Goal: Task Accomplishment & Management: Manage account settings

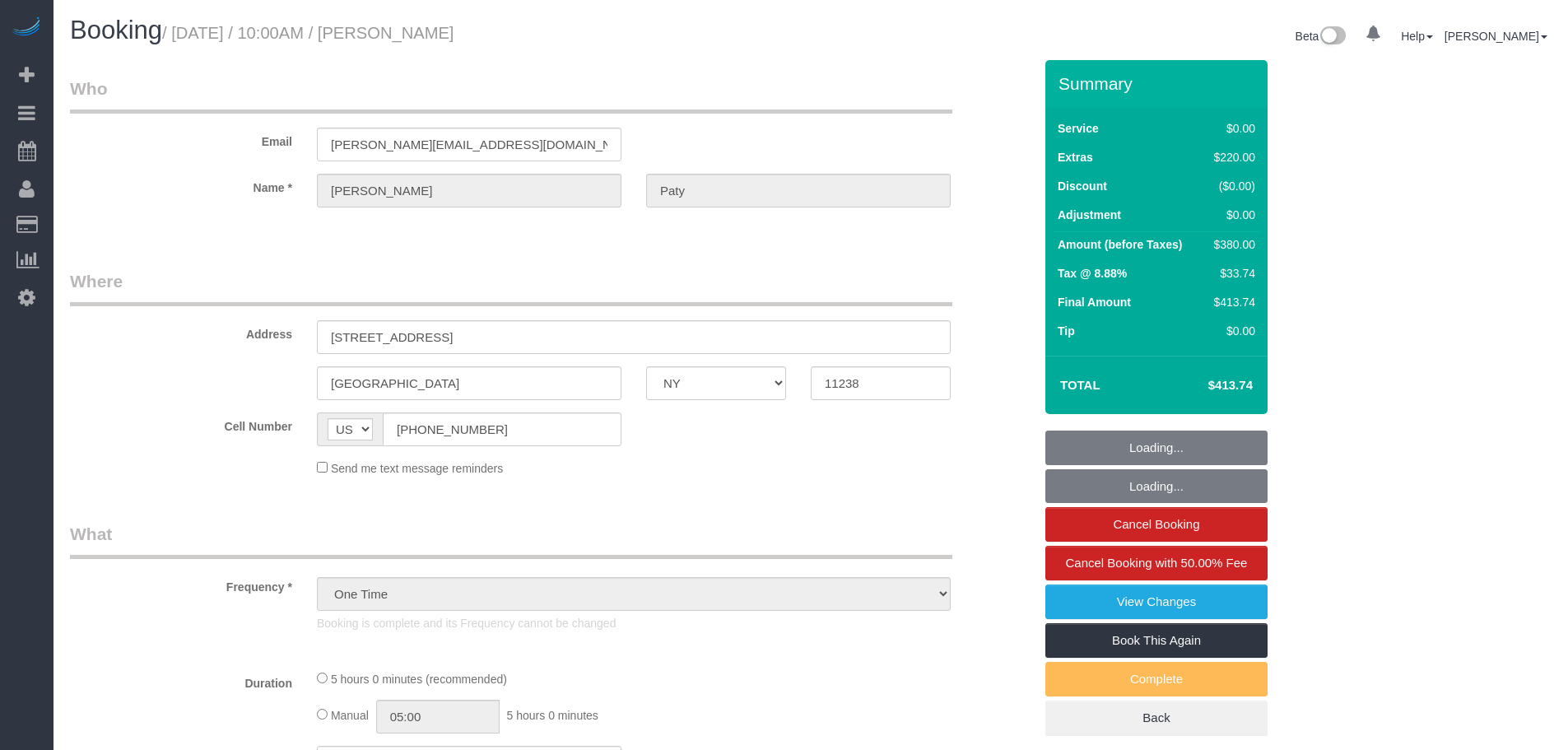
select select "NY"
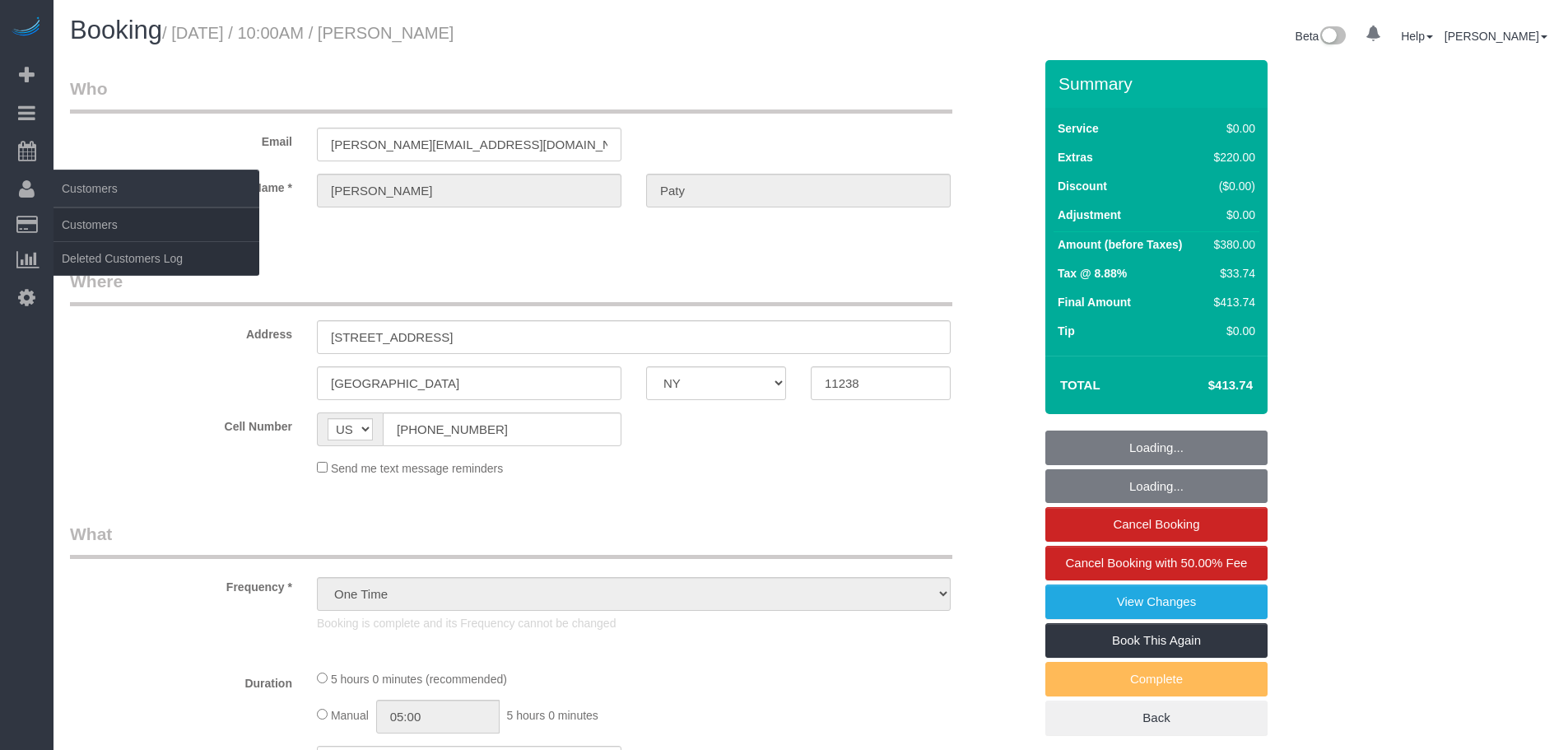
select select "string:stripe-pm_1PtyvG4VGloSiKo7BLZDAN62"
select select "number:89"
select select "number:90"
select select "number:15"
select select "number:5"
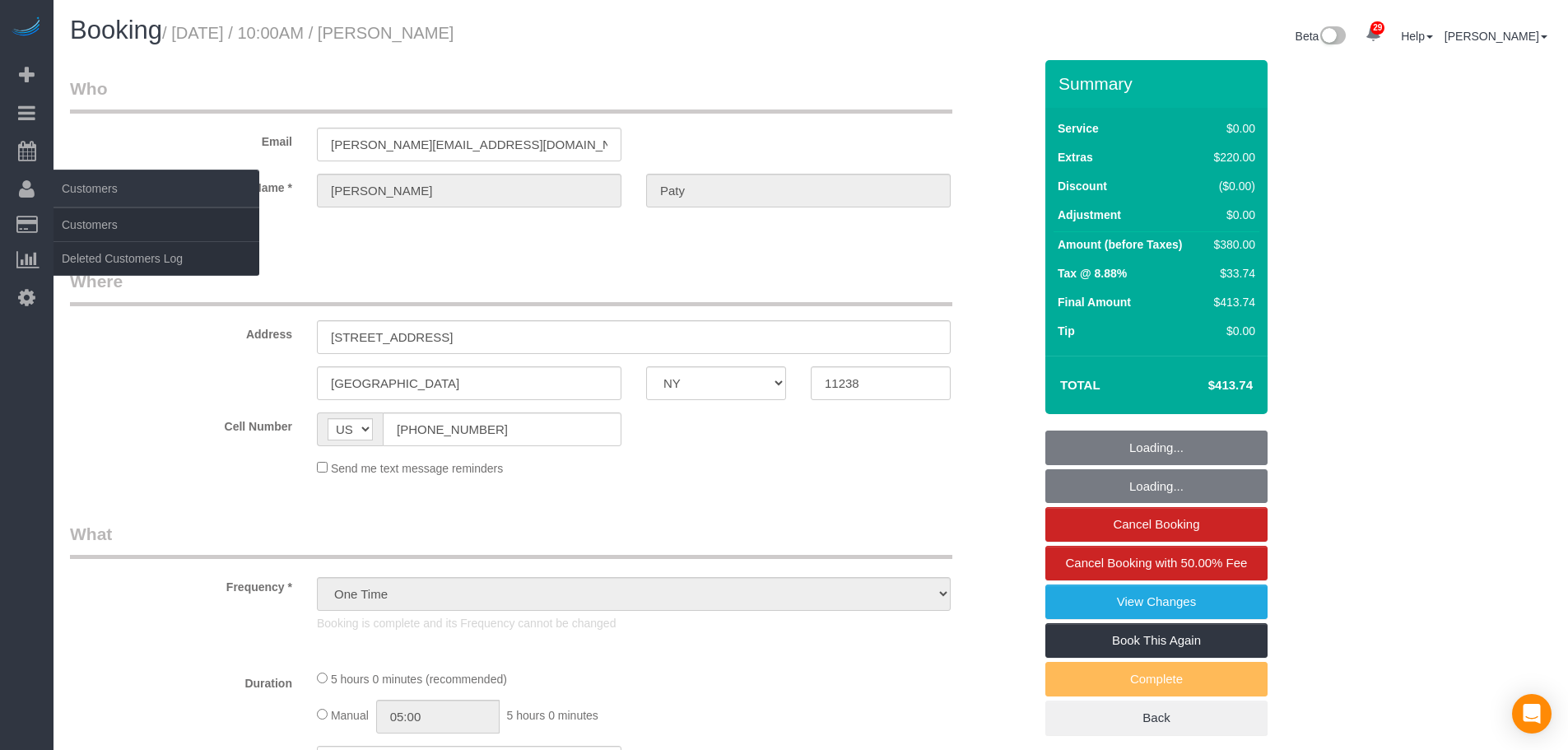
select select "spot1"
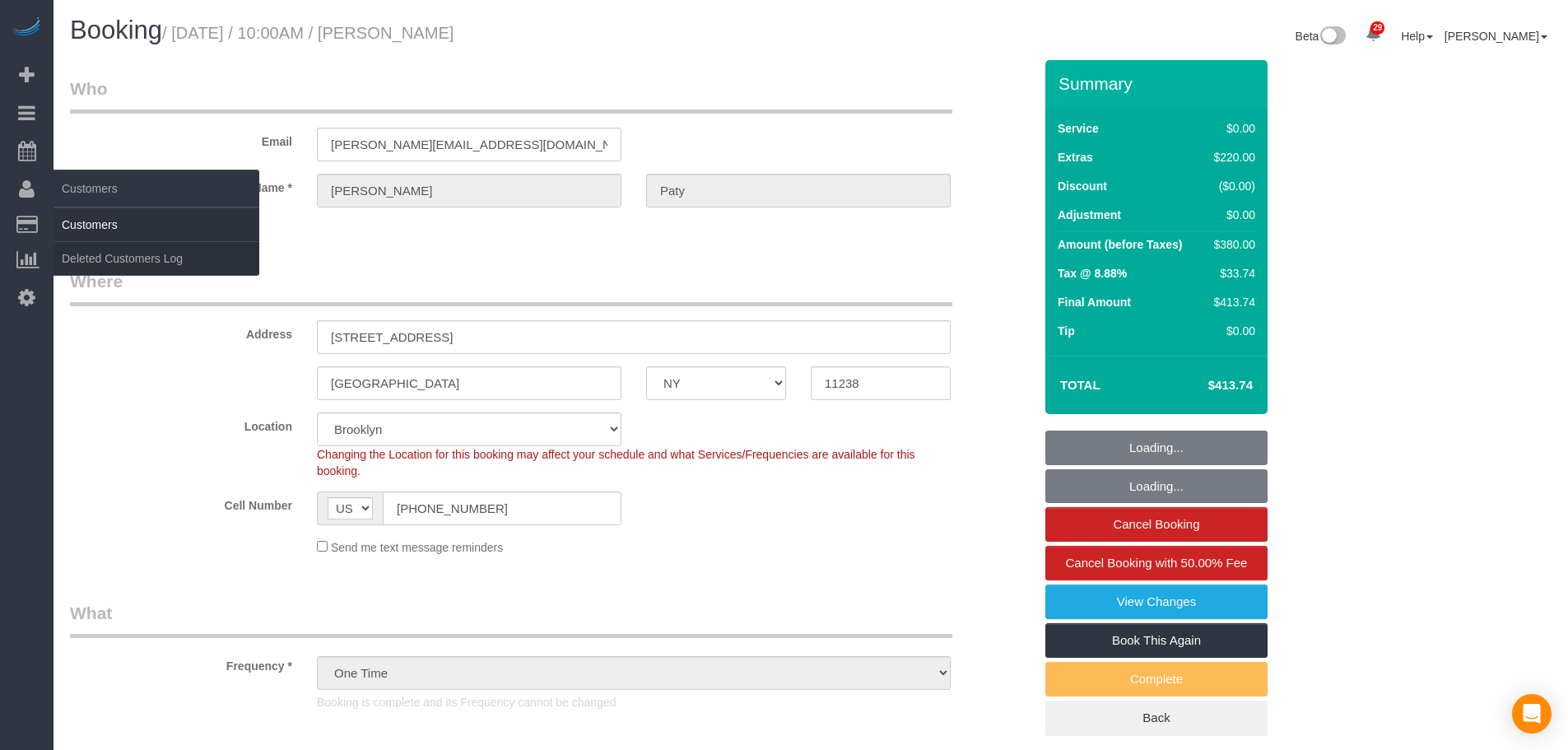
select select "1"
select select "object:1485"
select select "1"
select select "spot6"
click at [120, 226] on link "Customers" at bounding box center [156, 225] width 206 height 33
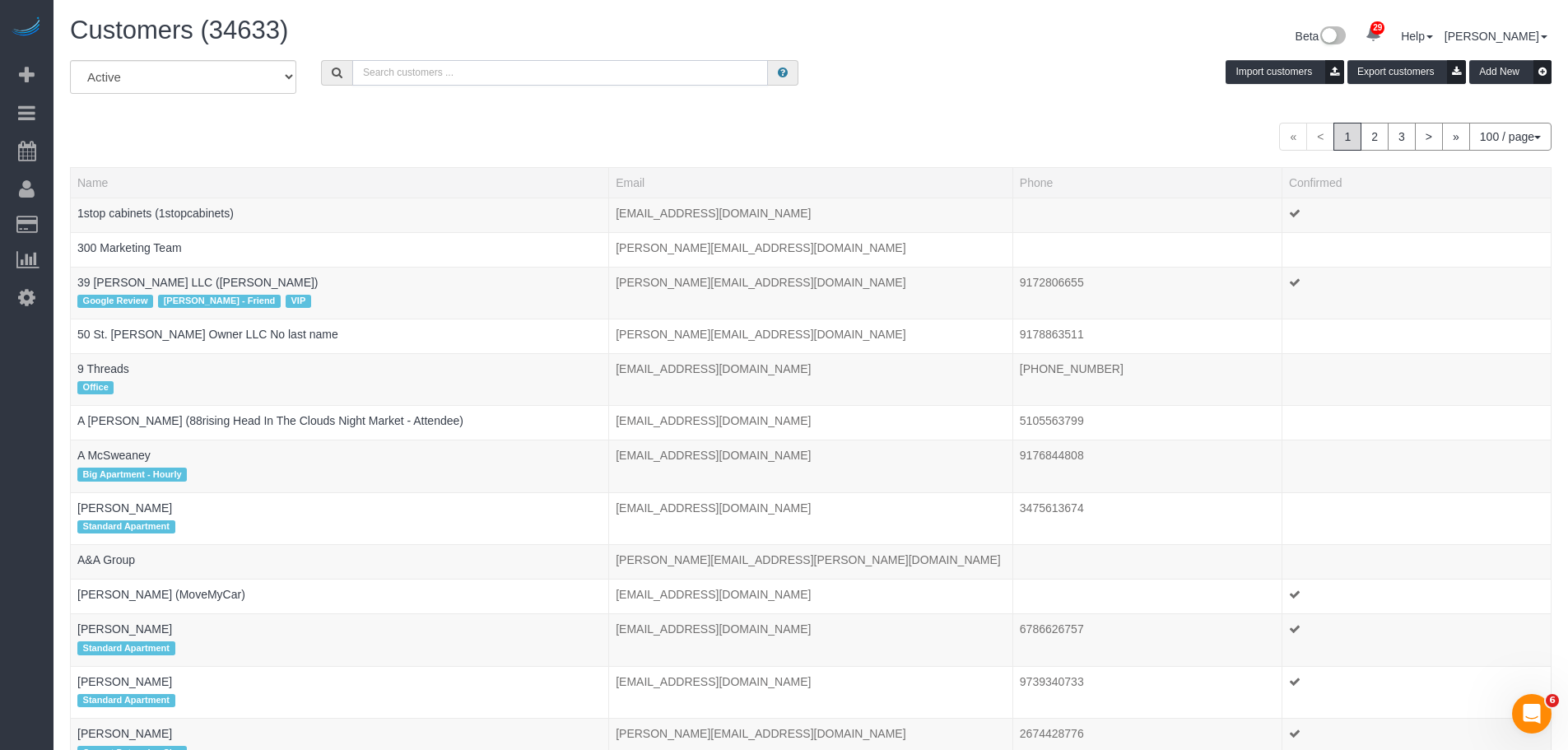
click at [437, 77] on input "text" at bounding box center [560, 72] width 415 height 26
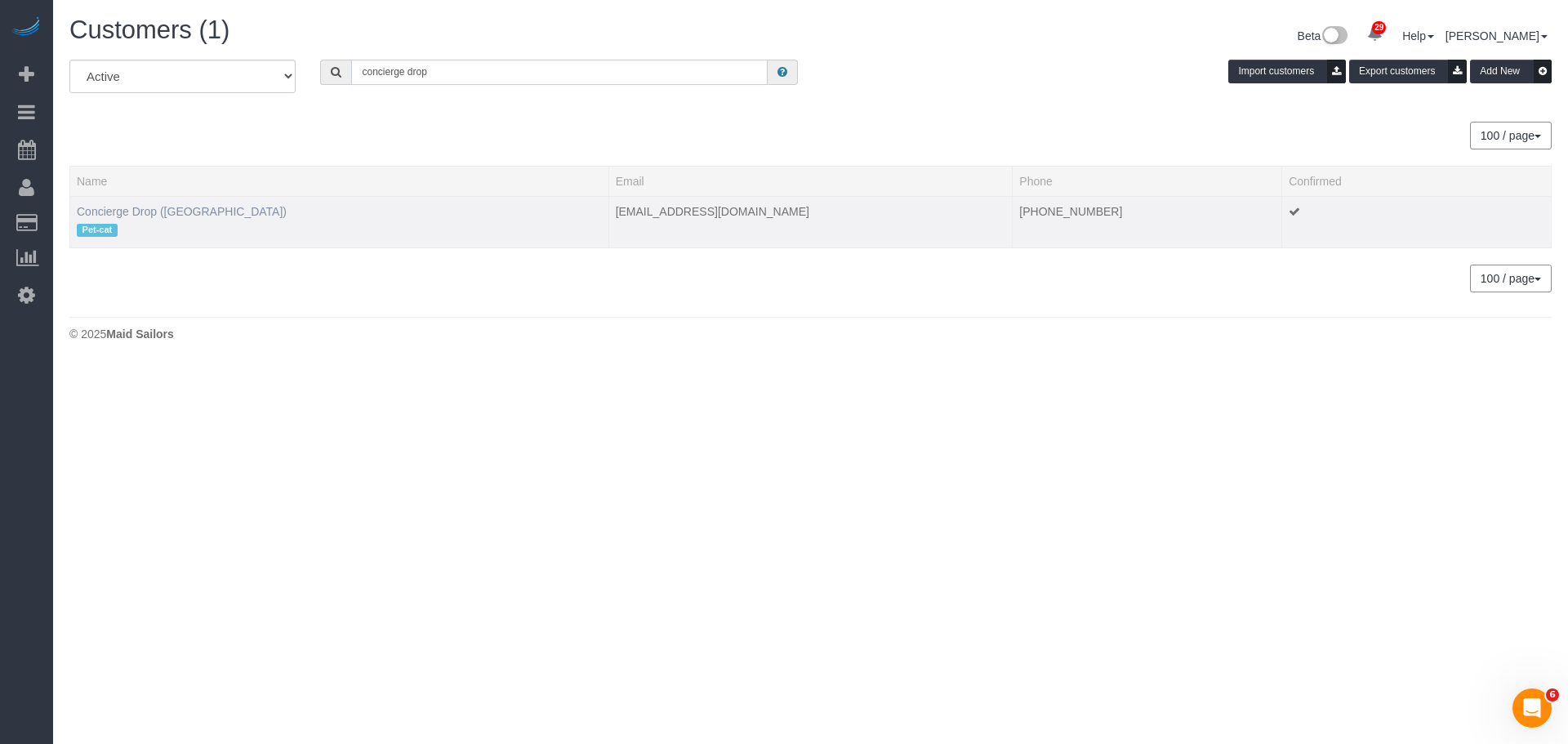
type input "concierge drop"
click at [174, 210] on link "Concierge Drop (NYC)" at bounding box center [182, 212] width 210 height 13
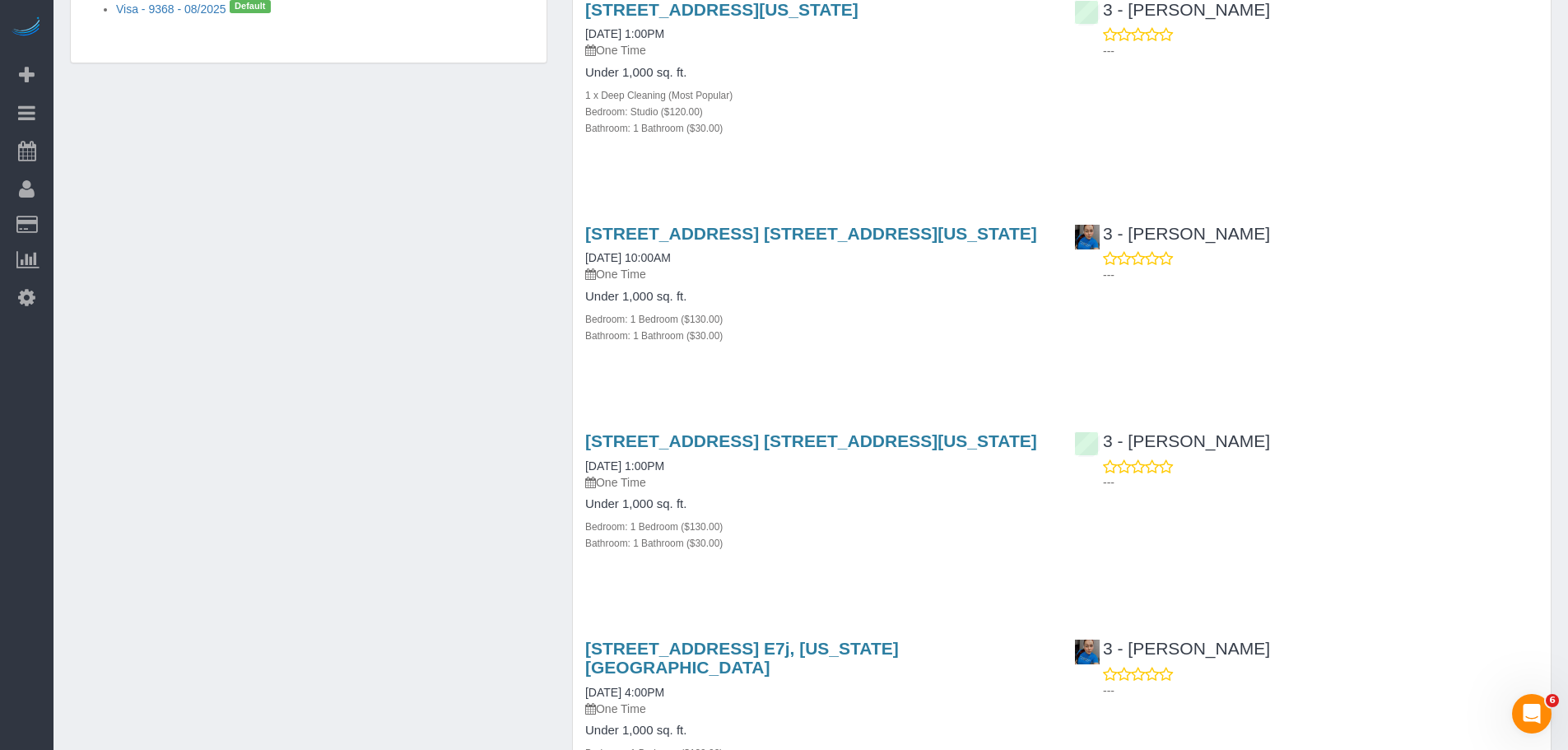
scroll to position [1305, 0]
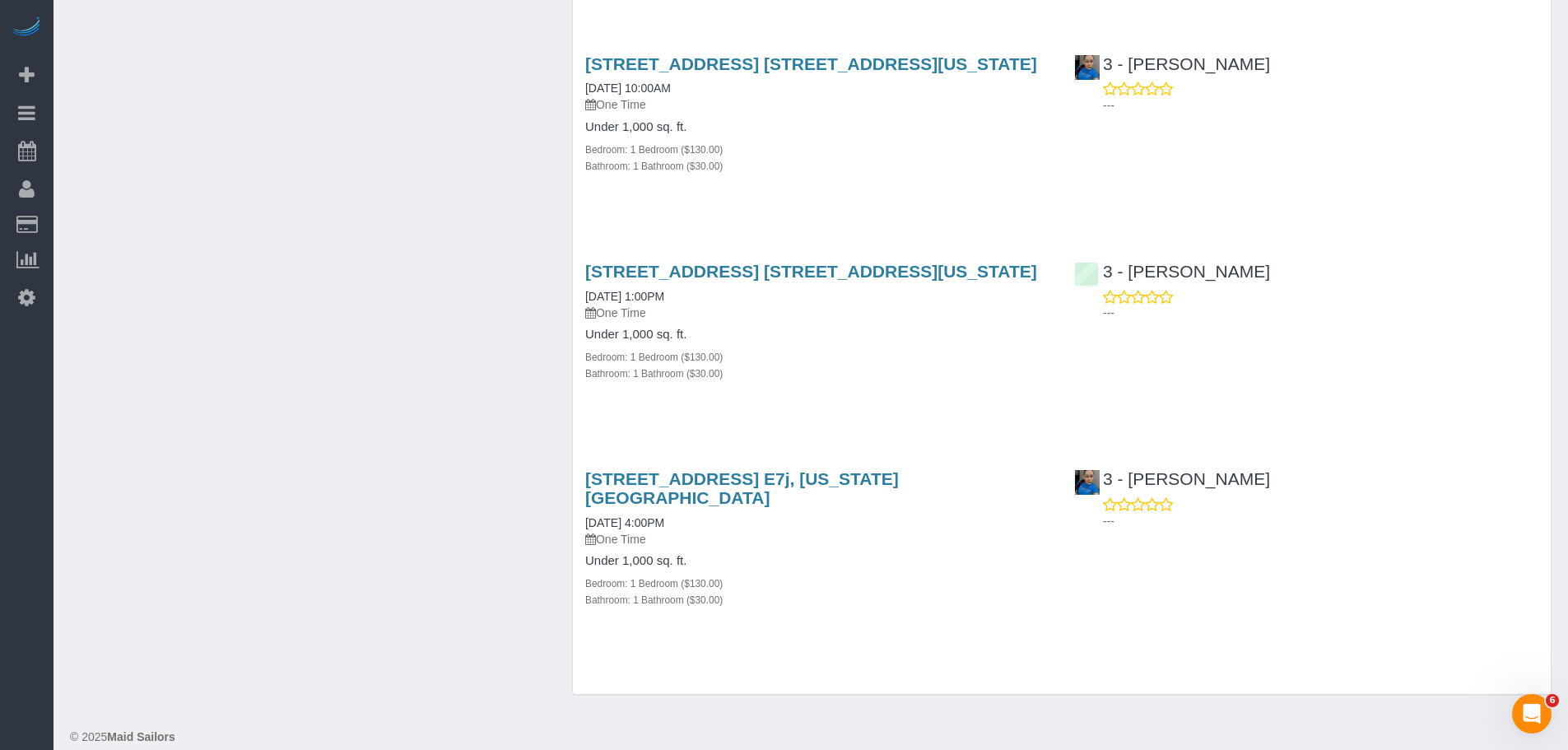
click at [825, 554] on div "Under 1,000 sq. ft. Bedroom: 1 Bedroom ($130.00) Bathroom: 1 Bathroom ($30.00)" at bounding box center [817, 580] width 464 height 53
click at [870, 591] on div "Bathroom: 1 Bathroom ($30.00)" at bounding box center [817, 598] width 464 height 16
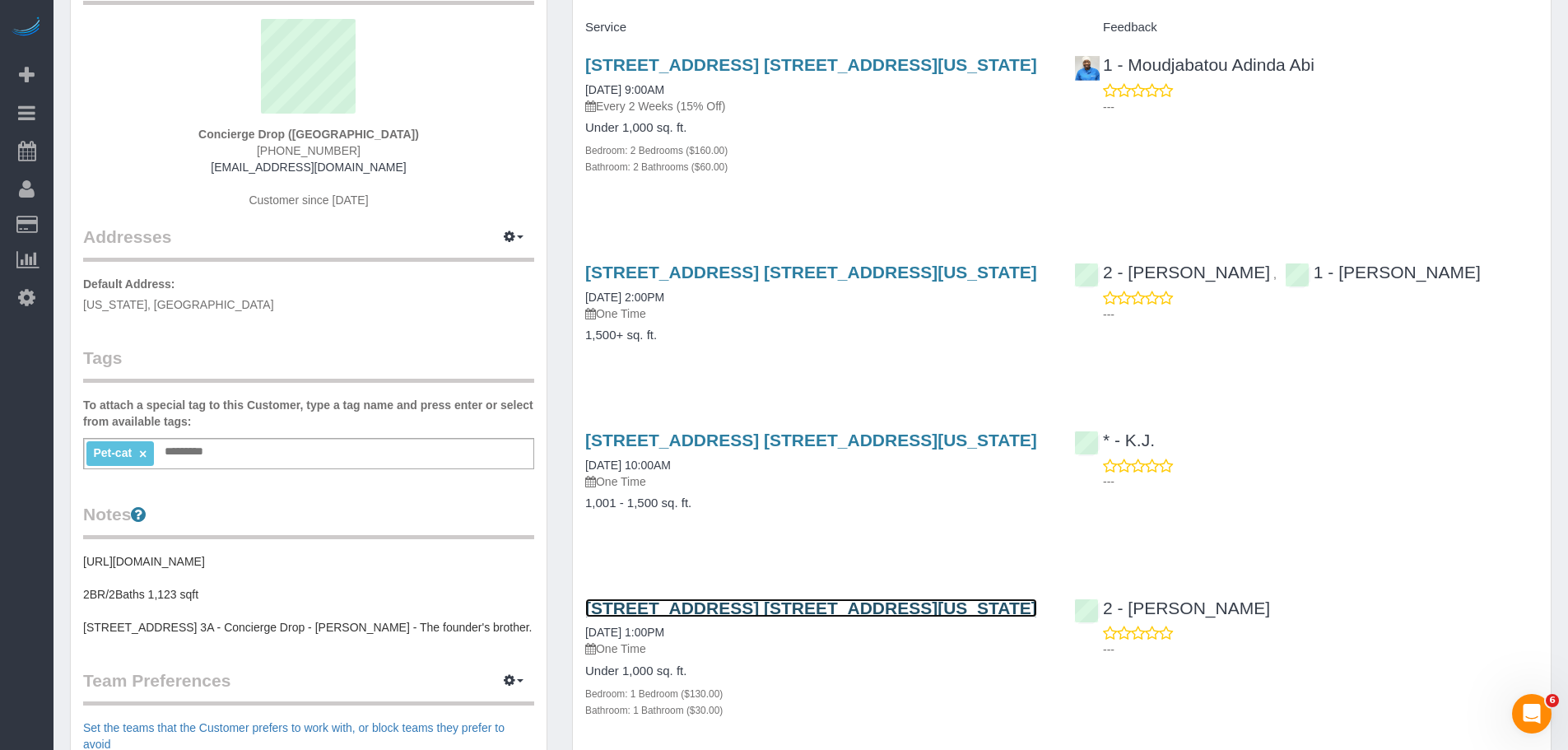
scroll to position [0, 0]
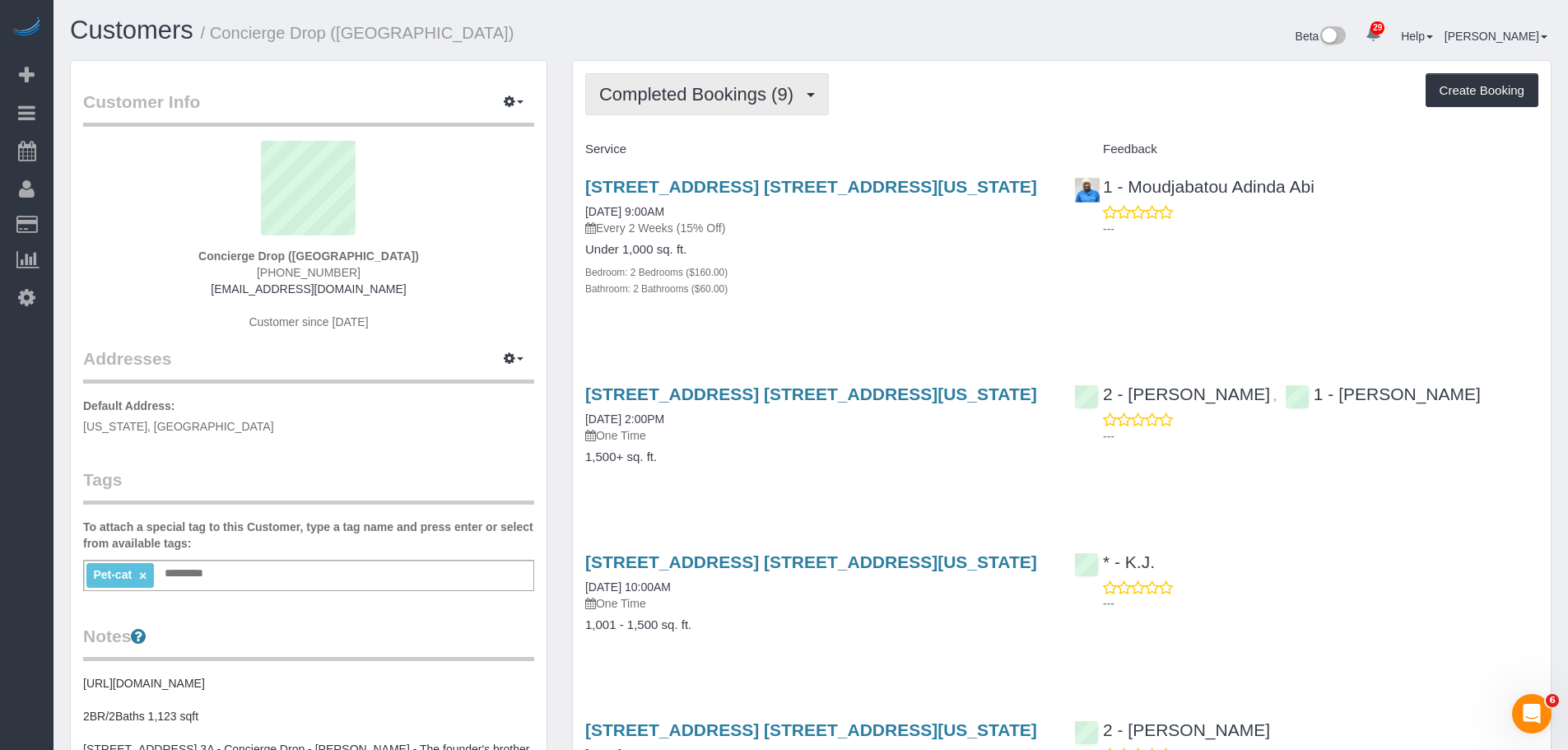
click at [701, 93] on span "Completed Bookings (9)" at bounding box center [701, 95] width 203 height 21
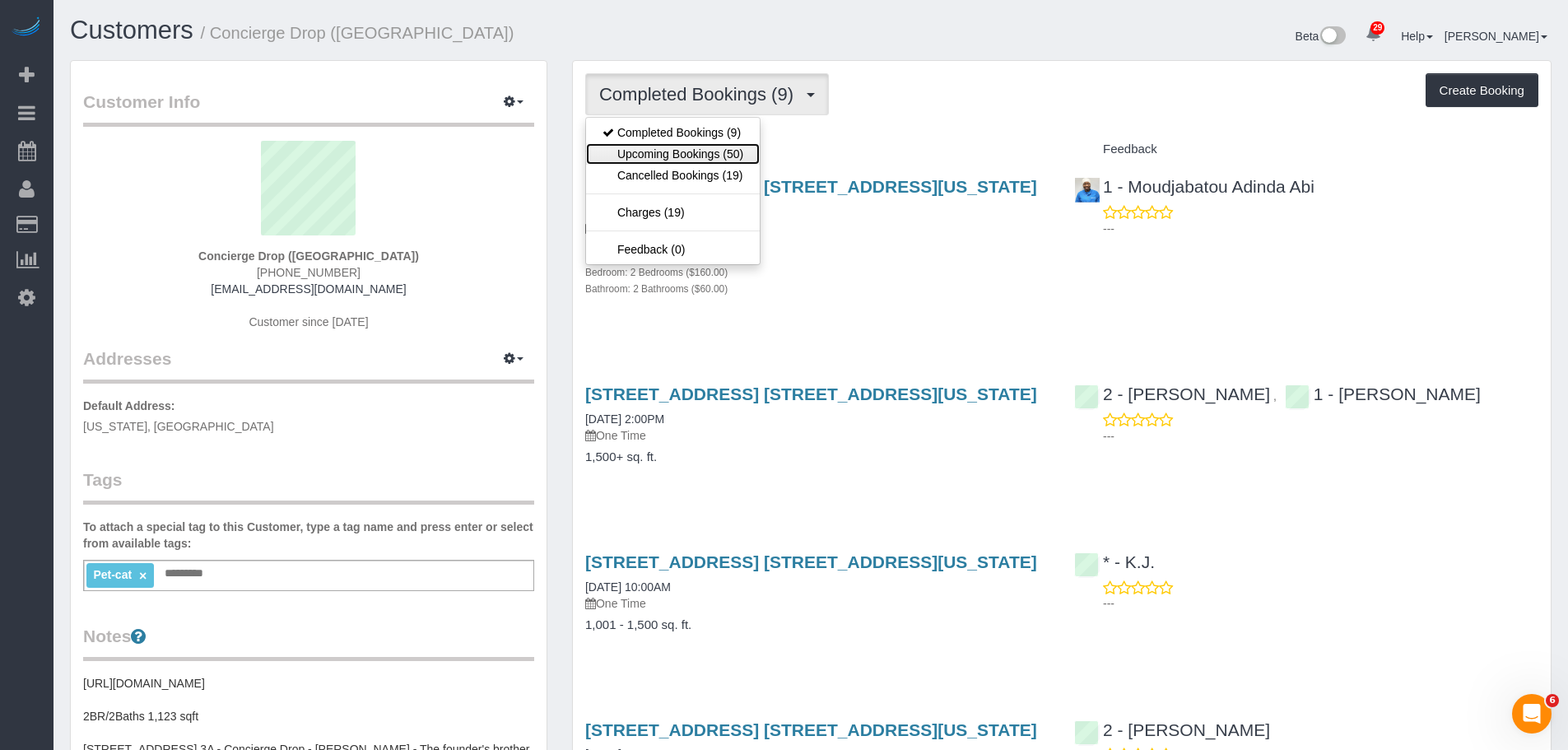
click at [680, 152] on link "Upcoming Bookings (50)" at bounding box center [673, 154] width 174 height 22
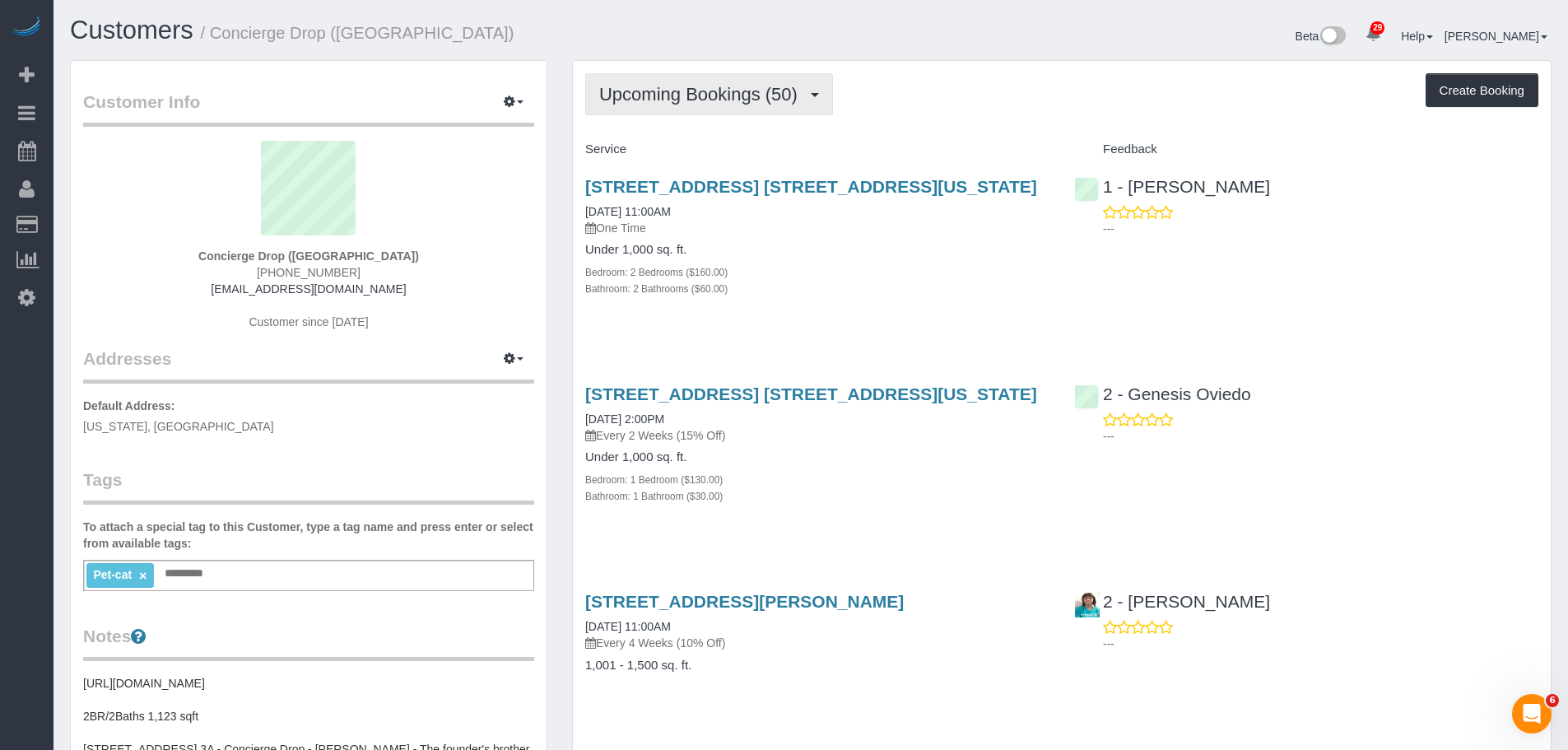
drag, startPoint x: 729, startPoint y: 98, endPoint x: 710, endPoint y: 123, distance: 31.4
click at [729, 99] on span "Upcoming Bookings (50)" at bounding box center [703, 95] width 207 height 21
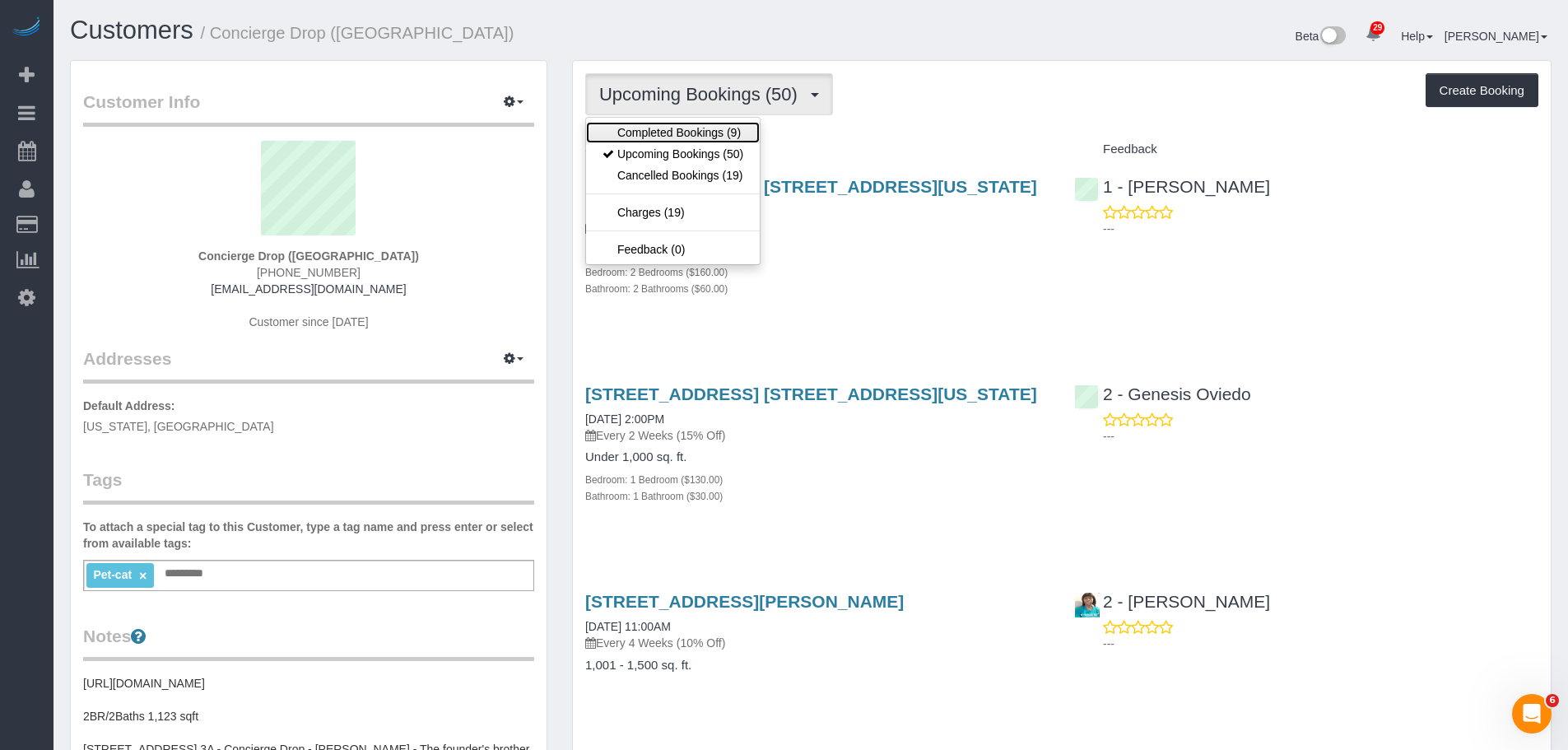
click at [704, 125] on link "Completed Bookings (9)" at bounding box center [673, 132] width 174 height 22
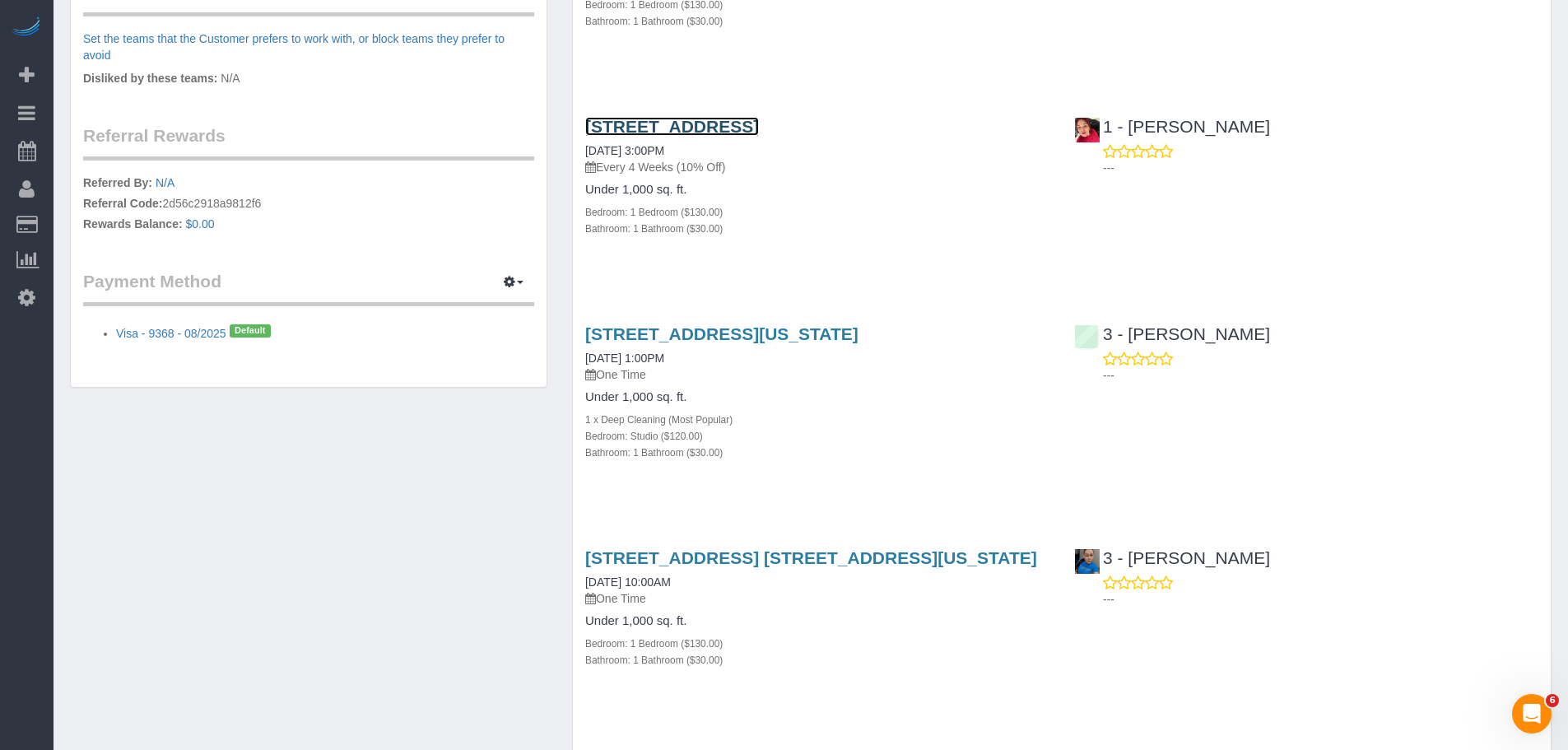
scroll to position [728, 0]
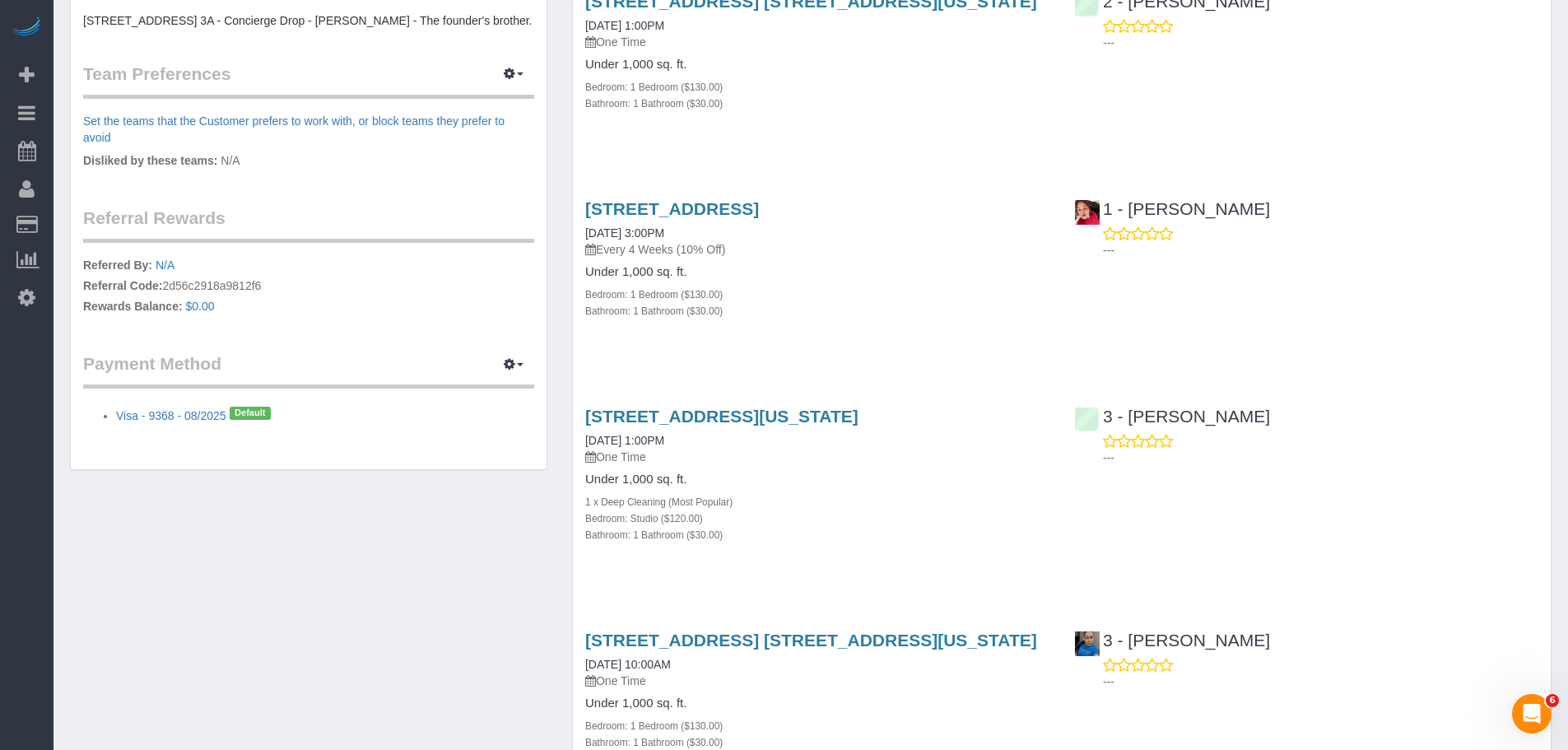
click at [850, 270] on h4 "Under 1,000 sq. ft." at bounding box center [817, 271] width 464 height 14
click at [759, 212] on link "20 Rockwell Place, Apt. 1912, Brooklyn, NY 11201" at bounding box center [672, 209] width 174 height 19
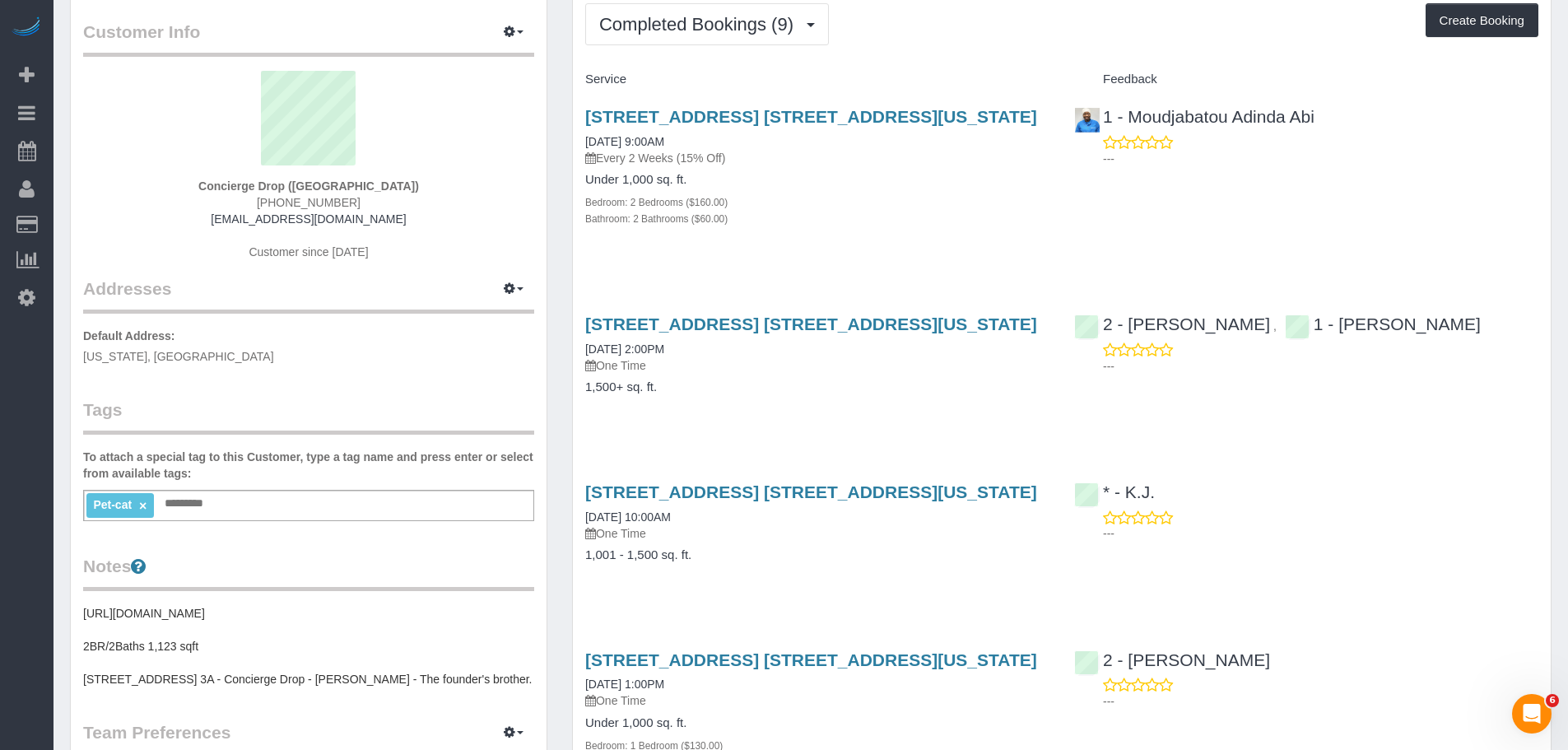
scroll to position [0, 0]
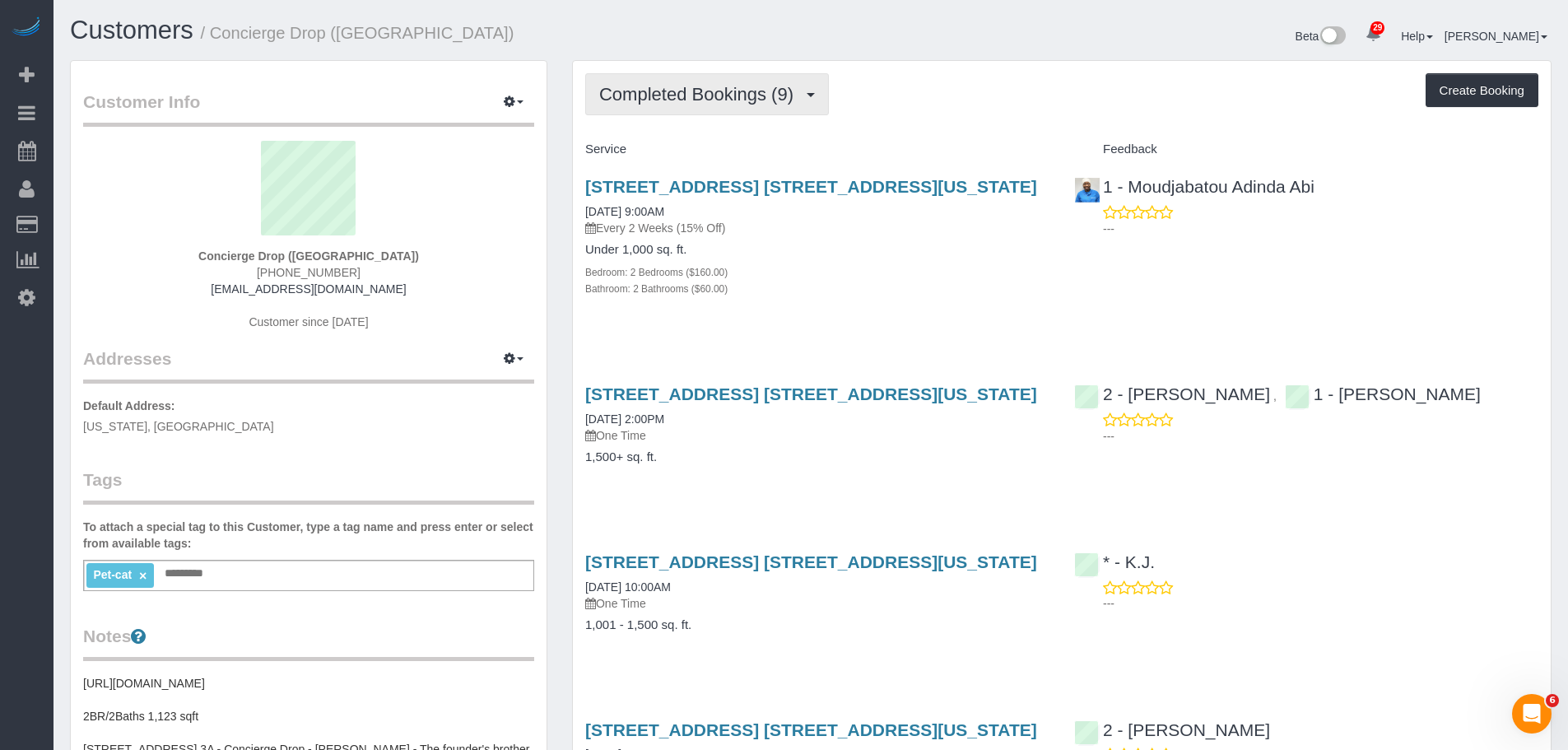
click at [745, 94] on span "Completed Bookings (9)" at bounding box center [701, 95] width 203 height 21
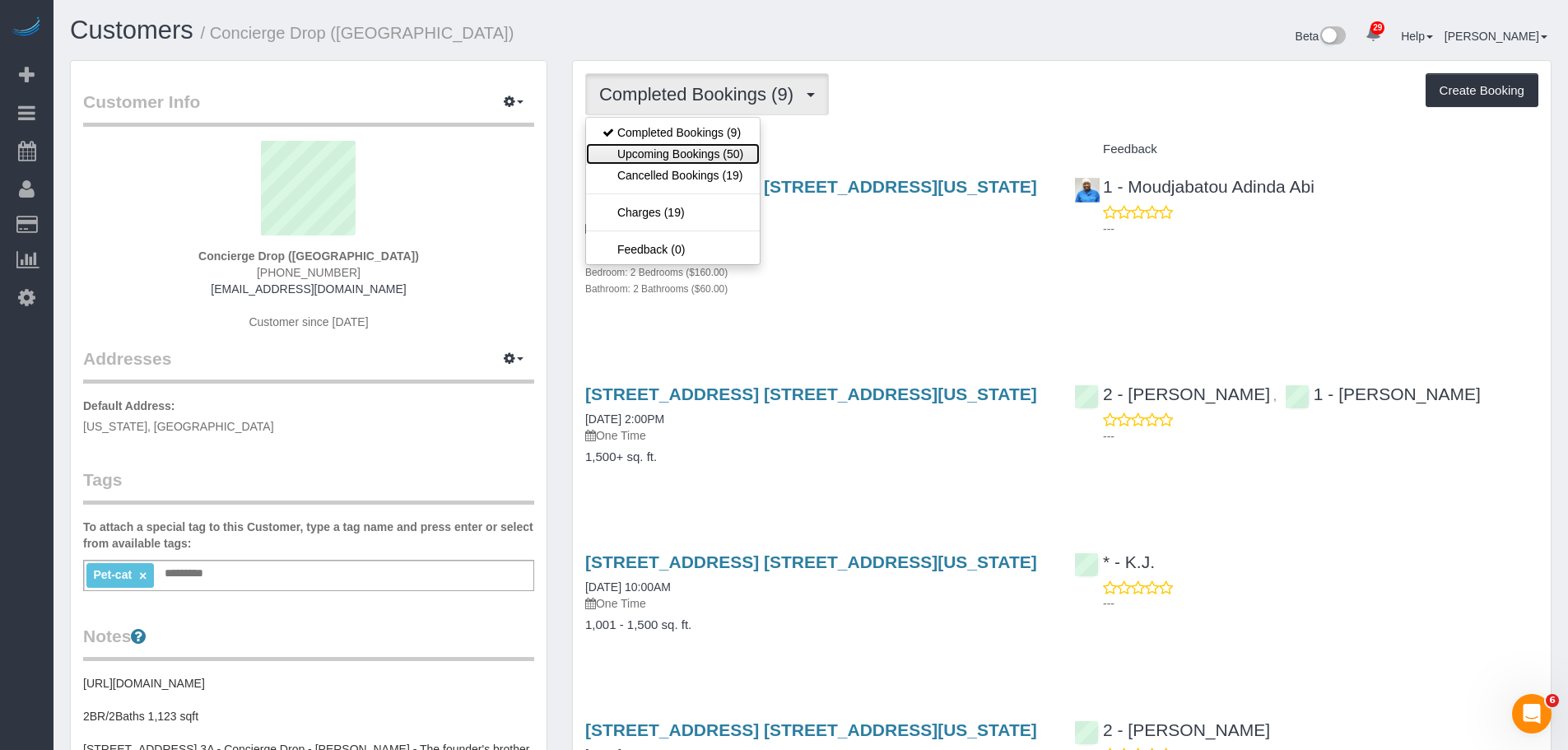
click at [712, 155] on link "Upcoming Bookings (50)" at bounding box center [673, 154] width 174 height 22
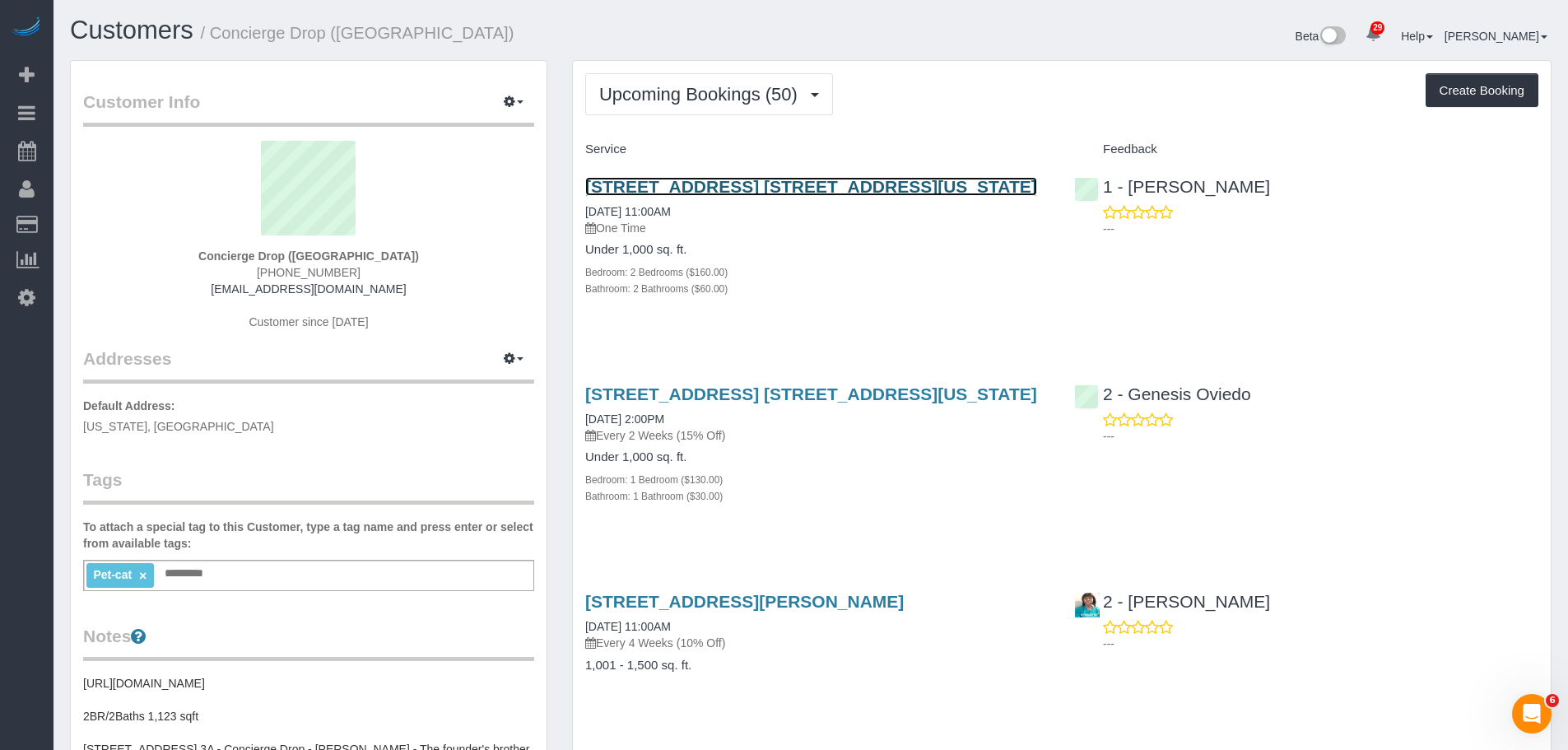
click at [823, 184] on link "225 Cherry Street, Apt. 34k, New York, NY 10002" at bounding box center [811, 187] width 452 height 19
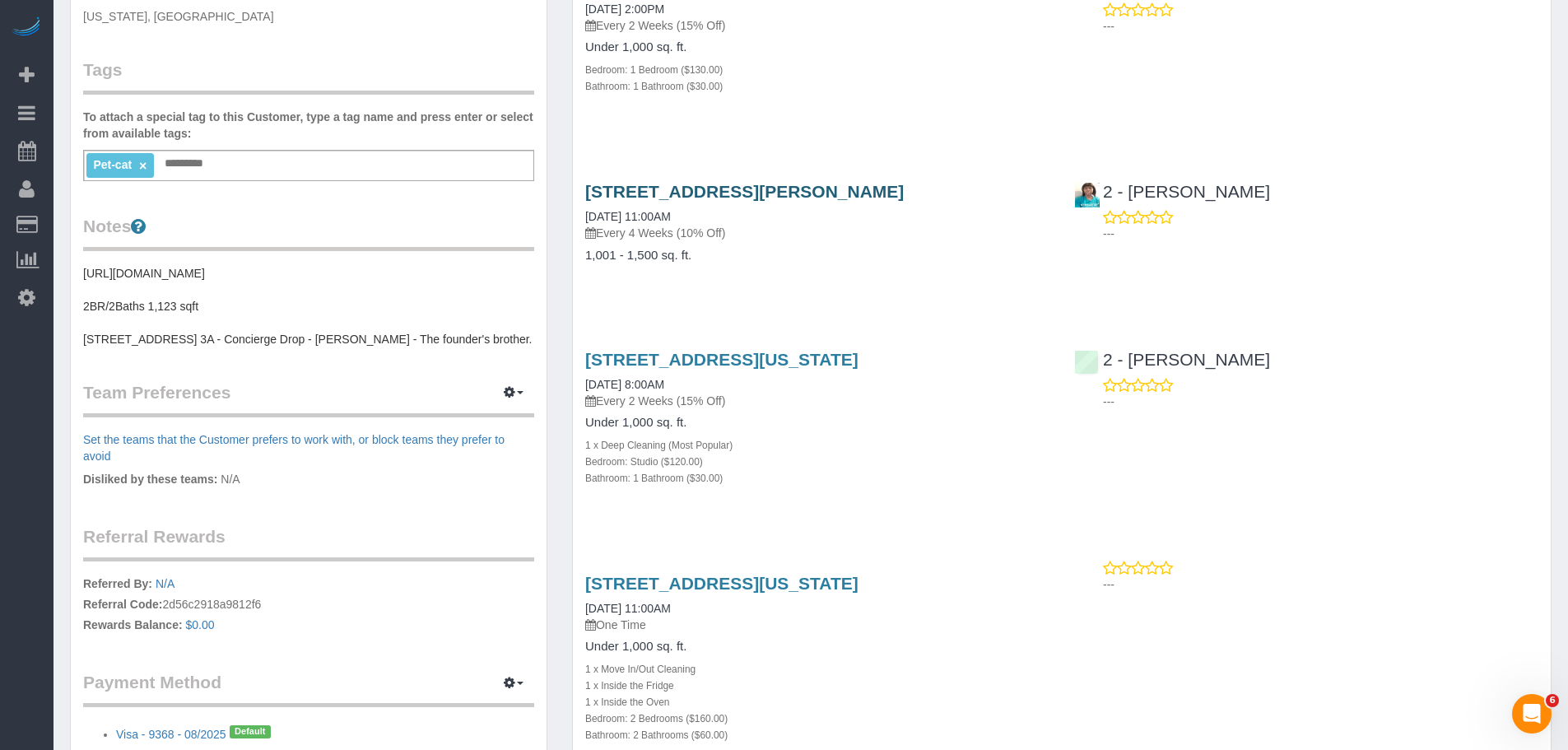
scroll to position [412, 0]
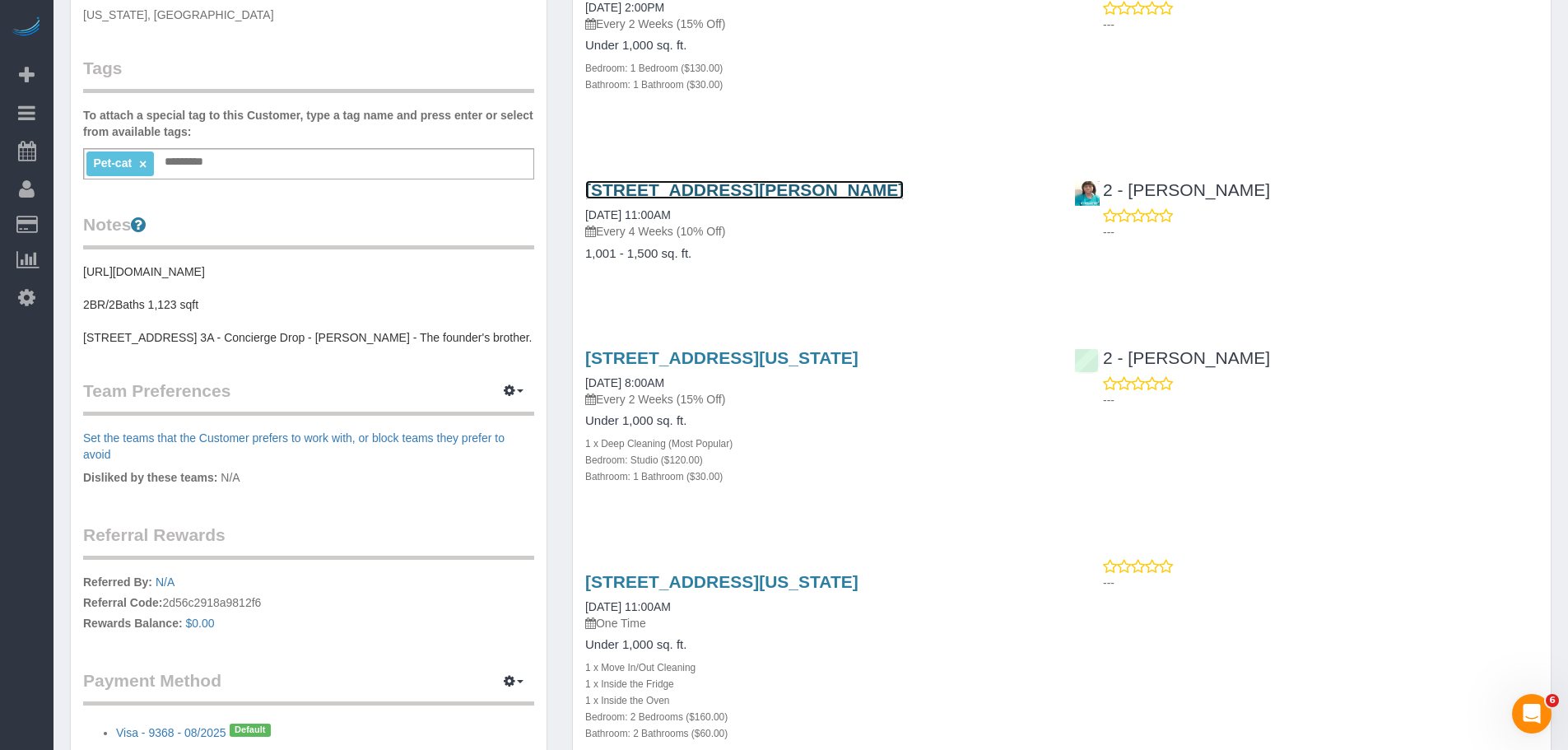
click at [827, 183] on link "20 Rockwell Pl, 3901, Brooklyn, NY 11201" at bounding box center [745, 190] width 319 height 19
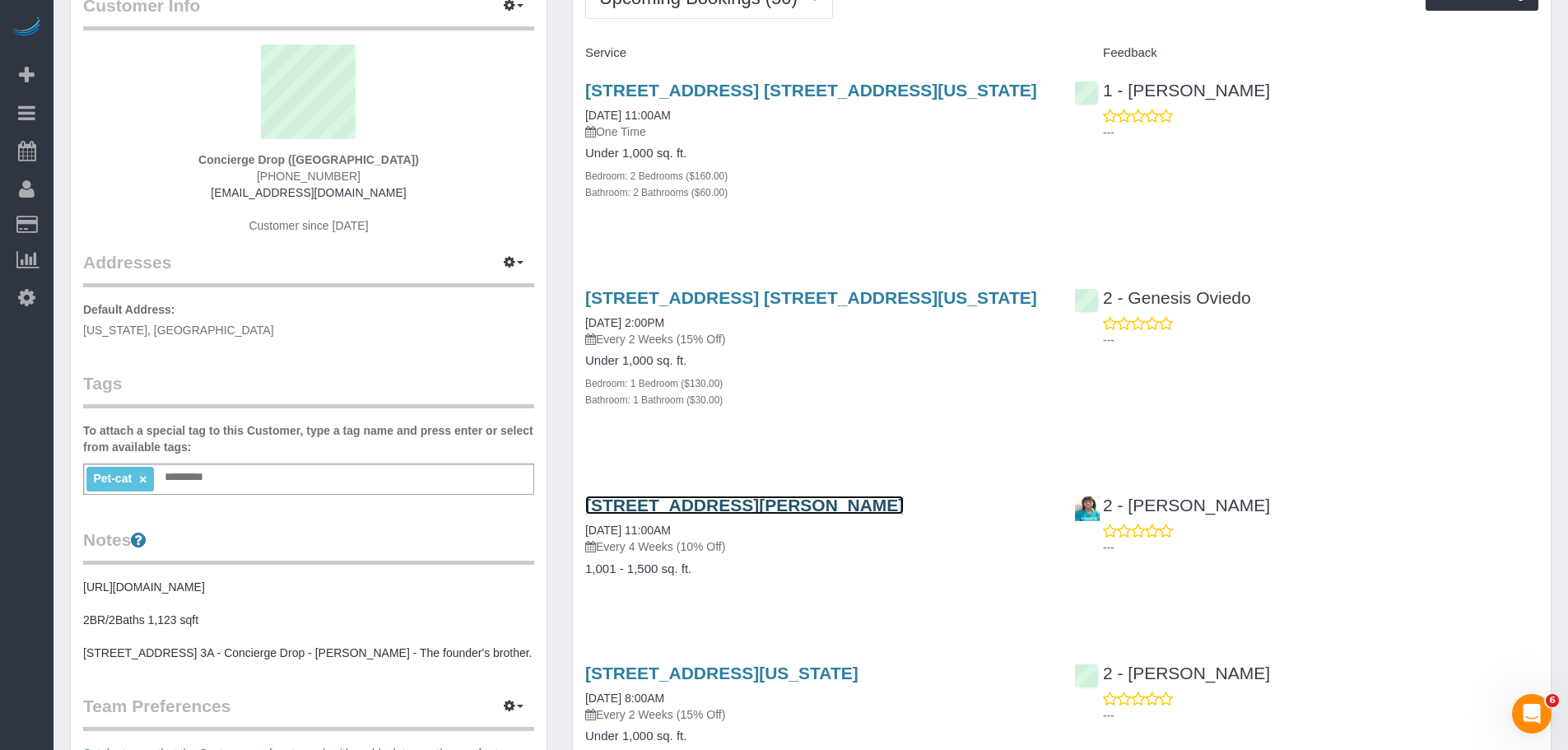
scroll to position [247, 0]
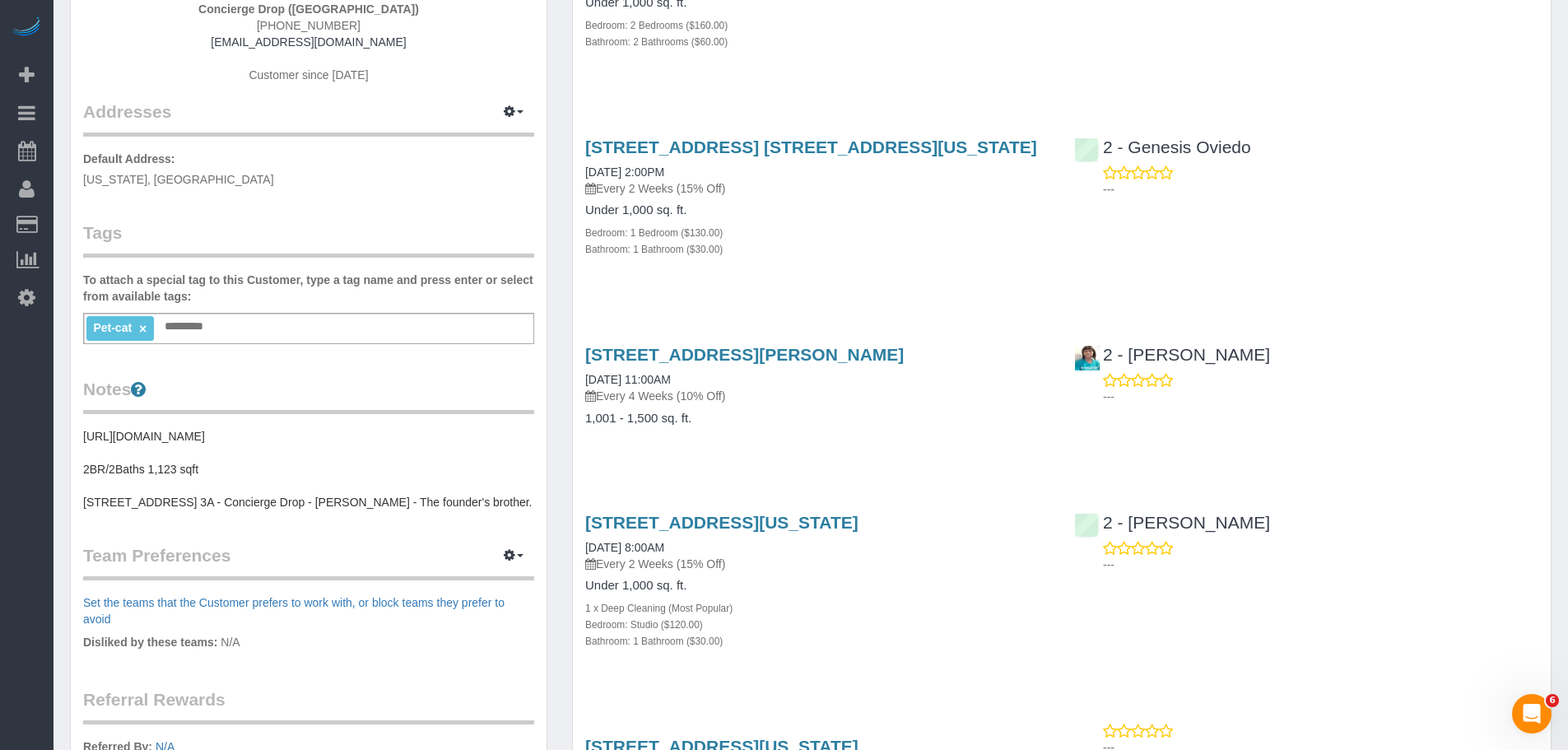
drag, startPoint x: 581, startPoint y: 353, endPoint x: 972, endPoint y: 357, distance: 391.0
click at [972, 357] on div "20 Rockwell Pl, 3901, Brooklyn, NY 11201 09/29/2025 11:00AM Every 4 Weeks (10% …" at bounding box center [818, 394] width 489 height 127
copy link "20 Rockwell Pl, 3901, Brooklyn, NY 11201"
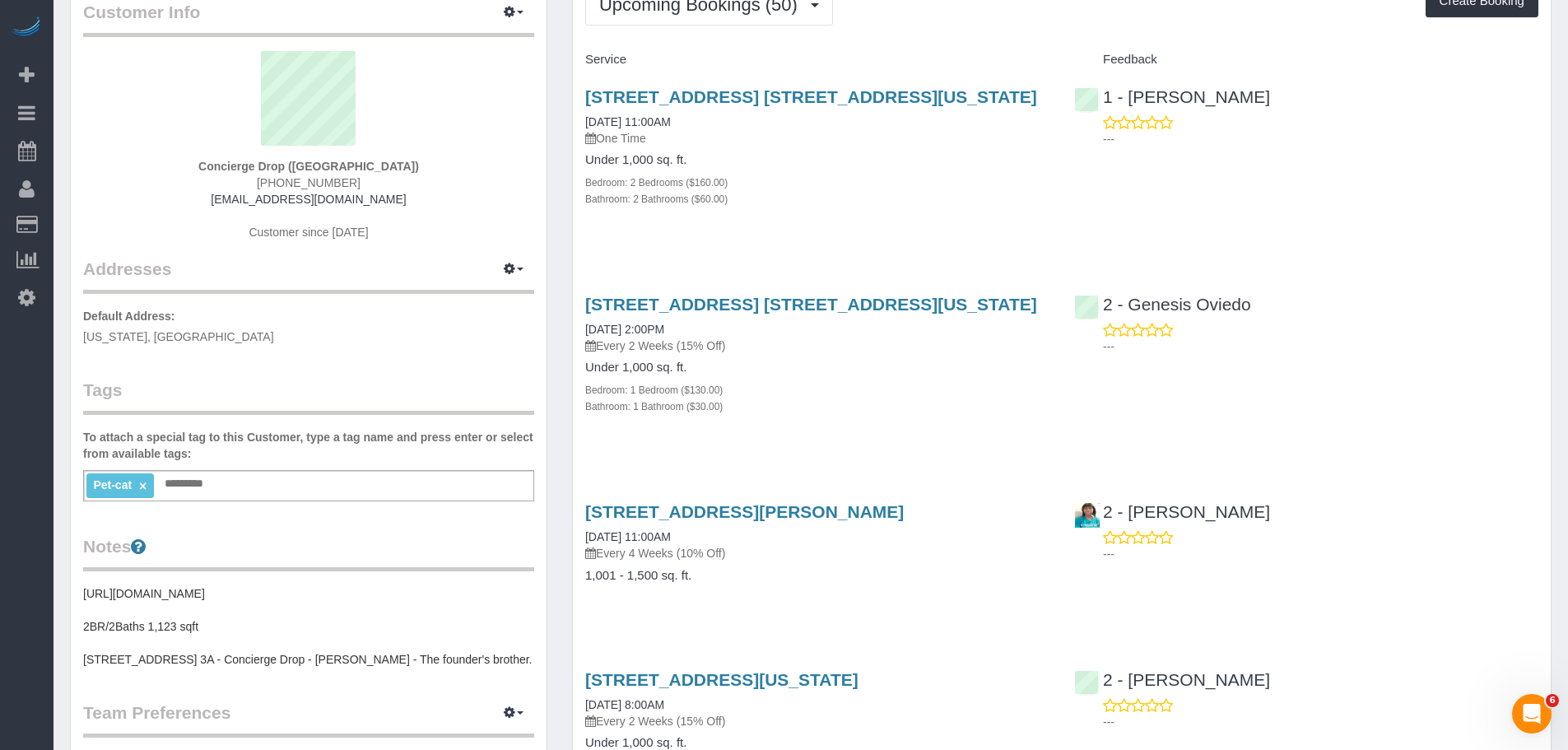
scroll to position [0, 0]
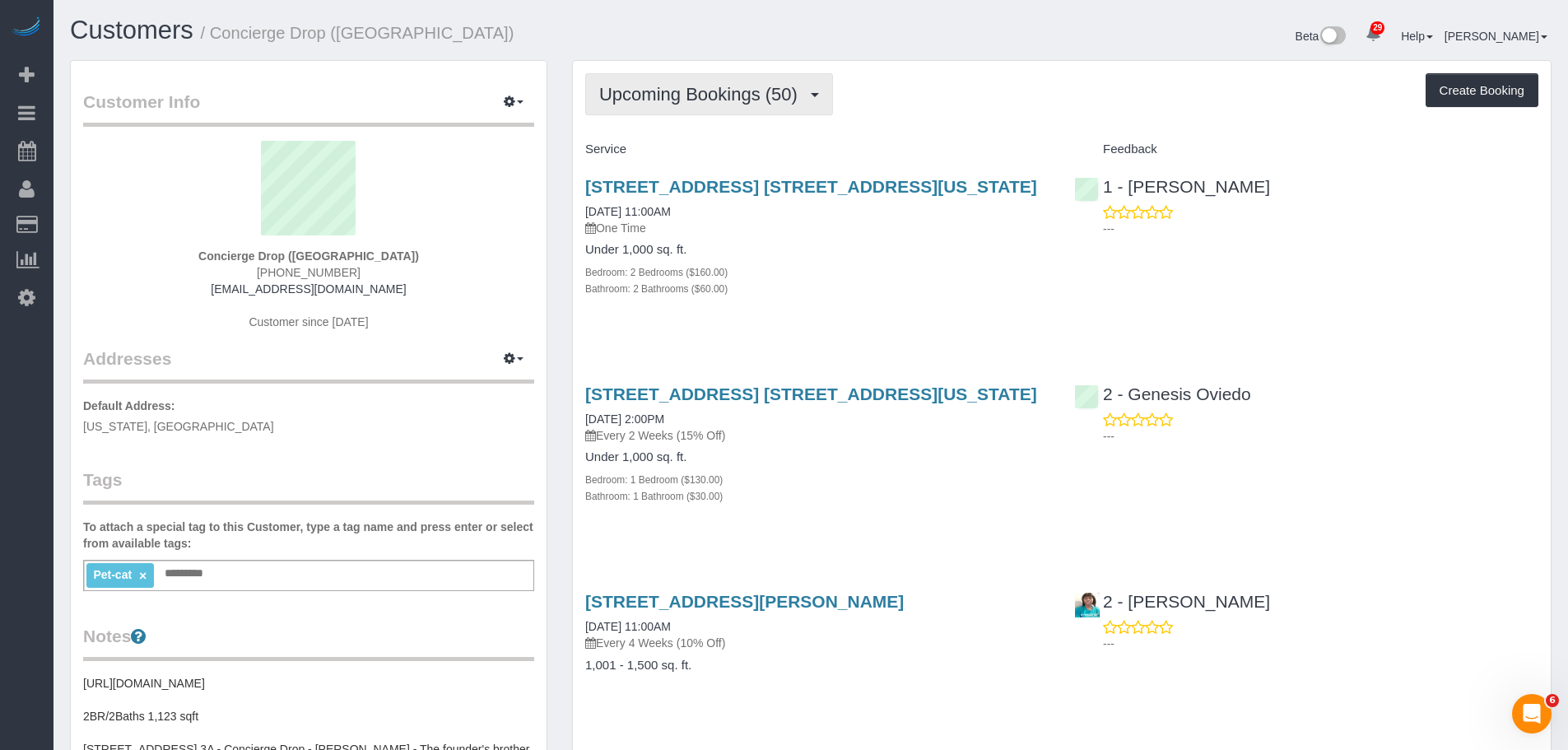
click at [730, 100] on span "Upcoming Bookings (50)" at bounding box center [703, 95] width 207 height 21
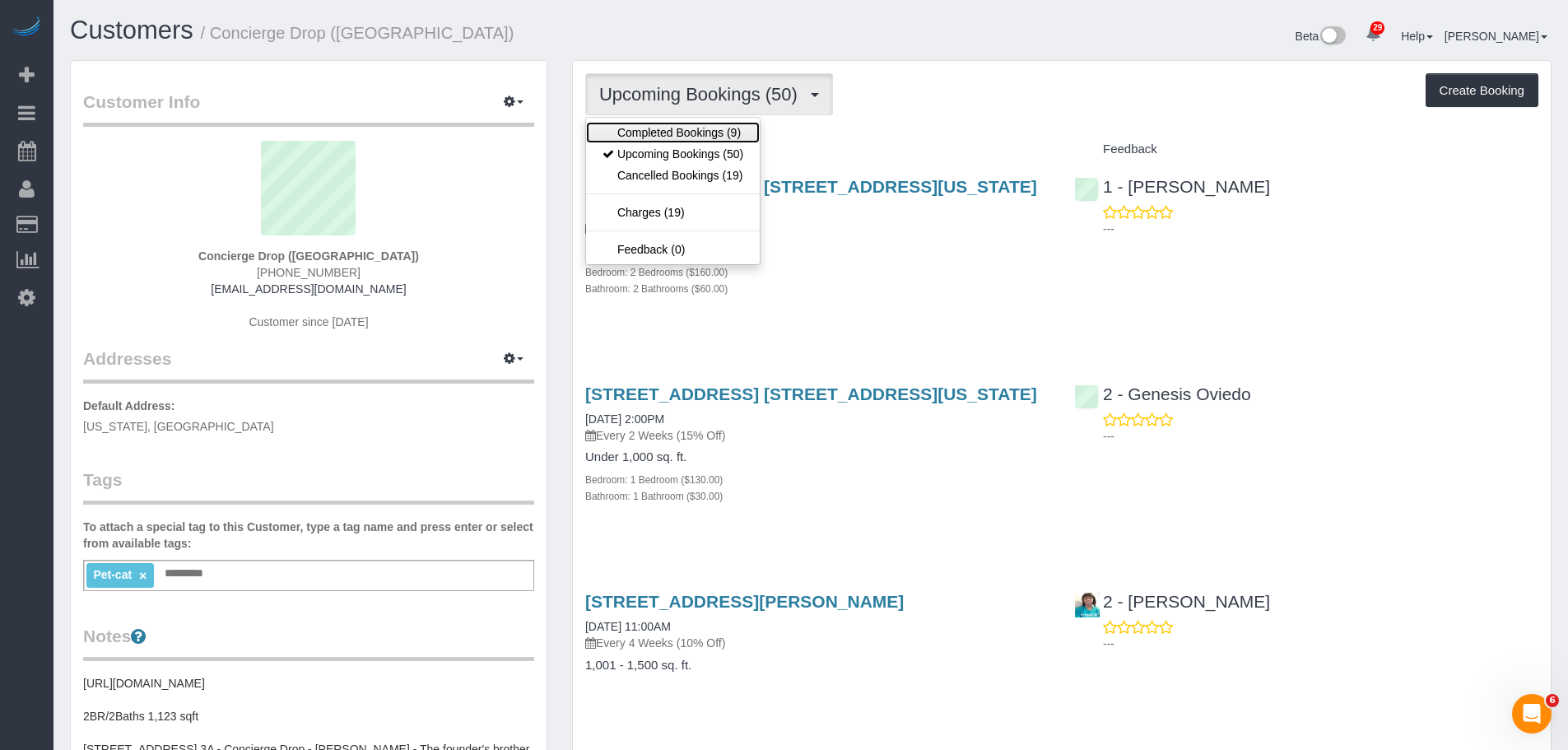
click at [721, 133] on link "Completed Bookings (9)" at bounding box center [673, 132] width 174 height 22
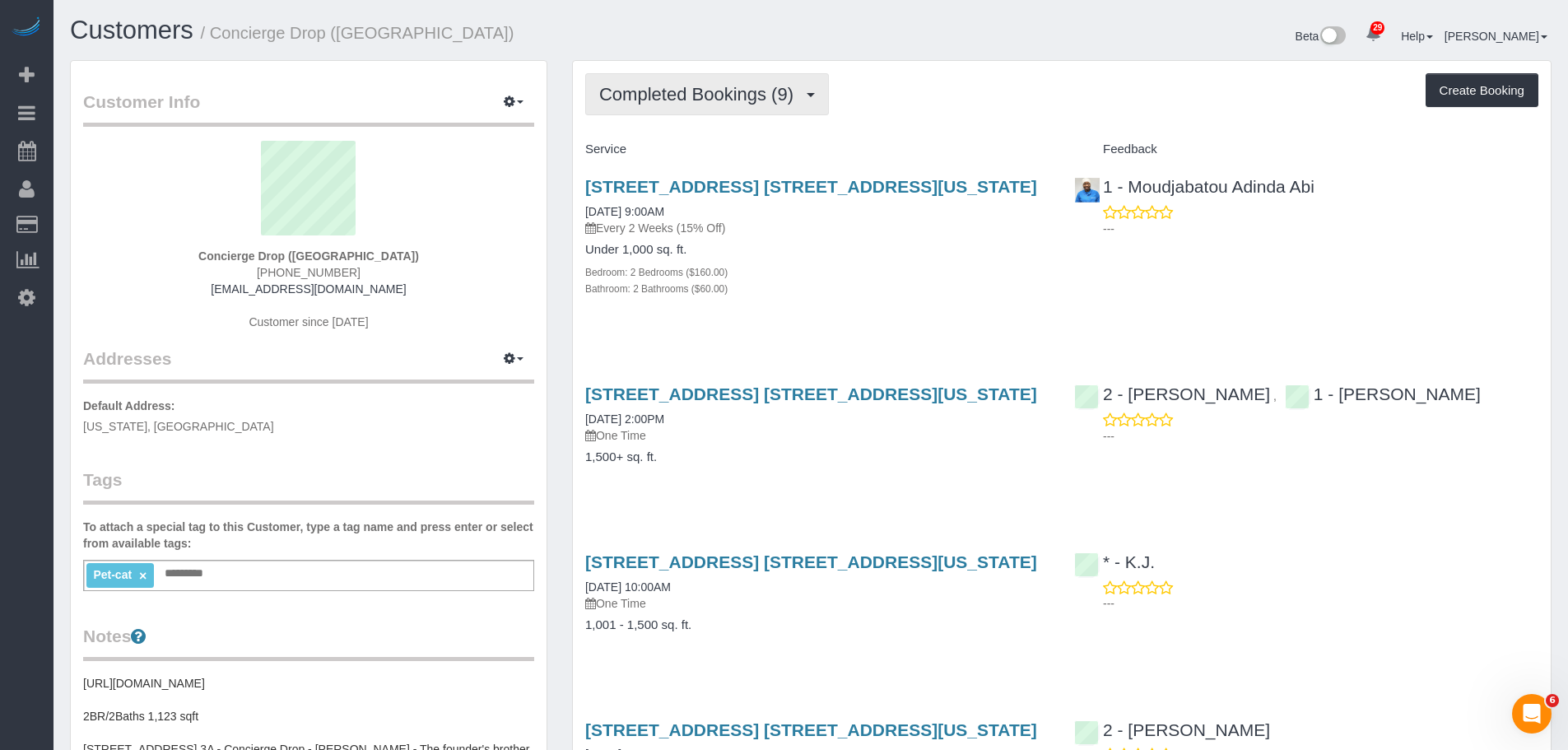
click at [745, 96] on span "Completed Bookings (9)" at bounding box center [701, 95] width 203 height 21
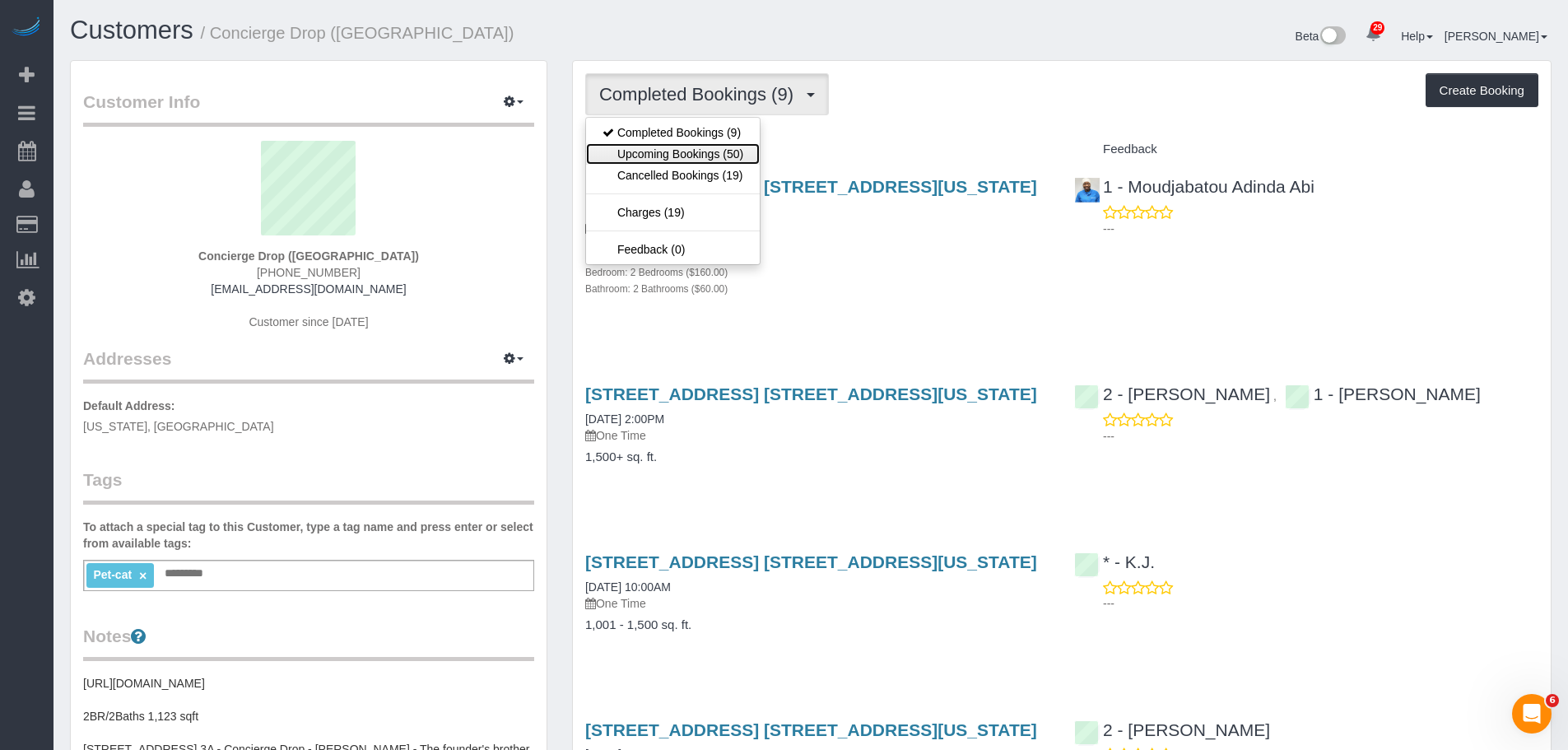
click at [725, 150] on link "Upcoming Bookings (50)" at bounding box center [673, 154] width 174 height 22
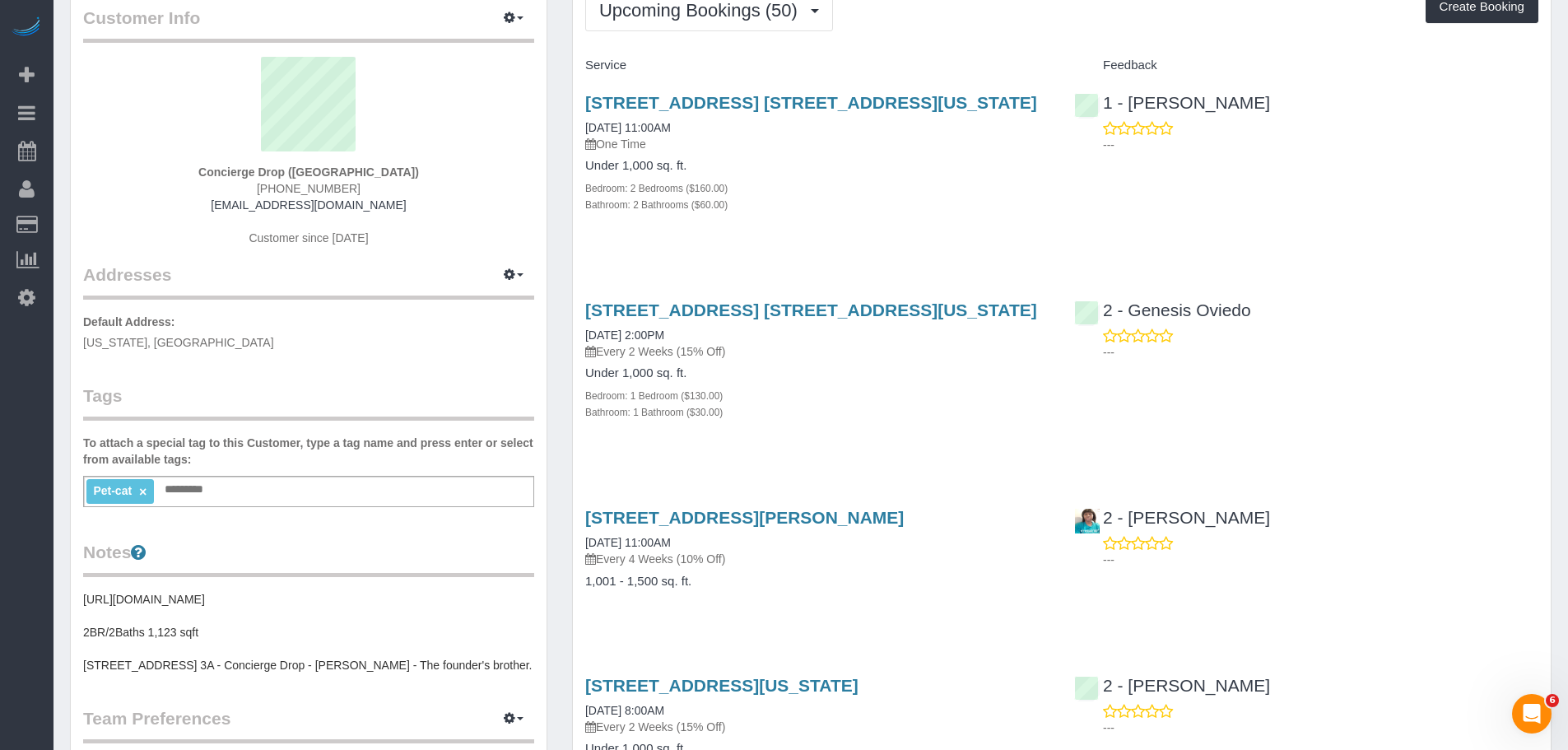
scroll to position [82, 0]
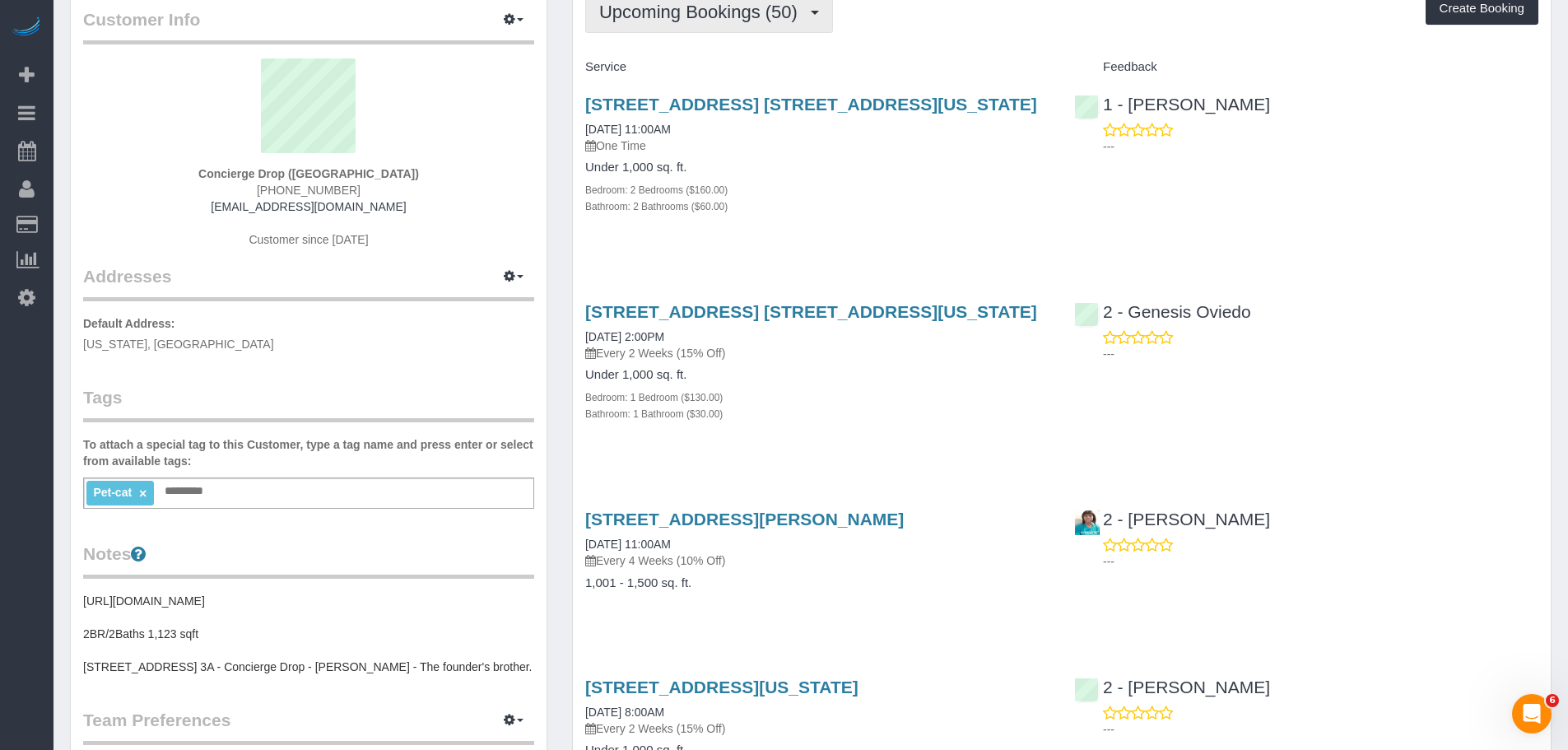
click at [699, 27] on button "Upcoming Bookings (50)" at bounding box center [709, 11] width 248 height 42
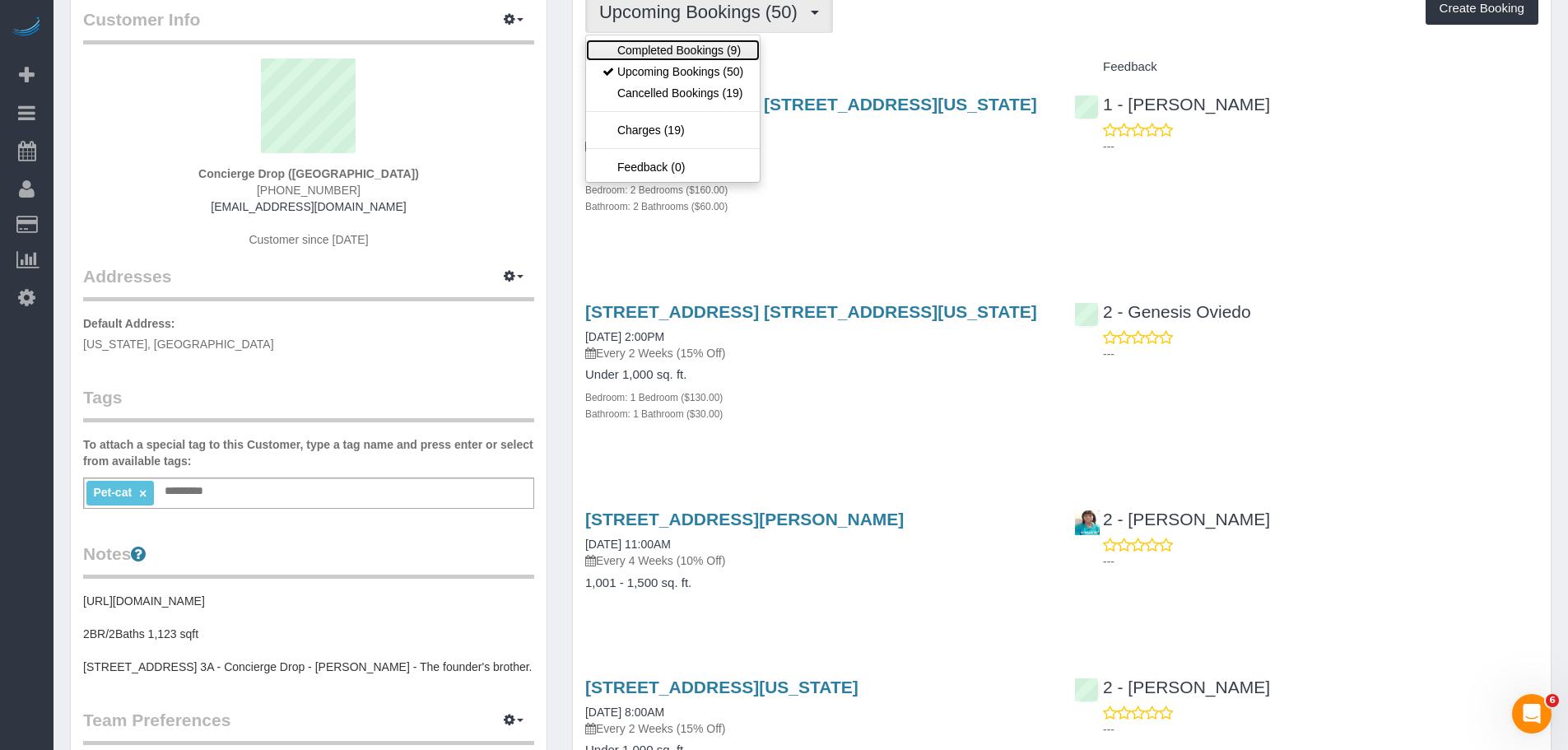
click at [693, 46] on link "Completed Bookings (9)" at bounding box center [673, 50] width 174 height 22
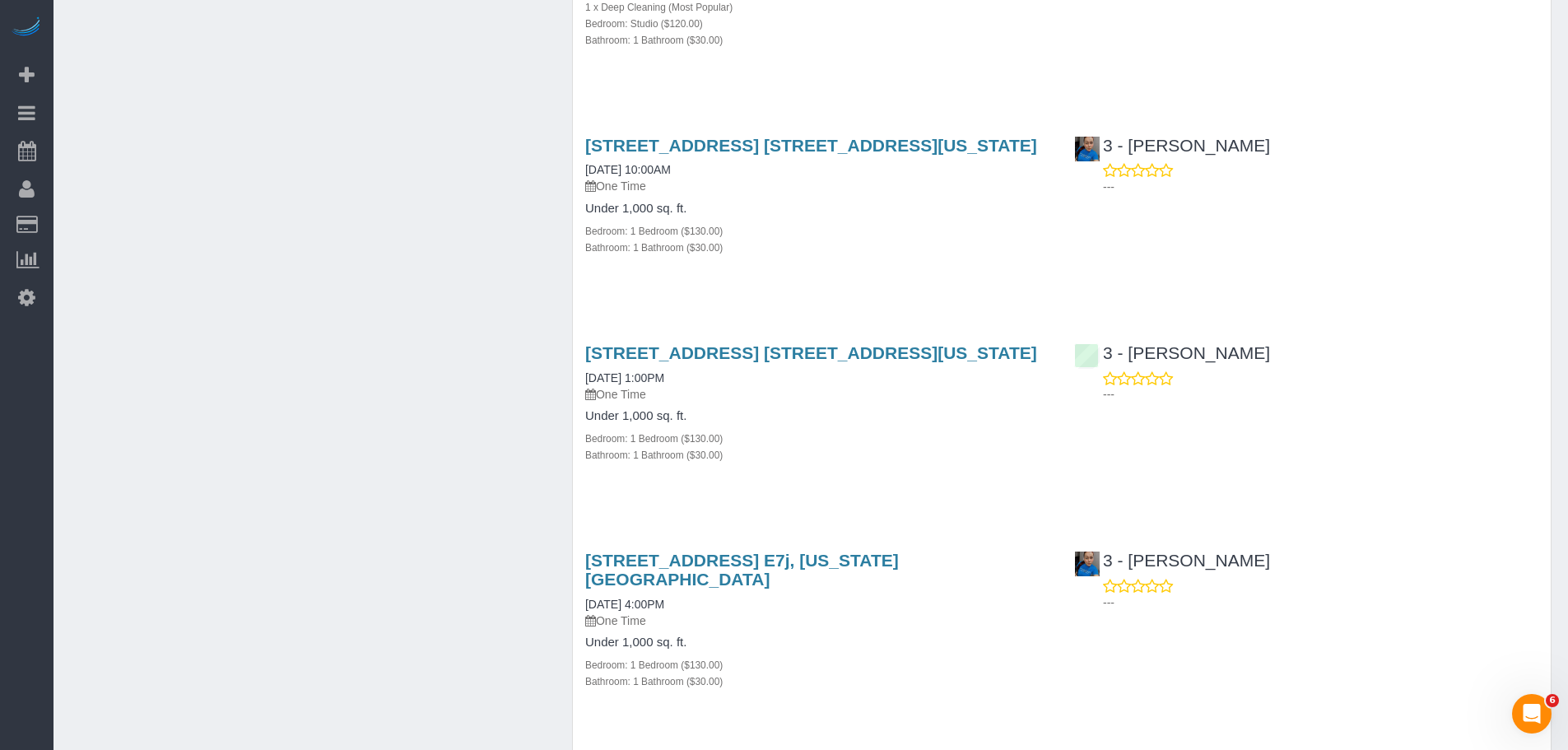
scroll to position [1305, 0]
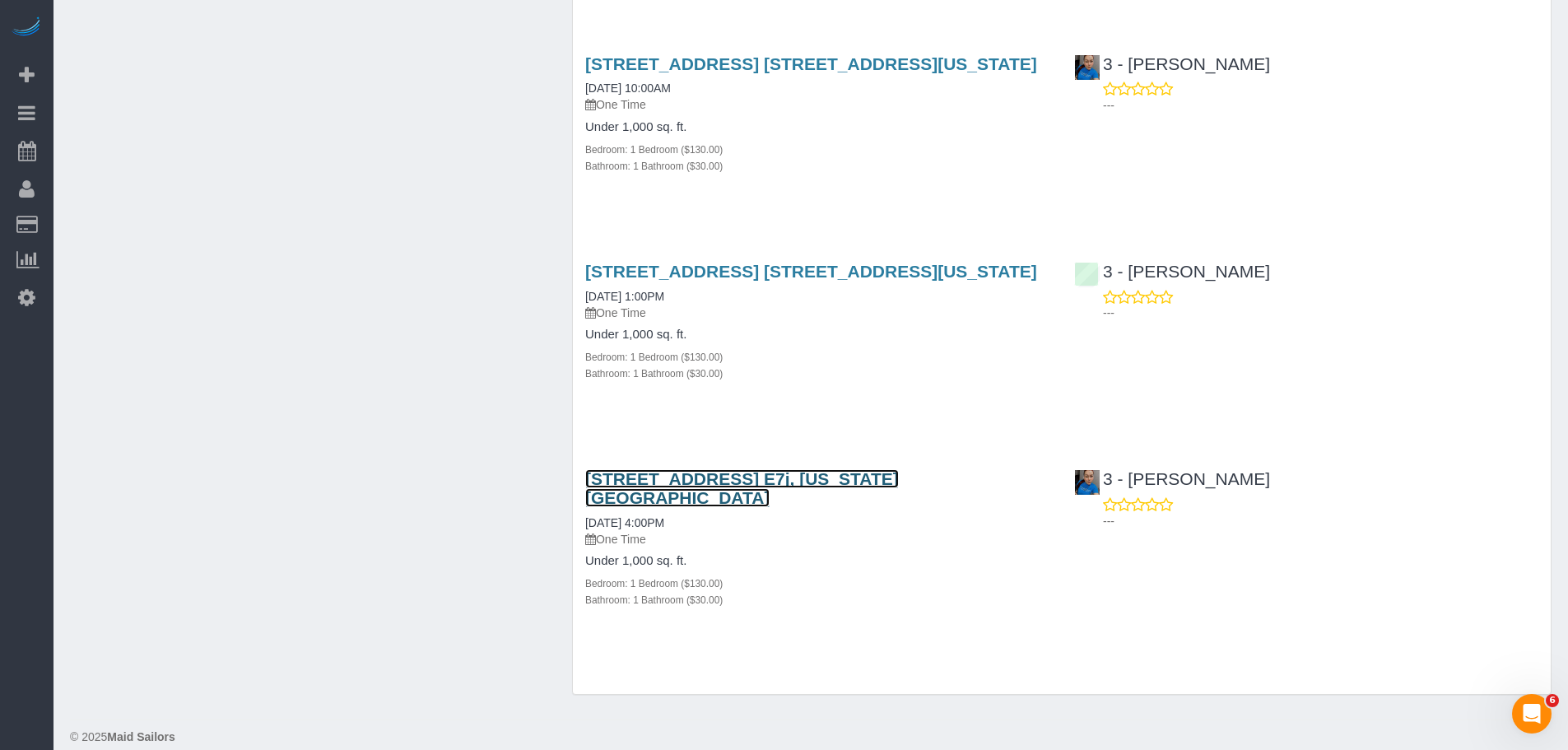
click at [813, 485] on link "626 1st Ave, Apt. E7j, New York, NY 10016" at bounding box center [742, 488] width 314 height 38
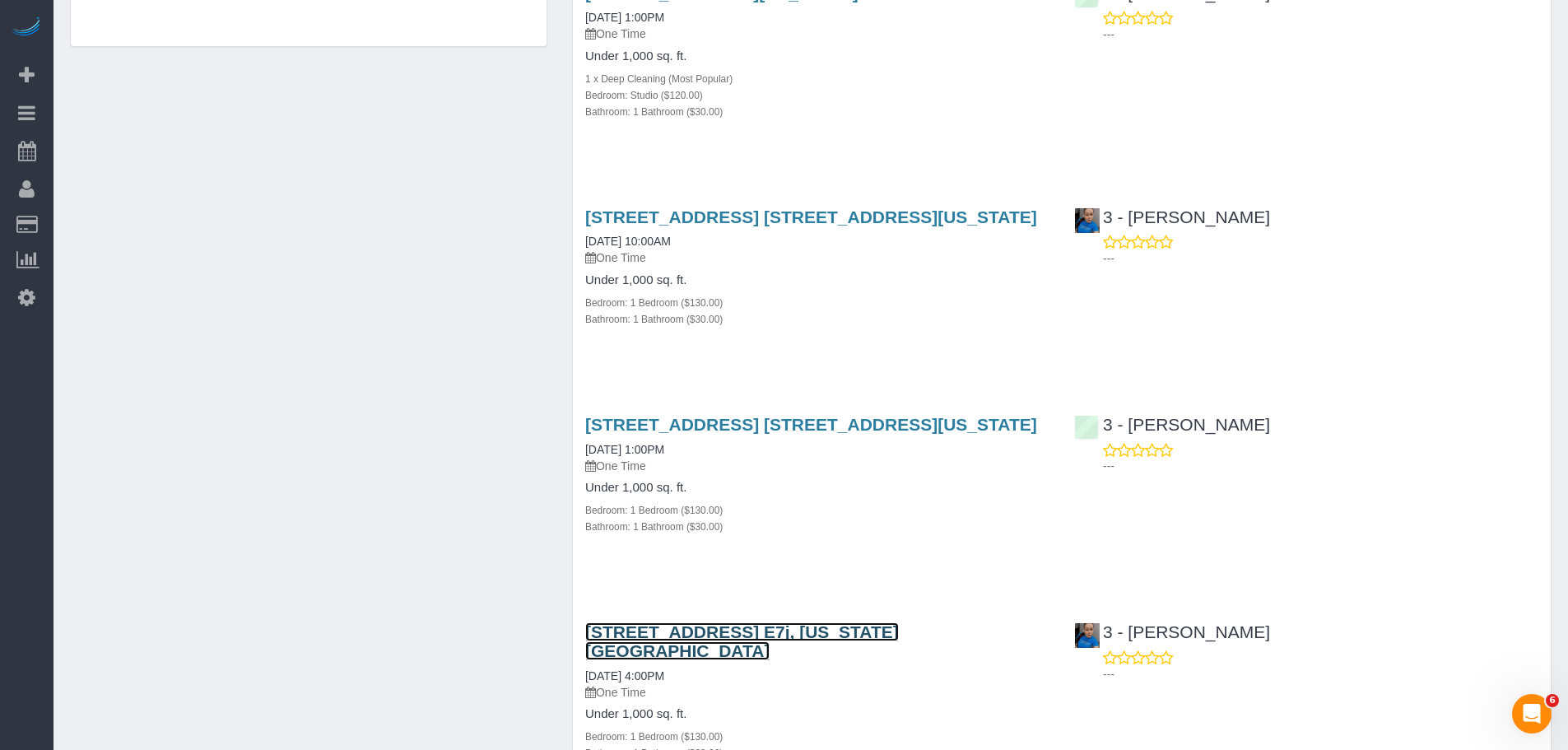
scroll to position [1152, 0]
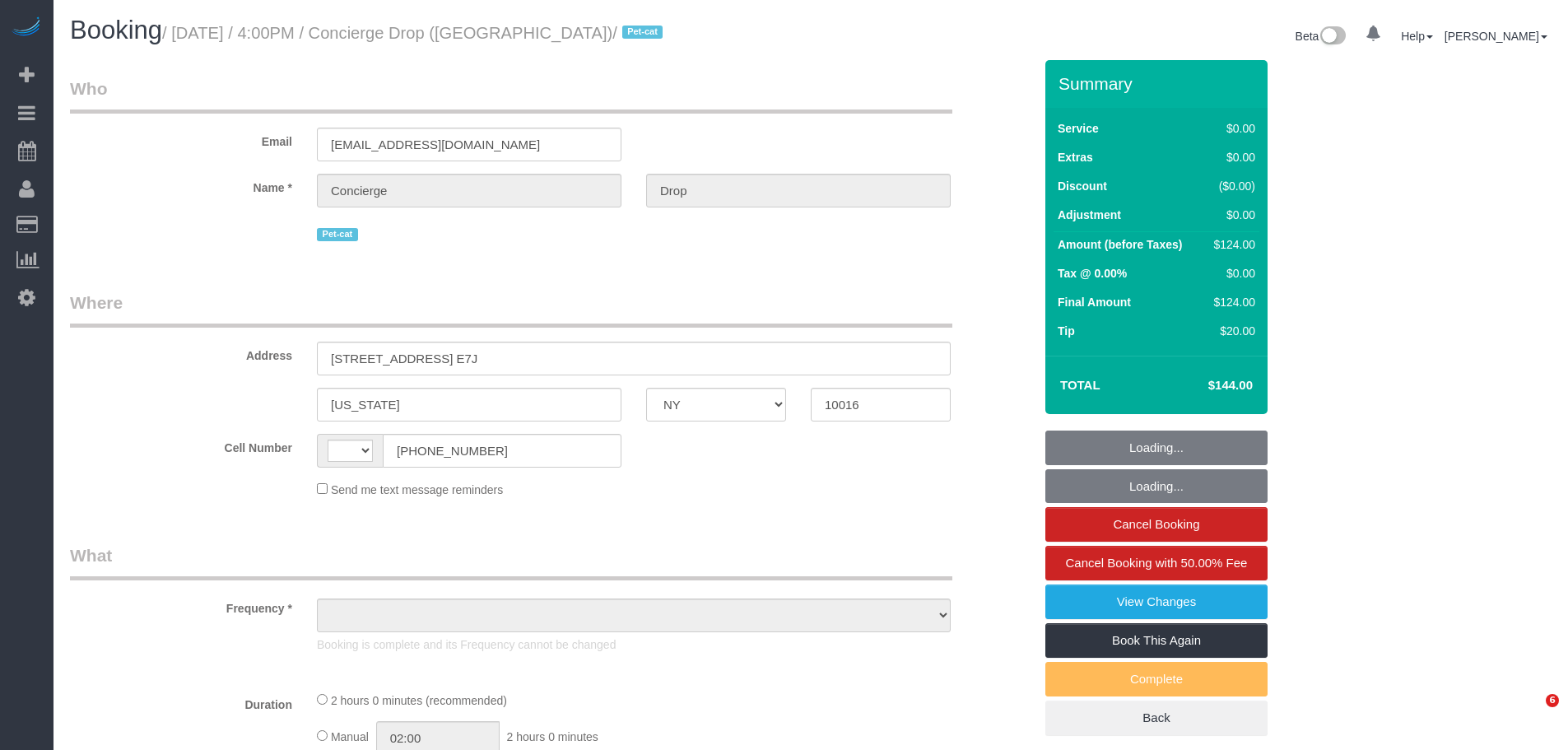
select select "NY"
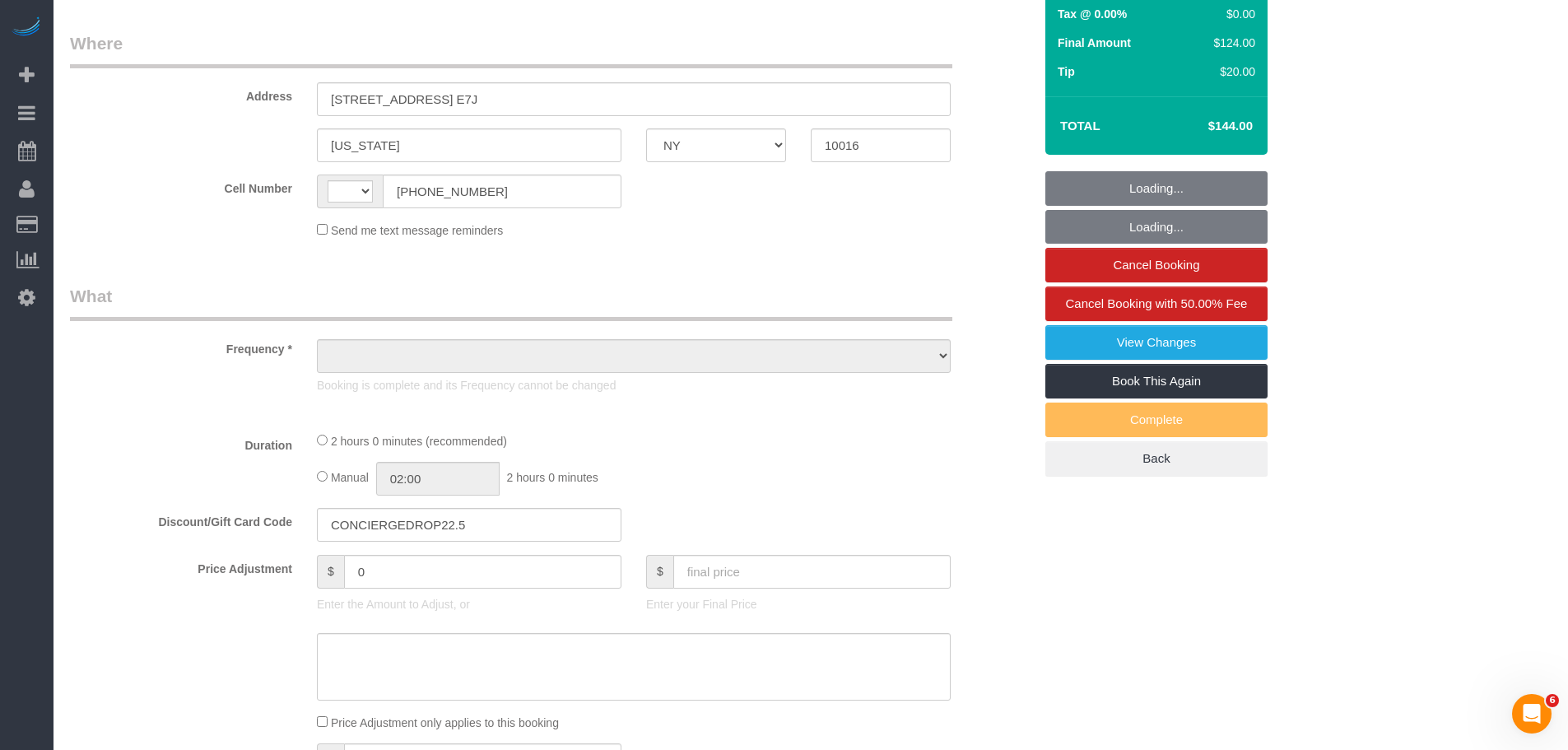
select select "string:[GEOGRAPHIC_DATA]"
select select "object:826"
select select "number:89"
select select "number:90"
select select "number:13"
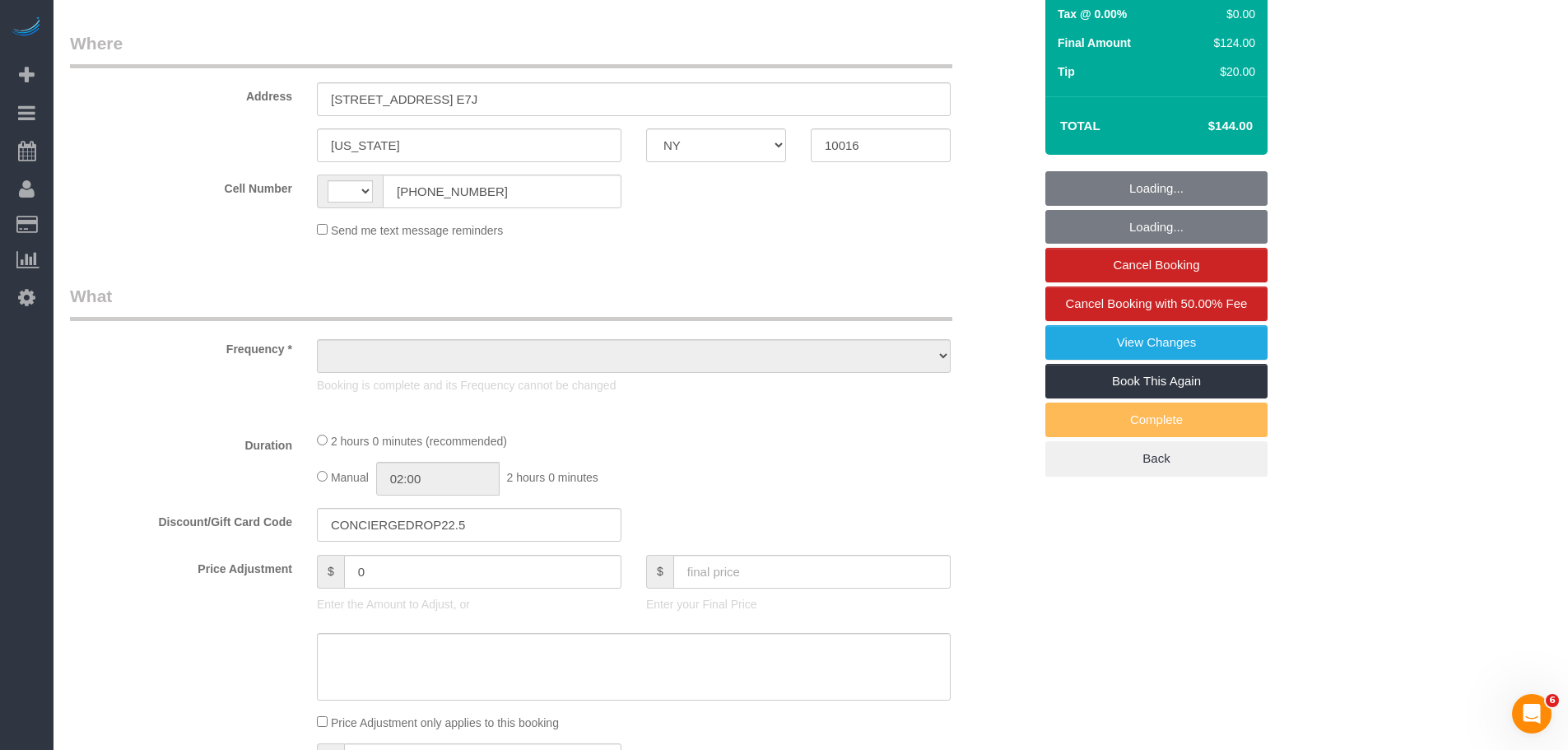
select select "number:6"
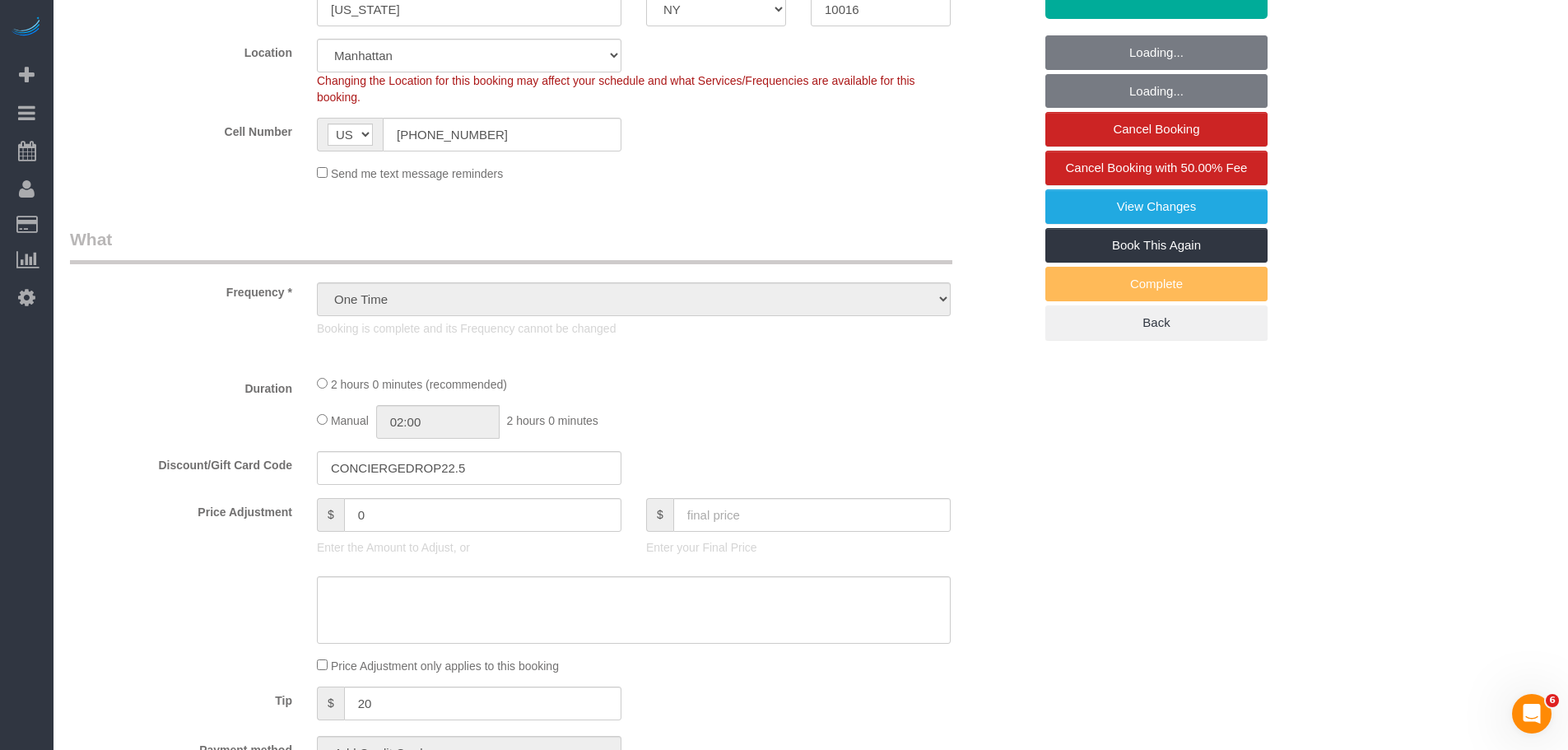
select select "object:975"
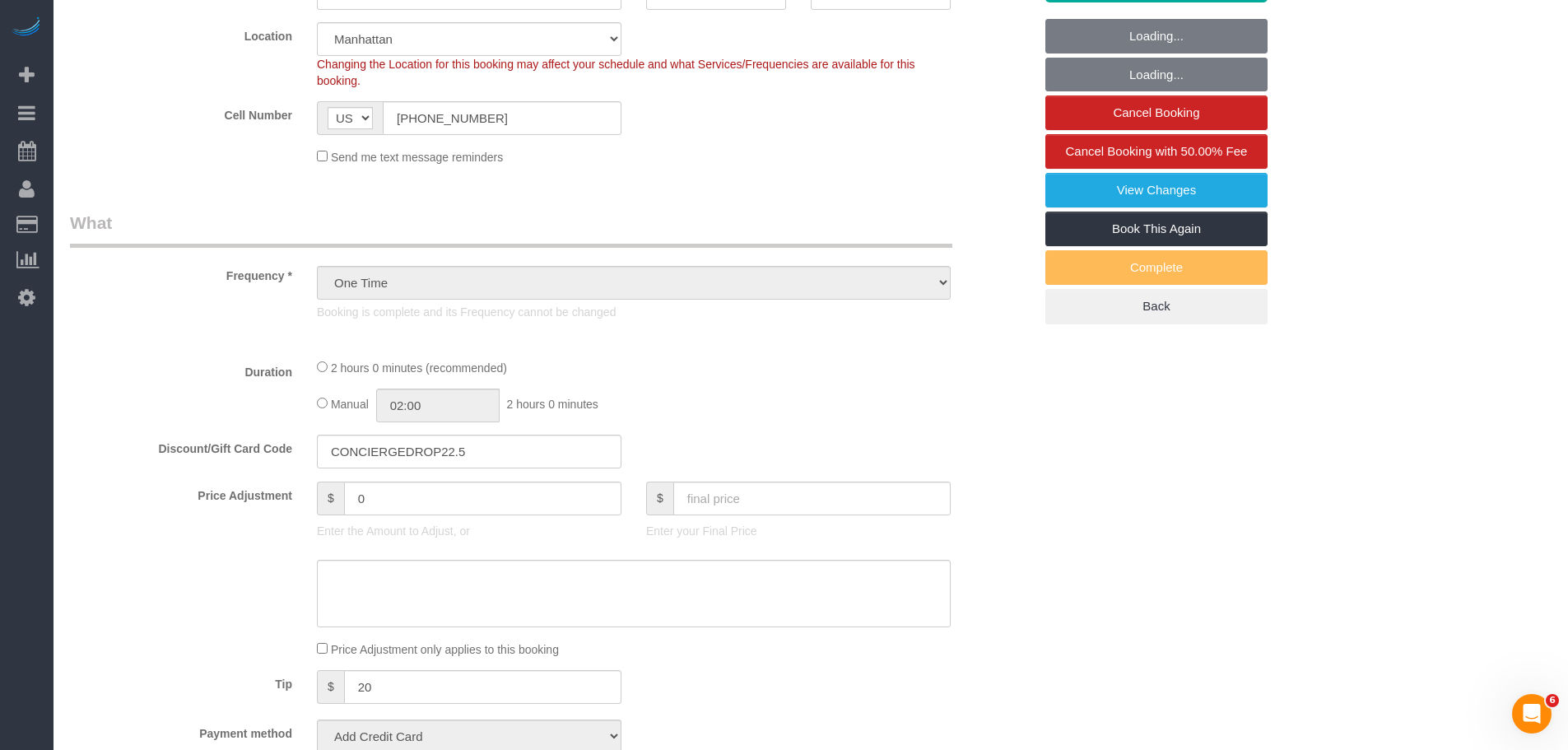
select select "string:stripe-pm_1RaQn24VGloSiKo7zeOF73Wj"
select select "1"
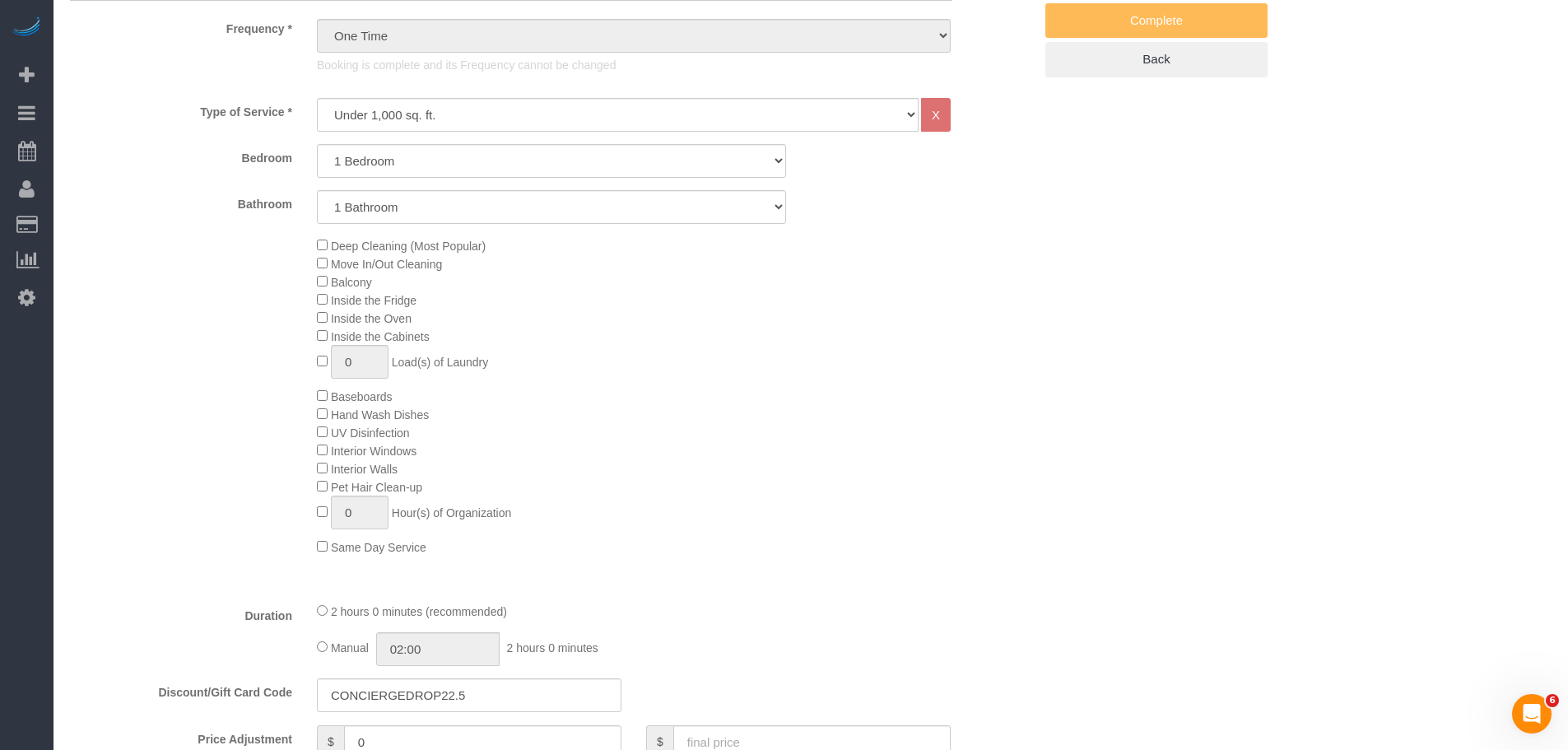
select select "spot1"
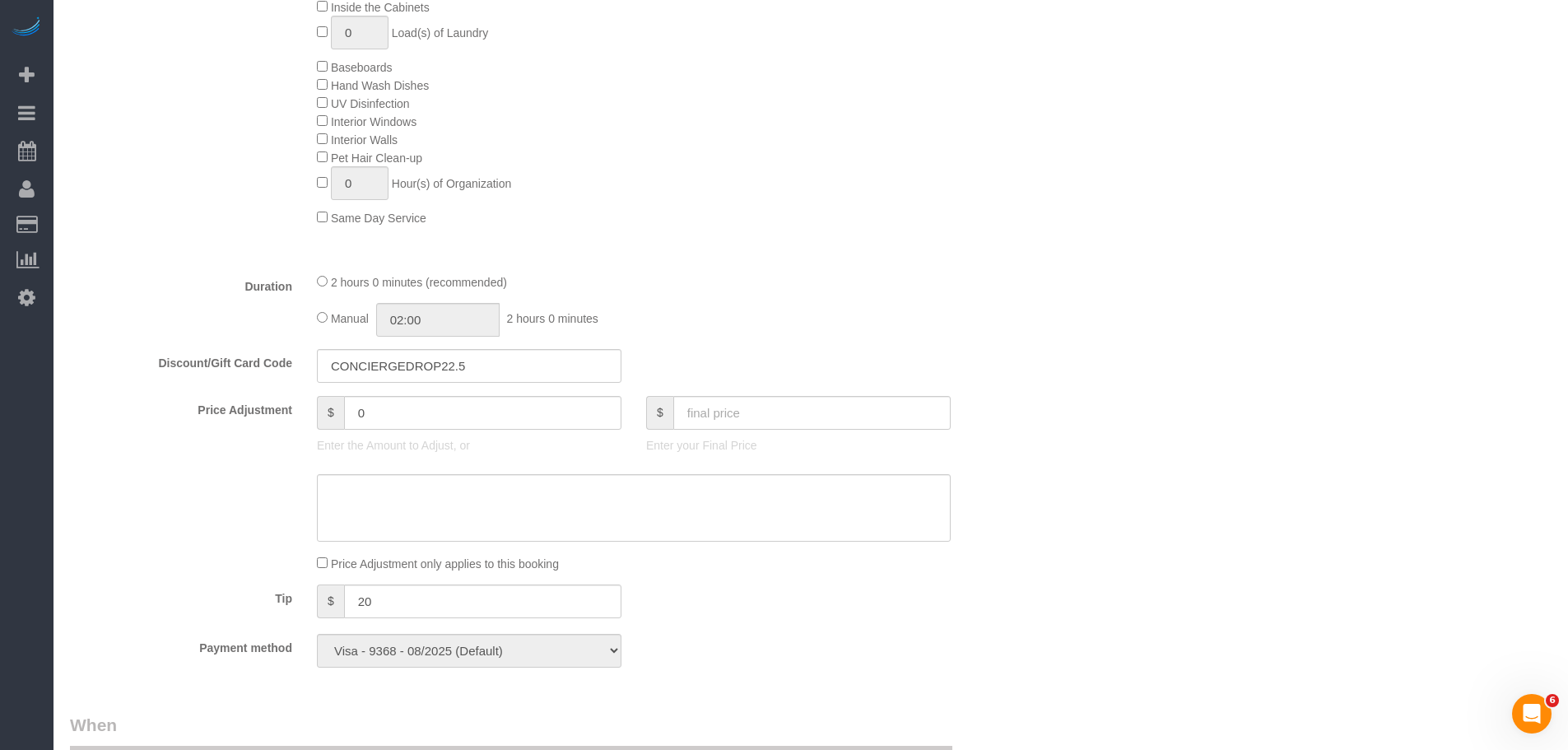
select select "1"
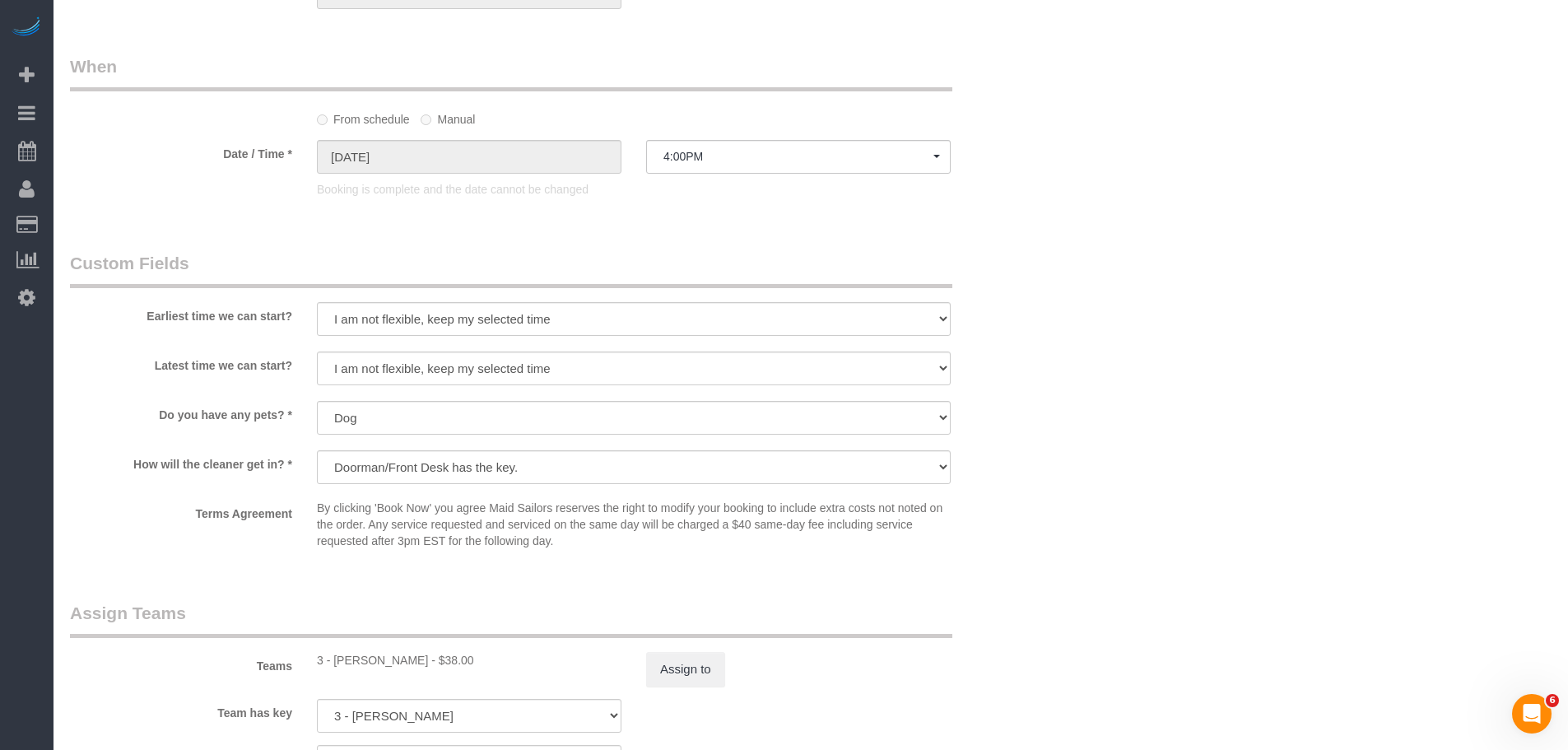
scroll to position [1975, 0]
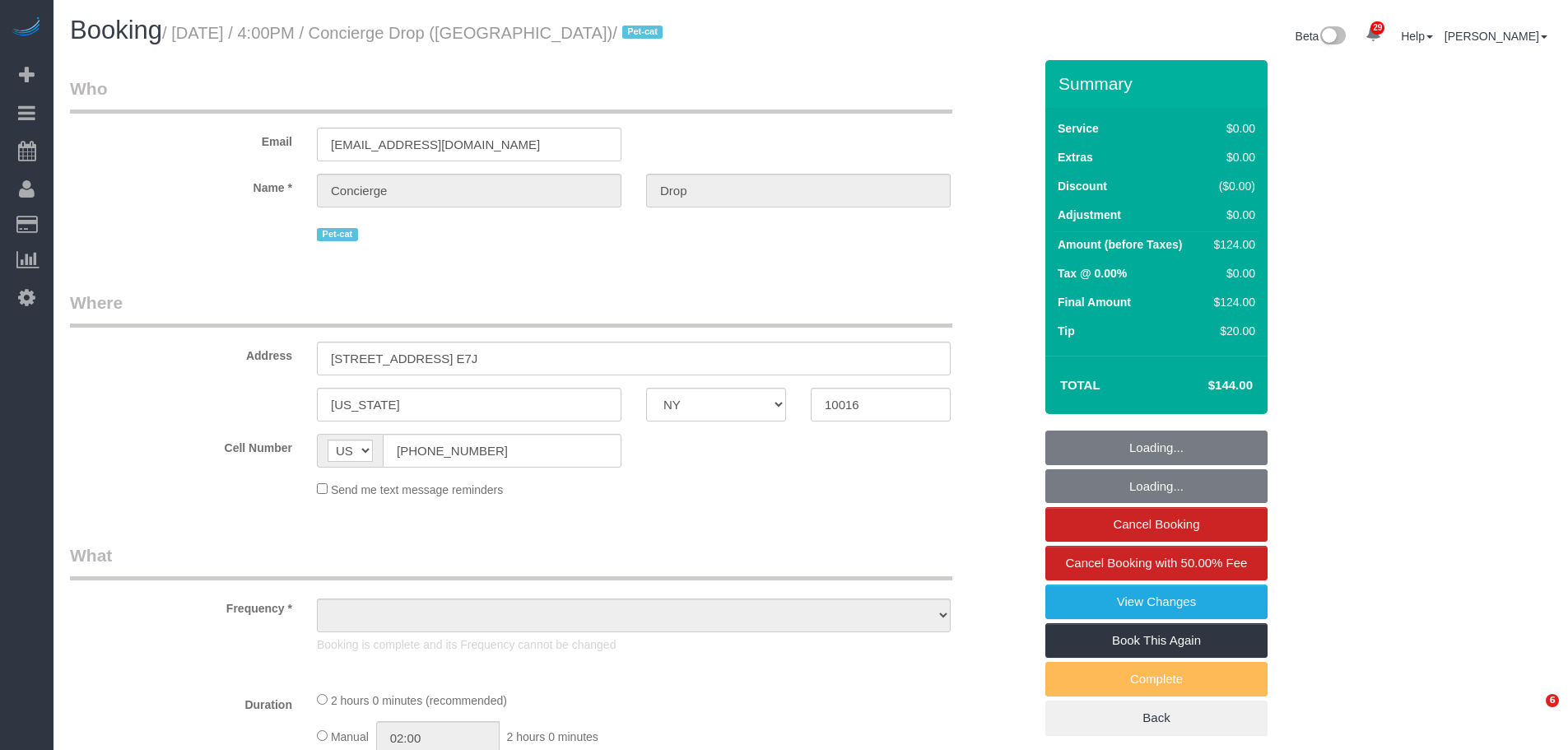
select select "NY"
select select "object:824"
select select "number:89"
select select "number:90"
select select "number:13"
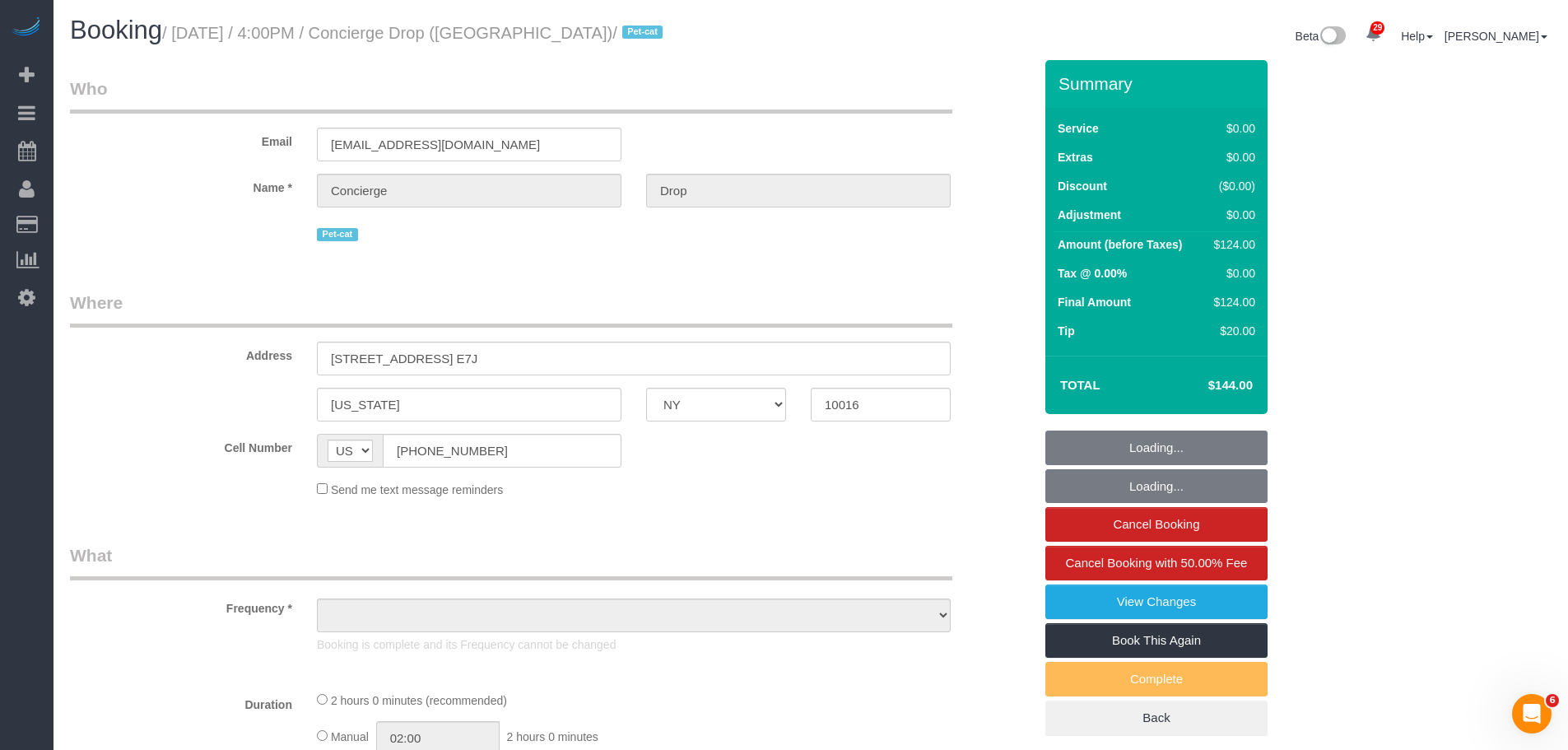
select select "number:6"
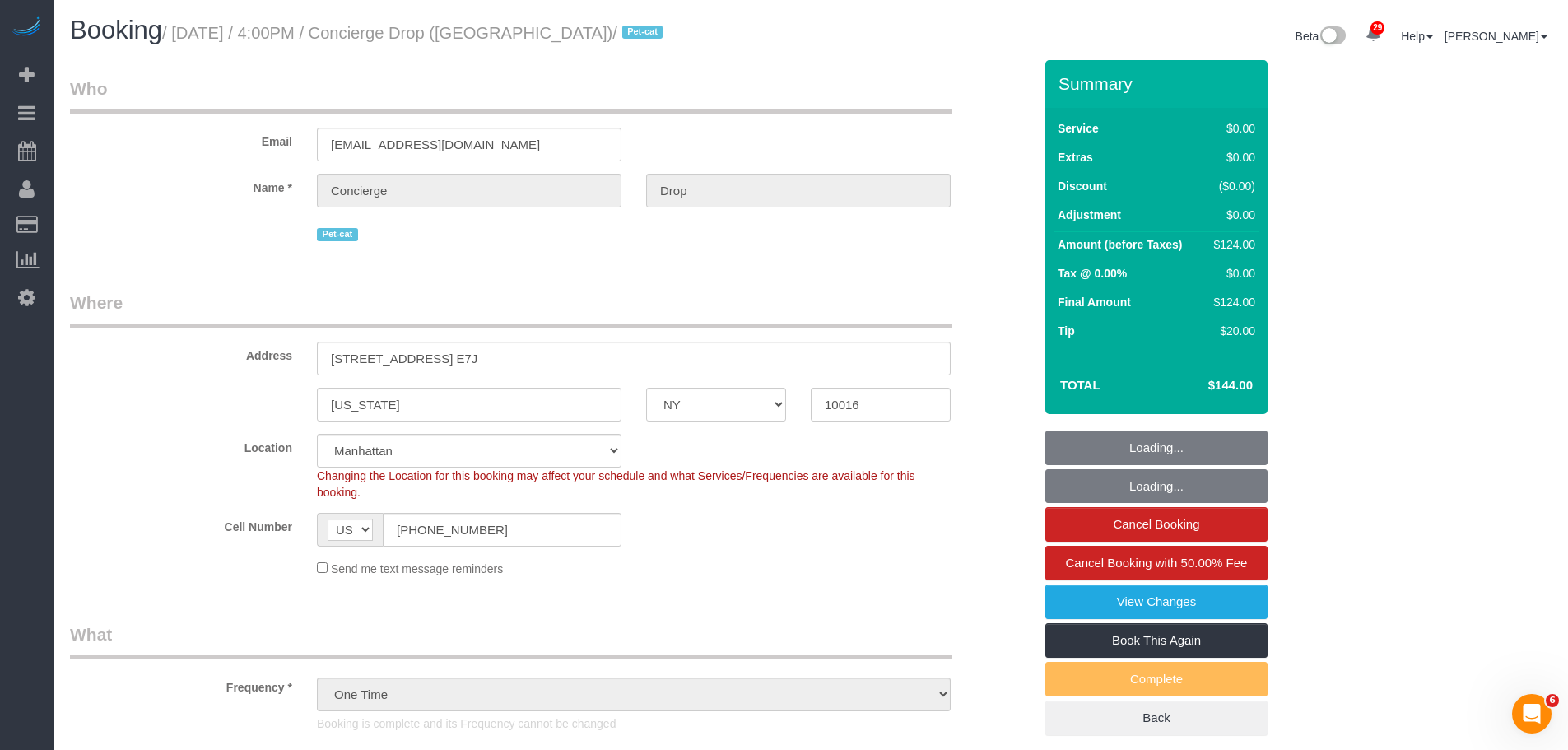
select select "object:1078"
select select "string:stripe-pm_1RaQn24VGloSiKo7zeOF73Wj"
select select "1"
select select "spot1"
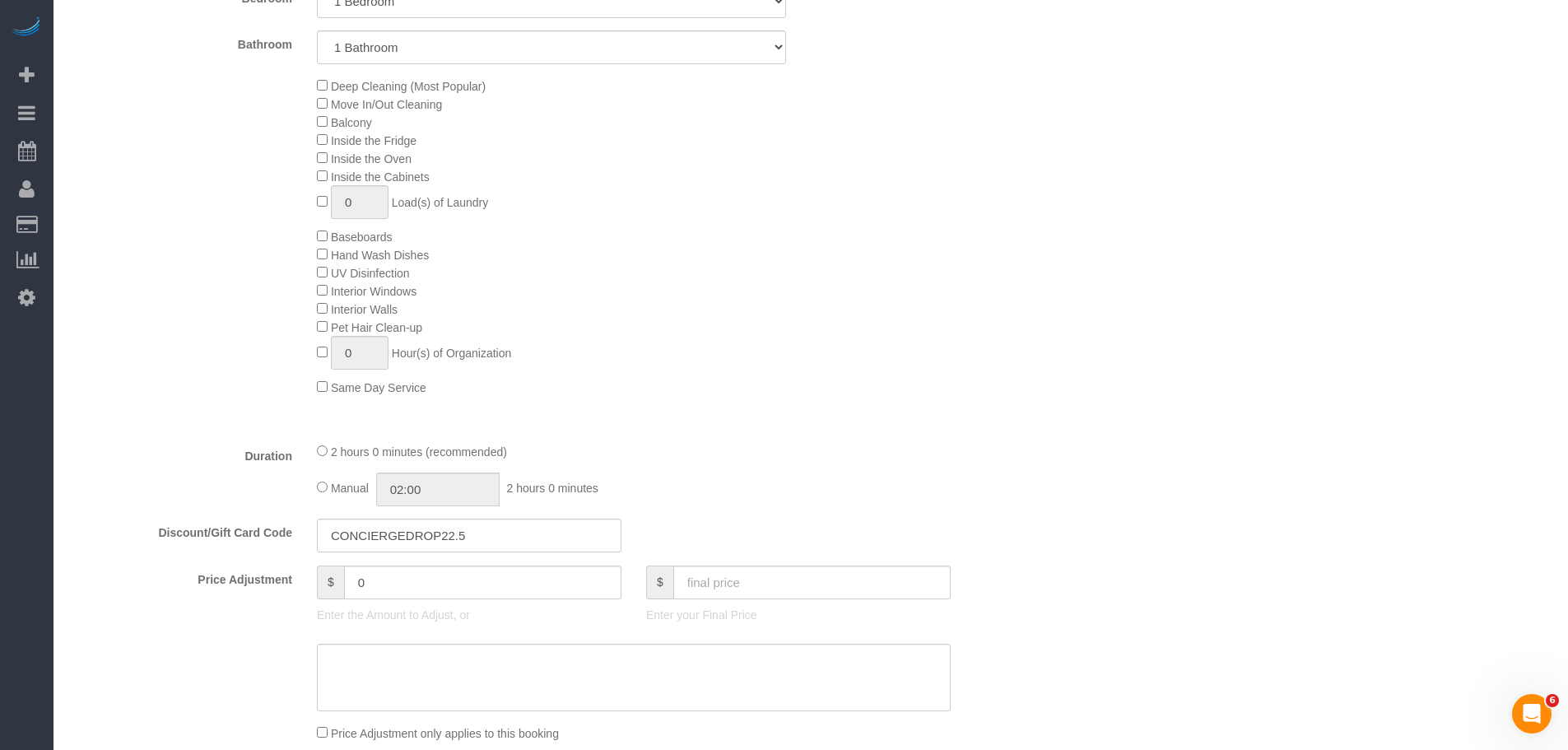
scroll to position [905, 0]
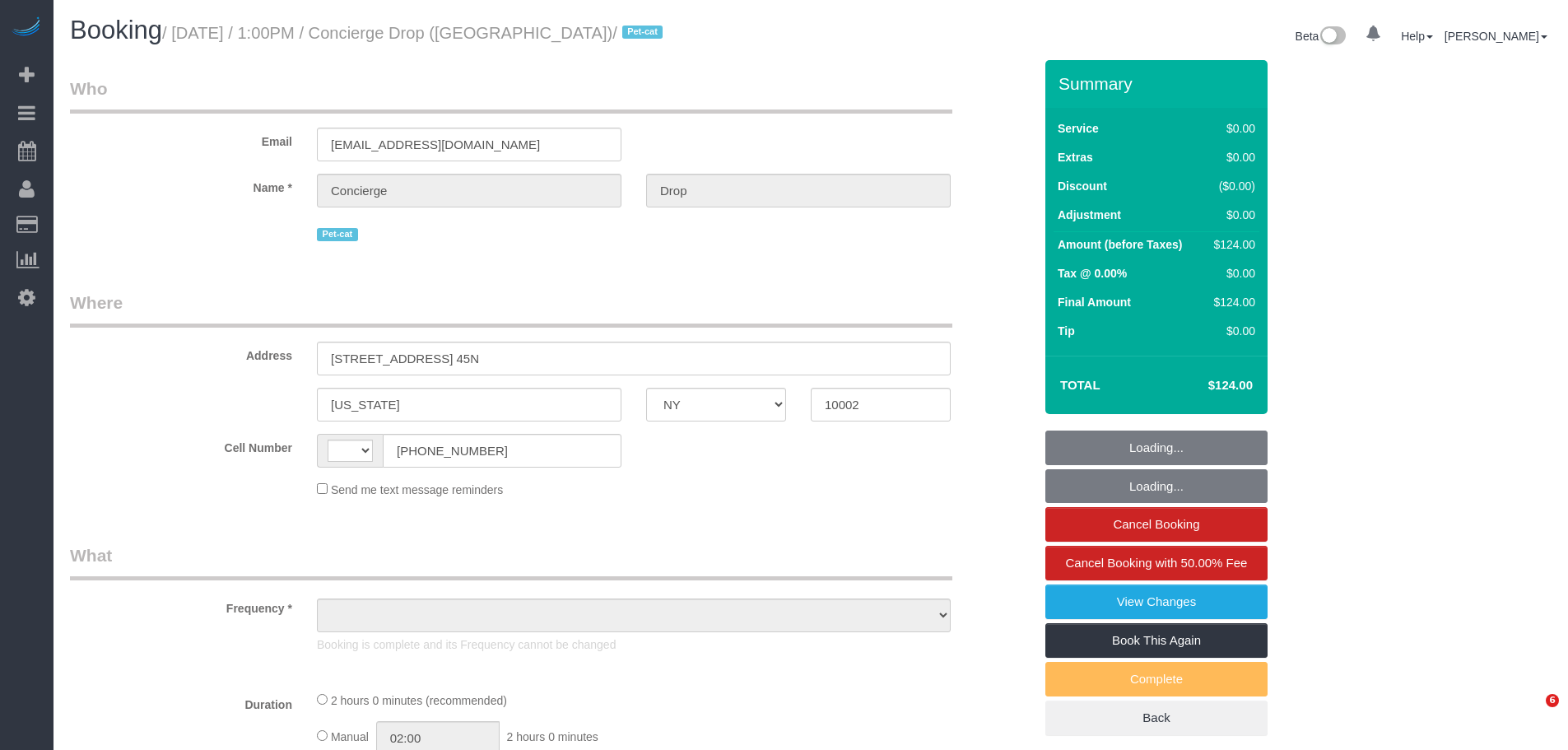
select select "NY"
select select "string:[GEOGRAPHIC_DATA]"
select select "number:89"
select select "number:90"
select select "number:15"
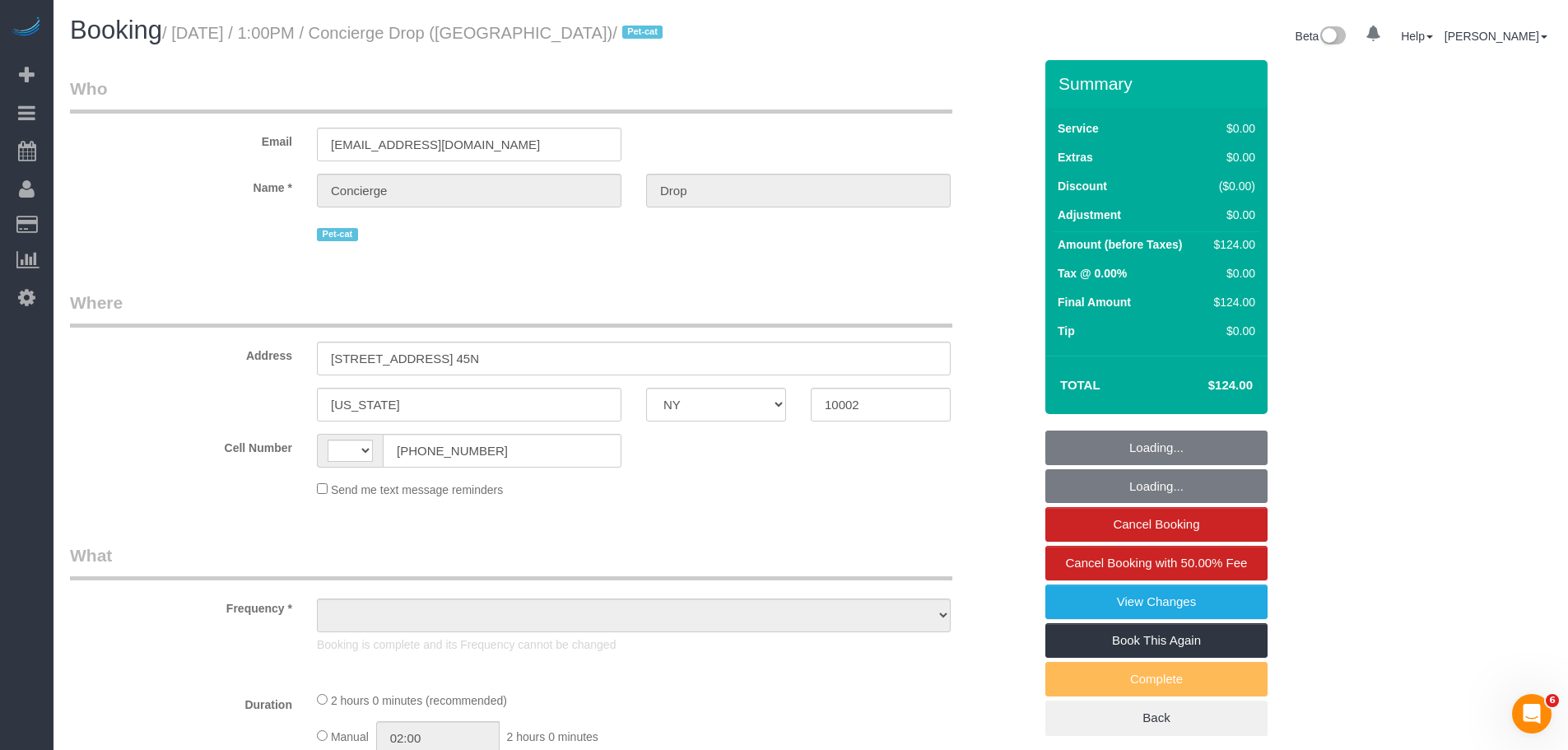
select select "number:6"
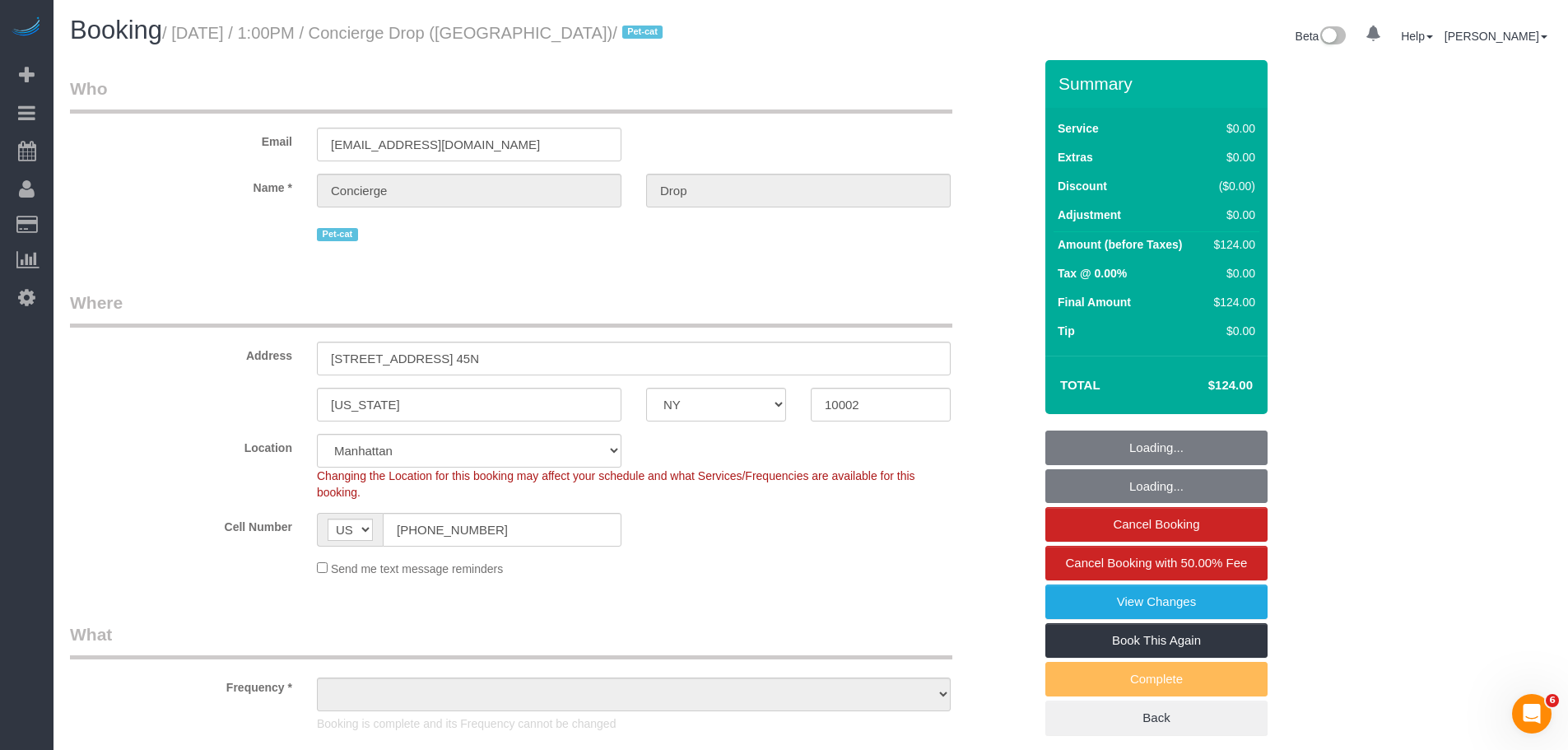
select select "object:971"
select select "string:stripe-pm_1RaQn24VGloSiKo7zeOF73Wj"
select select "spot1"
select select "1"
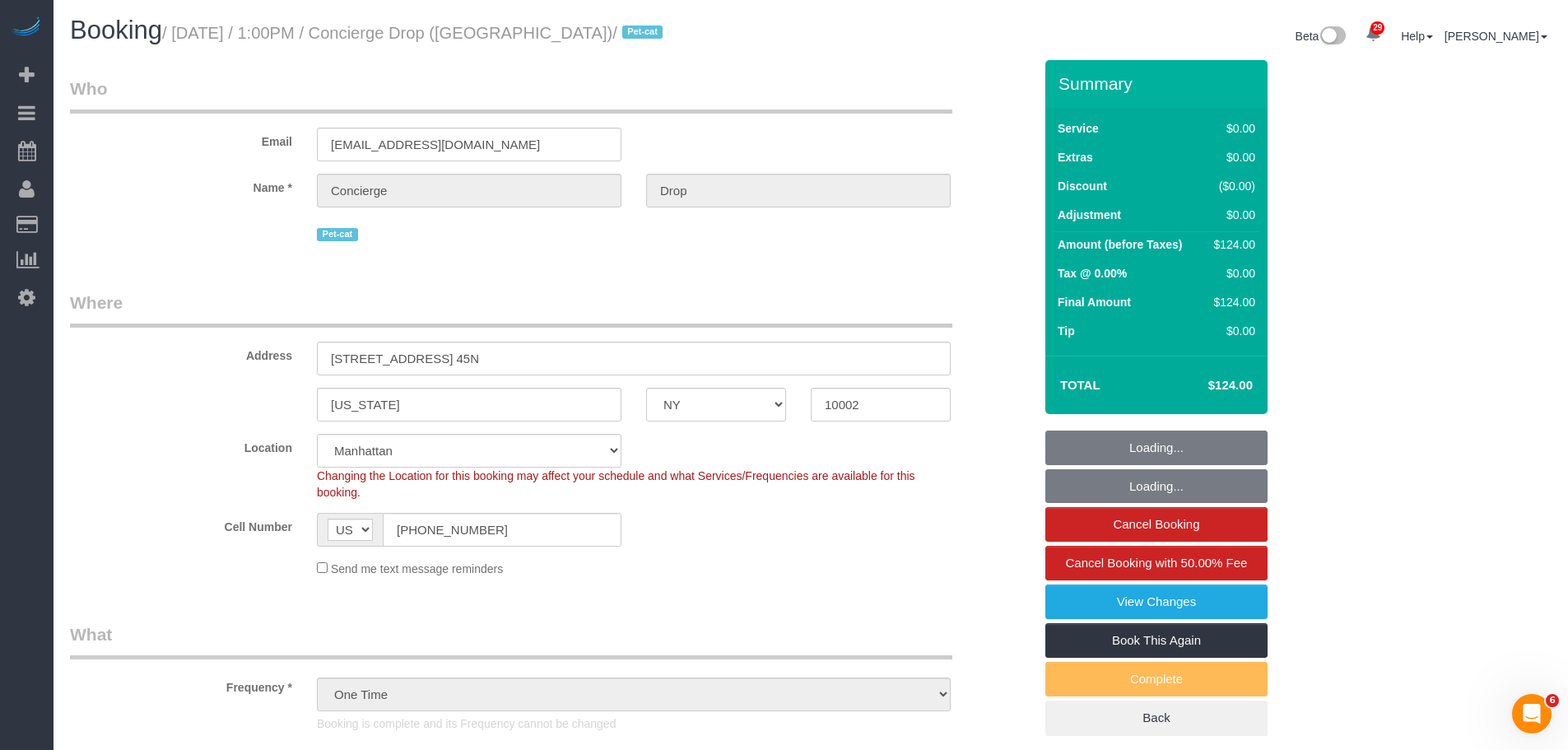
select select "object:1539"
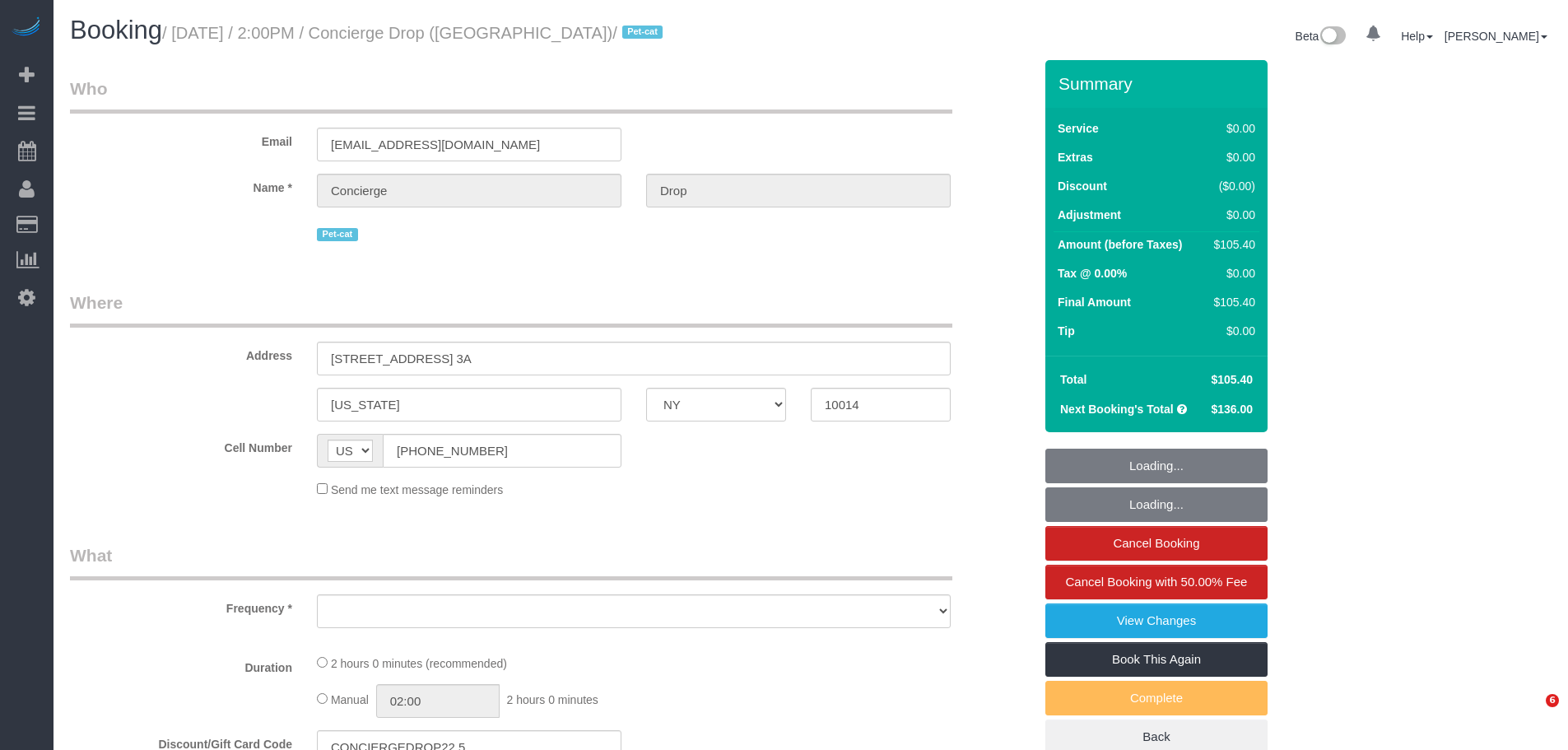
select select "NY"
select select "object:749"
select select "1"
select select "number:56"
select select "number:79"
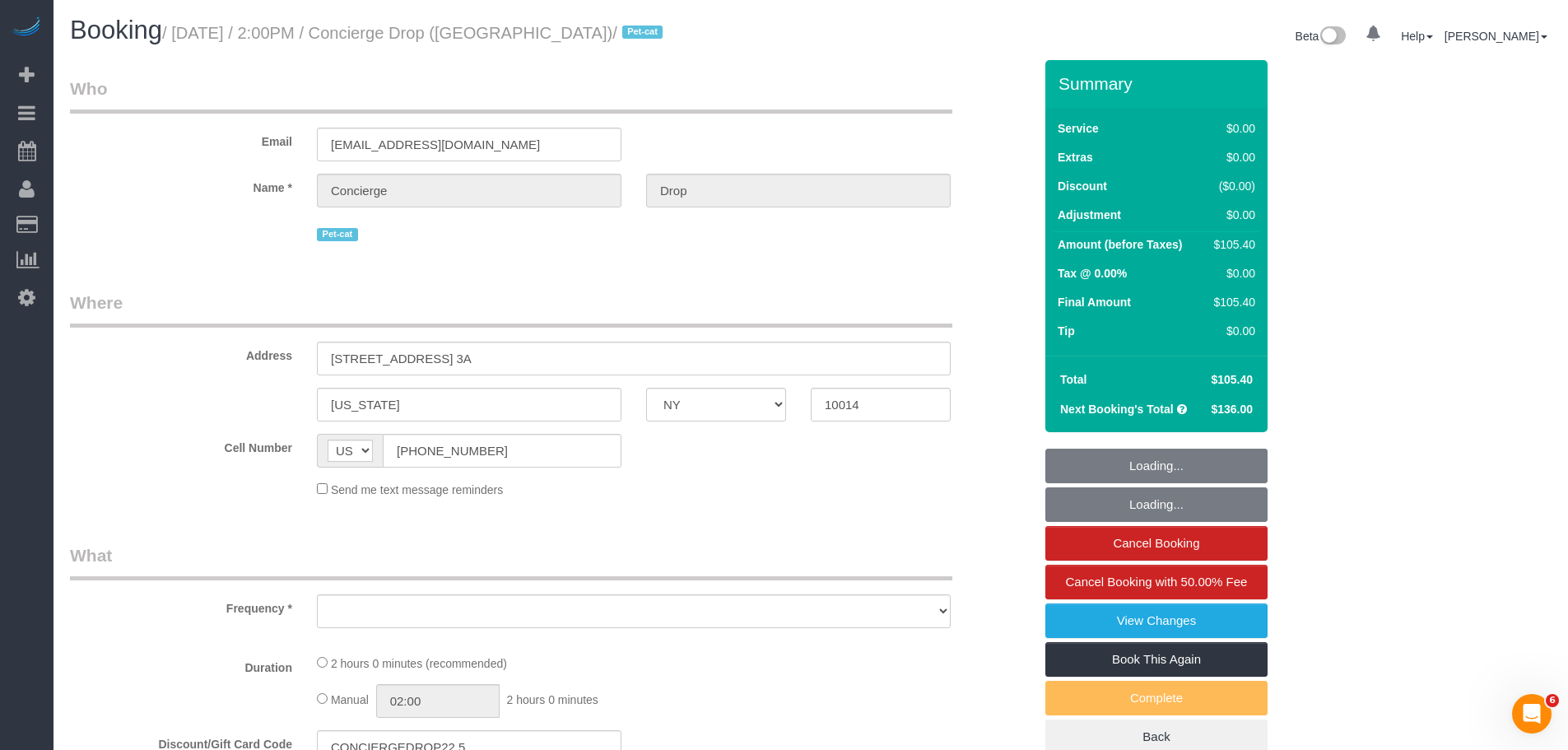
select select "number:15"
select select "number:7"
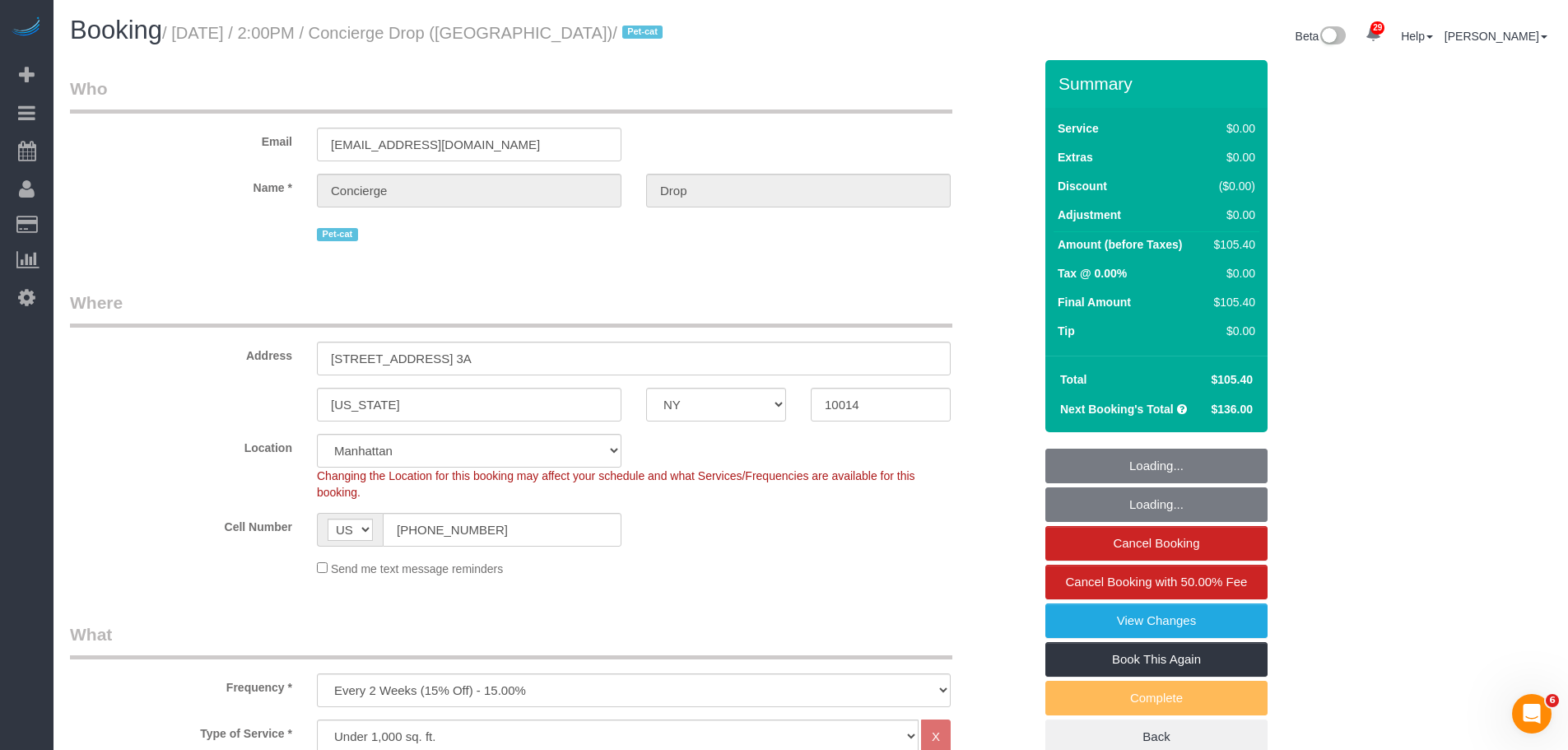
select select "string:stripe-pm_1RaQn24VGloSiKo7zeOF73Wj"
select select "spot1"
select select "1"
select select "object:1538"
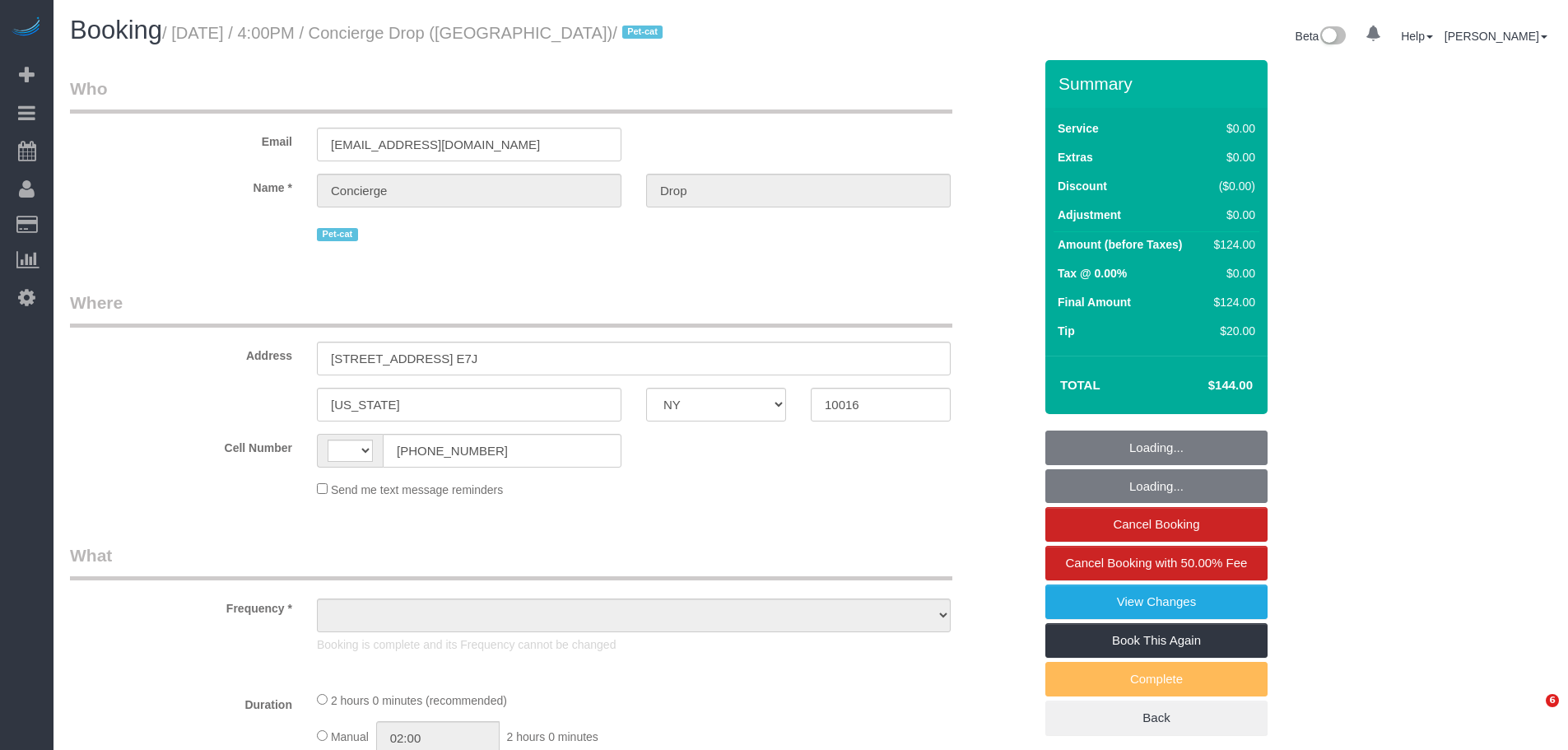
select select "NY"
select select "number:89"
select select "number:90"
select select "number:13"
select select "number:6"
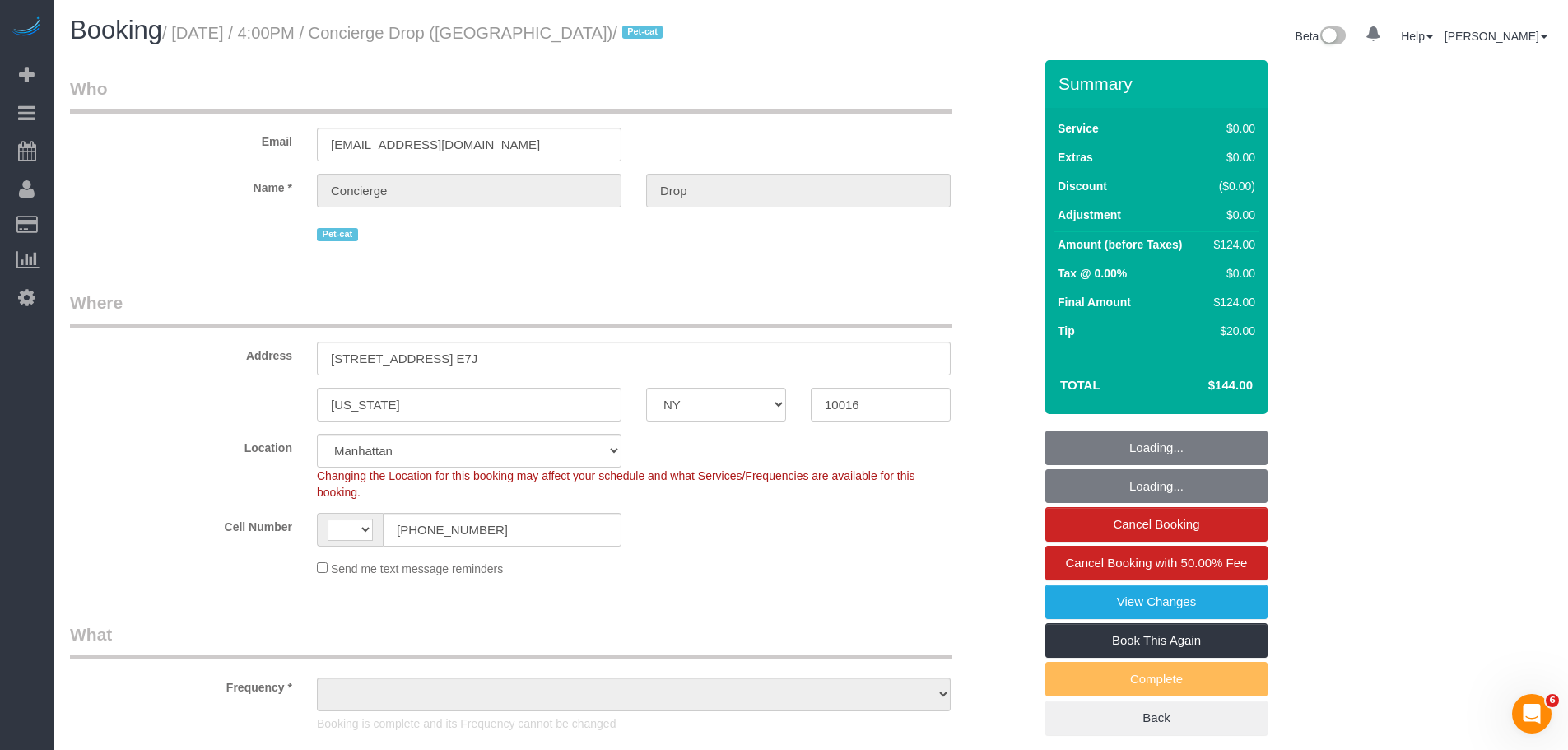
select select "string:stripe-pm_1RaQn24VGloSiKo7zeOF73Wj"
select select "string:[GEOGRAPHIC_DATA]"
select select "object:971"
select select "spot1"
select select "object:1400"
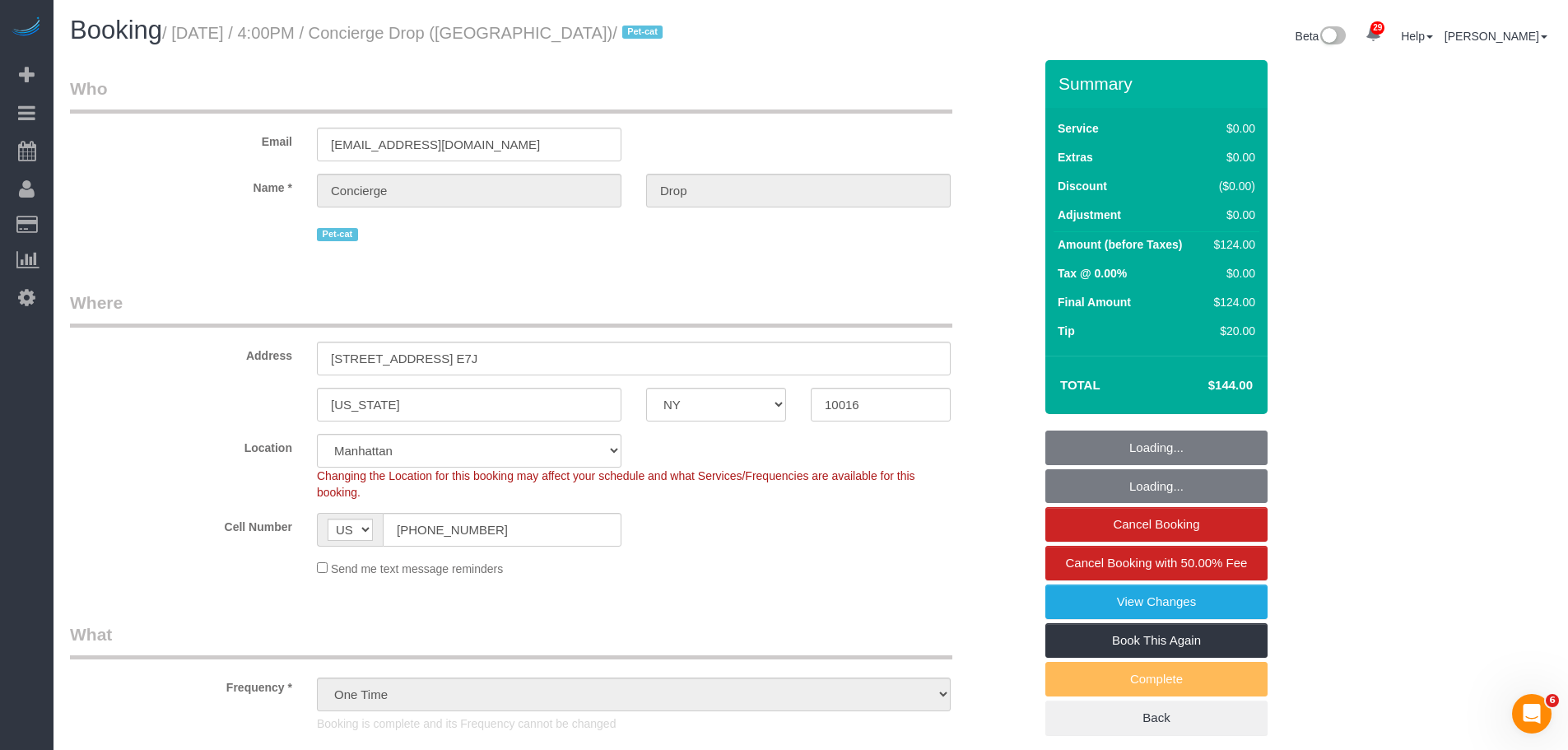
select select "1"
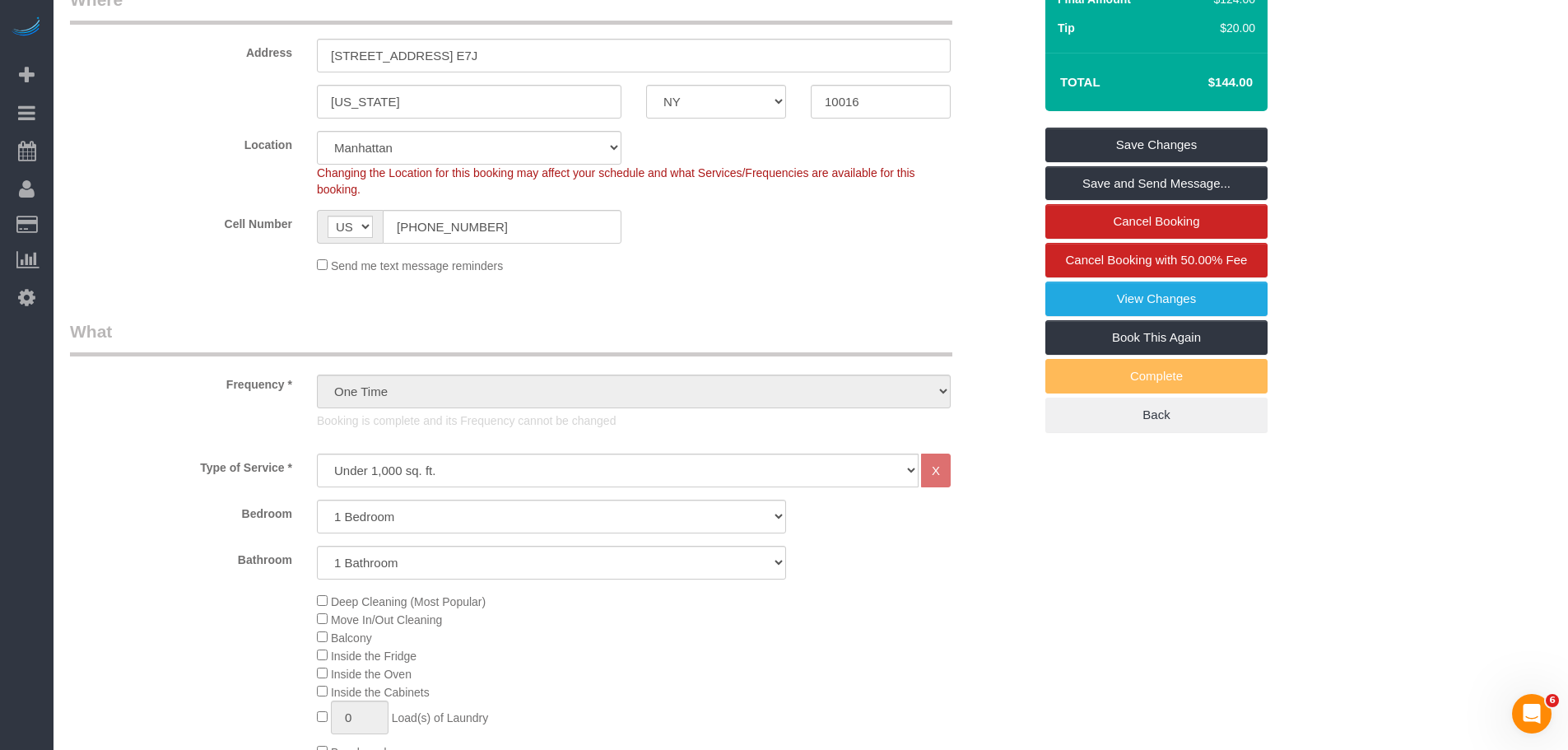
scroll to position [329, 0]
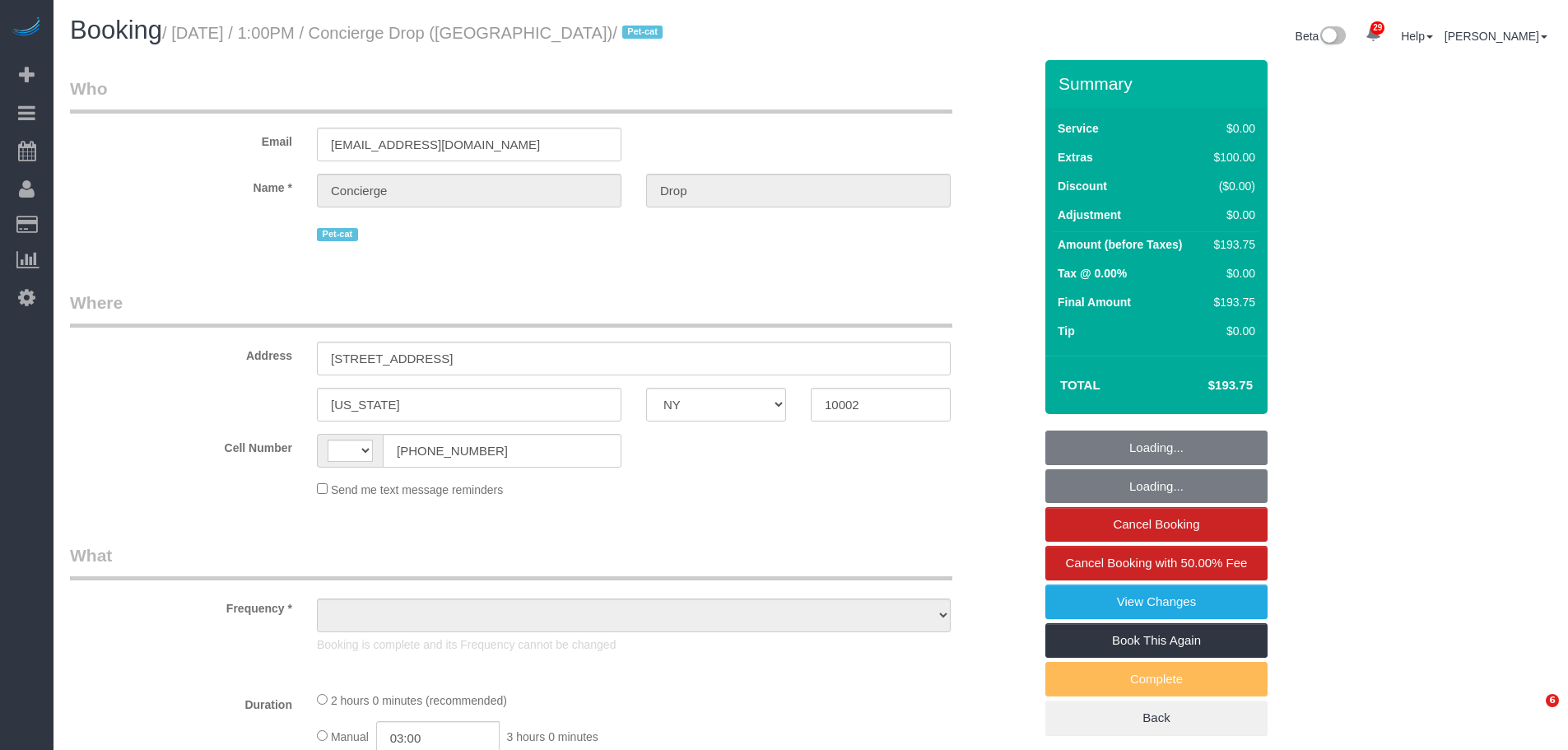
select select "NY"
select select "number:89"
select select "number:90"
select select "number:14"
select select "number:5"
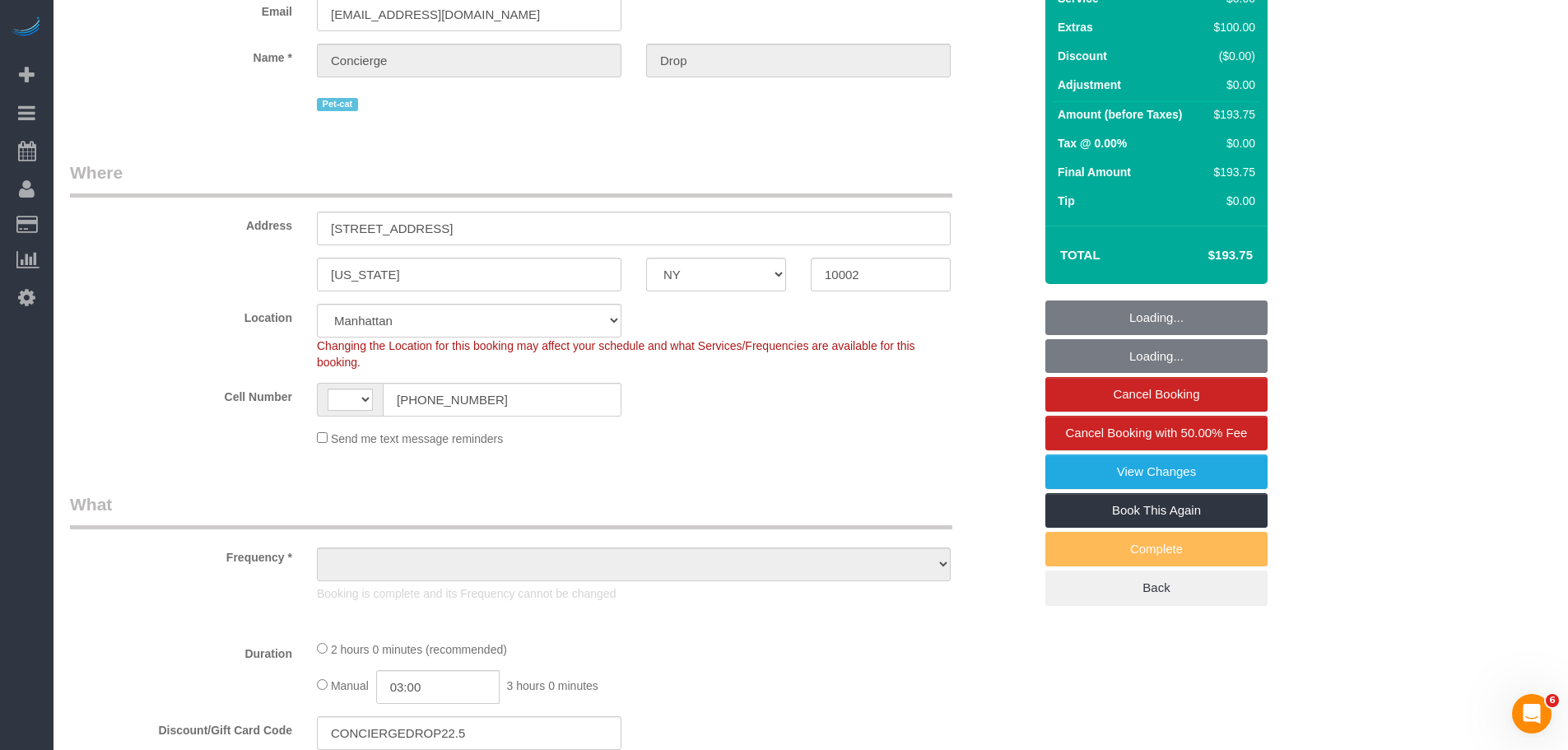
select select "string:[GEOGRAPHIC_DATA]"
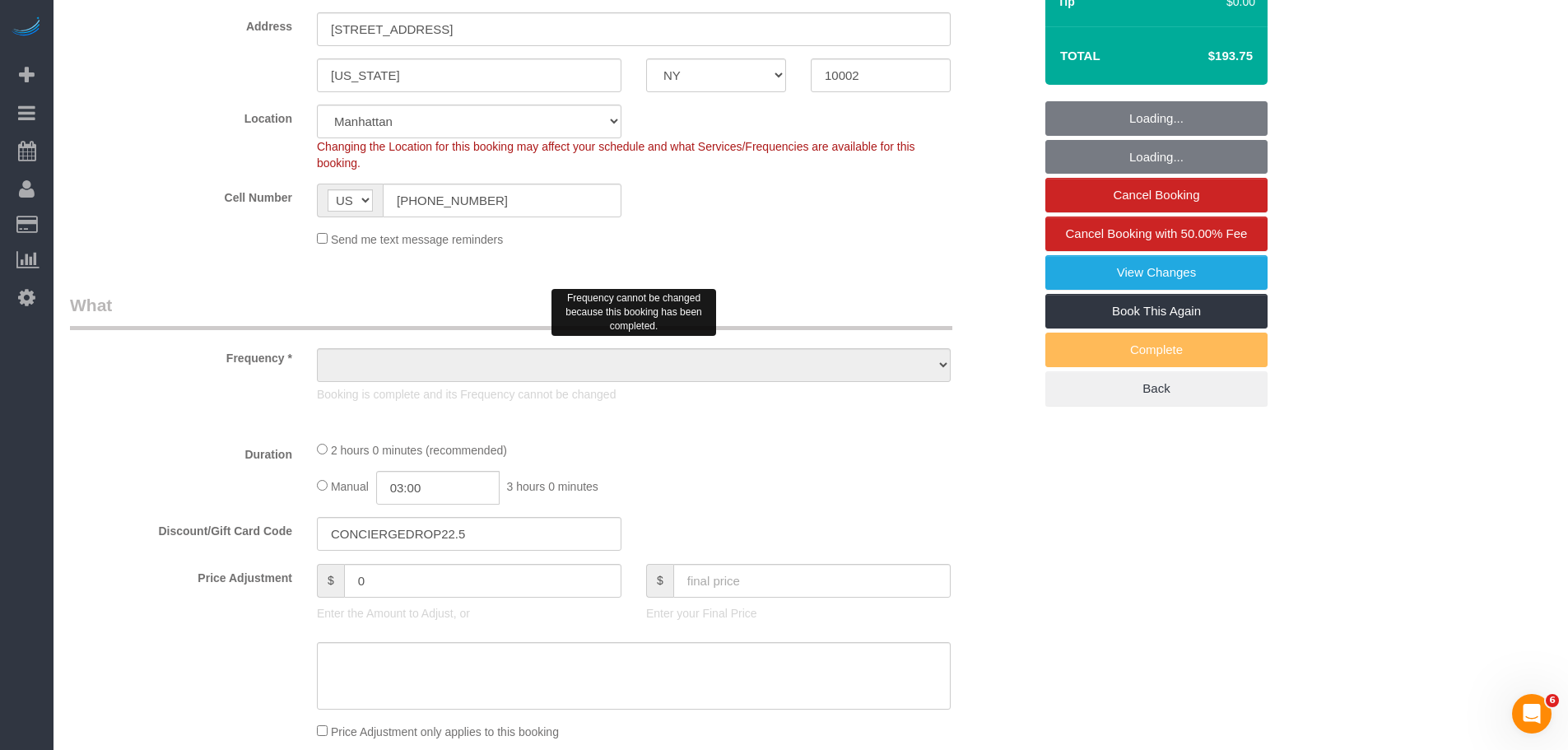
select select "object:974"
select select "spot1"
select select "string:stripe-pm_1RaQn24VGloSiKo7zeOF73Wj"
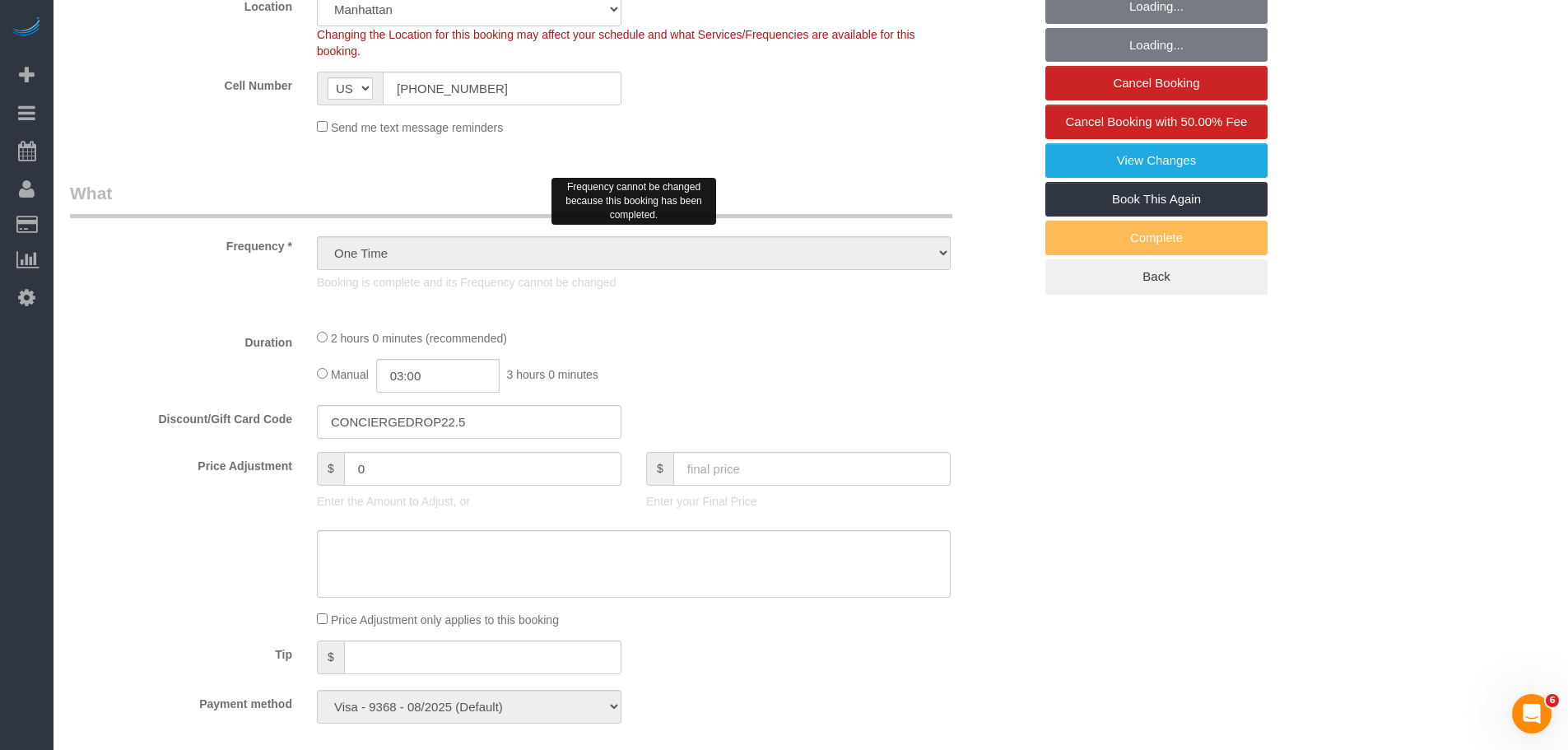
select select "object:1506"
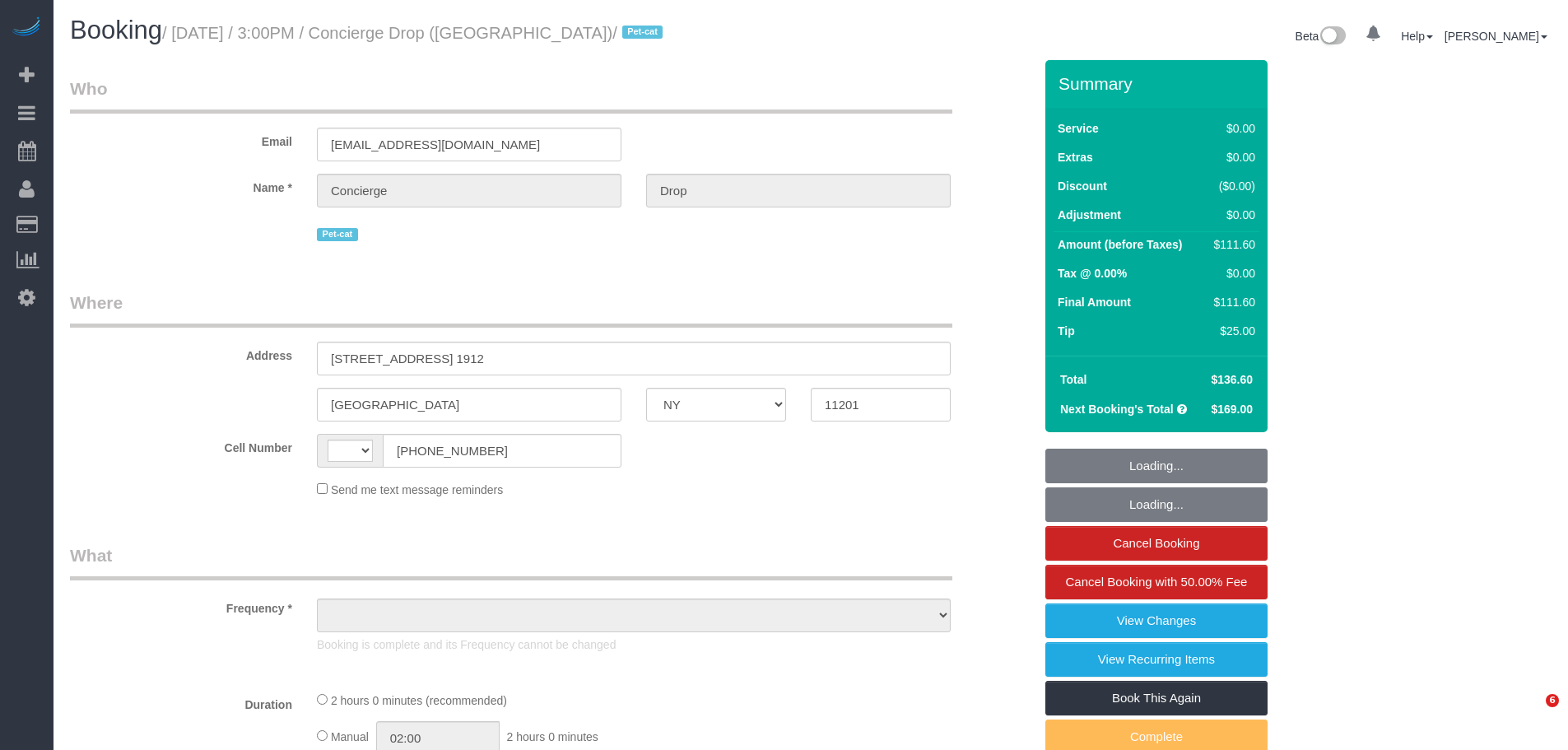
select select "NY"
select select "object:507"
select select "string:stripe-pm_1RaQn24VGloSiKo7zeOF73Wj"
select select "1"
select select "number:89"
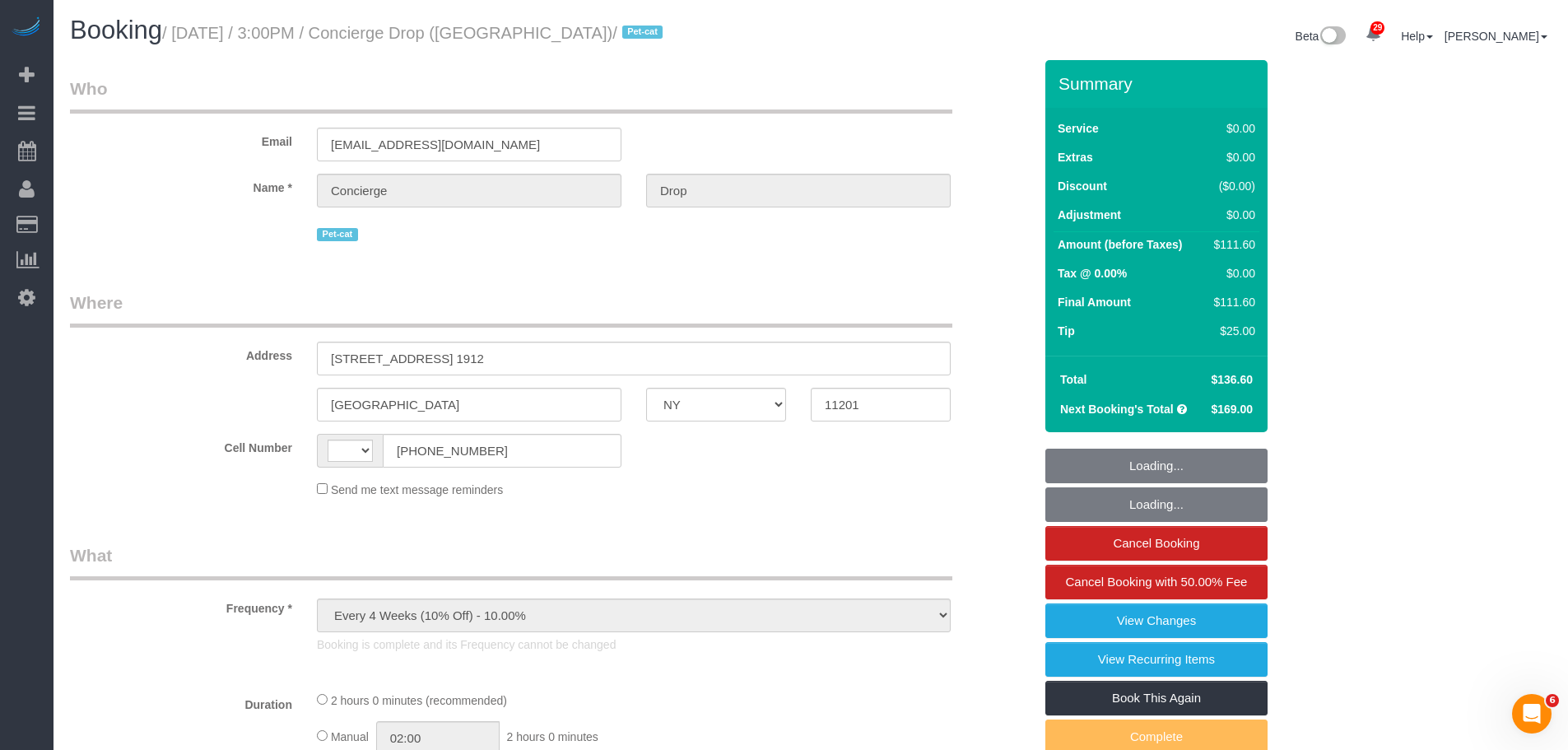
select select "number:90"
select select "number:15"
select select "number:5"
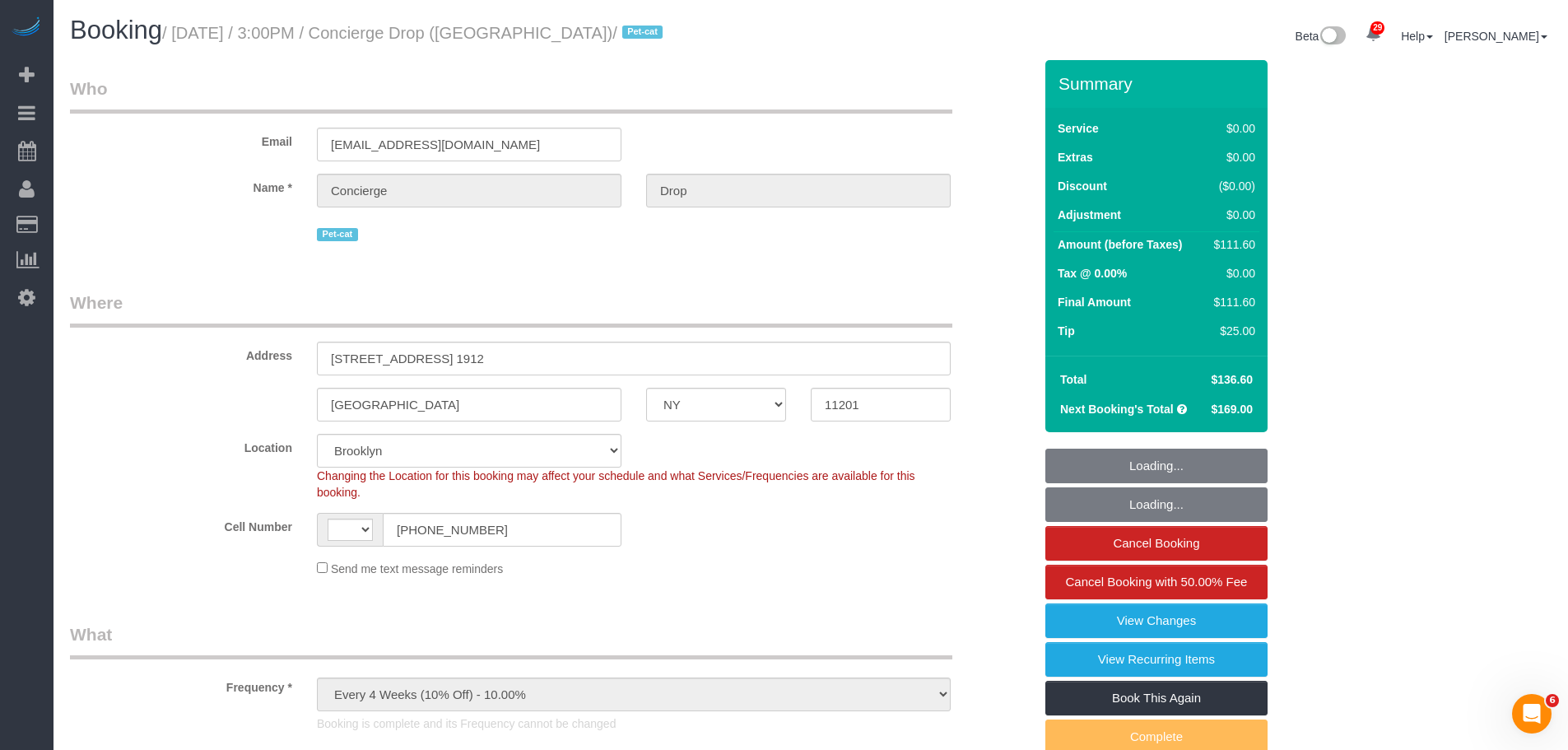
select select "string:[GEOGRAPHIC_DATA]"
select select "spot1"
select select "1"
select select "object:1512"
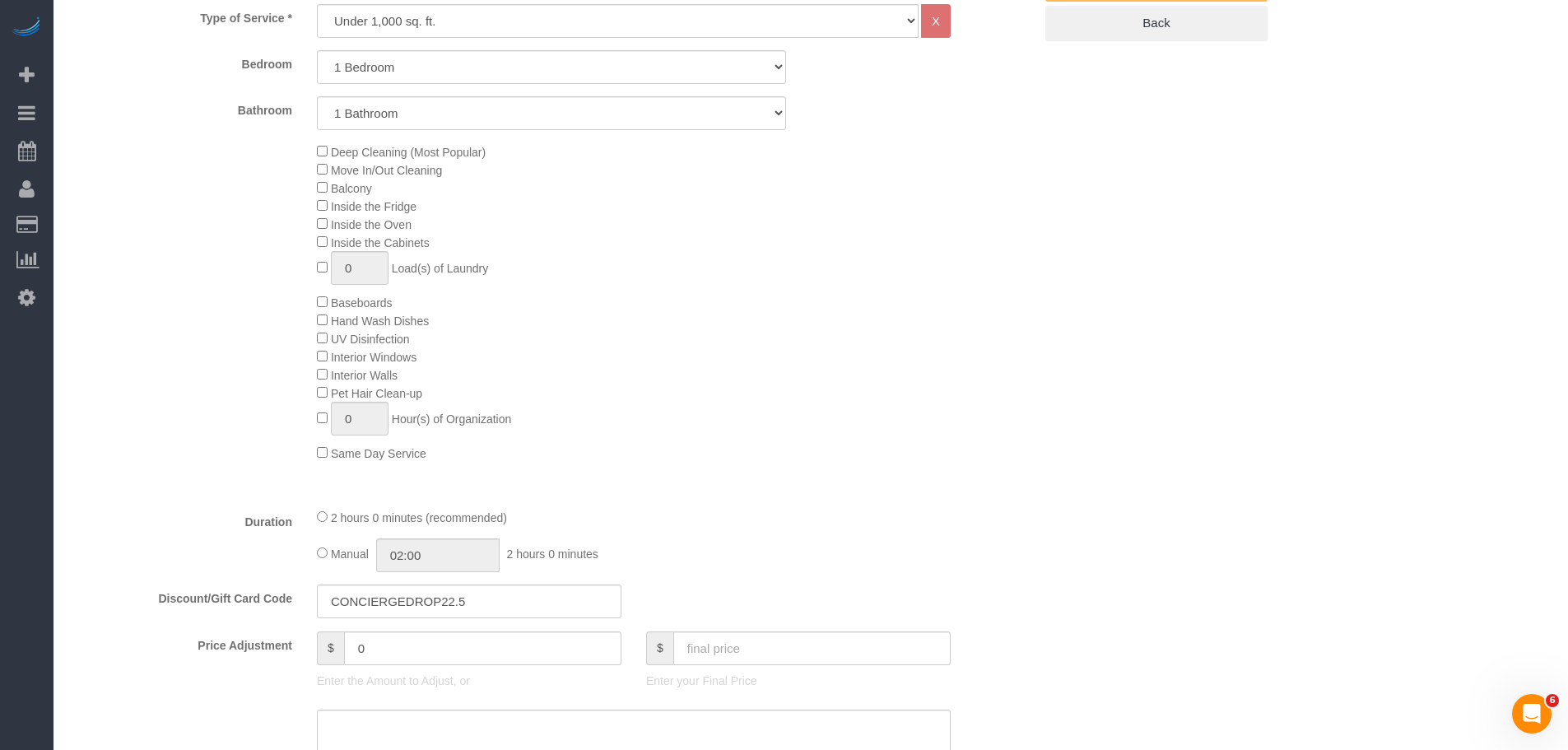
scroll to position [987, 0]
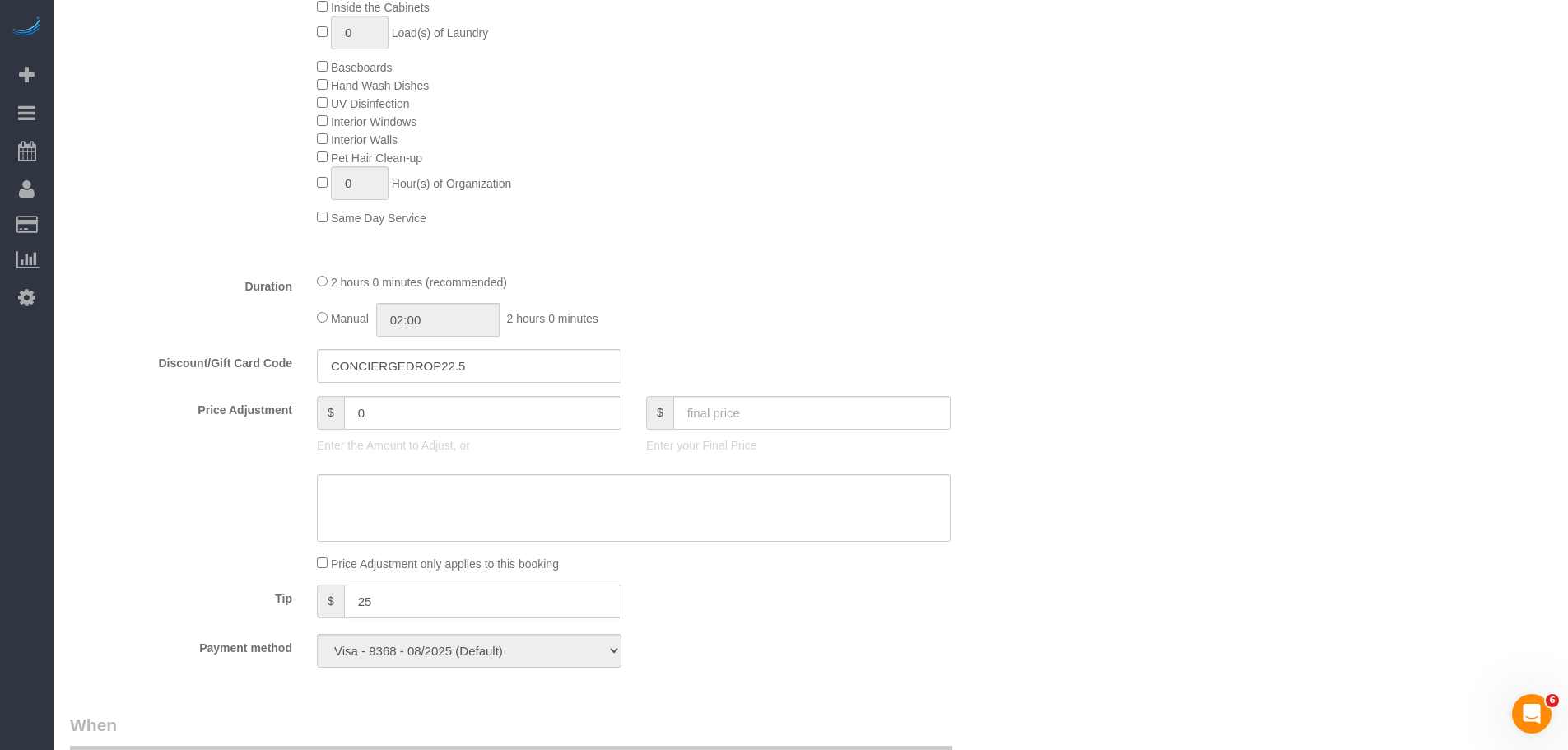
drag, startPoint x: 378, startPoint y: 602, endPoint x: 276, endPoint y: 596, distance: 102.2
click at [276, 596] on div "Tip $ 25" at bounding box center [551, 602] width 987 height 37
click at [1153, 515] on div "Who Email support@conciergedrop.com Name * Concierge Drop Pet-cat Where Address…" at bounding box center [811, 521] width 1482 height 2898
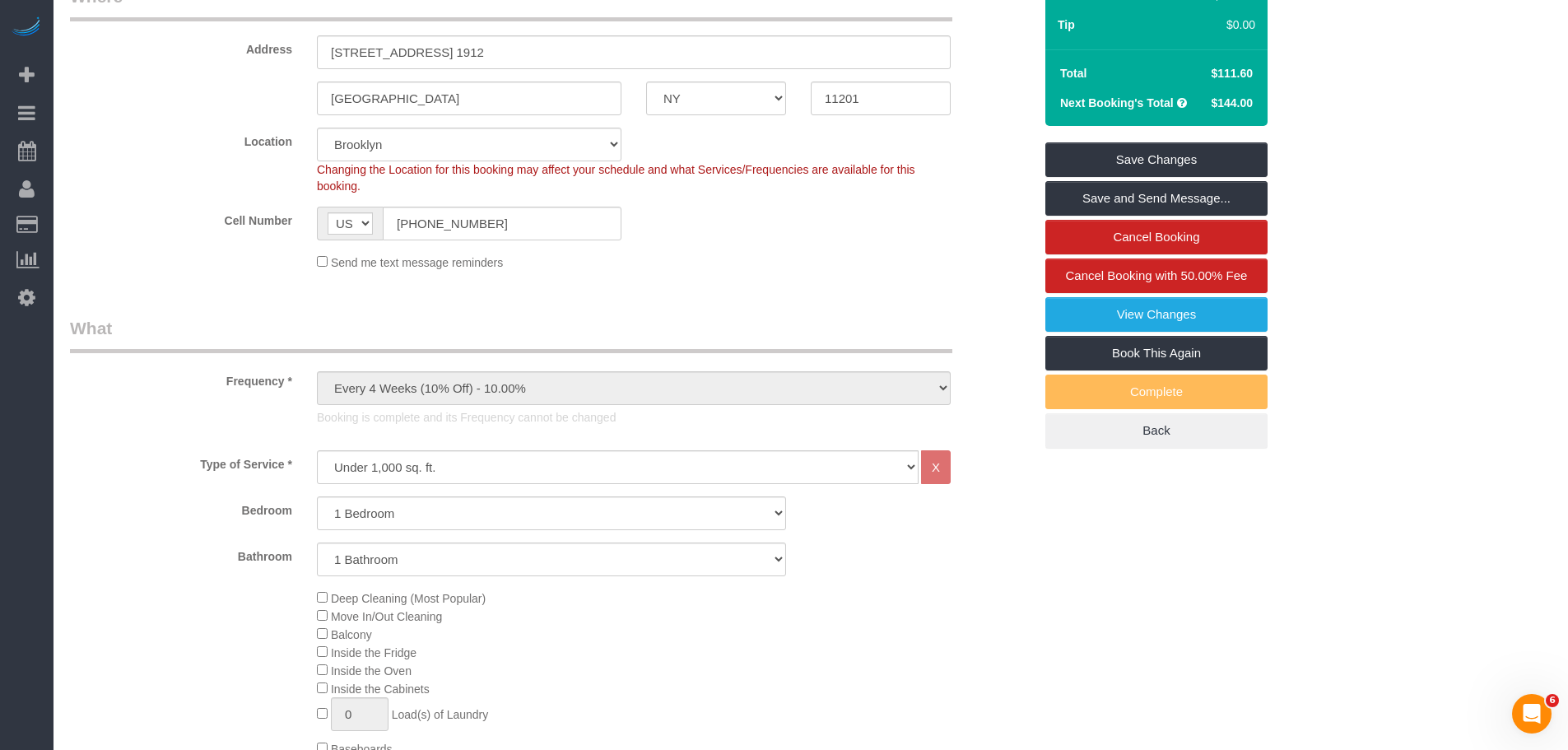
scroll to position [82, 0]
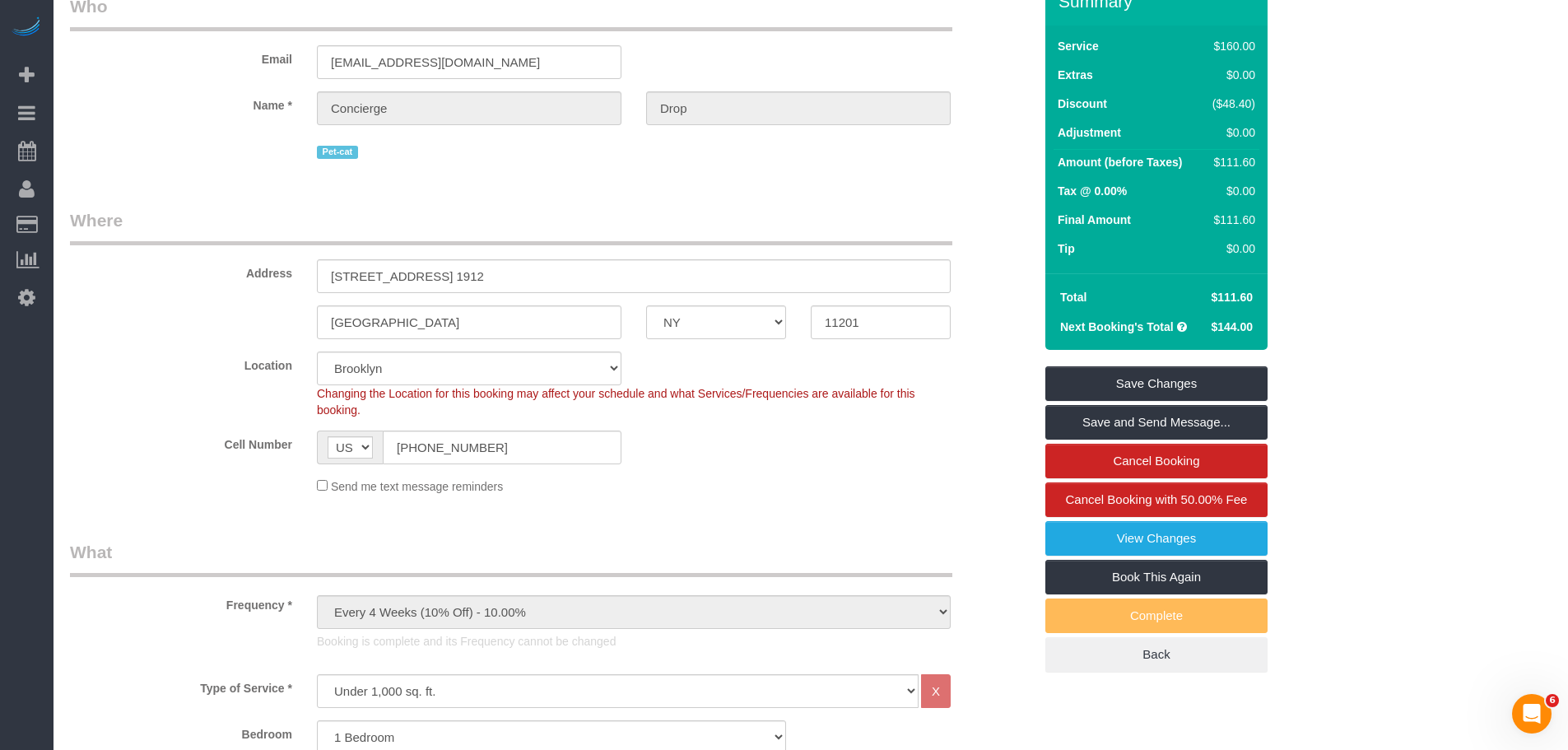
click at [743, 460] on div "Cell Number AF AL DZ AD AO AI AQ AG AR AM AW AU AT AZ BS BH BD BB BY BE BZ BJ B…" at bounding box center [551, 448] width 987 height 34
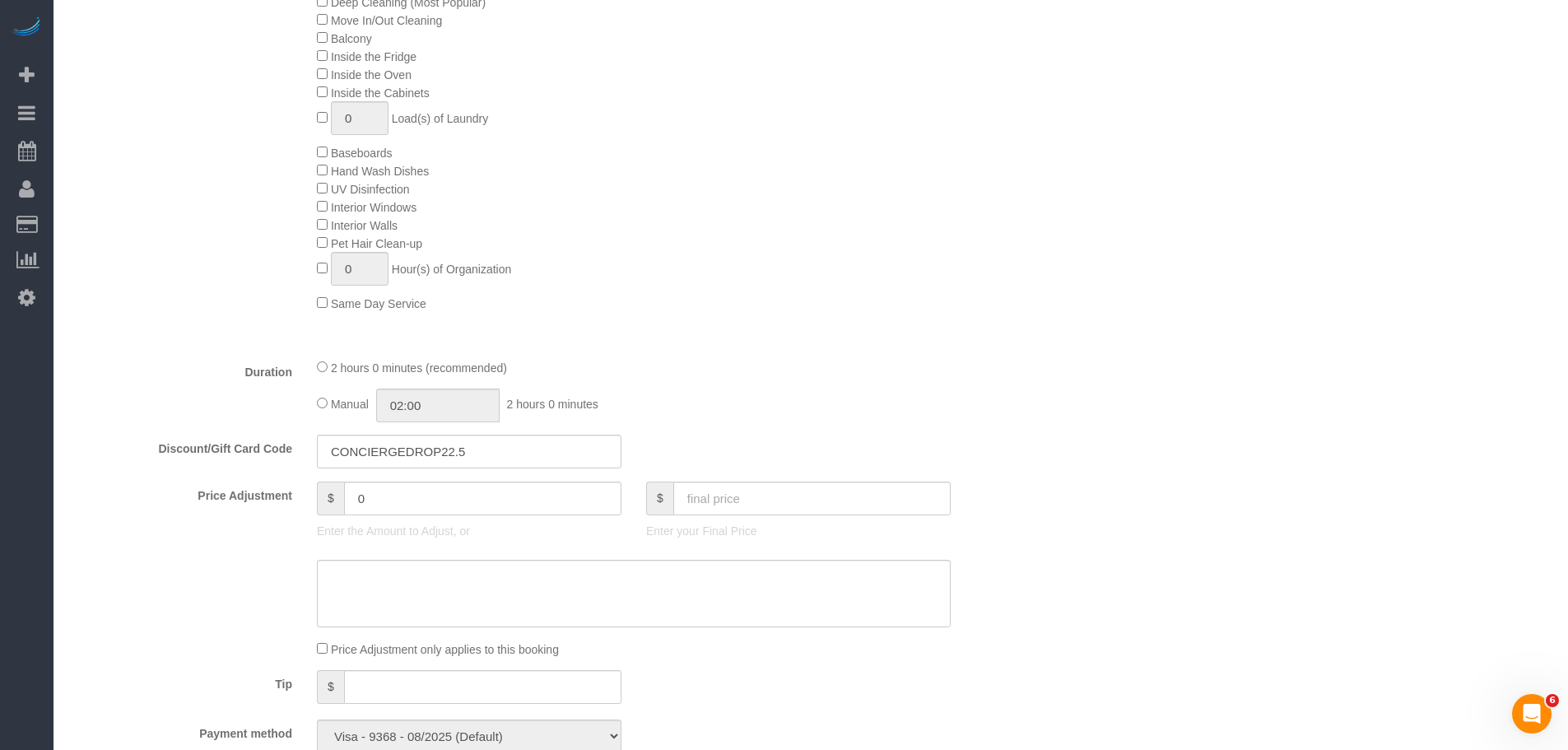
scroll to position [905, 0]
click at [603, 191] on div "Deep Cleaning (Most Popular) Move In/Out Cleaning Balcony Inside the Fridge Ins…" at bounding box center [674, 149] width 741 height 320
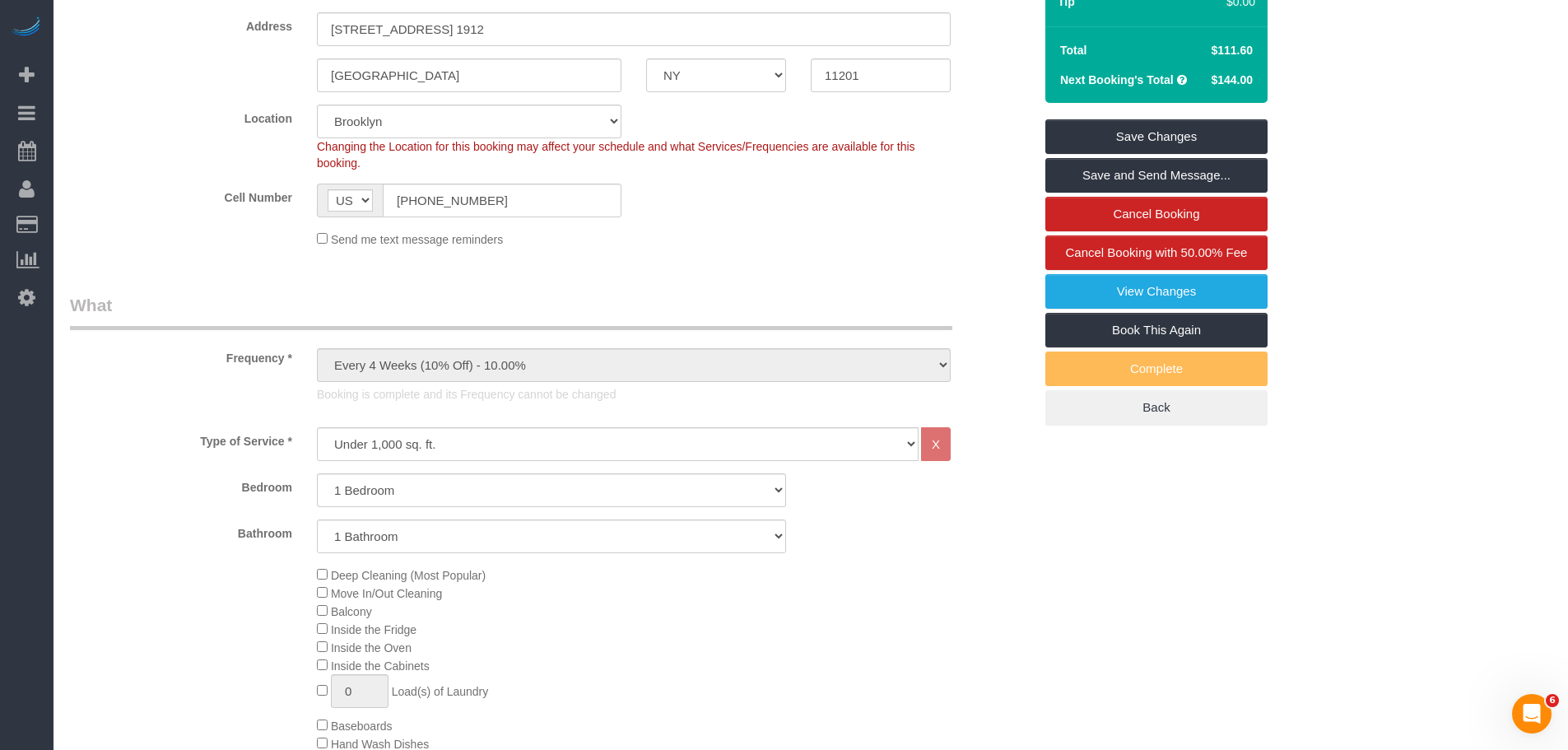
scroll to position [0, 0]
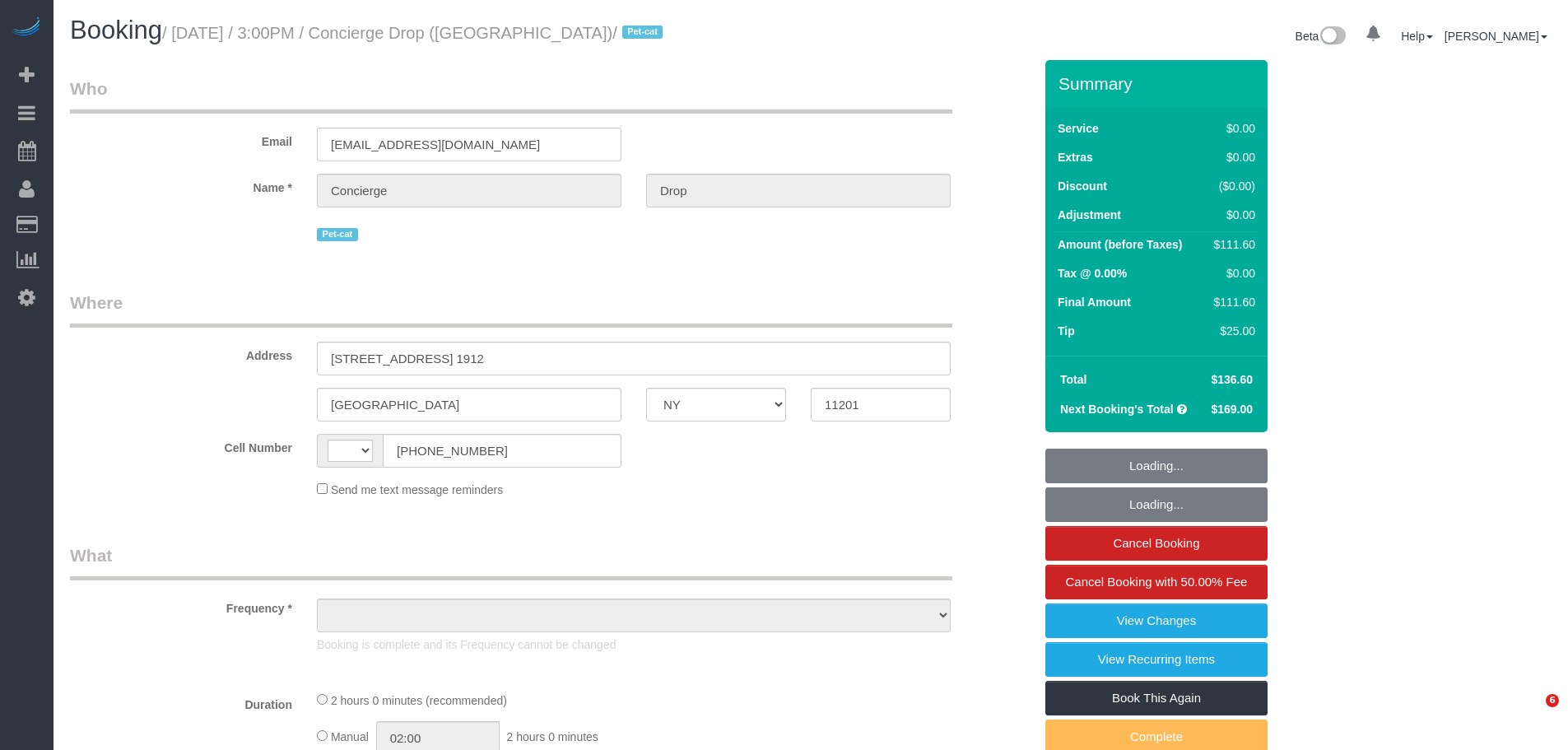
select select "NY"
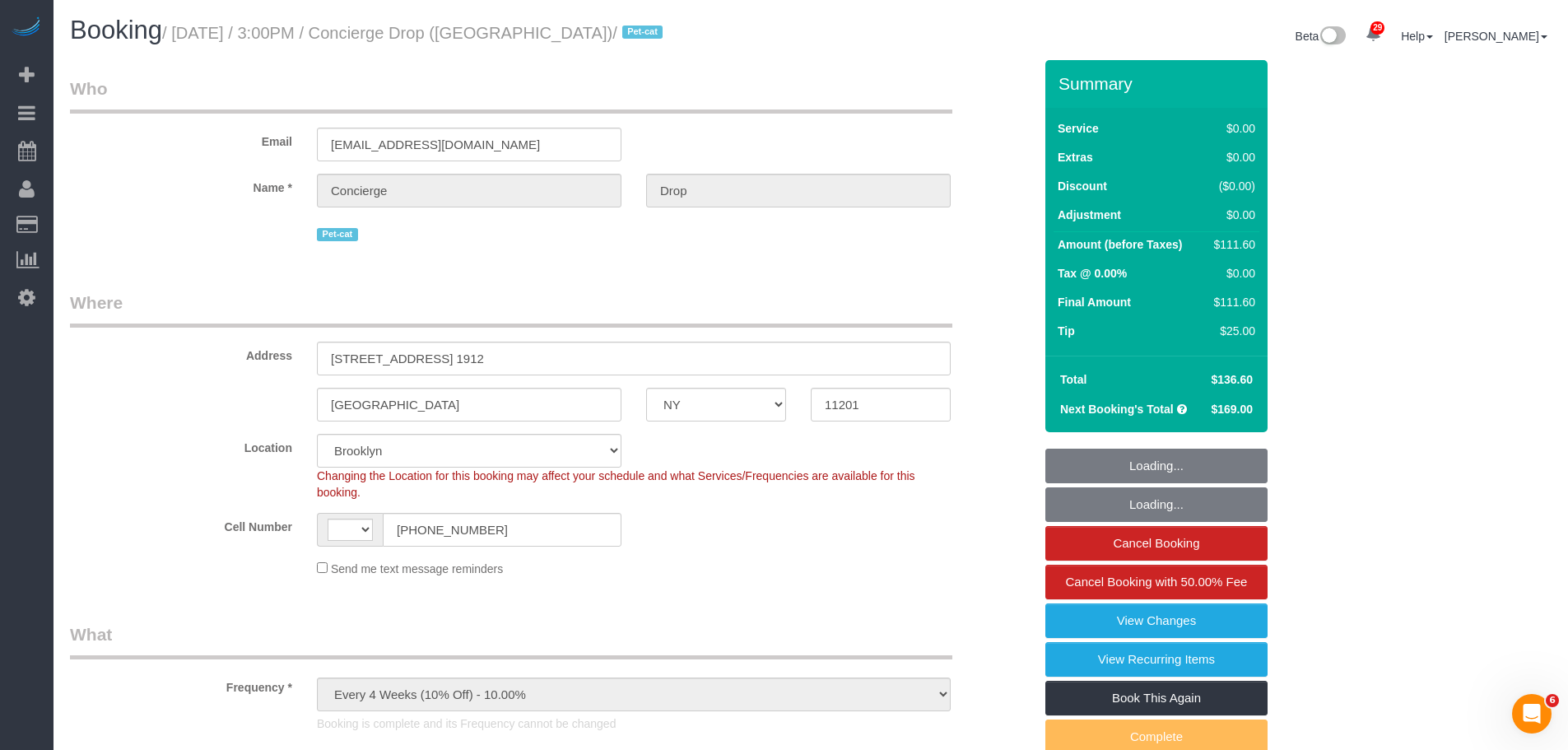
select select "object:695"
select select "string:stripe-pm_1RaQn24VGloSiKo7zeOF73Wj"
select select "1"
select select "string:[GEOGRAPHIC_DATA]"
select select "1"
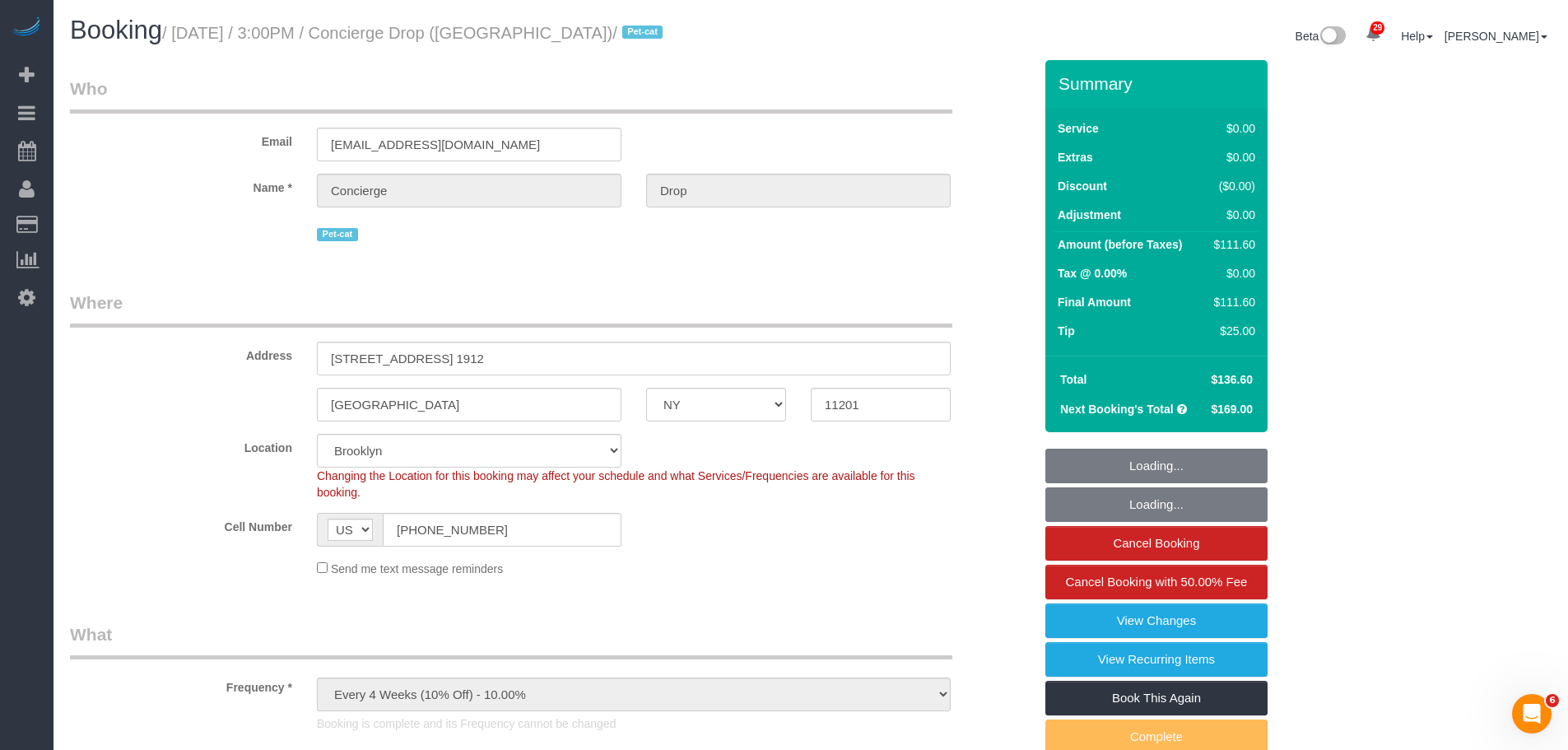
select select "spot1"
select select "number:89"
select select "number:90"
select select "number:15"
select select "number:5"
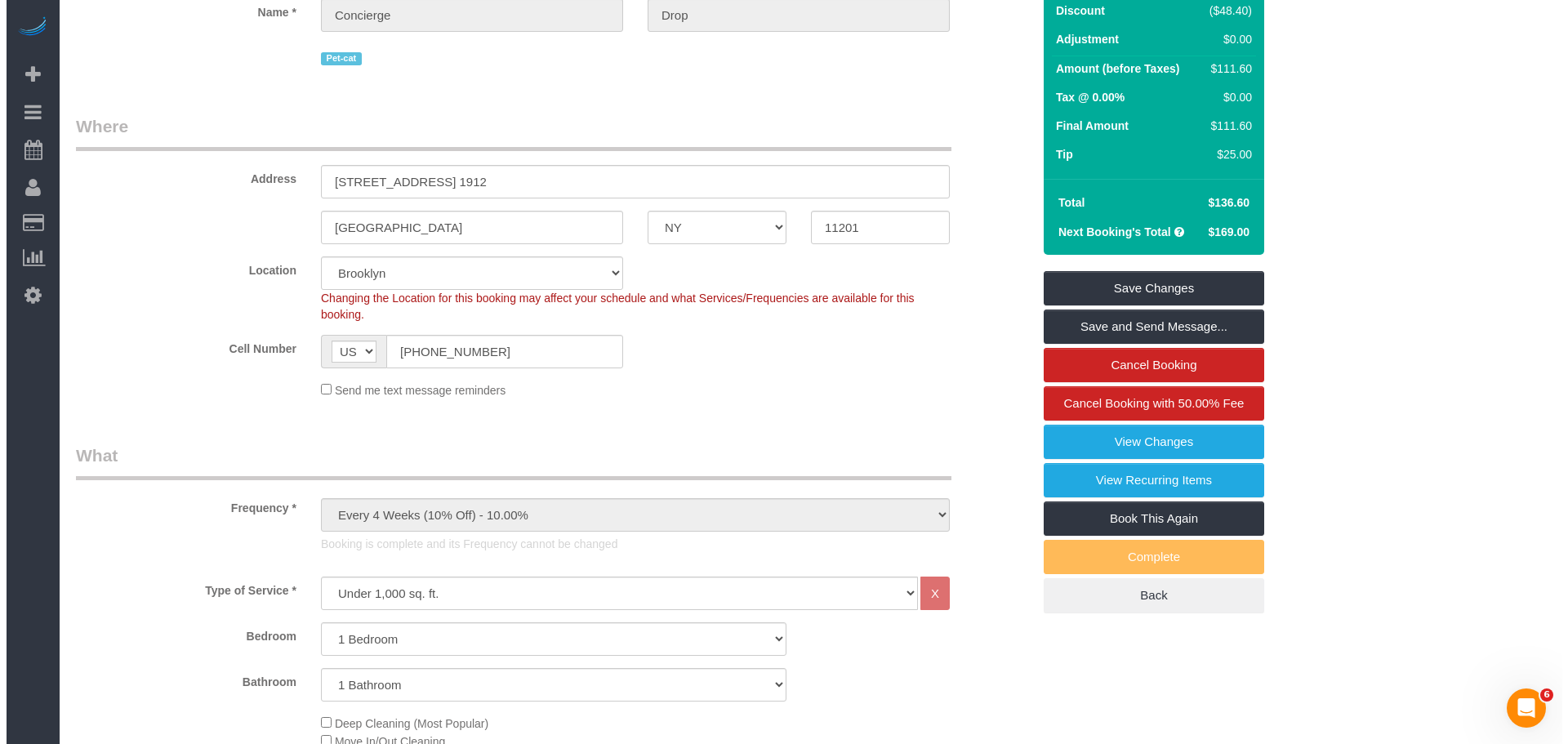
scroll to position [82, 0]
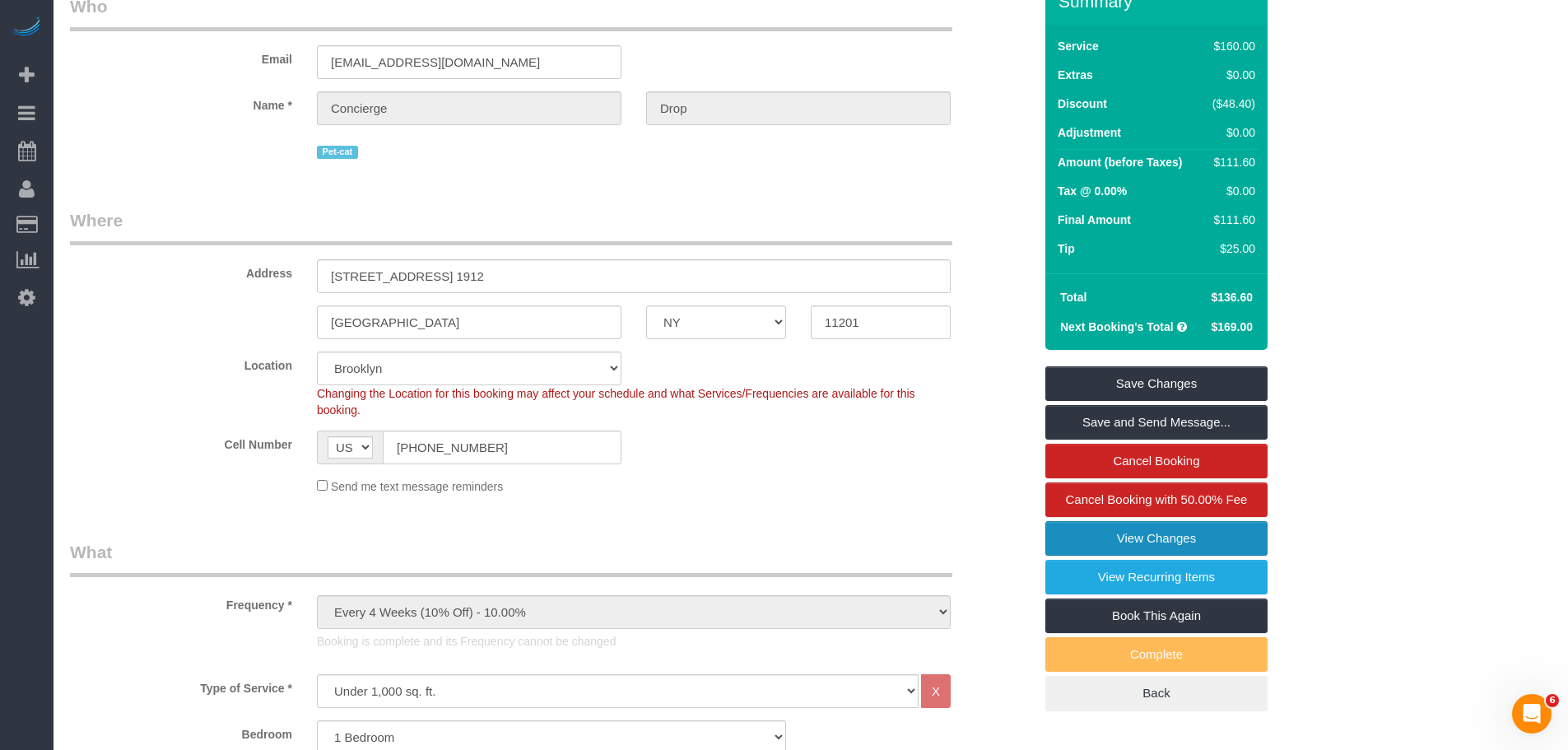
click at [1071, 535] on link "View Changes" at bounding box center [1156, 538] width 222 height 34
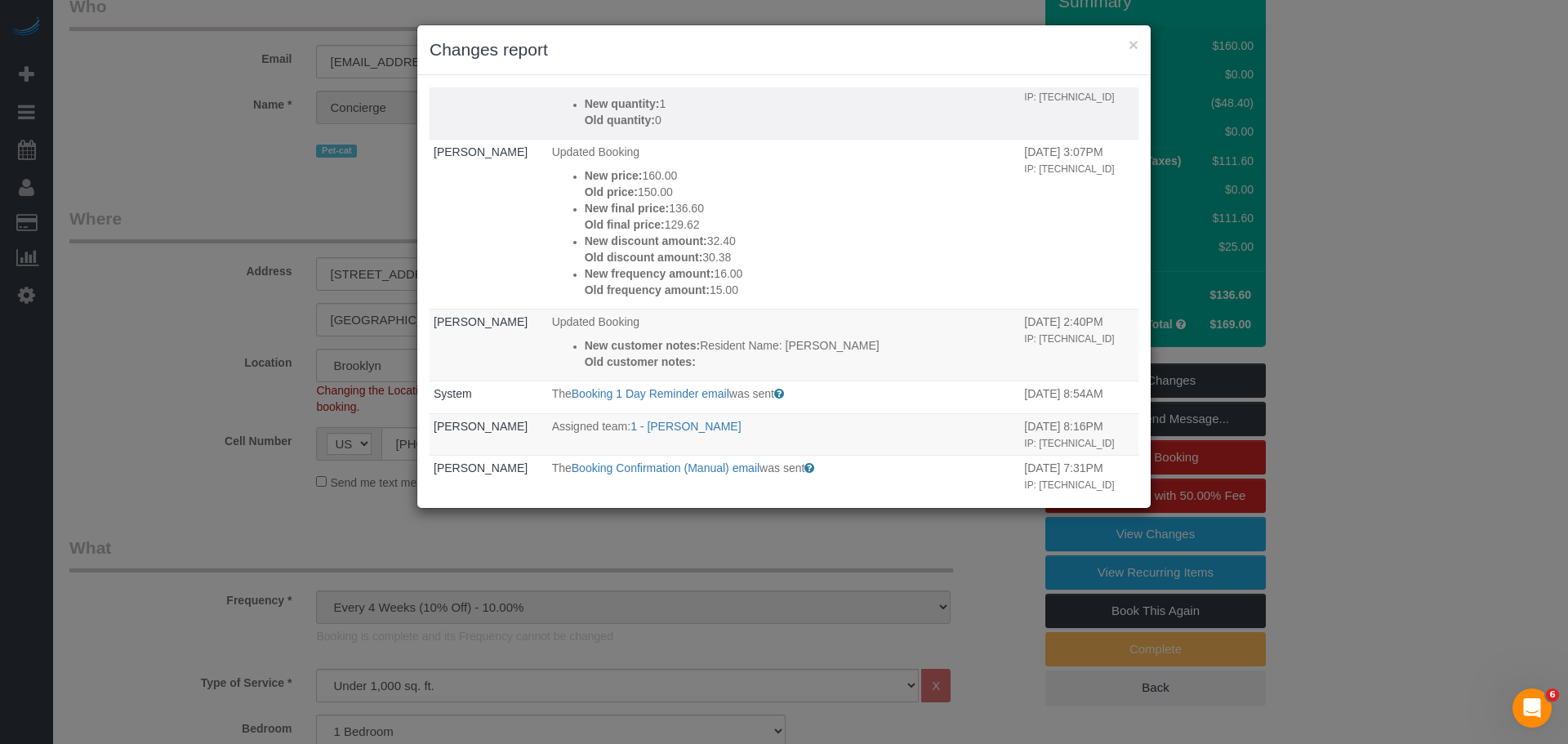
scroll to position [490, 0]
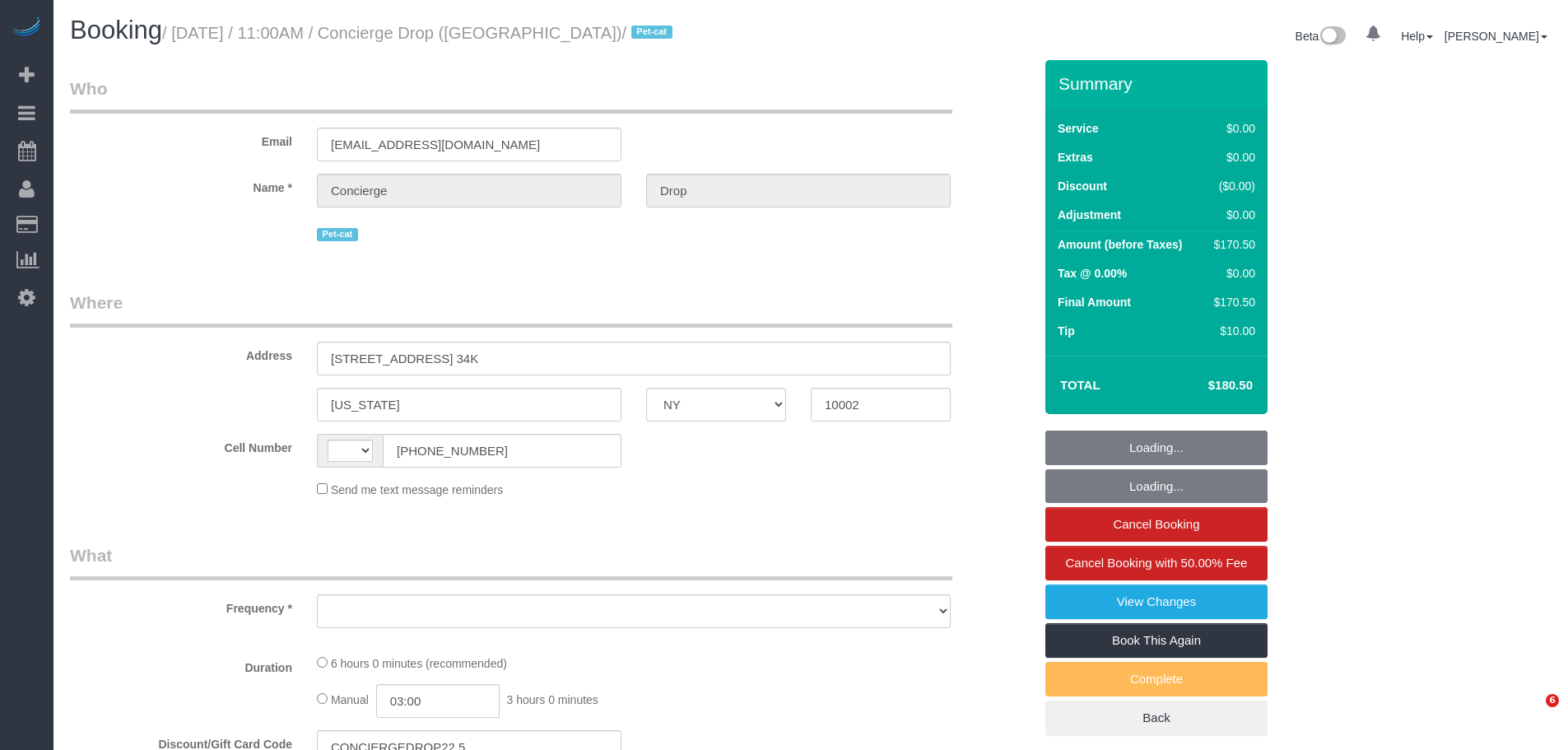
select select "NY"
select select "string:[GEOGRAPHIC_DATA]"
select select "2"
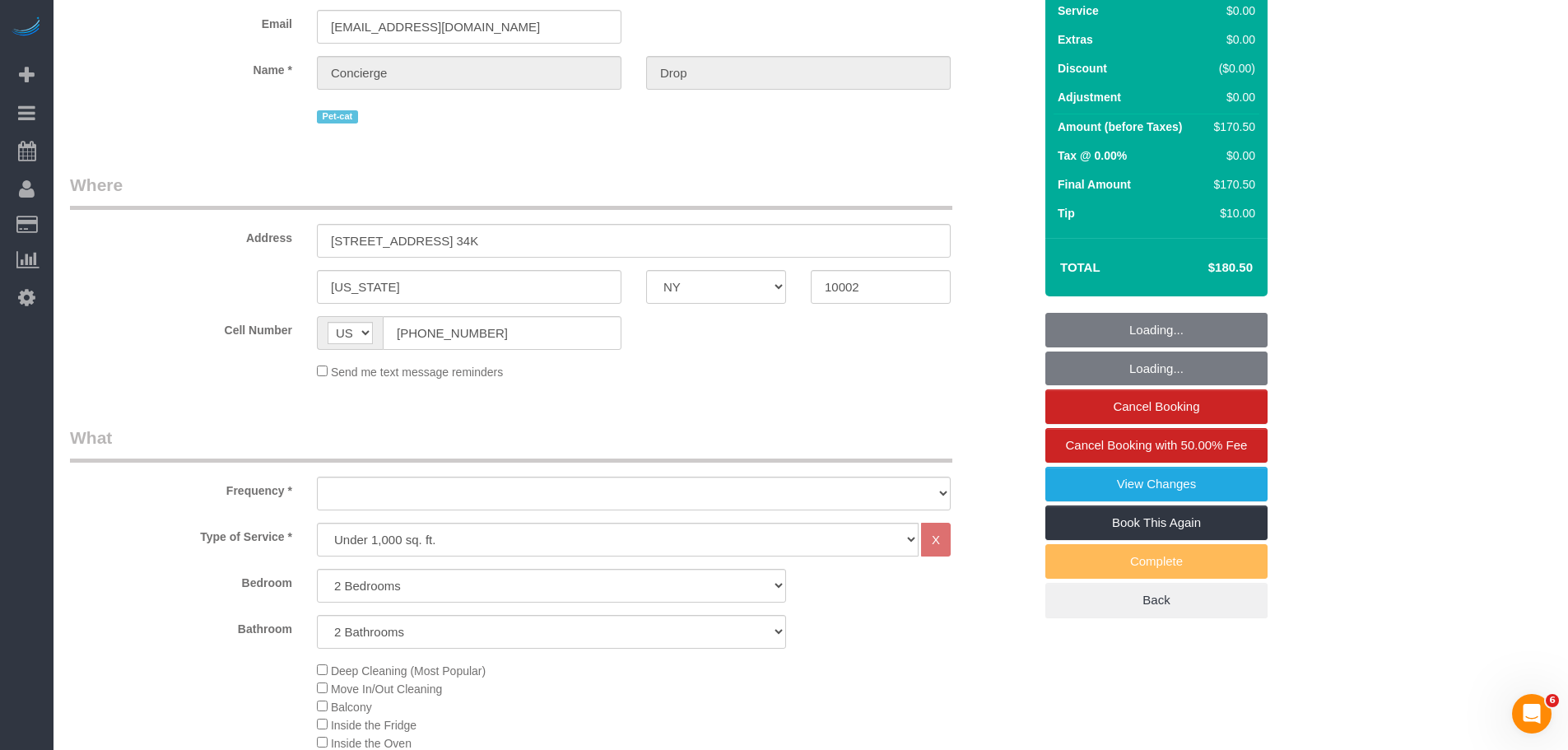
select select "object:924"
select select "spot1"
select select "number:89"
select select "number:90"
select select "number:14"
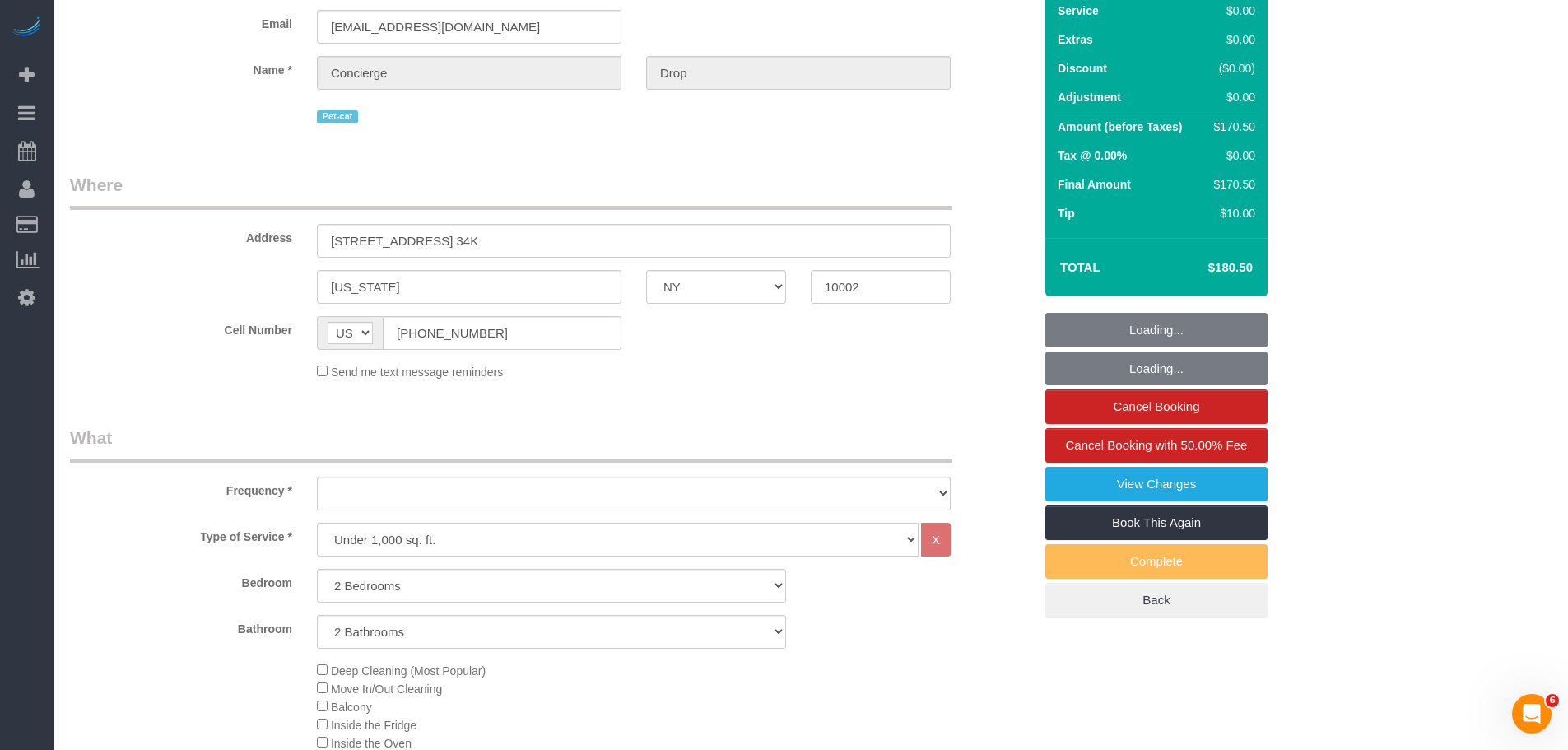
select select "number:5"
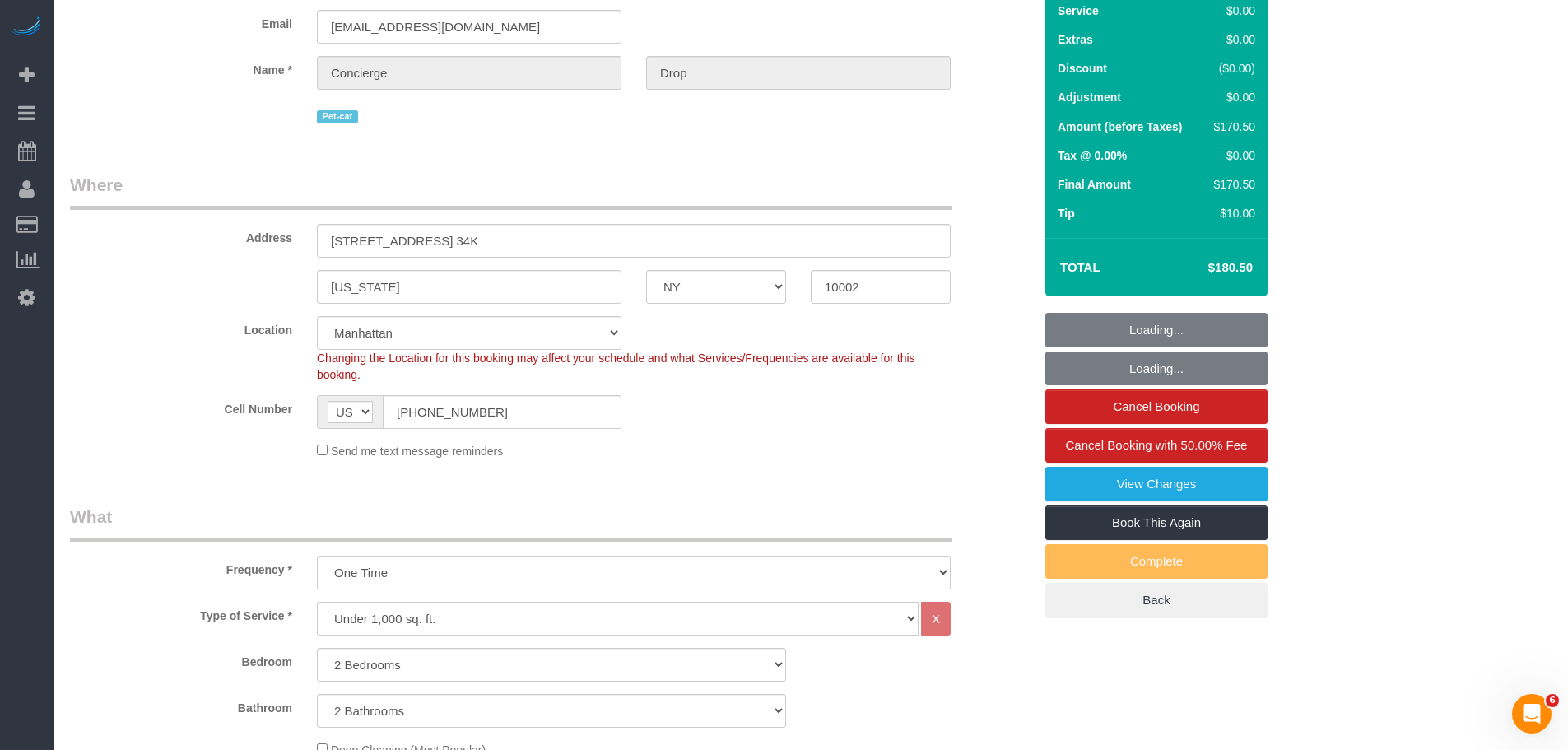
select select "string:stripe-pm_1RaQn24VGloSiKo7zeOF73Wj"
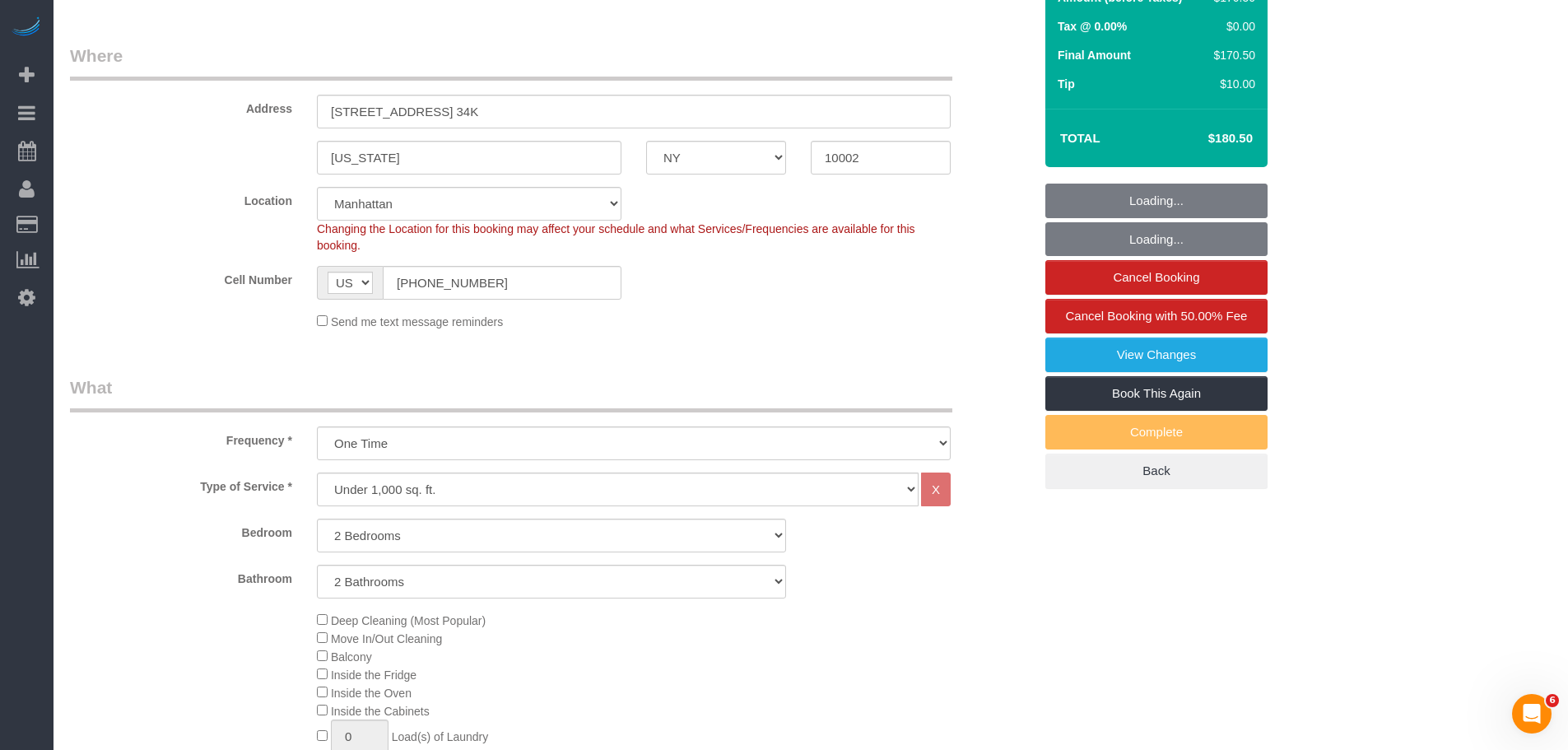
select select "2"
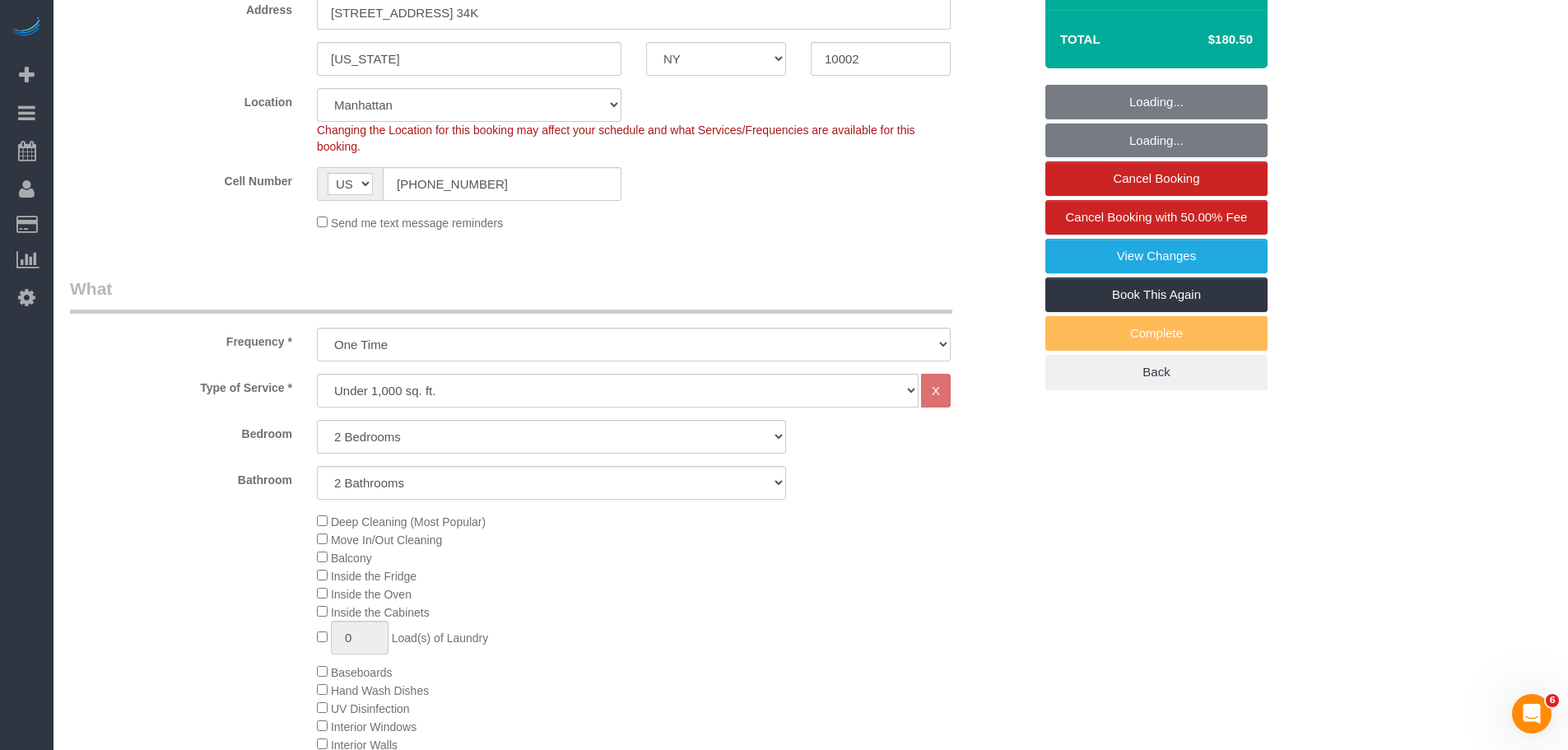
select select "object:1532"
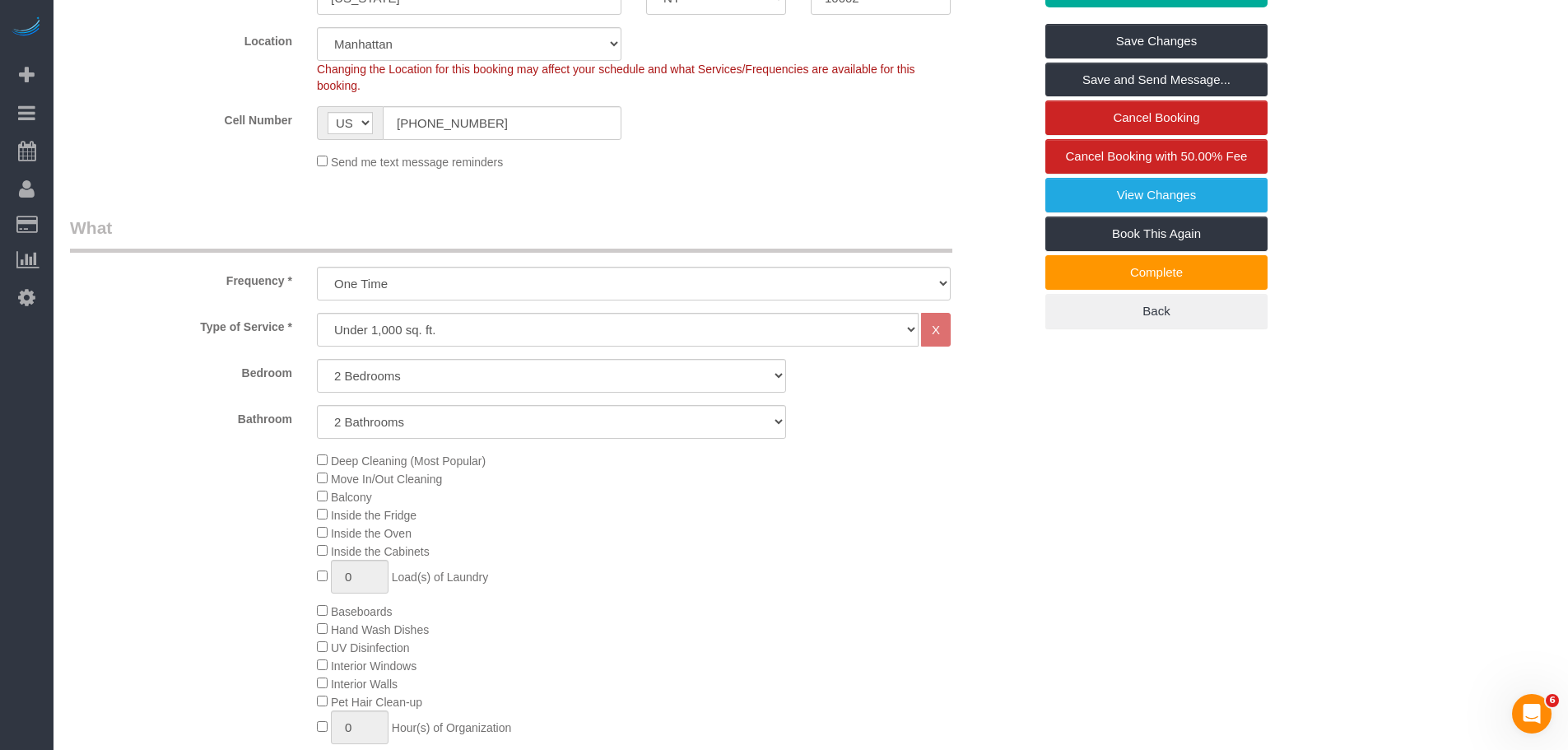
scroll to position [412, 0]
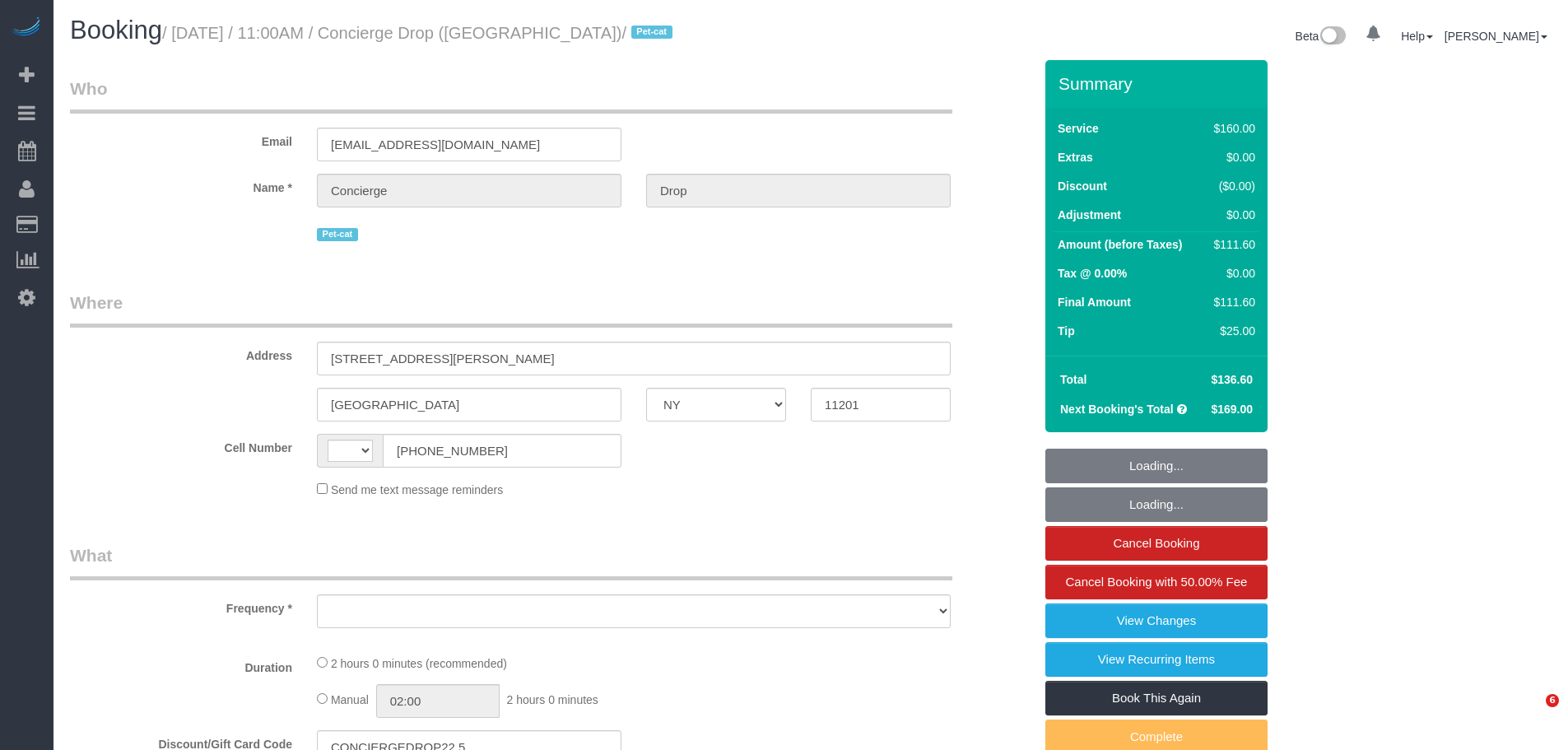
select select "NY"
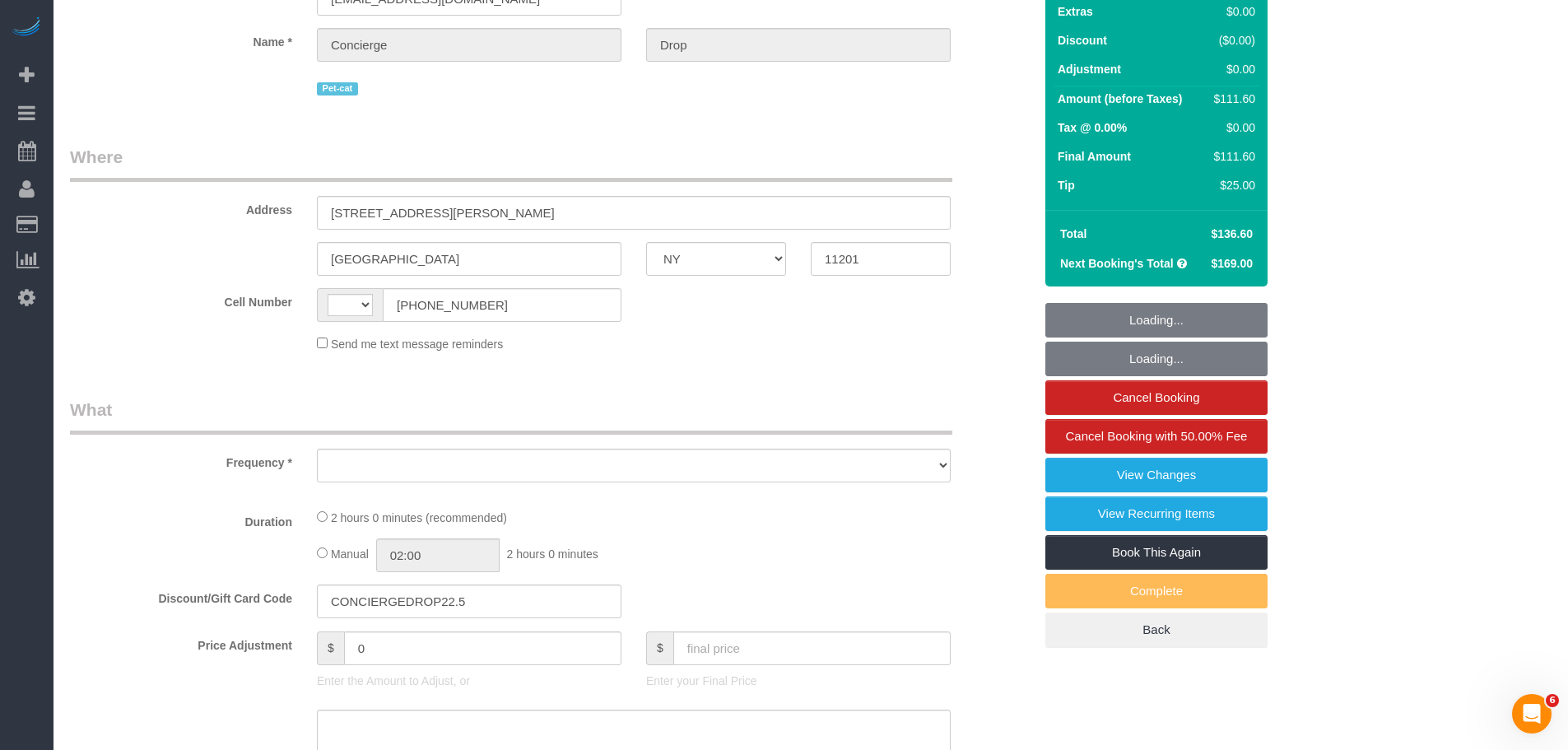
select select "string:[GEOGRAPHIC_DATA]"
select select "object:749"
select select "number:89"
select select "number:90"
select select "number:15"
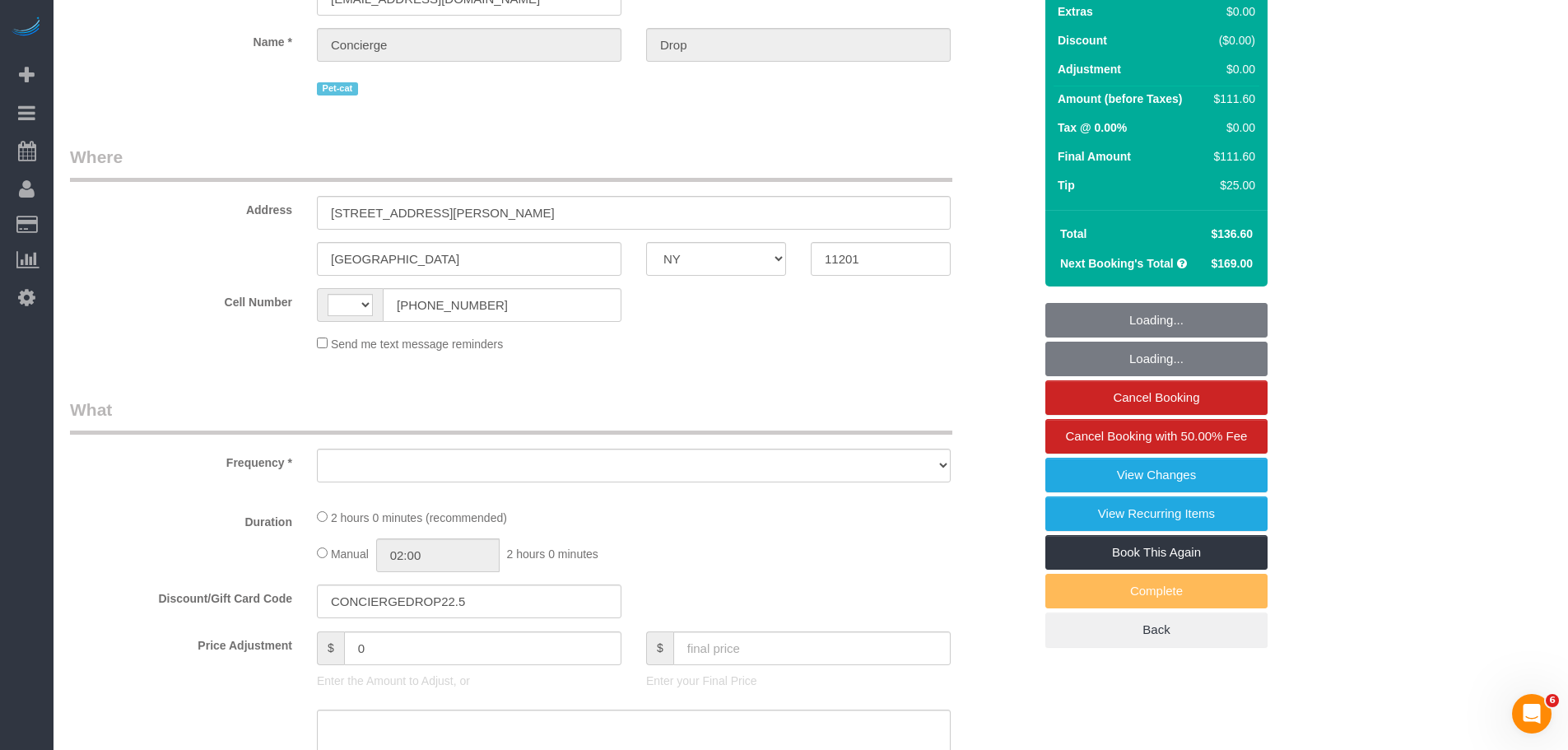
select select "number:6"
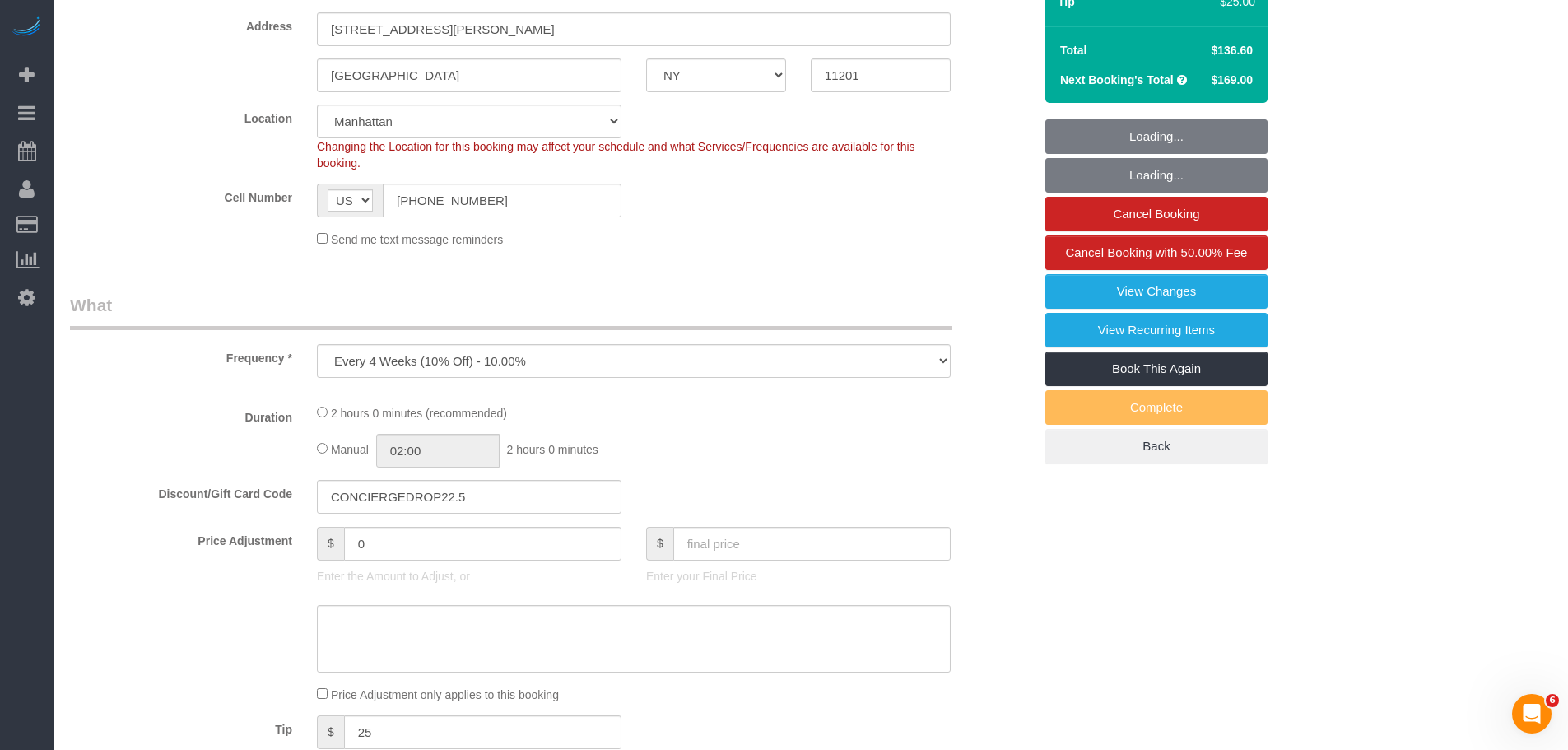
select select "object:904"
select select "string:stripe-pm_1RaQn24VGloSiKo7zeOF73Wj"
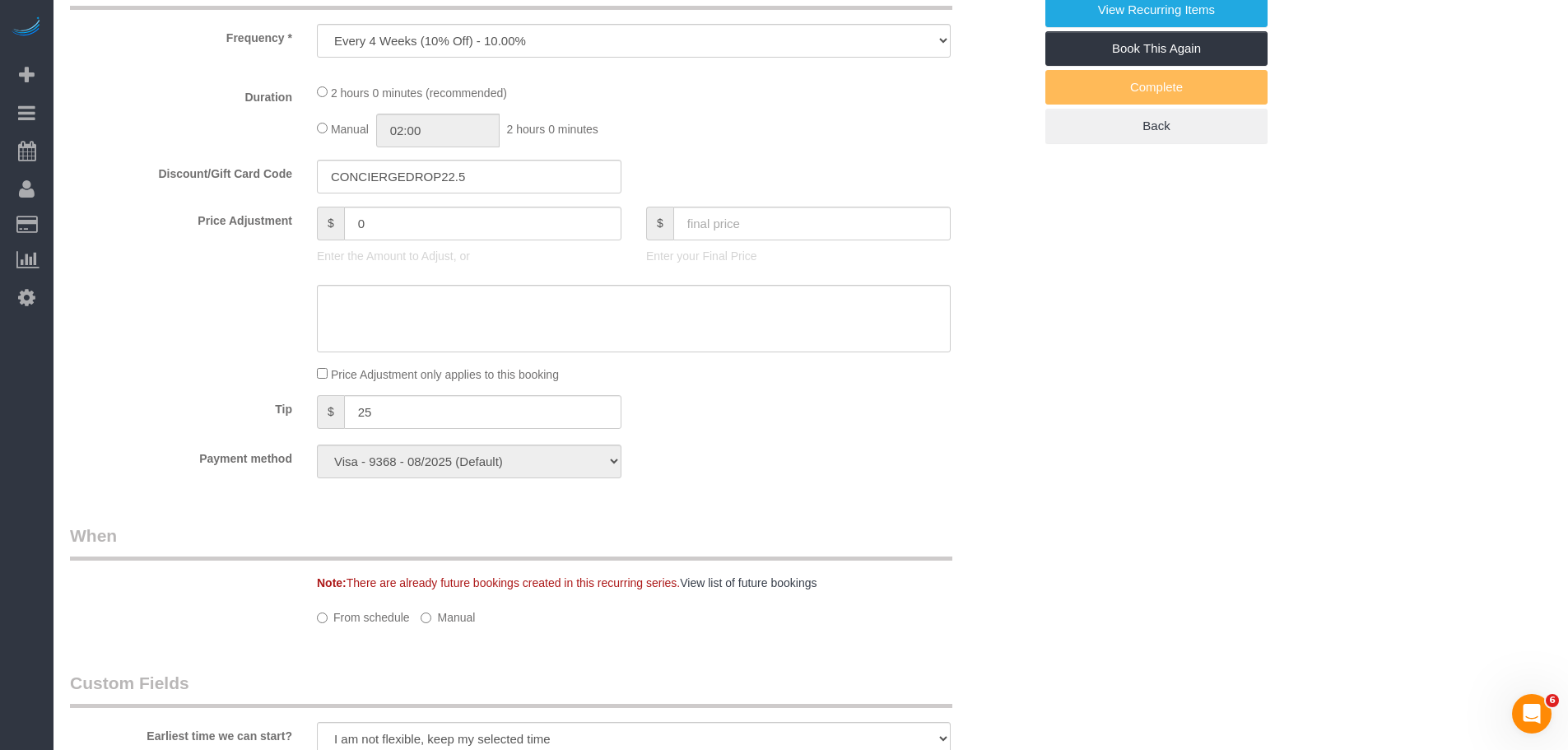
select select "spot1"
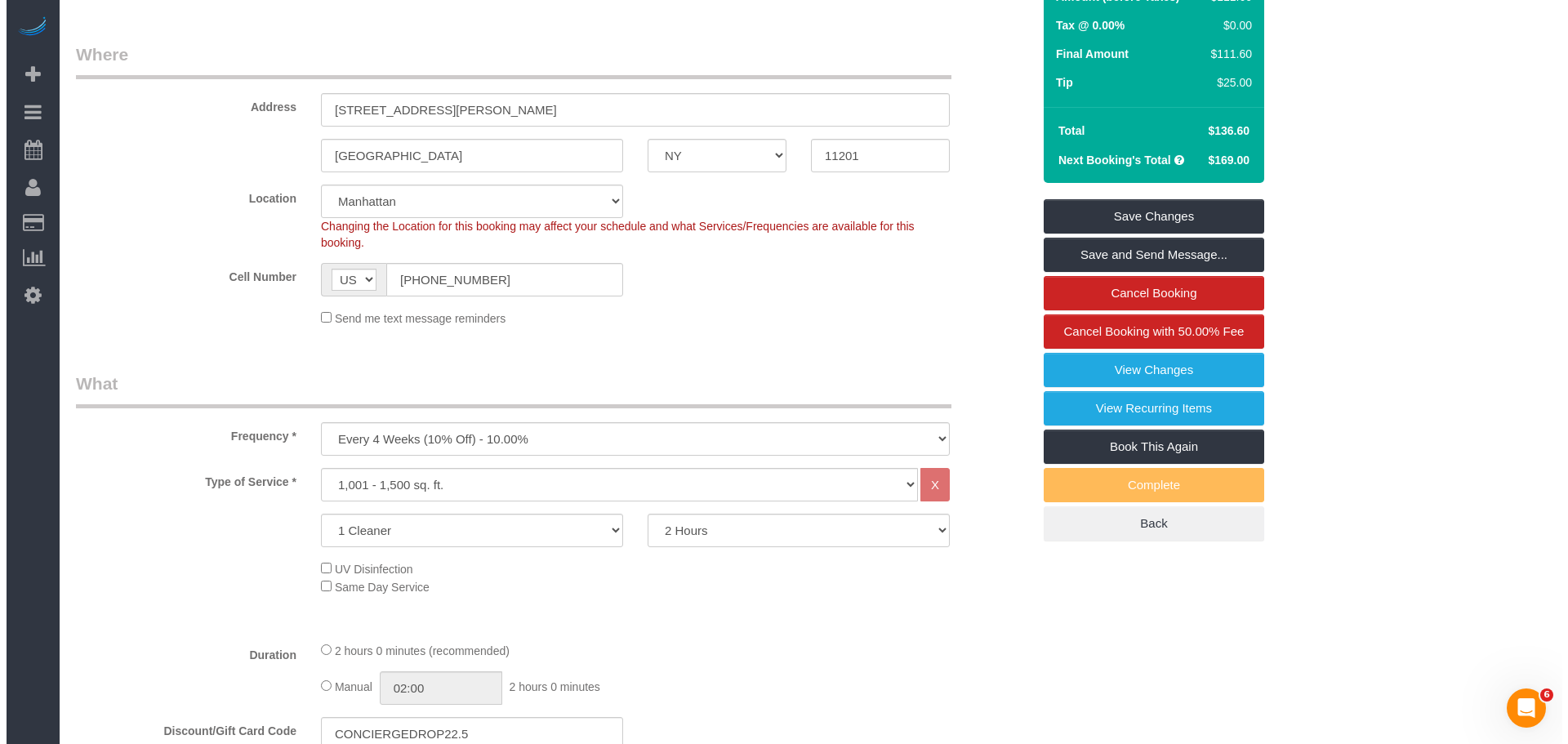
scroll to position [245, 0]
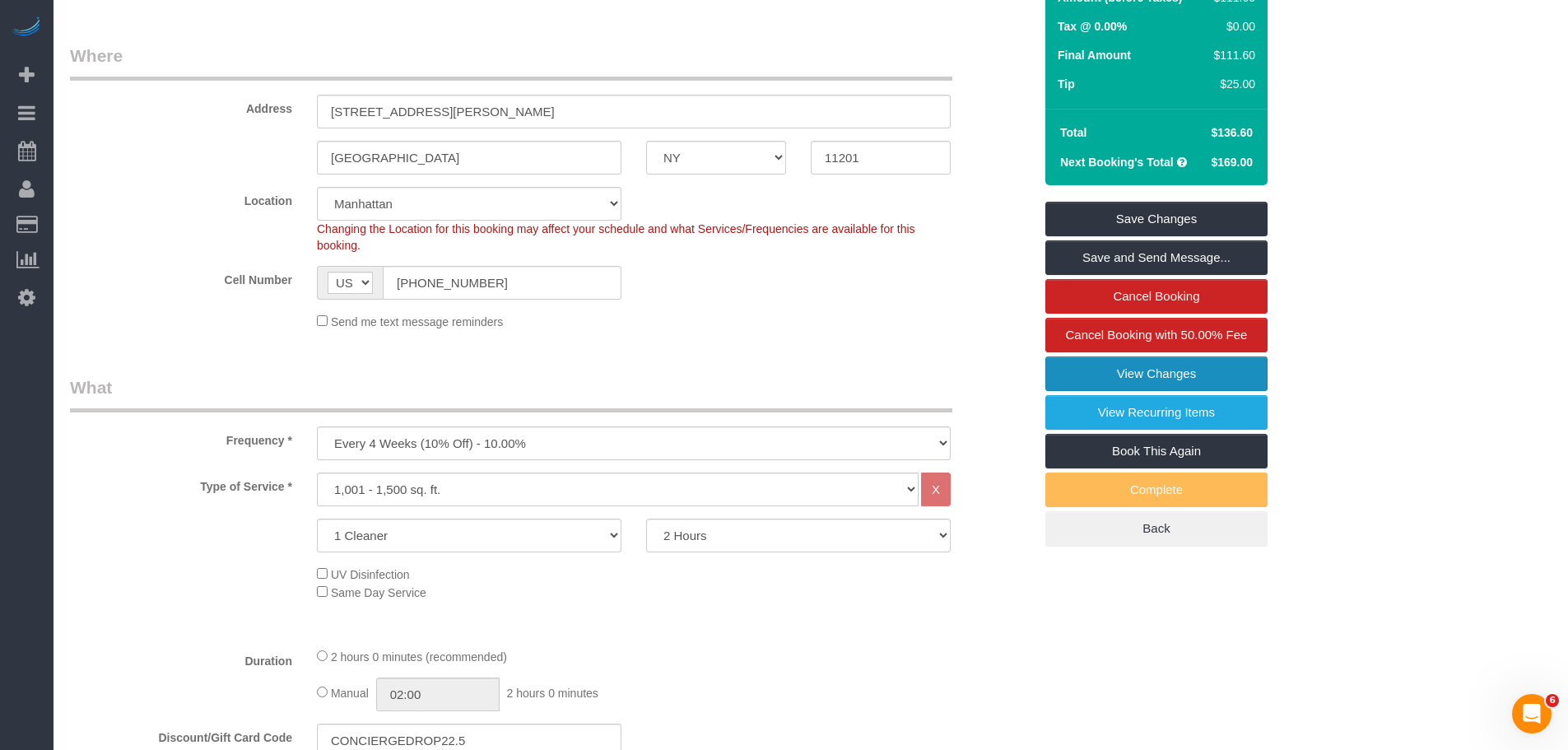
click at [1086, 375] on link "View Changes" at bounding box center [1156, 374] width 222 height 34
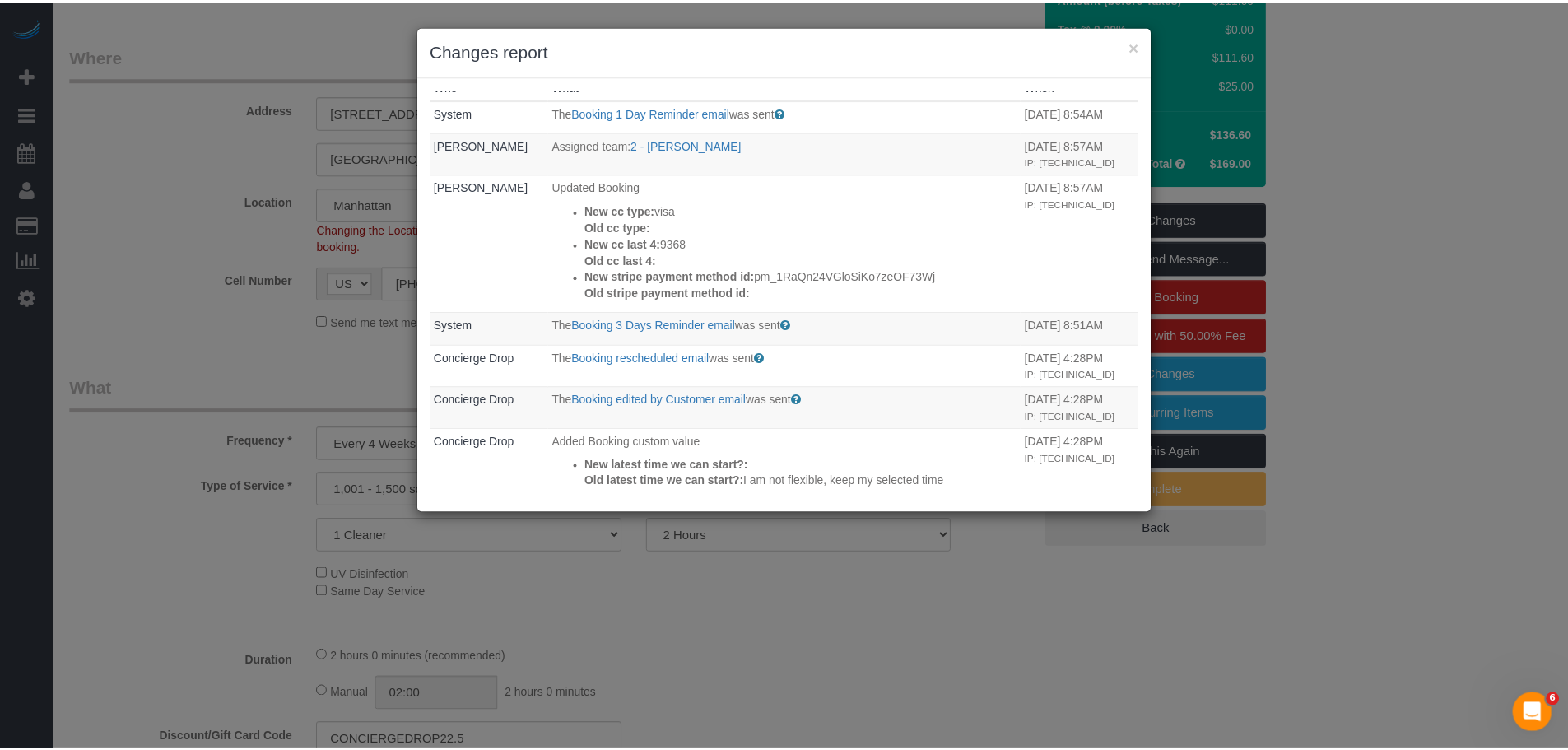
scroll to position [0, 0]
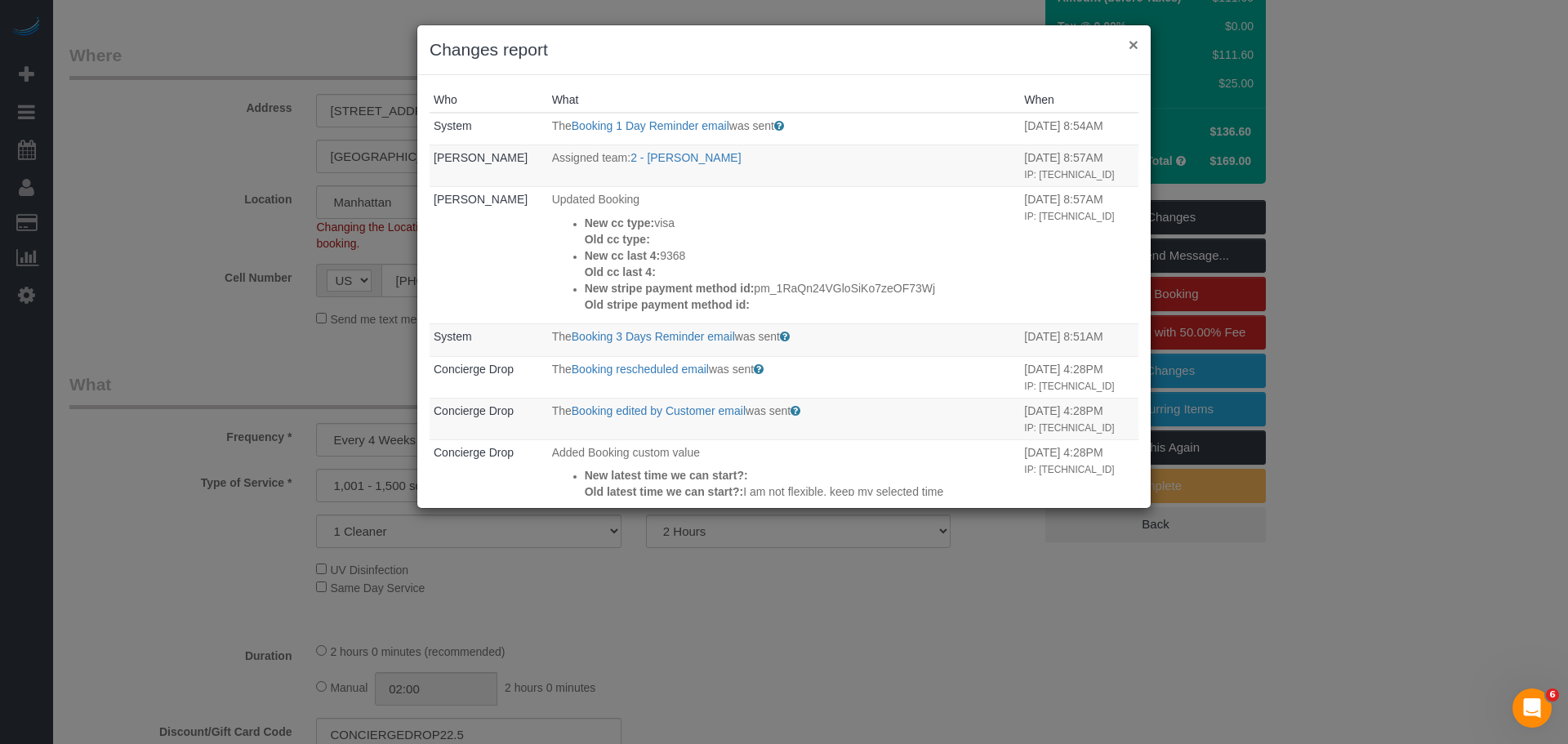
click at [1134, 46] on button "×" at bounding box center [1133, 44] width 9 height 17
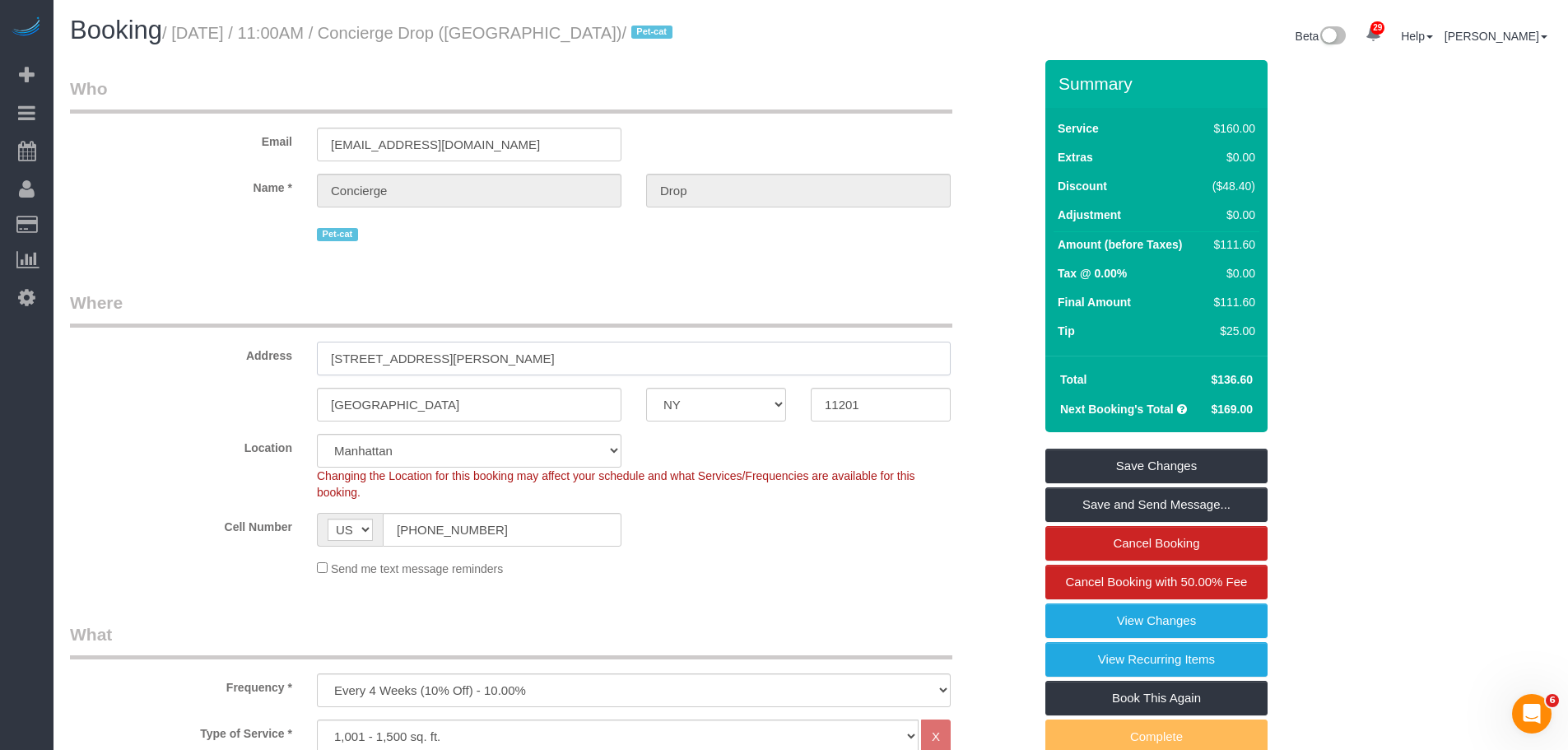
drag, startPoint x: 323, startPoint y: 350, endPoint x: 512, endPoint y: 359, distance: 189.2
click at [512, 359] on input "20 Rockwell Pl, 3901" at bounding box center [634, 358] width 634 height 34
click at [792, 88] on legend "Who" at bounding box center [511, 95] width 882 height 37
click at [1078, 623] on link "View Changes" at bounding box center [1156, 620] width 222 height 34
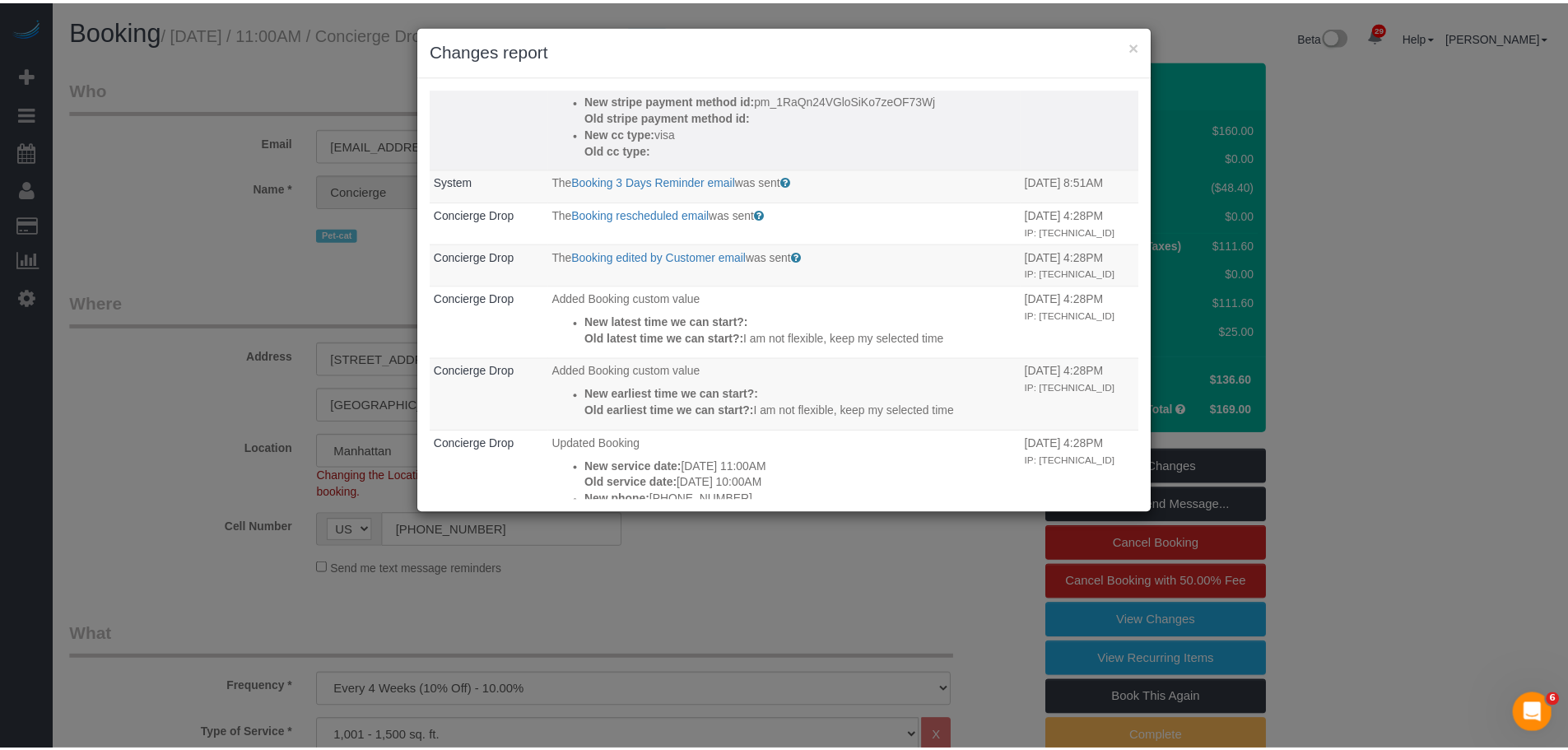
scroll to position [165, 0]
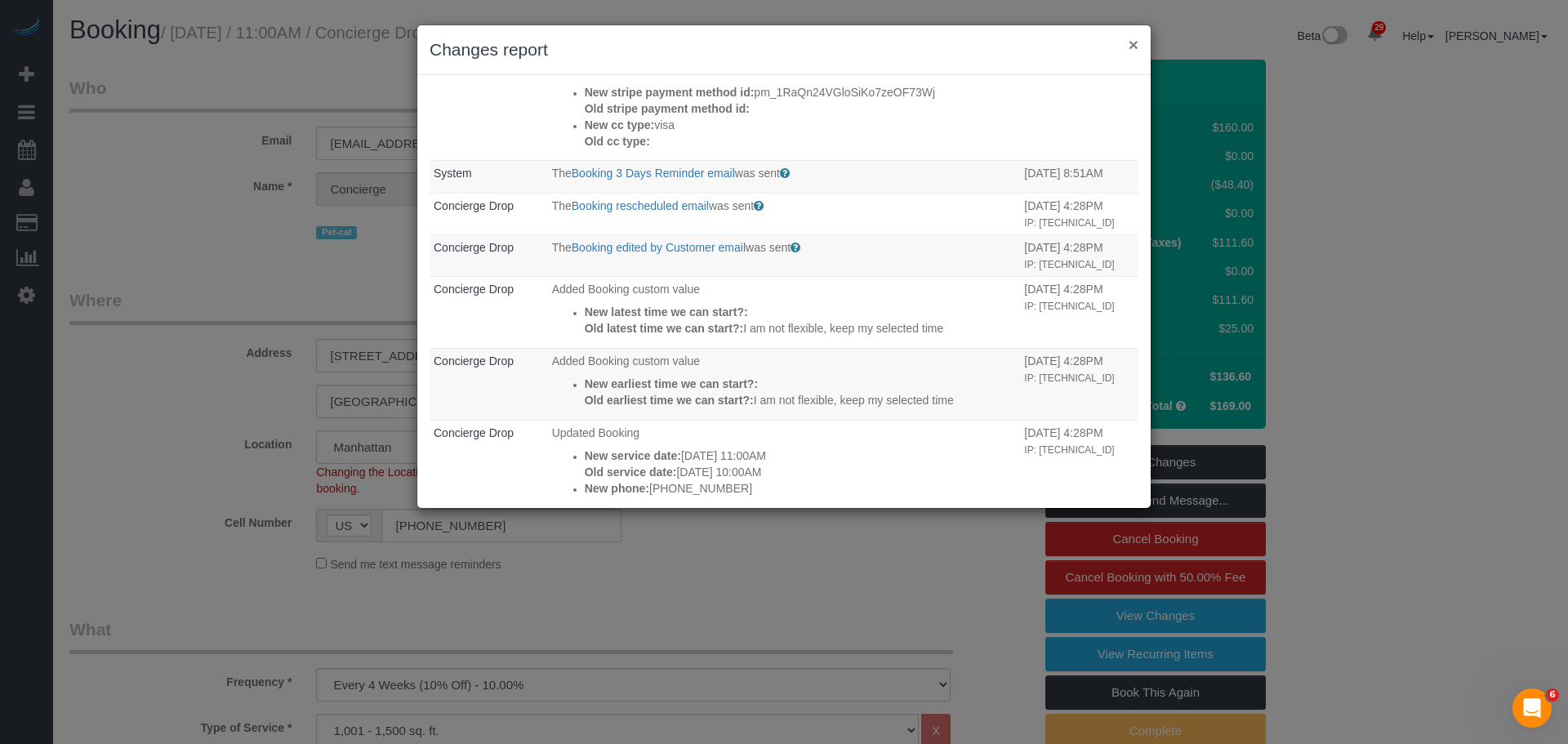
click at [1138, 50] on button "×" at bounding box center [1133, 44] width 9 height 17
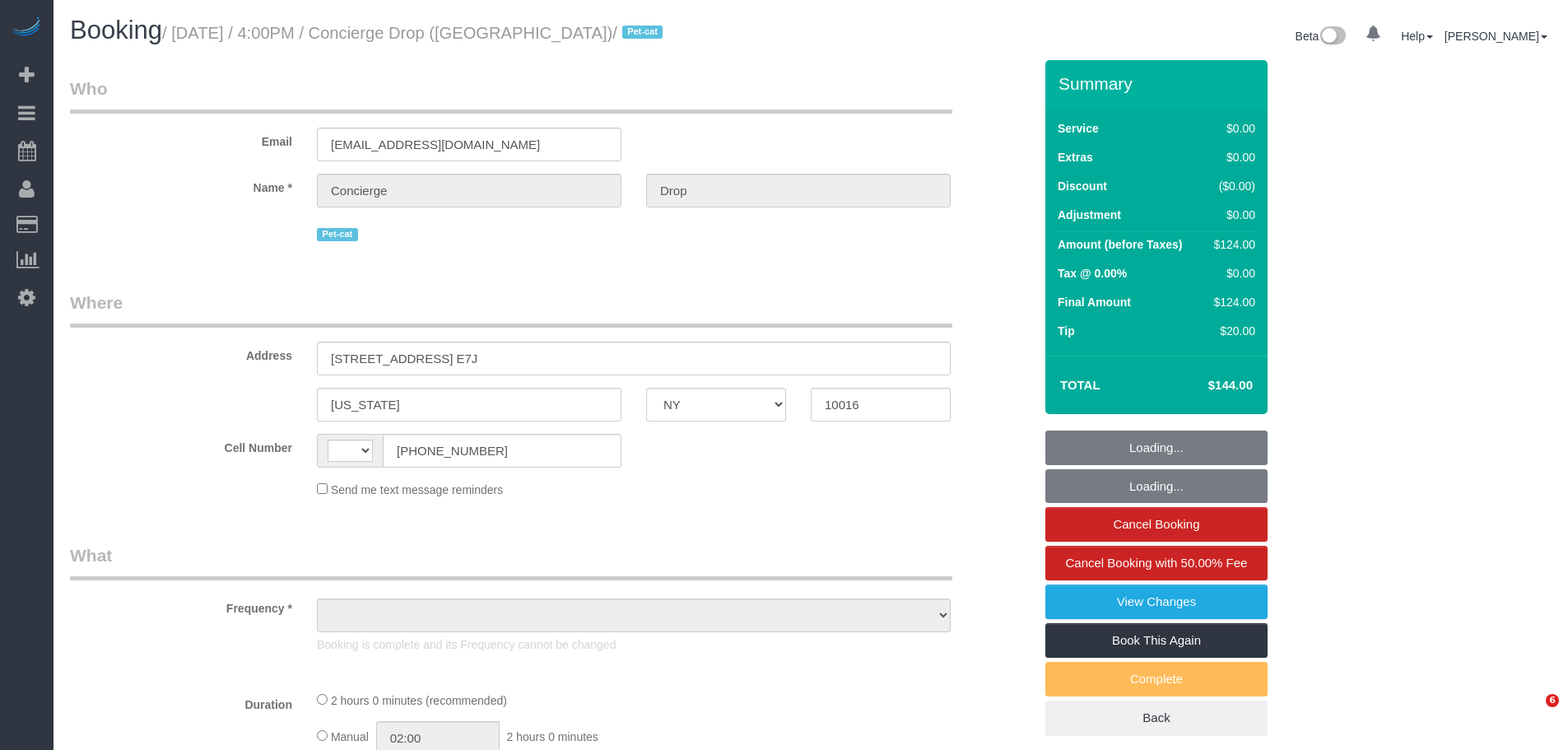
select select "NY"
select select "number:89"
select select "number:90"
select select "number:13"
select select "number:6"
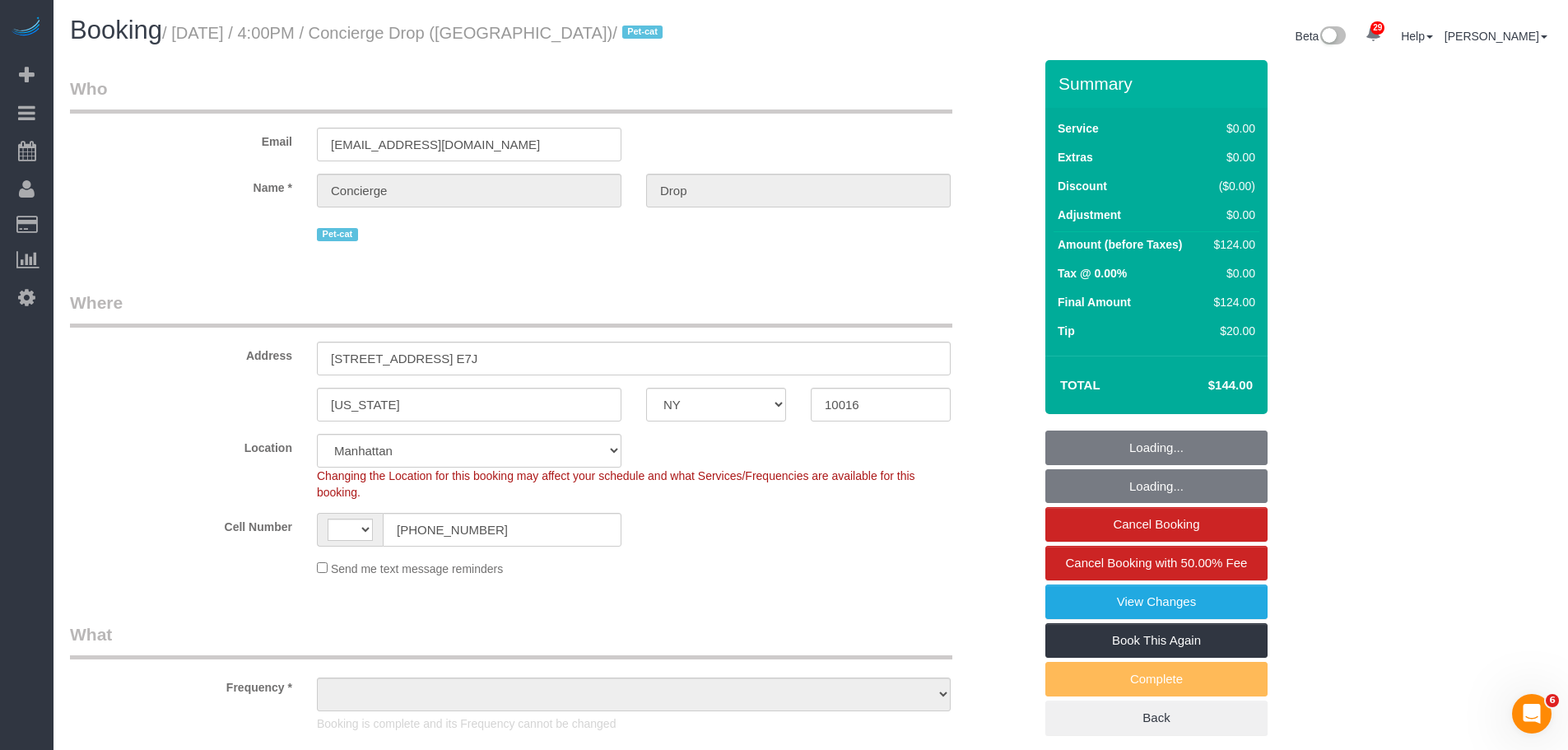
select select "string:stripe-pm_1RaQn24VGloSiKo7zeOF73Wj"
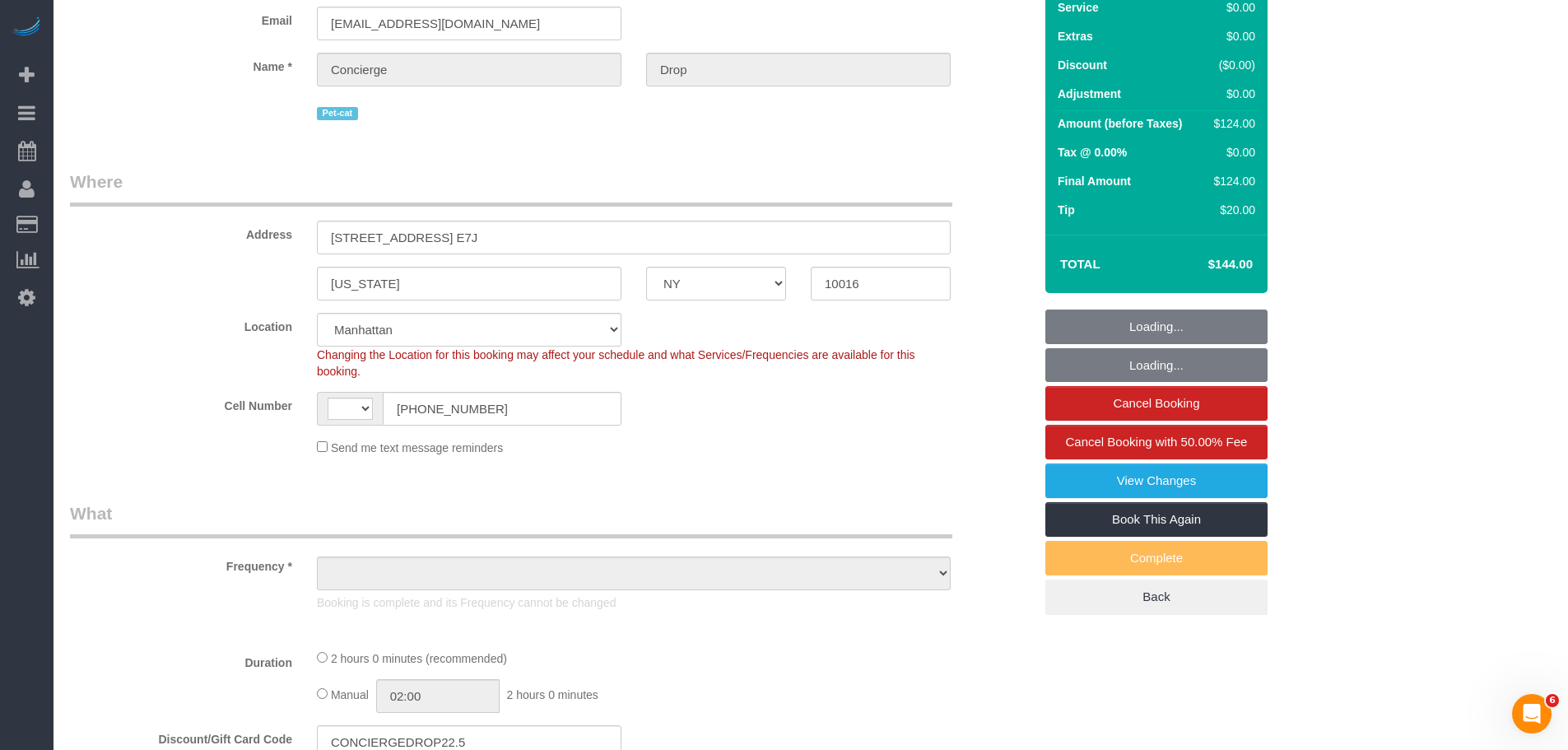
select select "string:[GEOGRAPHIC_DATA]"
select select "object:971"
select select "spot1"
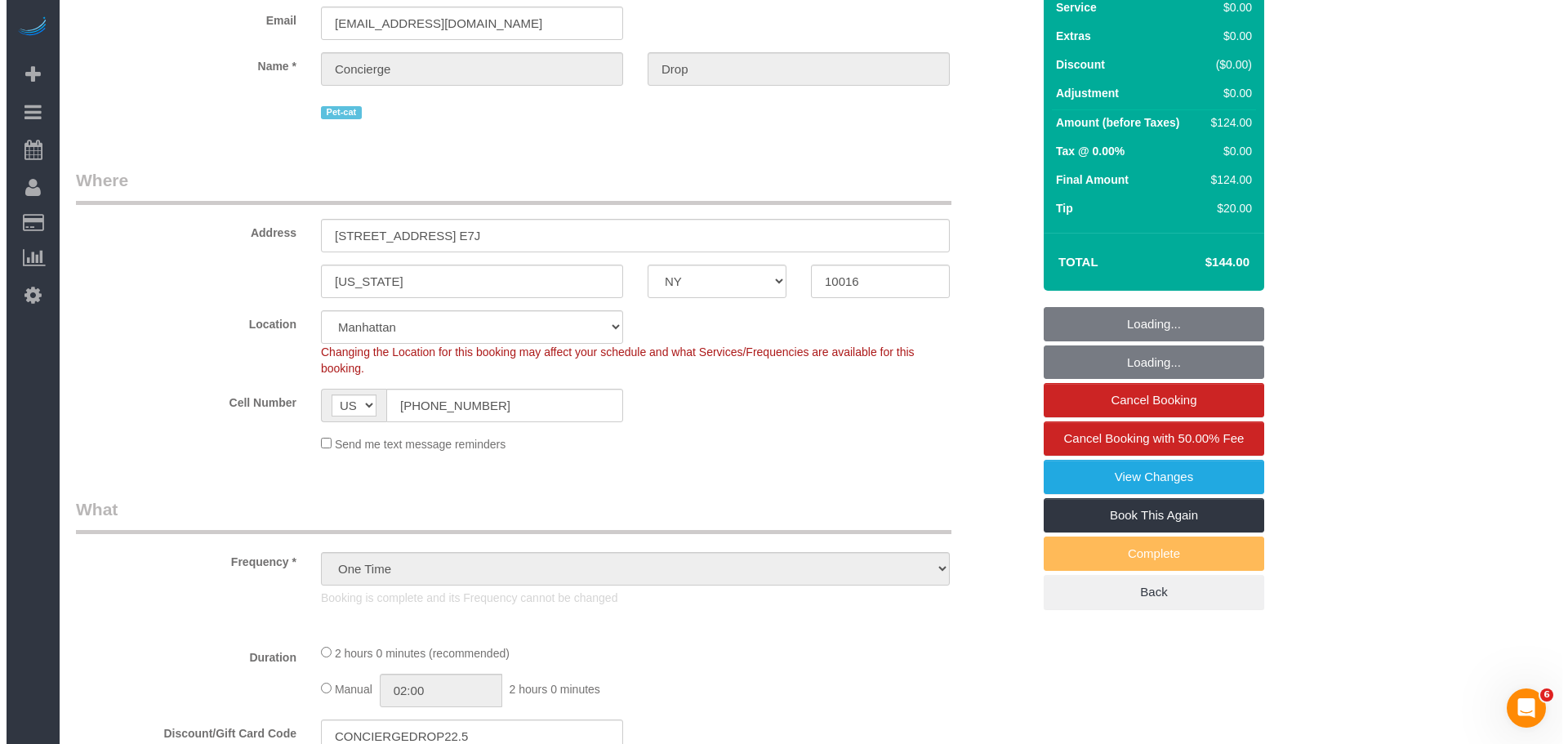
scroll to position [326, 0]
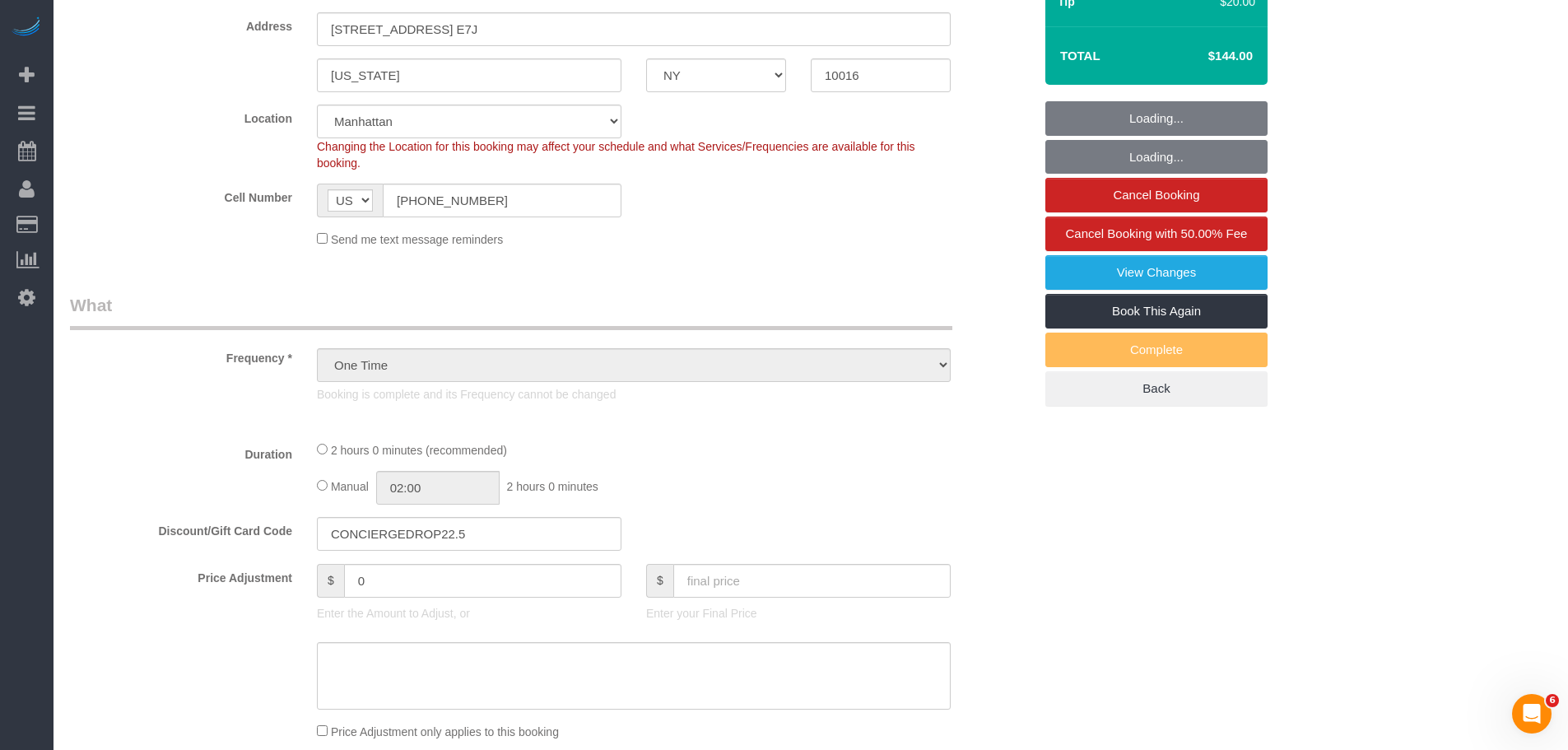
select select "1"
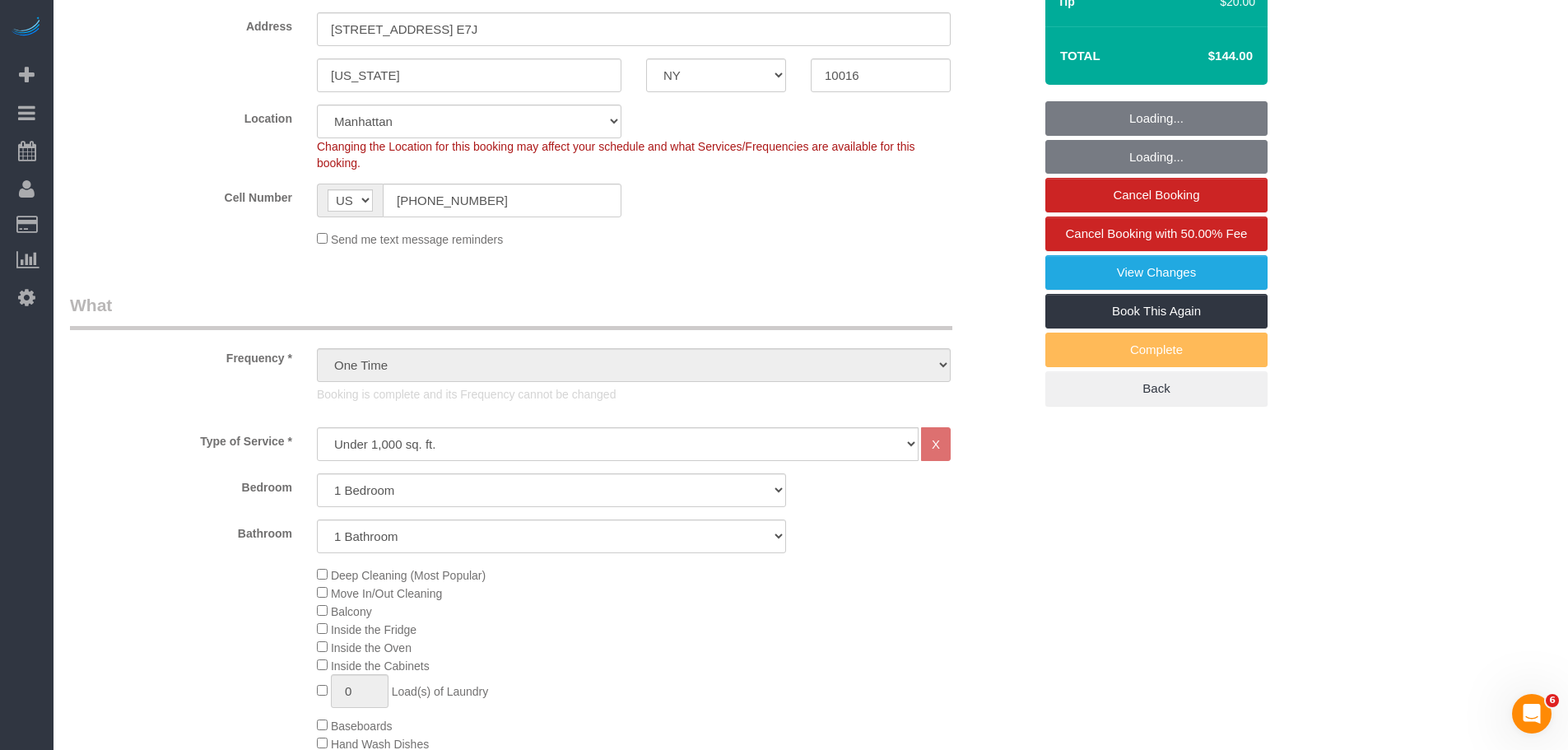
select select "object:1503"
select select "1"
click at [1069, 273] on link "View Changes" at bounding box center [1156, 272] width 222 height 34
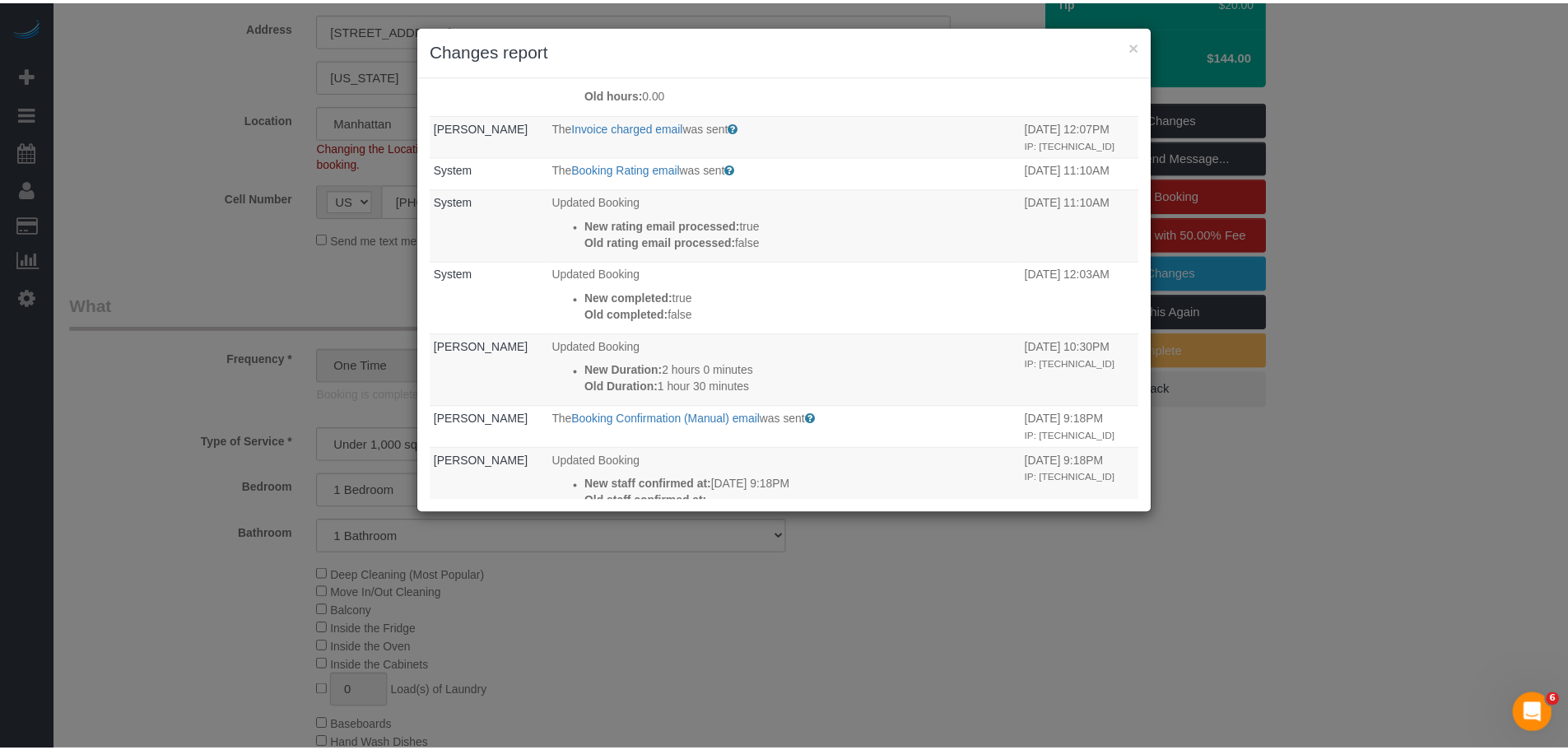
scroll to position [0, 0]
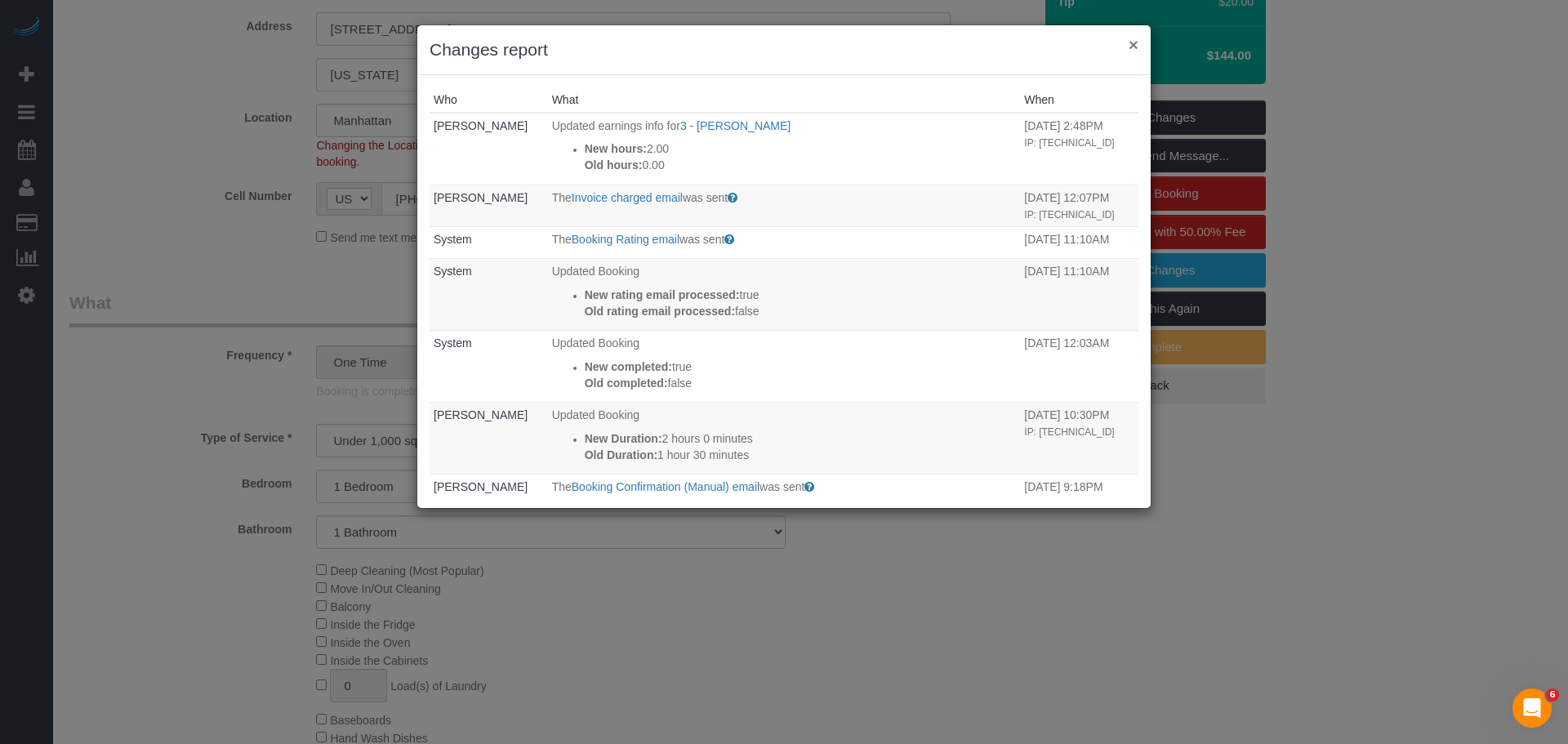
click at [1134, 46] on button "×" at bounding box center [1133, 44] width 9 height 17
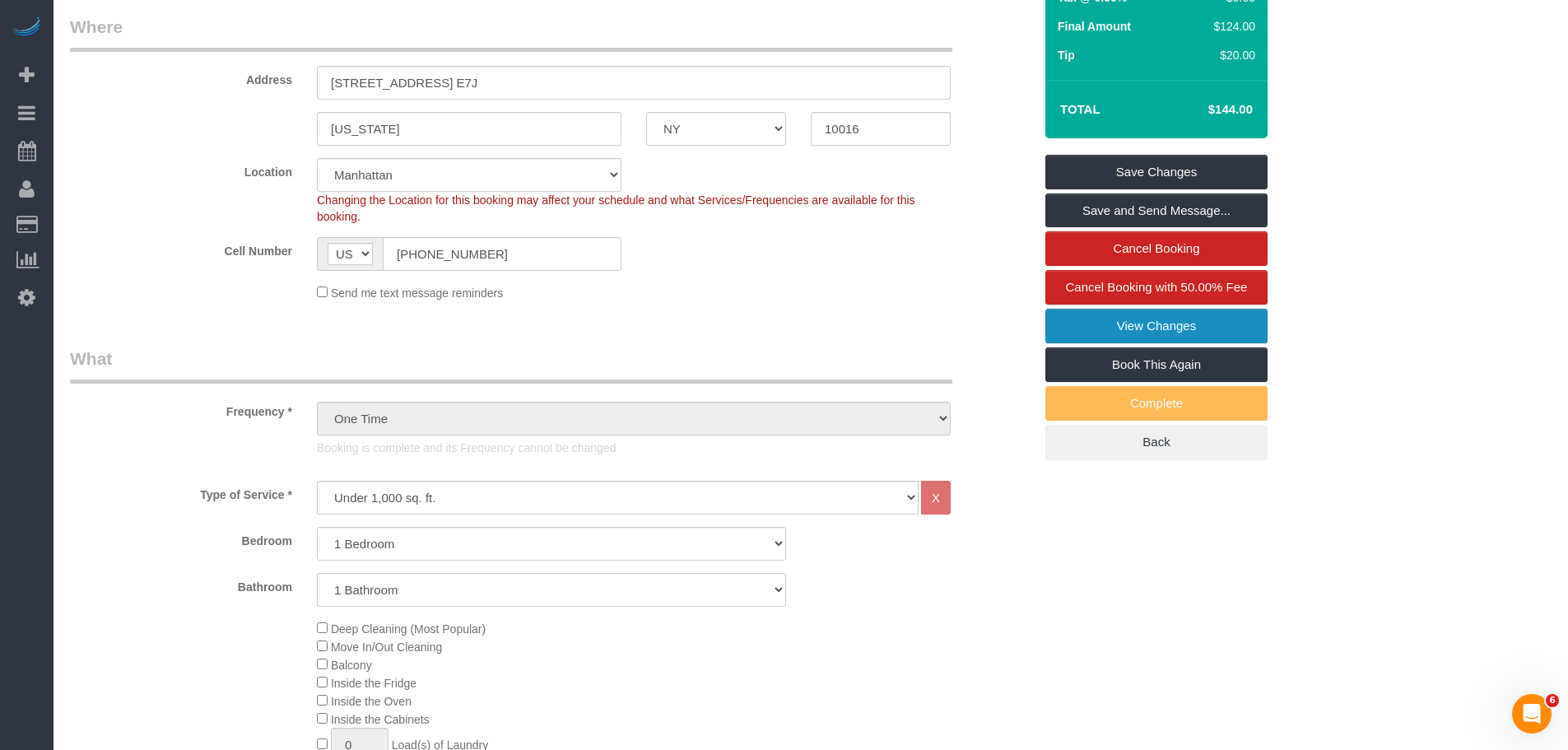
scroll to position [247, 0]
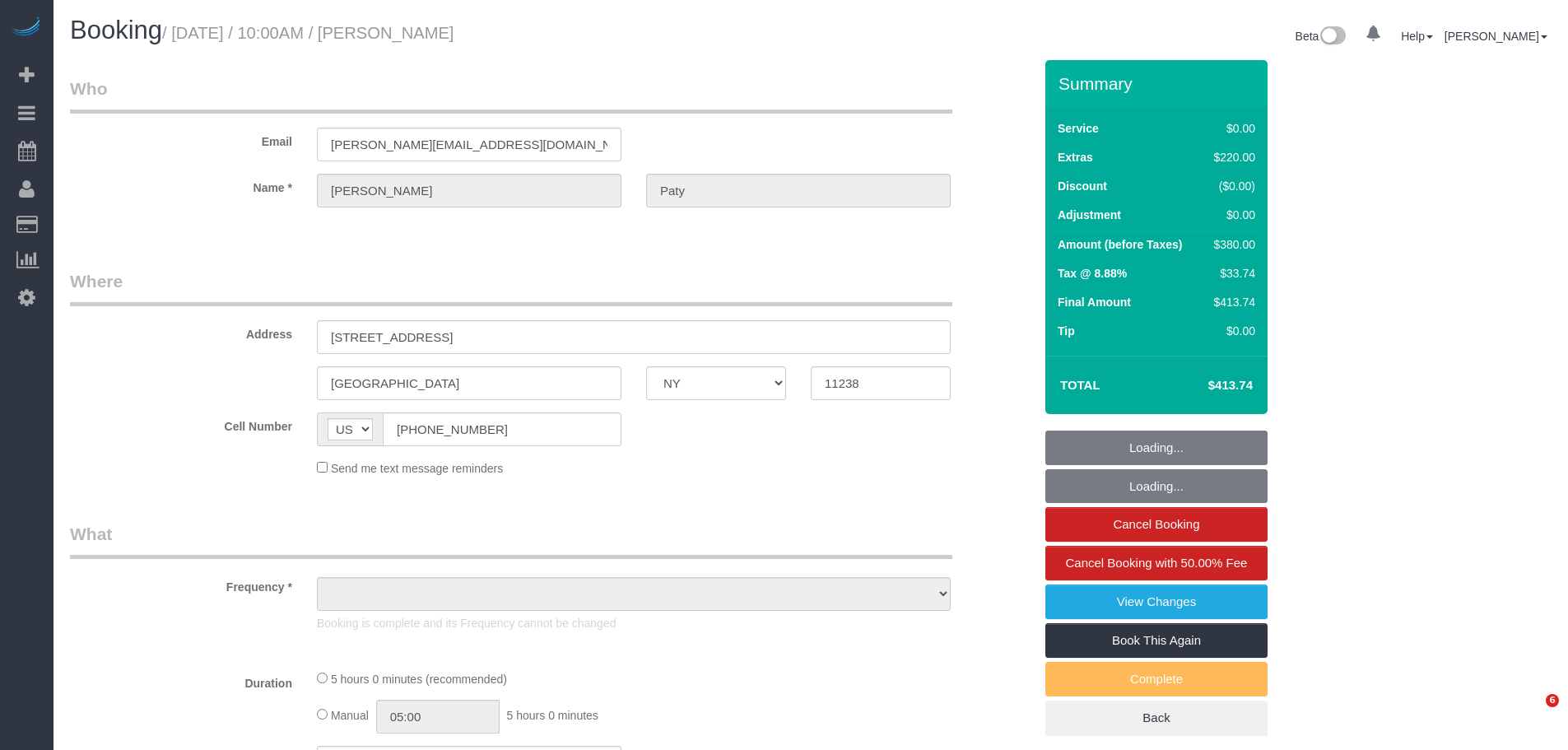
select select "NY"
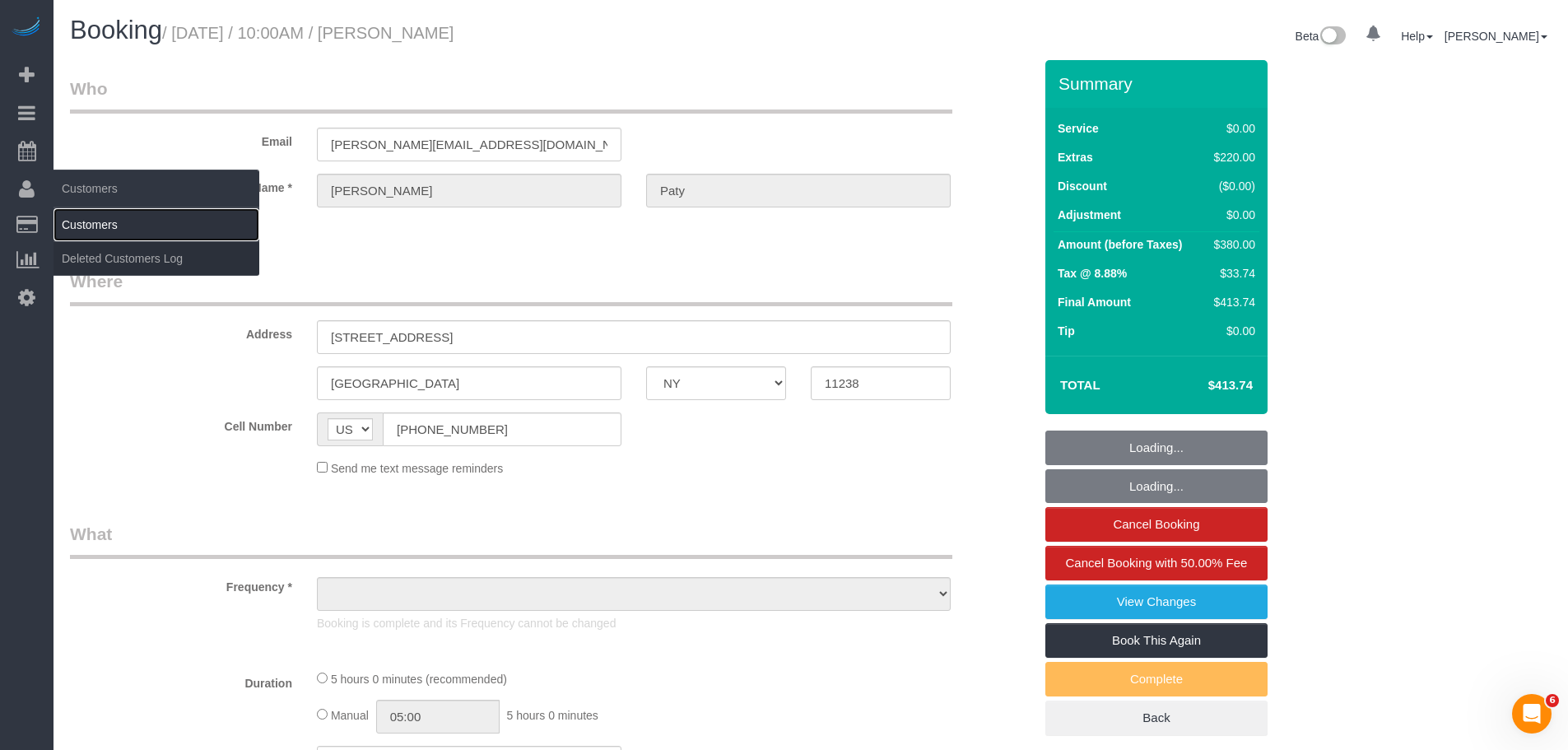
select select "object:836"
select select "number:89"
select select "number:90"
select select "number:15"
select select "number:5"
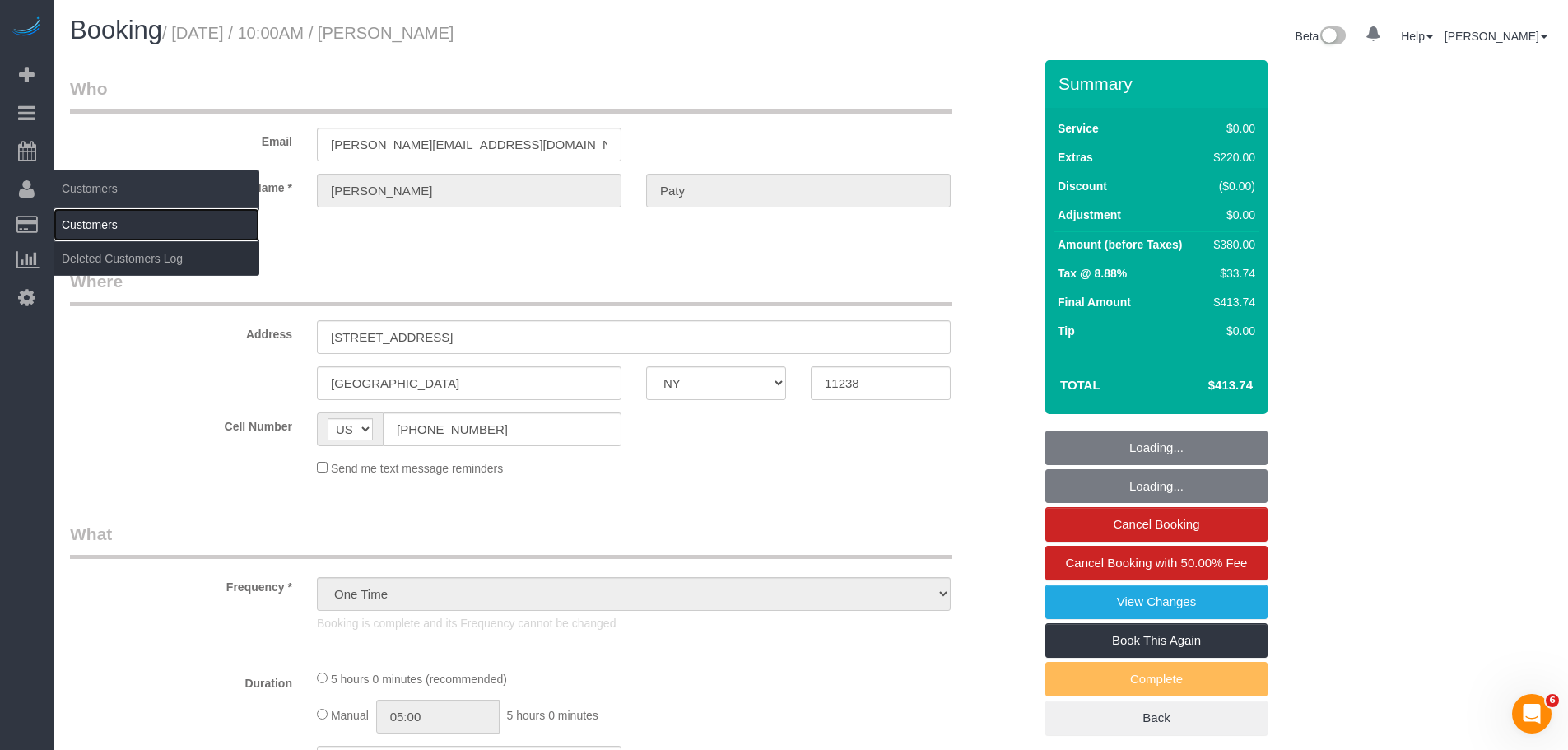
drag, startPoint x: 0, startPoint y: 0, endPoint x: 257, endPoint y: 224, distance: 340.9
click at [130, 225] on link "Customers" at bounding box center [156, 225] width 206 height 33
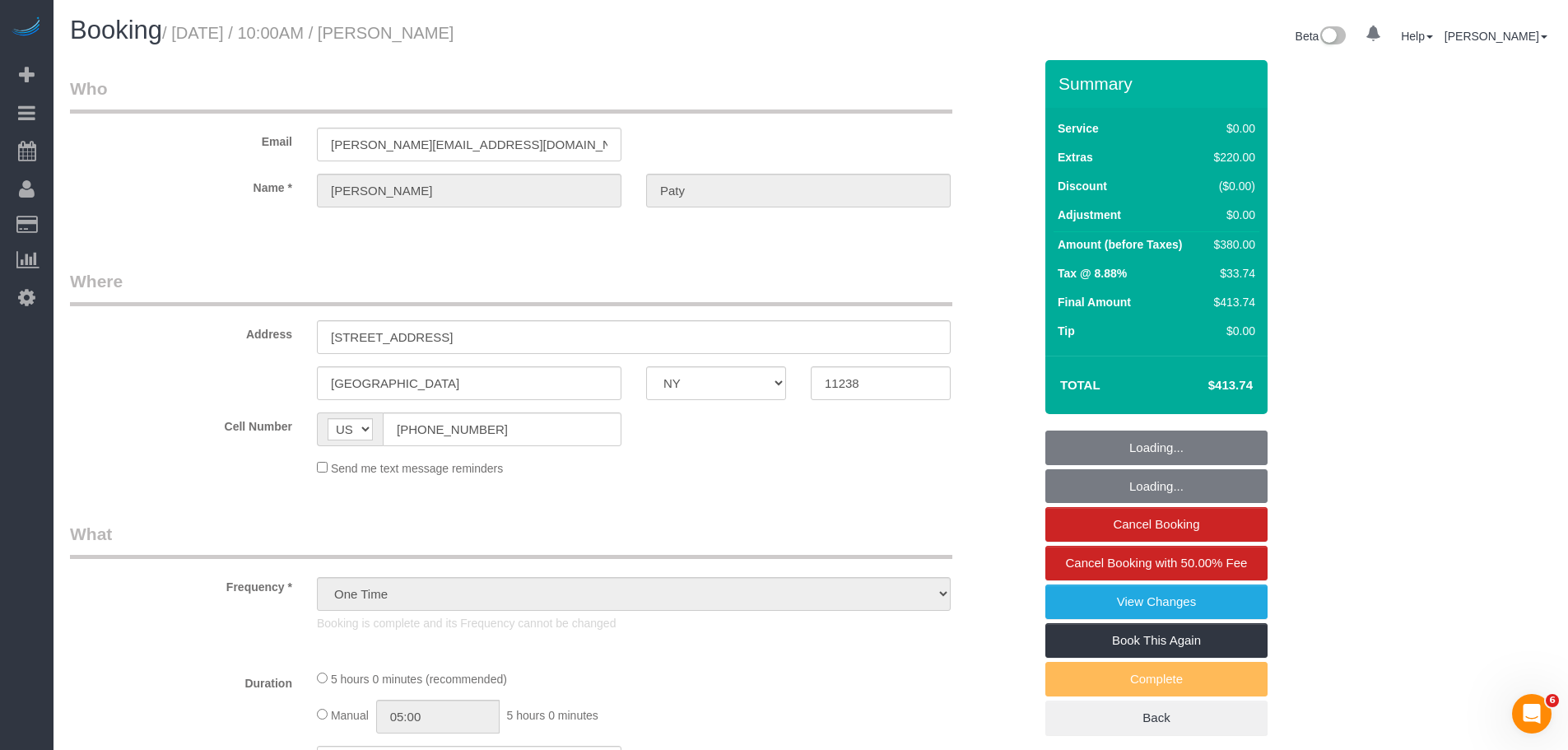
select select "string:stripe-pm_1PtyvG4VGloSiKo7BLZDAN62"
select select "1"
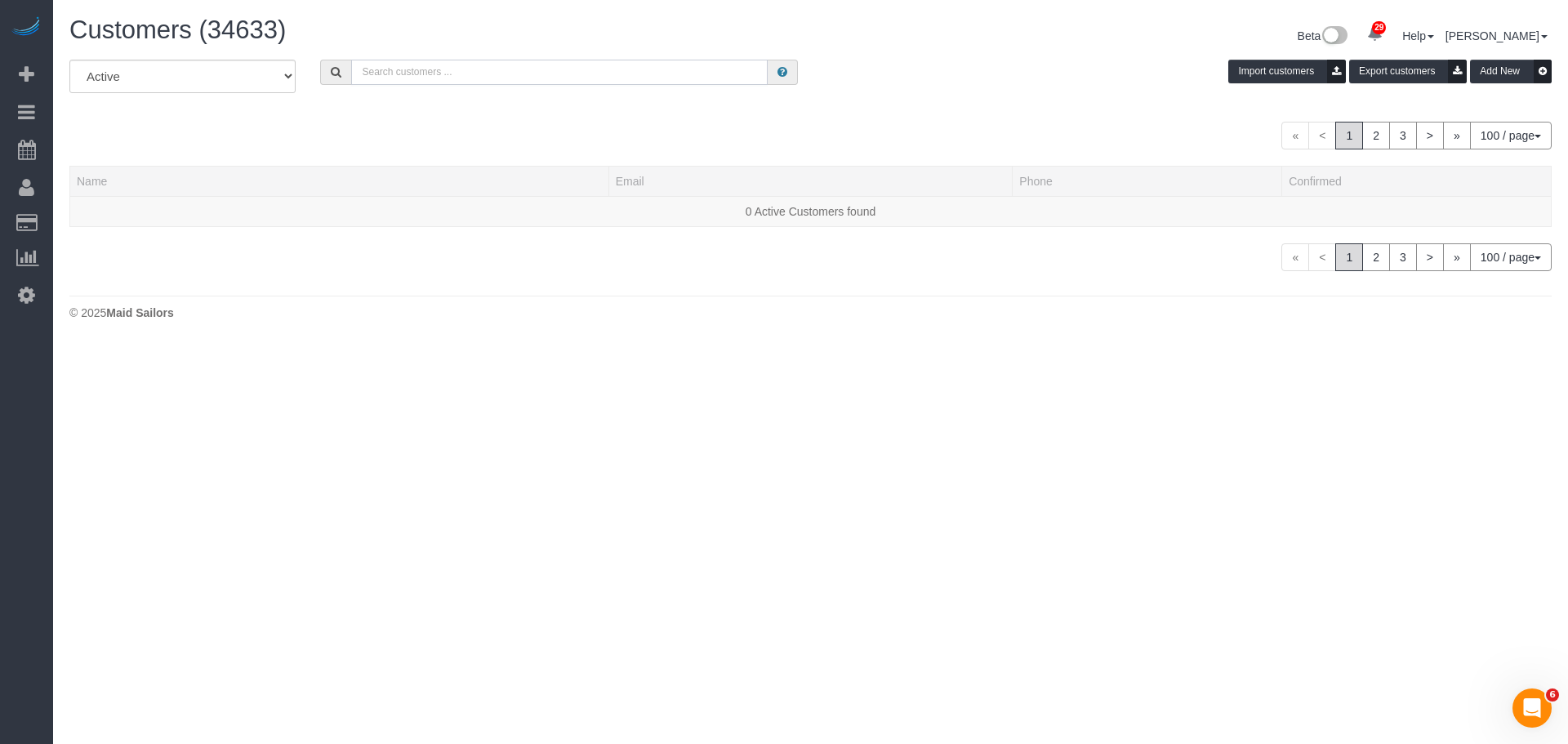
click at [486, 75] on input "text" at bounding box center [559, 71] width 417 height 25
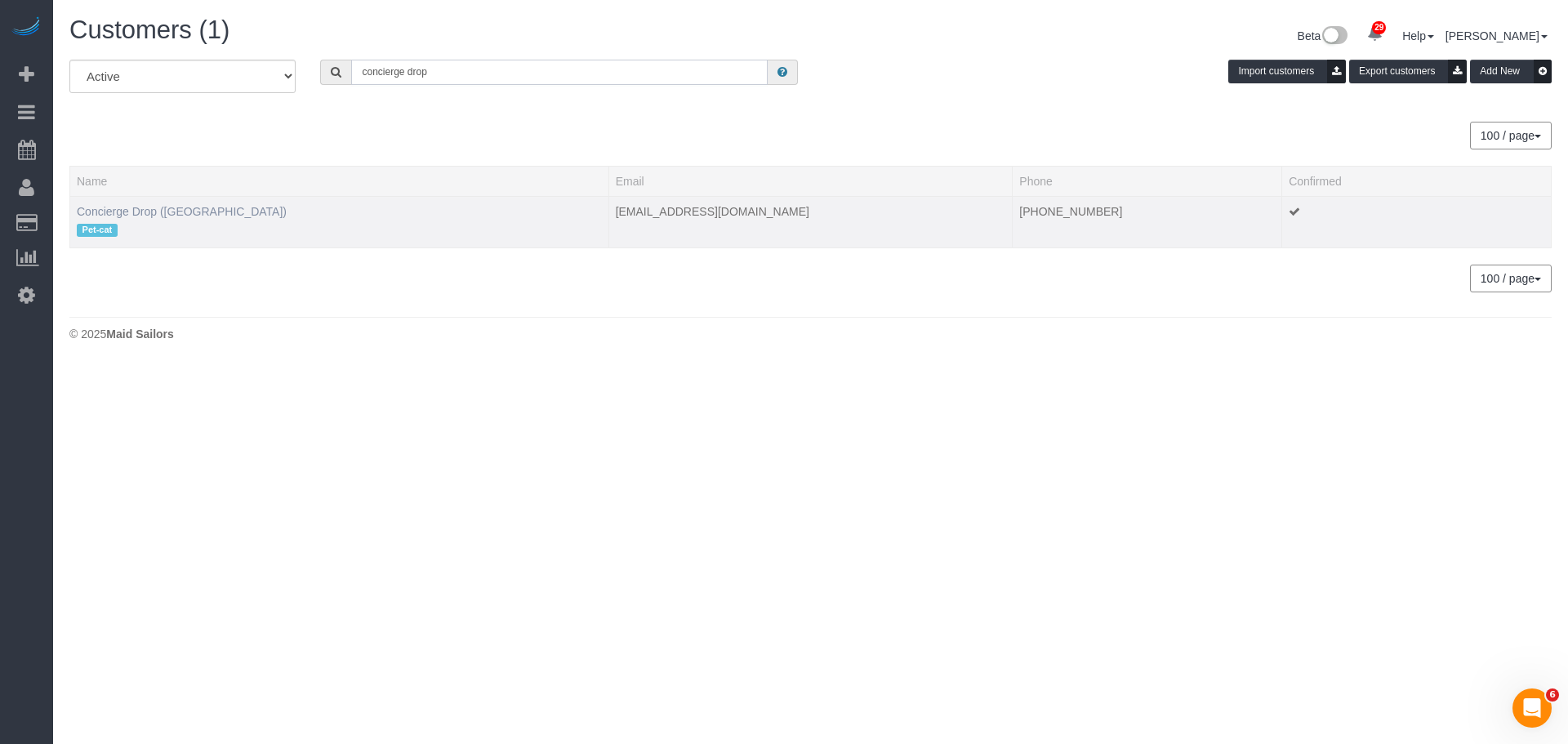
type input "concierge drop"
click at [156, 214] on link "Concierge Drop (NYC)" at bounding box center [182, 212] width 210 height 13
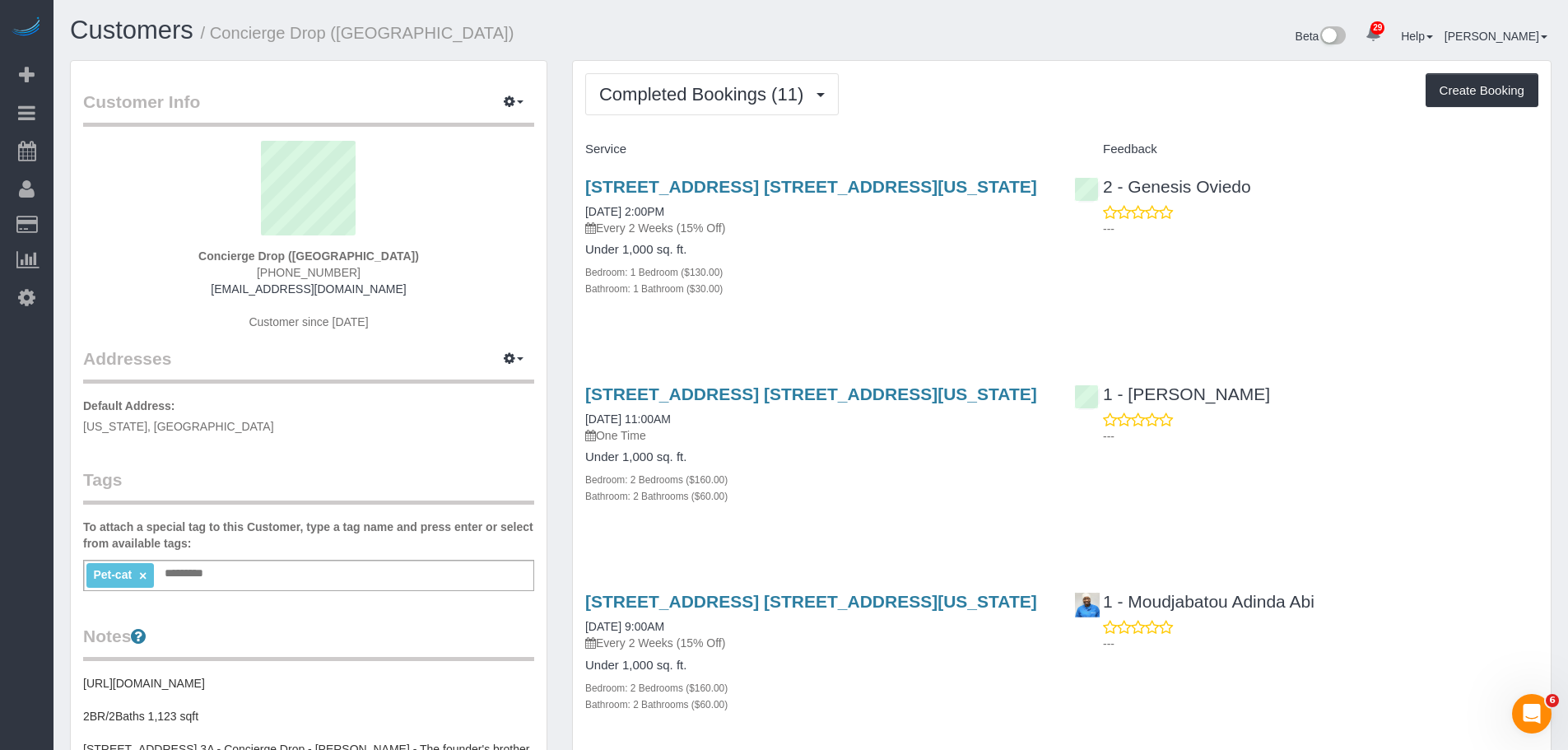
scroll to position [82, 0]
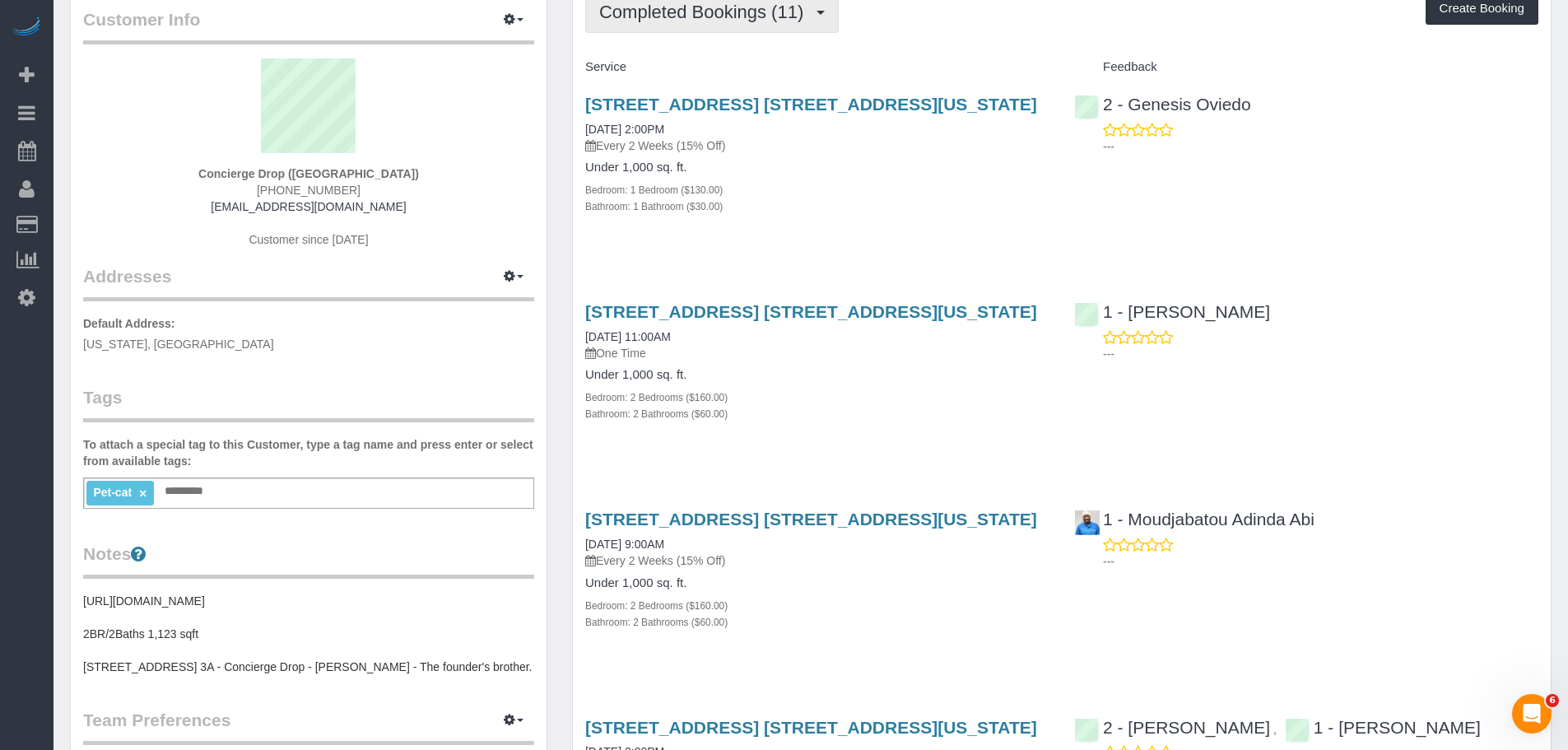
click at [723, 23] on button "Completed Bookings (11)" at bounding box center [711, 11] width 253 height 42
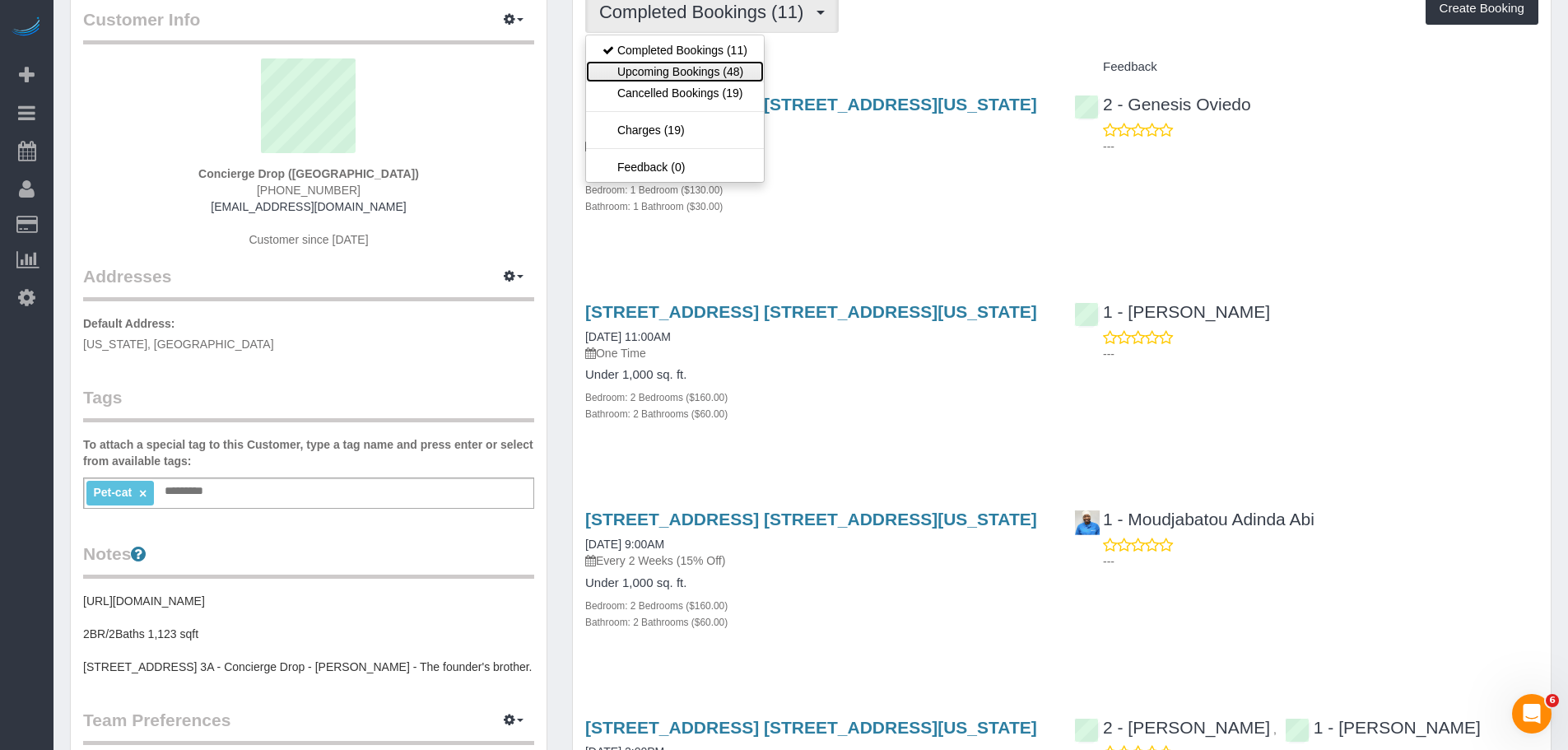
drag, startPoint x: 703, startPoint y: 71, endPoint x: 1045, endPoint y: 187, distance: 361.1
click at [703, 72] on link "Upcoming Bookings (48)" at bounding box center [674, 71] width 177 height 22
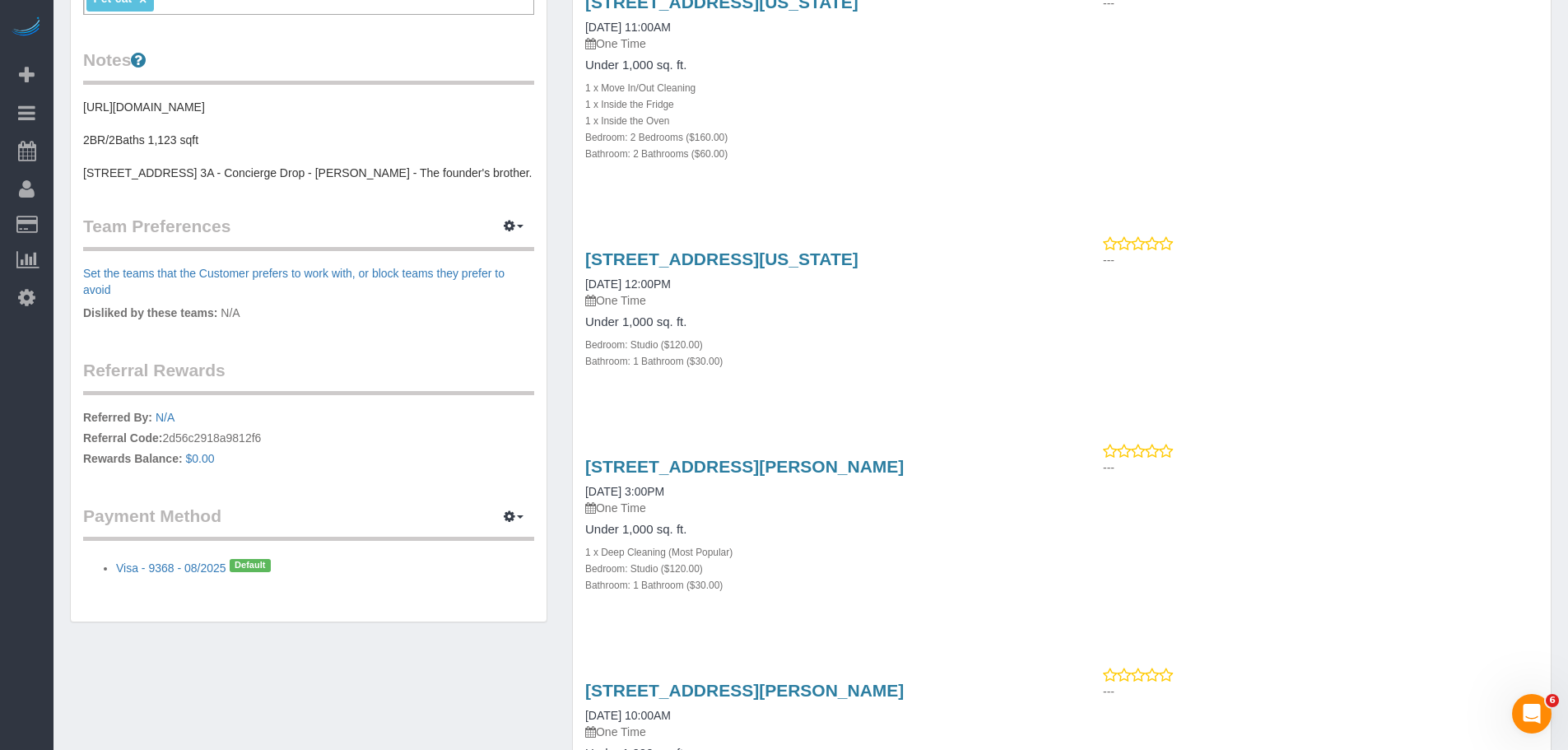
scroll to position [0, 0]
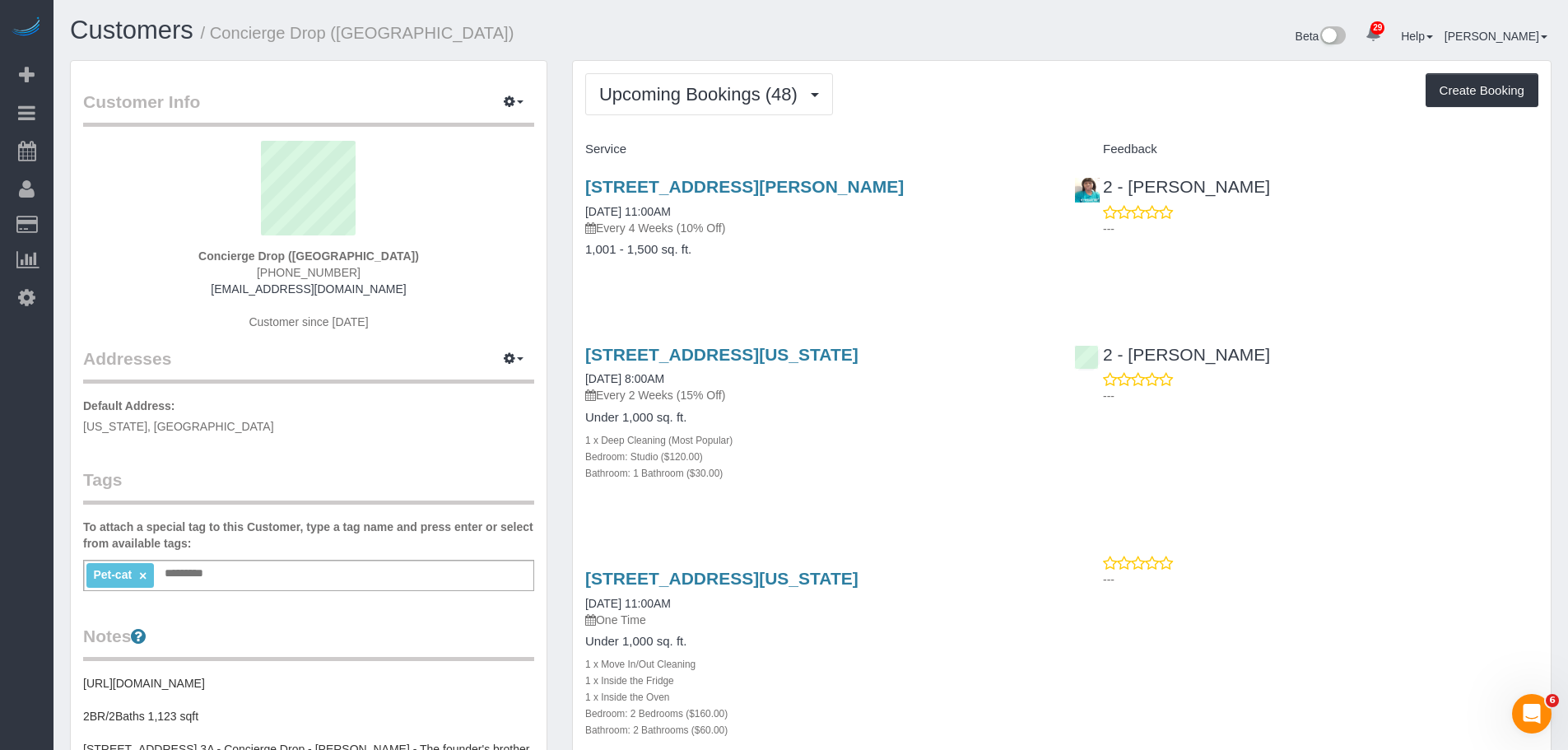
drag, startPoint x: 1013, startPoint y: 109, endPoint x: 932, endPoint y: 111, distance: 81.0
click at [932, 111] on div "Upcoming Bookings (48) Completed Bookings (11) Upcoming Bookings (48) Cancelled…" at bounding box center [1061, 94] width 953 height 42
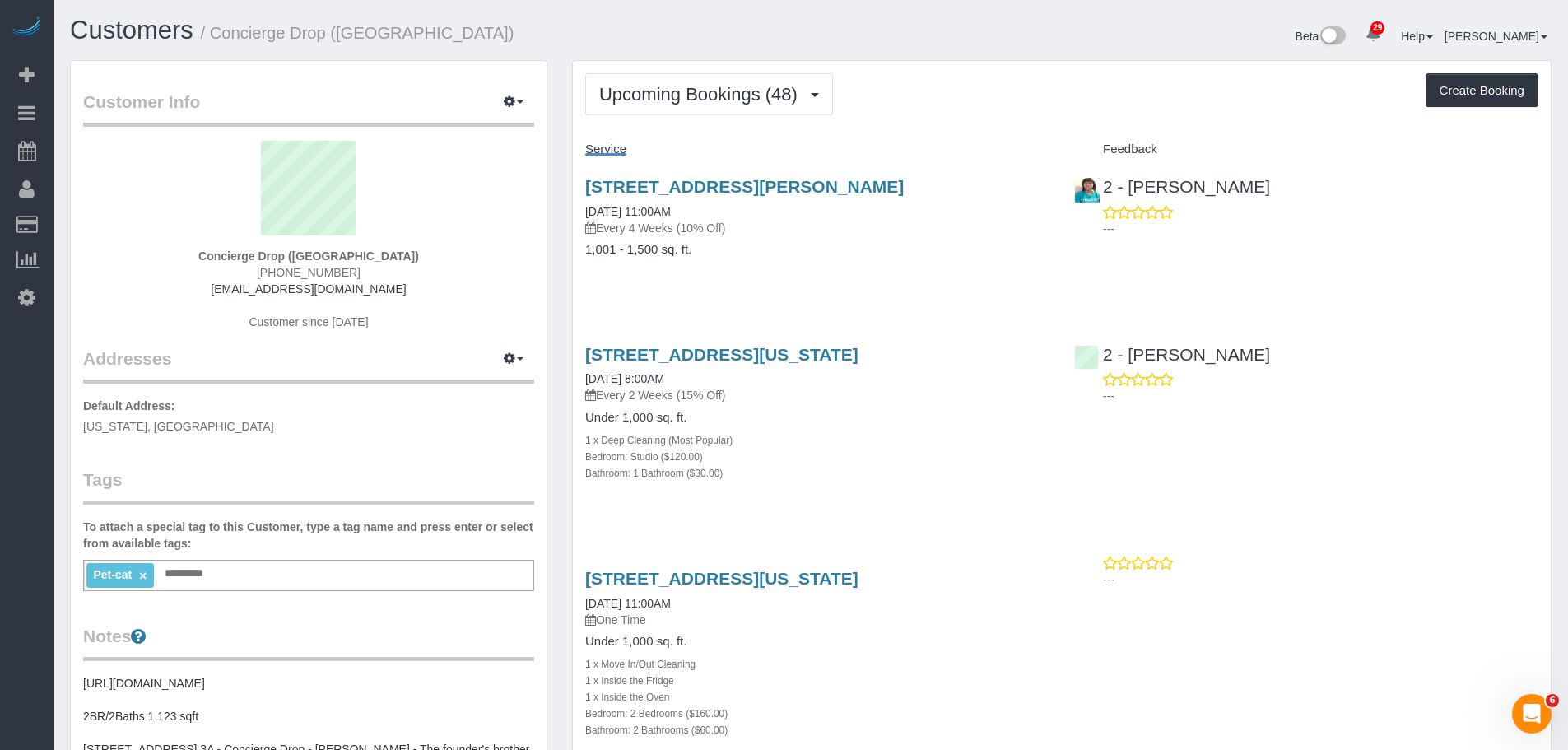
click at [932, 111] on div "Upcoming Bookings (48) Completed Bookings (11) Upcoming Bookings (48) Cancelled…" at bounding box center [1061, 94] width 953 height 42
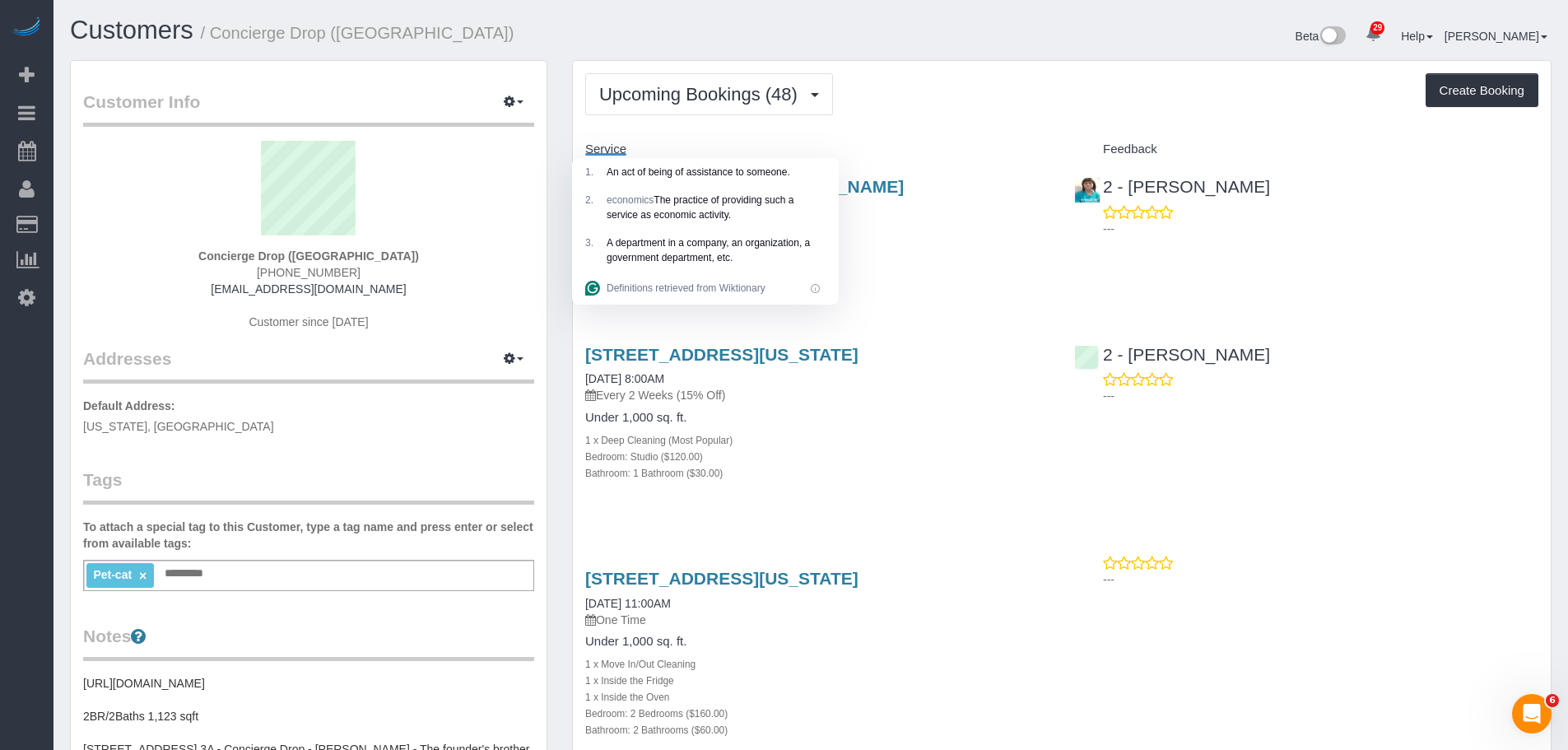
click at [932, 110] on div "Upcoming Bookings (48) Completed Bookings (11) Upcoming Bookings (48) Cancelled…" at bounding box center [1061, 94] width 953 height 42
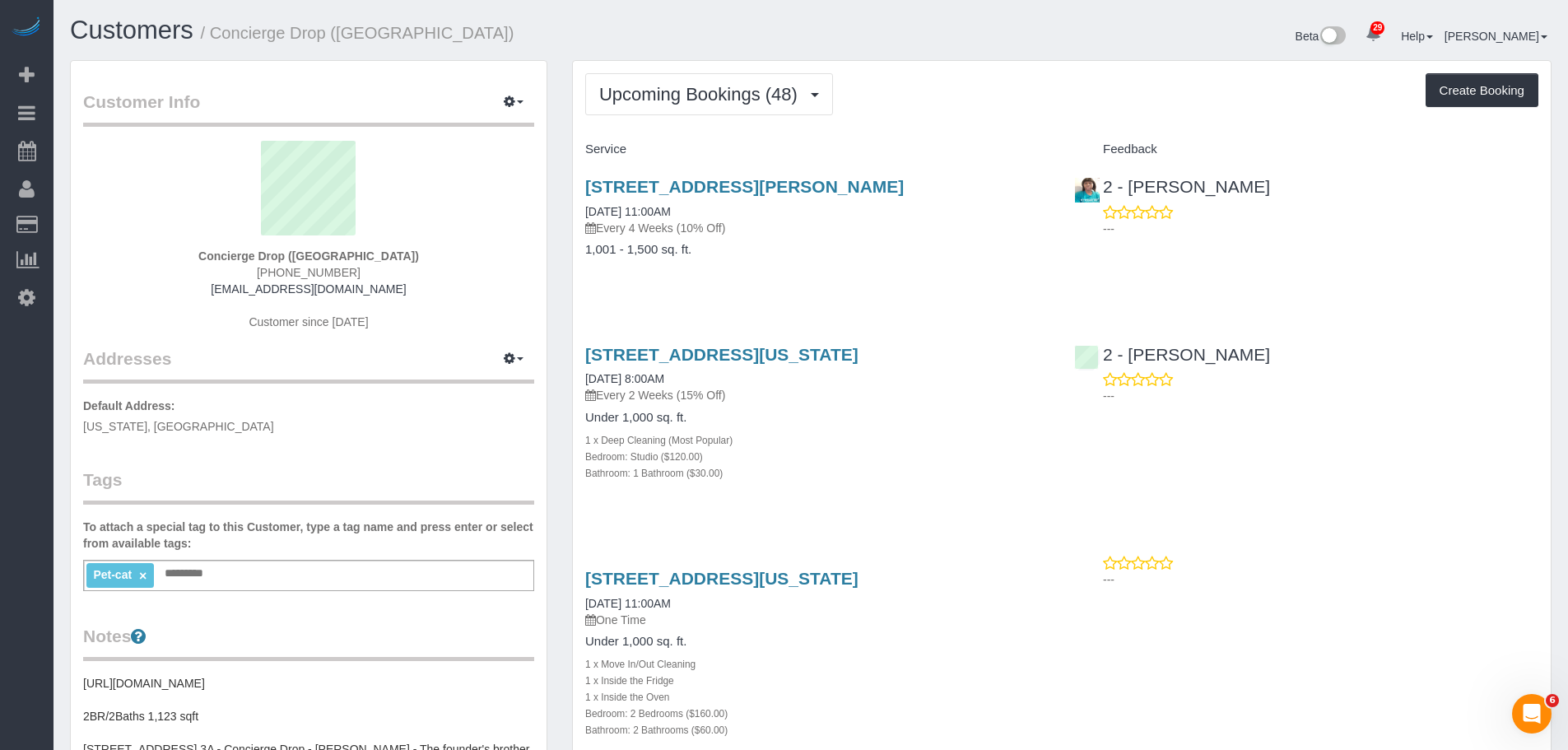
drag, startPoint x: 939, startPoint y: 109, endPoint x: 1390, endPoint y: 427, distance: 551.8
click at [1390, 427] on div "225 Cherry Street, Apt 74-K, New York, NY 10002 09/30/2025 8:00AM Every 2 Weeks…" at bounding box center [1061, 422] width 978 height 183
drag, startPoint x: 921, startPoint y: 151, endPoint x: 1386, endPoint y: 373, distance: 515.3
click at [1391, 376] on div "---" at bounding box center [1306, 387] width 464 height 33
click at [721, 96] on span "Upcoming Bookings (48)" at bounding box center [703, 95] width 207 height 21
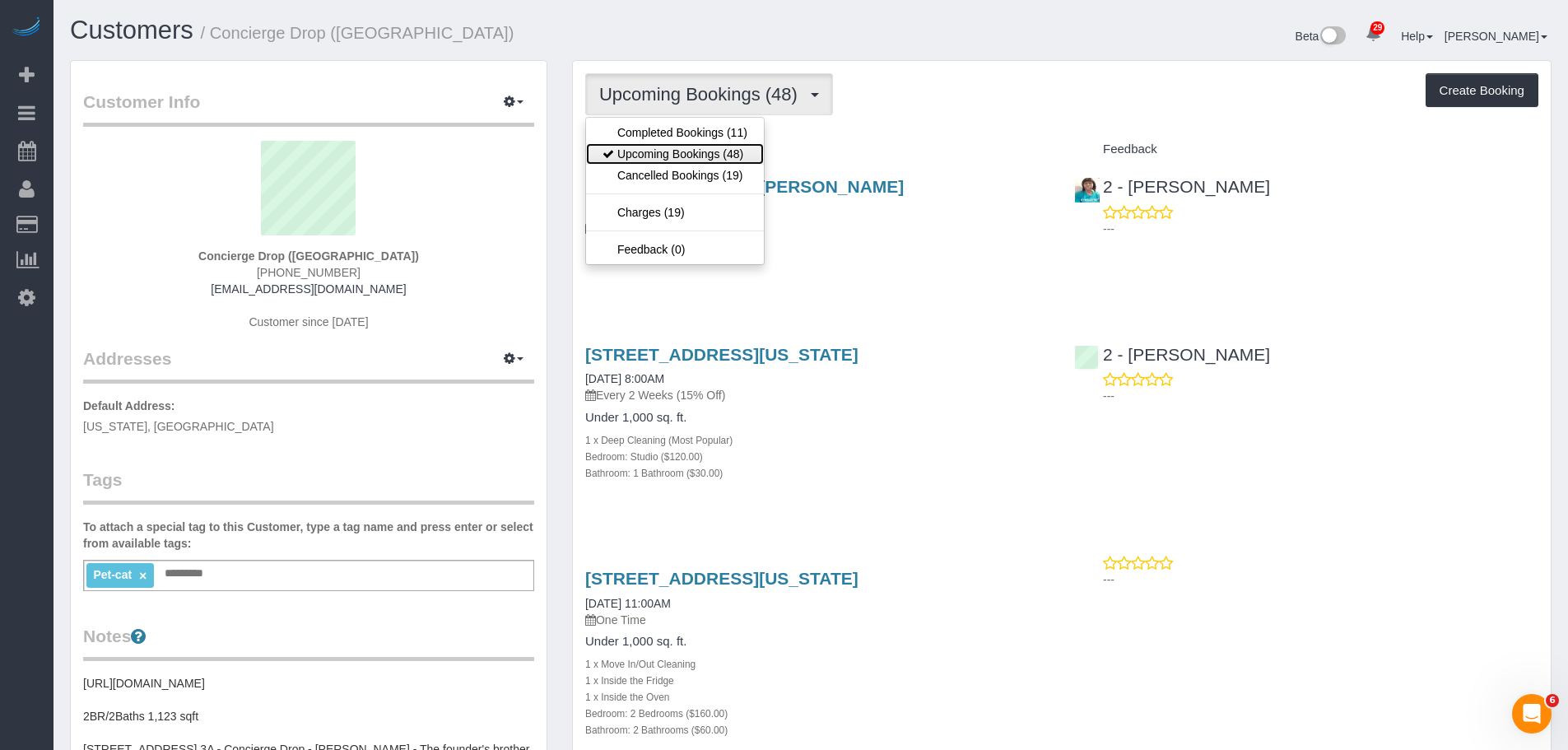
click at [694, 143] on link "Upcoming Bookings (48)" at bounding box center [674, 154] width 177 height 22
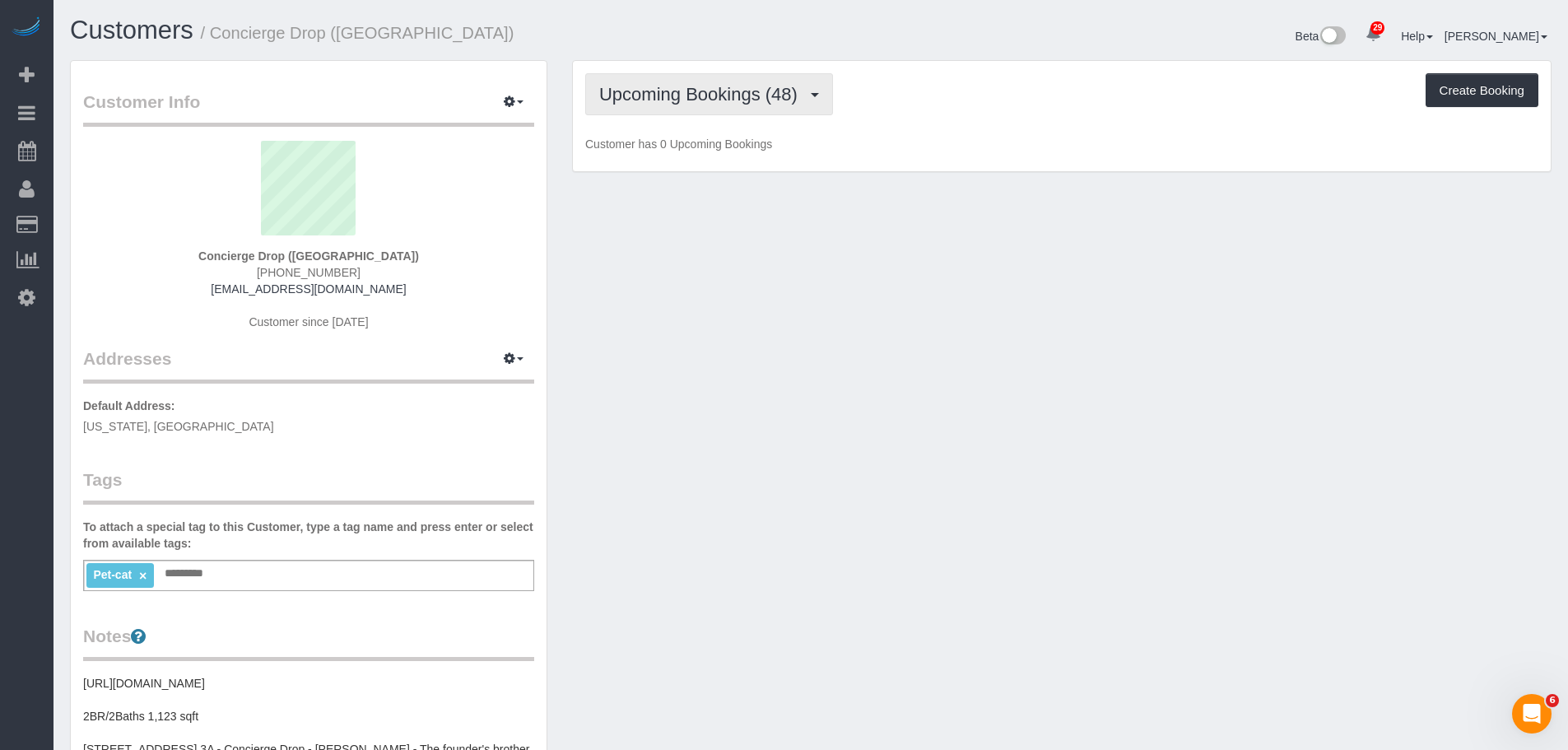
drag, startPoint x: 718, startPoint y: 84, endPoint x: 712, endPoint y: 108, distance: 24.7
click at [718, 86] on span "Upcoming Bookings (48)" at bounding box center [703, 95] width 207 height 21
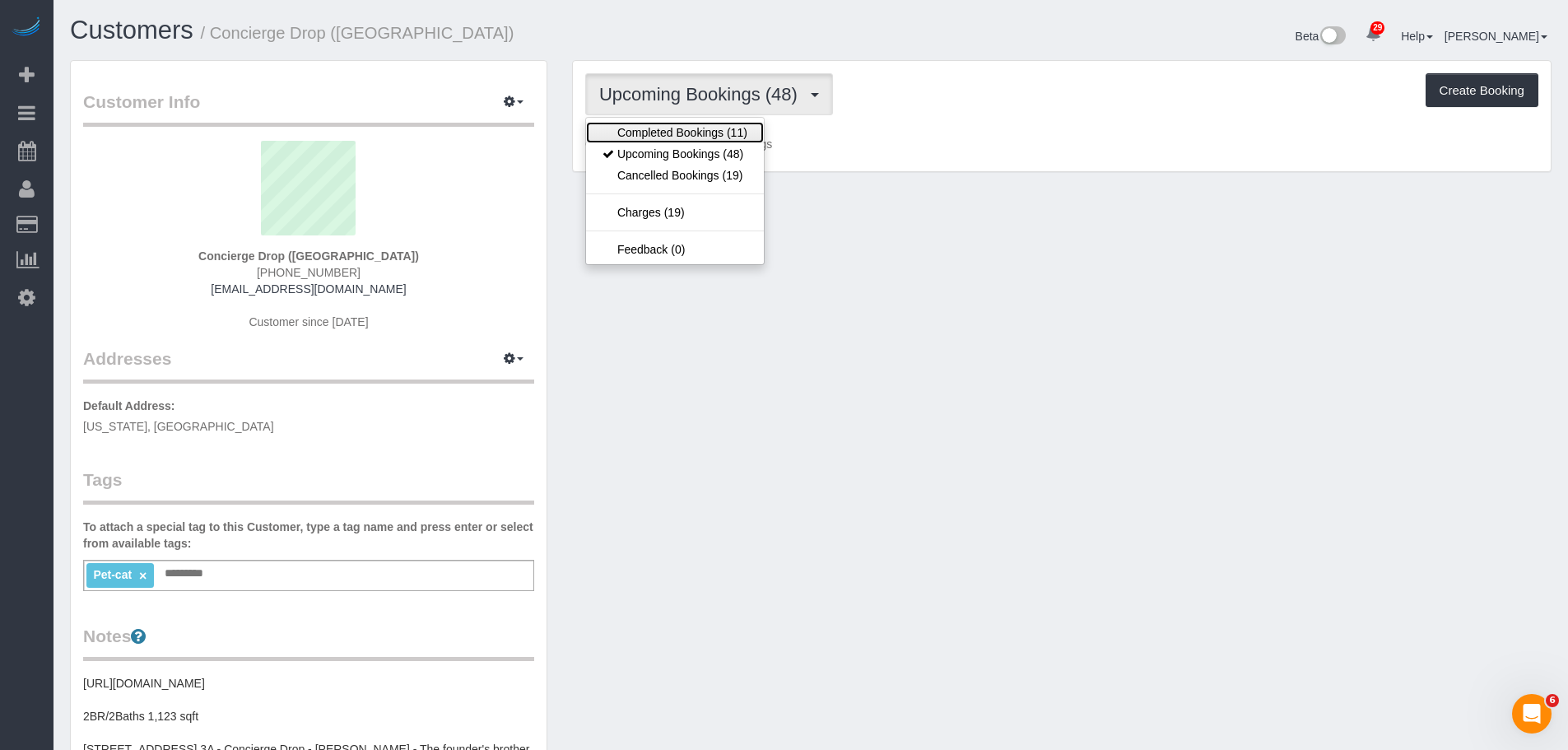
click at [696, 128] on link "Completed Bookings (11)" at bounding box center [674, 132] width 177 height 22
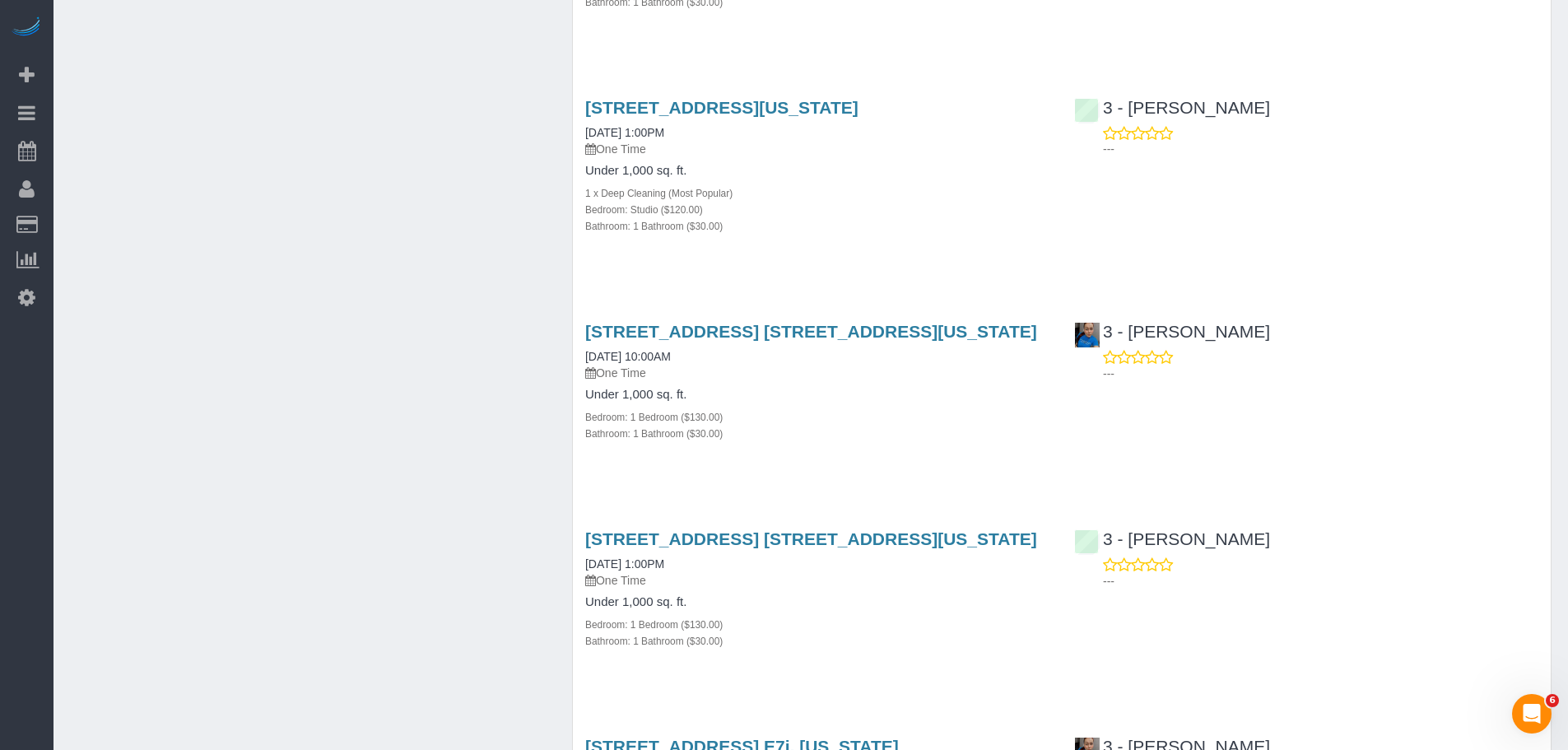
scroll to position [1481, 0]
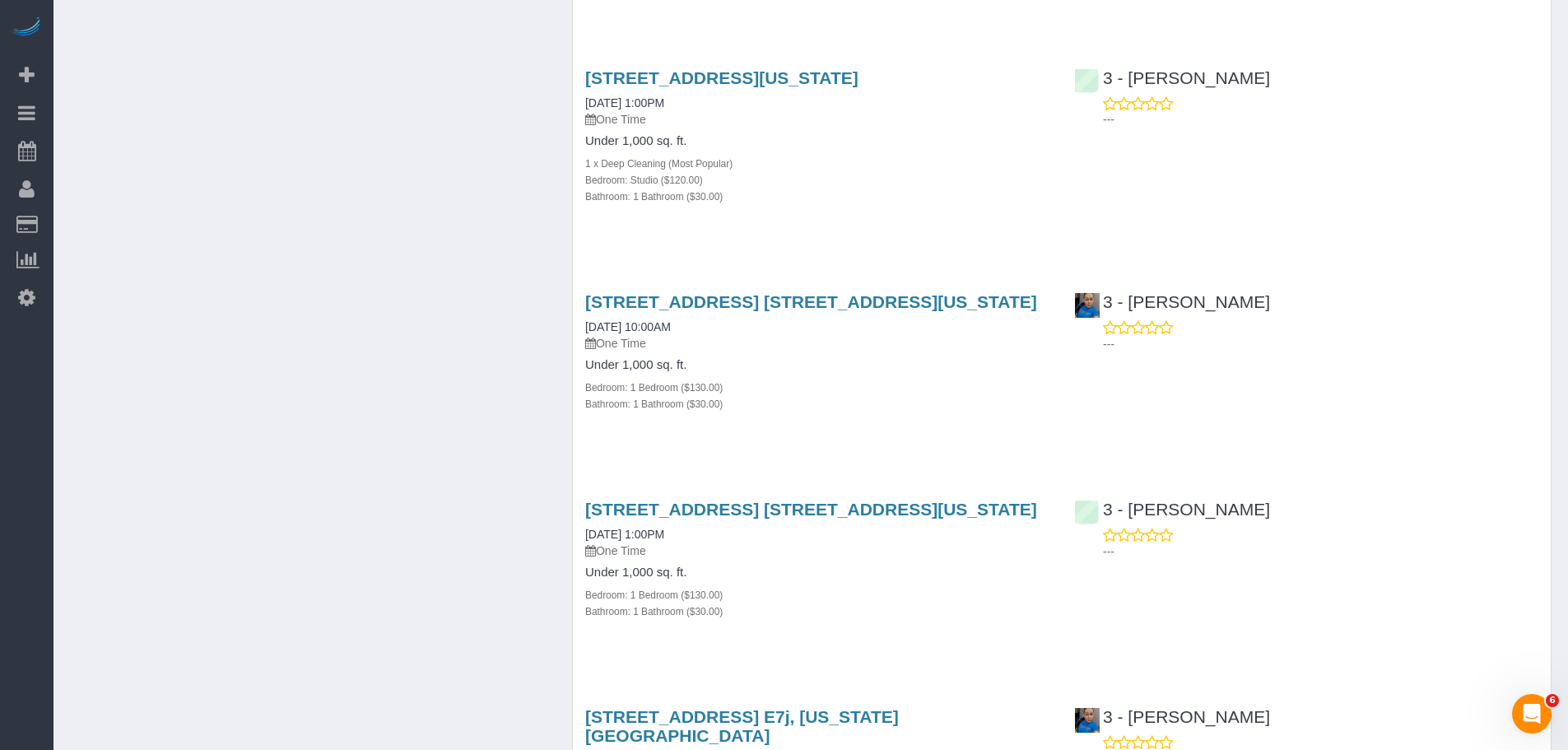
click at [582, 76] on div "225 Cherry Street, 58g, New York, NY 10002 09/21/2025 1:00PM One Time Under 1,0…" at bounding box center [818, 145] width 489 height 183
drag, startPoint x: 582, startPoint y: 76, endPoint x: 710, endPoint y: 81, distance: 128.1
click at [710, 81] on div "225 Cherry Street, 58g, New York, NY 10002 09/21/2025 1:00PM One Time Under 1,0…" at bounding box center [818, 145] width 489 height 183
drag, startPoint x: 699, startPoint y: 73, endPoint x: 976, endPoint y: 67, distance: 277.1
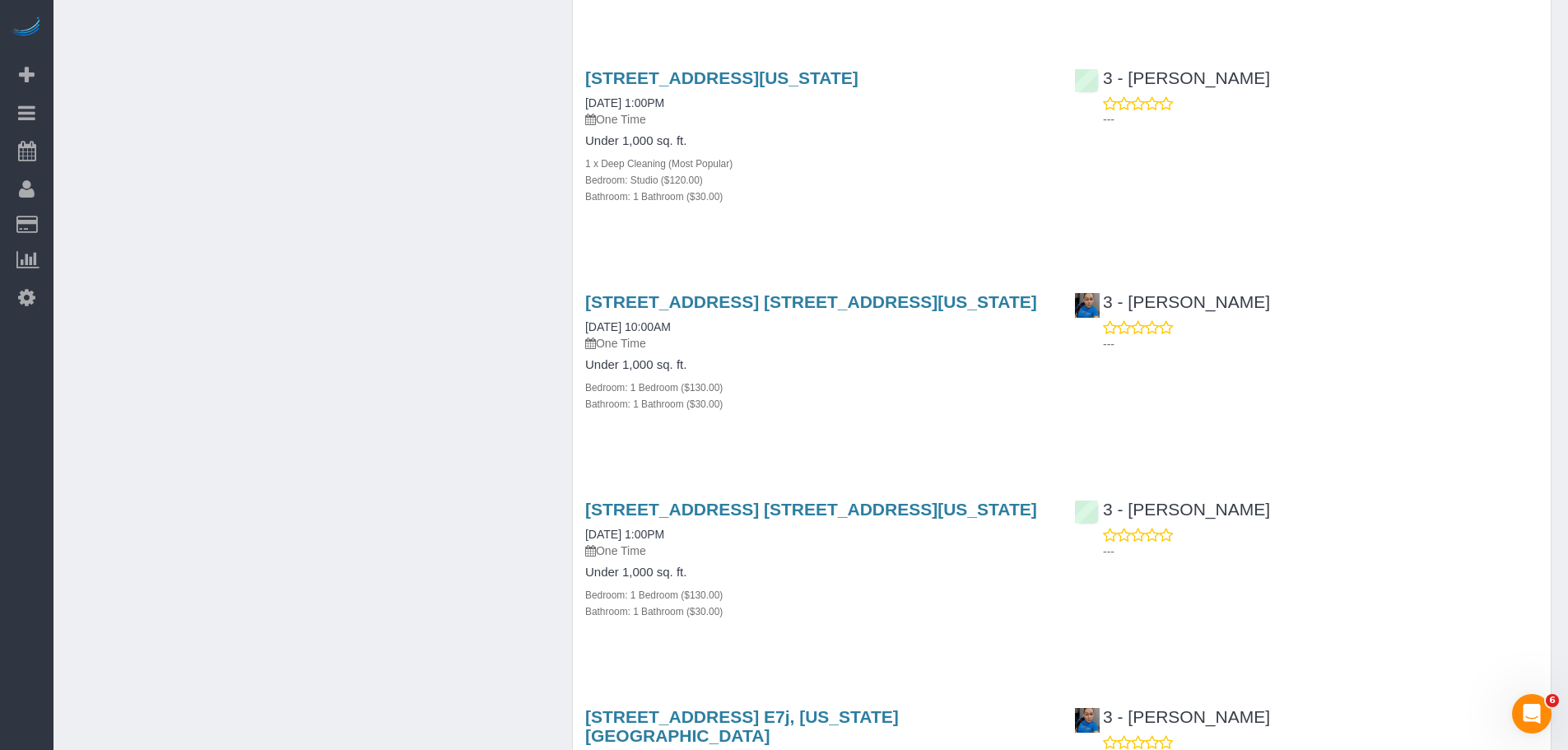
click at [976, 67] on div "225 Cherry Street, 58g, New York, NY 10002 09/21/2025 1:00PM One Time Under 1,0…" at bounding box center [818, 145] width 489 height 183
copy link "225 Cherry Street, 58g, New York, NY 10002"
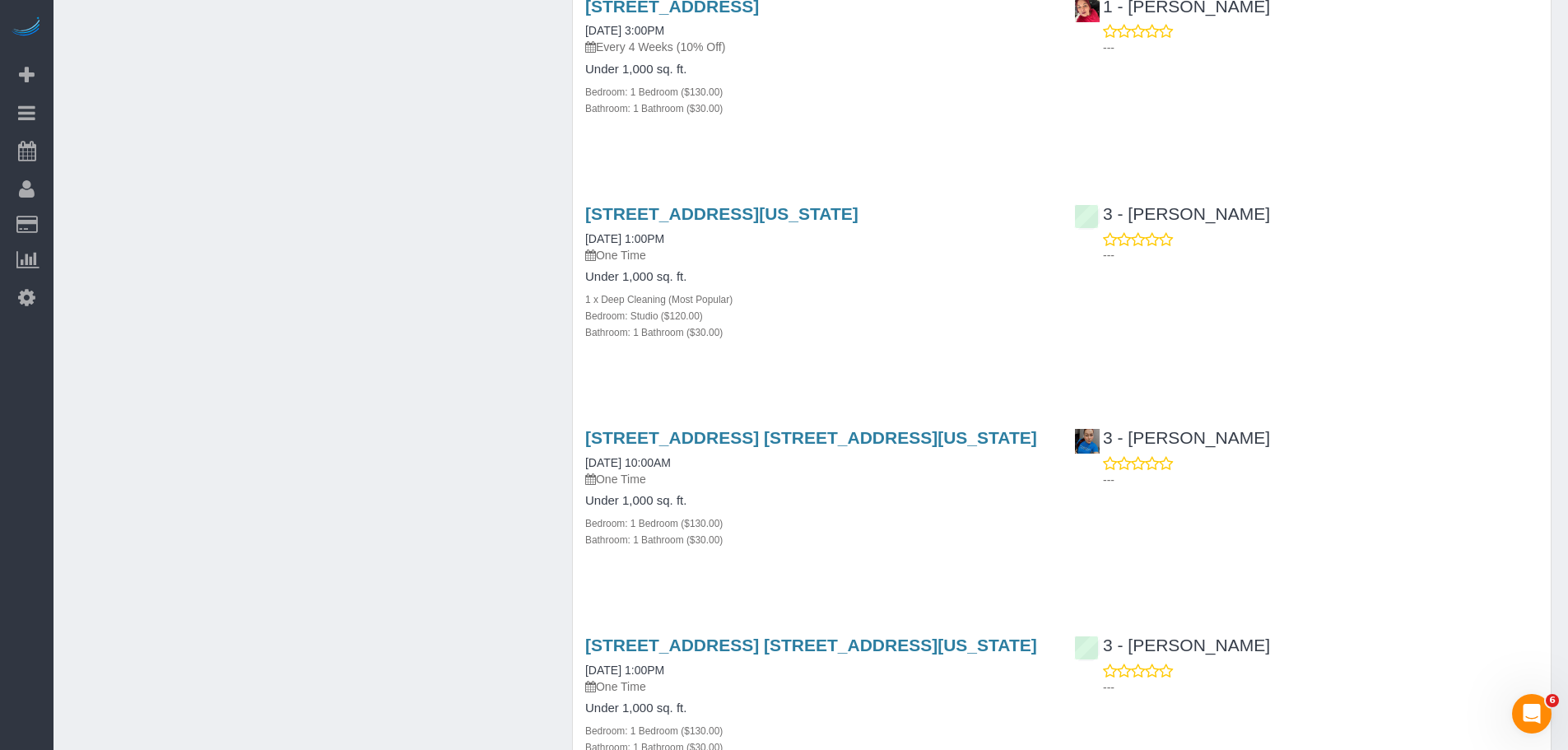
scroll to position [1317, 0]
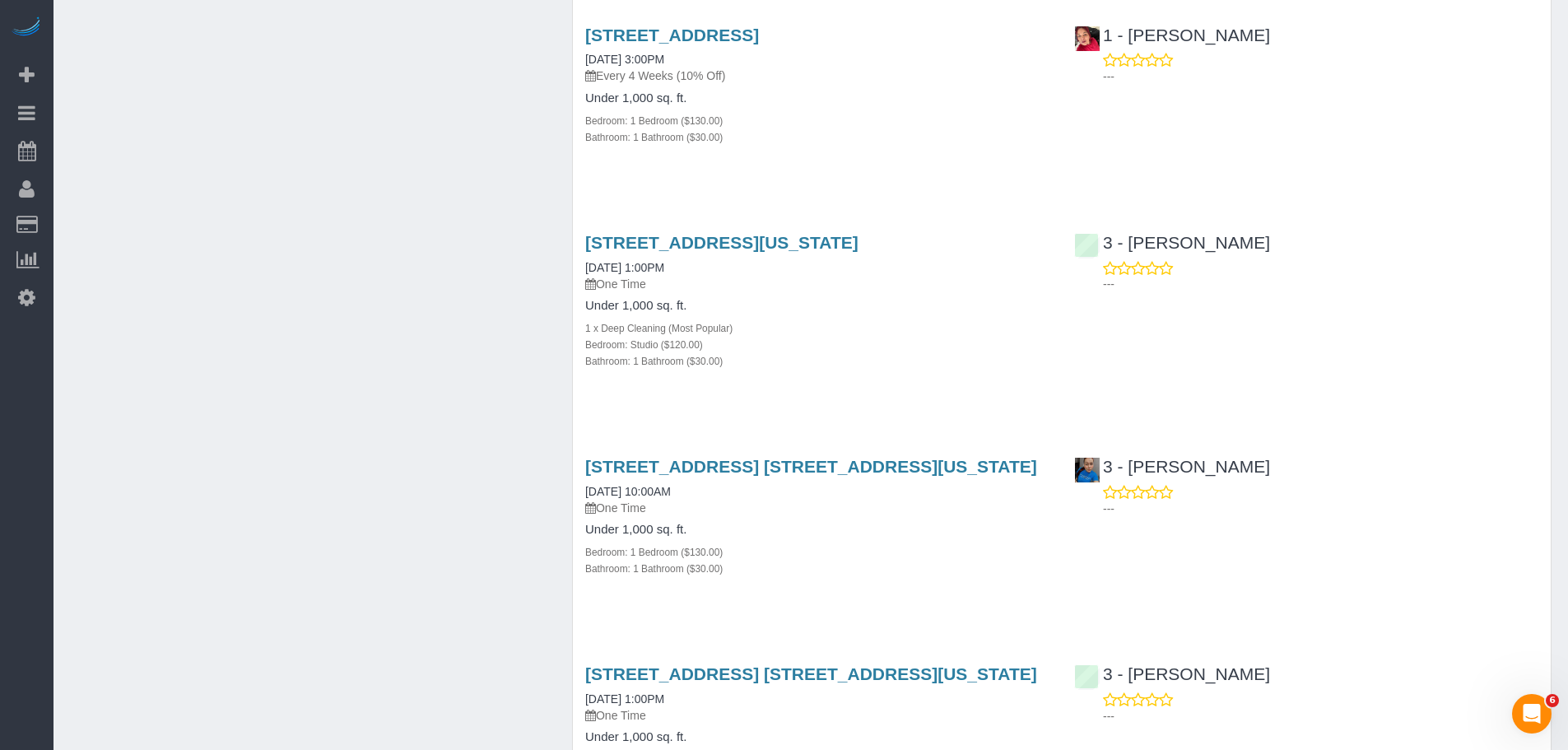
click at [891, 120] on div "Bedroom: 1 Bedroom ($130.00)" at bounding box center [817, 119] width 464 height 16
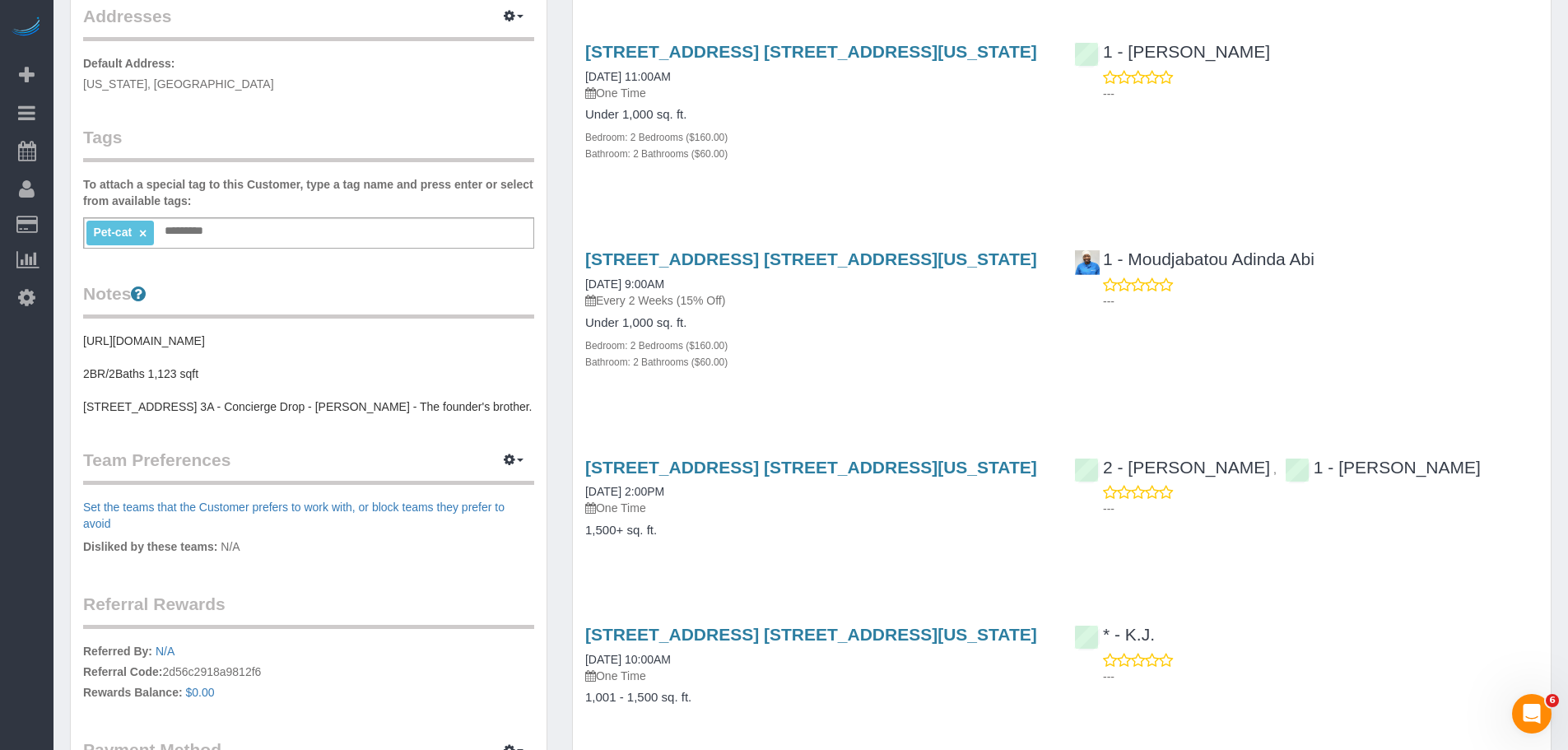
scroll to position [494, 0]
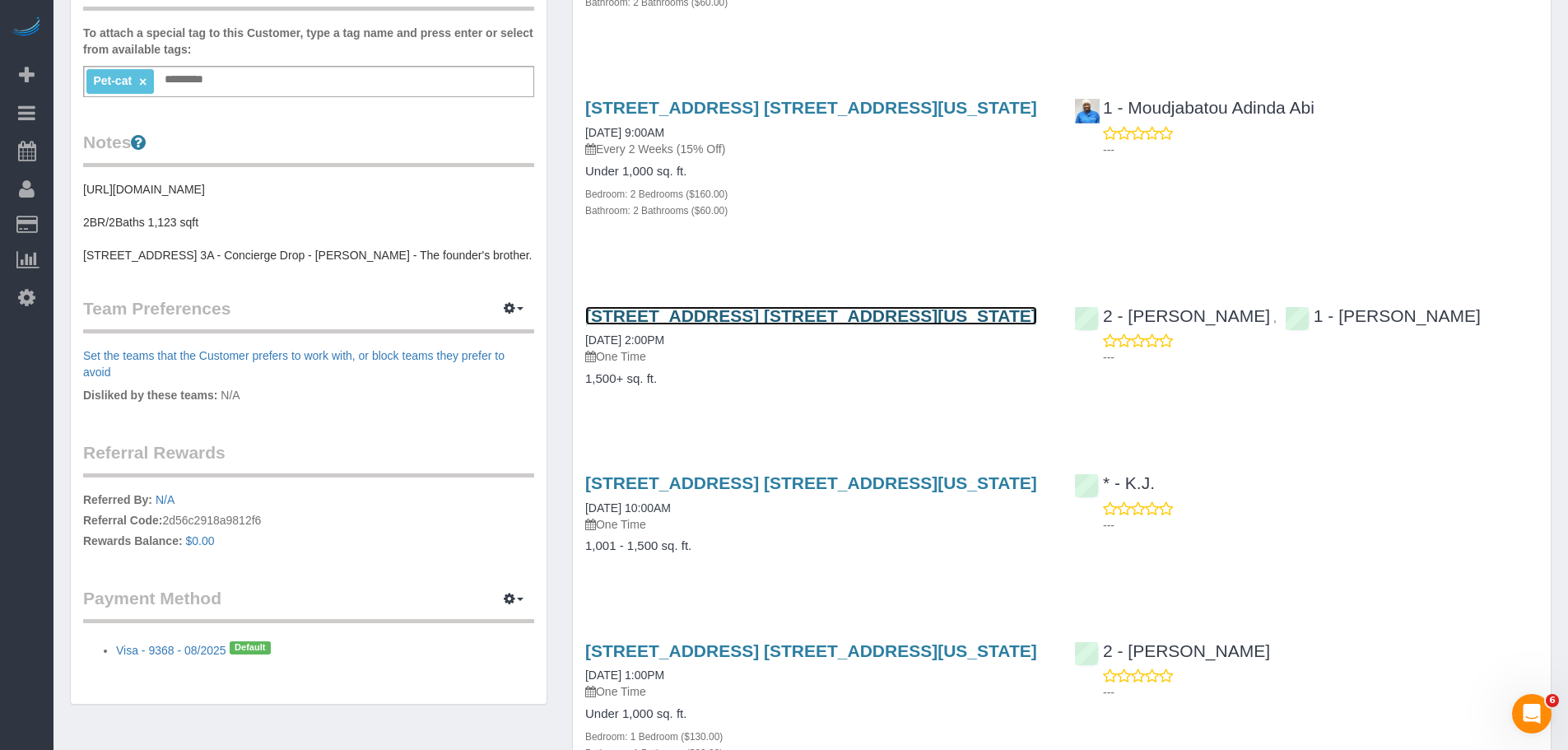
click at [803, 311] on link "225 Cherry Street, Apt. 66j, New York, NY 10002" at bounding box center [811, 316] width 452 height 19
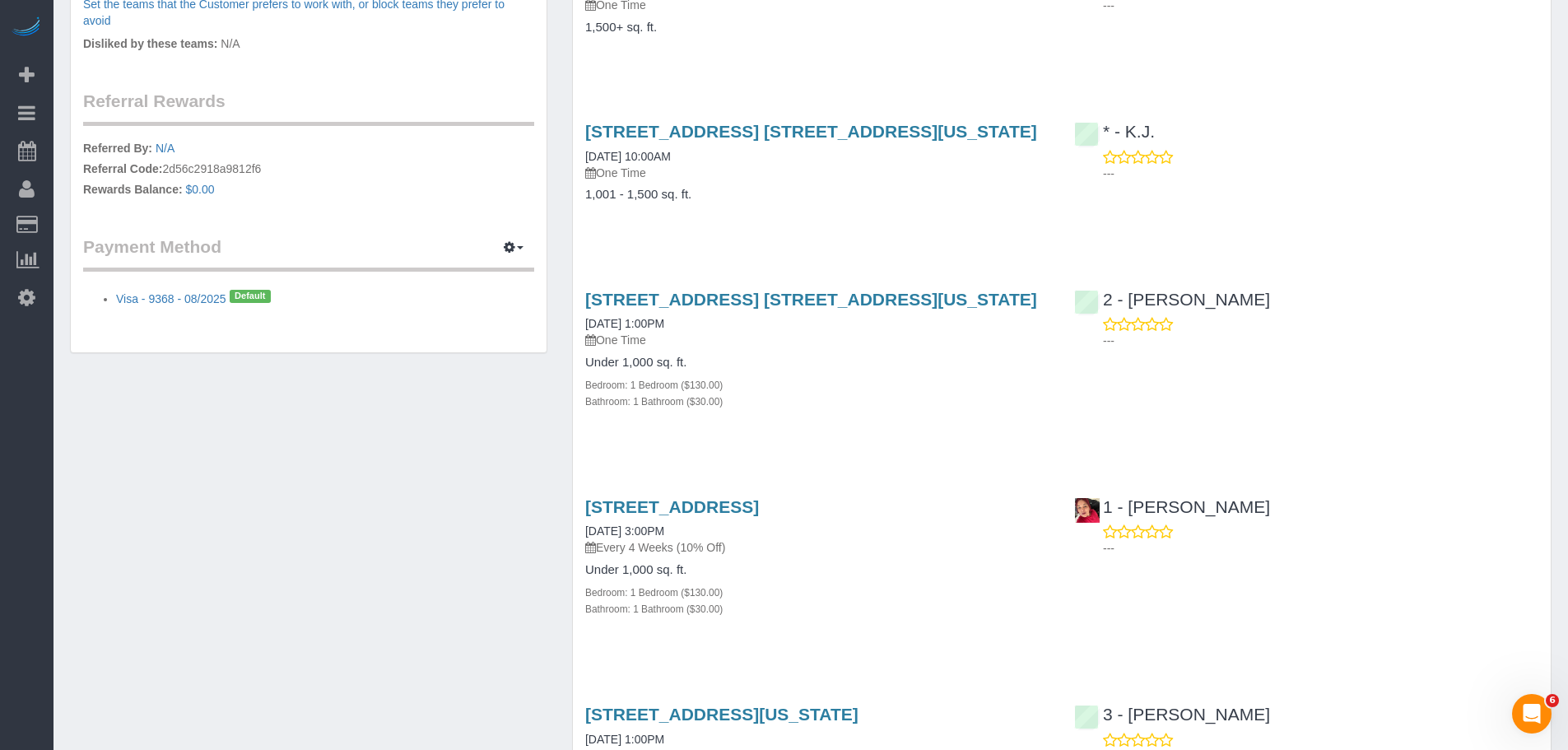
scroll to position [823, 0]
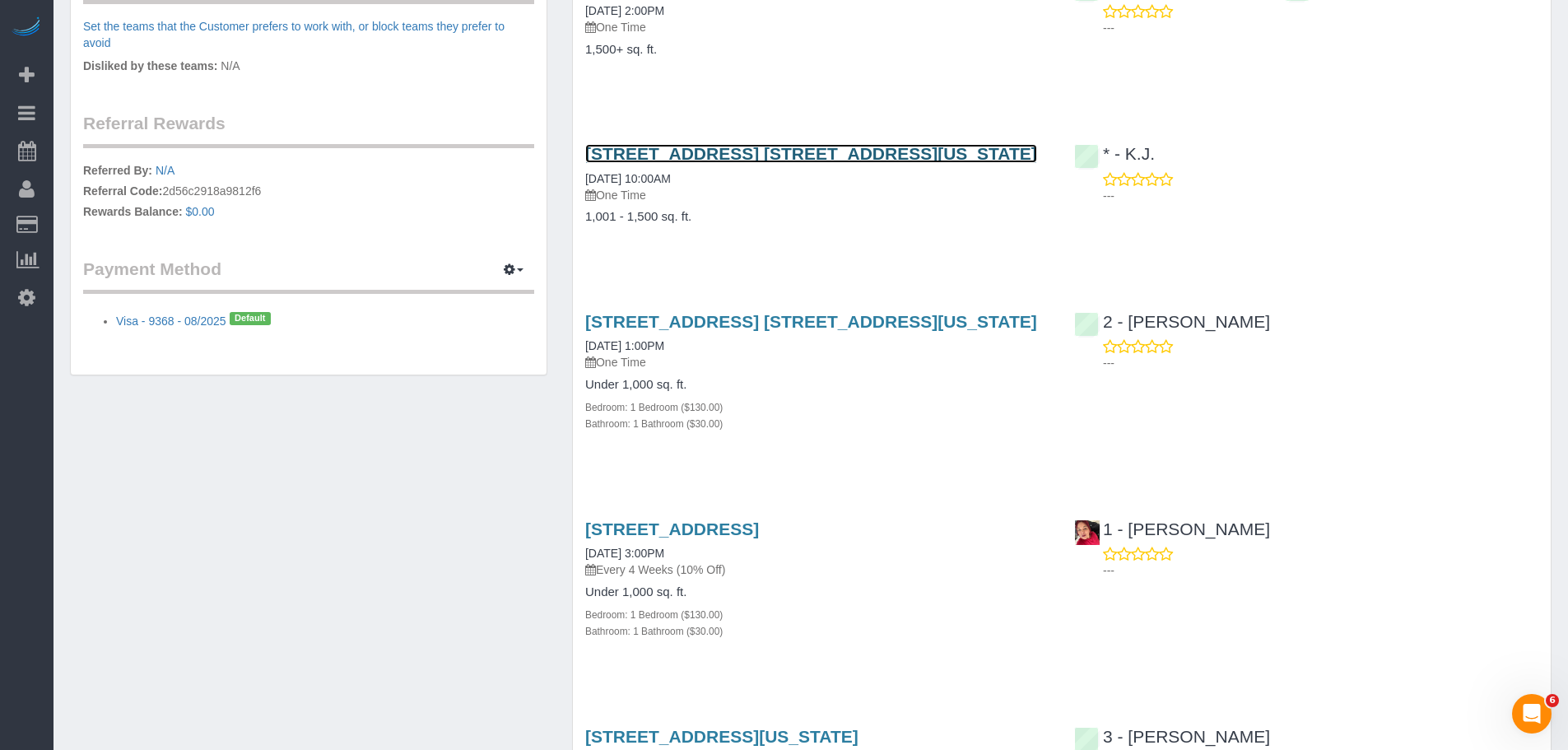
click at [847, 156] on link "225 Cherry Street, Apt. 50c, New York, NY 10002" at bounding box center [811, 154] width 452 height 19
click at [939, 152] on link "225 Cherry Street, Apt. 50c, New York, NY 10002" at bounding box center [811, 154] width 452 height 19
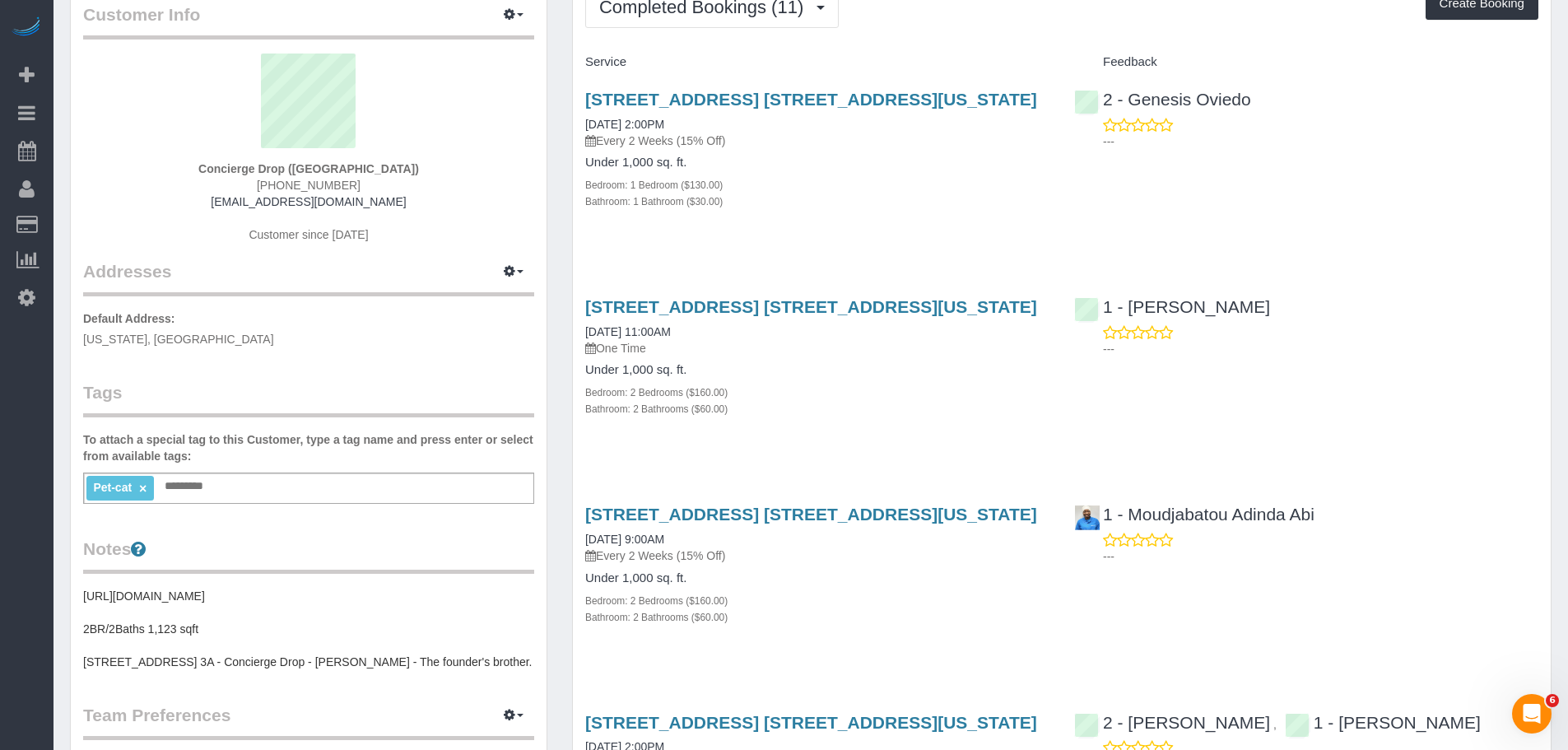
scroll to position [82, 0]
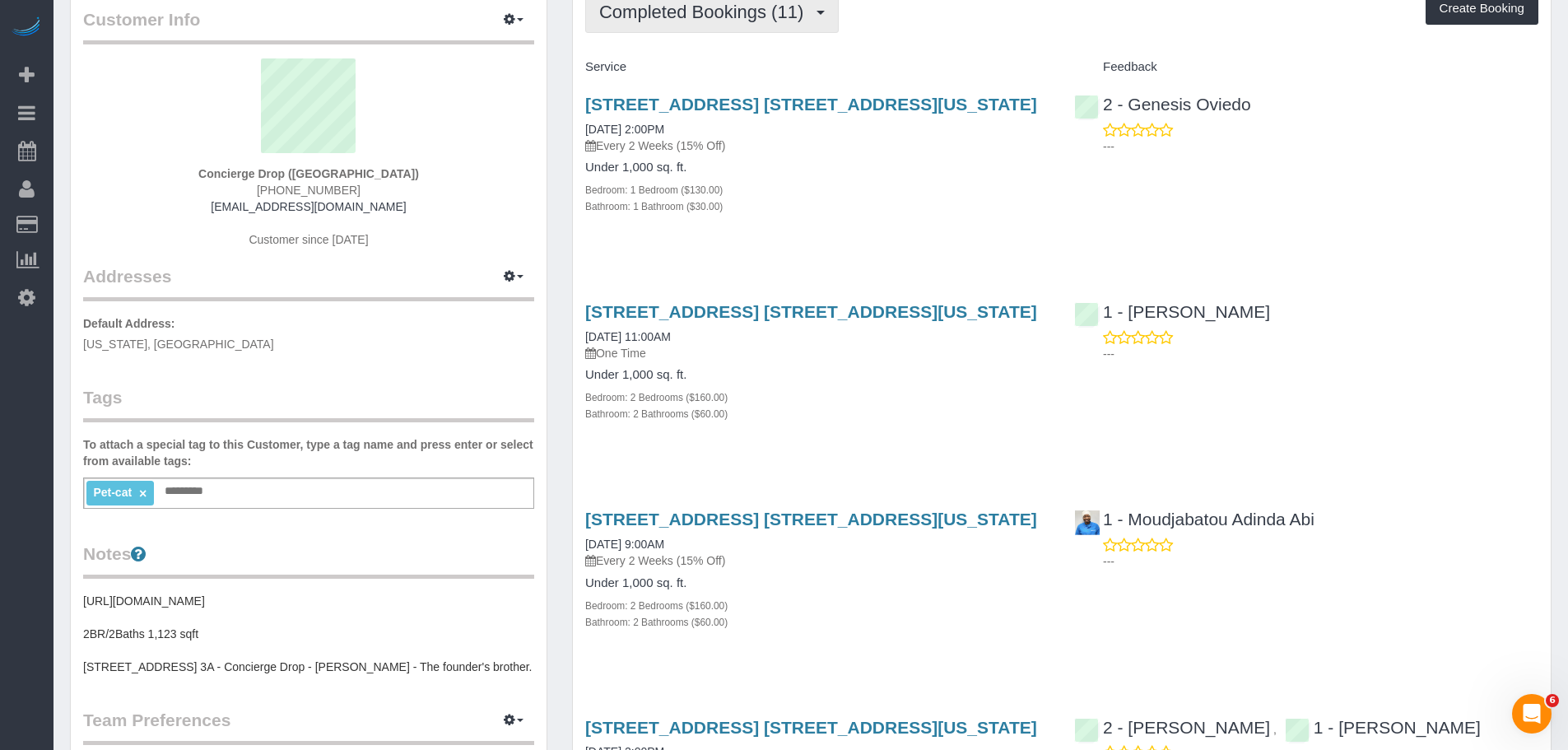
click at [732, 11] on span "Completed Bookings (11)" at bounding box center [706, 12] width 212 height 21
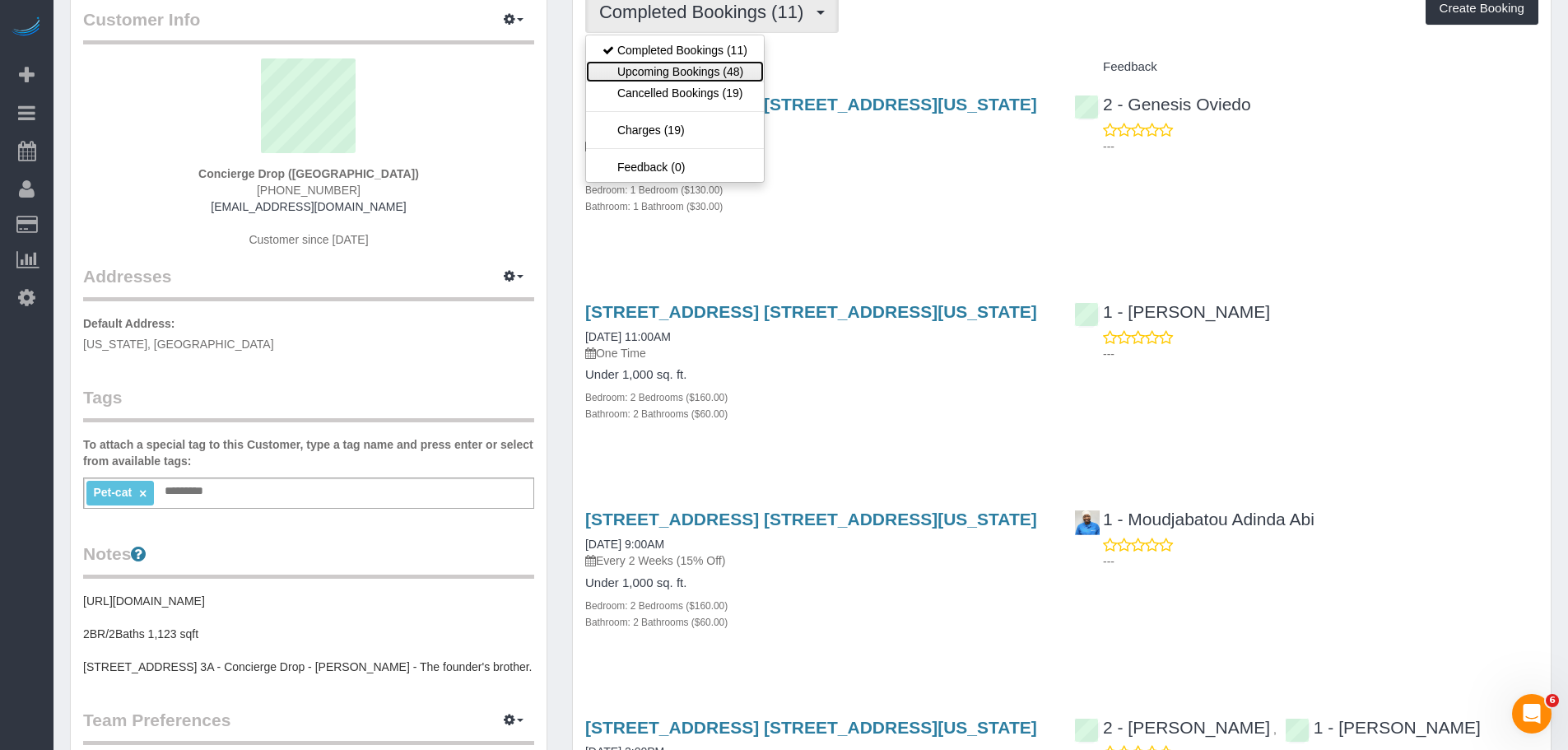
click at [701, 68] on link "Upcoming Bookings (48)" at bounding box center [674, 71] width 177 height 22
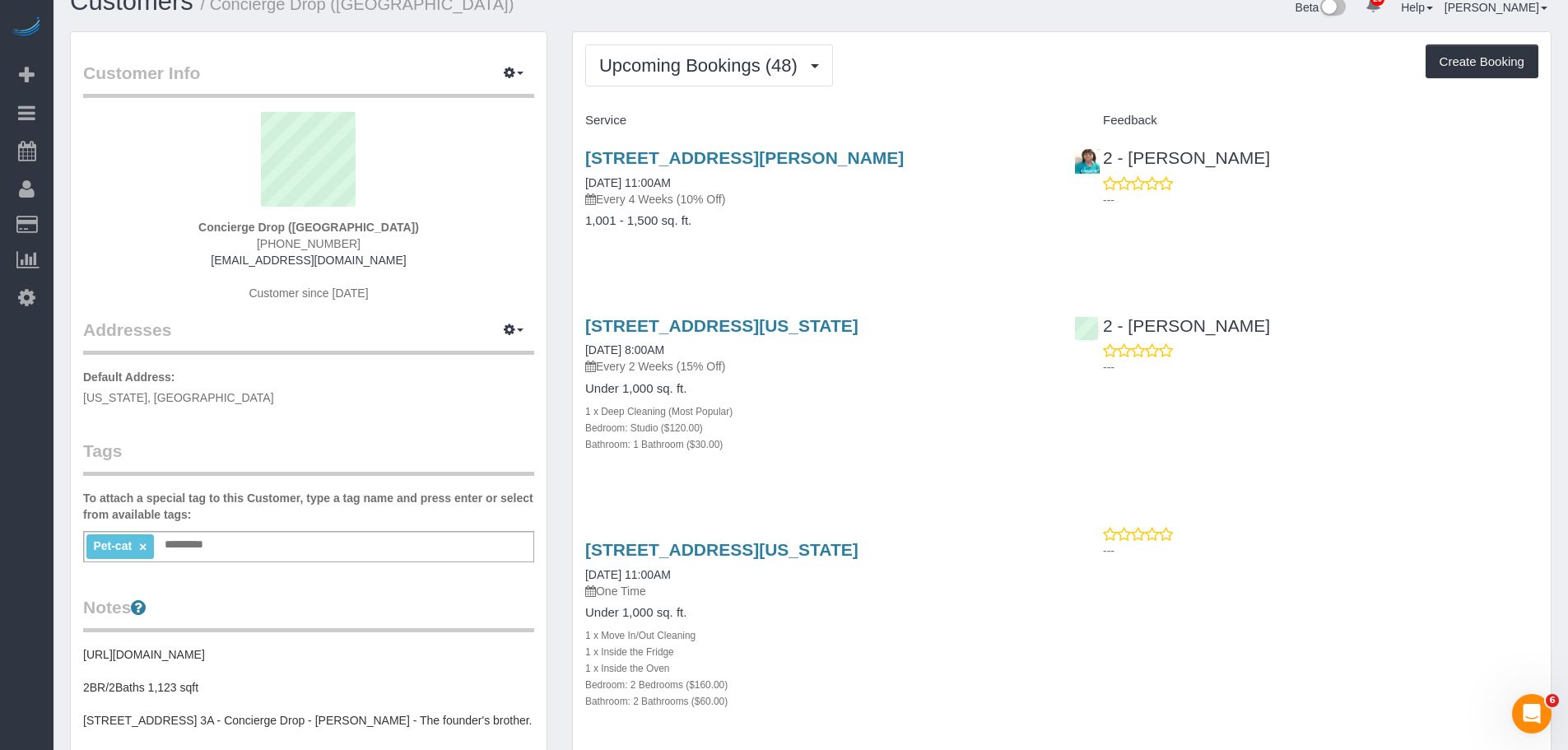
scroll to position [0, 0]
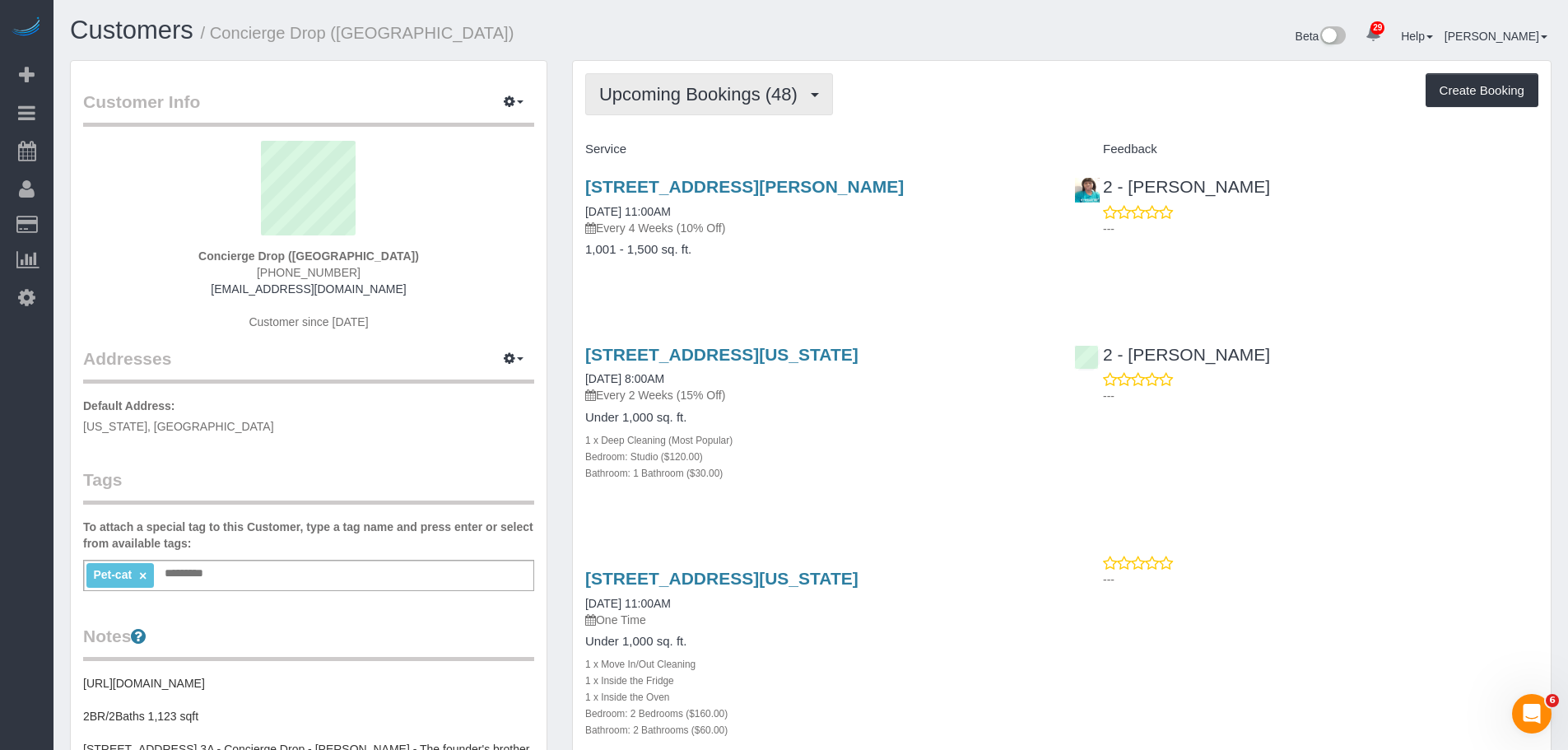
click at [659, 97] on span "Upcoming Bookings (48)" at bounding box center [703, 95] width 207 height 21
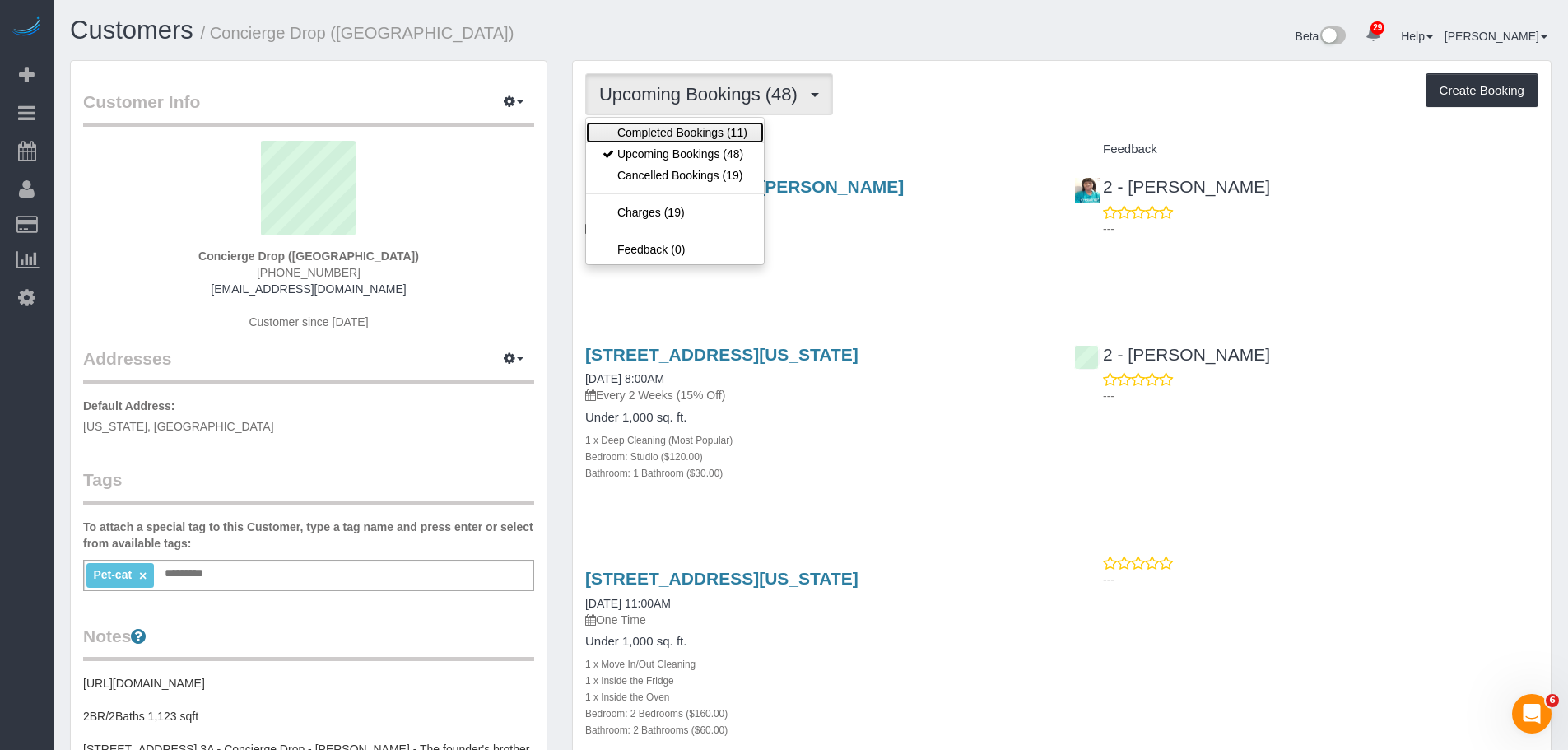
click at [649, 132] on link "Completed Bookings (11)" at bounding box center [674, 132] width 177 height 22
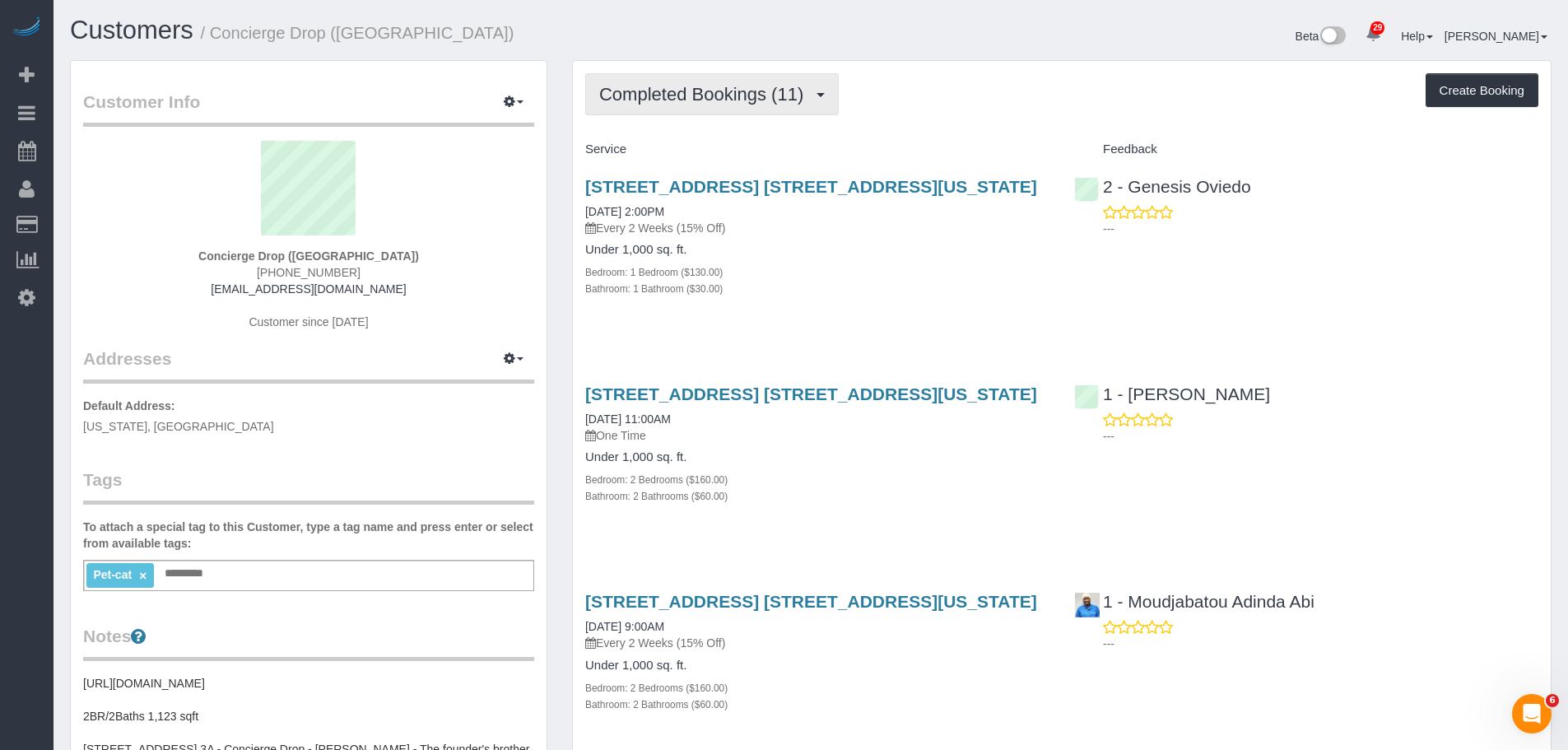
click at [747, 102] on span "Completed Bookings (11)" at bounding box center [706, 95] width 212 height 21
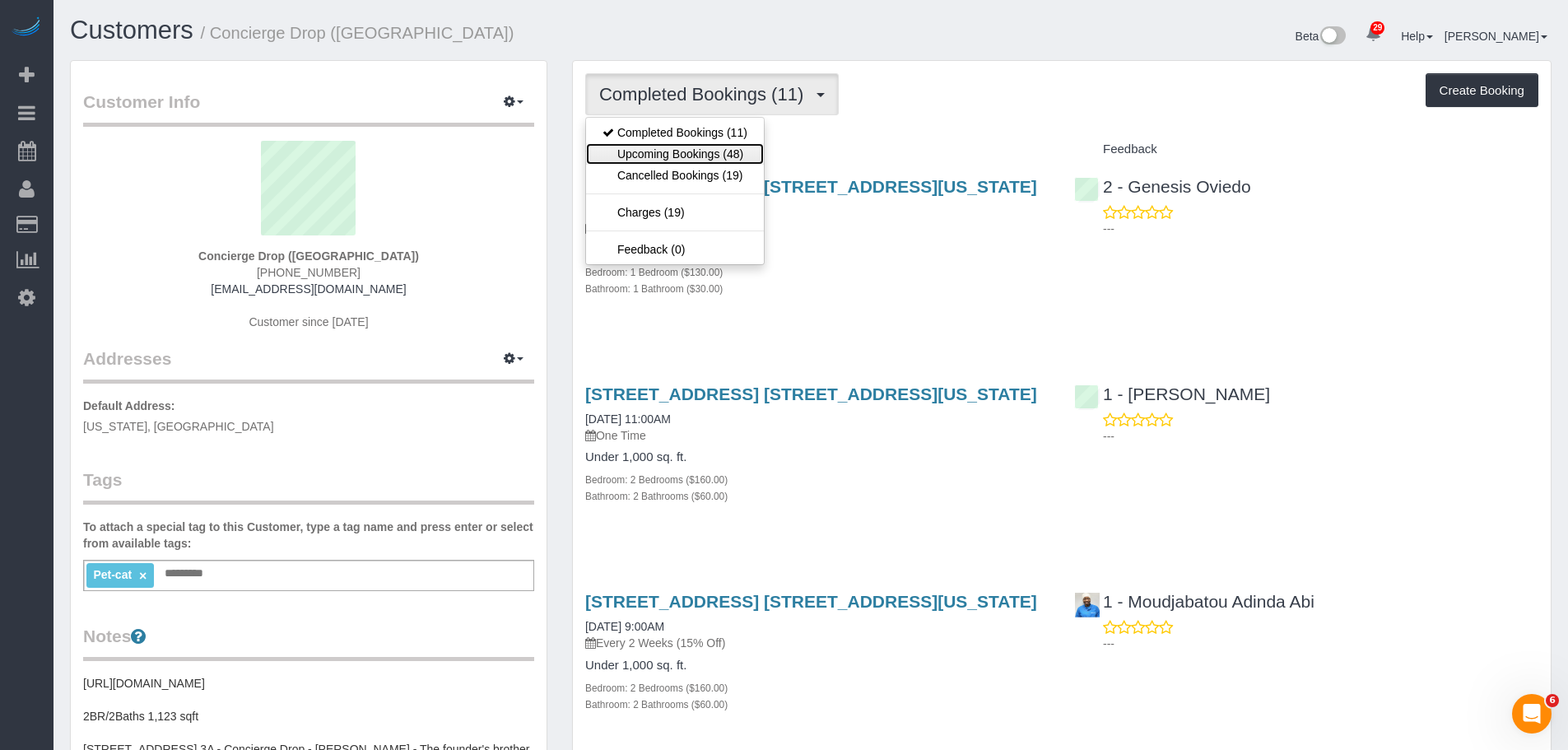
click at [710, 153] on link "Upcoming Bookings (48)" at bounding box center [674, 154] width 177 height 22
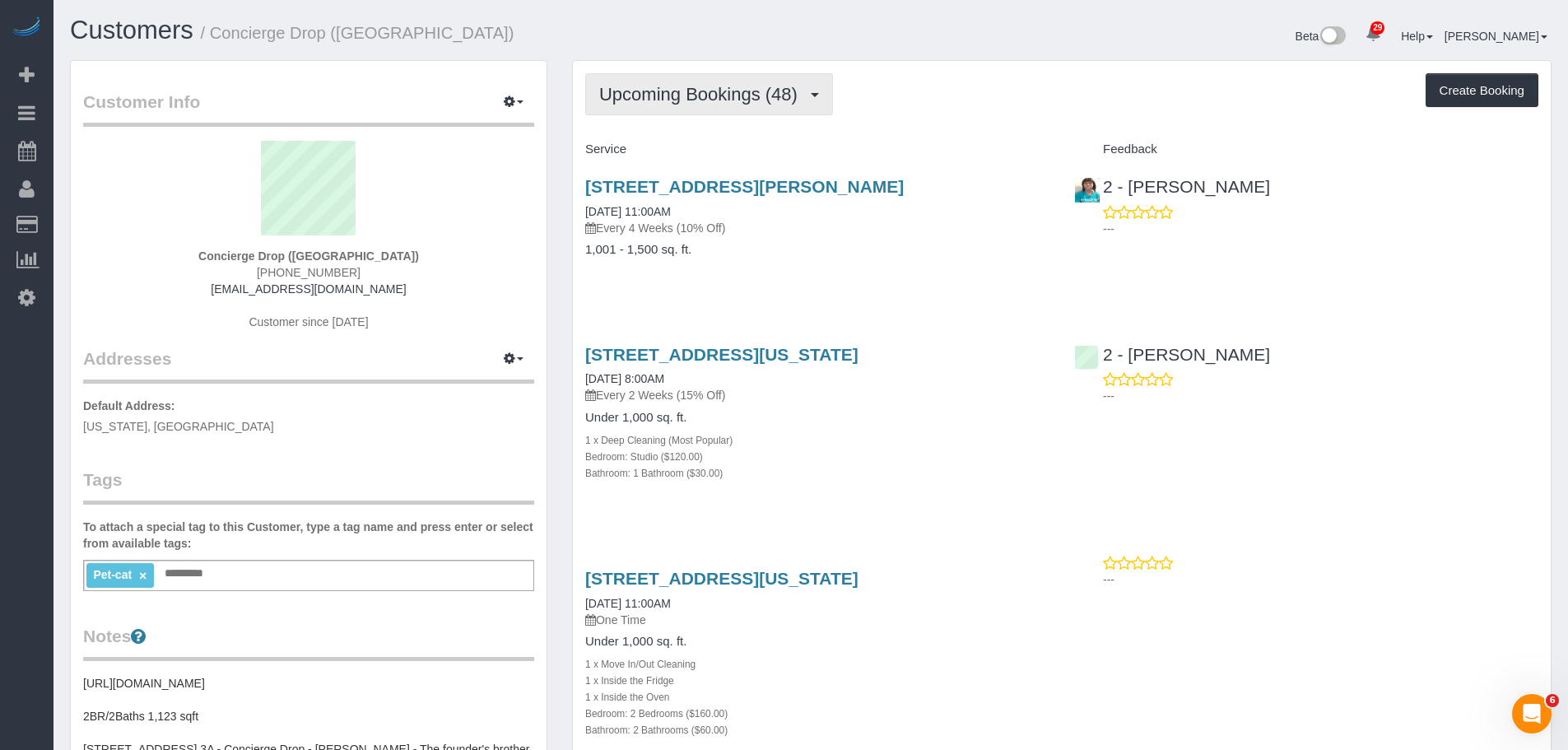
drag, startPoint x: 695, startPoint y: 75, endPoint x: 691, endPoint y: 126, distance: 51.2
click at [694, 76] on button "Upcoming Bookings (48)" at bounding box center [709, 94] width 248 height 42
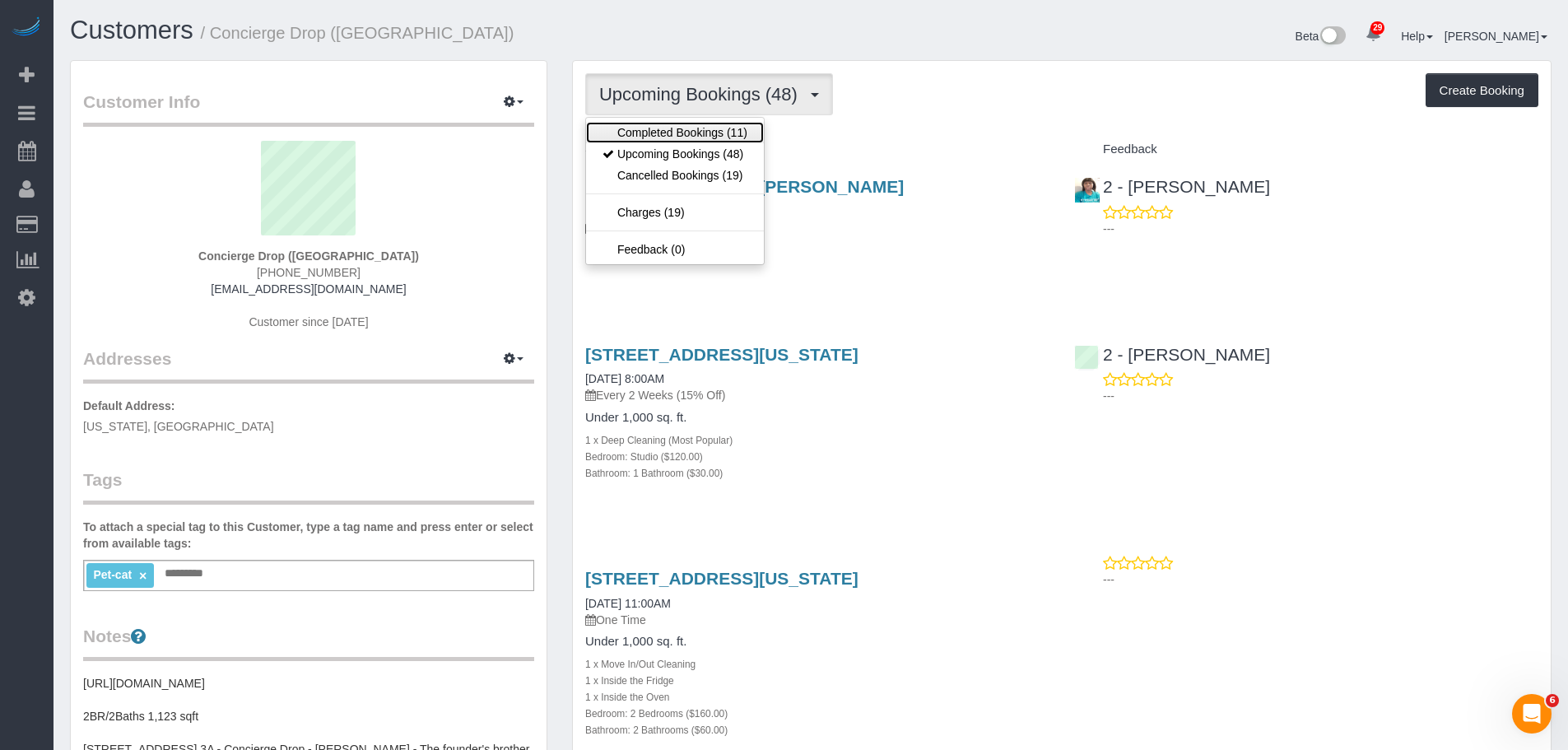
click at [689, 132] on link "Completed Bookings (11)" at bounding box center [674, 132] width 177 height 22
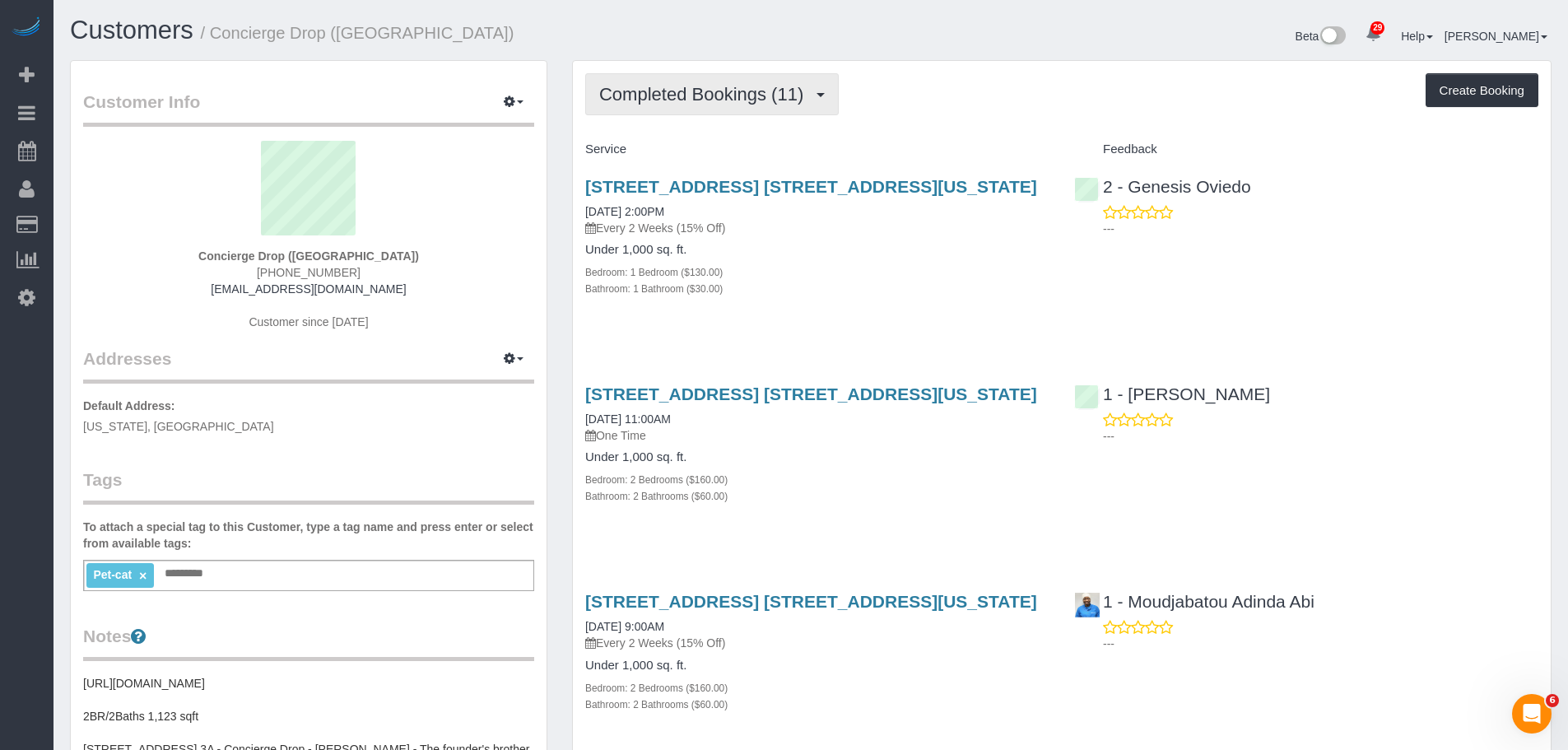
click at [681, 95] on span "Completed Bookings (11)" at bounding box center [706, 95] width 212 height 21
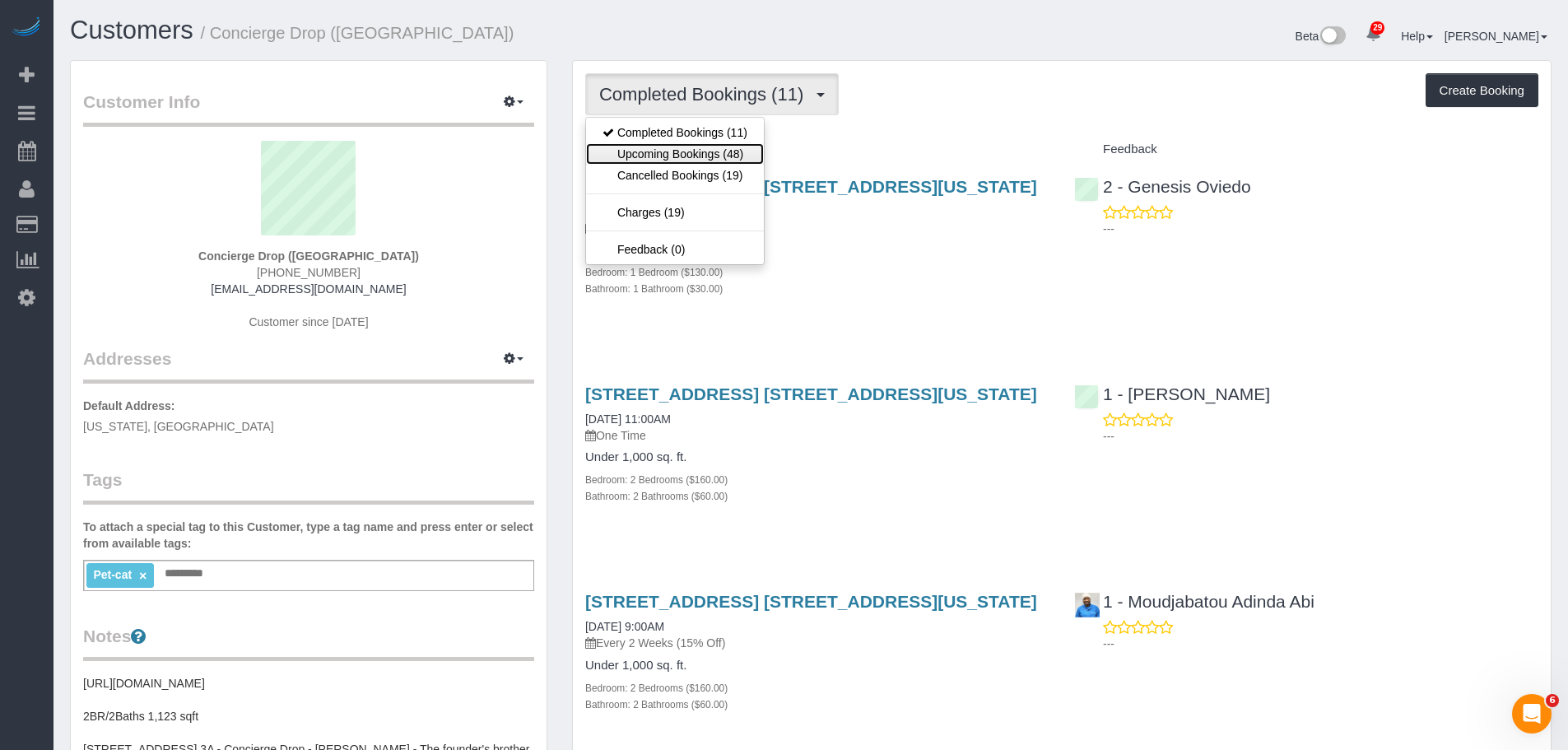
click at [689, 145] on link "Upcoming Bookings (48)" at bounding box center [674, 154] width 177 height 22
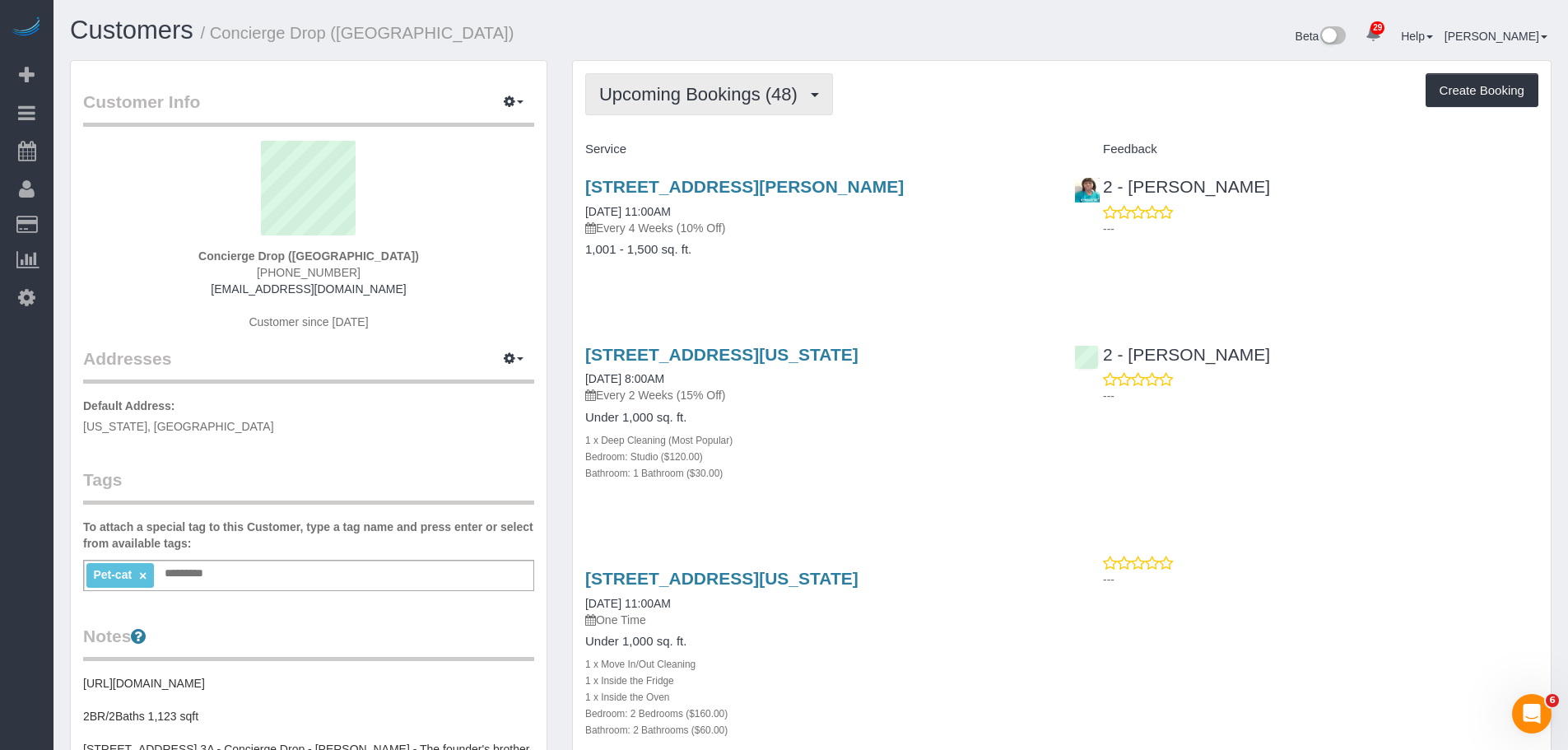
click at [732, 86] on span "Upcoming Bookings (48)" at bounding box center [703, 95] width 207 height 21
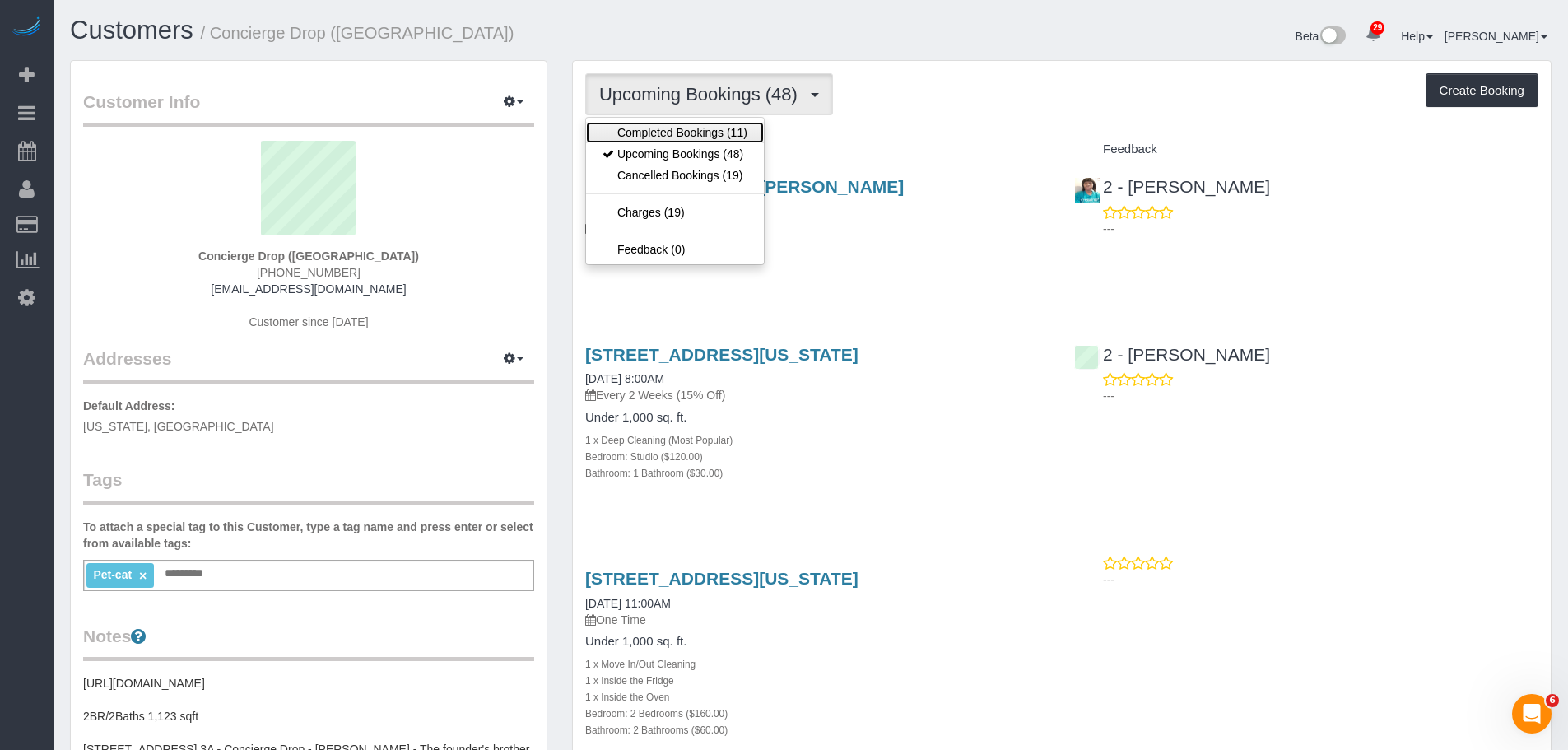
click at [697, 129] on link "Completed Bookings (11)" at bounding box center [674, 132] width 177 height 22
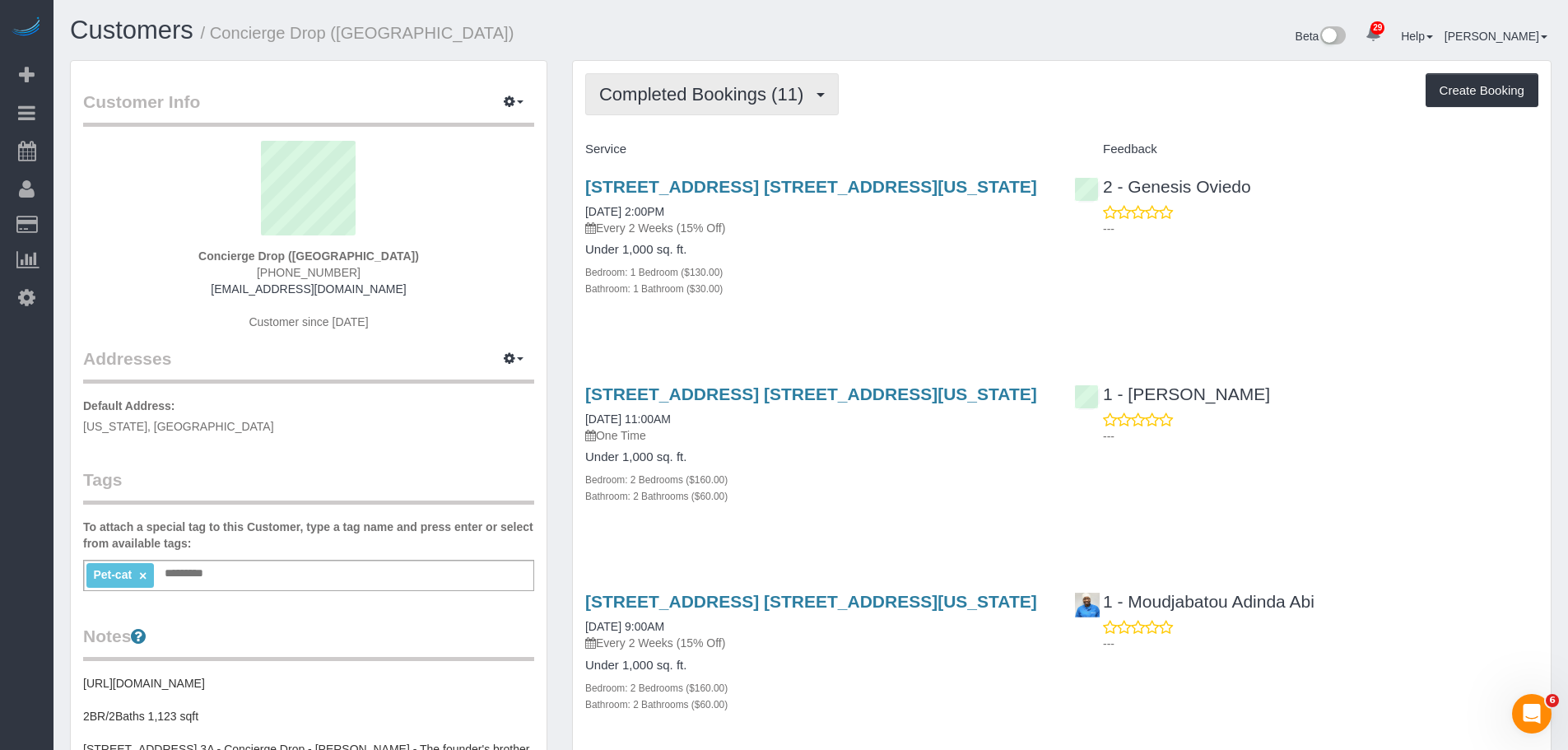
drag, startPoint x: 725, startPoint y: 87, endPoint x: 720, endPoint y: 126, distance: 39.3
click at [725, 87] on span "Completed Bookings (11)" at bounding box center [706, 95] width 212 height 21
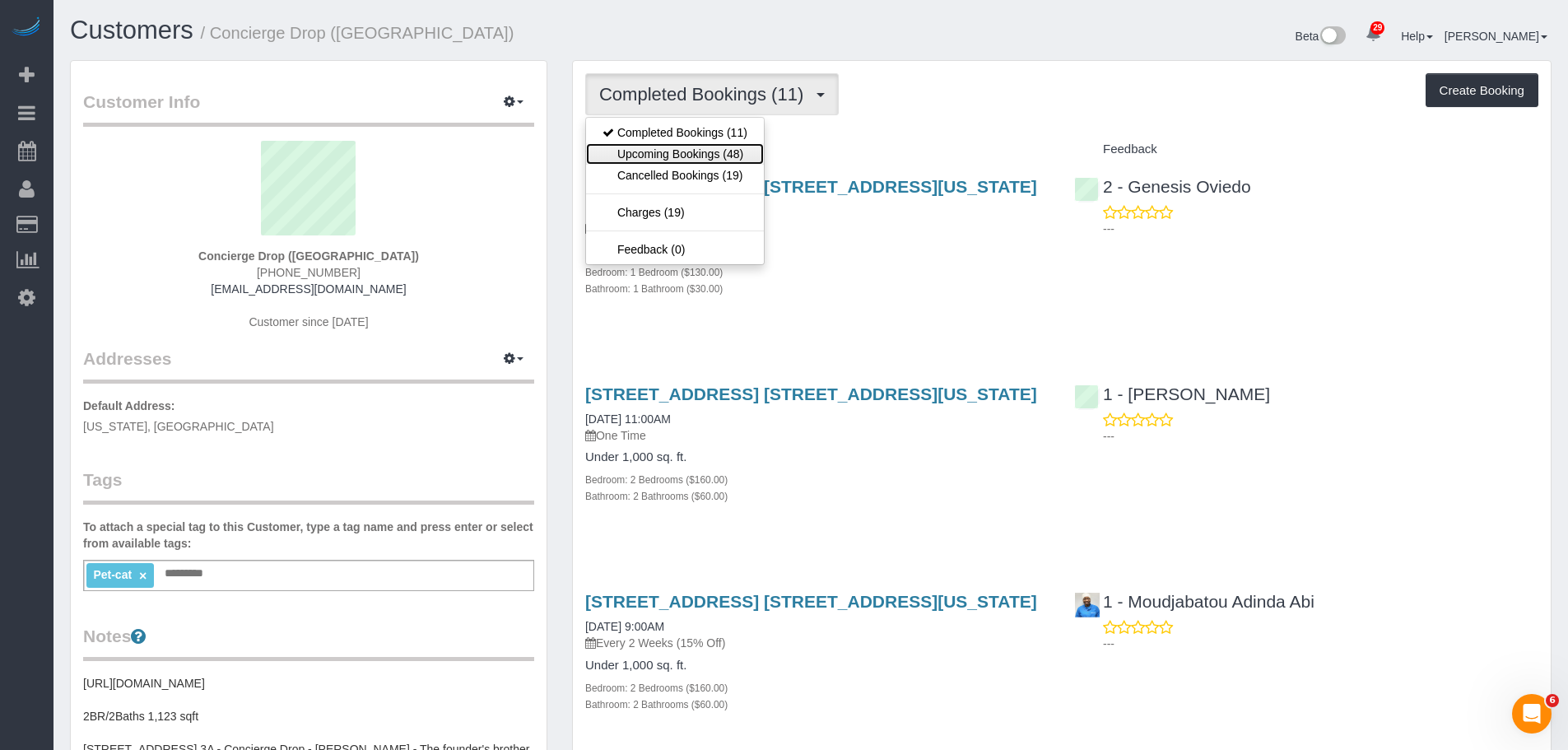
click at [710, 159] on link "Upcoming Bookings (48)" at bounding box center [674, 154] width 177 height 22
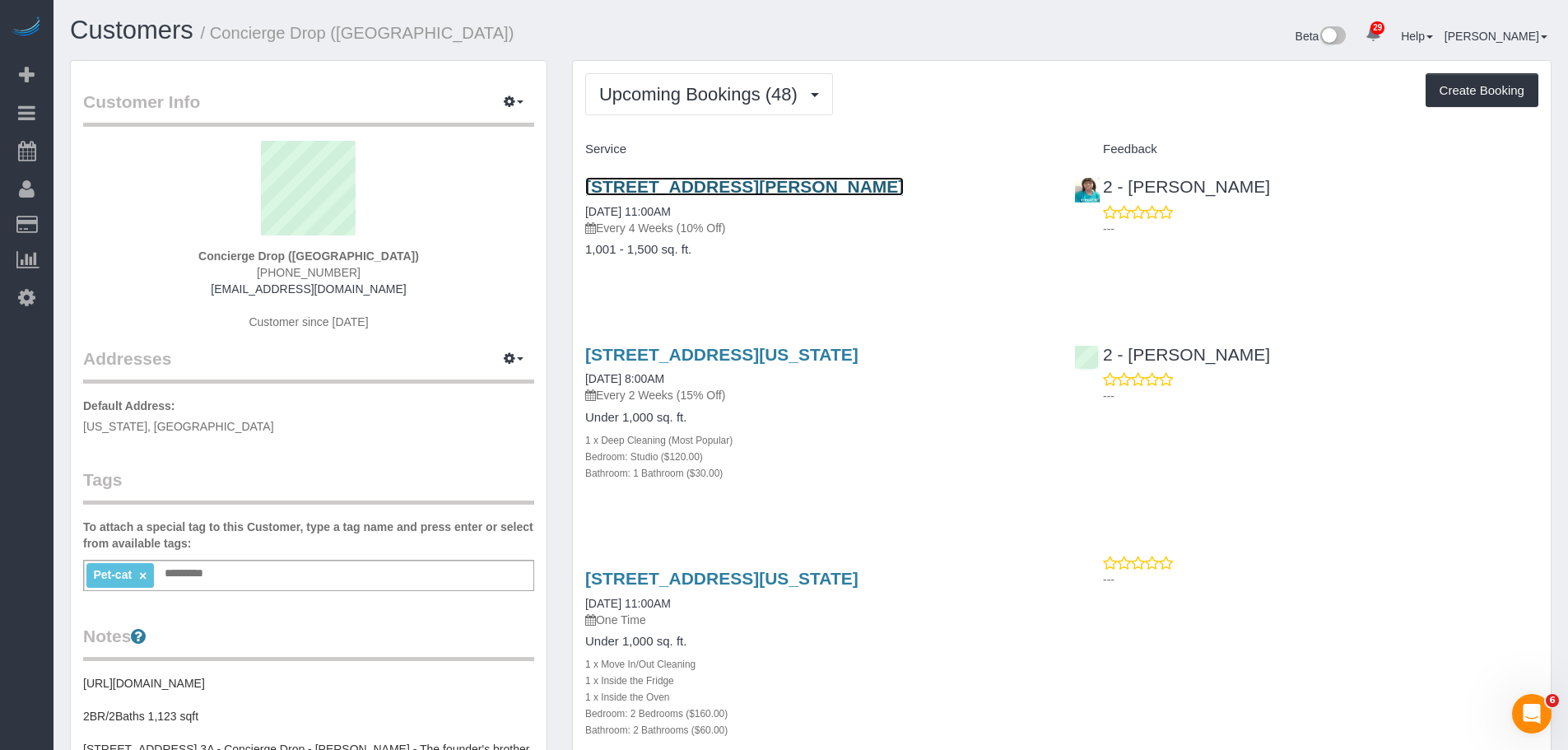
click at [776, 182] on link "20 Rockwell Pl, 3901, Brooklyn, NY 11201" at bounding box center [745, 187] width 319 height 19
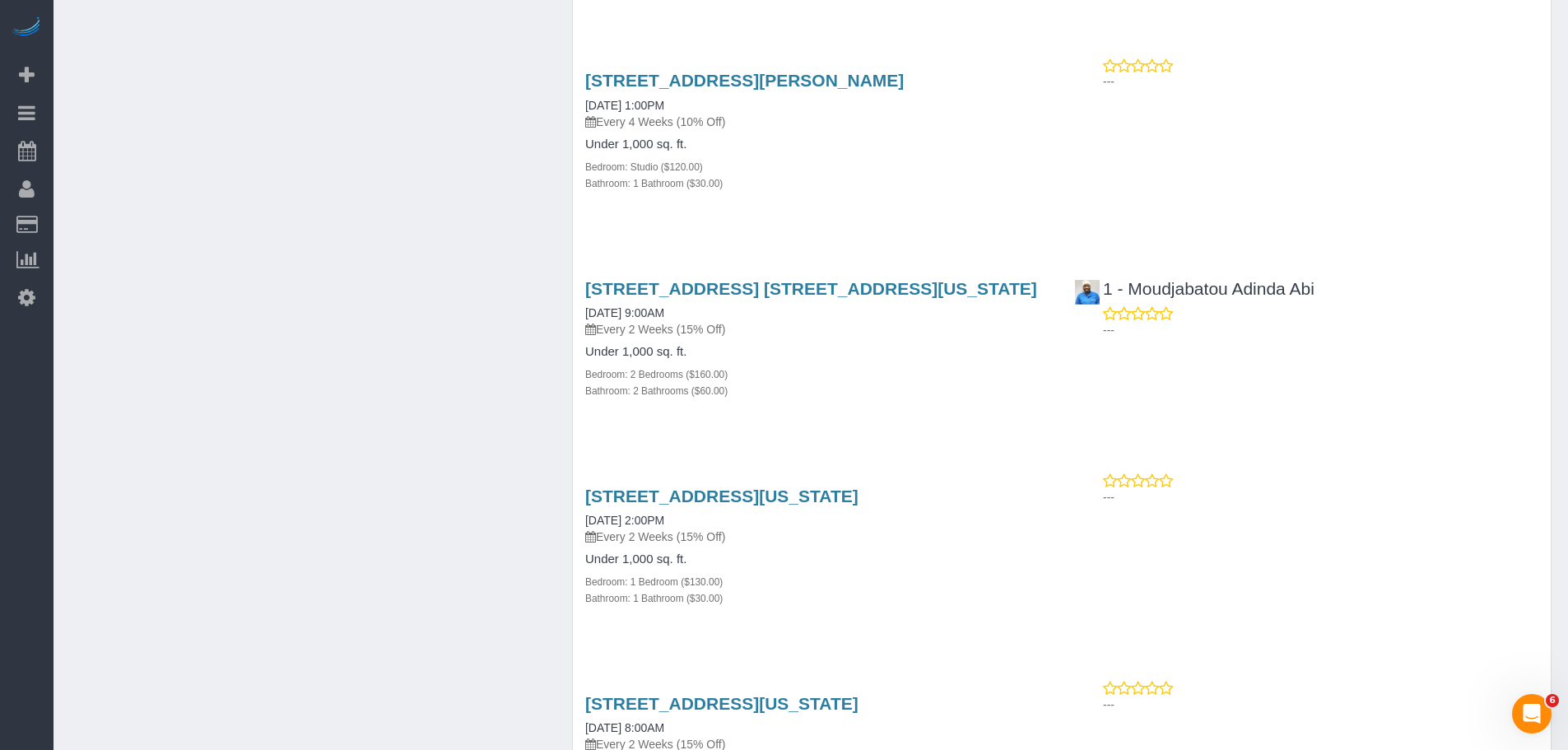
scroll to position [1810, 0]
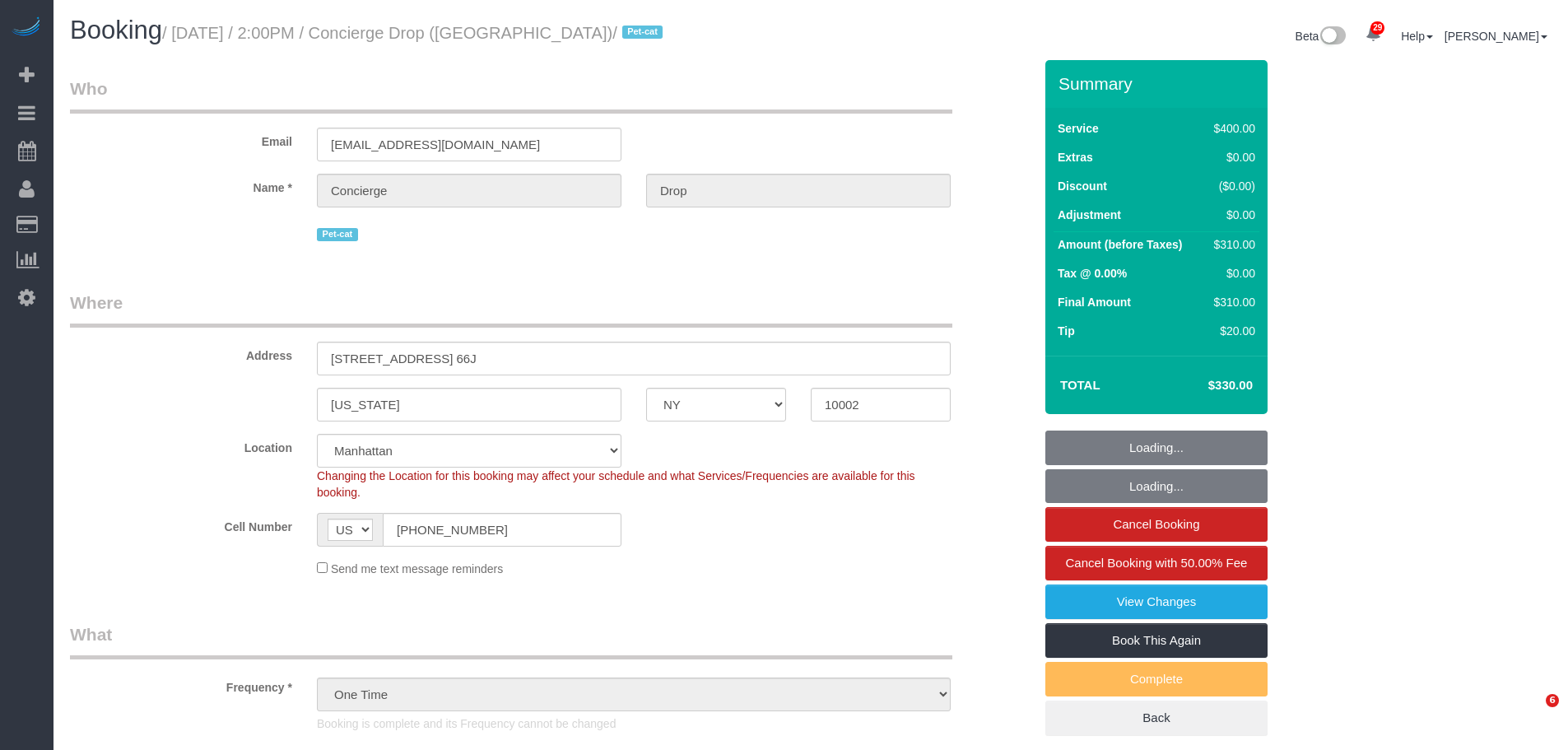
select select "NY"
select select "150"
select select "spot1"
select select "number:89"
select select "number:90"
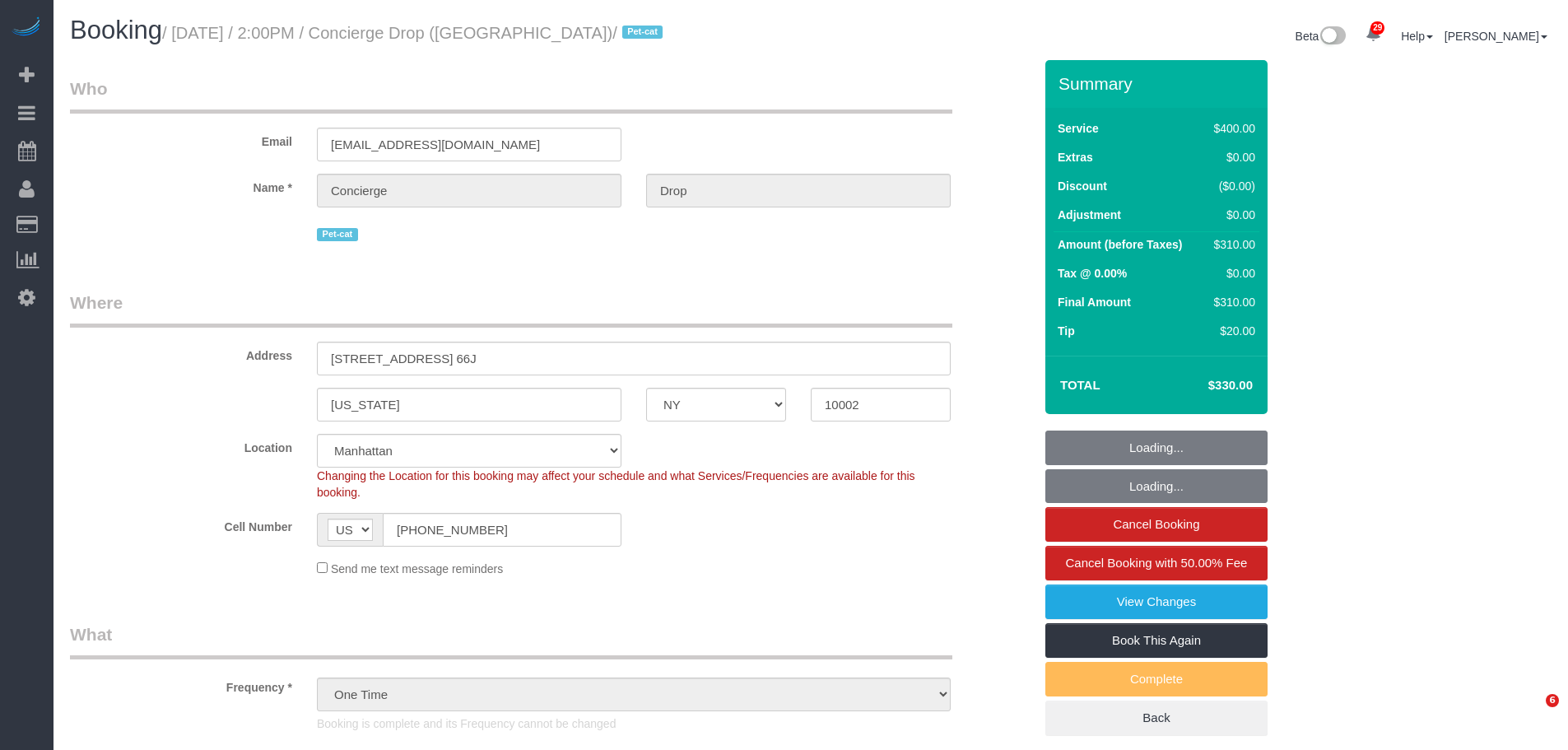
select select "number:15"
select select "number:6"
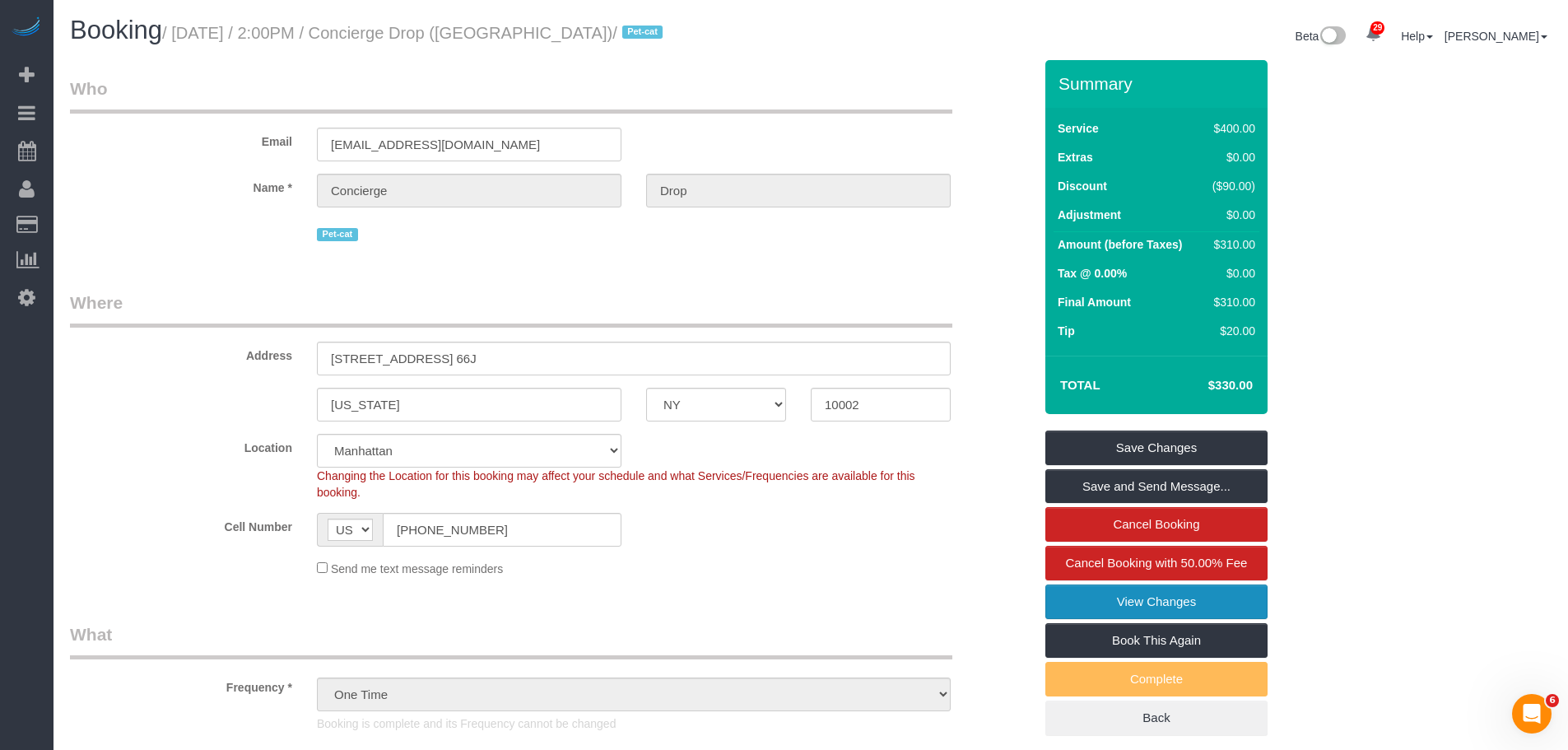
click at [1099, 593] on link "View Changes" at bounding box center [1156, 601] width 222 height 34
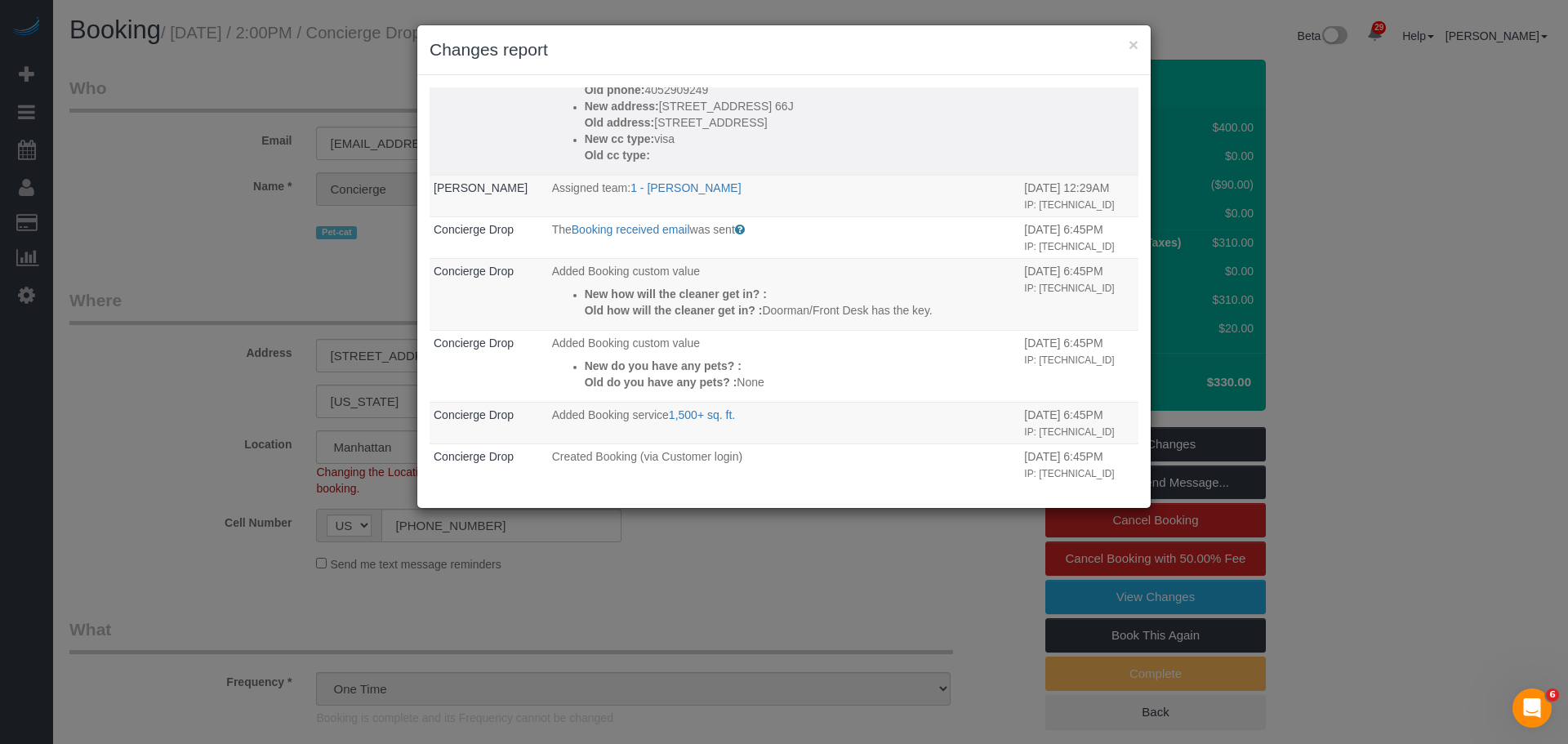
scroll to position [1469, 0]
drag, startPoint x: 640, startPoint y: 222, endPoint x: 793, endPoint y: 219, distance: 153.0
click at [793, 127] on p "Old address: 225 Cherry Street, 66J" at bounding box center [800, 119] width 432 height 16
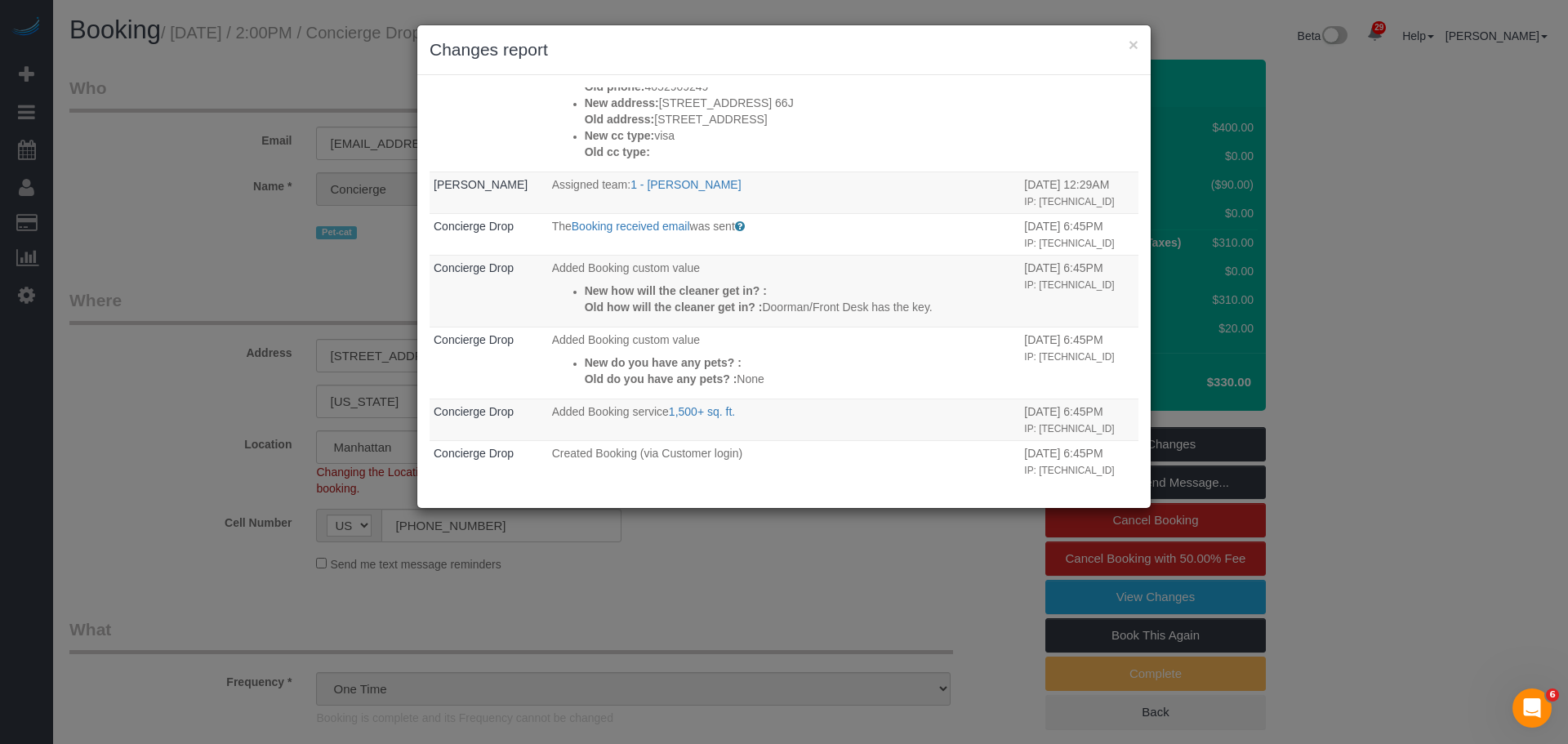
copy p "225 Cherry Street, 66J"
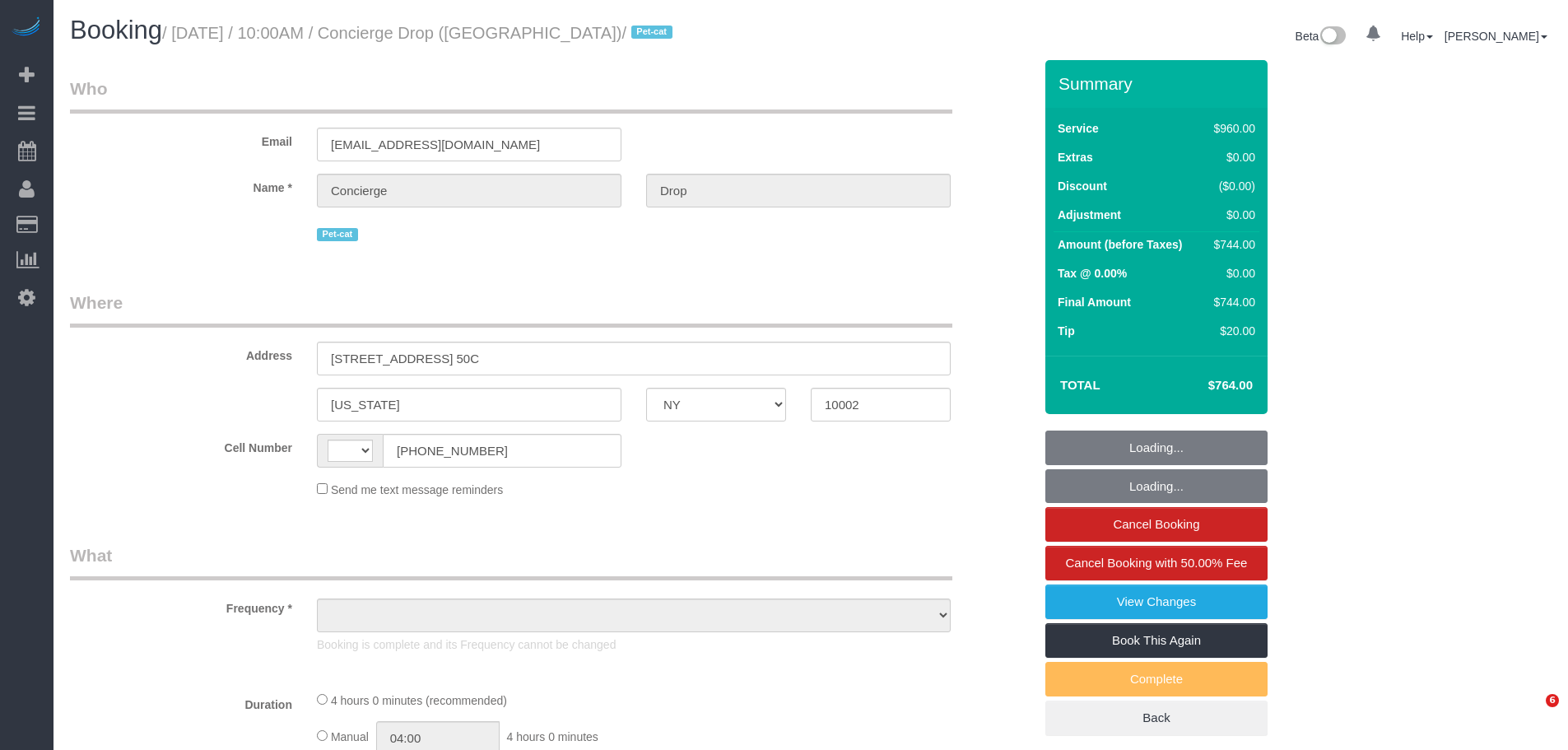
select select "NY"
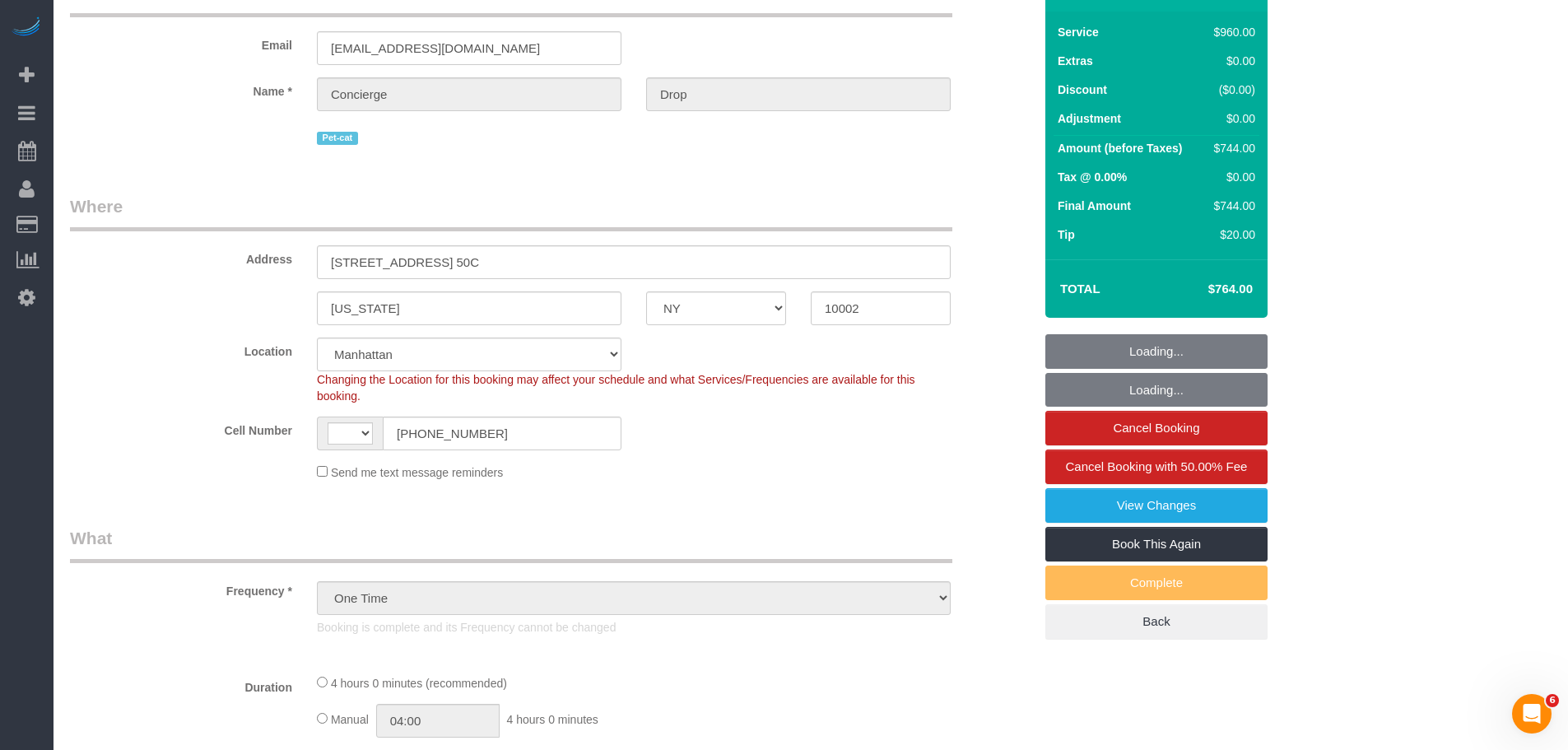
scroll to position [329, 0]
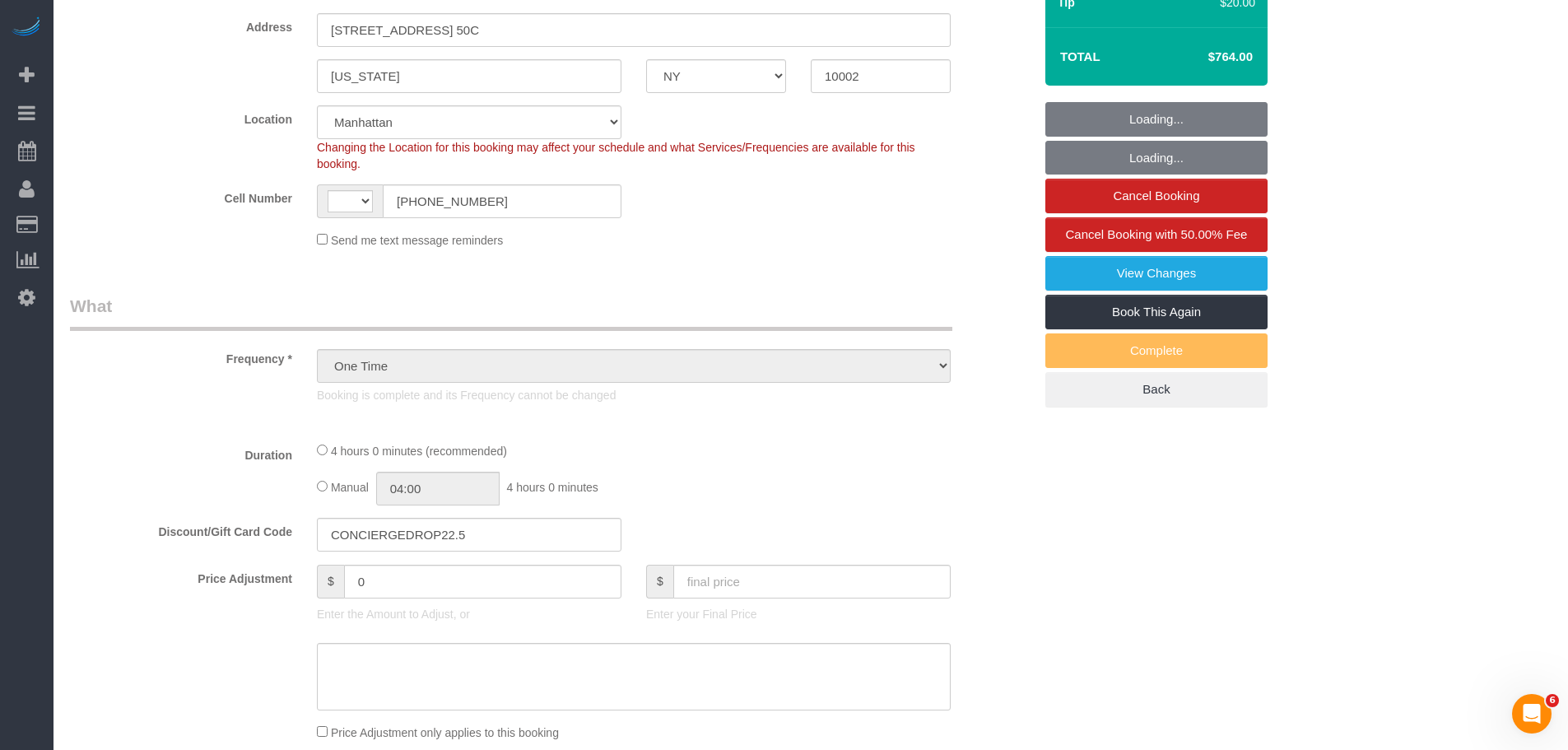
select select "object:583"
select select "string:[GEOGRAPHIC_DATA]"
select select "string:stripe-pm_1RaQn24VGloSiKo7zeOF73Wj"
select select "number:89"
select select "number:90"
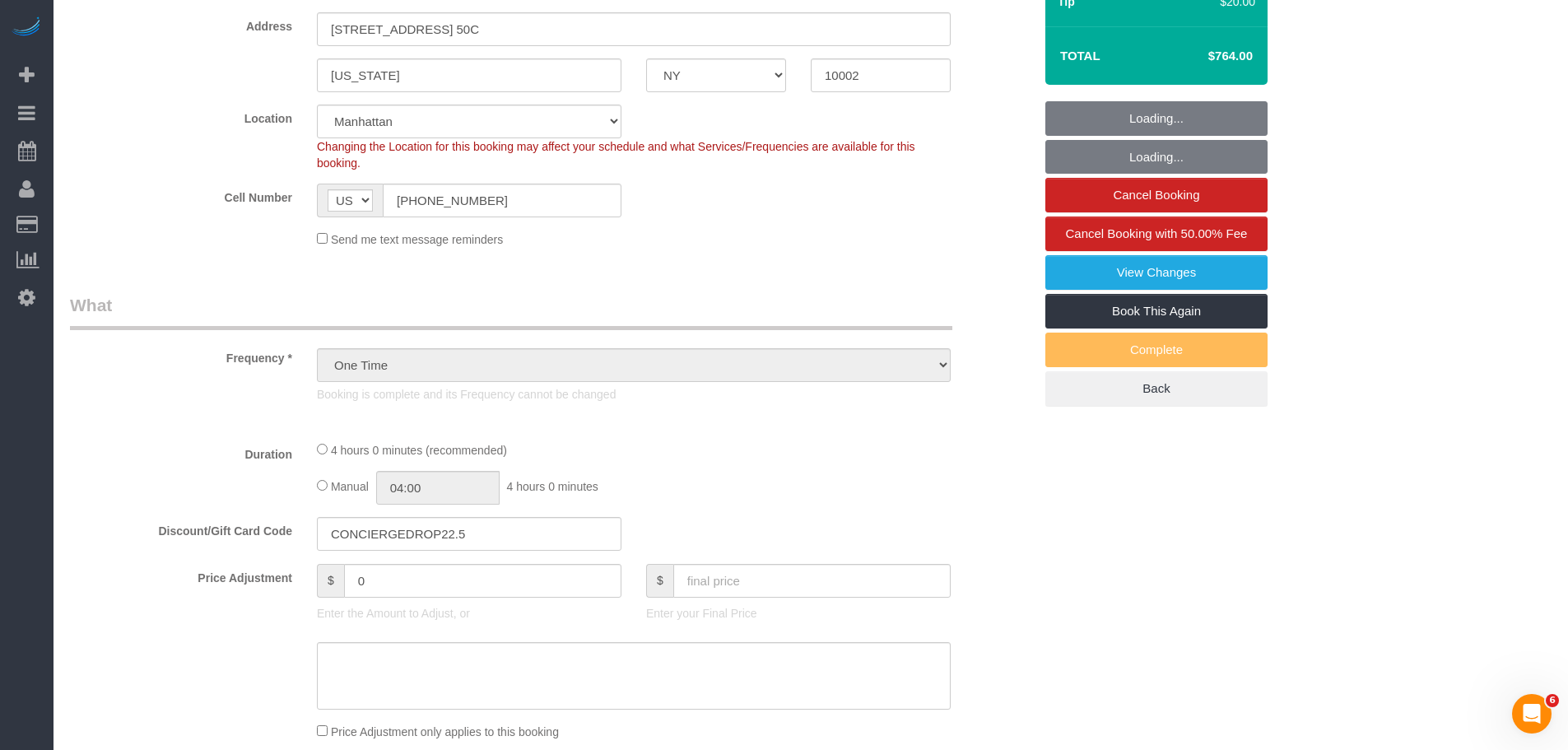
select select "number:15"
select select "number:6"
select select "spot1"
select select "3"
select select "240"
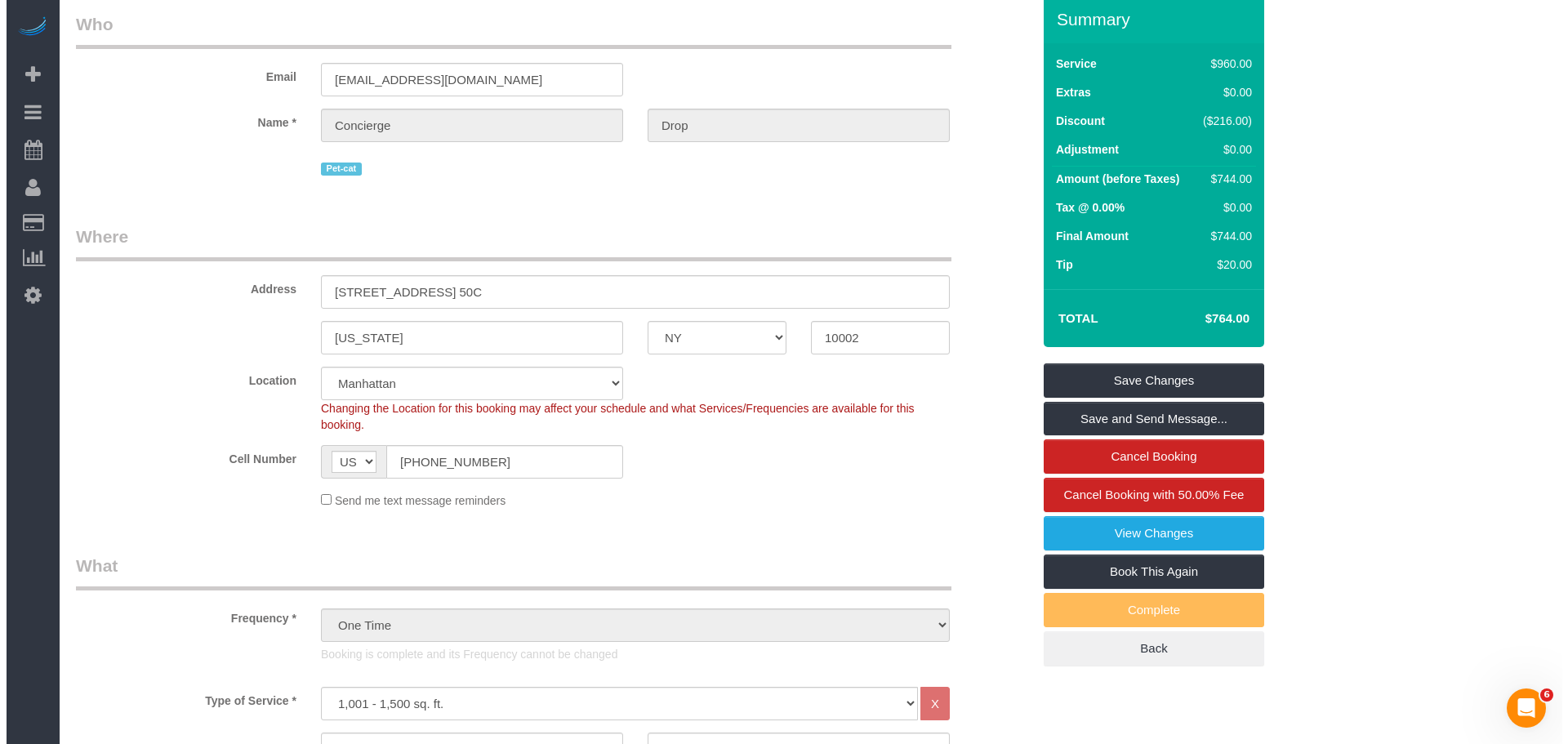
scroll to position [0, 0]
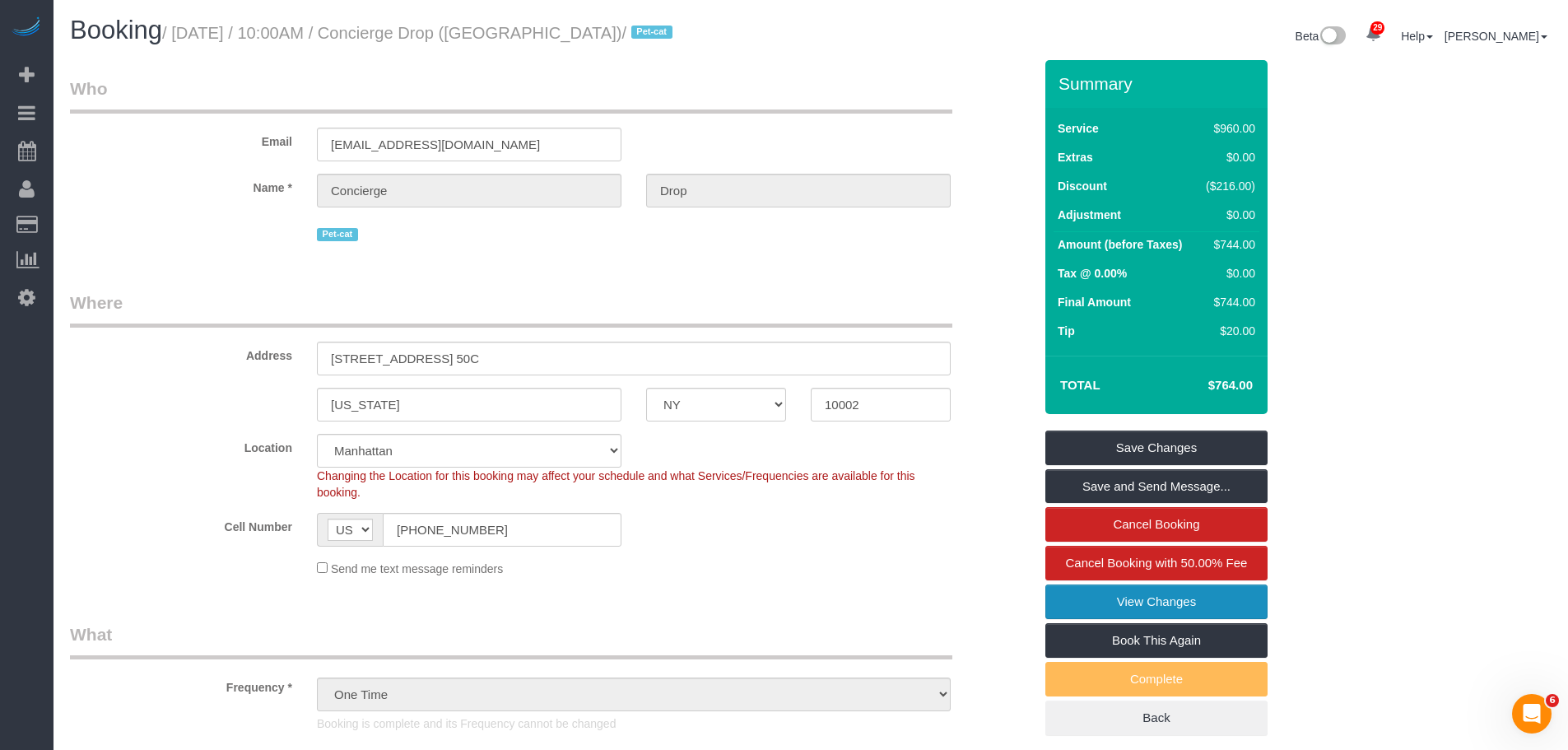
click at [1130, 603] on link "View Changes" at bounding box center [1156, 601] width 222 height 34
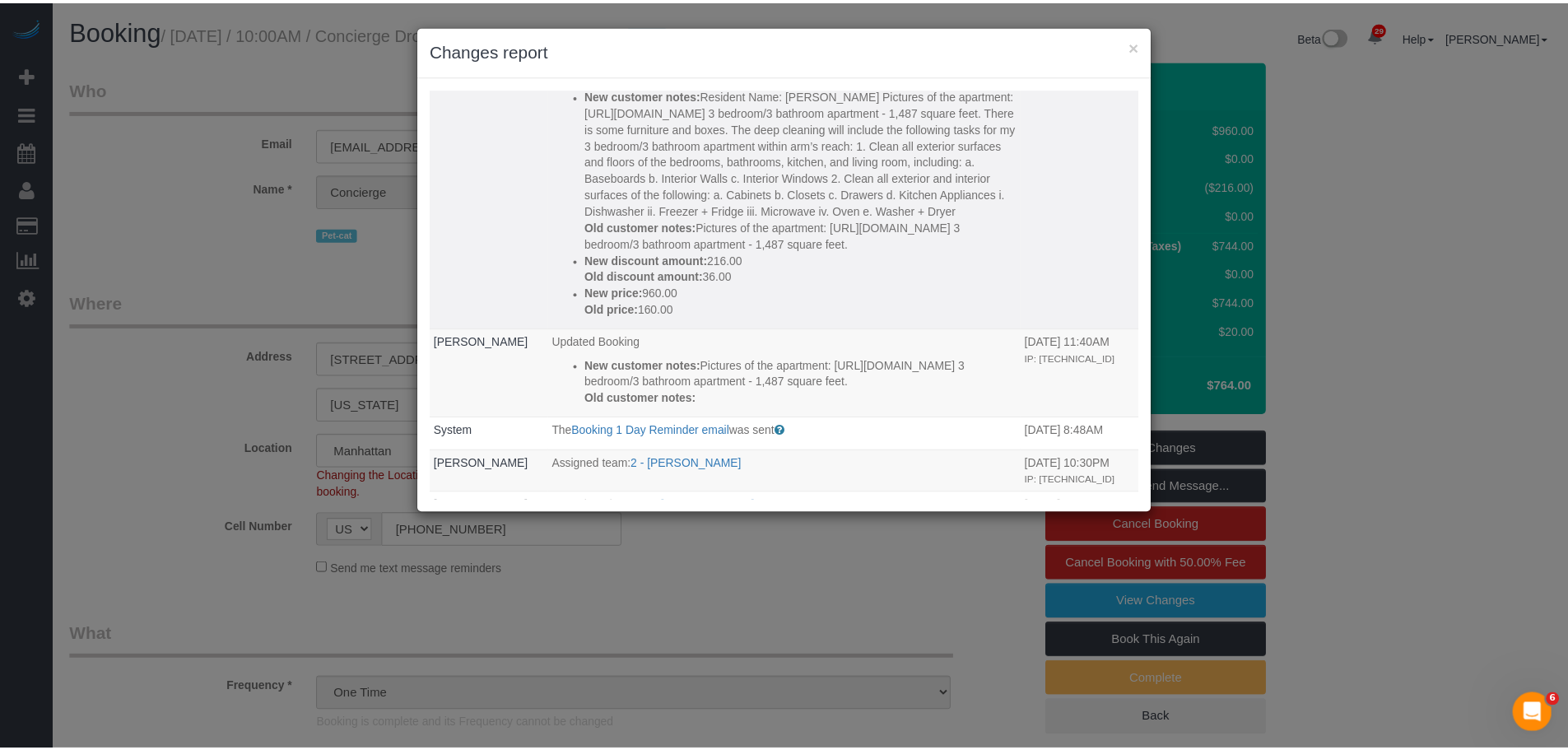
scroll to position [975, 0]
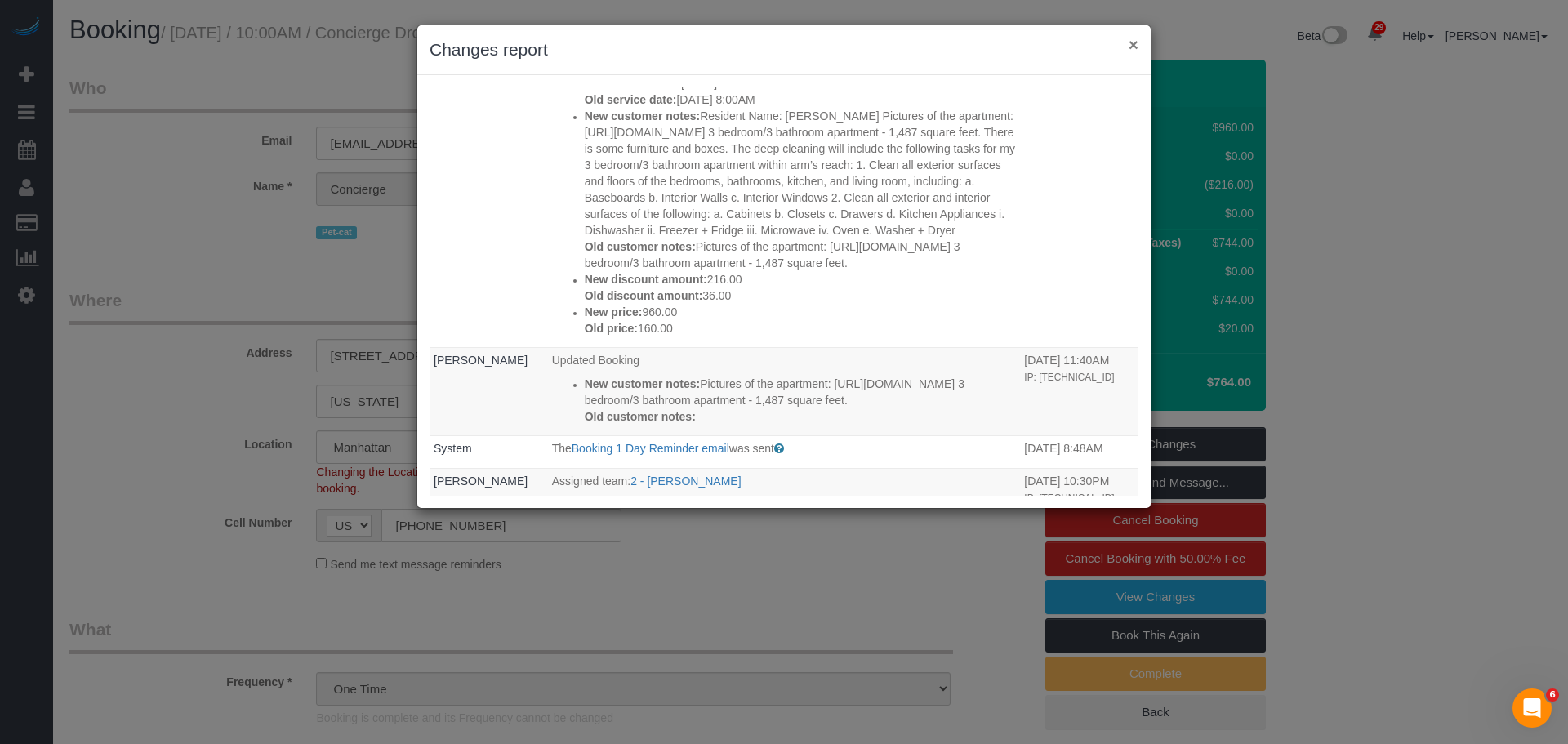
click at [1135, 42] on button "×" at bounding box center [1133, 44] width 9 height 17
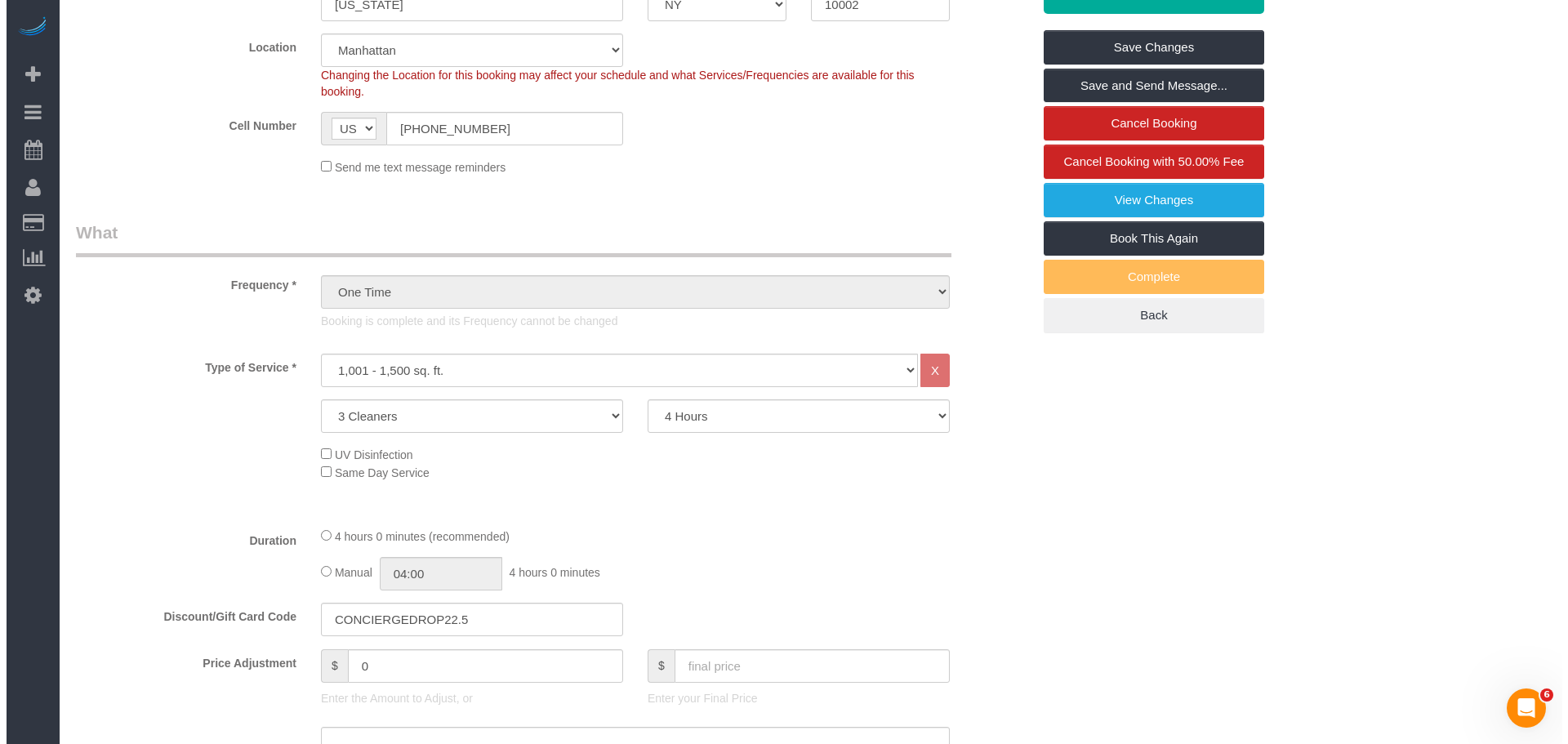
scroll to position [245, 0]
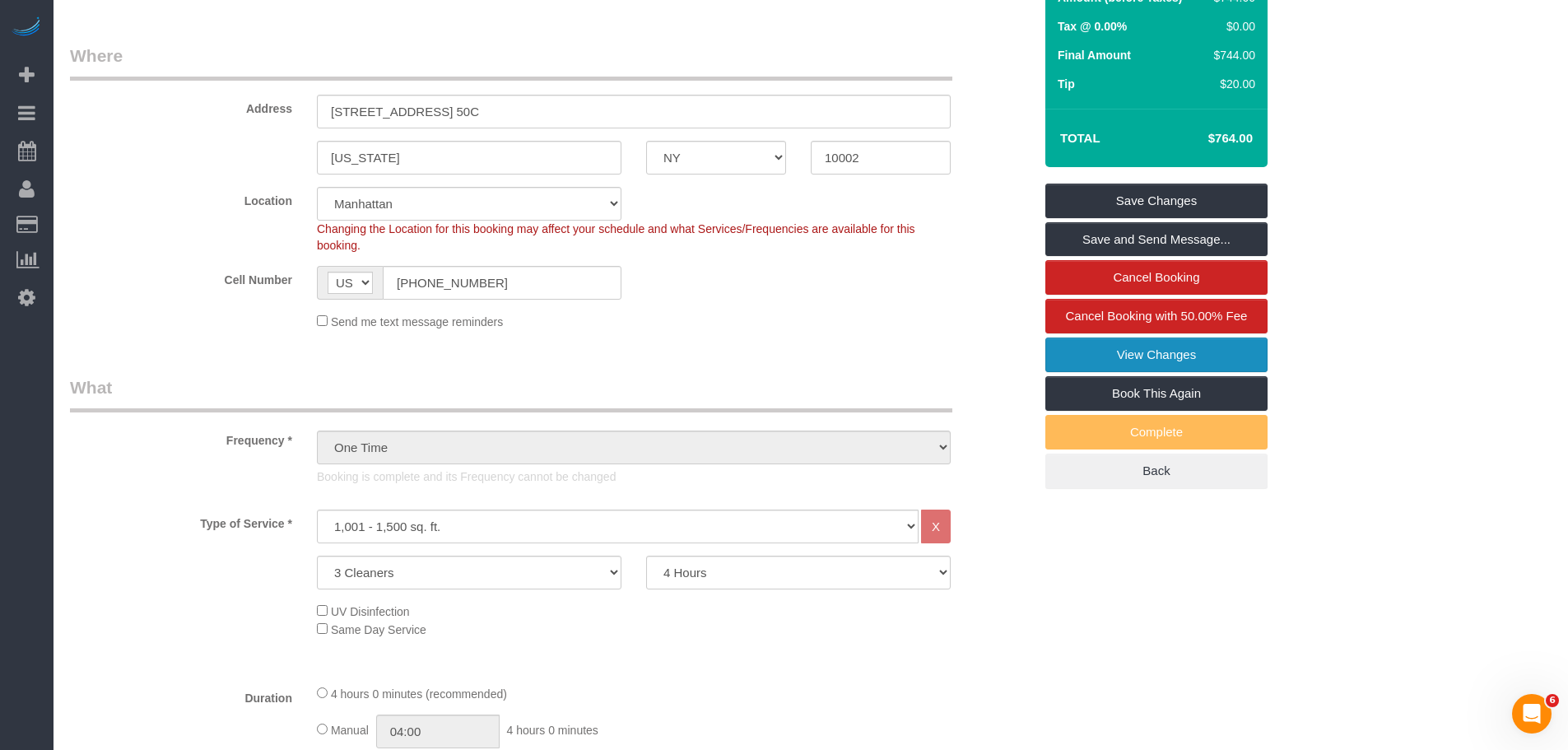
click at [1081, 357] on link "View Changes" at bounding box center [1156, 355] width 222 height 34
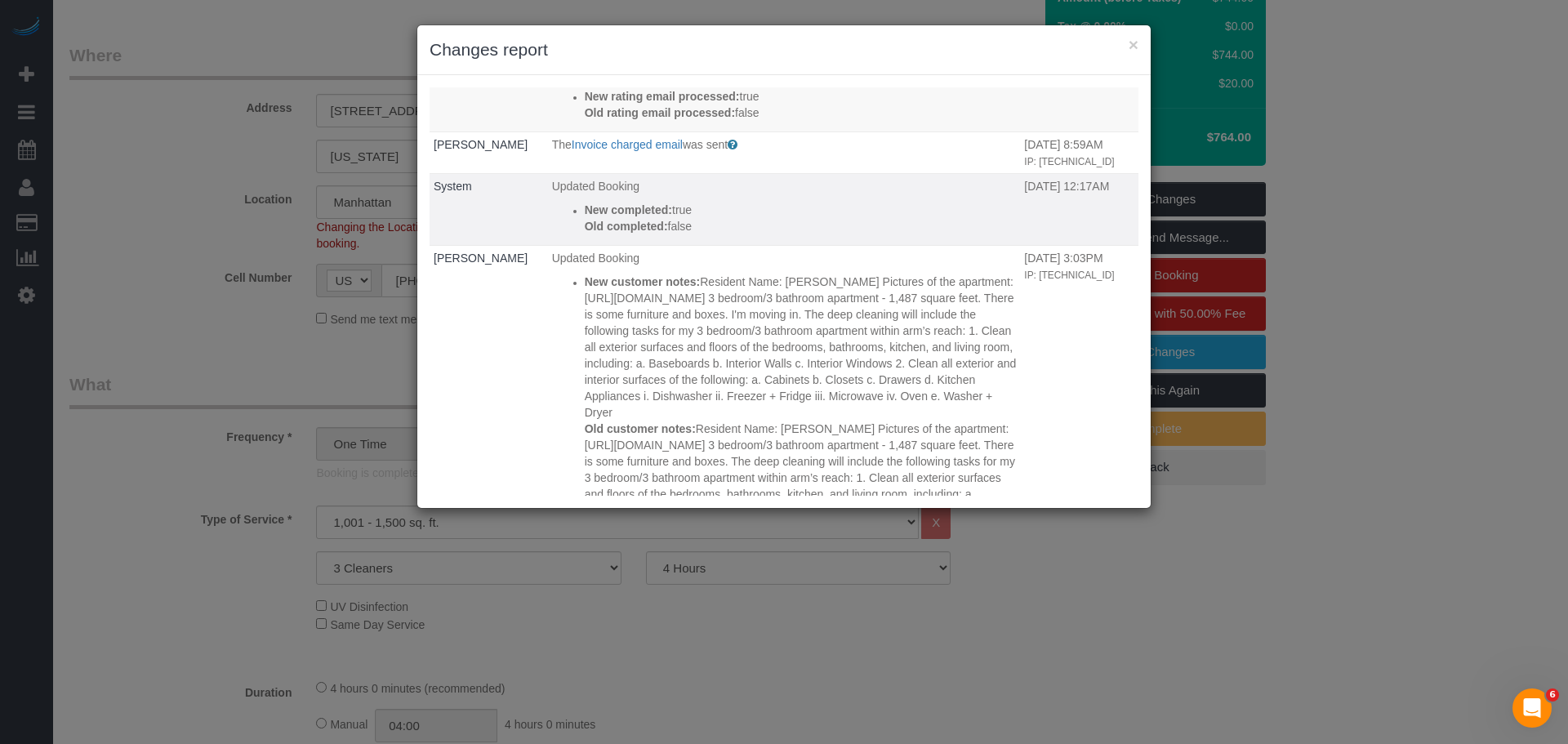
scroll to position [164, 0]
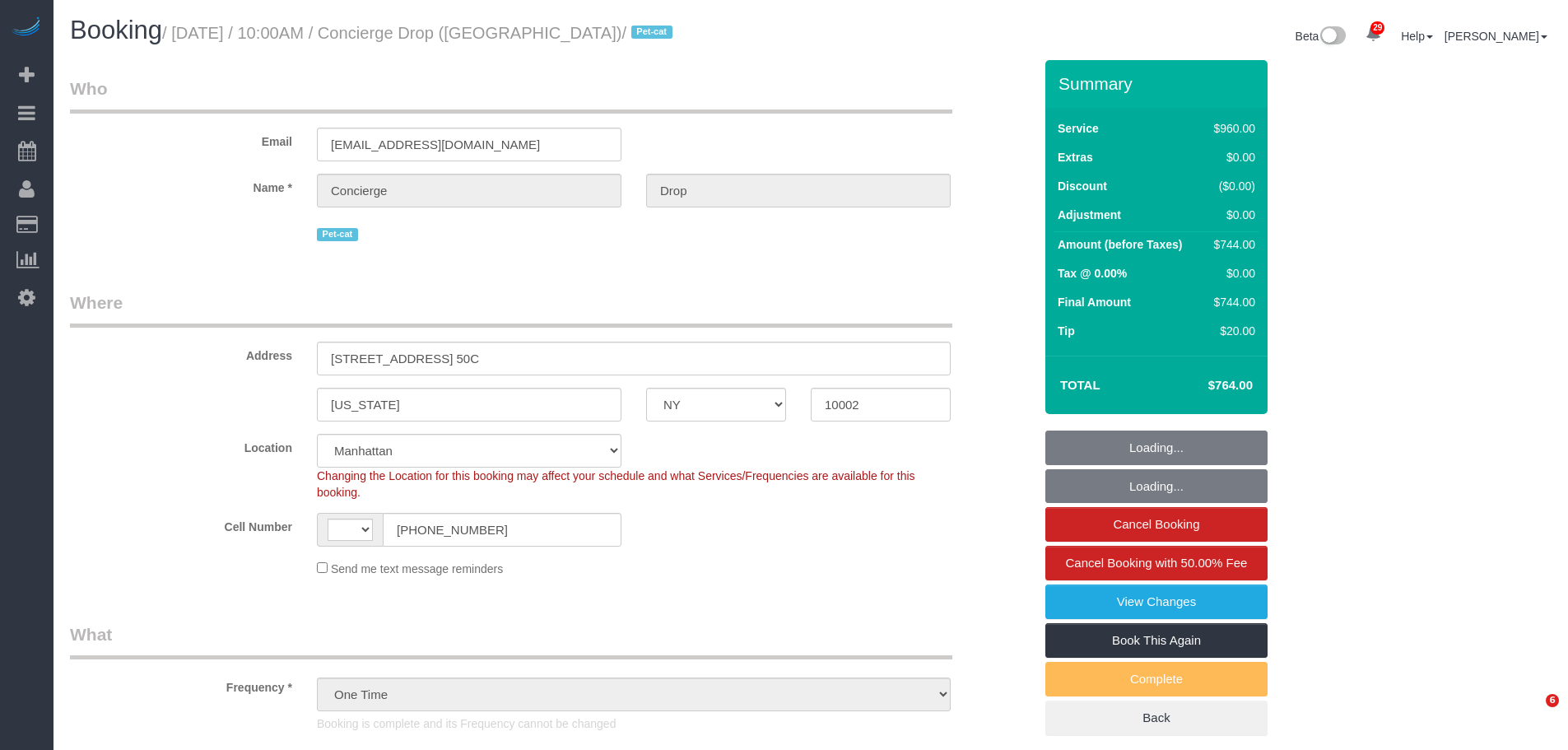
select select "NY"
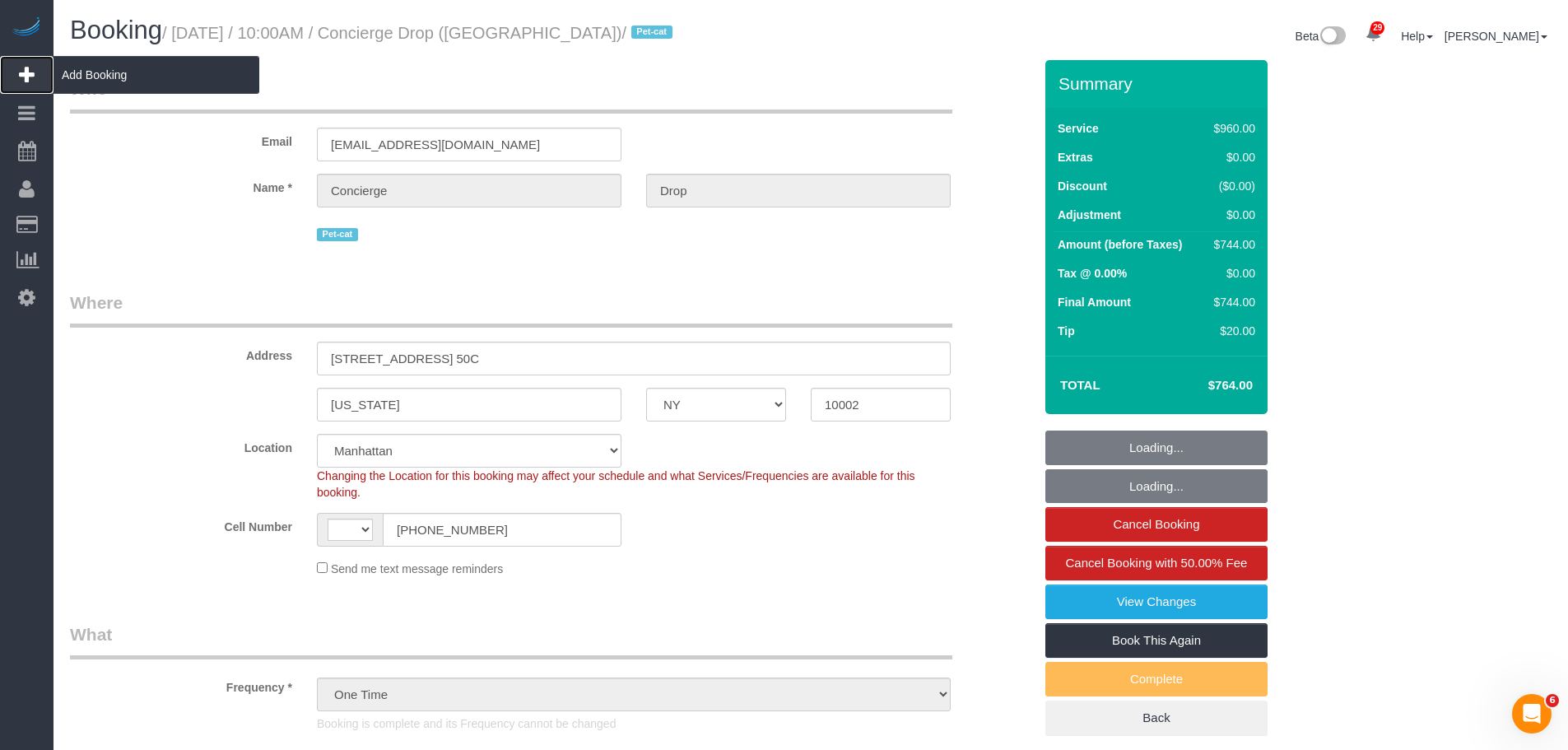
select select "string:[GEOGRAPHIC_DATA]"
select select "spot1"
select select "number:89"
select select "number:90"
select select "number:15"
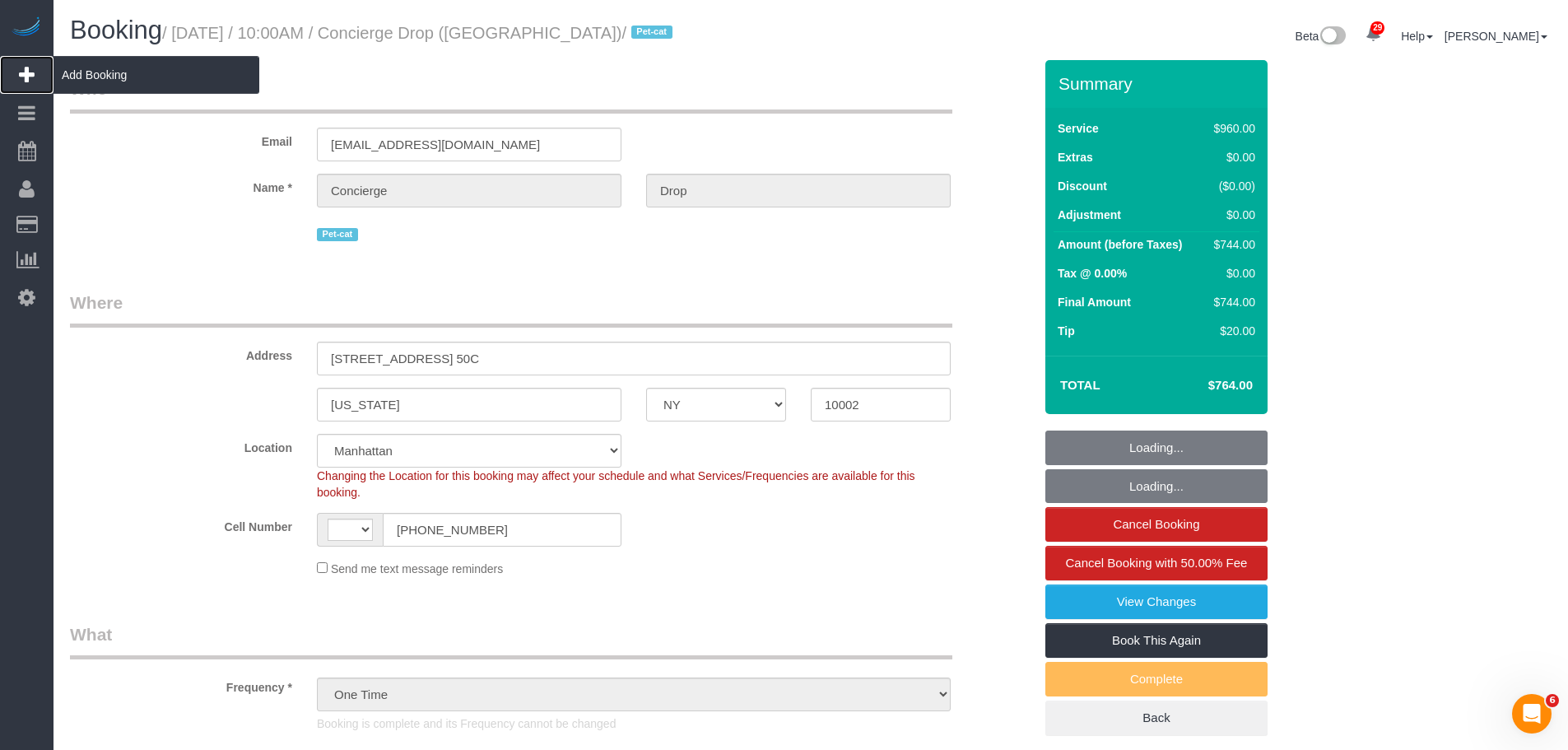
select select "number:6"
click at [150, 70] on span "Add Booking" at bounding box center [156, 75] width 206 height 38
select select "3"
select select "240"
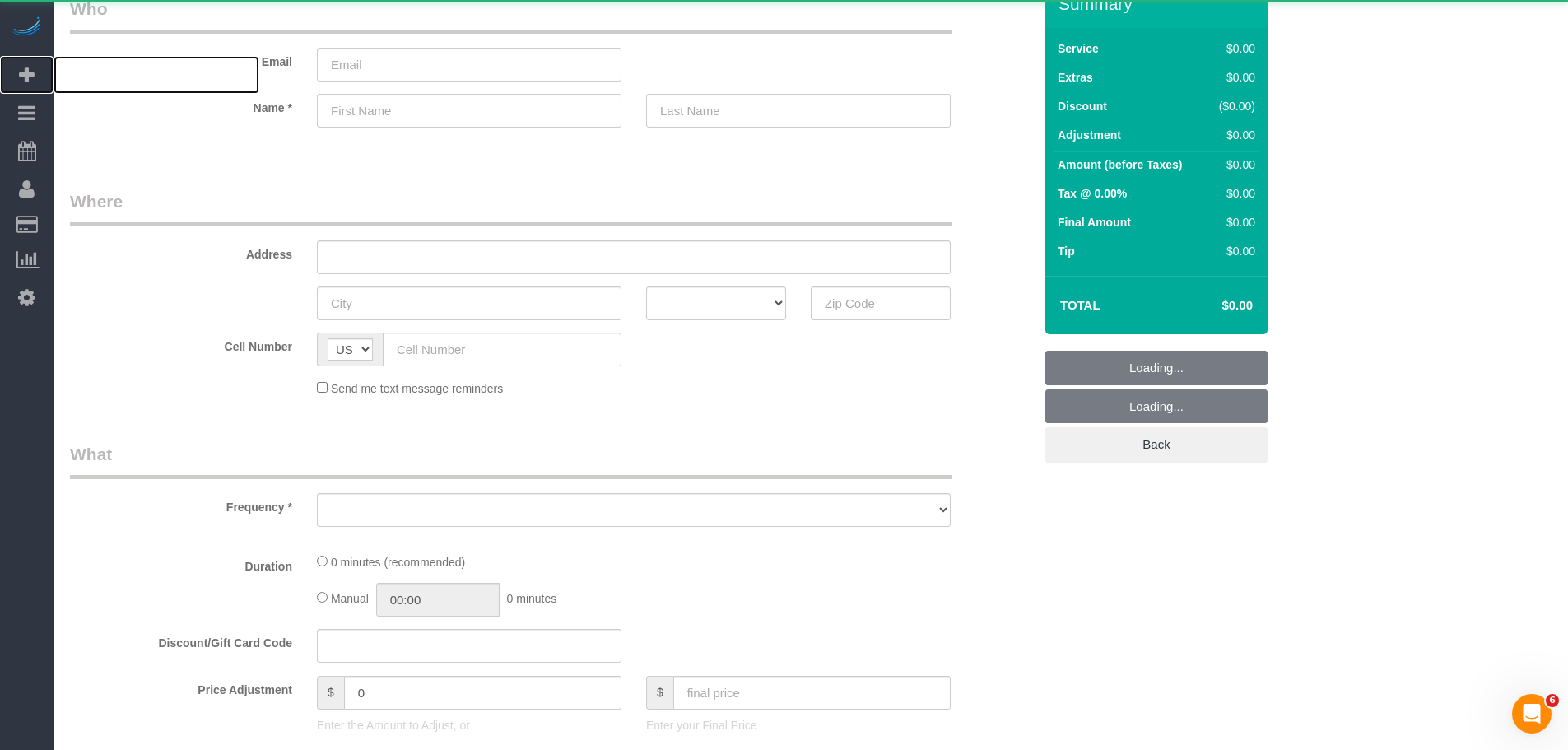
select select "object:1893"
select select "number:89"
select select "number:90"
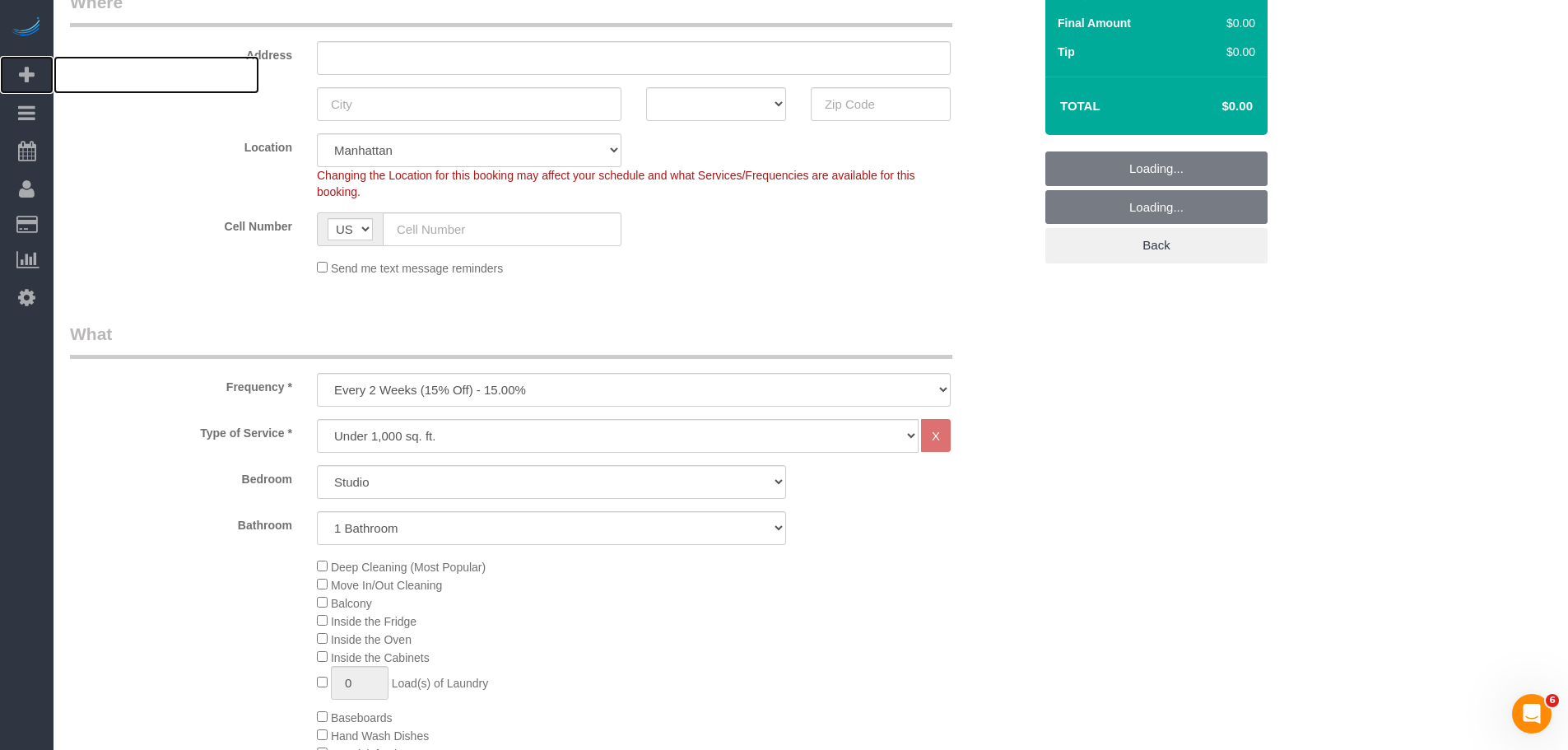
scroll to position [494, 0]
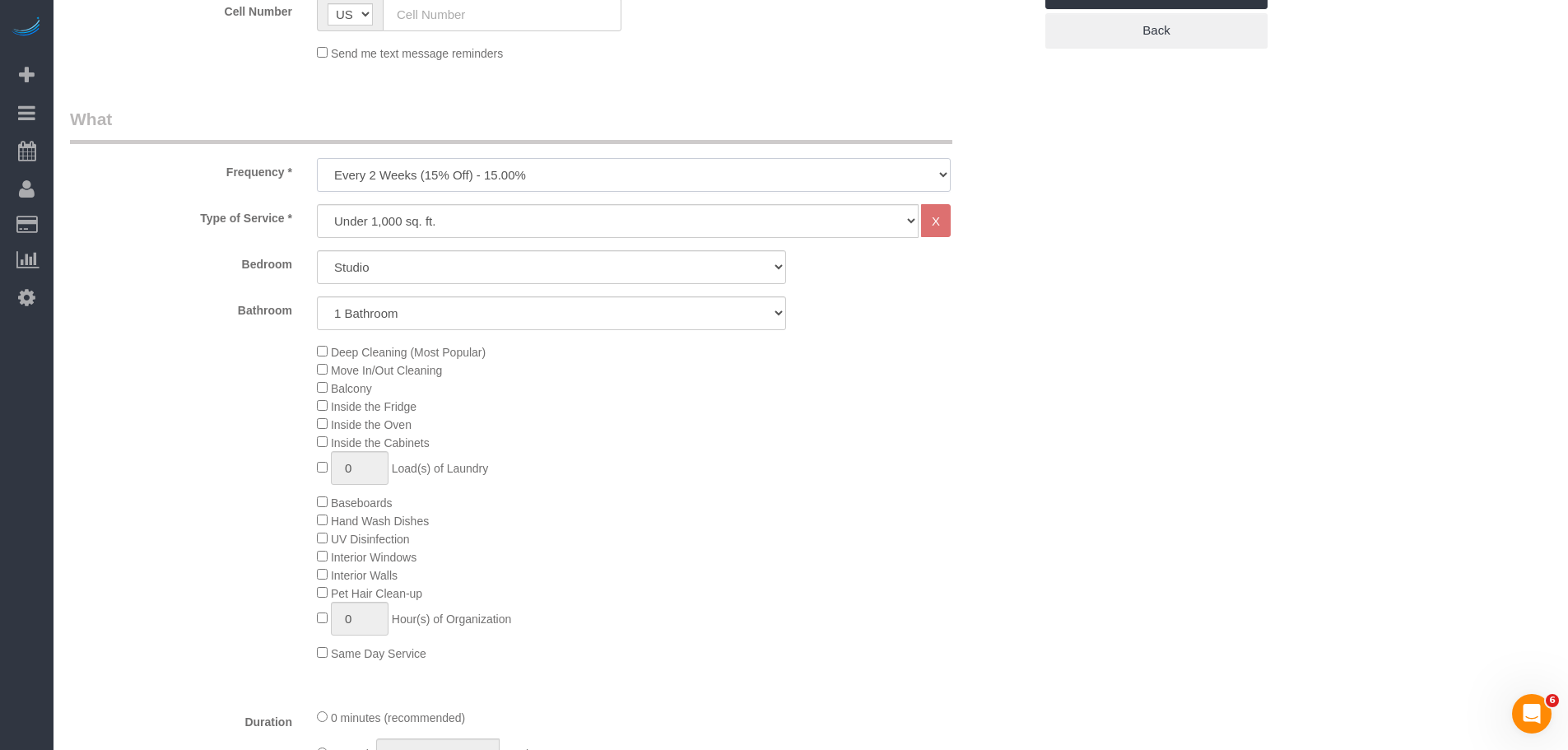
click at [458, 180] on select "One Time Weekly (20% Off) - 20.00% Every 2 Weeks (15% Off) - 15.00% Every 4 Wee…" at bounding box center [634, 175] width 634 height 34
select select "object:2417"
click at [317, 158] on select "One Time Weekly (20% Off) - 20.00% Every 2 Weeks (15% Off) - 15.00% Every 4 Wee…" at bounding box center [634, 175] width 634 height 34
click at [445, 266] on select "Studio 1 Bedroom 2 Bedrooms 3 Bedrooms" at bounding box center [551, 267] width 470 height 34
select select "3"
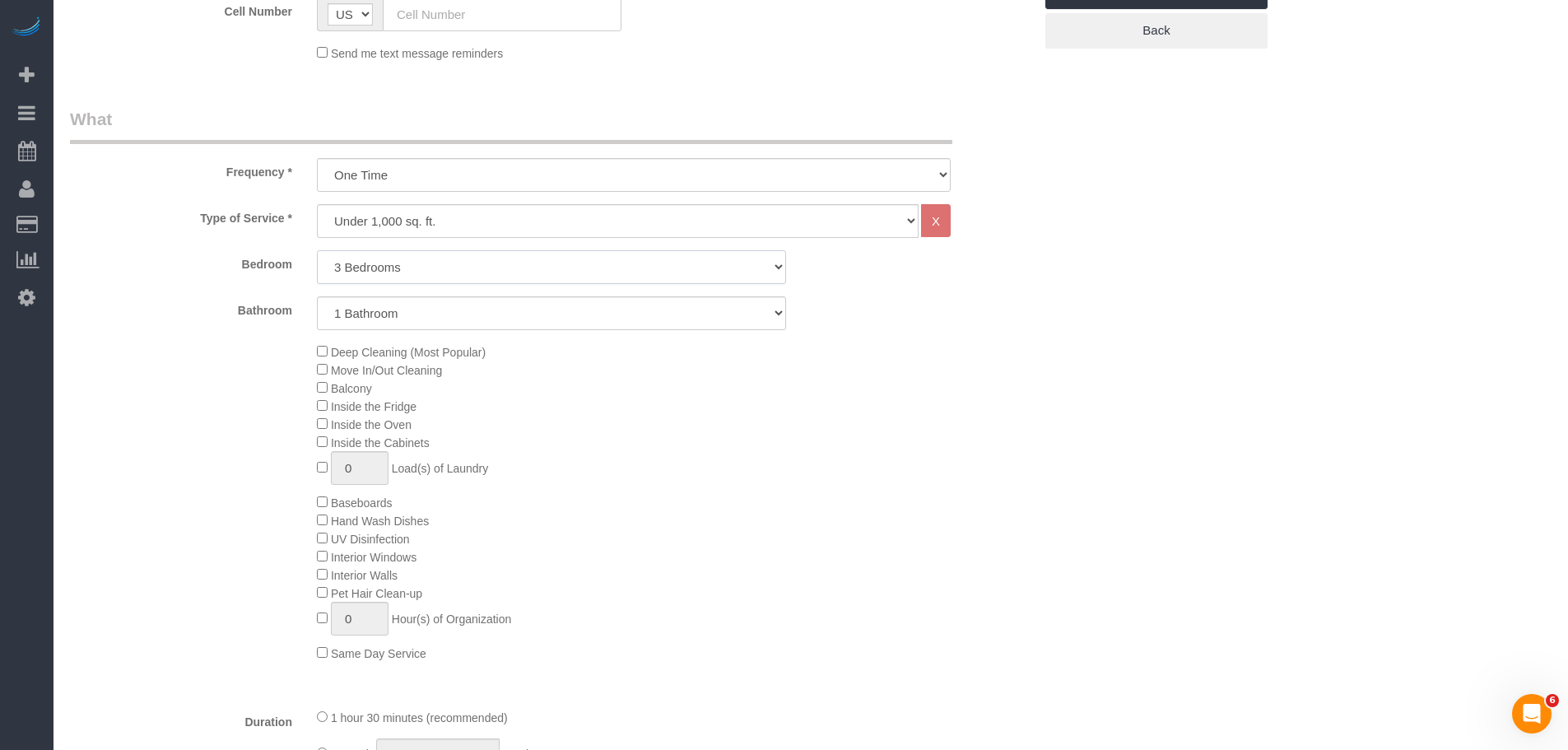
click at [317, 250] on select "Studio 1 Bedroom 2 Bedrooms 3 Bedrooms" at bounding box center [551, 267] width 470 height 34
drag, startPoint x: 486, startPoint y: 308, endPoint x: 485, endPoint y: 329, distance: 21.0
click at [486, 308] on select "1 Bathroom 2 Bathrooms" at bounding box center [551, 313] width 470 height 34
select select "2"
click at [317, 296] on select "1 Bathroom 2 Bathrooms" at bounding box center [551, 313] width 470 height 34
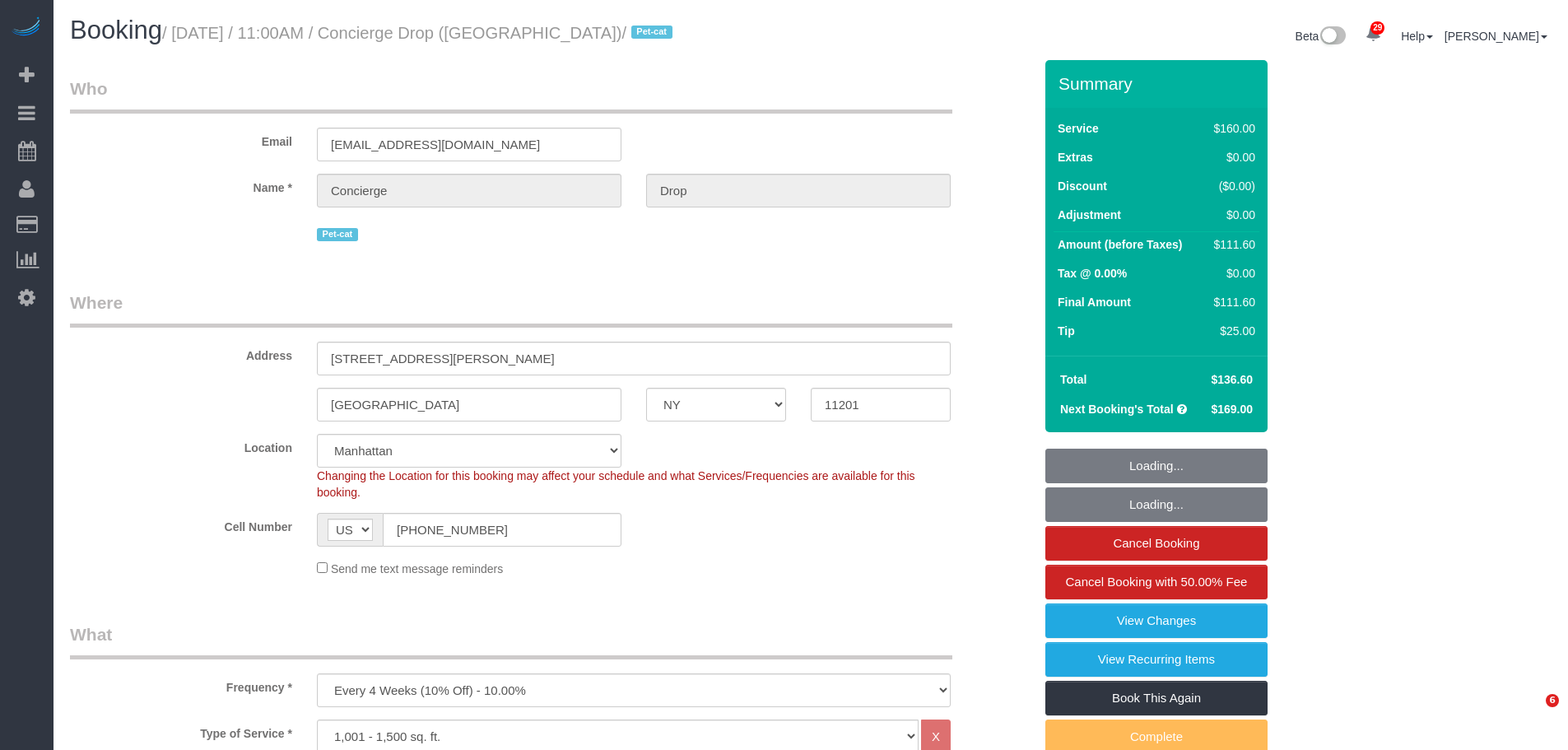
select select "NY"
select select "number:89"
select select "number:90"
select select "number:15"
select select "number:6"
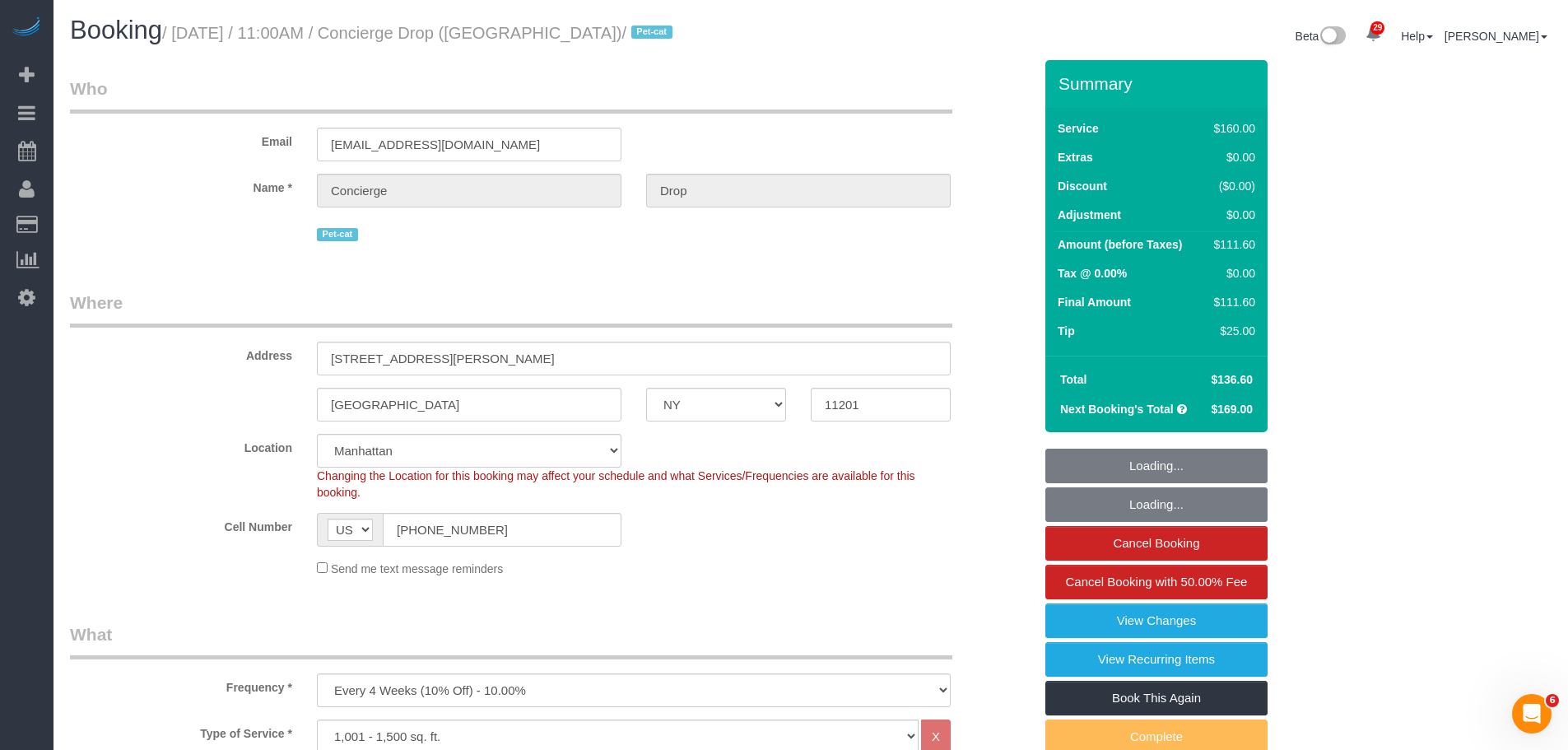
select select "spot1"
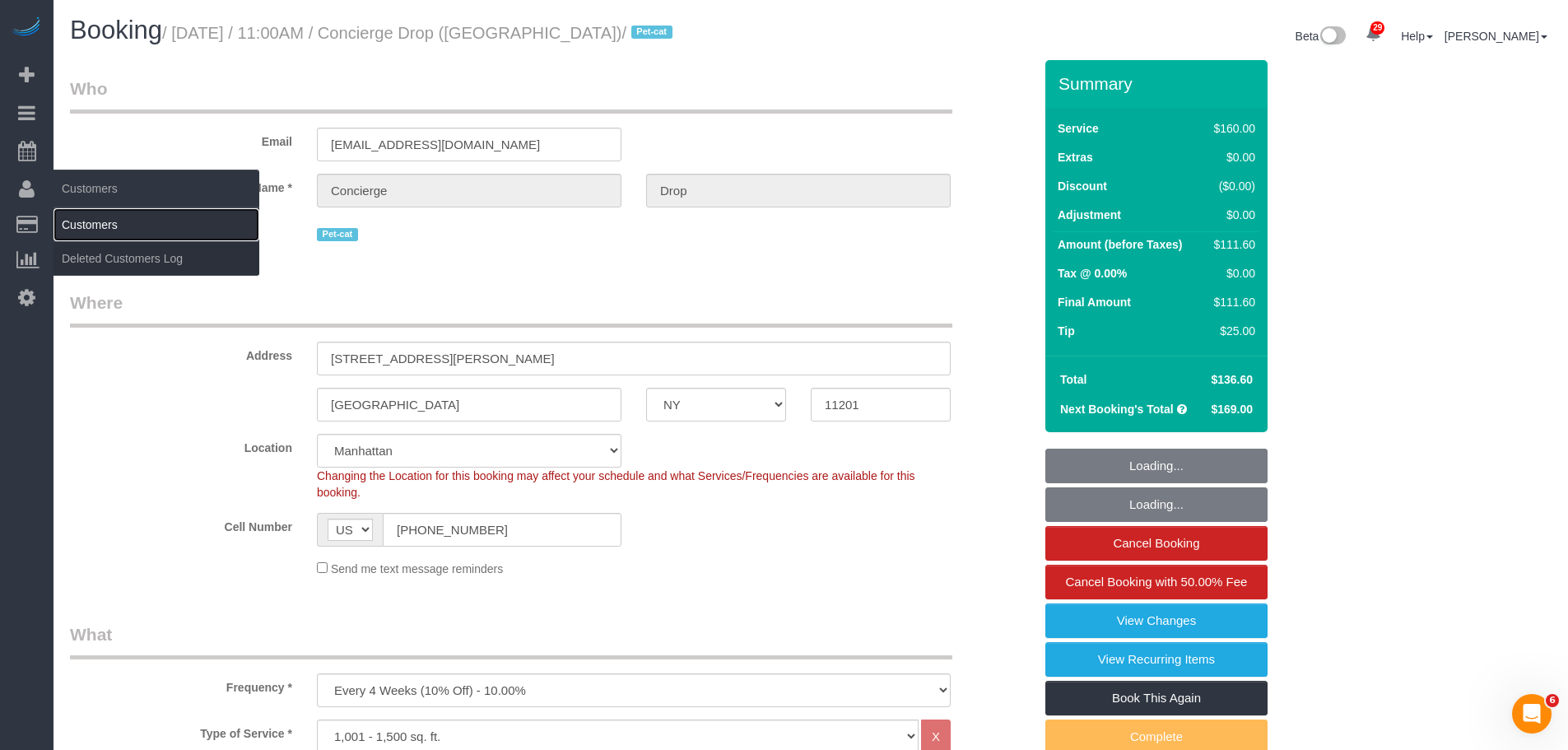
click at [85, 223] on link "Customers" at bounding box center [156, 225] width 206 height 33
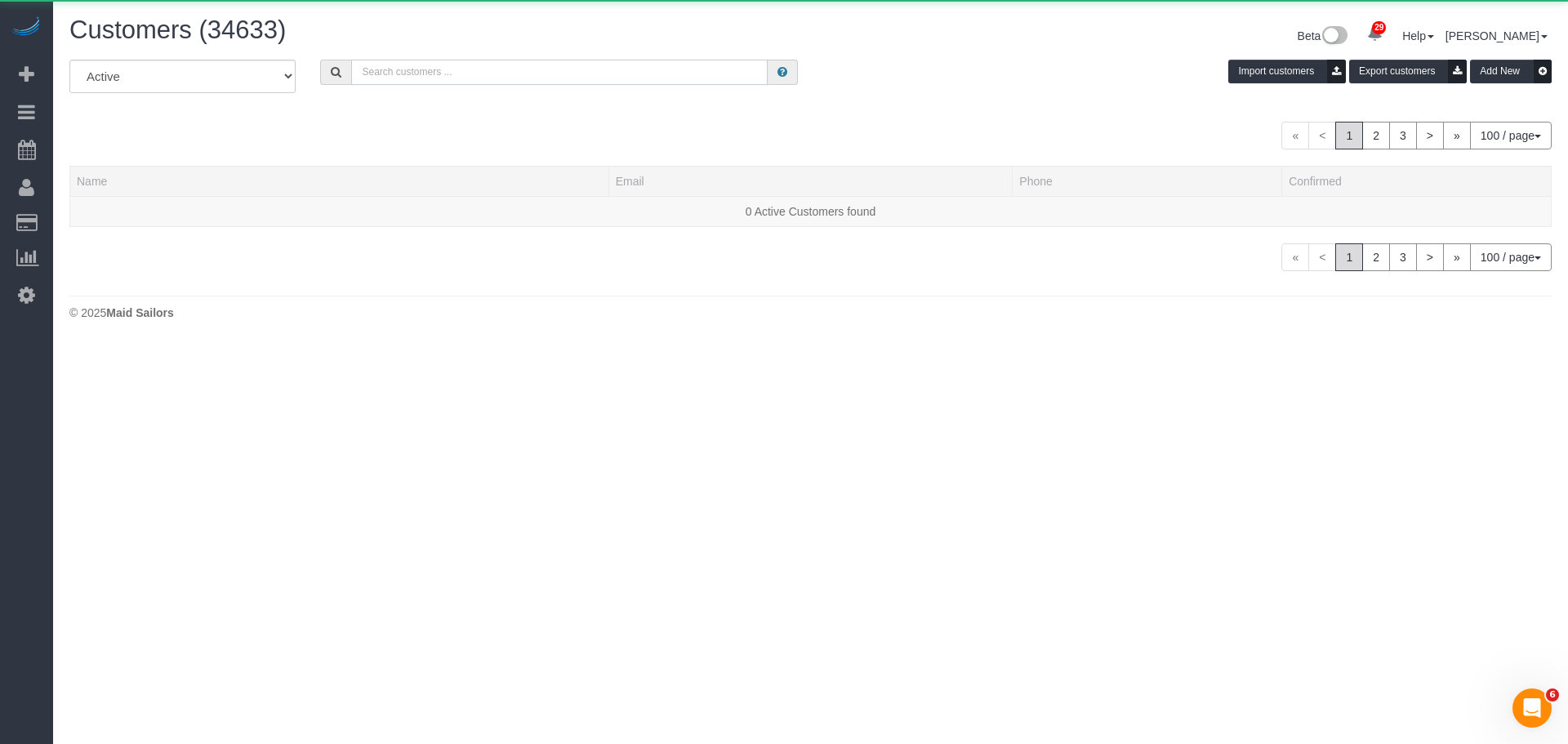
click at [504, 72] on input "text" at bounding box center [559, 71] width 417 height 25
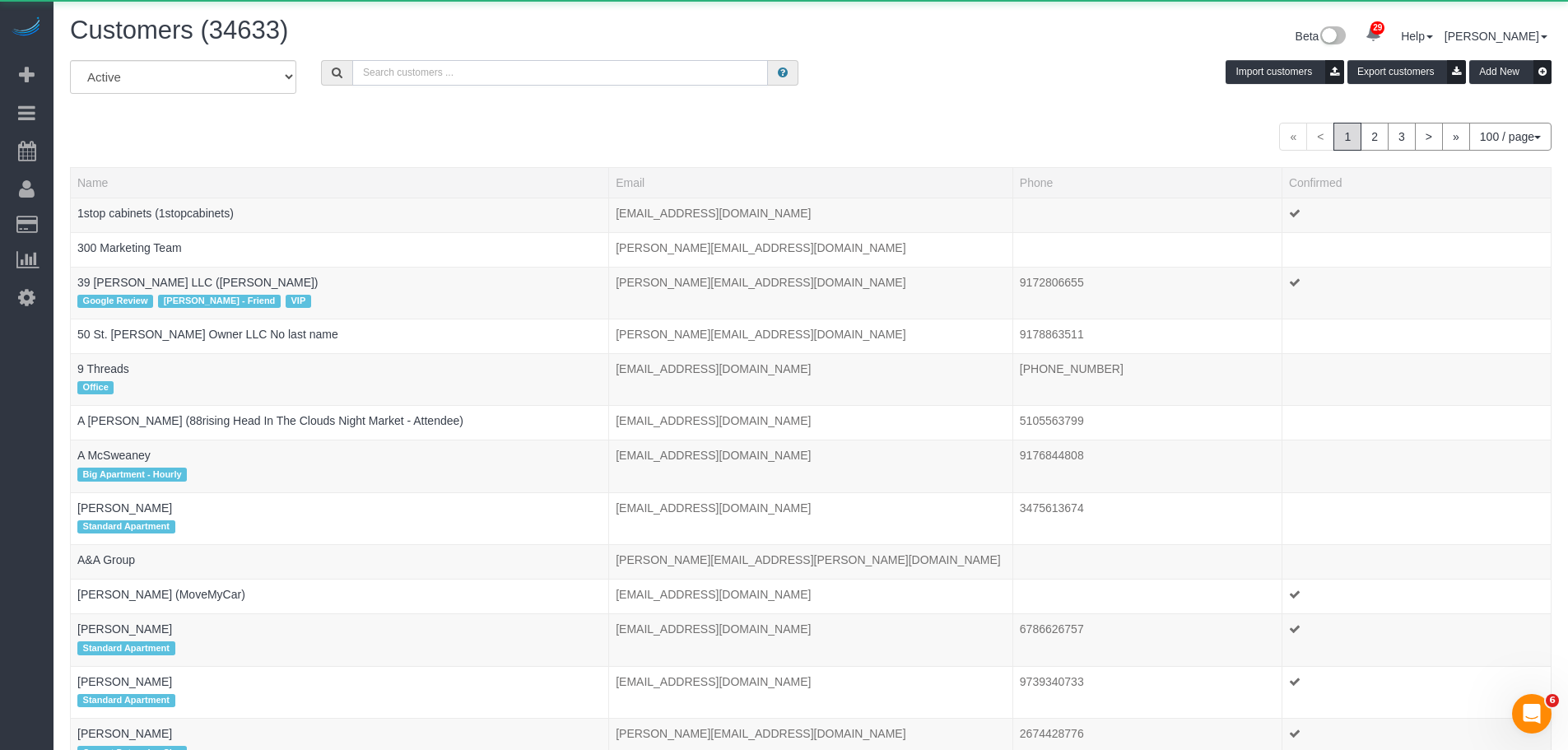
paste input "231784"
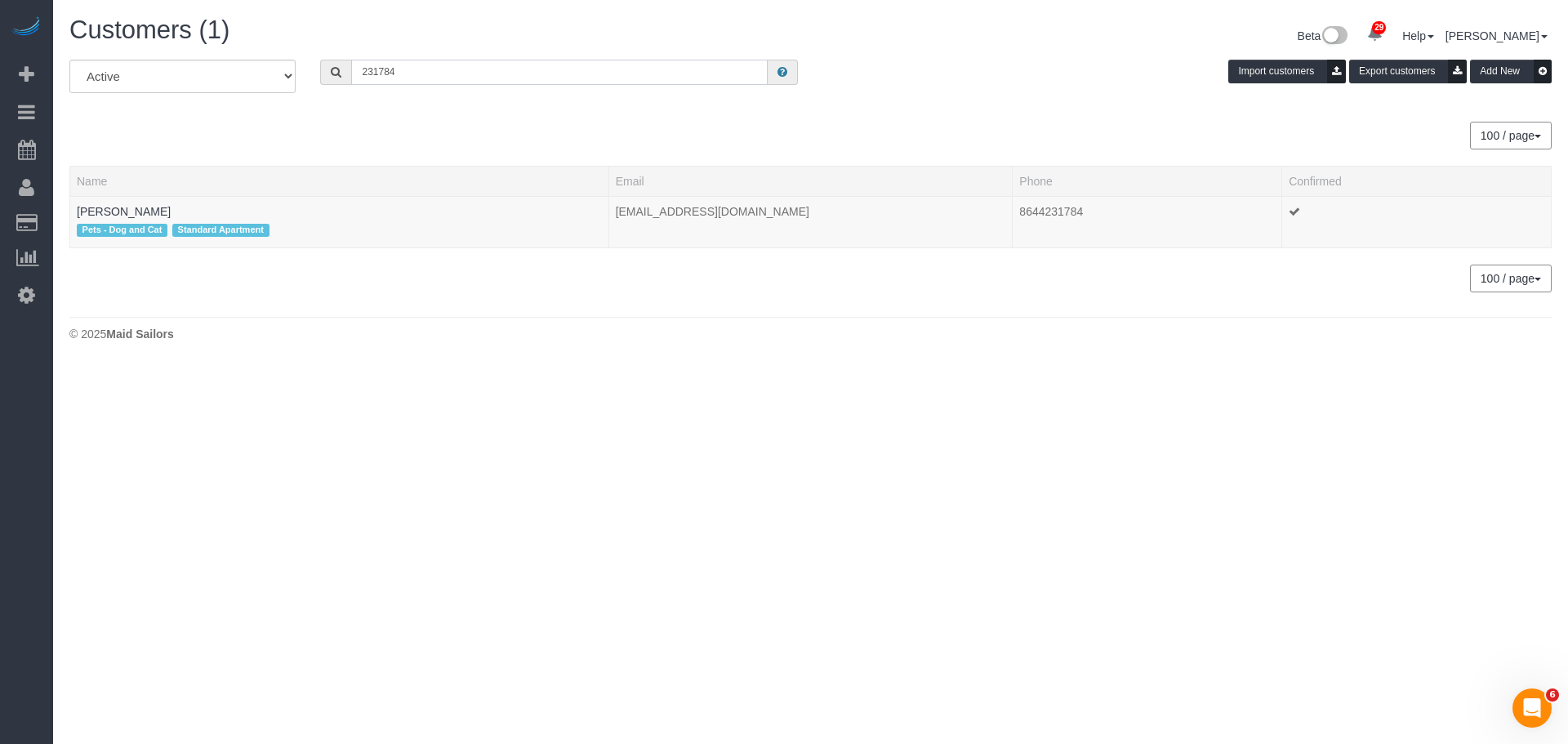
type input "231784"
click at [236, 70] on select "All Active Archived" at bounding box center [183, 76] width 226 height 34
click at [514, 117] on div "All Active Archived 231784 Import customers Export customers Add New 100 / page…" at bounding box center [810, 175] width 1482 height 232
click at [191, 65] on select "All Active Archived" at bounding box center [183, 76] width 226 height 34
click at [399, 430] on body "29 Beta Your Notifications You have 0 alerts × You have 5 to charge for 09/26/2…" at bounding box center [784, 372] width 1568 height 744
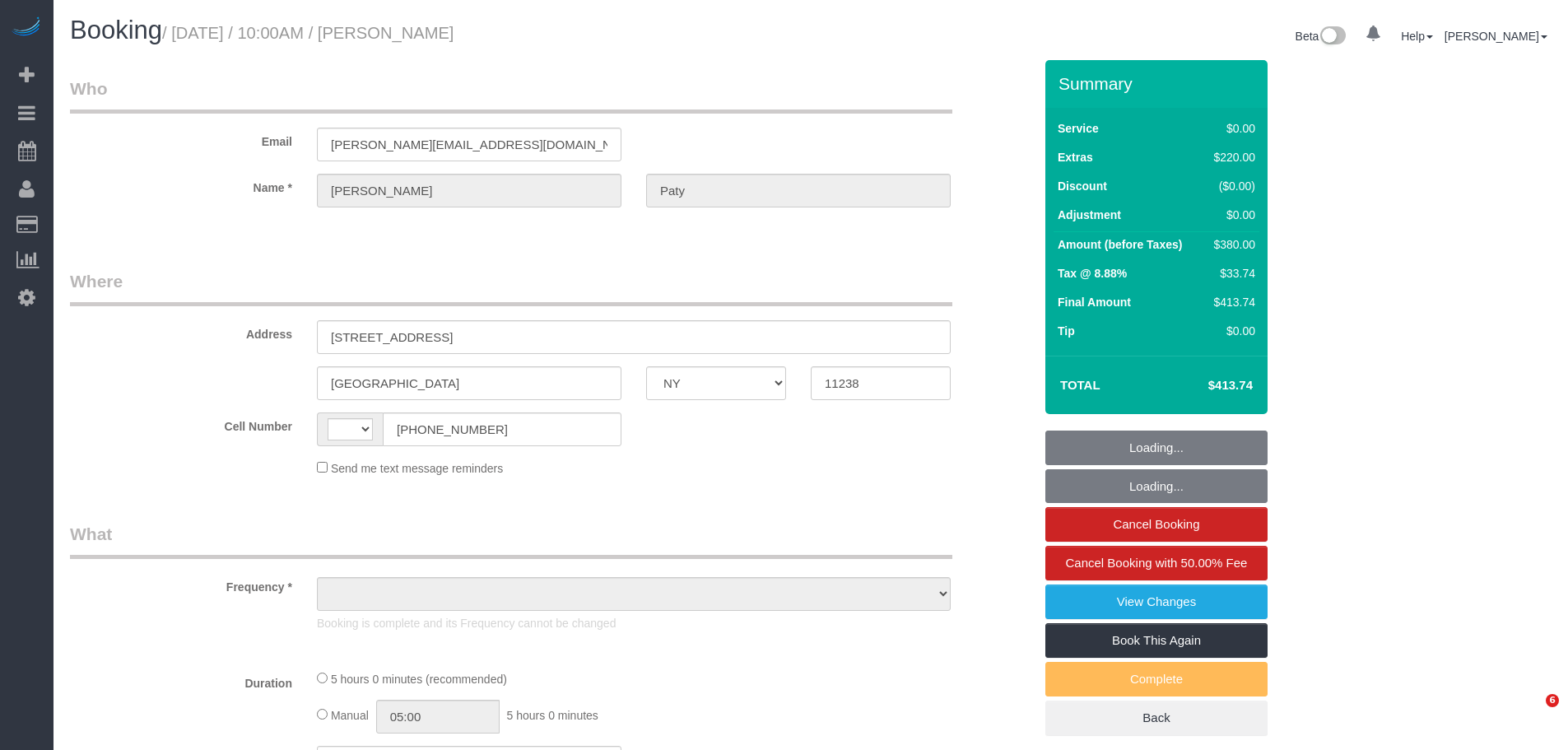
select select "NY"
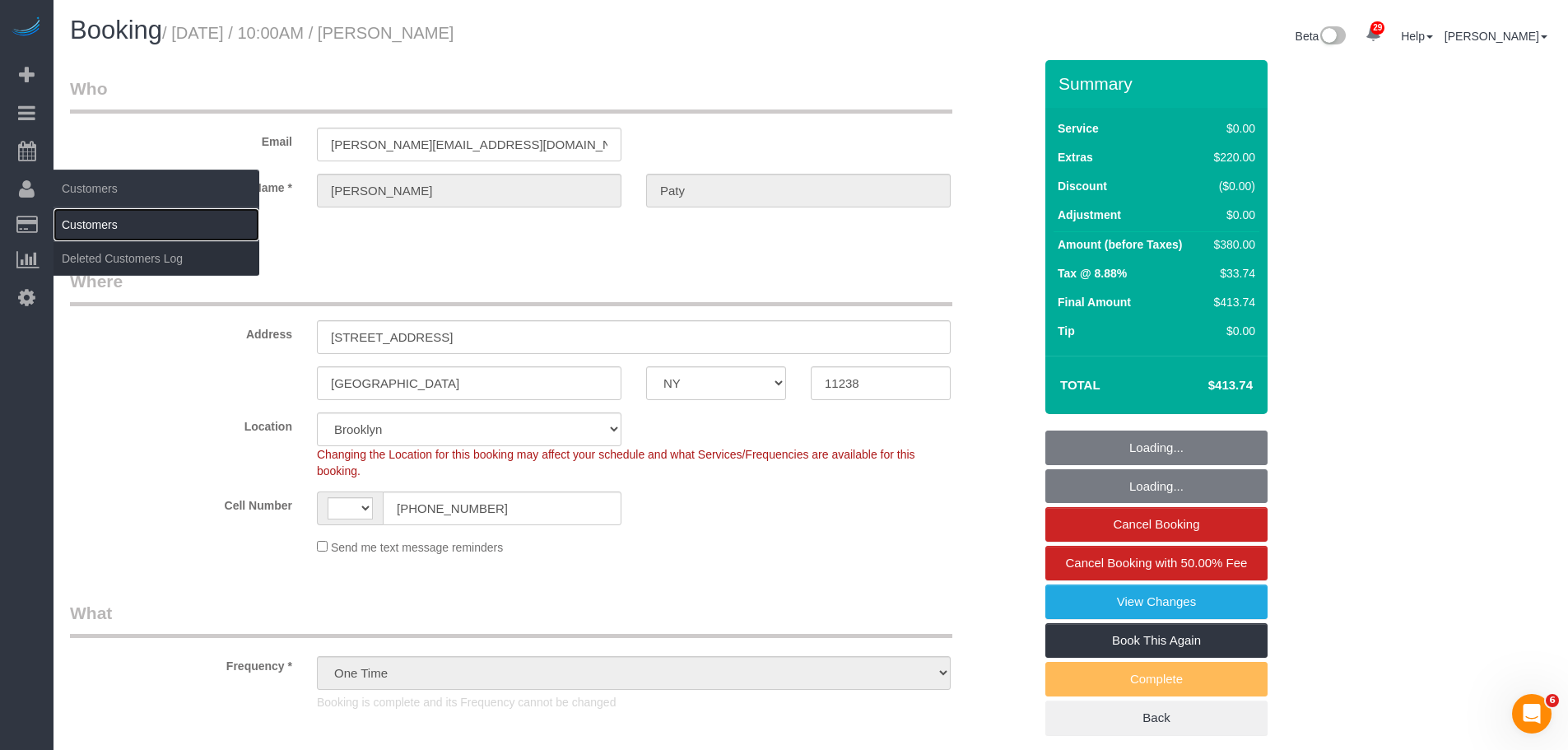
click at [119, 218] on link "Customers" at bounding box center [156, 225] width 206 height 33
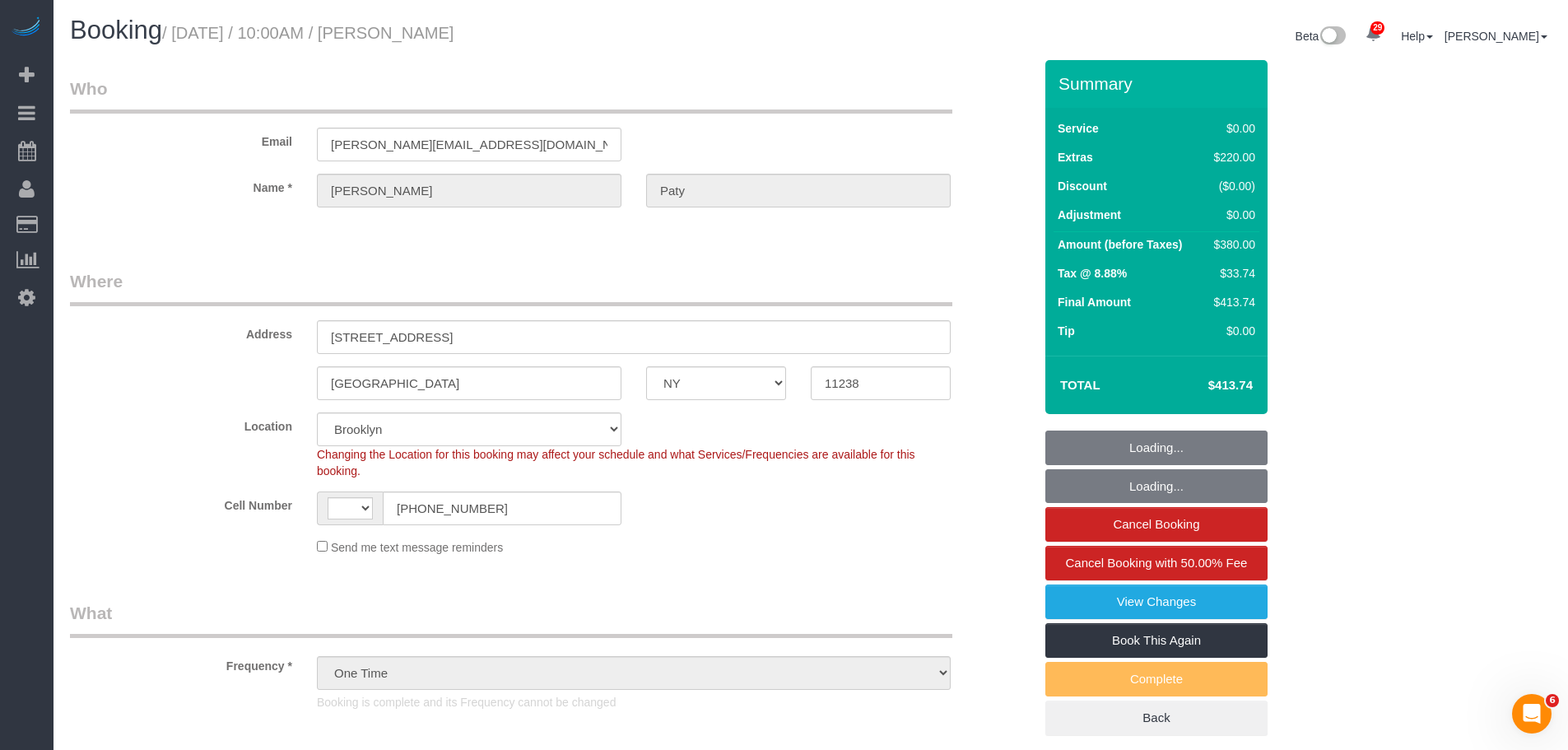
select select "object:595"
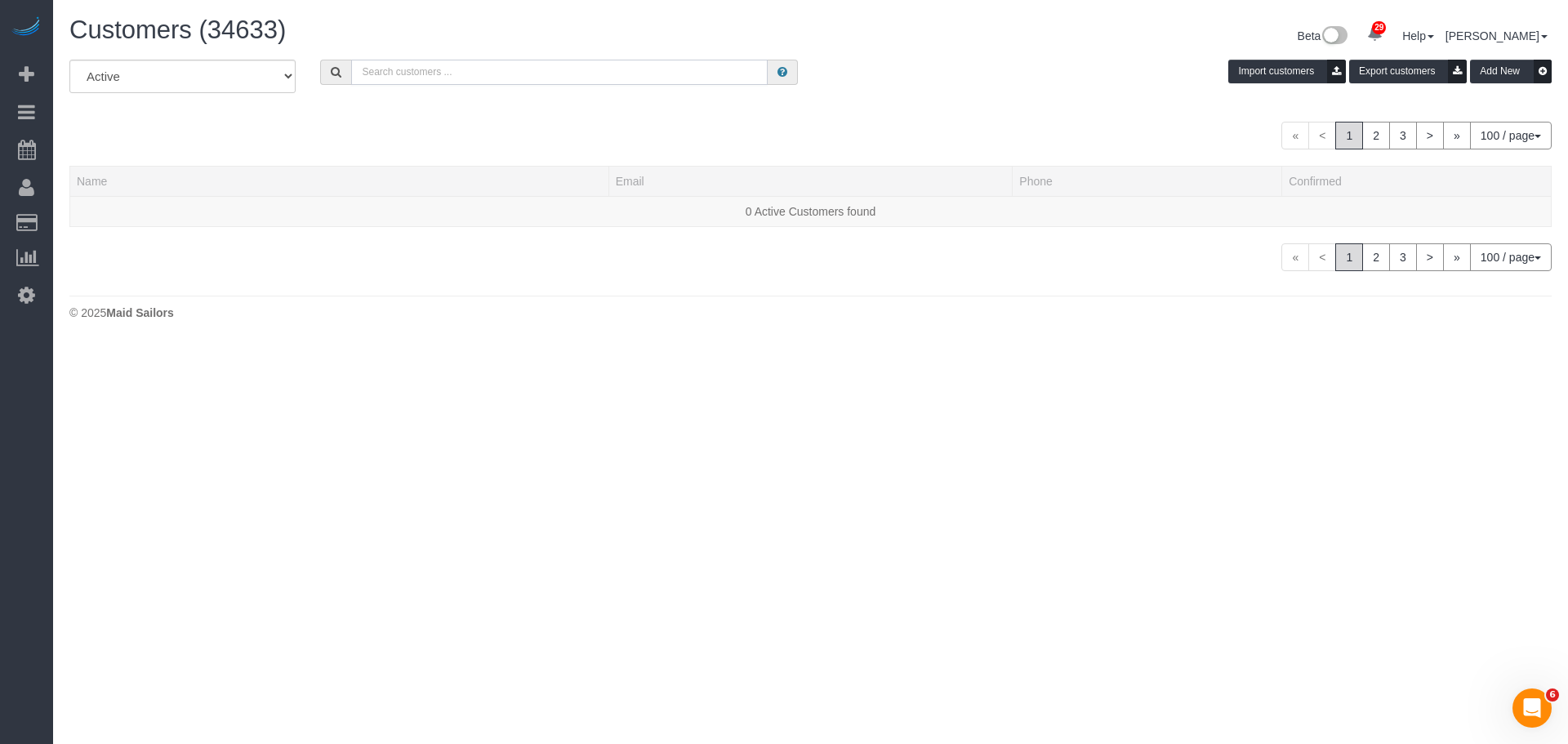
click at [625, 84] on input "text" at bounding box center [559, 71] width 417 height 25
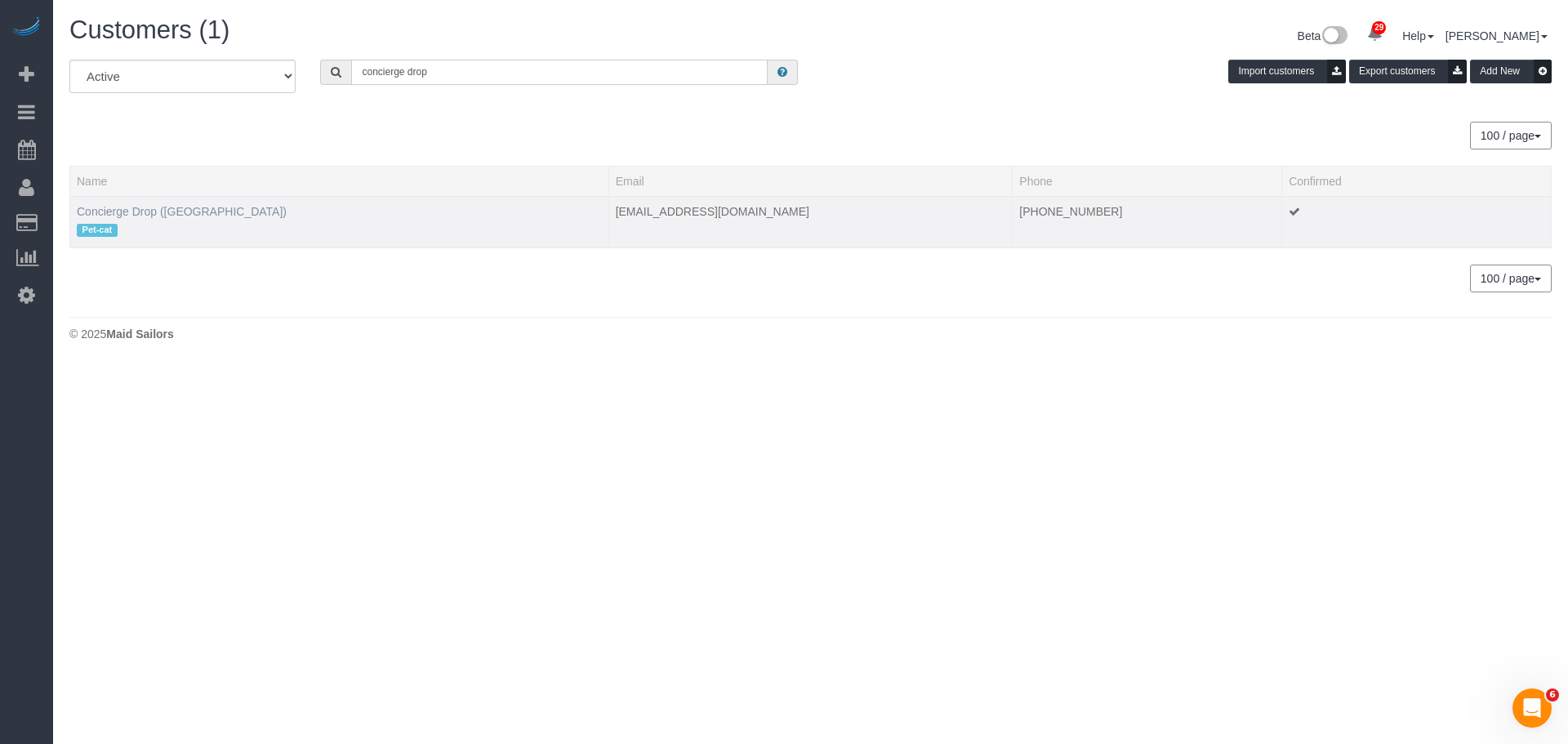
type input "concierge drop"
click at [183, 214] on link "Concierge Drop ([GEOGRAPHIC_DATA])" at bounding box center [182, 212] width 210 height 13
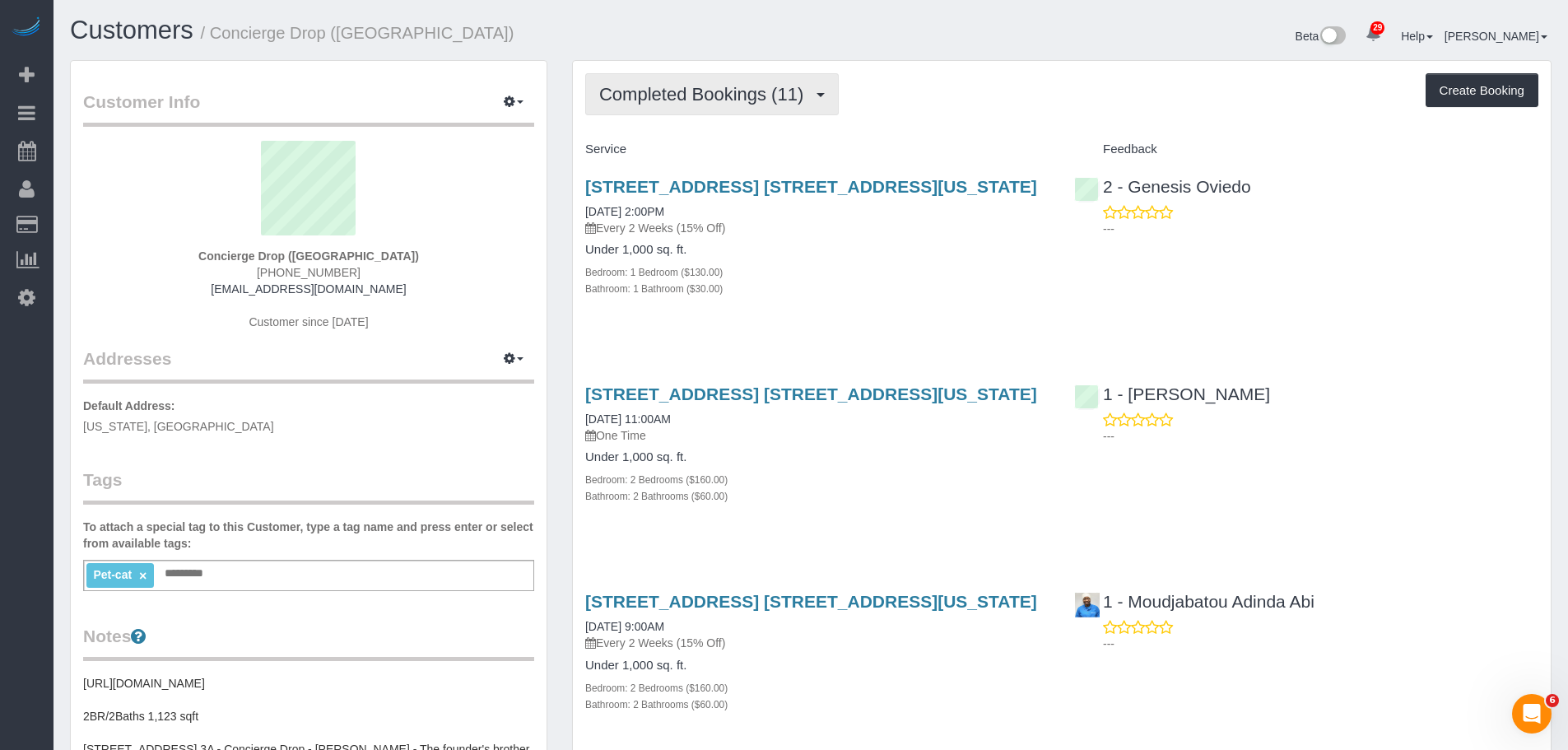
drag, startPoint x: 712, startPoint y: 103, endPoint x: 705, endPoint y: 152, distance: 49.5
click at [712, 104] on button "Completed Bookings (11)" at bounding box center [711, 94] width 253 height 42
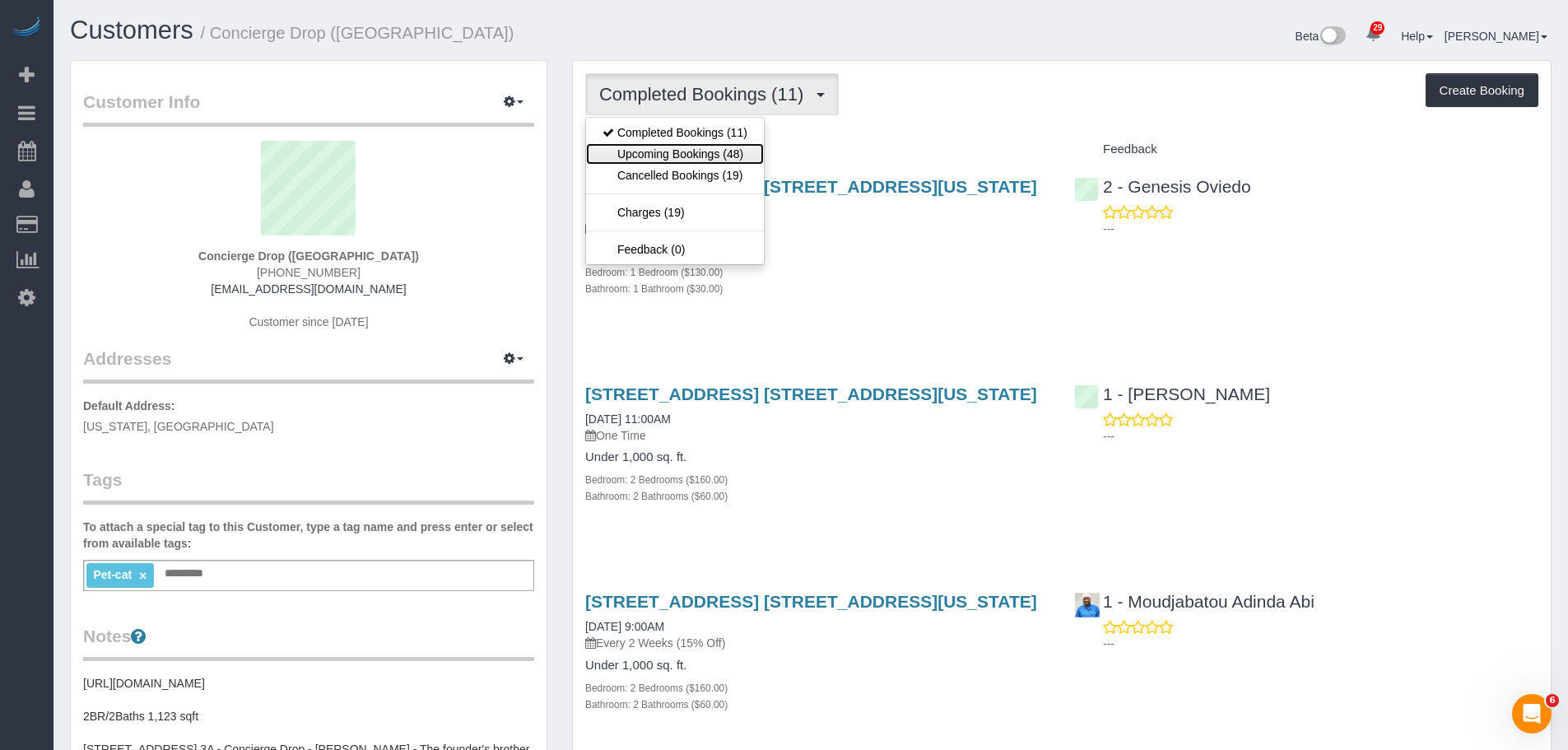
click at [696, 158] on link "Upcoming Bookings (48)" at bounding box center [674, 154] width 177 height 22
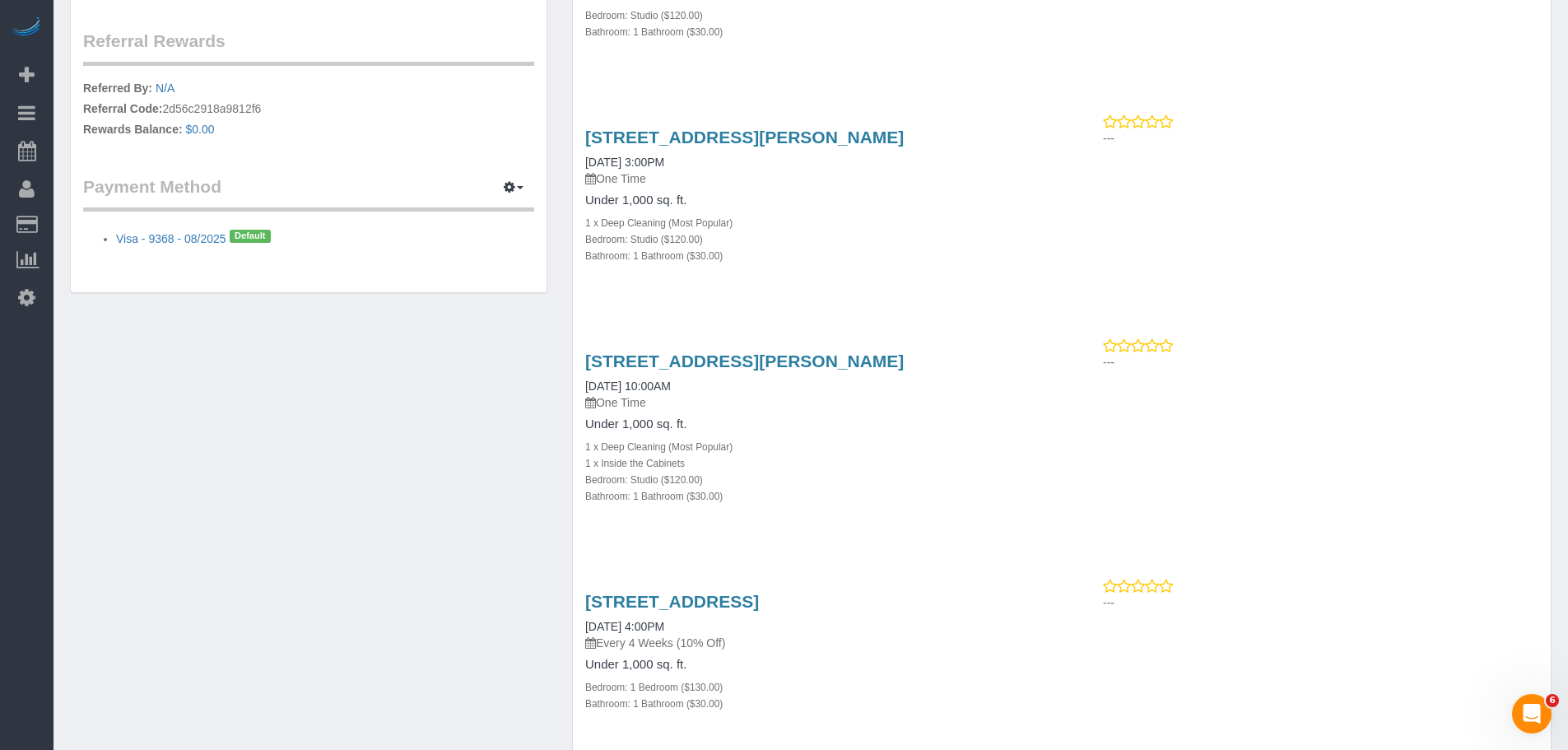
scroll to position [1317, 0]
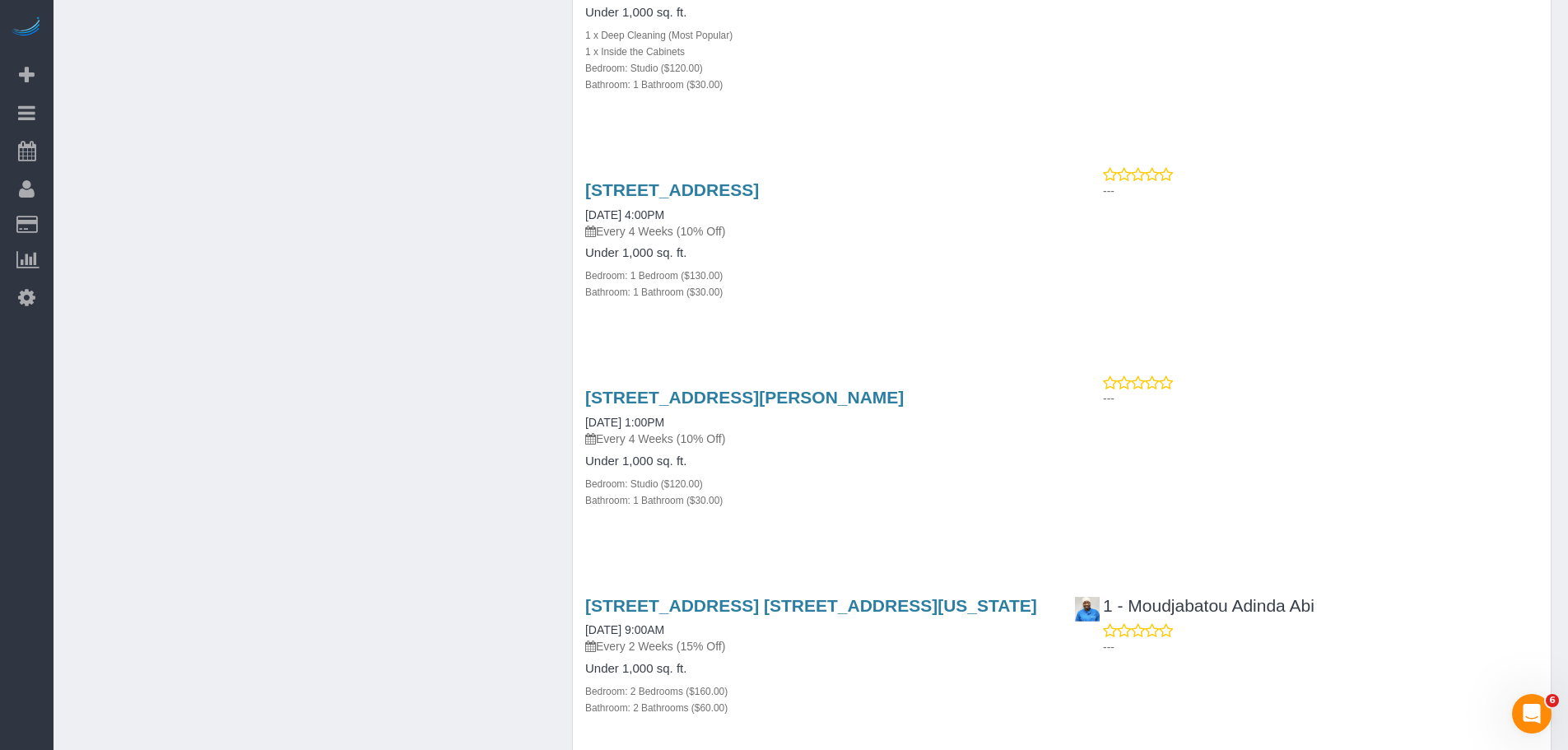
click at [887, 286] on div "Bathroom: 1 Bathroom ($30.00)" at bounding box center [817, 291] width 464 height 16
click at [759, 196] on link "563 First Street, 2, Brooklyn, NY 11215" at bounding box center [672, 190] width 174 height 19
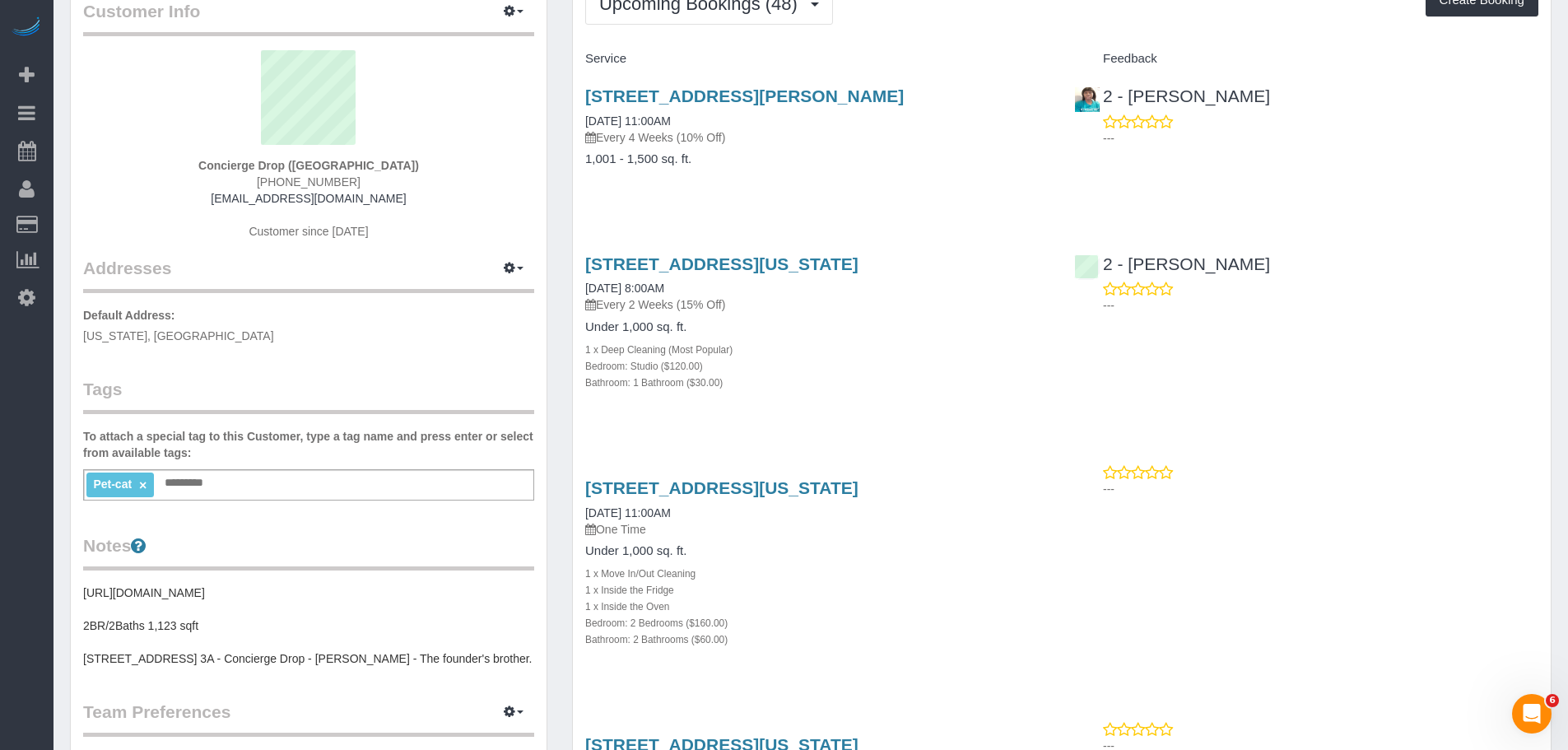
scroll to position [0, 0]
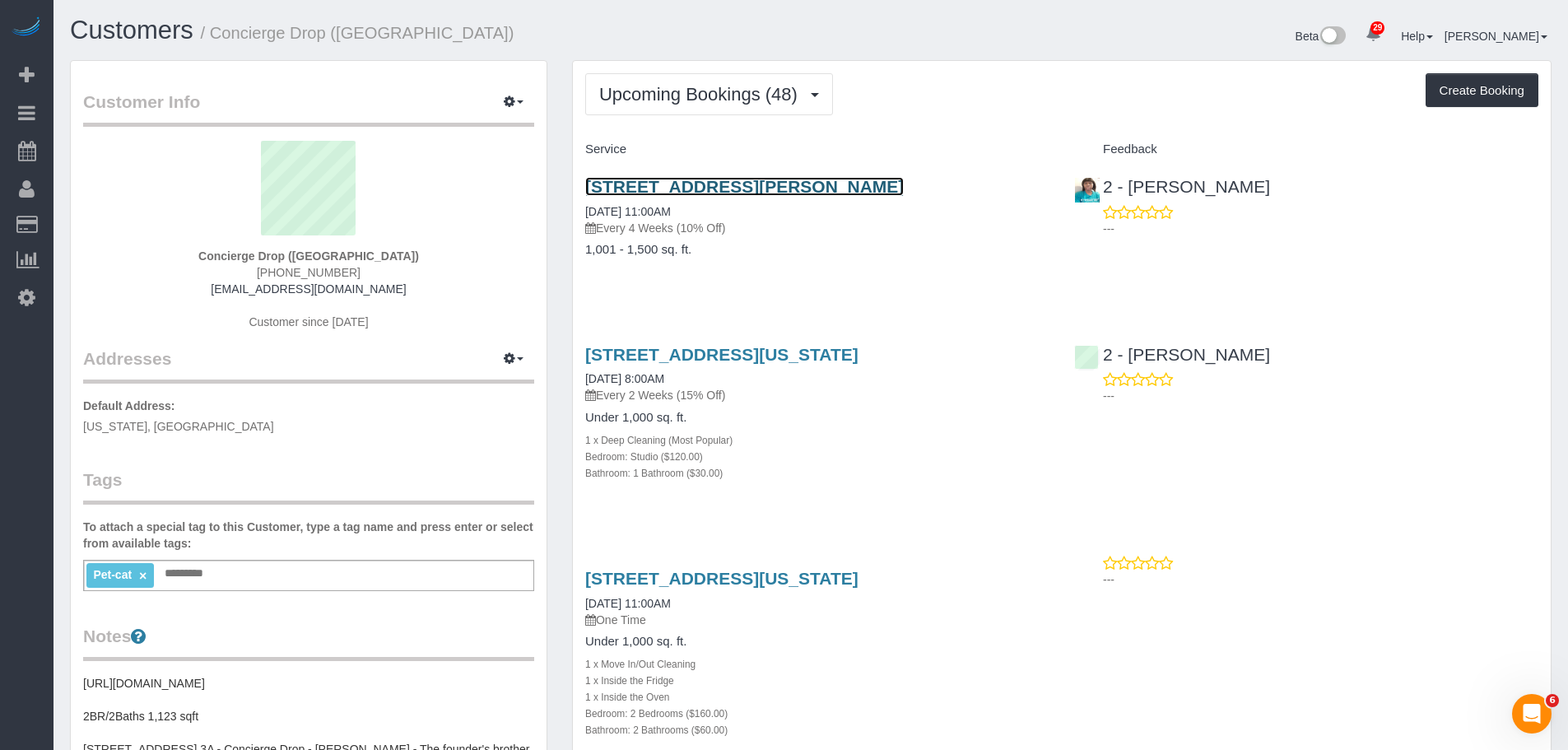
click at [701, 189] on link "20 Rockwell Pl, 3901, Brooklyn, NY 11201" at bounding box center [745, 187] width 319 height 19
click at [645, 179] on link "20 Rockwell Pl, 3901, Brooklyn, NY 11201" at bounding box center [745, 187] width 319 height 19
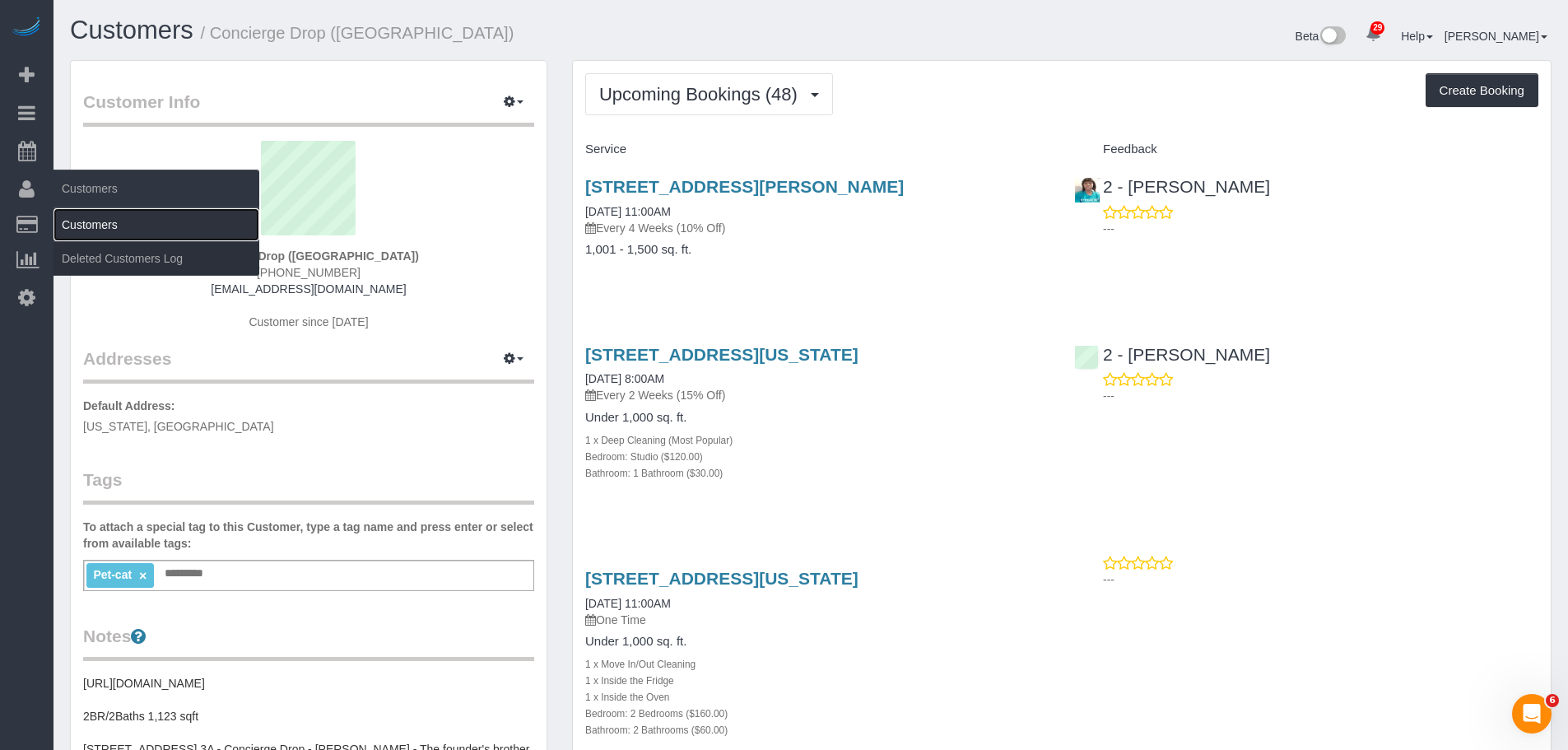
click at [83, 212] on link "Customers" at bounding box center [156, 225] width 206 height 33
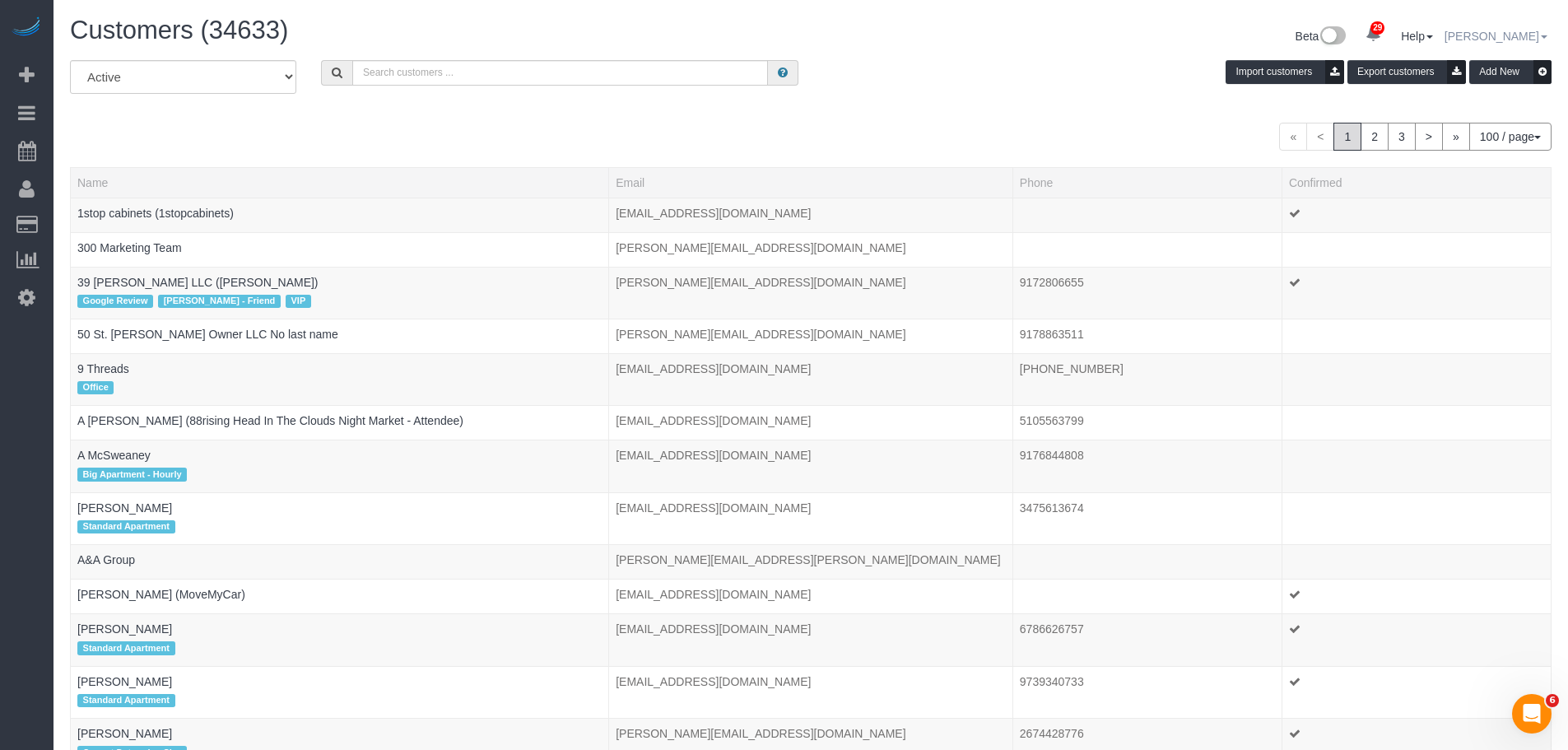
click at [1539, 40] on link "[PERSON_NAME]" at bounding box center [1496, 36] width 102 height 13
click at [241, 77] on select "All Active Archived" at bounding box center [183, 77] width 227 height 34
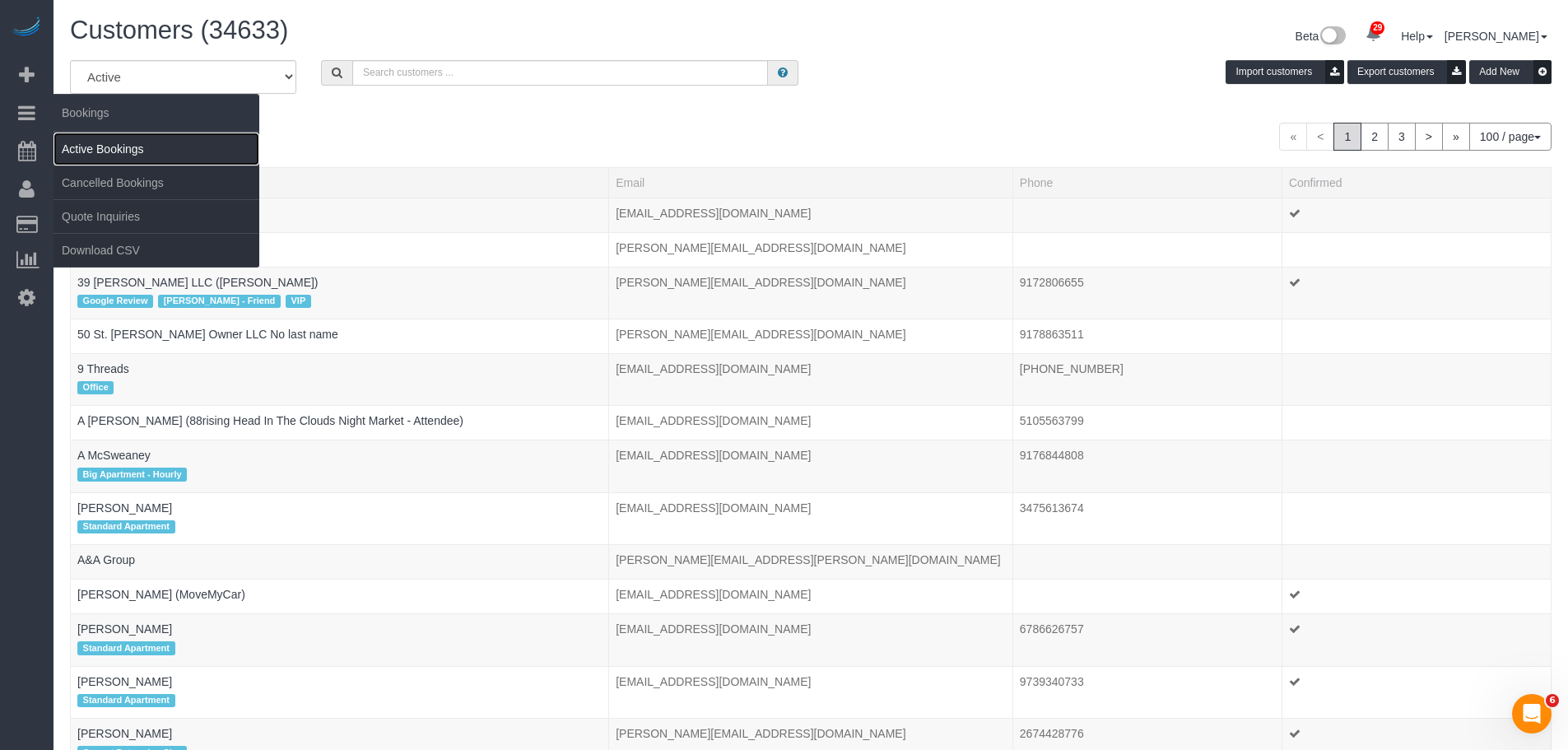
click at [125, 145] on link "Active Bookings" at bounding box center [156, 149] width 206 height 33
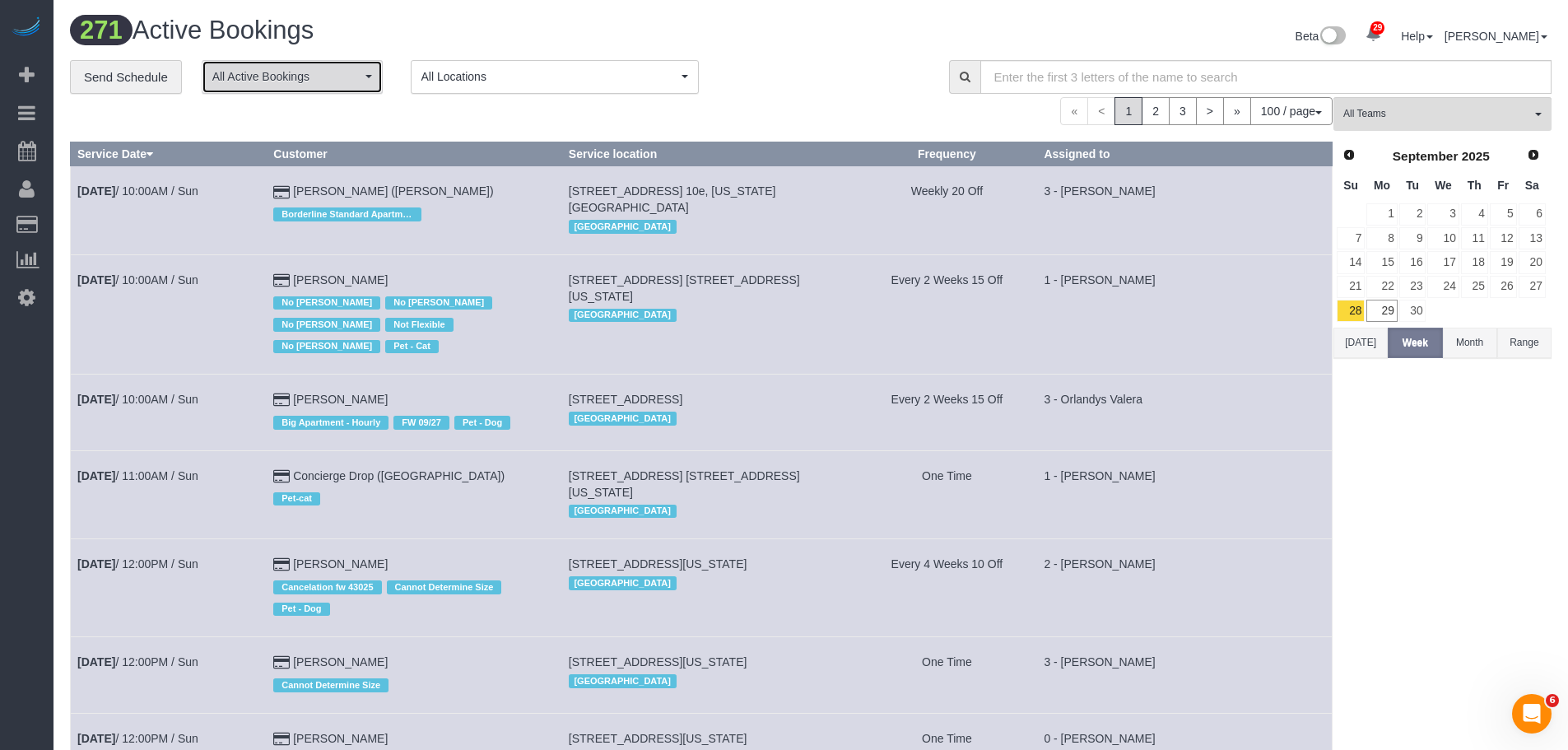
click at [276, 81] on span "All Active Bookings" at bounding box center [286, 76] width 149 height 16
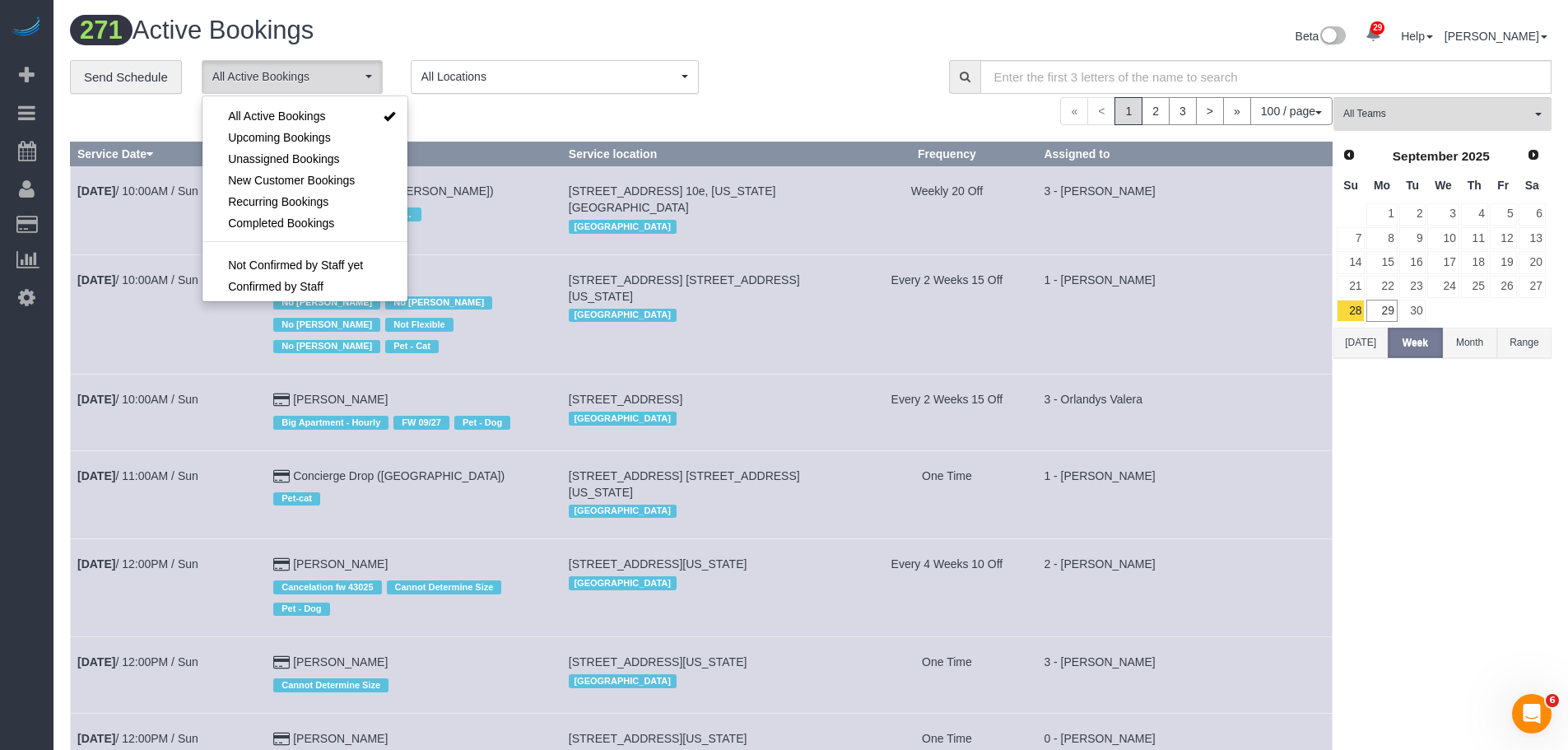
click at [611, 73] on span "All Locations" at bounding box center [549, 76] width 256 height 16
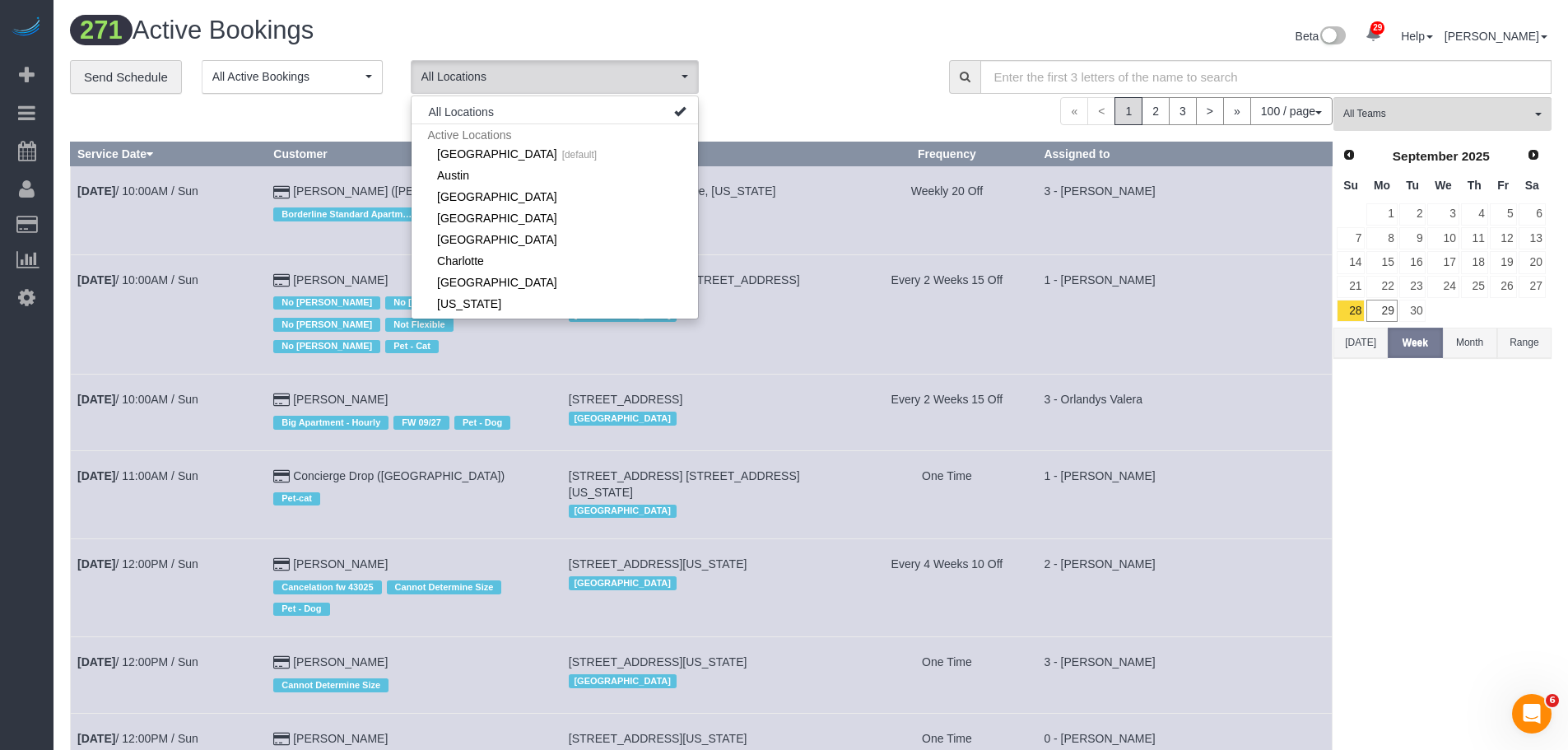
click at [831, 63] on div "**********" at bounding box center [497, 77] width 855 height 34
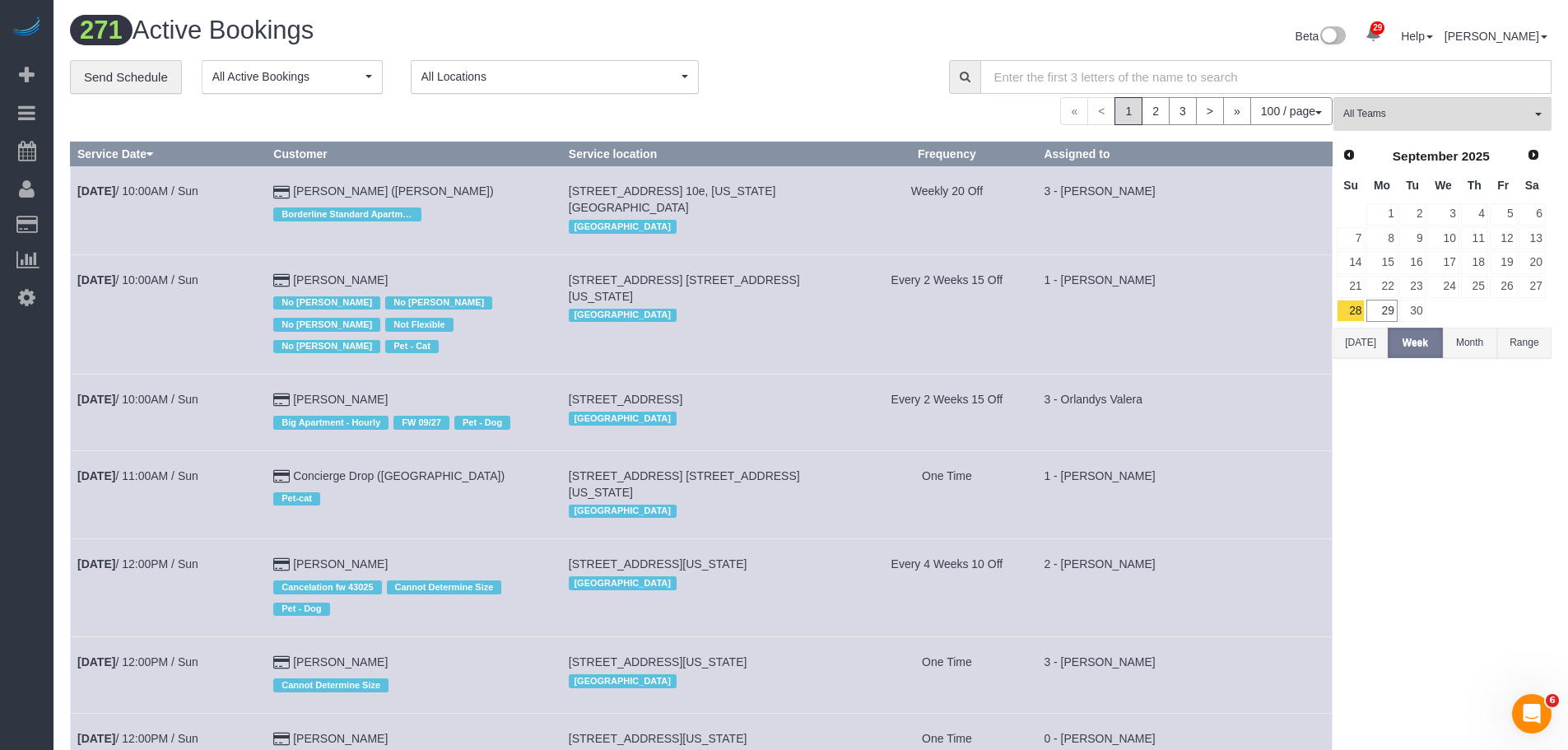
click at [1091, 72] on input "text" at bounding box center [1266, 77] width 572 height 34
click at [966, 78] on icon at bounding box center [965, 77] width 10 height 11
click at [966, 79] on icon at bounding box center [965, 77] width 10 height 11
click at [1430, 109] on span "All Teams" at bounding box center [1437, 114] width 188 height 14
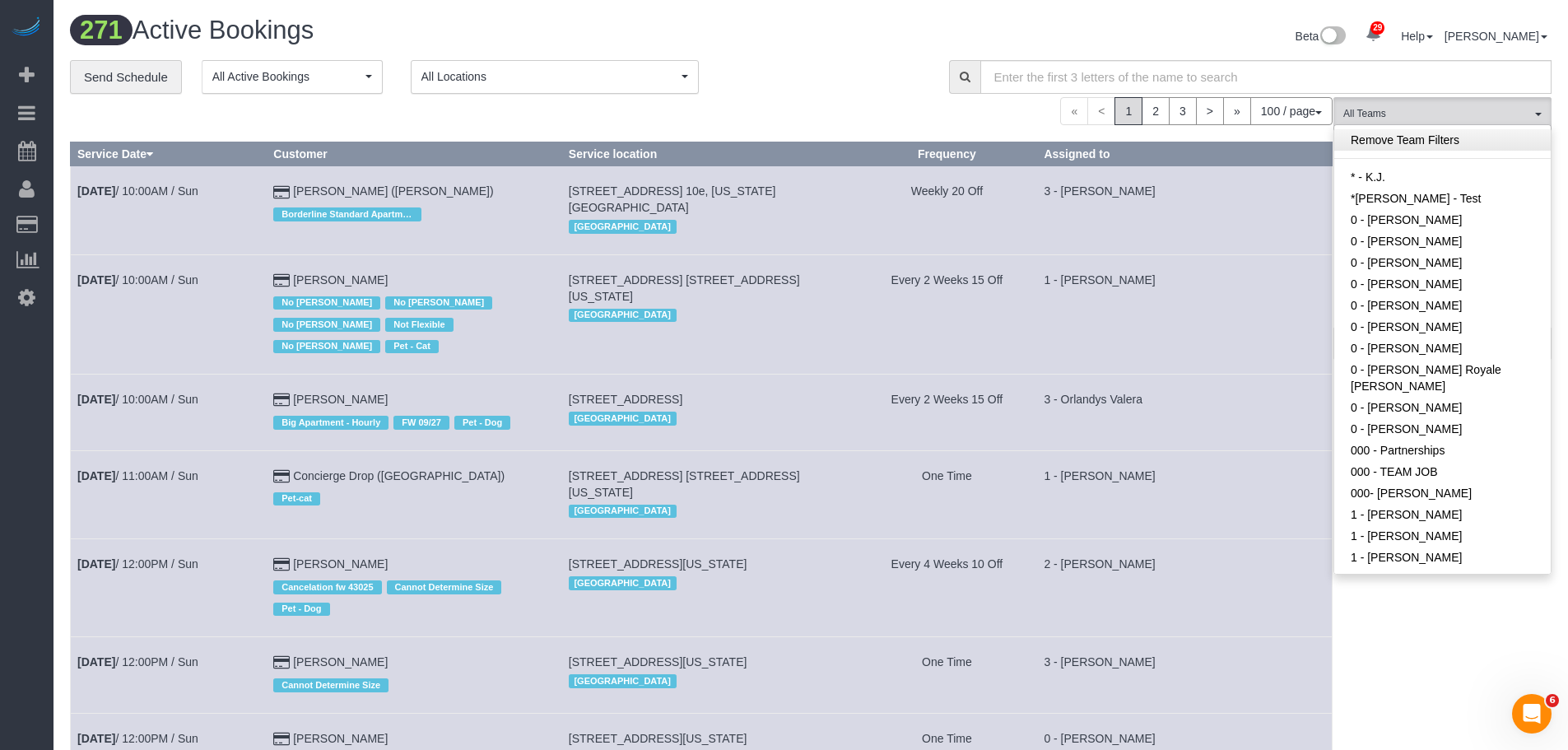
click at [1454, 137] on link "Remove Team Filters" at bounding box center [1443, 139] width 216 height 22
click at [834, 64] on div "**********" at bounding box center [497, 77] width 855 height 34
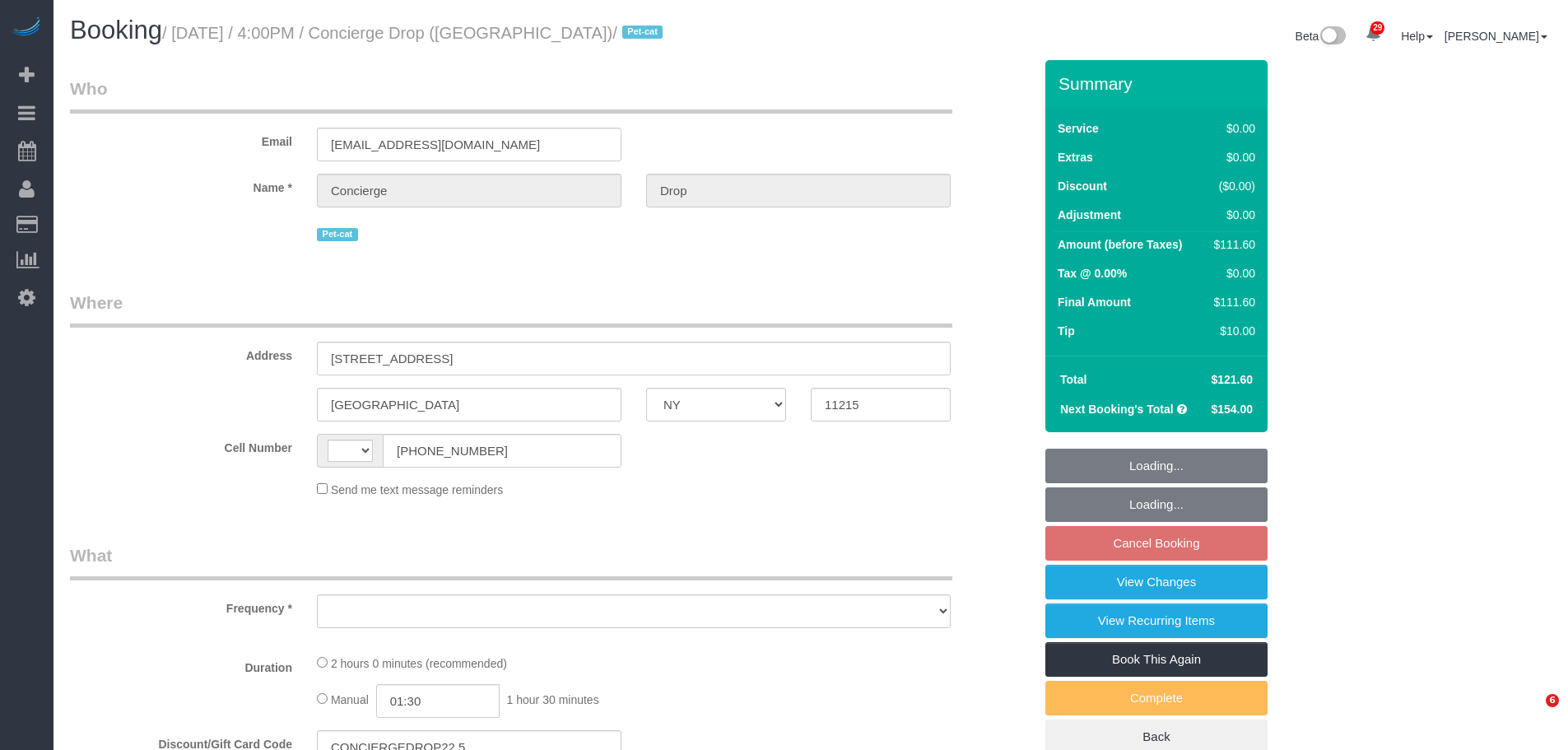
select select "NY"
select select "string:[GEOGRAPHIC_DATA]"
select select "number:89"
select select "number:90"
select select "number:15"
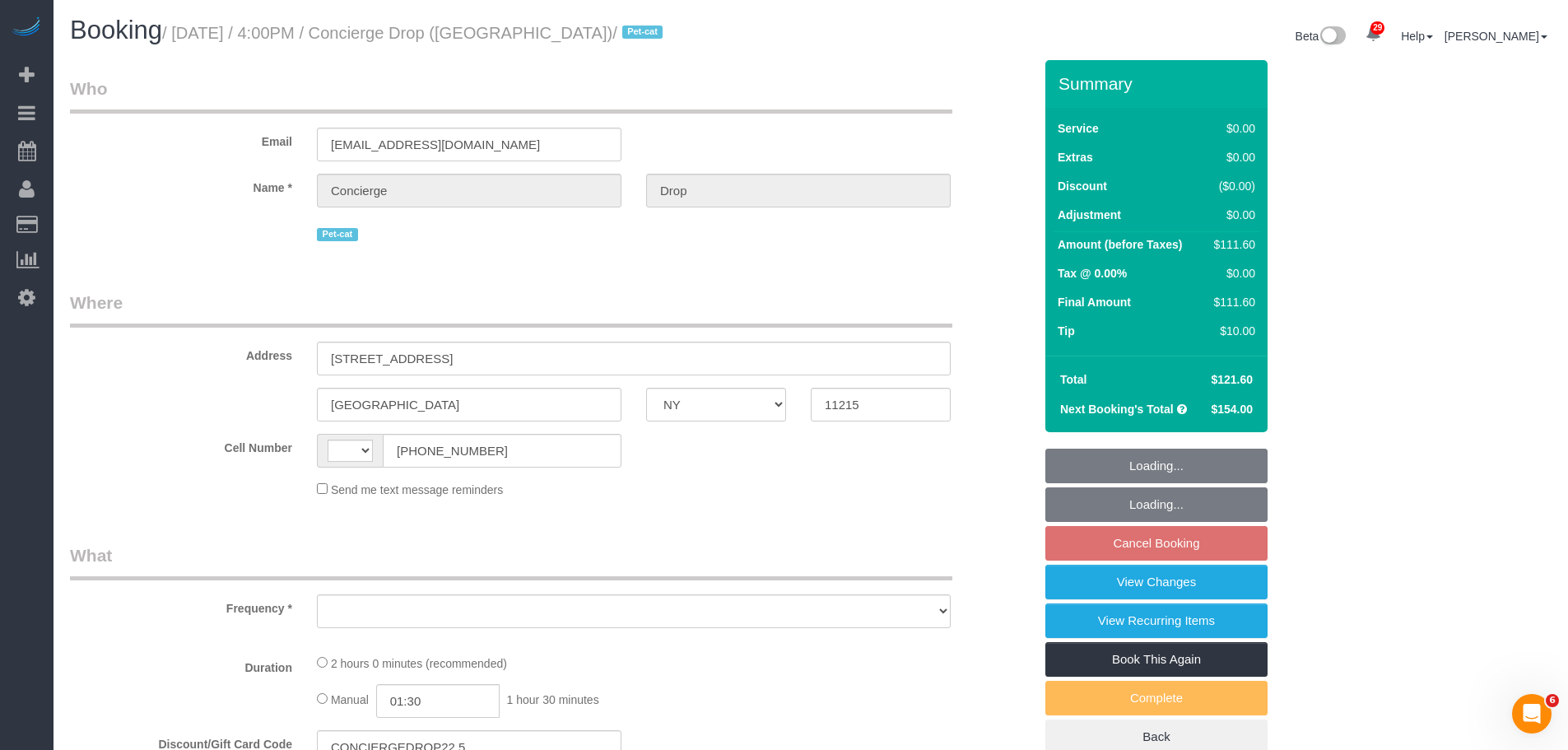
select select "number:5"
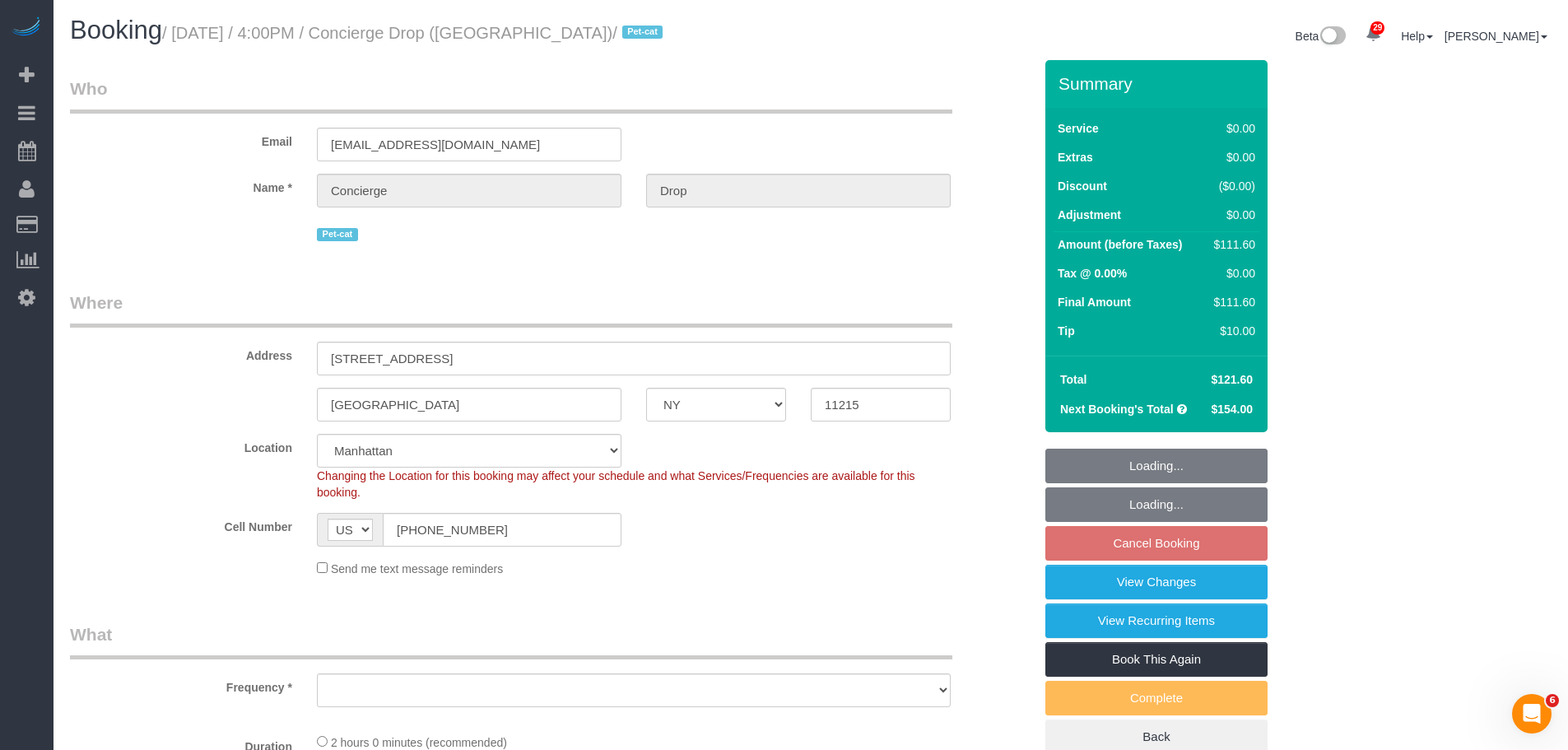
select select "string:stripe-pm_1RaQn24VGloSiKo7zeOF73Wj"
select select "object:1073"
select select "1"
select select "spot6"
select select "1"
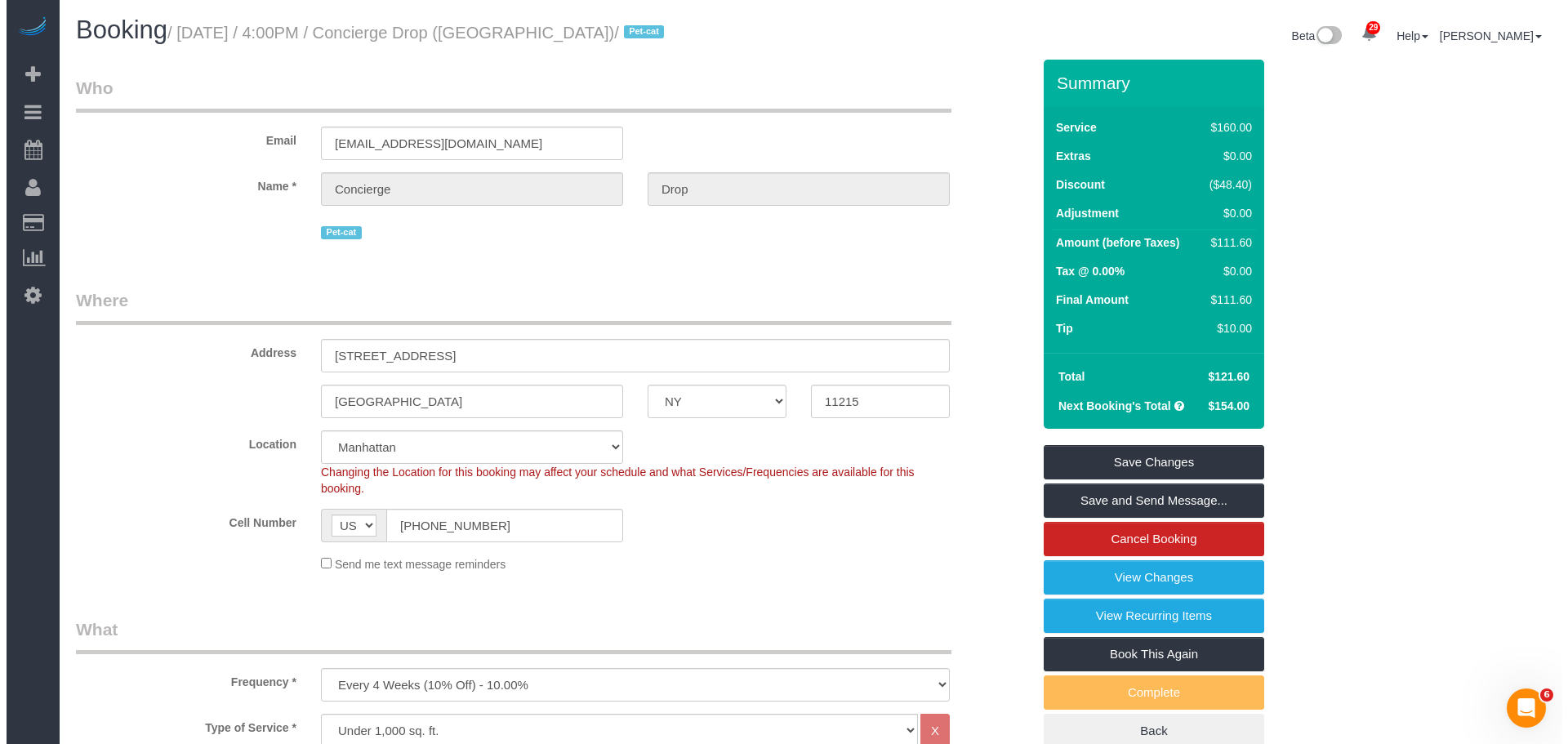
scroll to position [326, 0]
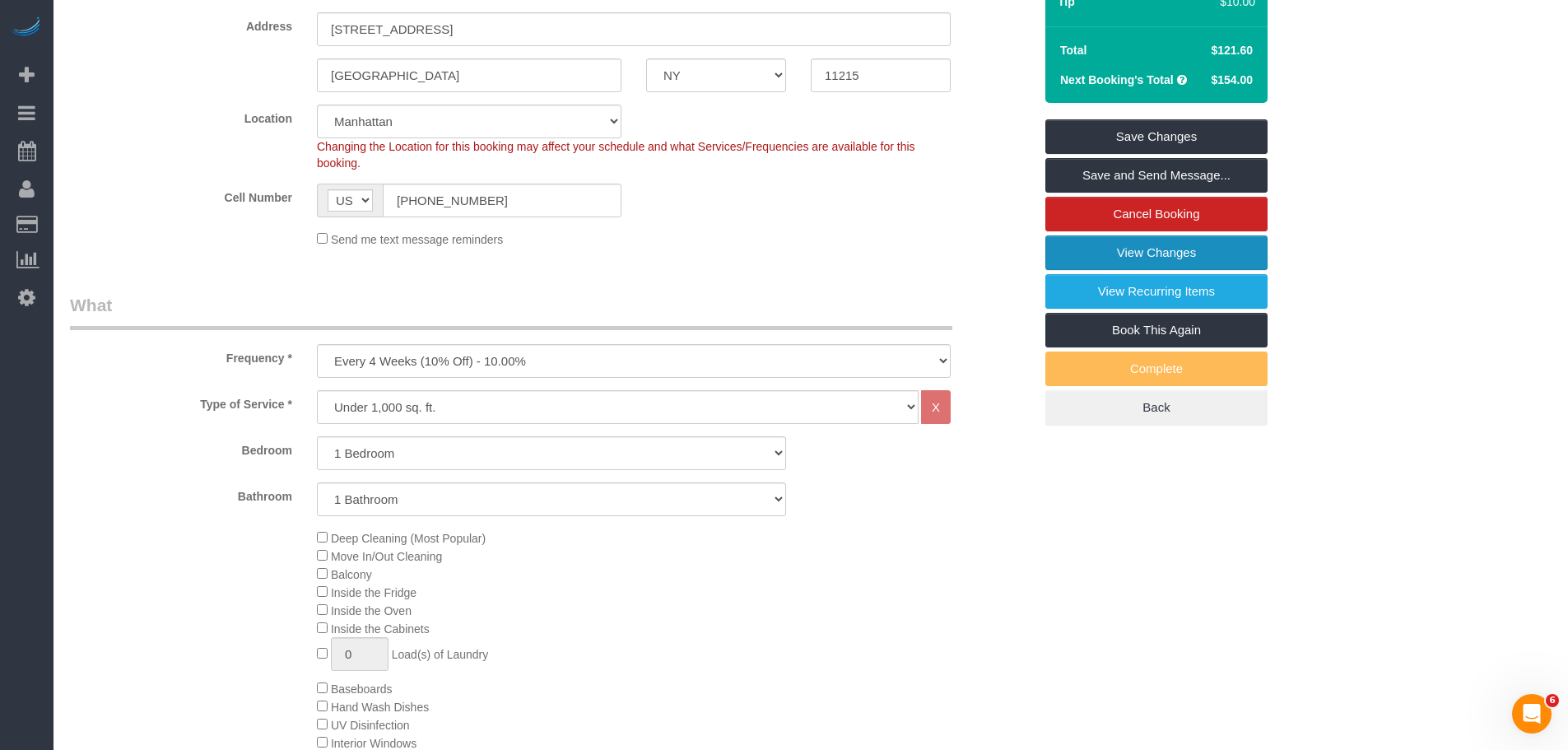
click at [1111, 248] on link "View Changes" at bounding box center [1156, 252] width 222 height 34
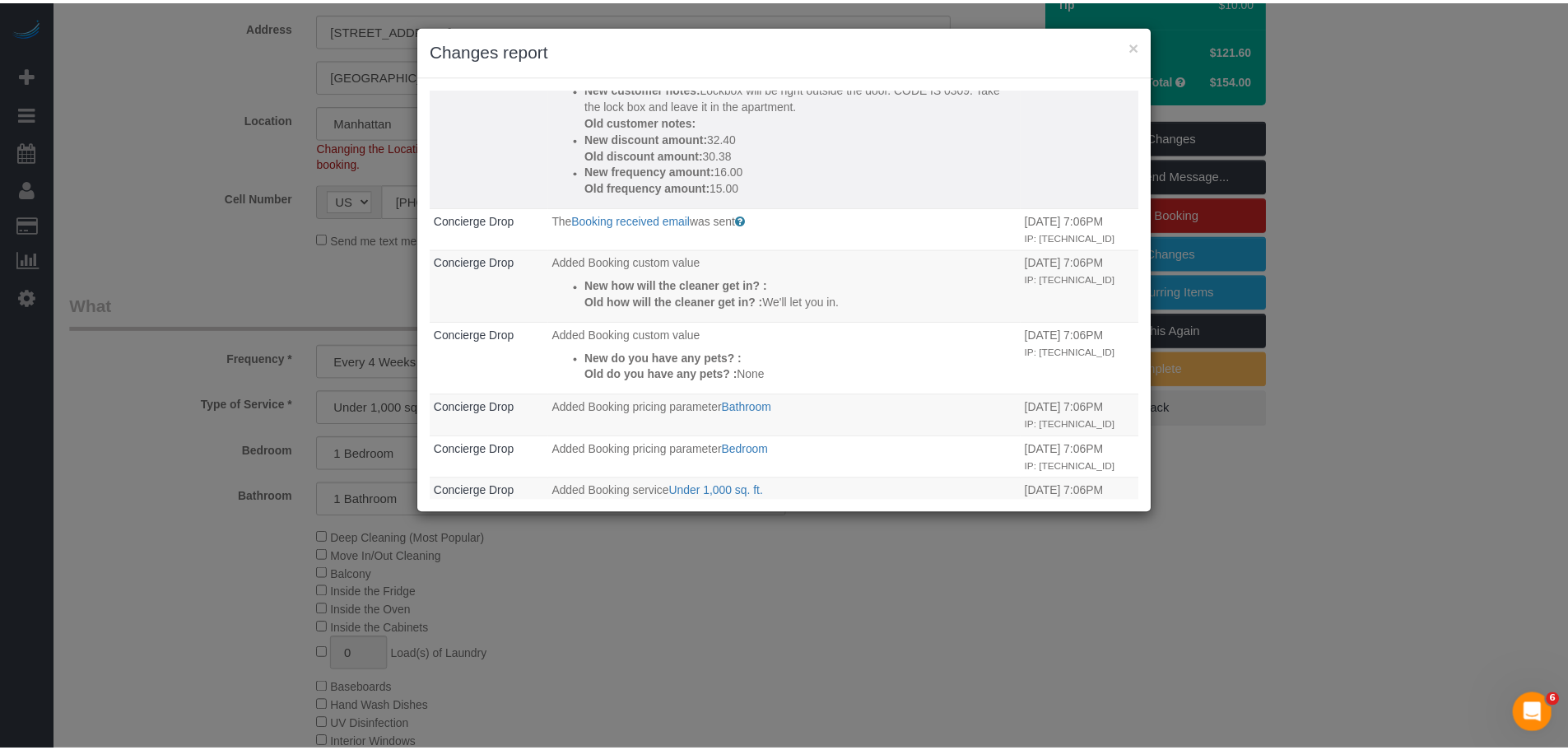
scroll to position [172, 0]
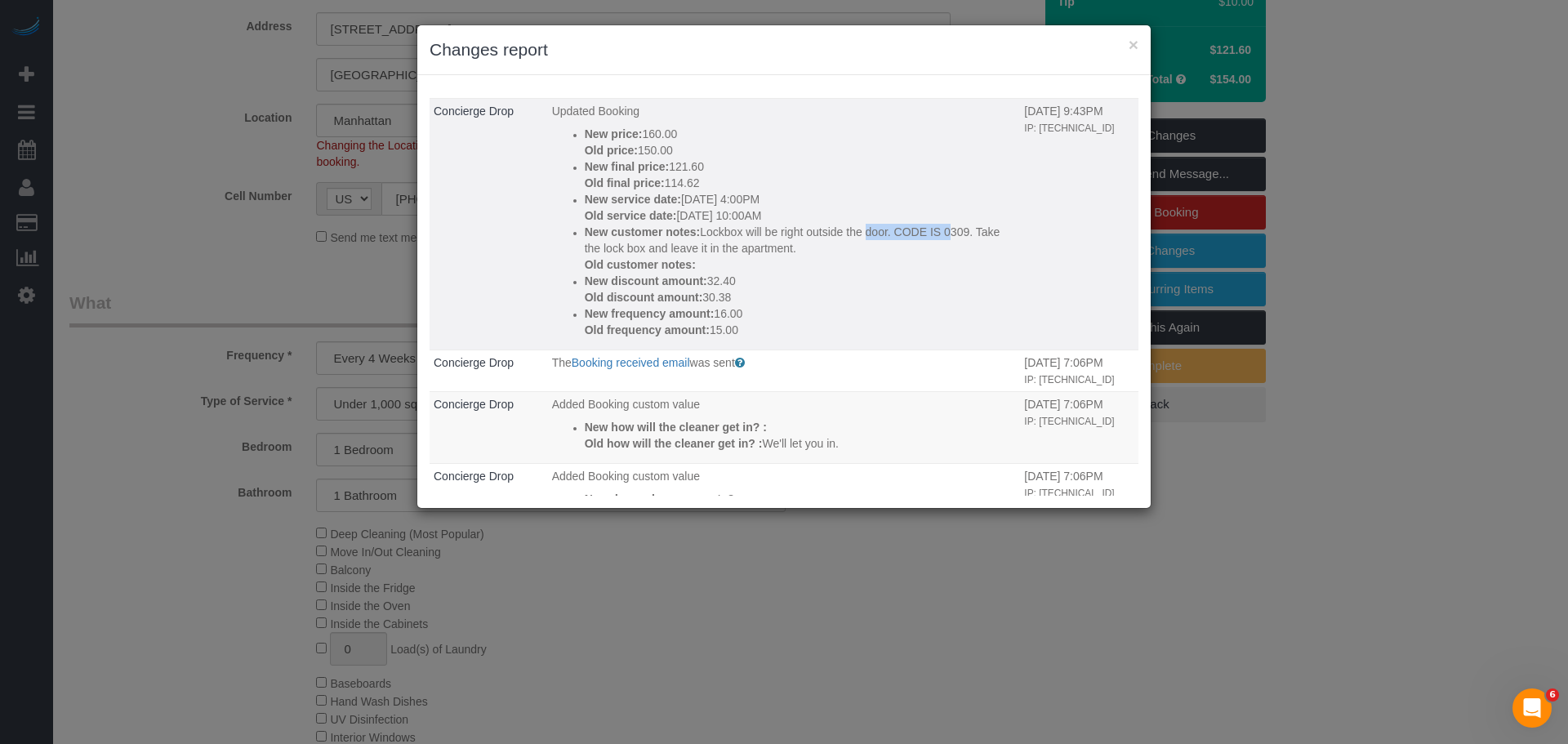
drag, startPoint x: 760, startPoint y: 228, endPoint x: 844, endPoint y: 251, distance: 87.1
click at [831, 238] on p "New customer notes: Lockbox will be right outside the door. CODE IS 0309. Take …" at bounding box center [800, 240] width 432 height 33
click at [853, 255] on p "New customer notes: Lockbox will be right outside the door. CODE IS 0309. Take …" at bounding box center [800, 240] width 432 height 33
click at [1134, 45] on button "×" at bounding box center [1133, 44] width 9 height 17
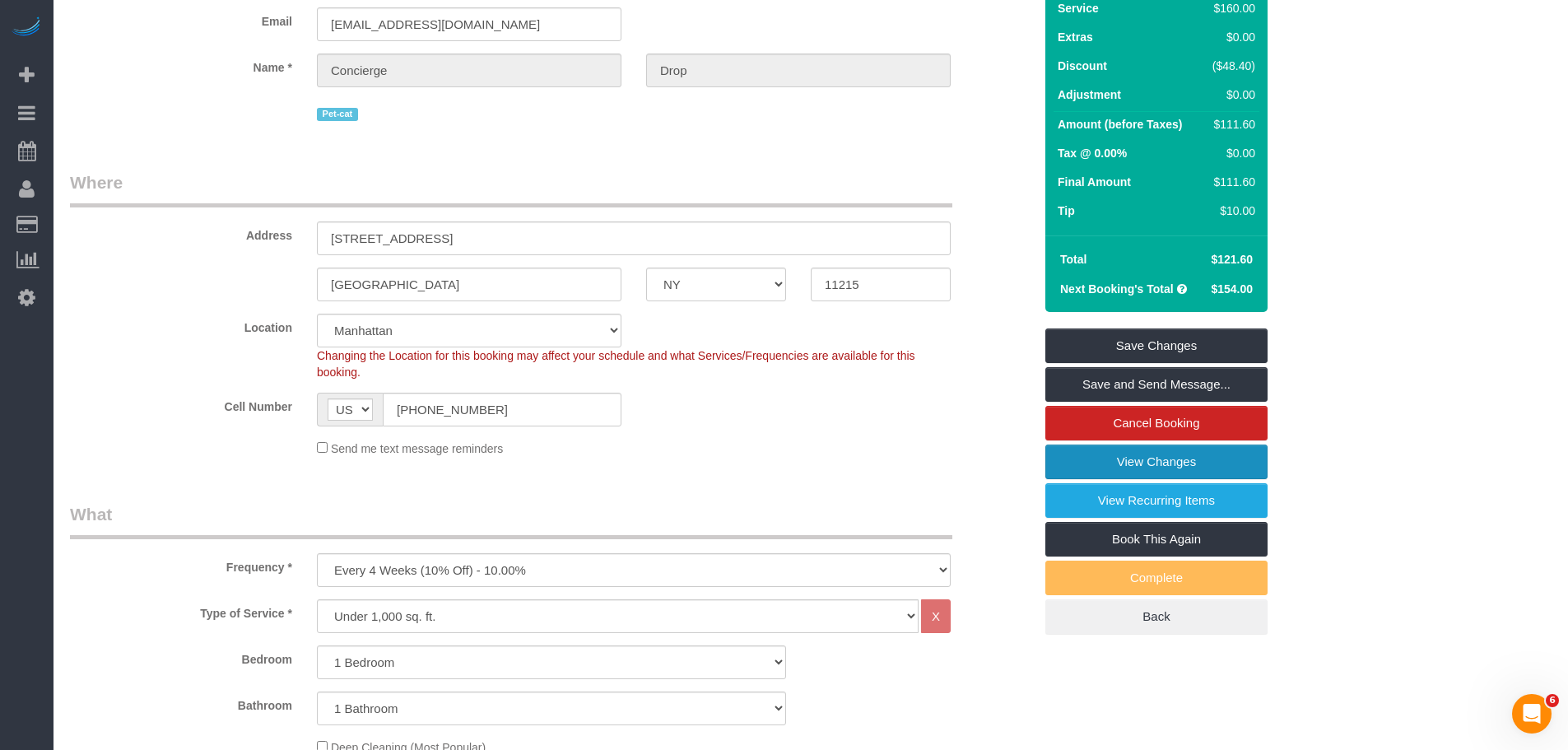
scroll to position [0, 0]
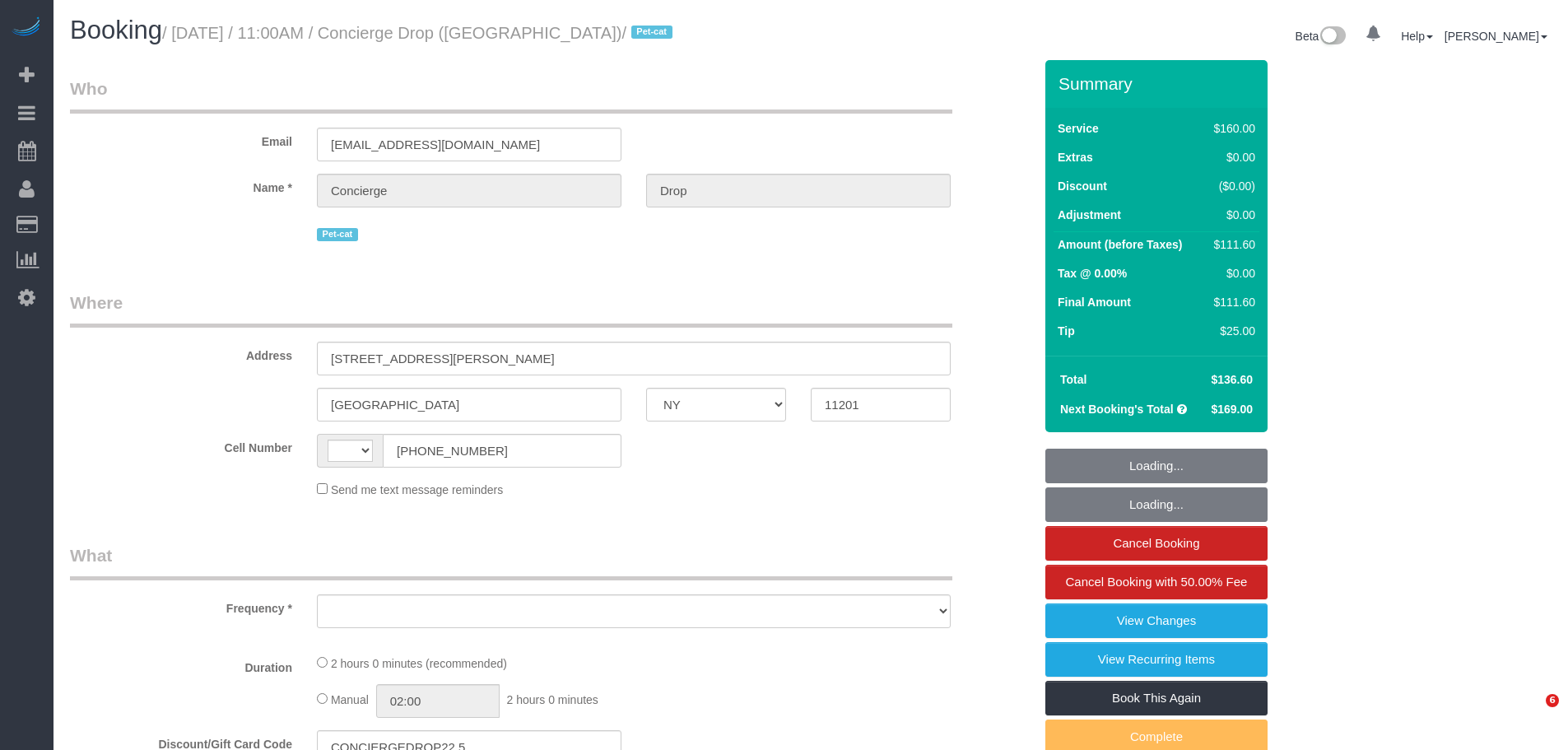
select select "NY"
select select "string:[GEOGRAPHIC_DATA]"
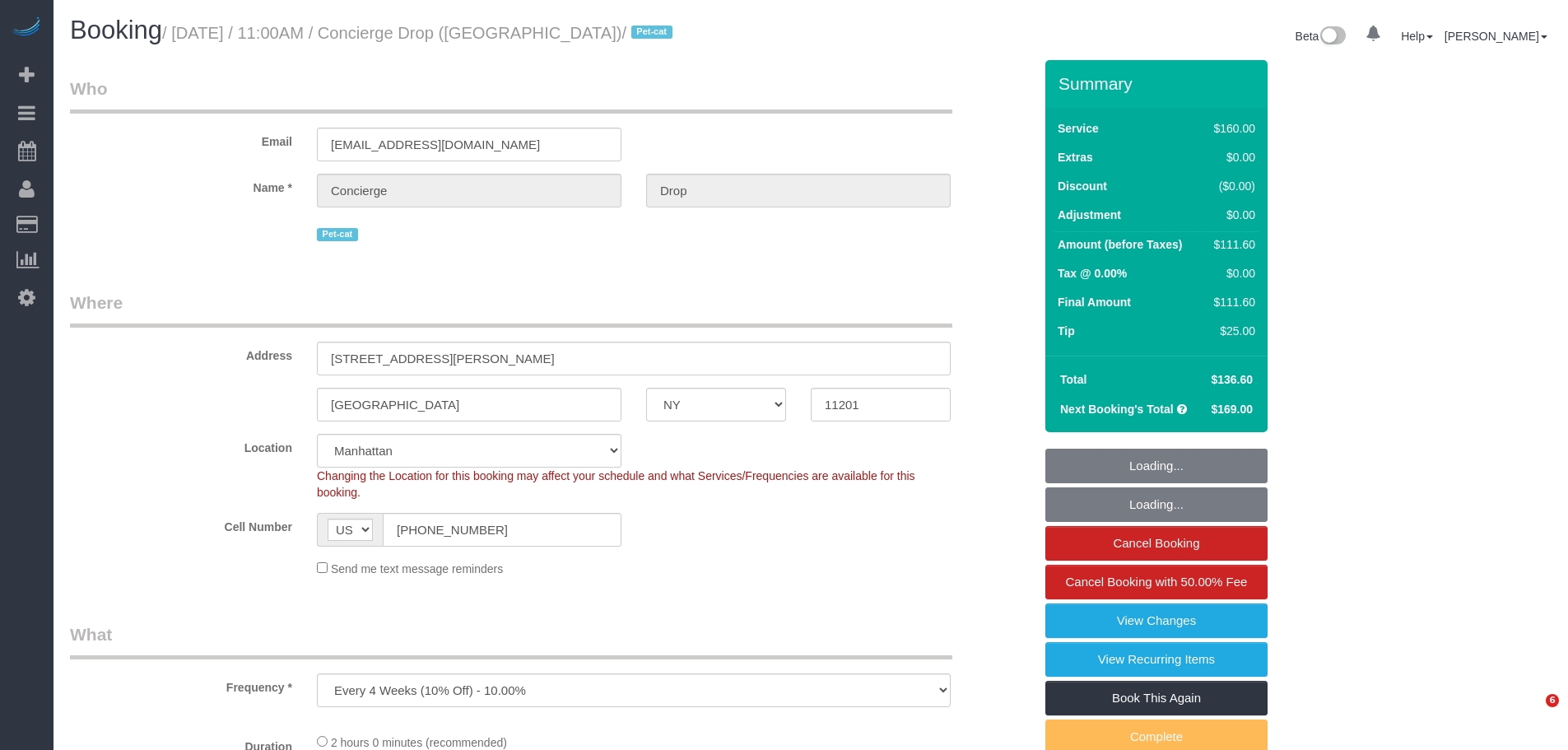
select select "object:834"
select select "string:stripe-pm_1RaQn24VGloSiKo7zeOF73Wj"
select select "spot1"
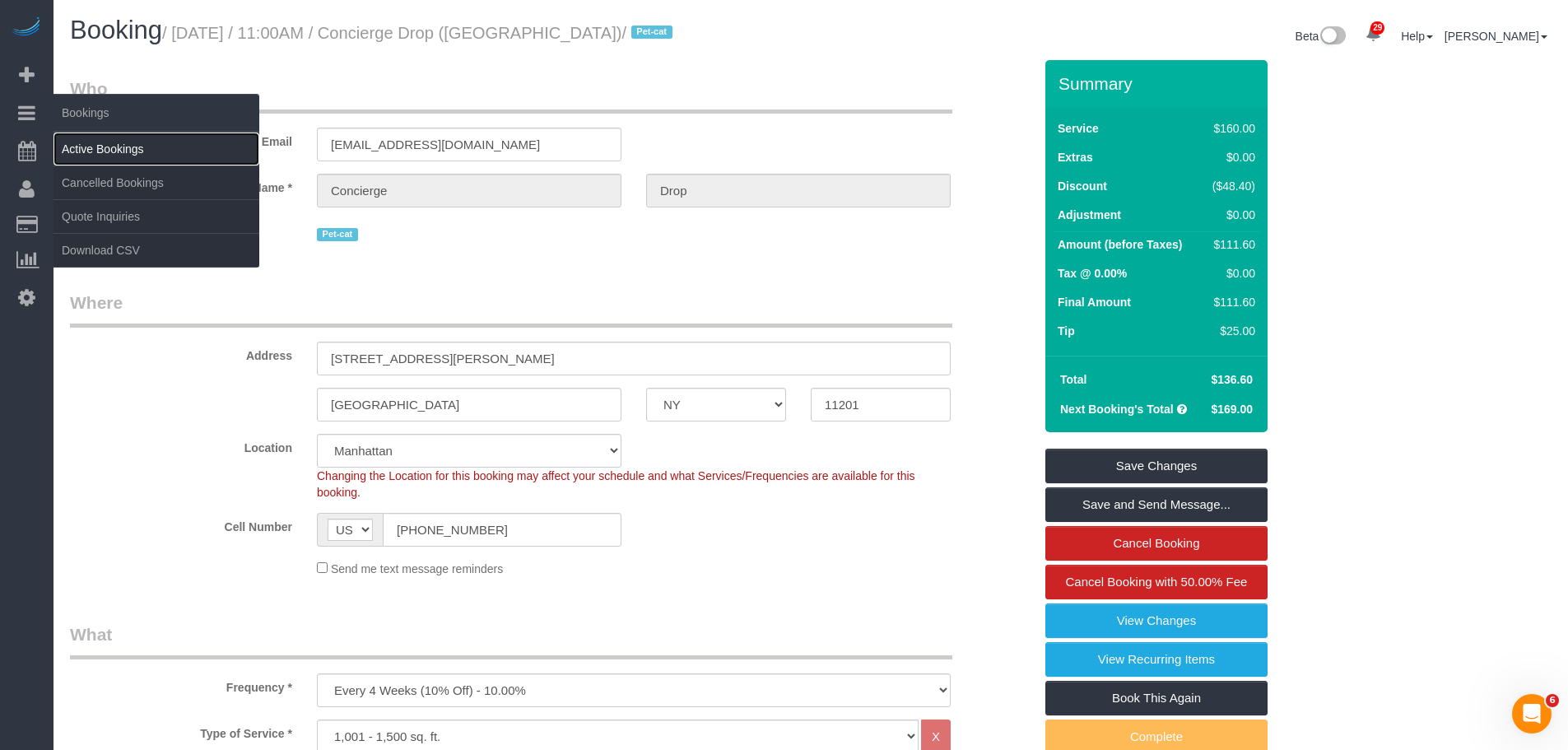
click at [151, 150] on link "Active Bookings" at bounding box center [156, 149] width 206 height 33
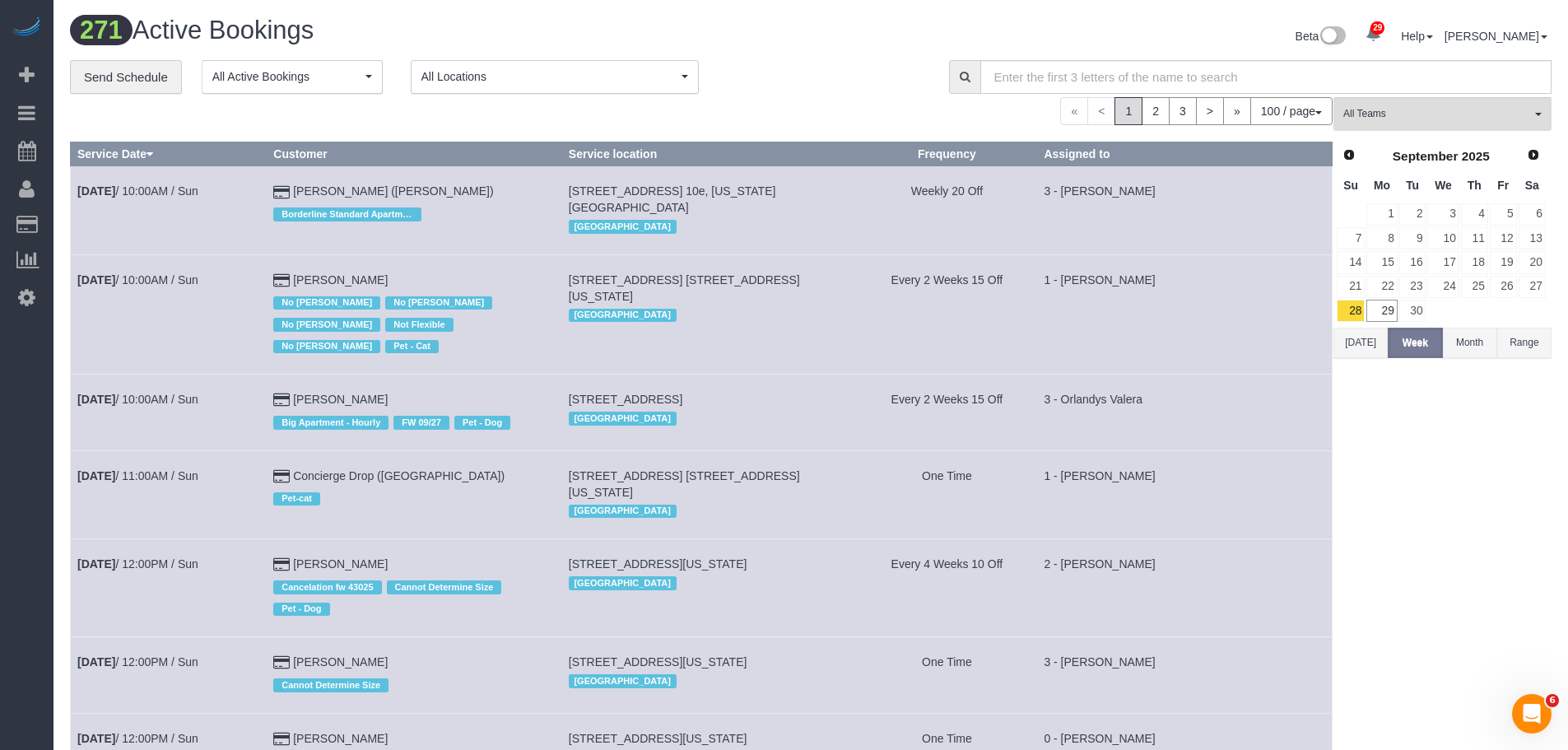
click at [649, 78] on span "All Locations" at bounding box center [549, 76] width 256 height 16
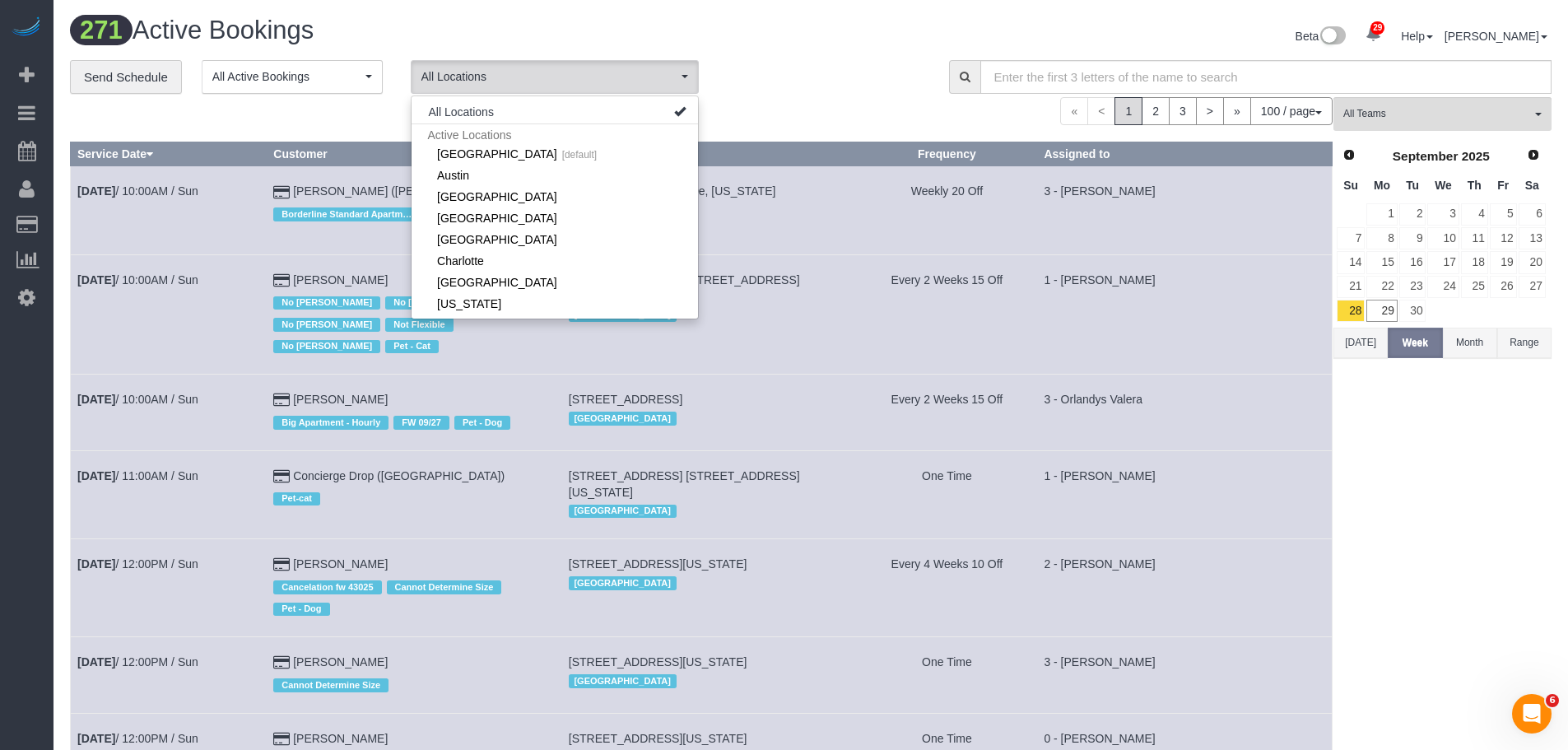
click at [249, 114] on div "« < 1 2 3 > » 100 / page 10 / page 20 / page 30 / page 40 / page 50 / page 100 …" at bounding box center [701, 111] width 1263 height 28
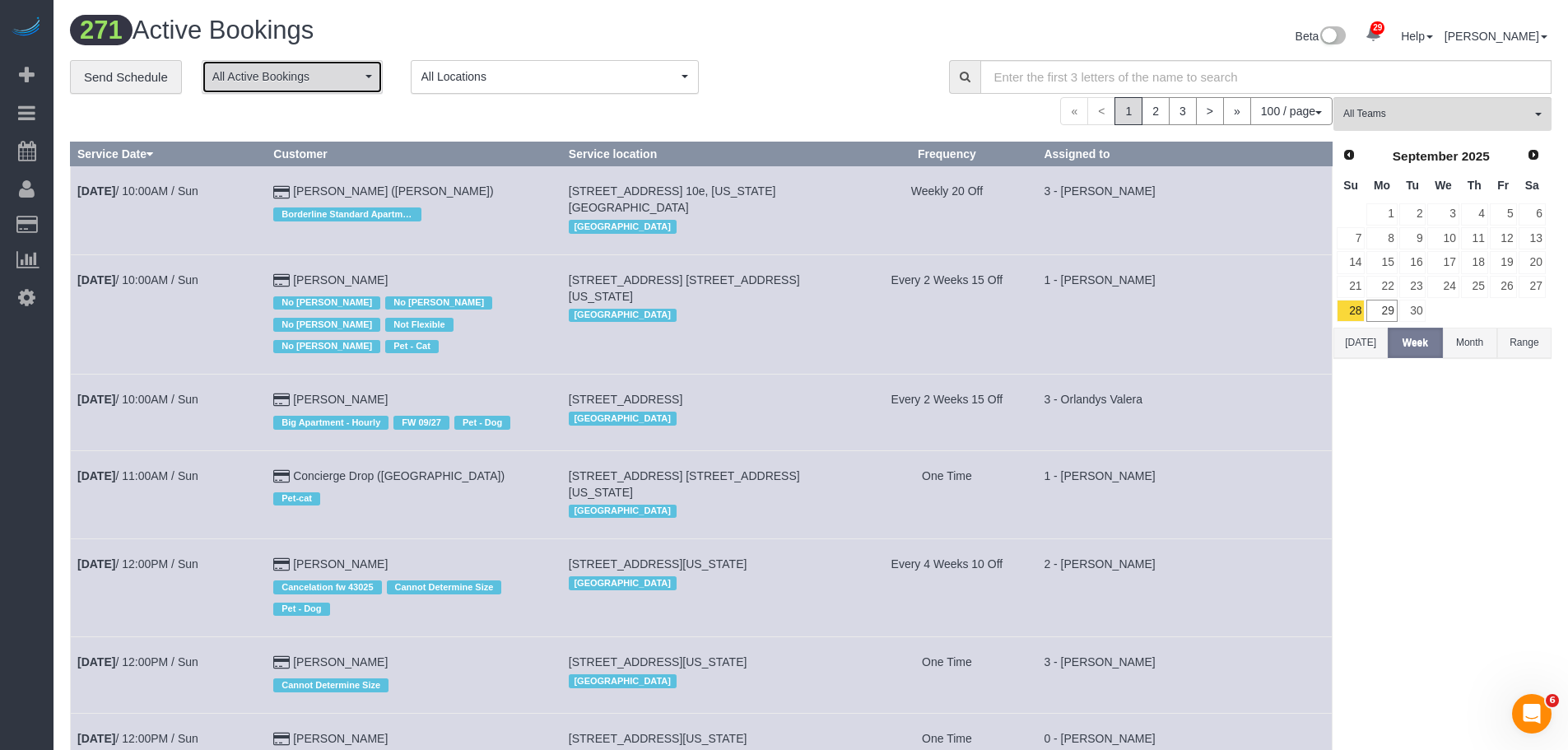
click at [326, 79] on span "All Active Bookings" at bounding box center [286, 76] width 149 height 16
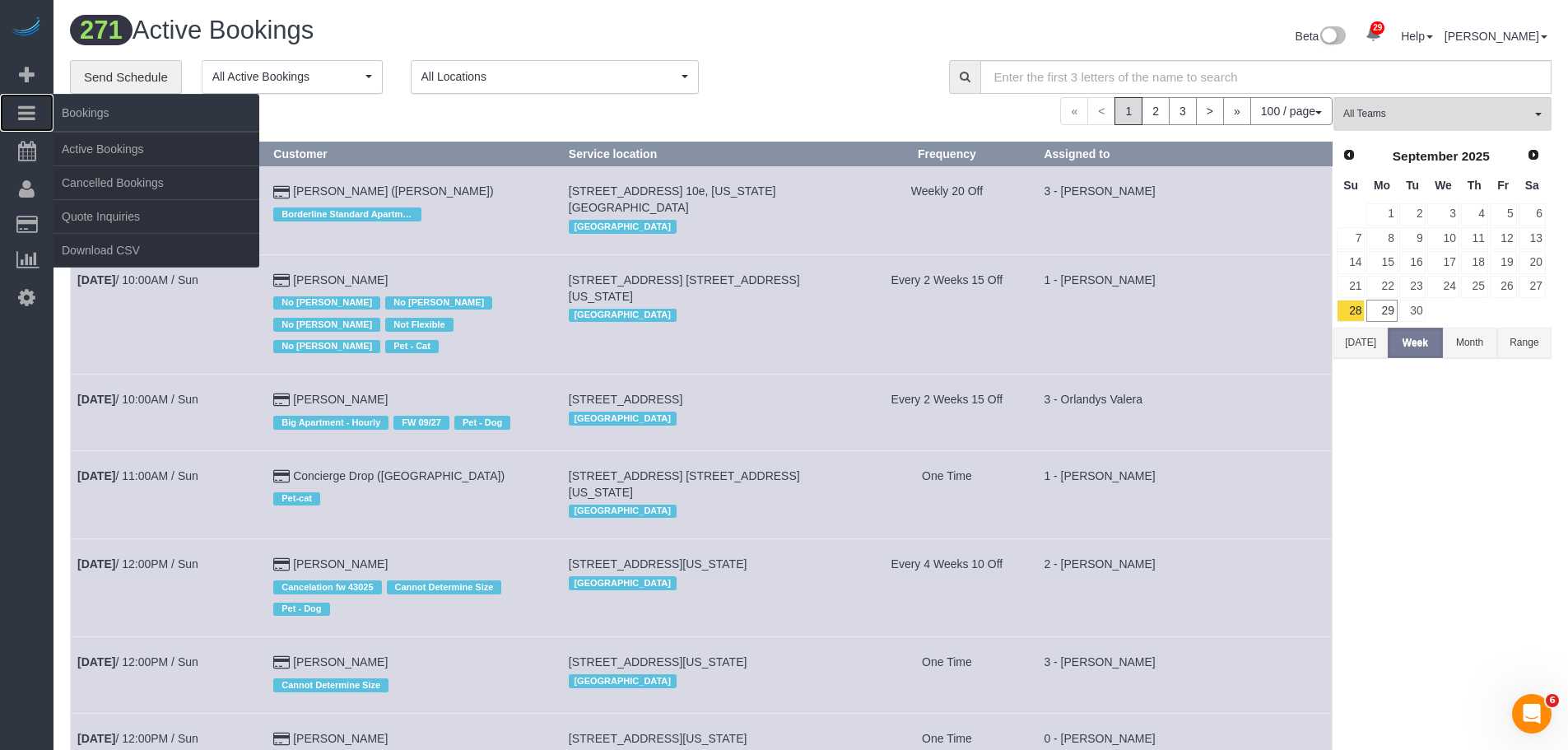
click at [121, 114] on span "Bookings" at bounding box center [156, 113] width 206 height 38
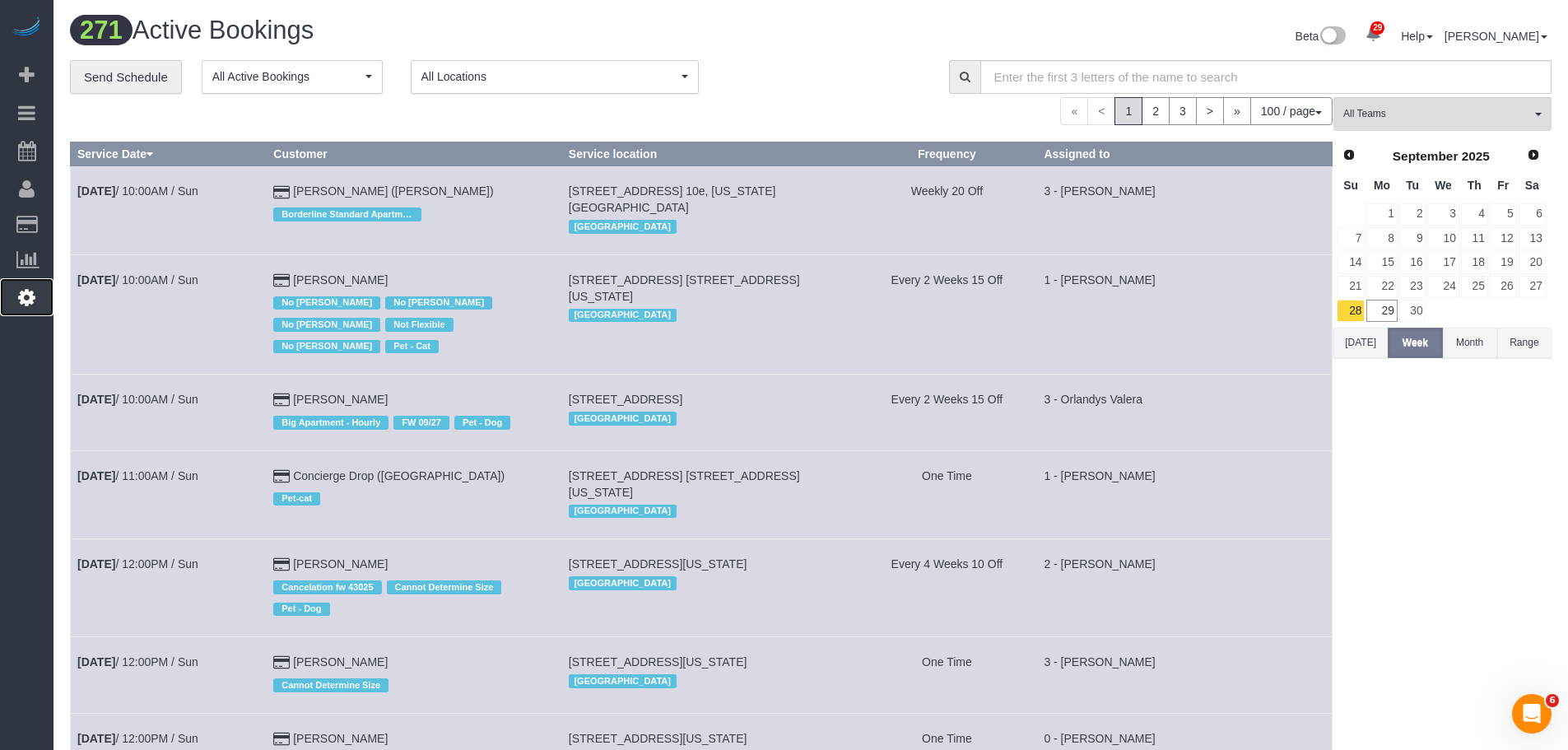
click at [28, 302] on icon at bounding box center [27, 297] width 17 height 20
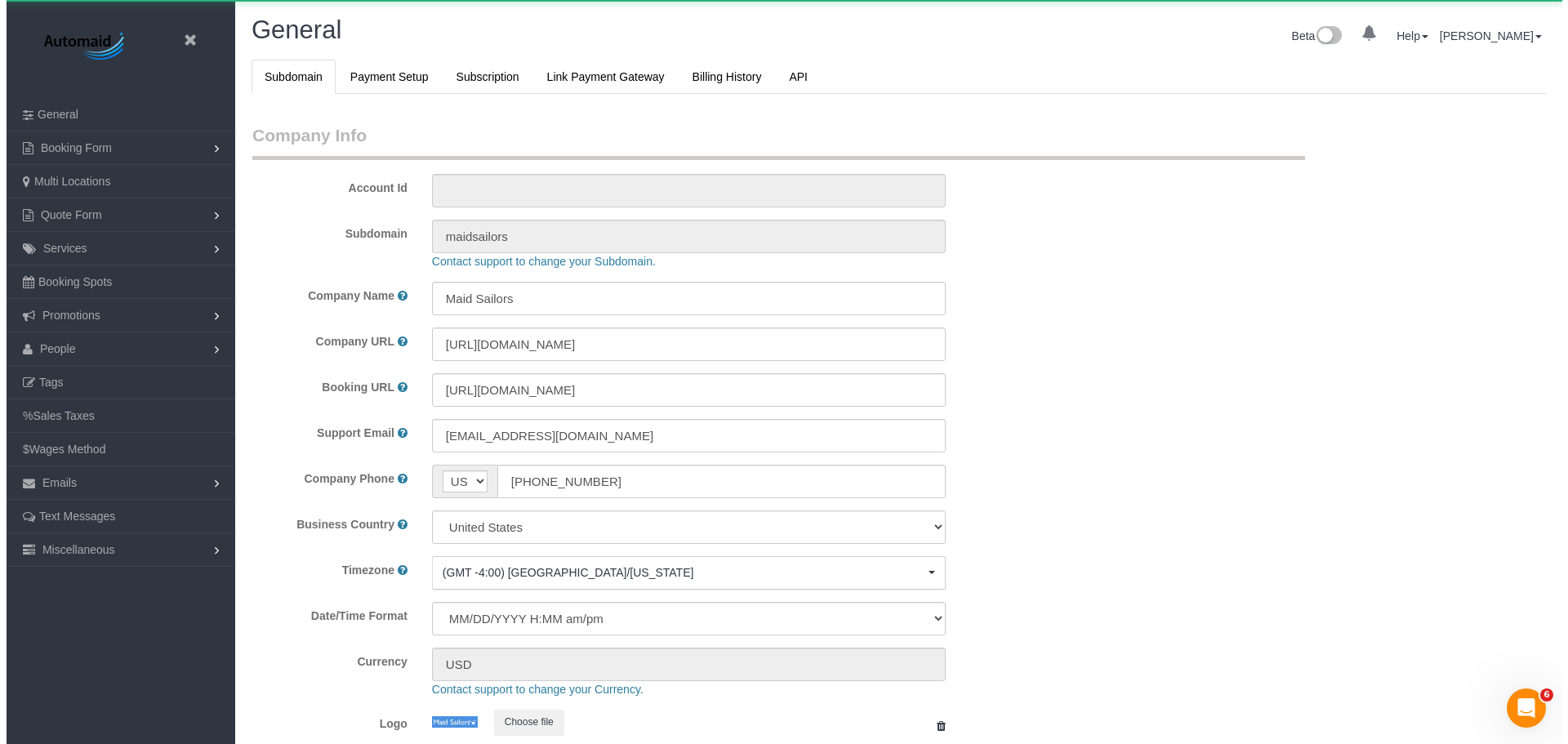
scroll to position [3444, 1556]
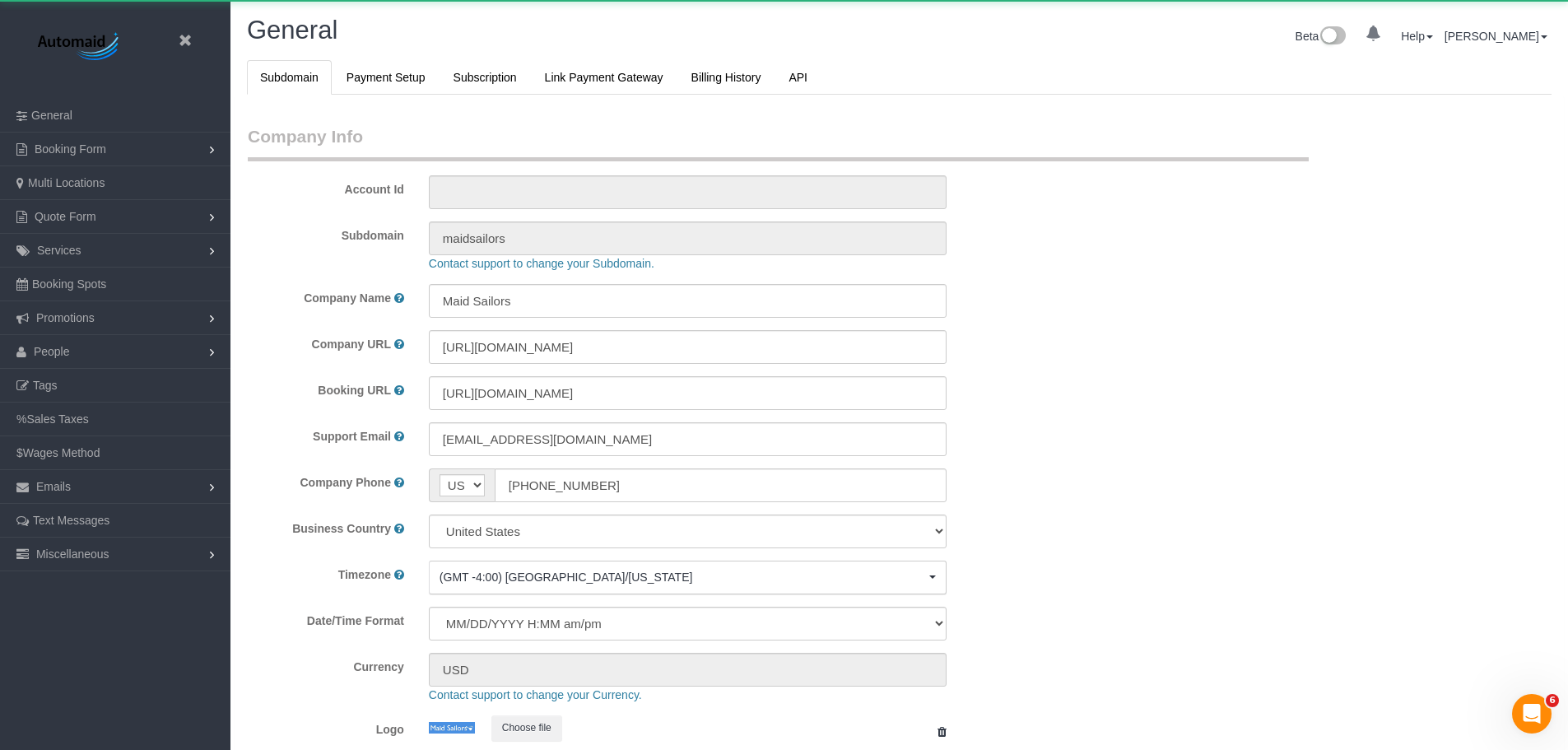
select select "425"
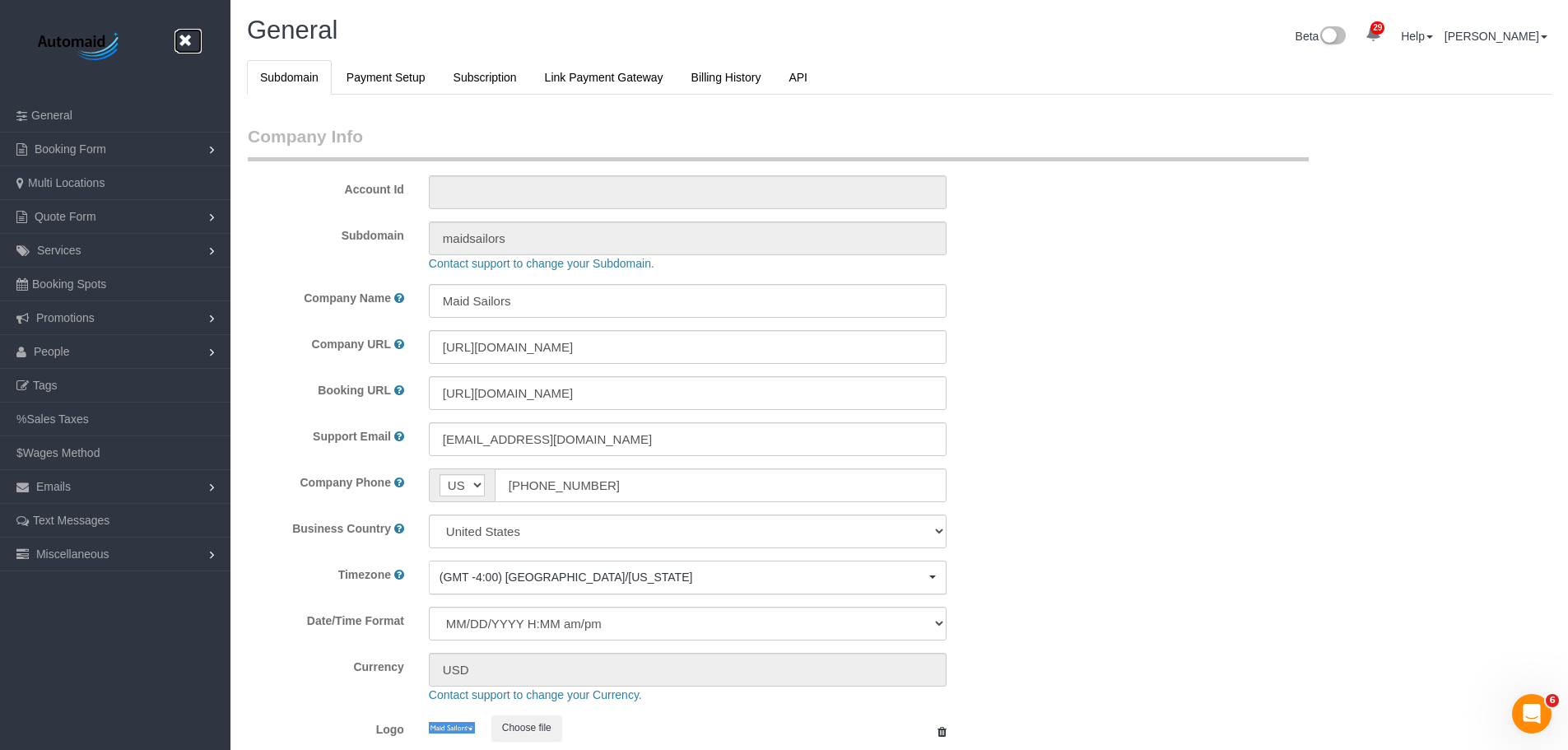
click at [188, 42] on icon at bounding box center [185, 41] width 21 height 21
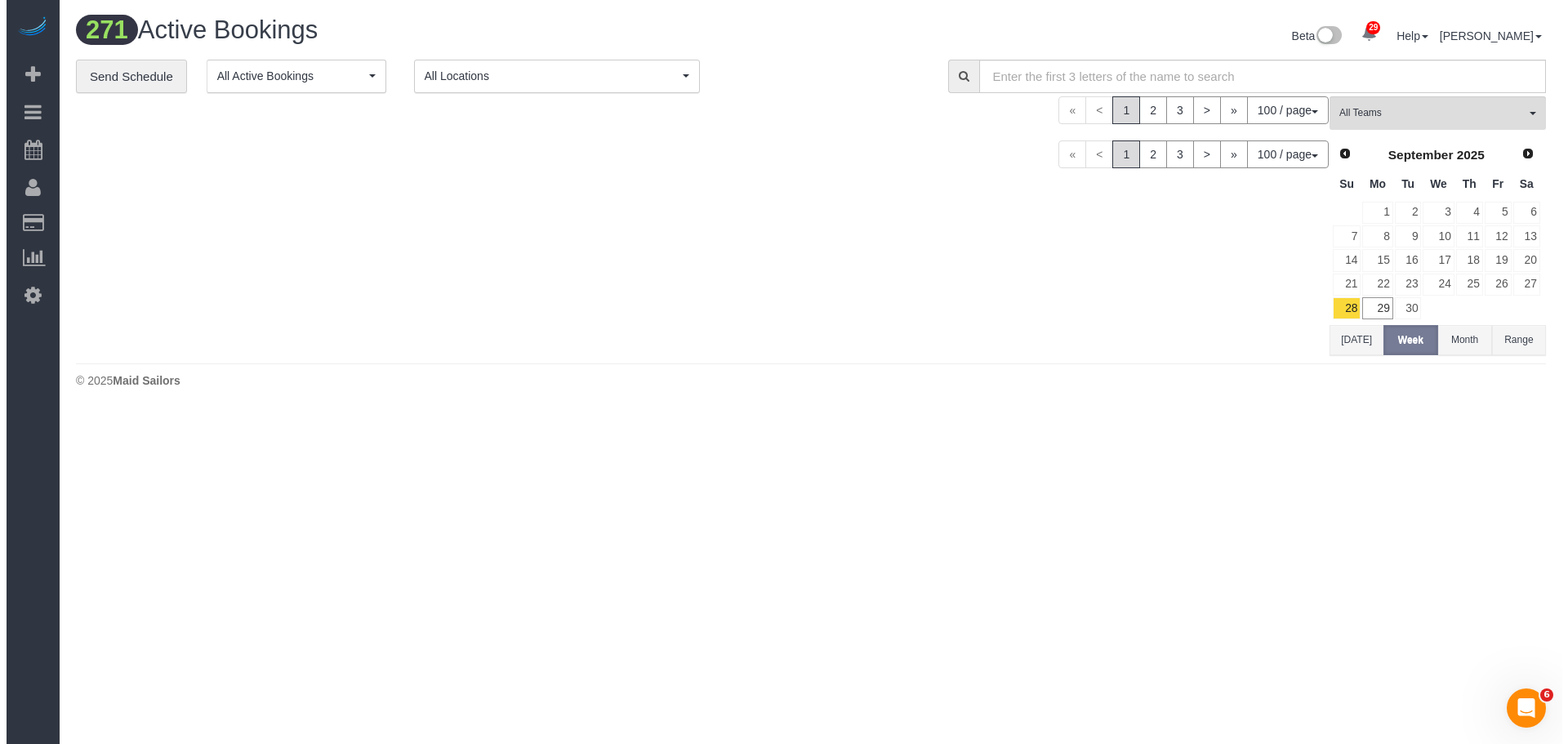
scroll to position [9505, 1556]
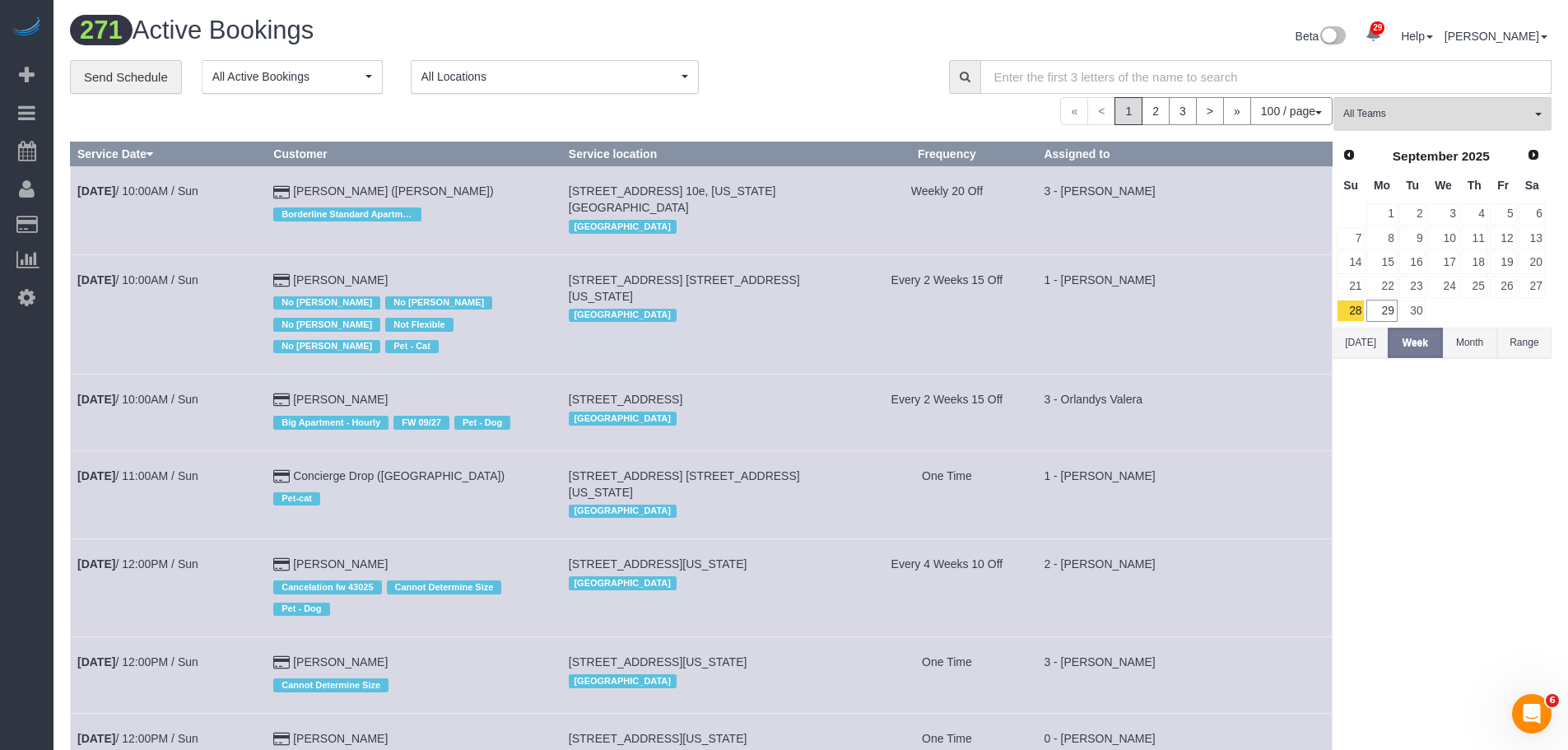
click at [1238, 62] on input "text" at bounding box center [1266, 77] width 572 height 34
paste input "231309"
type input "231309"
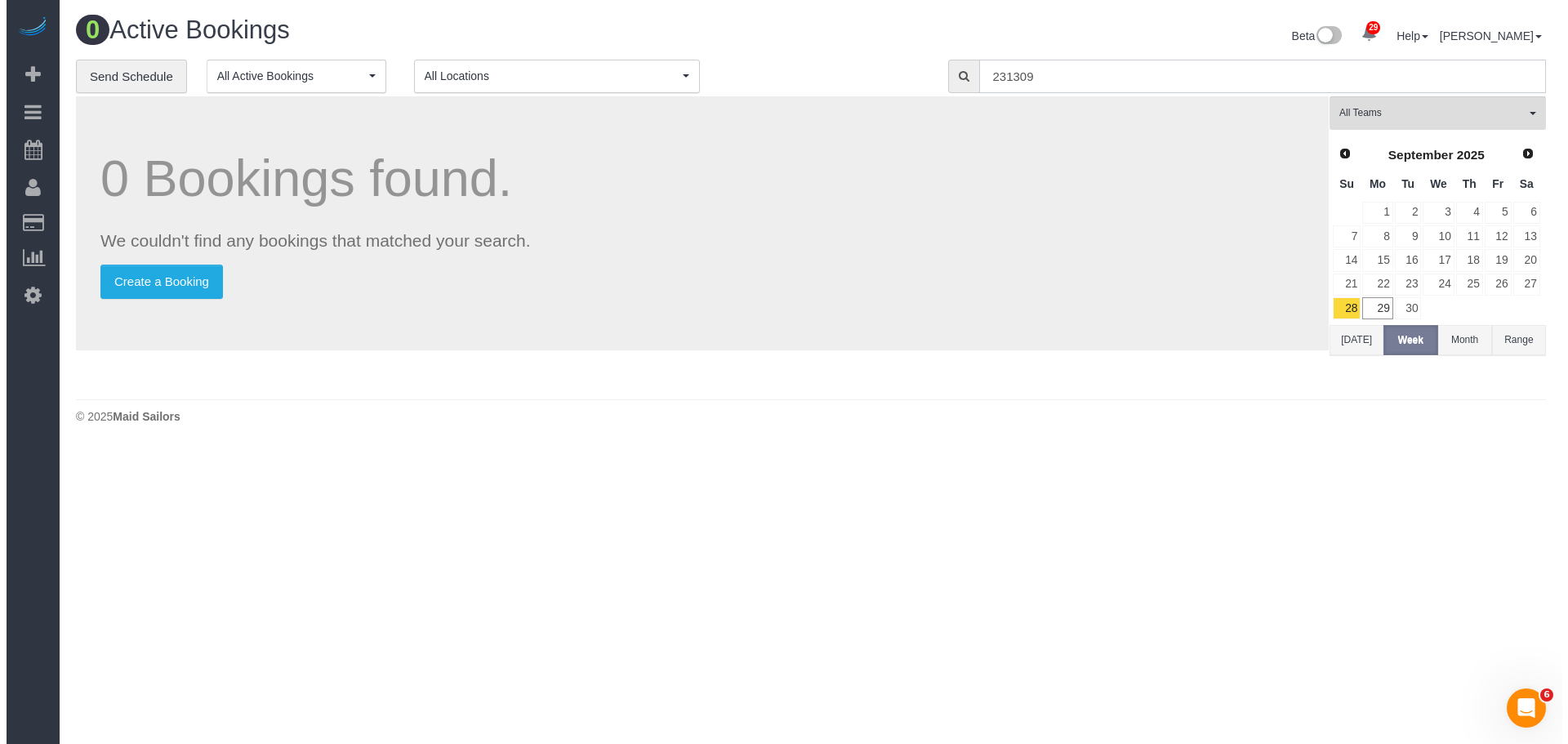
scroll to position [81183, 80115]
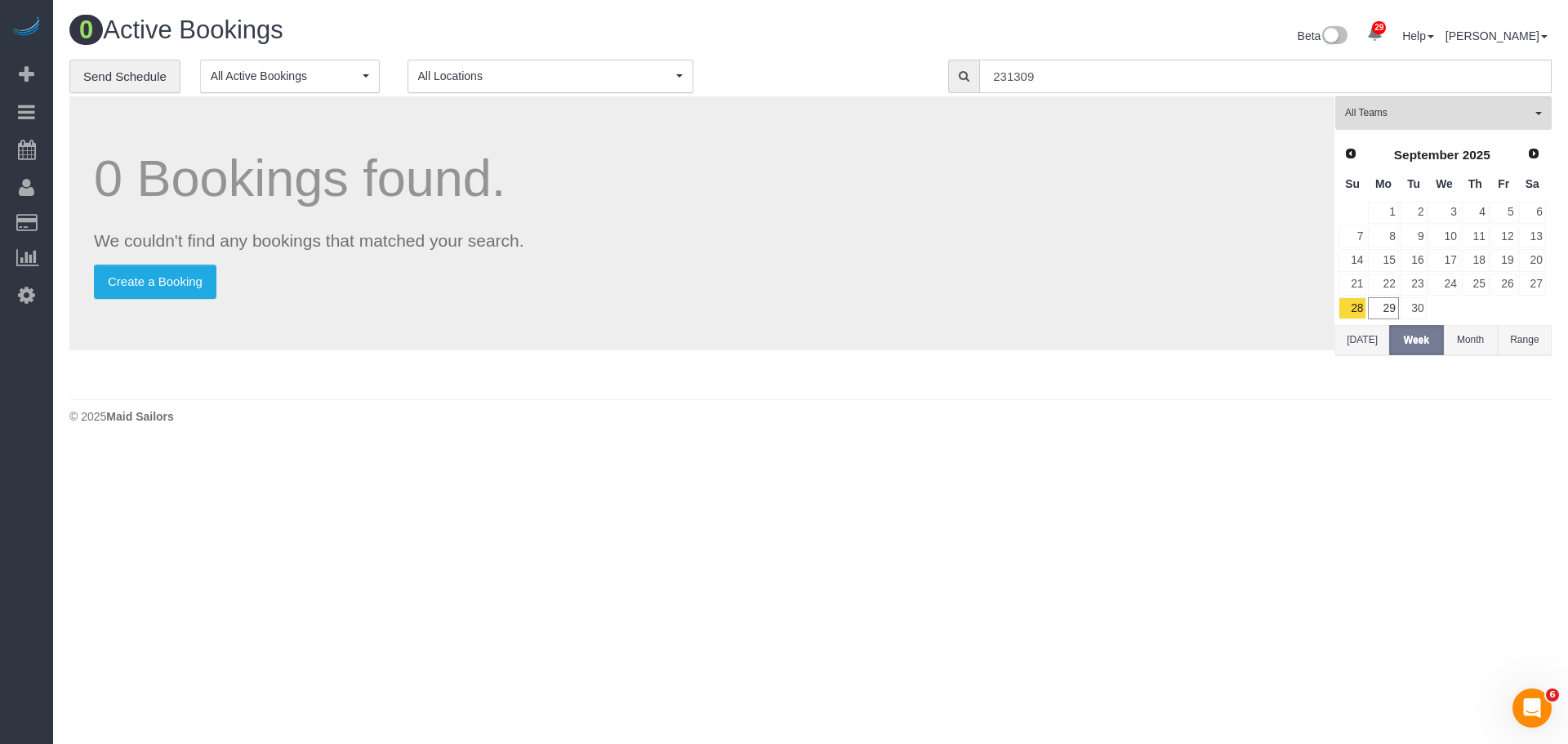
drag, startPoint x: 1093, startPoint y: 83, endPoint x: 892, endPoint y: 78, distance: 201.1
click at [892, 83] on div "**********" at bounding box center [810, 76] width 1507 height 34
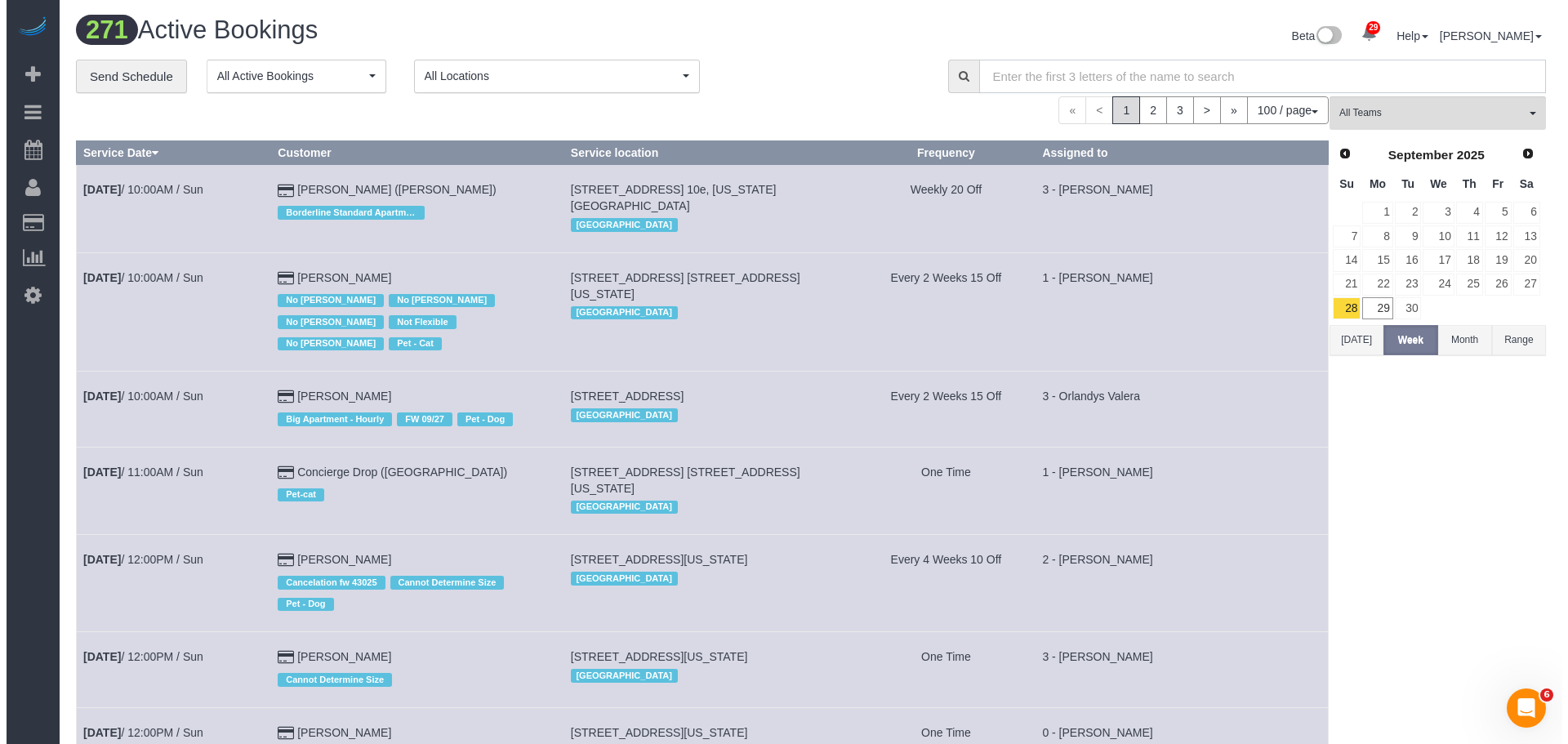
scroll to position [9505, 1556]
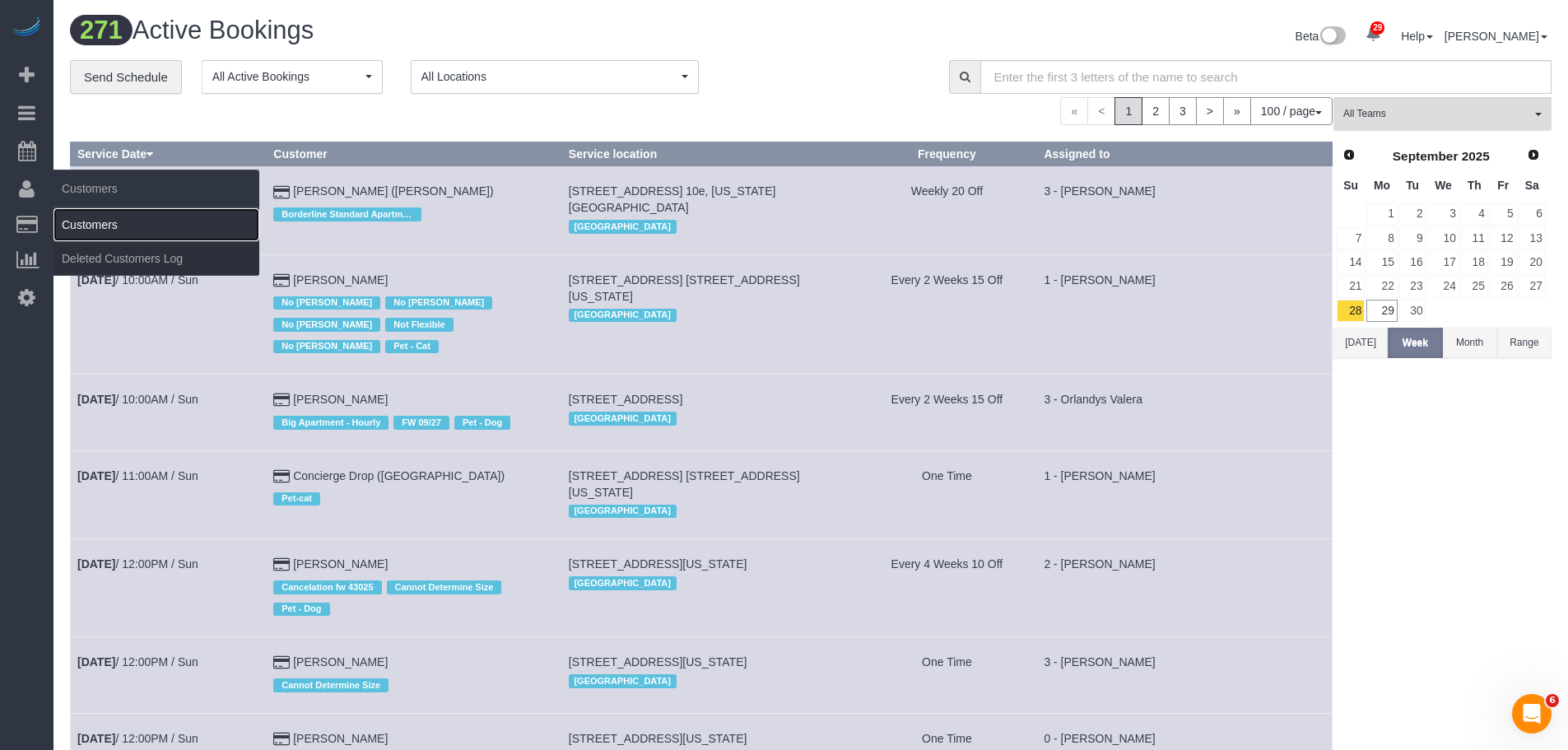
drag, startPoint x: 134, startPoint y: 233, endPoint x: 144, endPoint y: 230, distance: 10.4
click at [134, 233] on link "Customers" at bounding box center [156, 225] width 206 height 33
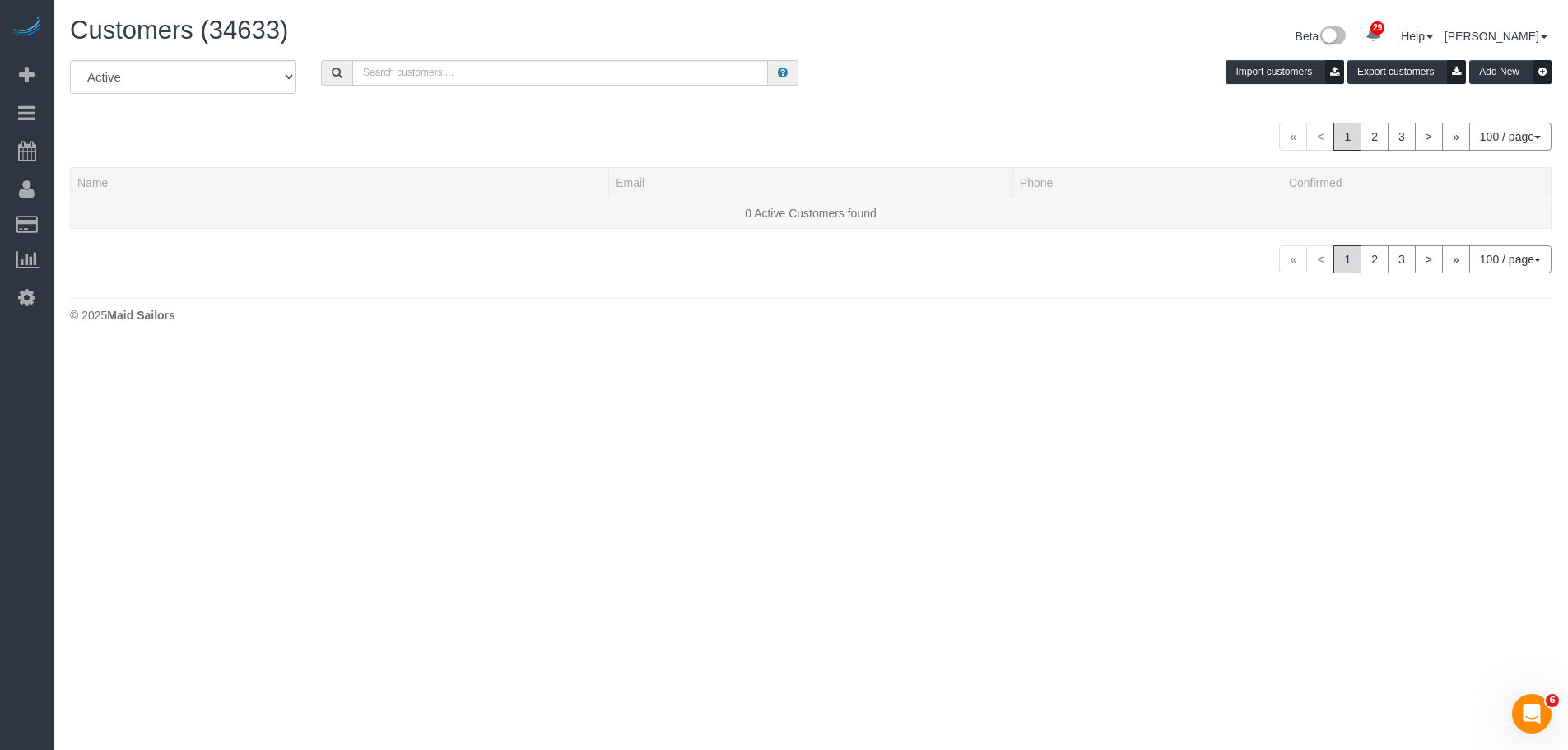
scroll to position [5028, 1568]
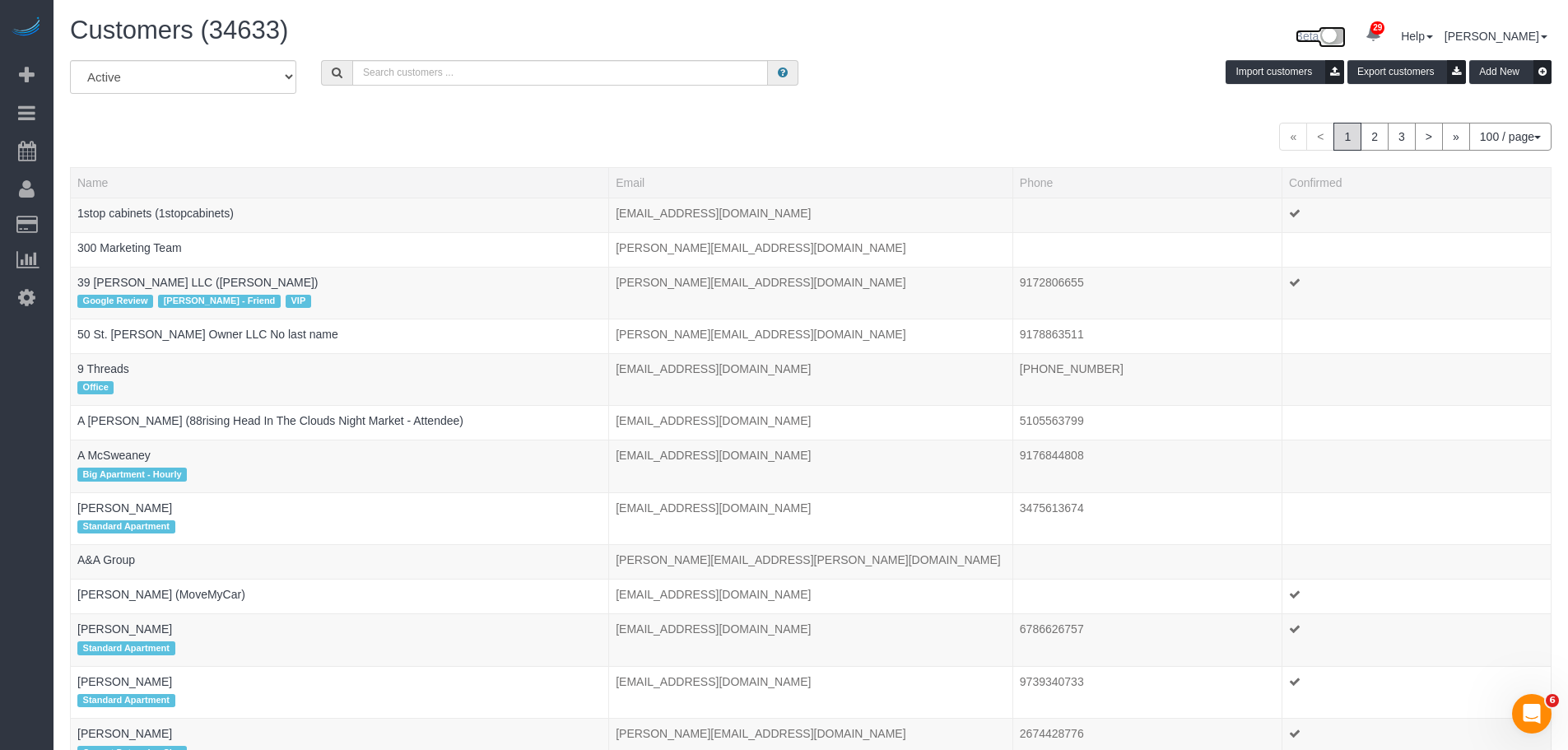
click at [1346, 35] on img at bounding box center [1332, 37] width 28 height 22
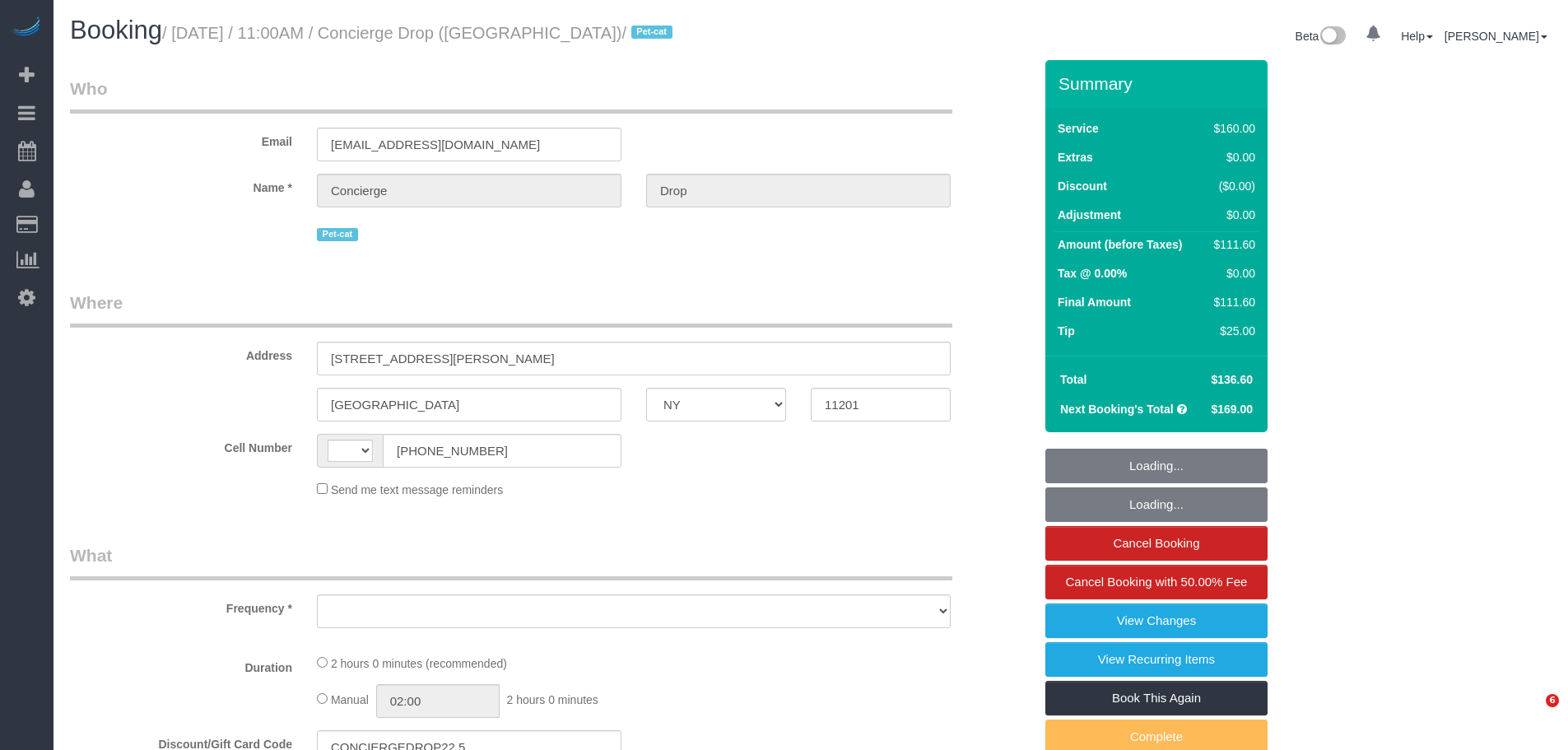
select select "NY"
select select "string:[GEOGRAPHIC_DATA]"
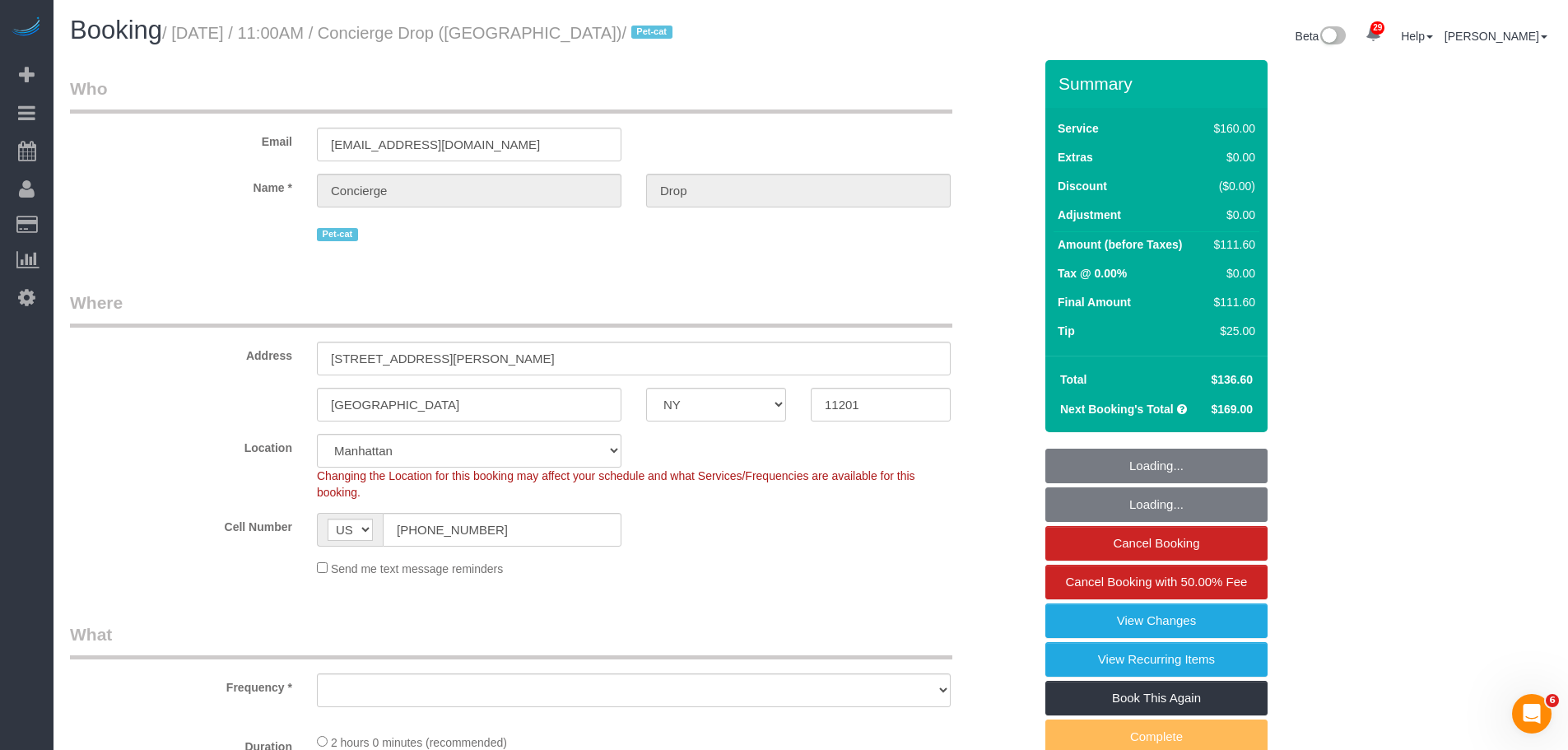
select select "string:stripe-pm_1RaQn24VGloSiKo7zeOF73Wj"
select select "object:830"
select select "spot1"
select select "number:89"
select select "number:90"
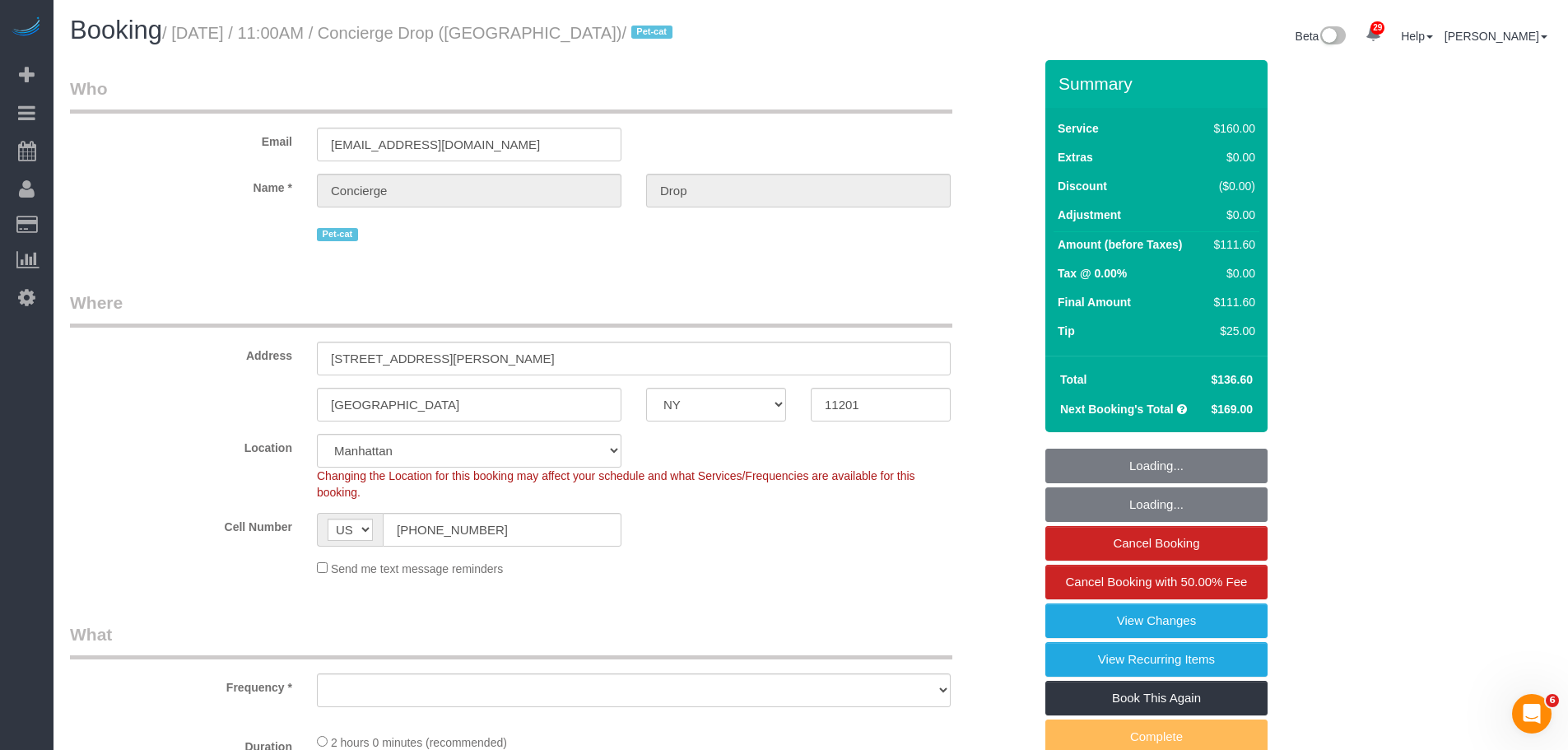
select select "number:15"
select select "number:6"
select select "object:1401"
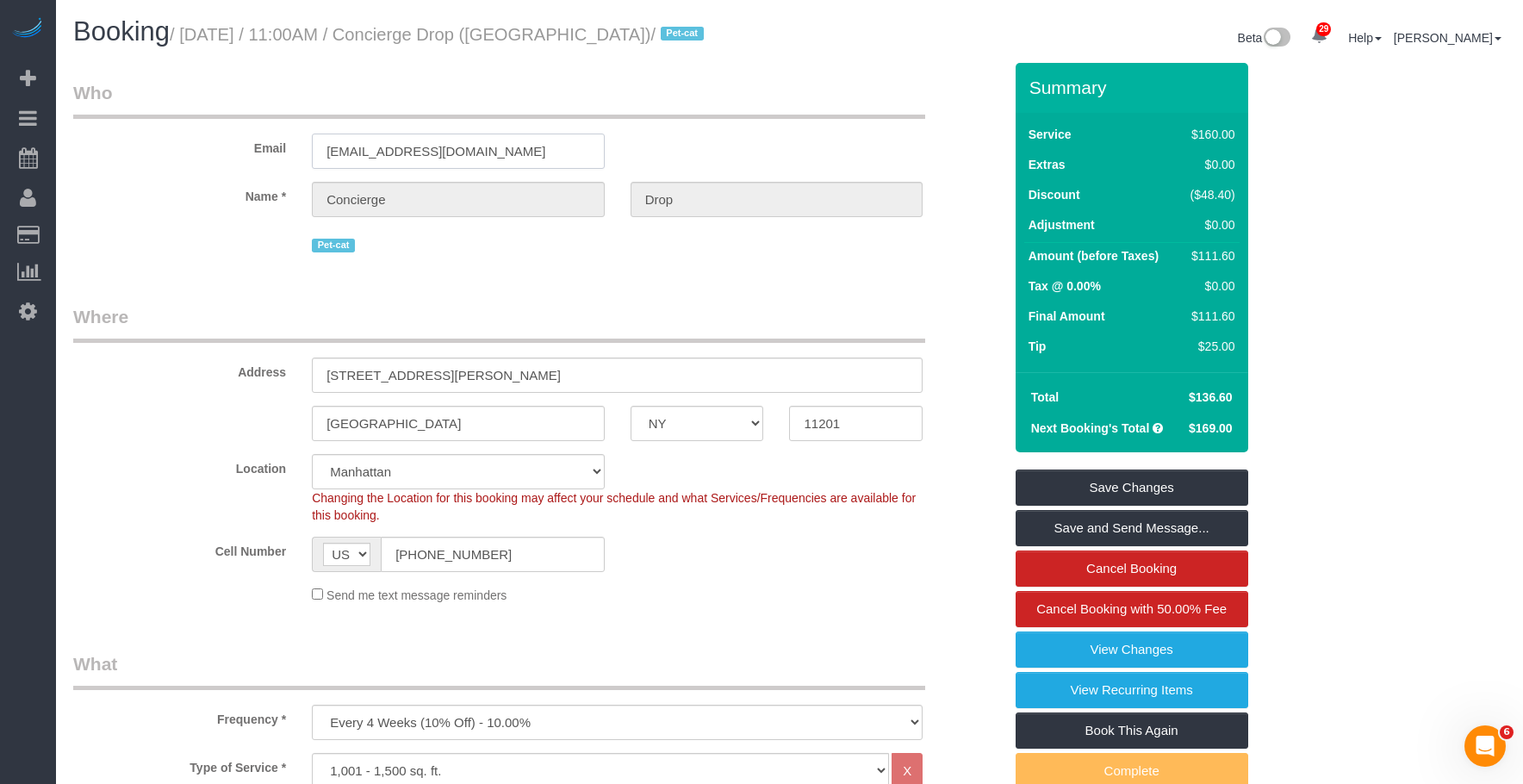
drag, startPoint x: 391, startPoint y: 155, endPoint x: 201, endPoint y: 154, distance: 190.0
click at [201, 154] on div "Email support@conciergedrop.com" at bounding box center [538, 124] width 955 height 88
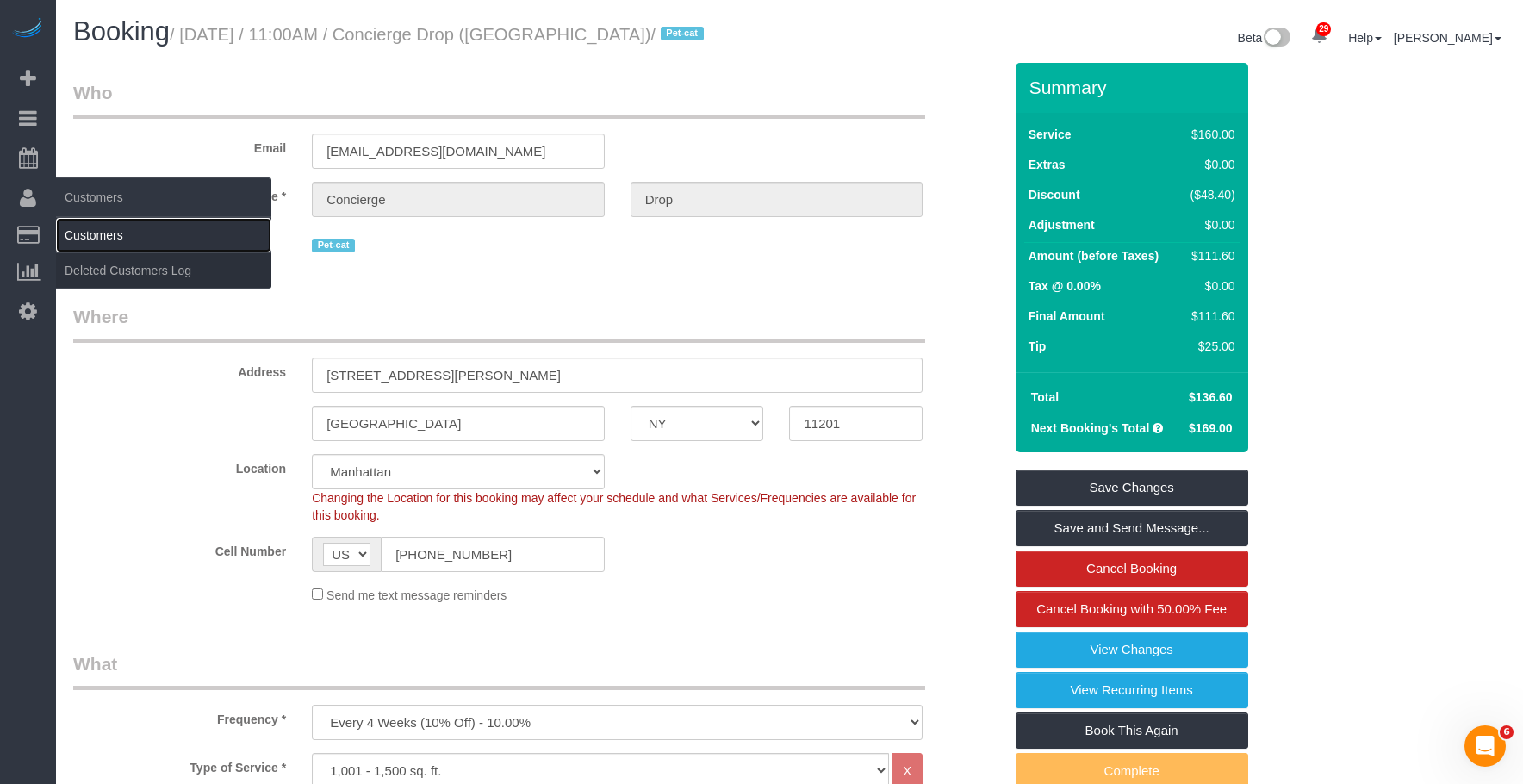
click at [127, 238] on link "Customers" at bounding box center [163, 235] width 215 height 35
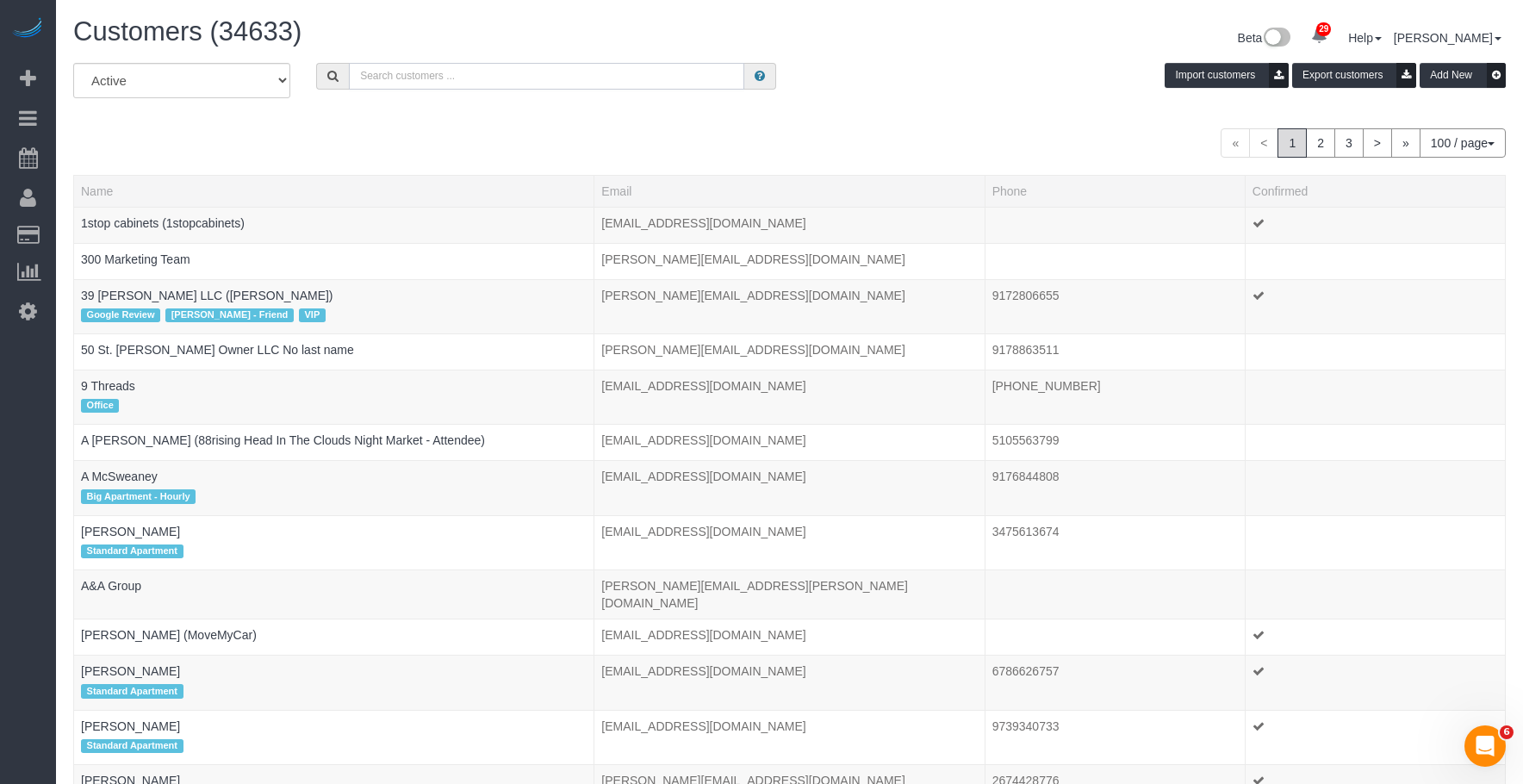
click at [558, 75] on input "text" at bounding box center [546, 75] width 395 height 27
paste input "support@conciergedrop.com"
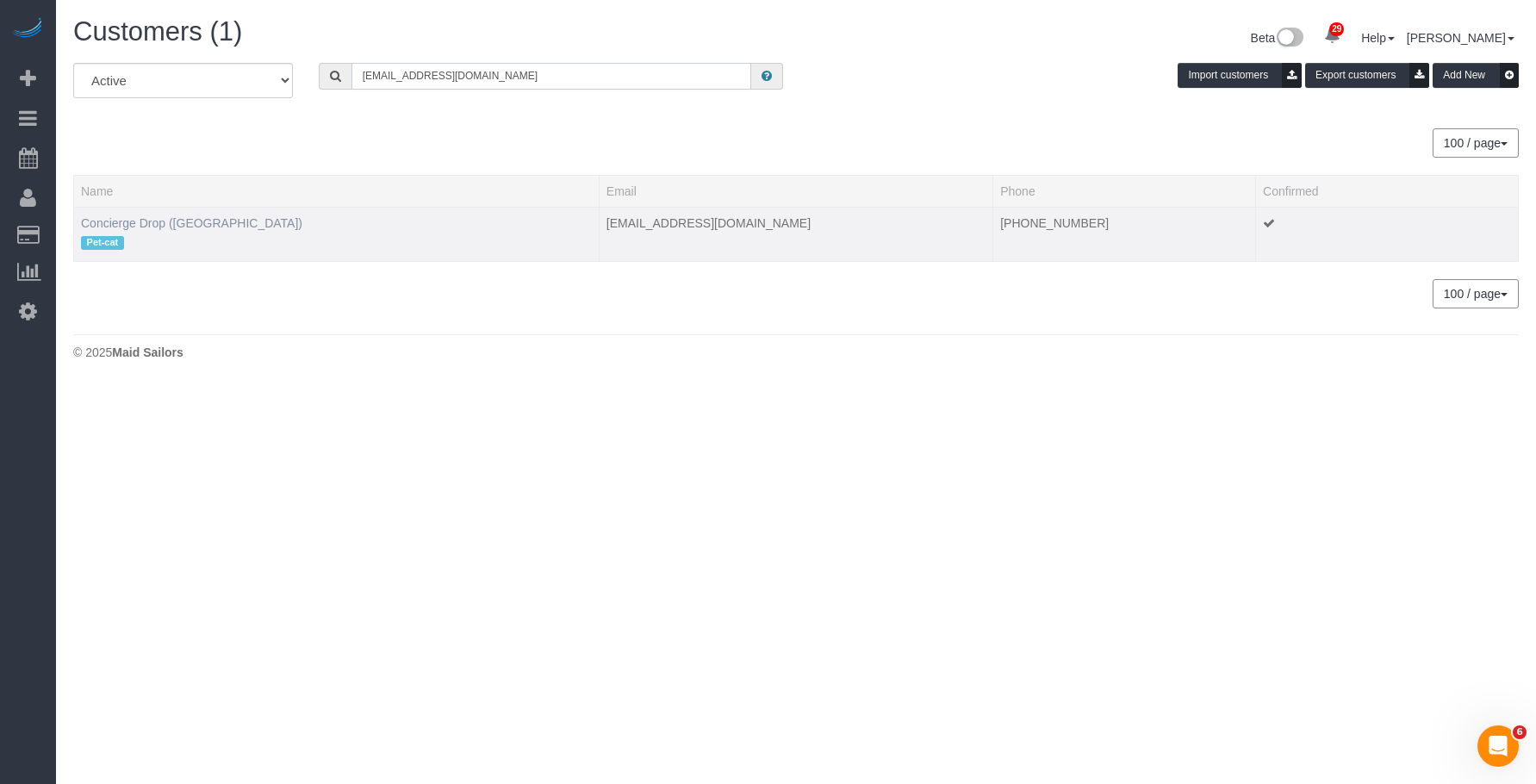
type input "support@conciergedrop.com"
click at [96, 229] on link "Concierge Drop (NYC)" at bounding box center [192, 223] width 221 height 14
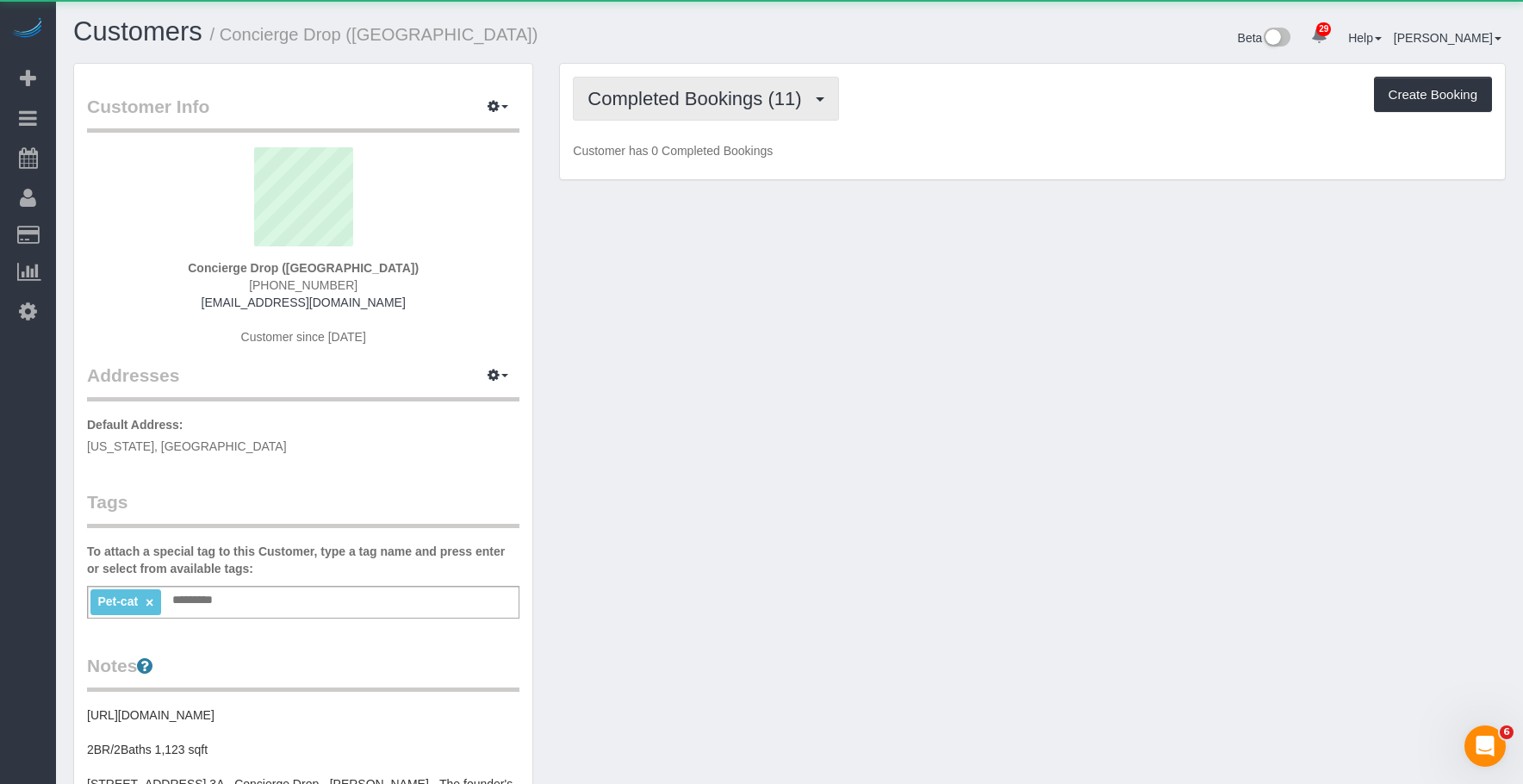
click at [695, 102] on span "Completed Bookings (11)" at bounding box center [699, 99] width 222 height 22
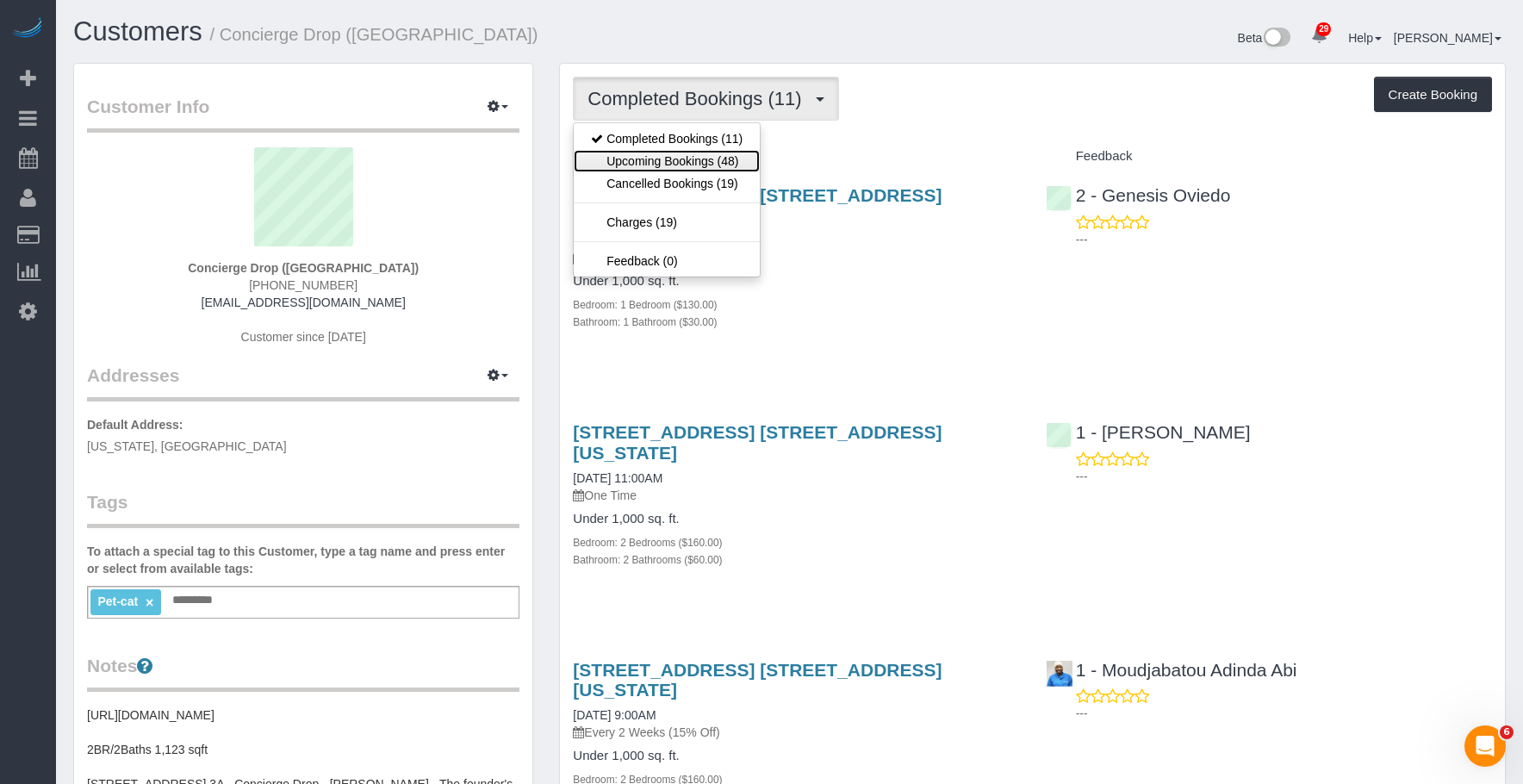
click at [676, 167] on link "Upcoming Bookings (48)" at bounding box center [666, 161] width 186 height 23
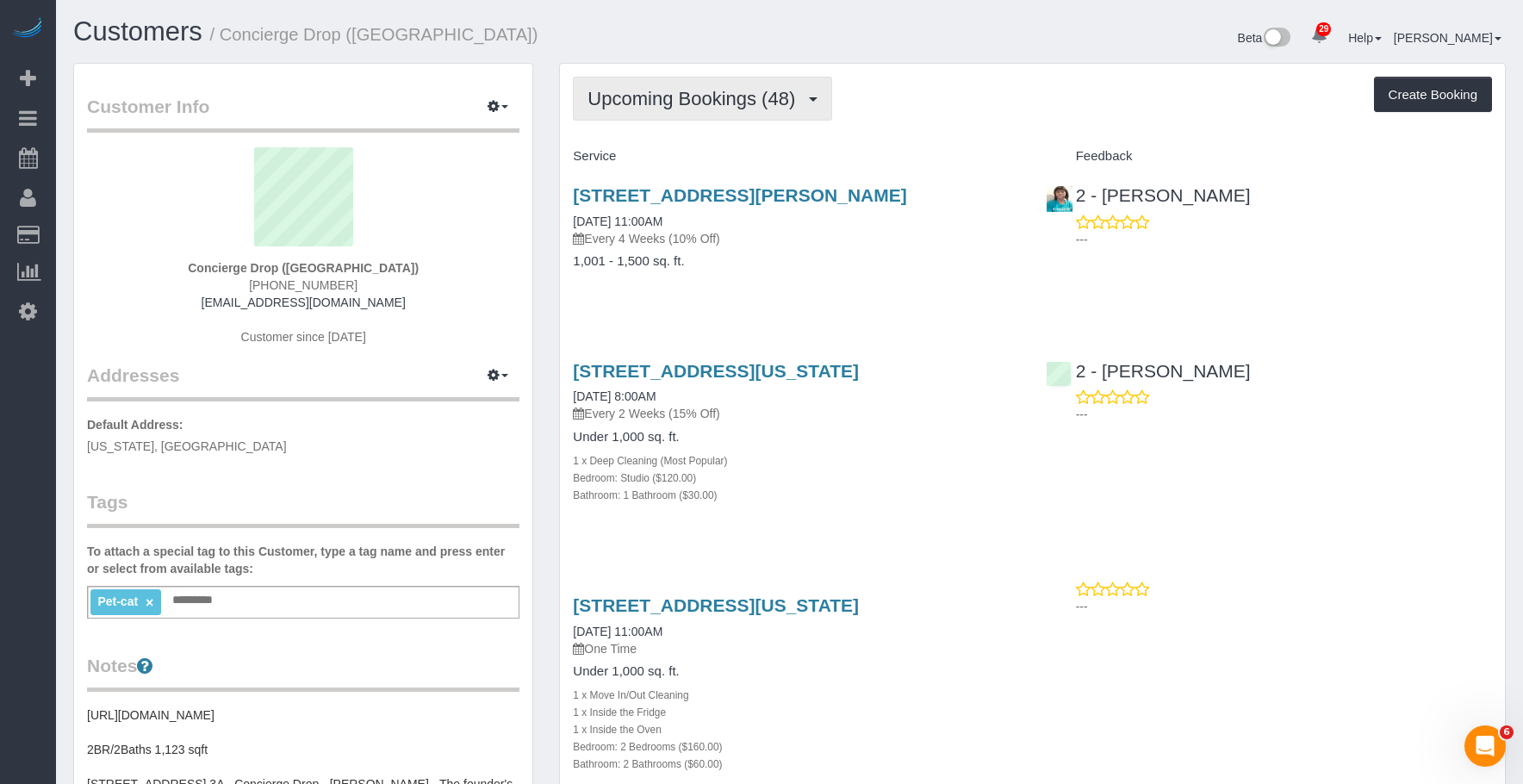
drag, startPoint x: 721, startPoint y: 106, endPoint x: 712, endPoint y: 124, distance: 20.1
click at [721, 107] on span "Upcoming Bookings (48)" at bounding box center [696, 99] width 216 height 22
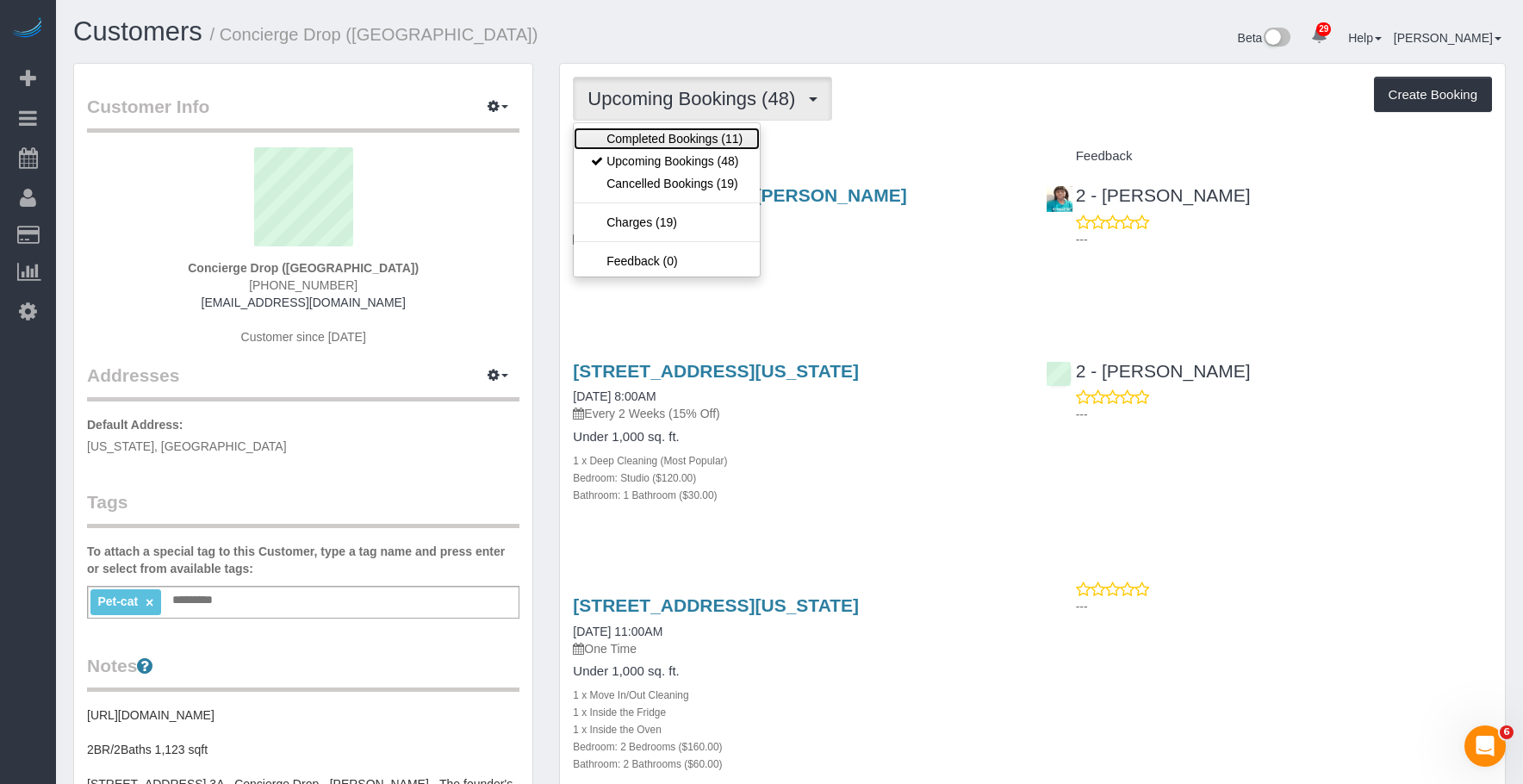
click at [700, 137] on link "Completed Bookings (11)" at bounding box center [666, 138] width 186 height 23
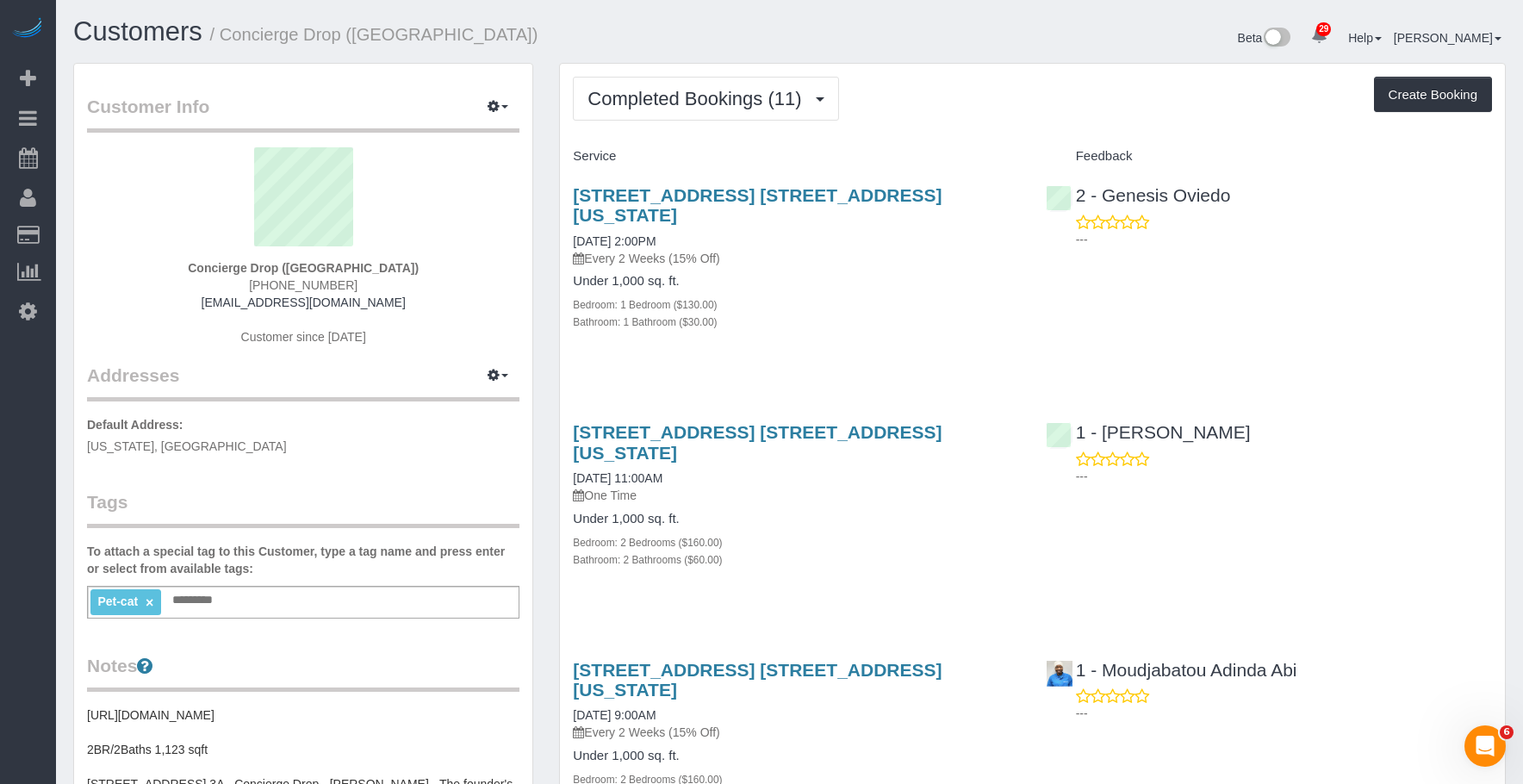
drag, startPoint x: 828, startPoint y: 255, endPoint x: 851, endPoint y: 215, distance: 46.1
click at [828, 274] on h4 "Under 1,000 sq. ft." at bounding box center [796, 281] width 447 height 15
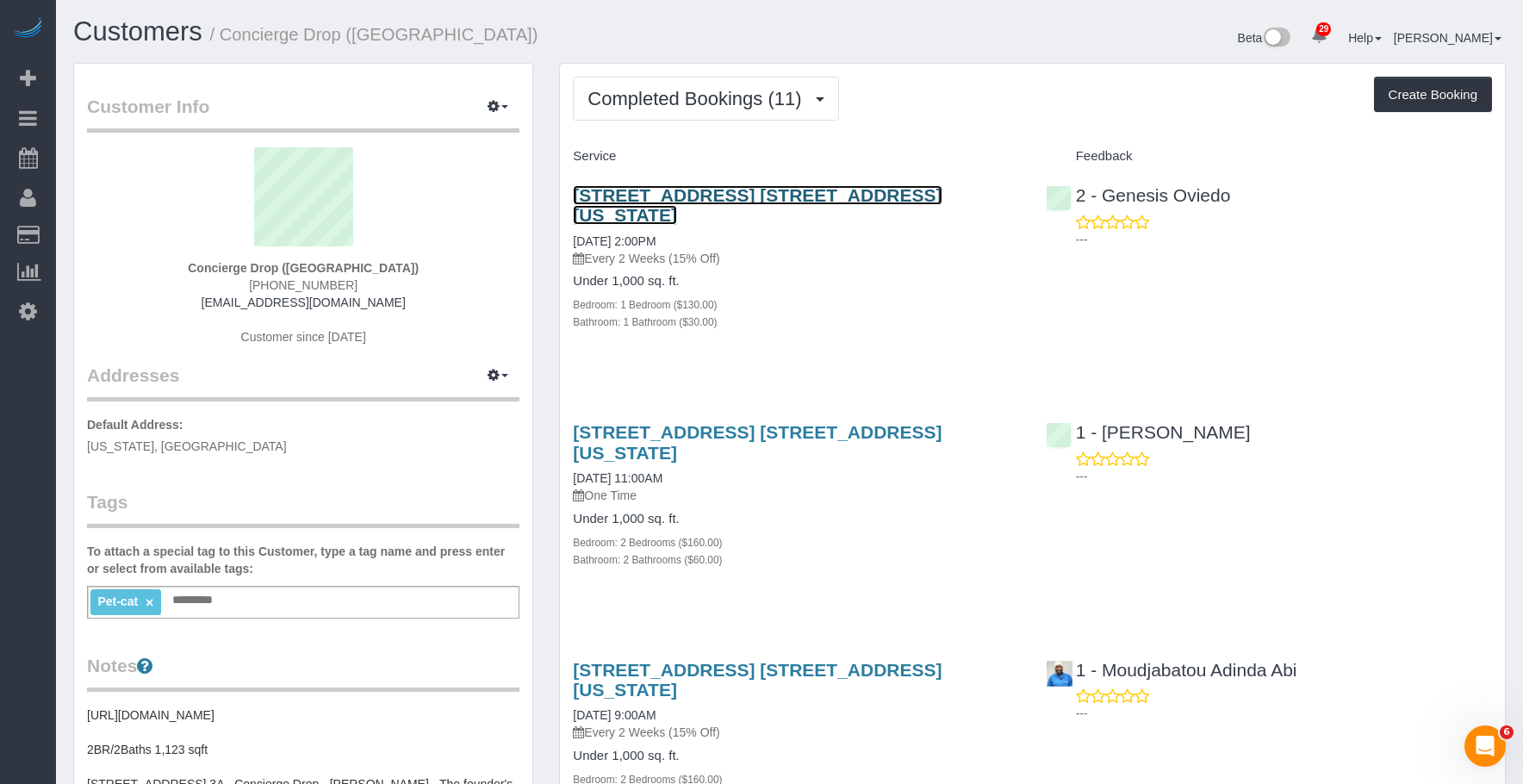
click at [873, 197] on link "75 Perry Street, Apt. 3a, New York, NY 10014" at bounding box center [757, 205] width 368 height 40
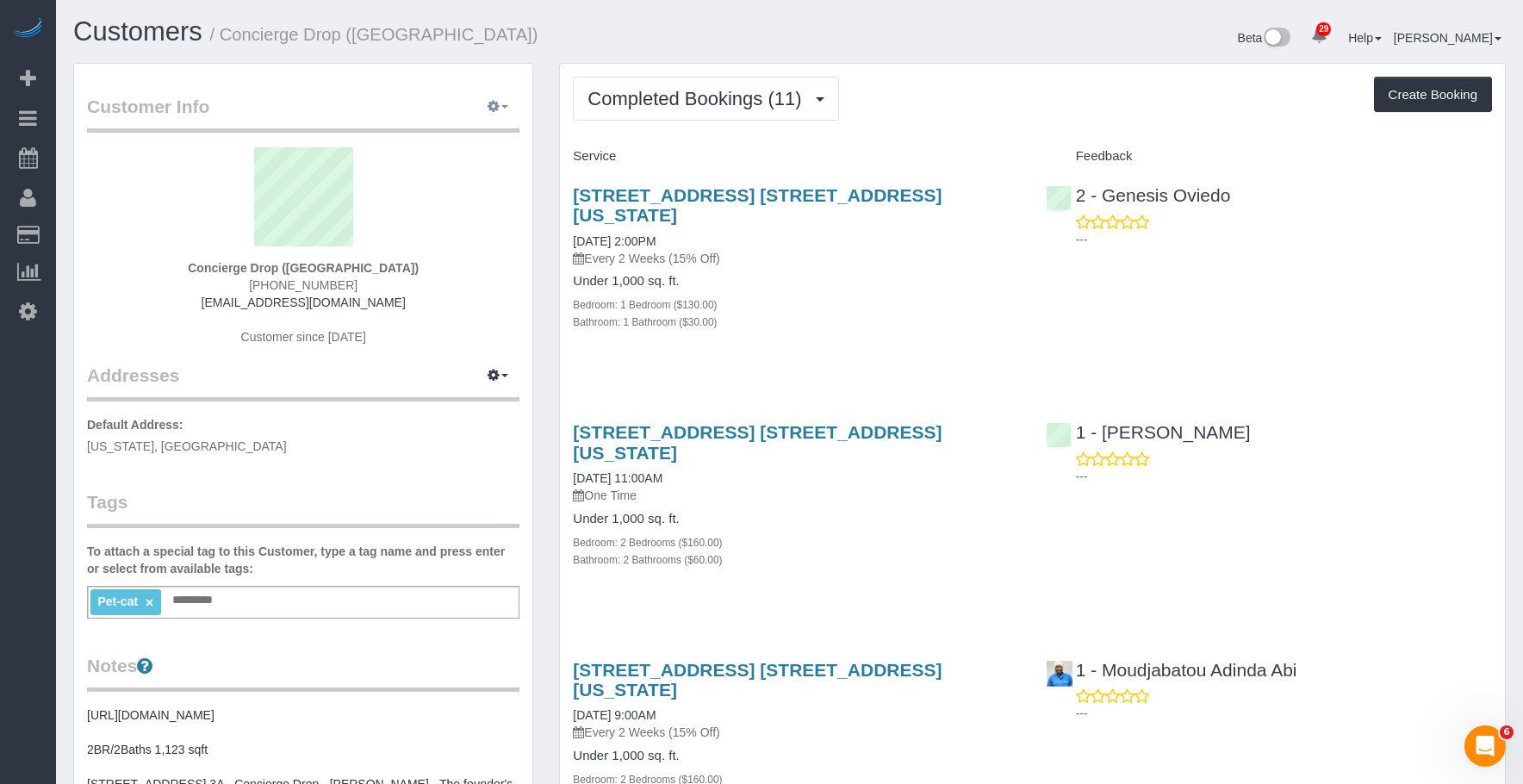
click at [489, 111] on icon "button" at bounding box center [493, 106] width 12 height 10
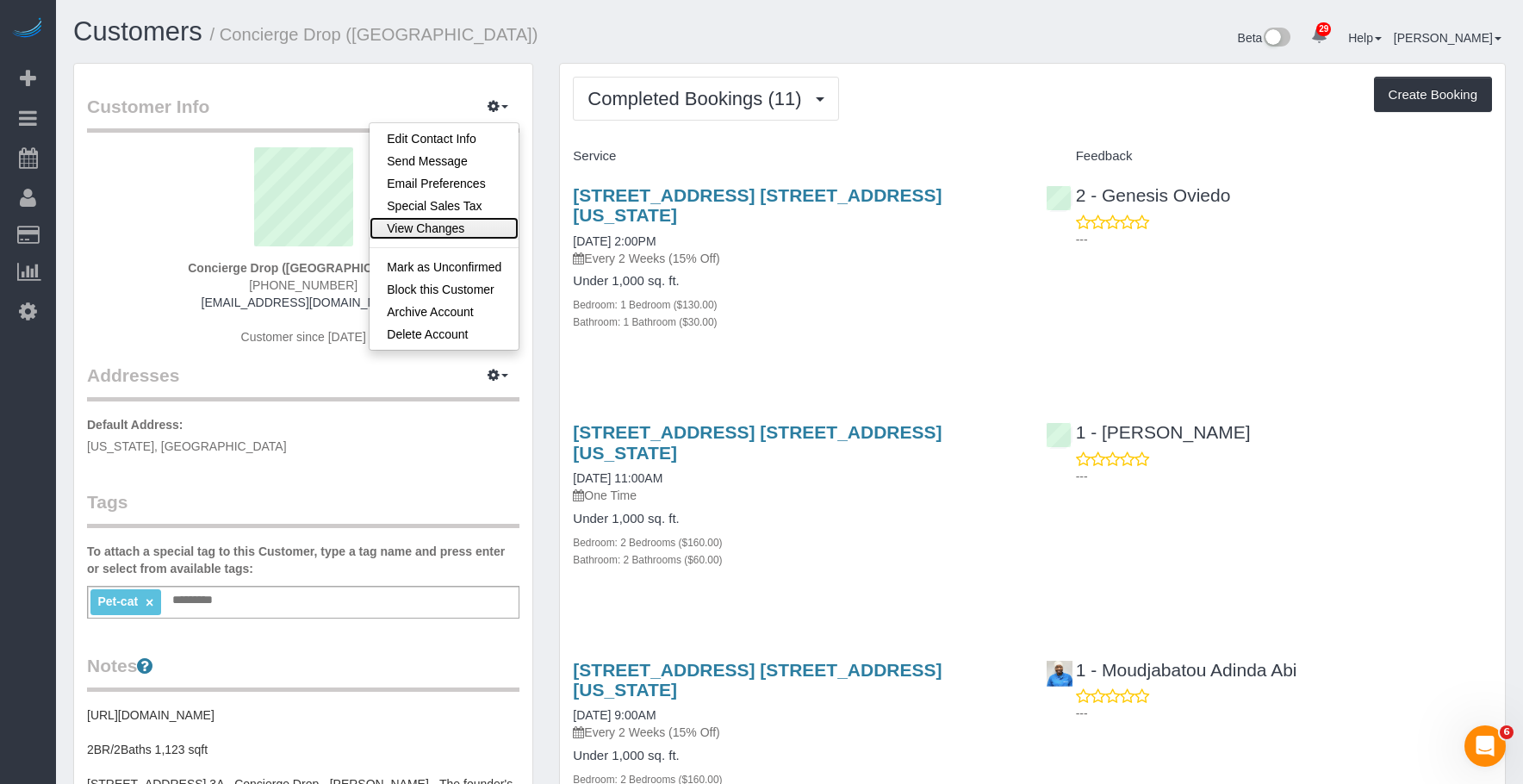
click at [447, 221] on link "View Changes" at bounding box center [444, 228] width 149 height 23
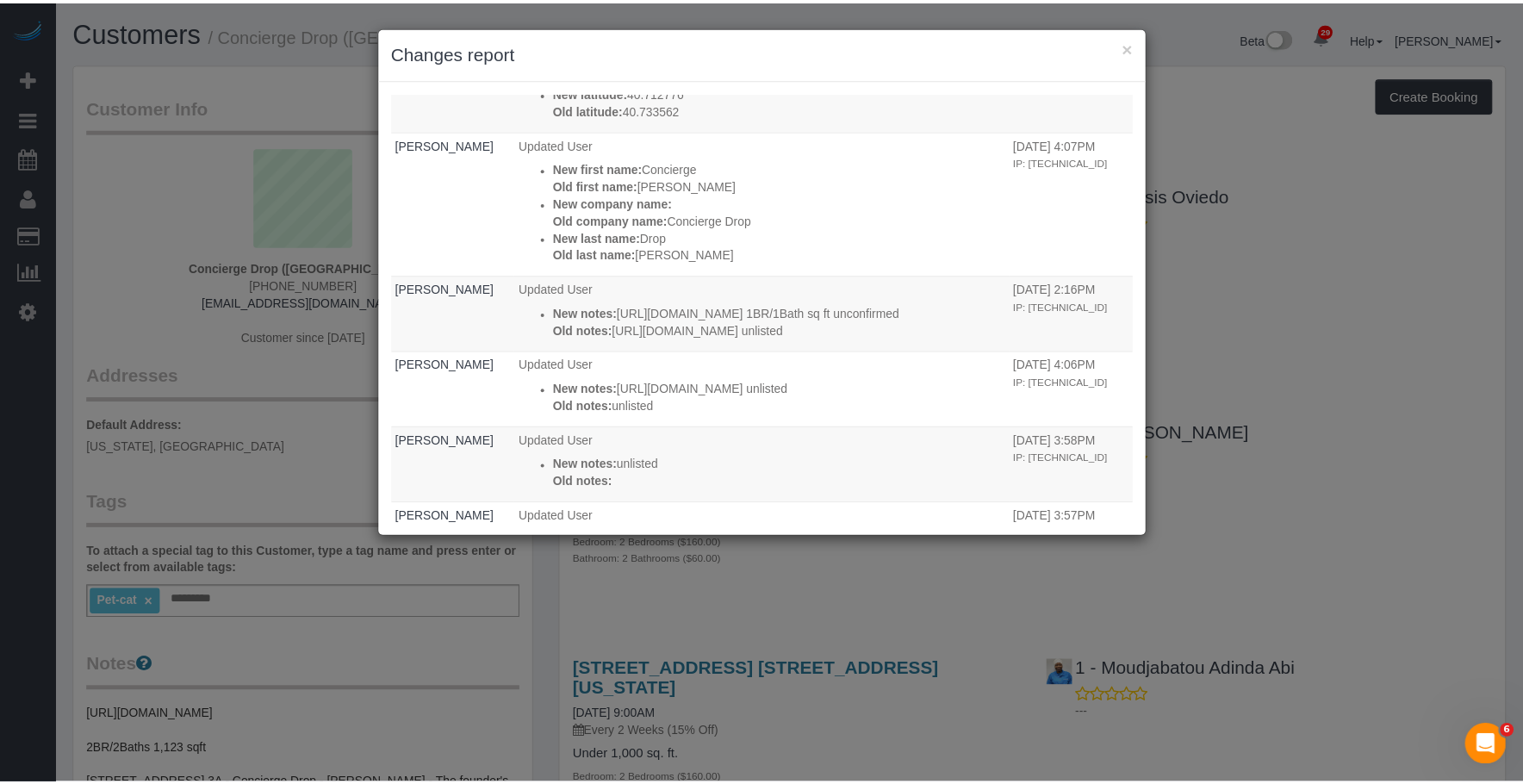
scroll to position [689, 0]
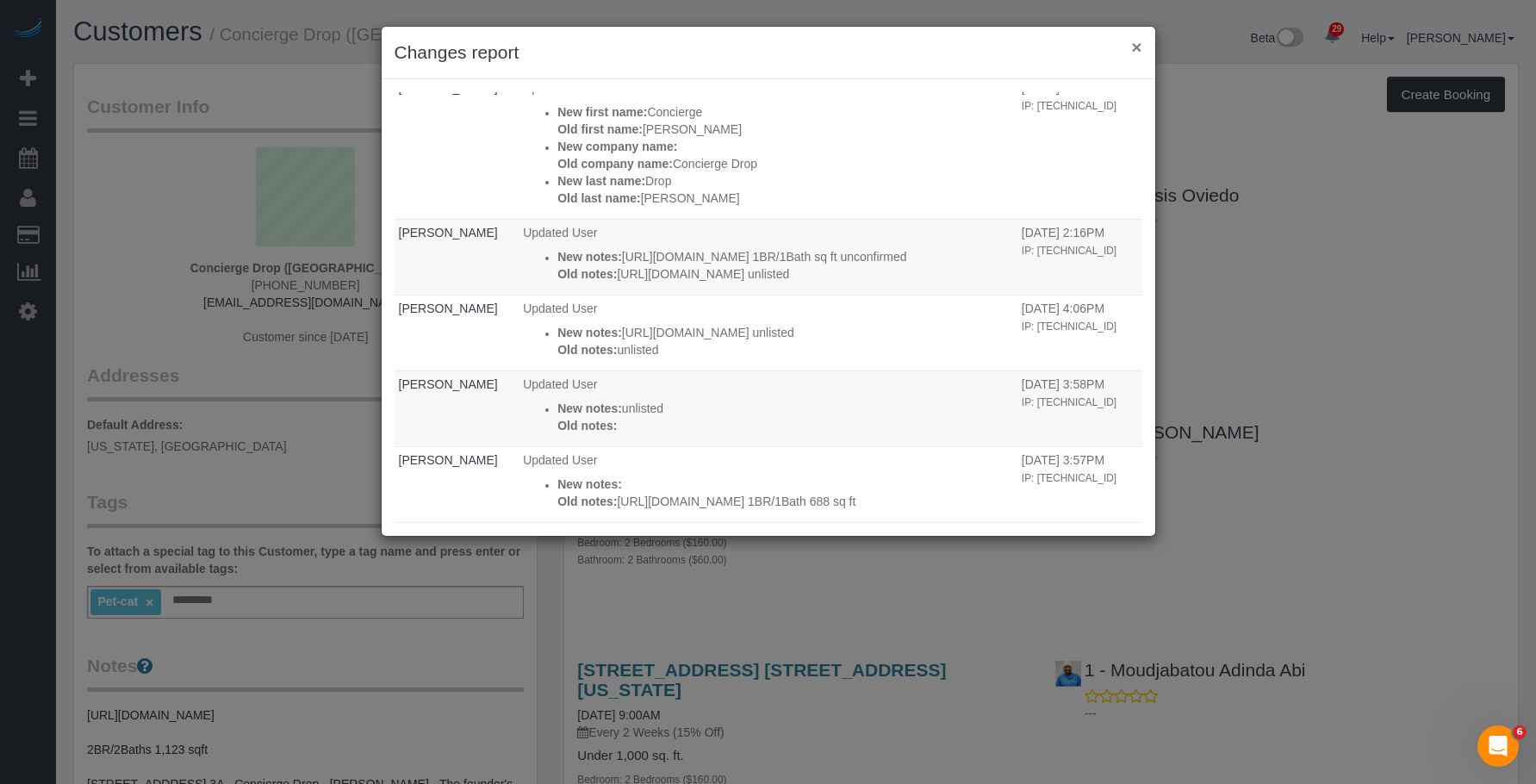
click at [1139, 44] on button "×" at bounding box center [1137, 47] width 10 height 18
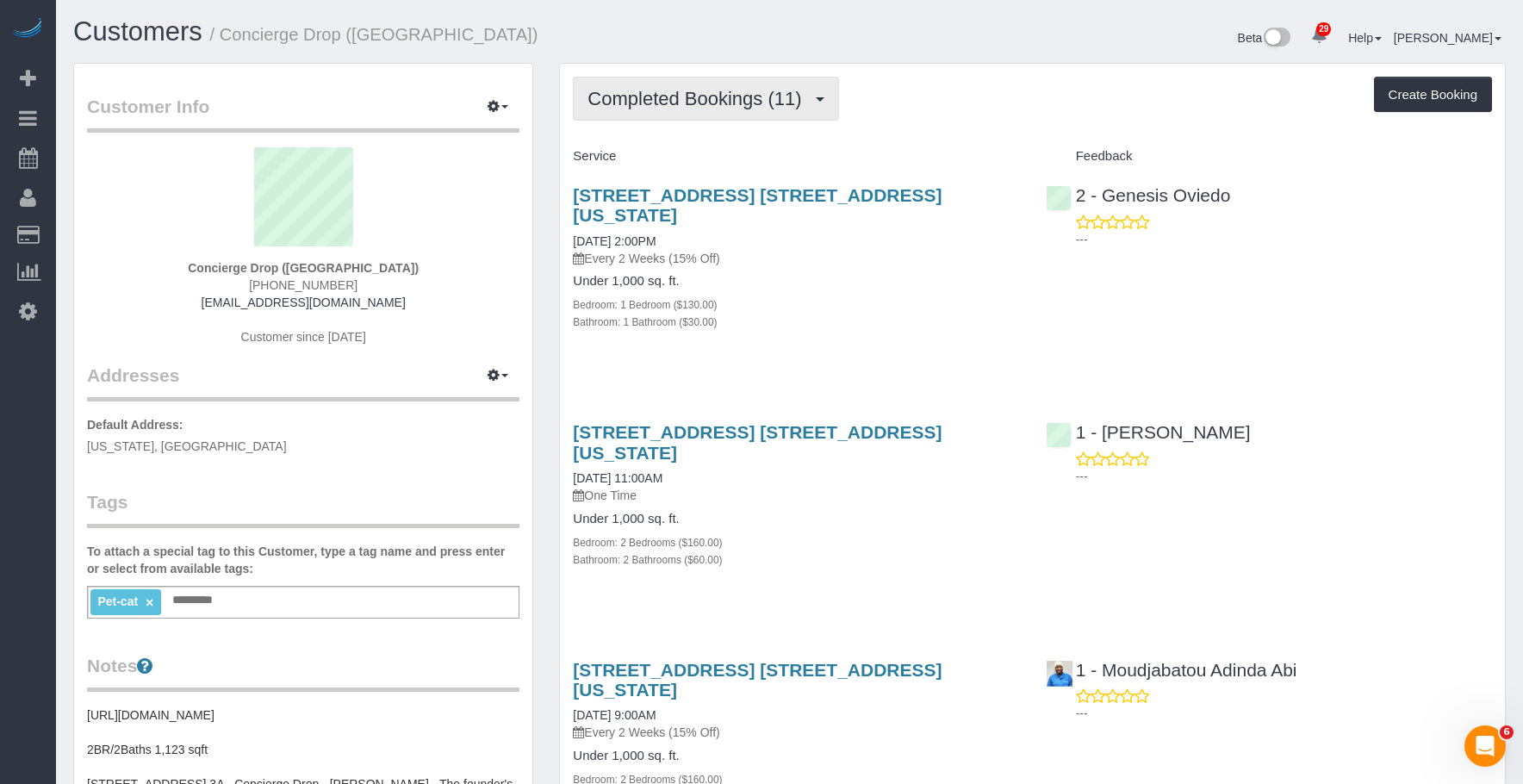
click at [741, 94] on span "Completed Bookings (11)" at bounding box center [699, 99] width 222 height 22
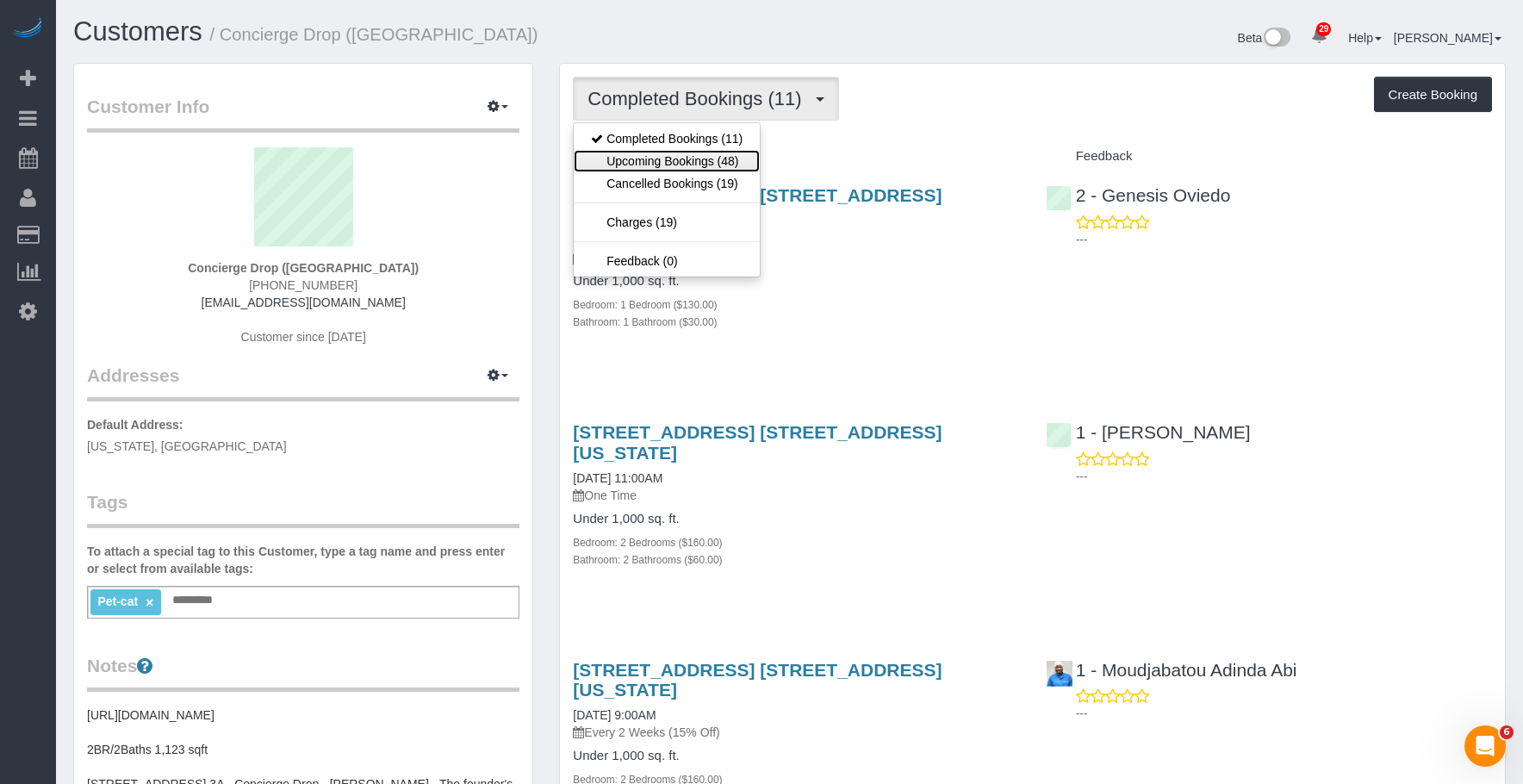
click at [707, 160] on link "Upcoming Bookings (48)" at bounding box center [666, 161] width 186 height 23
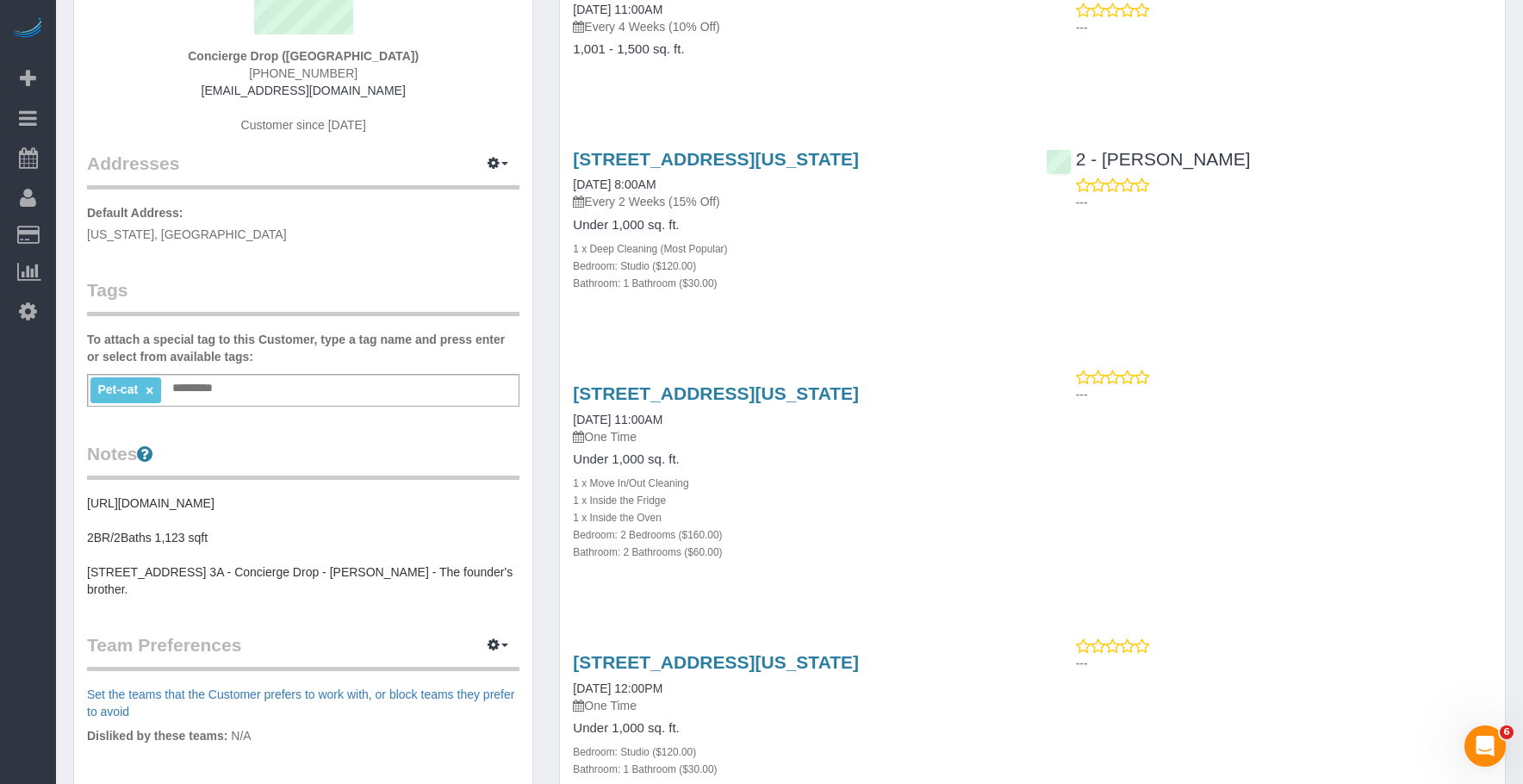
scroll to position [173, 0]
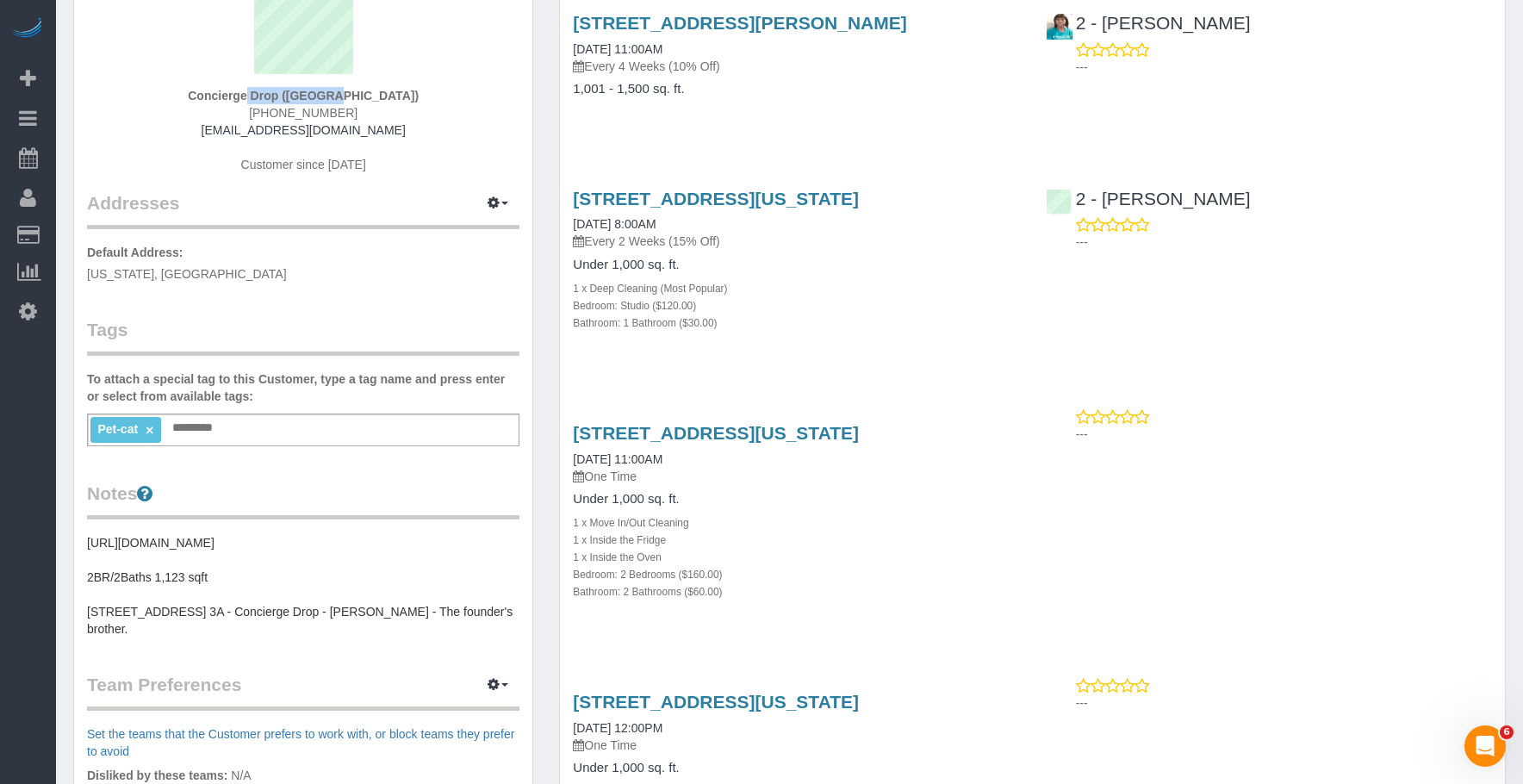
drag, startPoint x: 233, startPoint y: 96, endPoint x: 328, endPoint y: 94, distance: 95.0
click at [328, 94] on div "Concierge Drop (NYC) (646) 653-5001 support@conciergedrop.com Customer since 20…" at bounding box center [304, 82] width 433 height 215
copy strong "Concierge Drop"
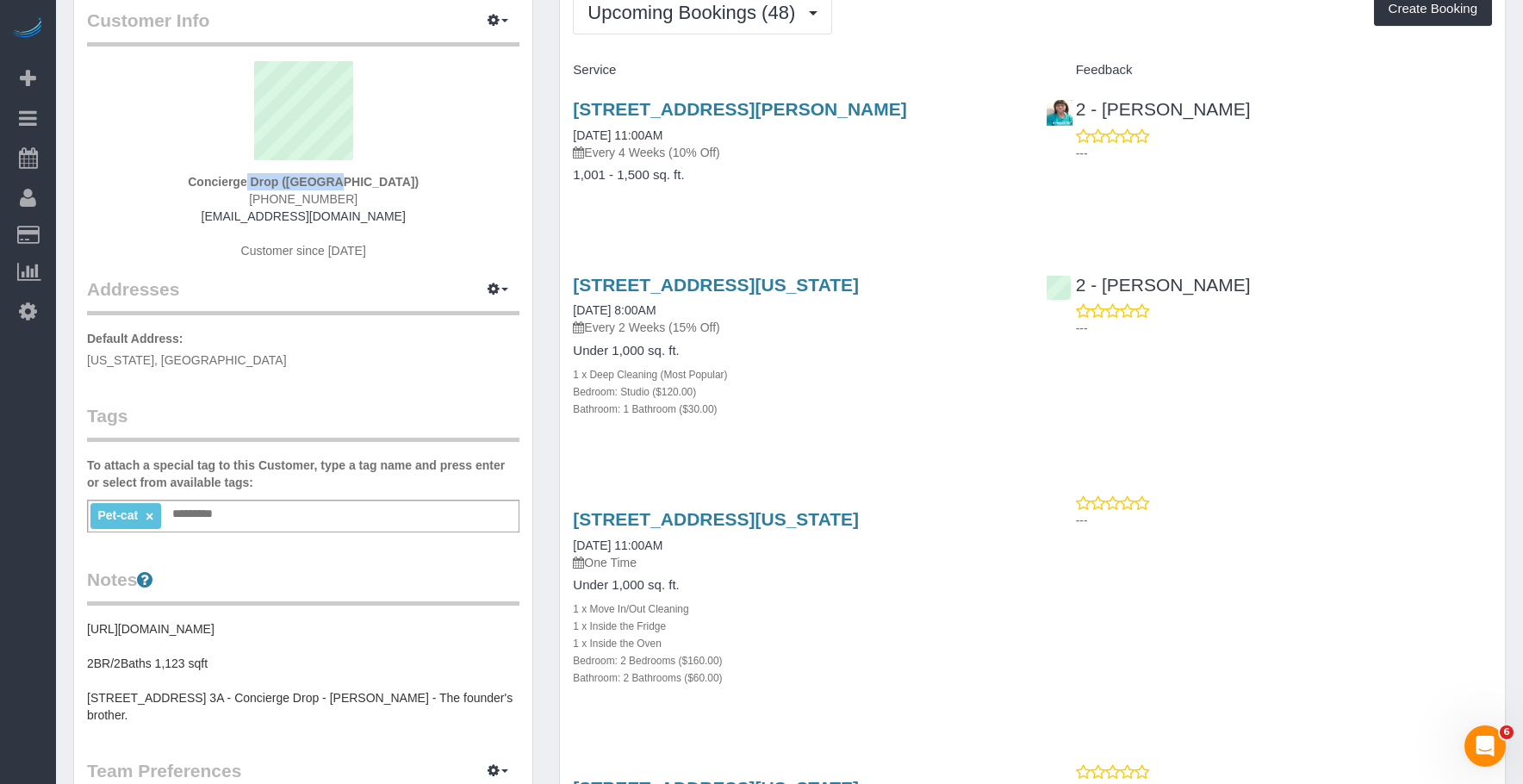
scroll to position [258, 0]
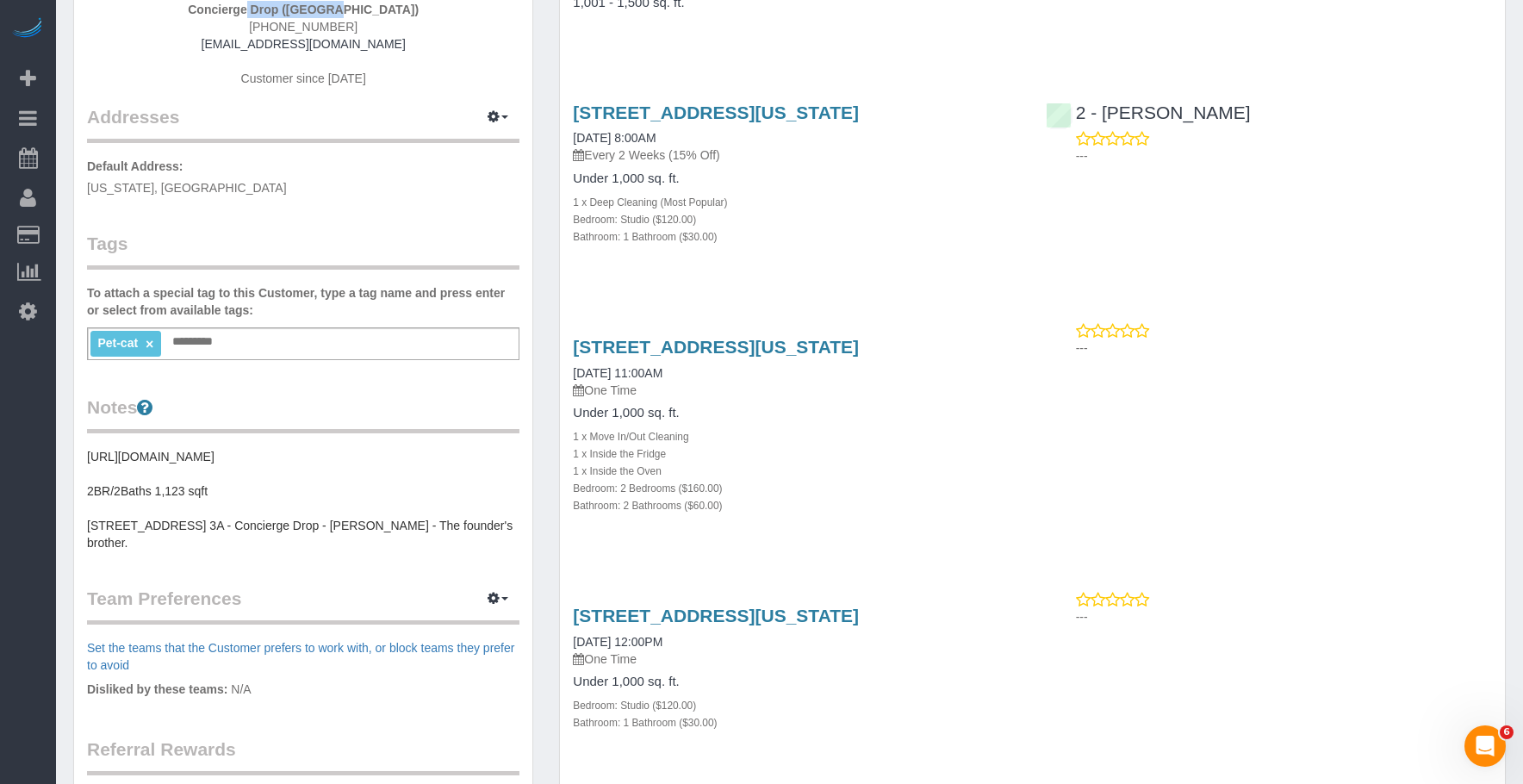
drag, startPoint x: 568, startPoint y: 343, endPoint x: 936, endPoint y: 335, distance: 368.1
click at [936, 335] on div "626 1st Ave., E39b, New York, NY 10016 09/30/2025 11:00AM One Time Under 1,000 …" at bounding box center [796, 435] width 473 height 225
copy link "626 1st Ave., E39b, New York, NY 10016"
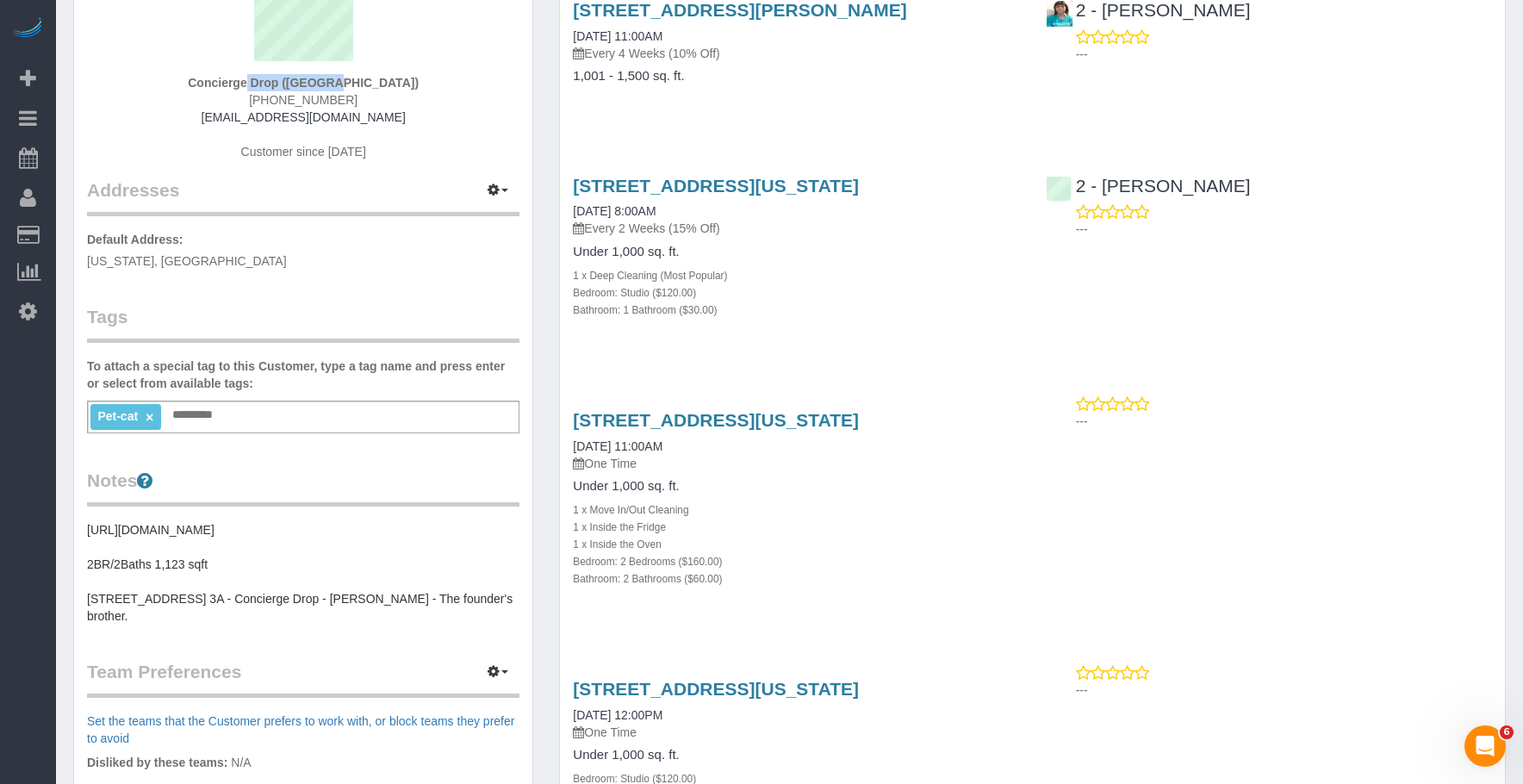
scroll to position [173, 0]
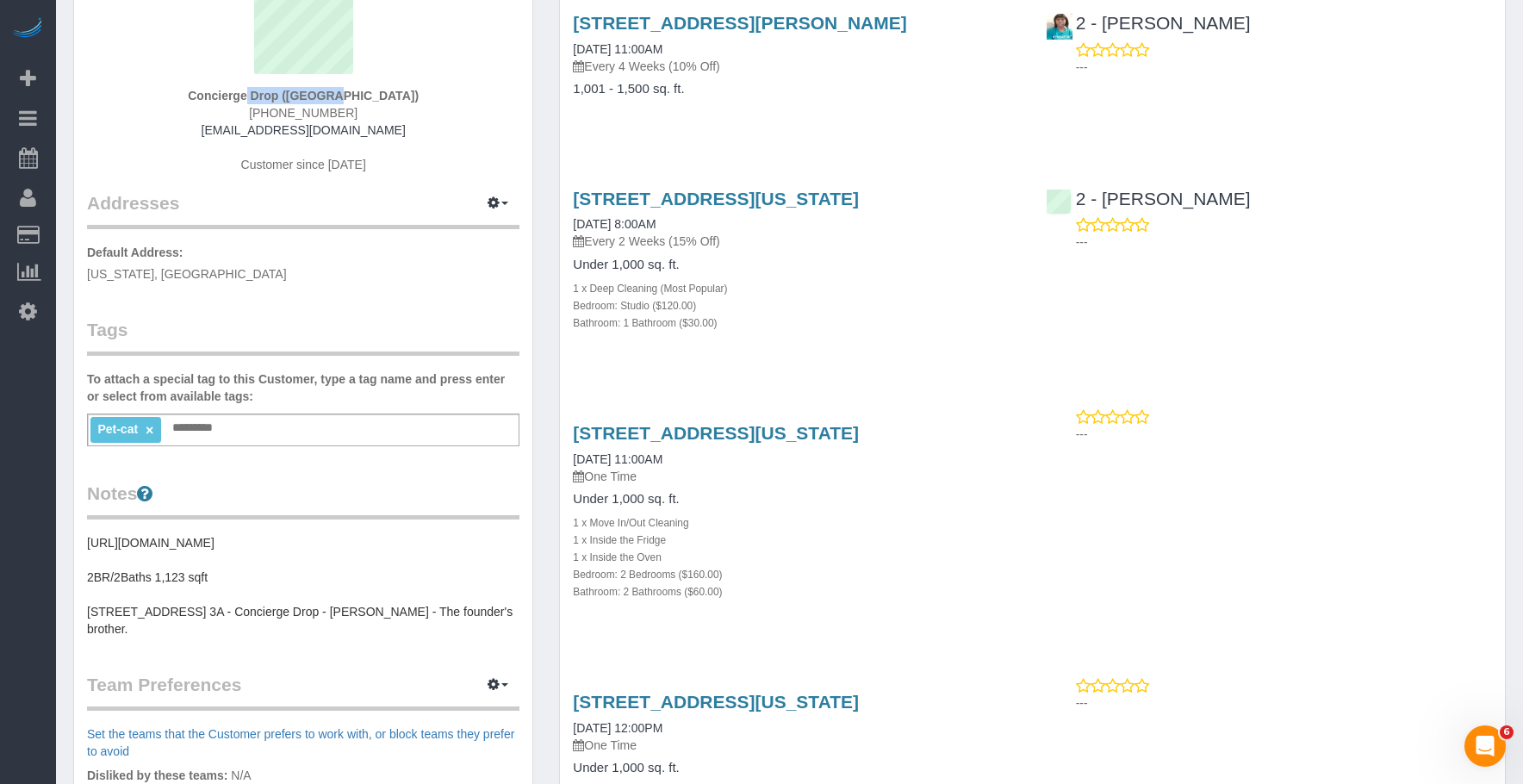
drag, startPoint x: 564, startPoint y: 190, endPoint x: 992, endPoint y: 198, distance: 428.1
click at [992, 198] on div "225 Cherry Street, Apt 74-K, New York, NY 10002 09/30/2025 8:00AM Every 2 Weeks…" at bounding box center [796, 269] width 473 height 192
copy link "225 Cherry Street, Apt 74-K, New York, NY 10002"
click at [823, 279] on div "1 x Deep Cleaning (Most Popular)" at bounding box center [796, 287] width 447 height 17
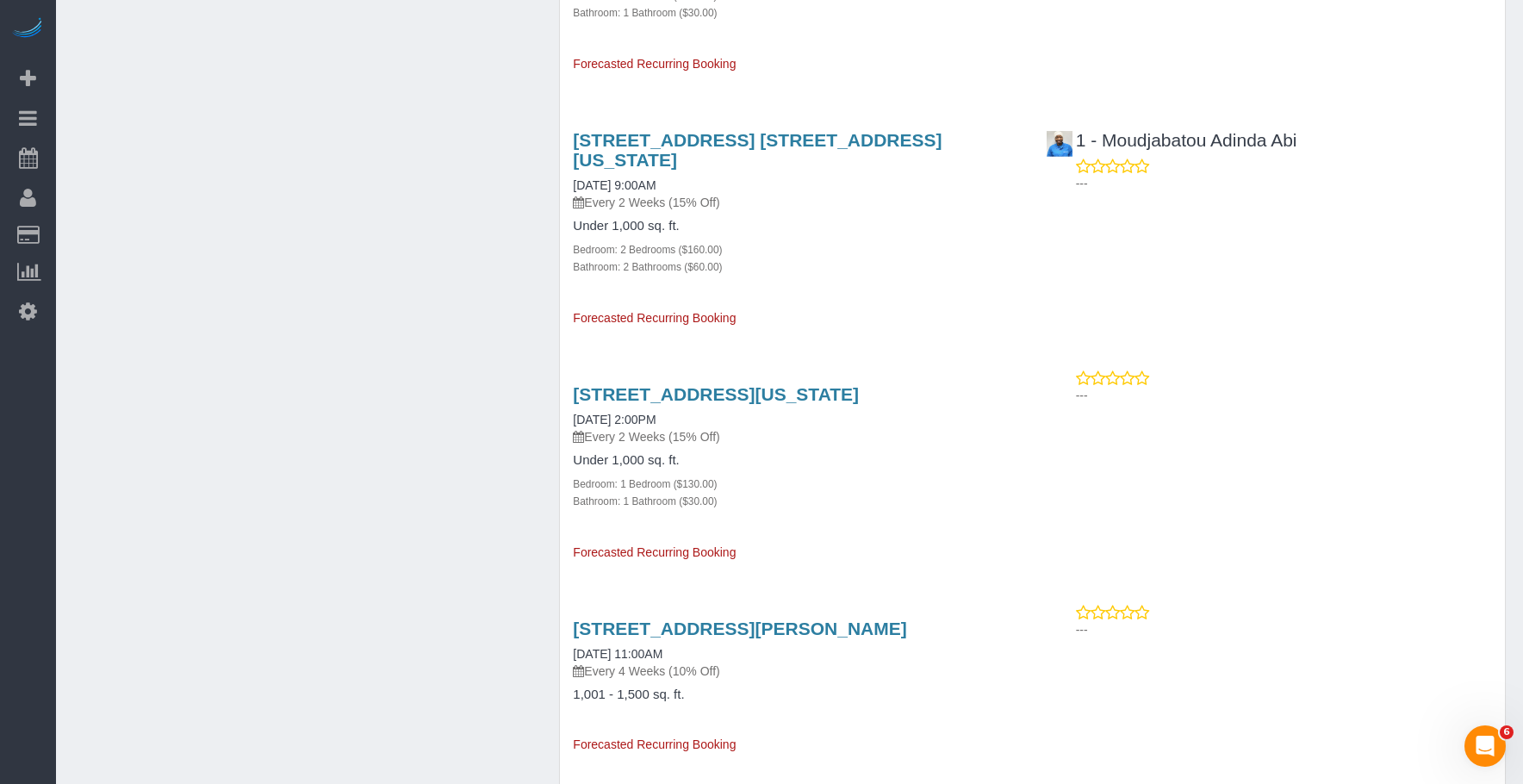
scroll to position [5426, 0]
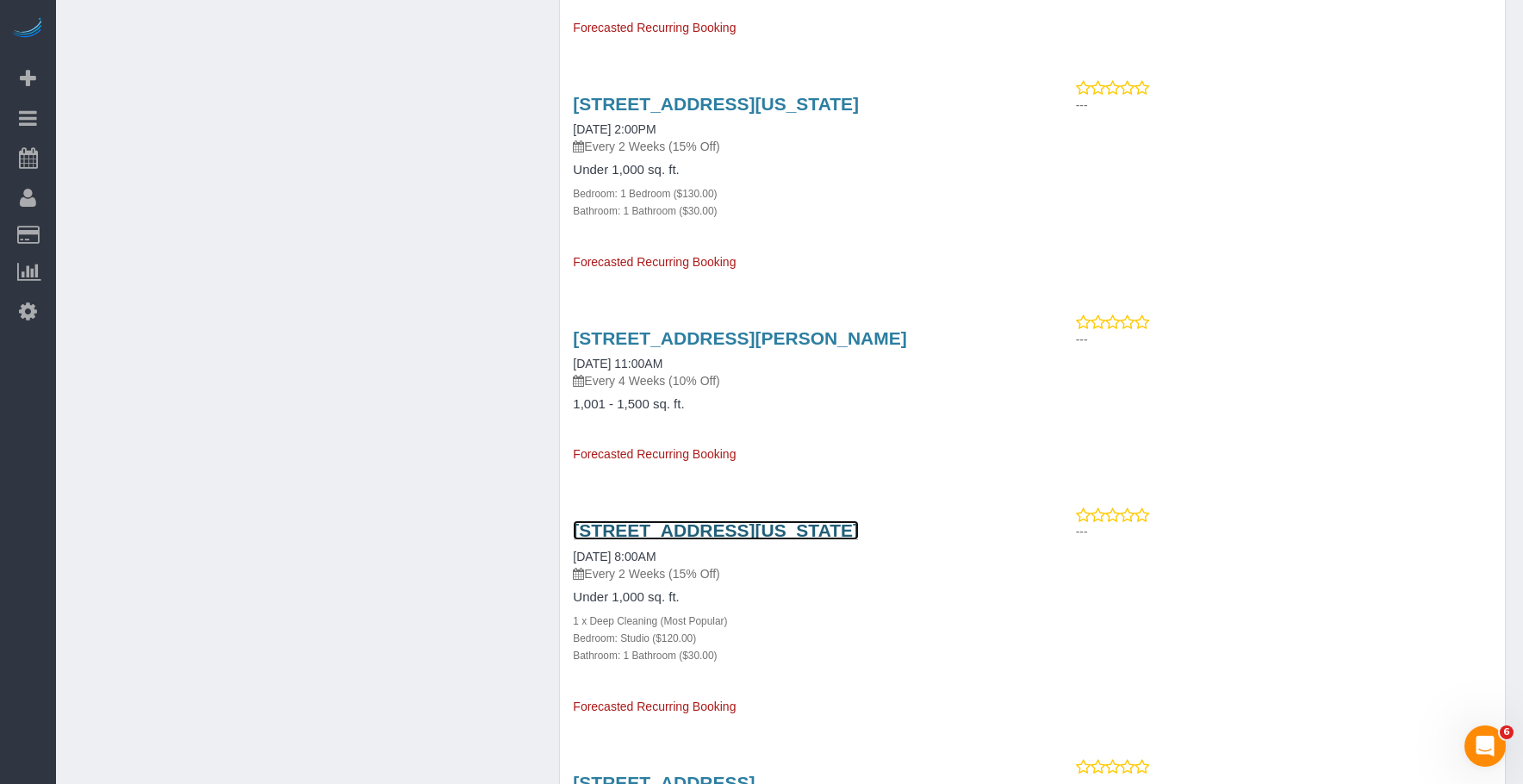
click at [719, 520] on link "225 Cherry Street, Apt 74-K, New York, NY 10002" at bounding box center [716, 530] width 286 height 20
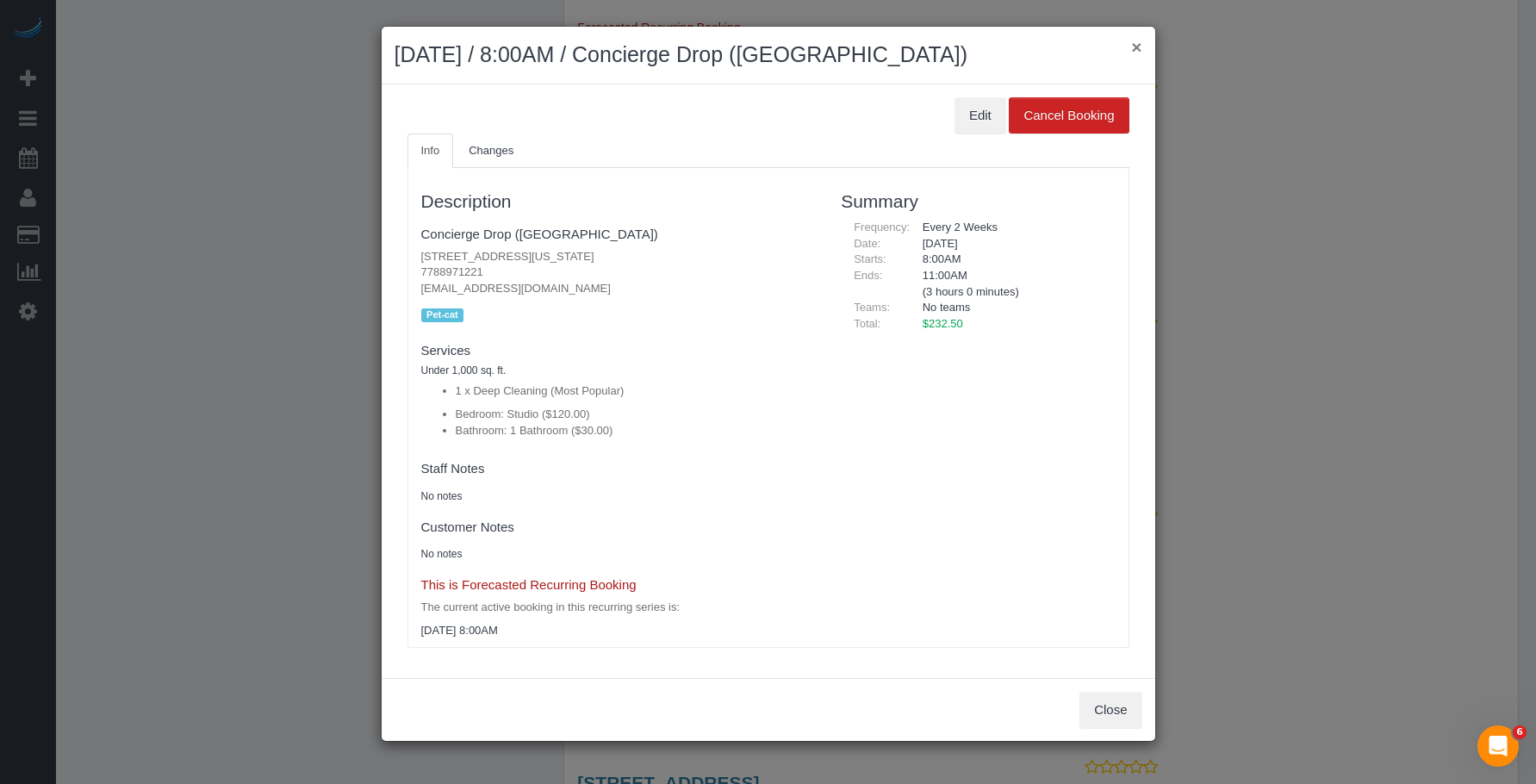
click at [1132, 45] on button "×" at bounding box center [1137, 47] width 10 height 18
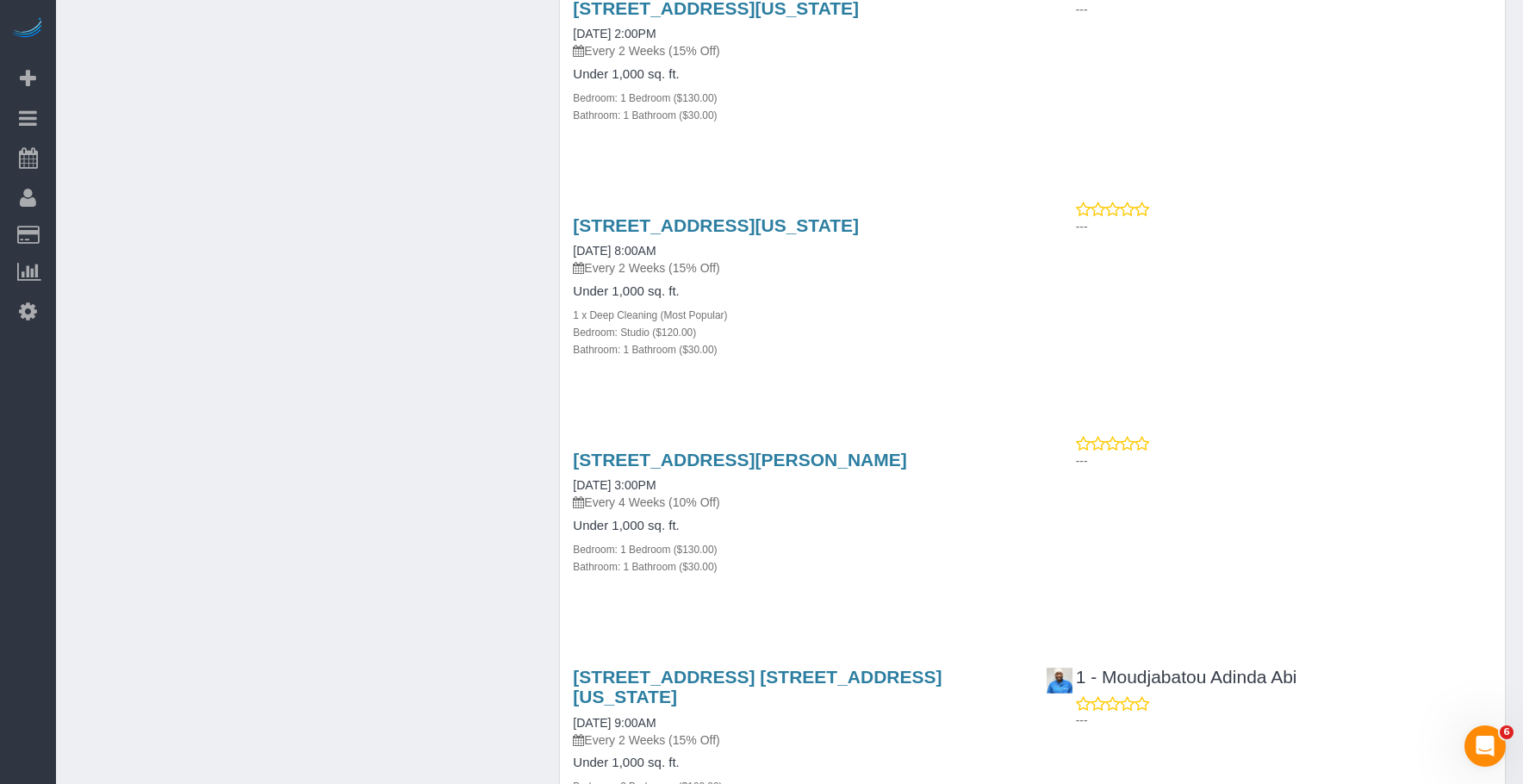
scroll to position [2240, 0]
click at [838, 569] on div "Bathroom: 1 Bathroom ($30.00)" at bounding box center [796, 566] width 447 height 17
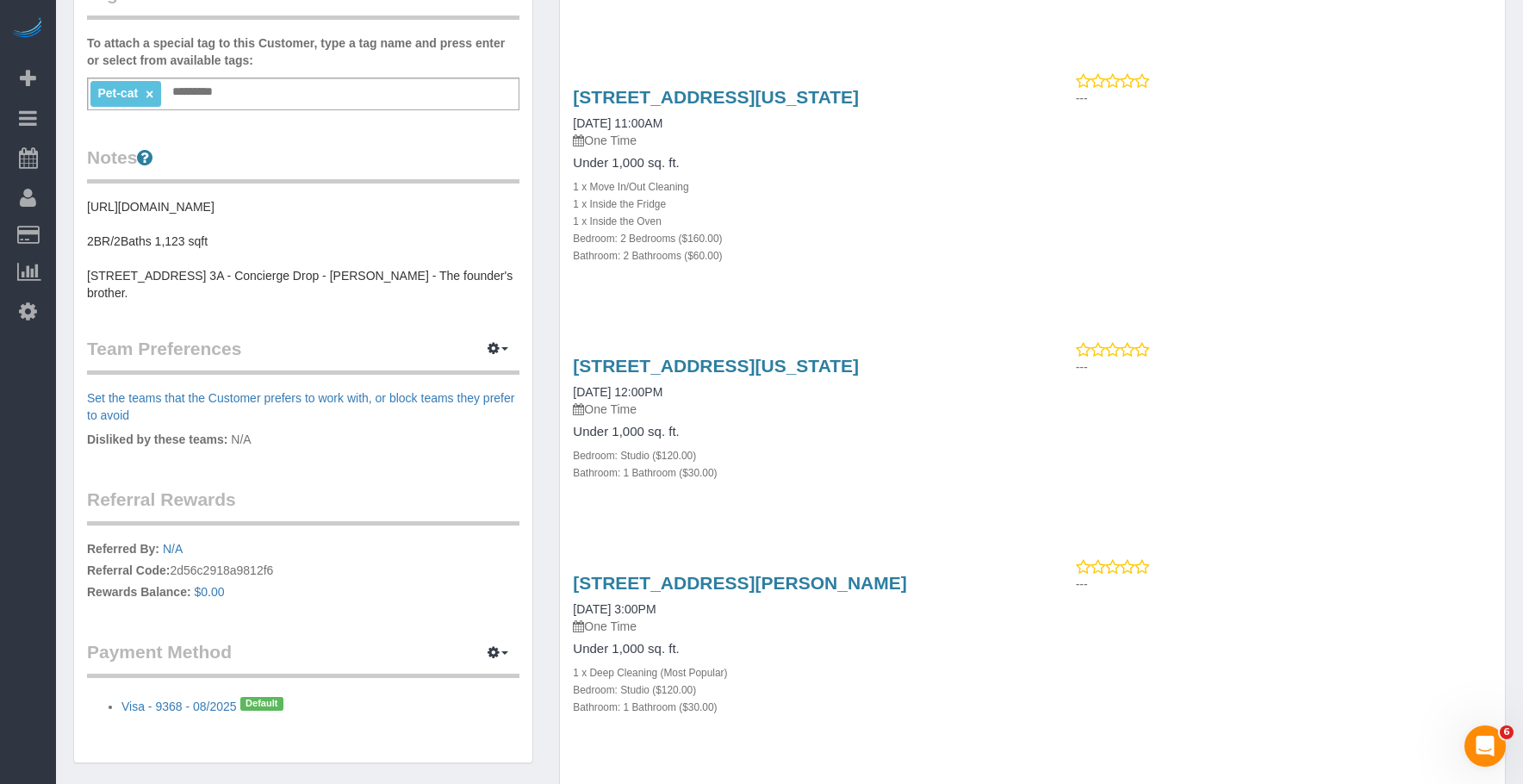
scroll to position [517, 0]
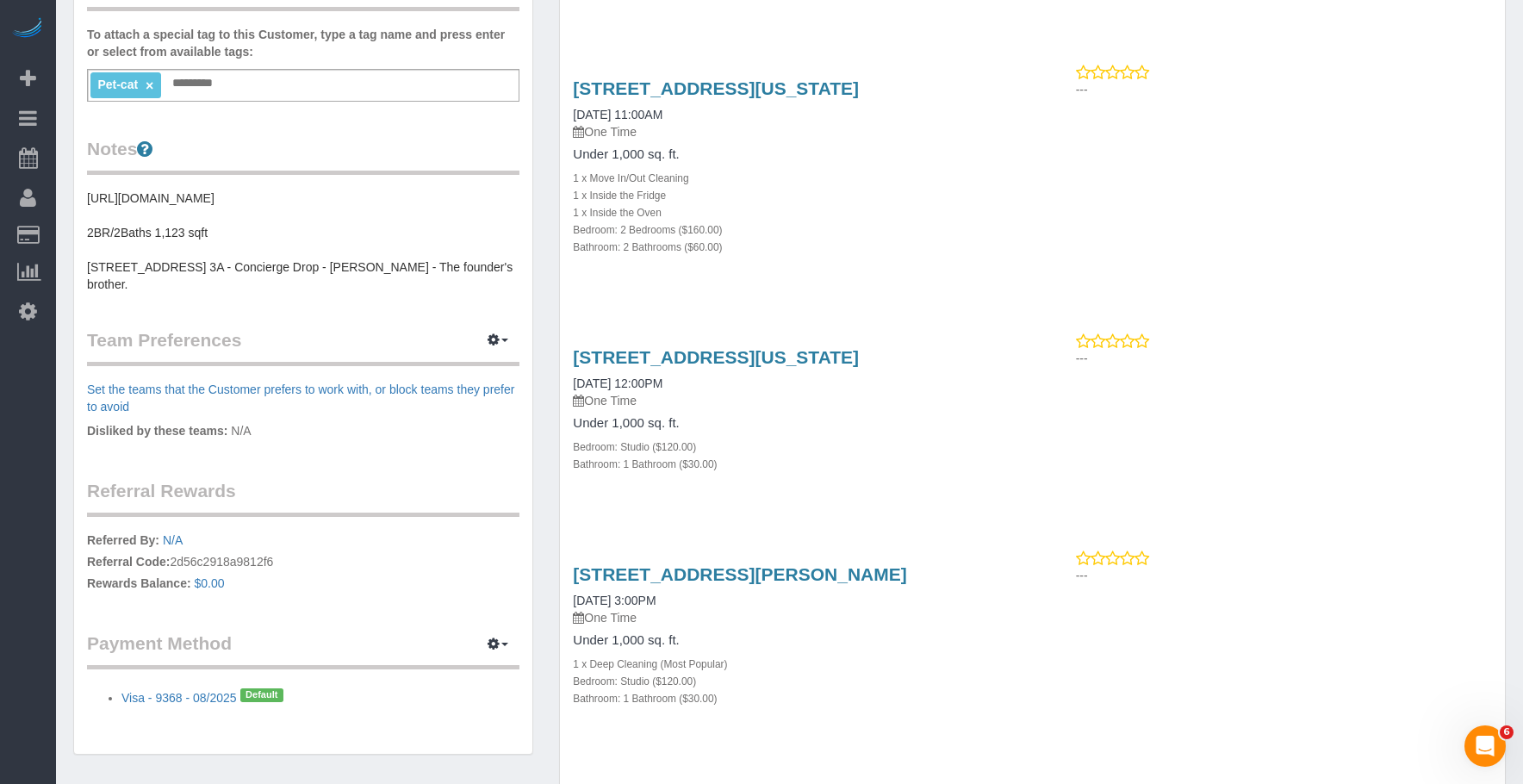
drag, startPoint x: 566, startPoint y: 79, endPoint x: 923, endPoint y: 176, distance: 369.9
click at [942, 83] on div "626 1st Ave., E39b, New York, NY 10016 09/30/2025 11:00AM One Time Under 1,000 …" at bounding box center [796, 176] width 473 height 225
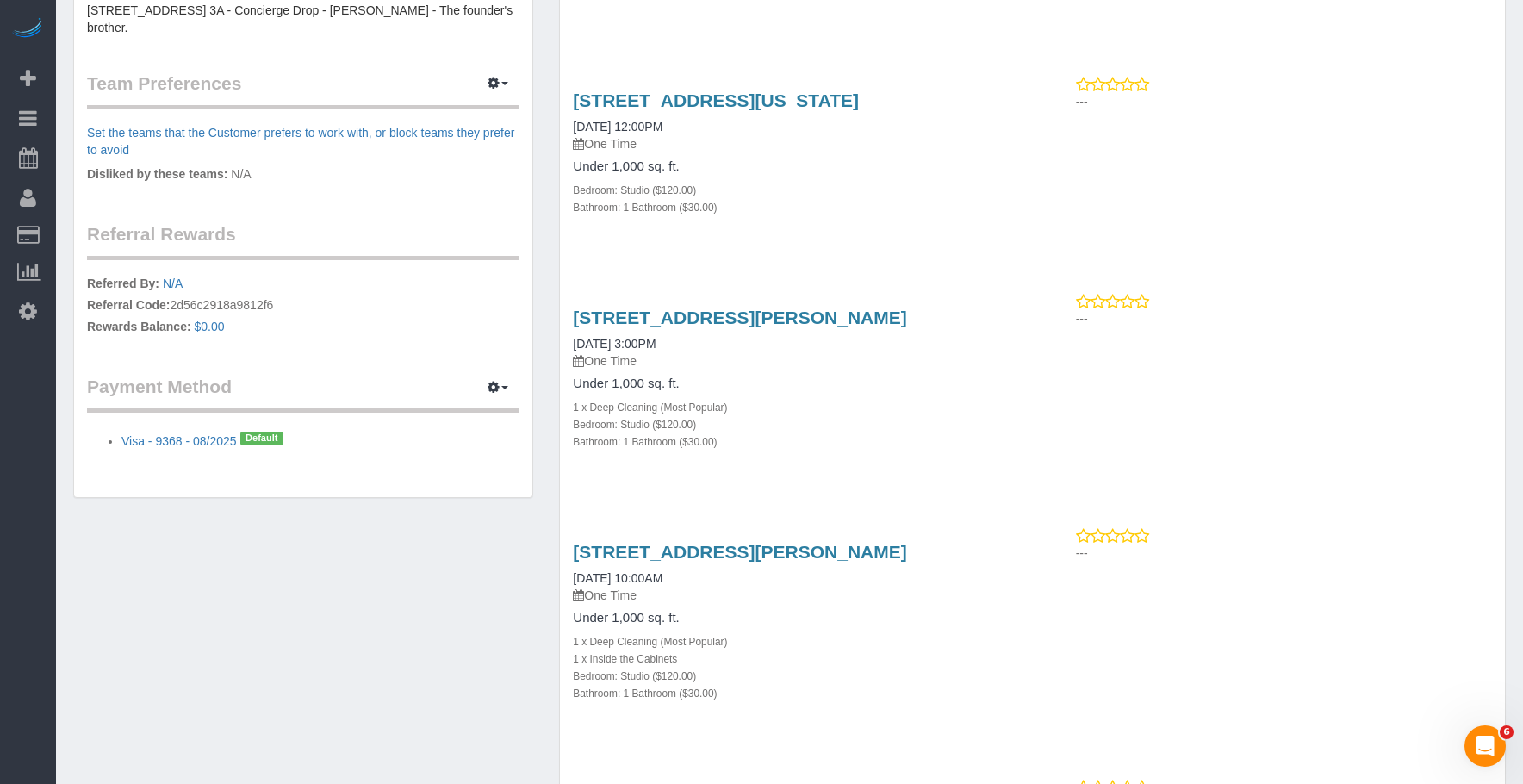
scroll to position [775, 0]
drag, startPoint x: 556, startPoint y: 305, endPoint x: 666, endPoint y: 334, distance: 113.8
copy link "333 Schermerhorn Street, Ph55c, Brooklyn, NY 11217"
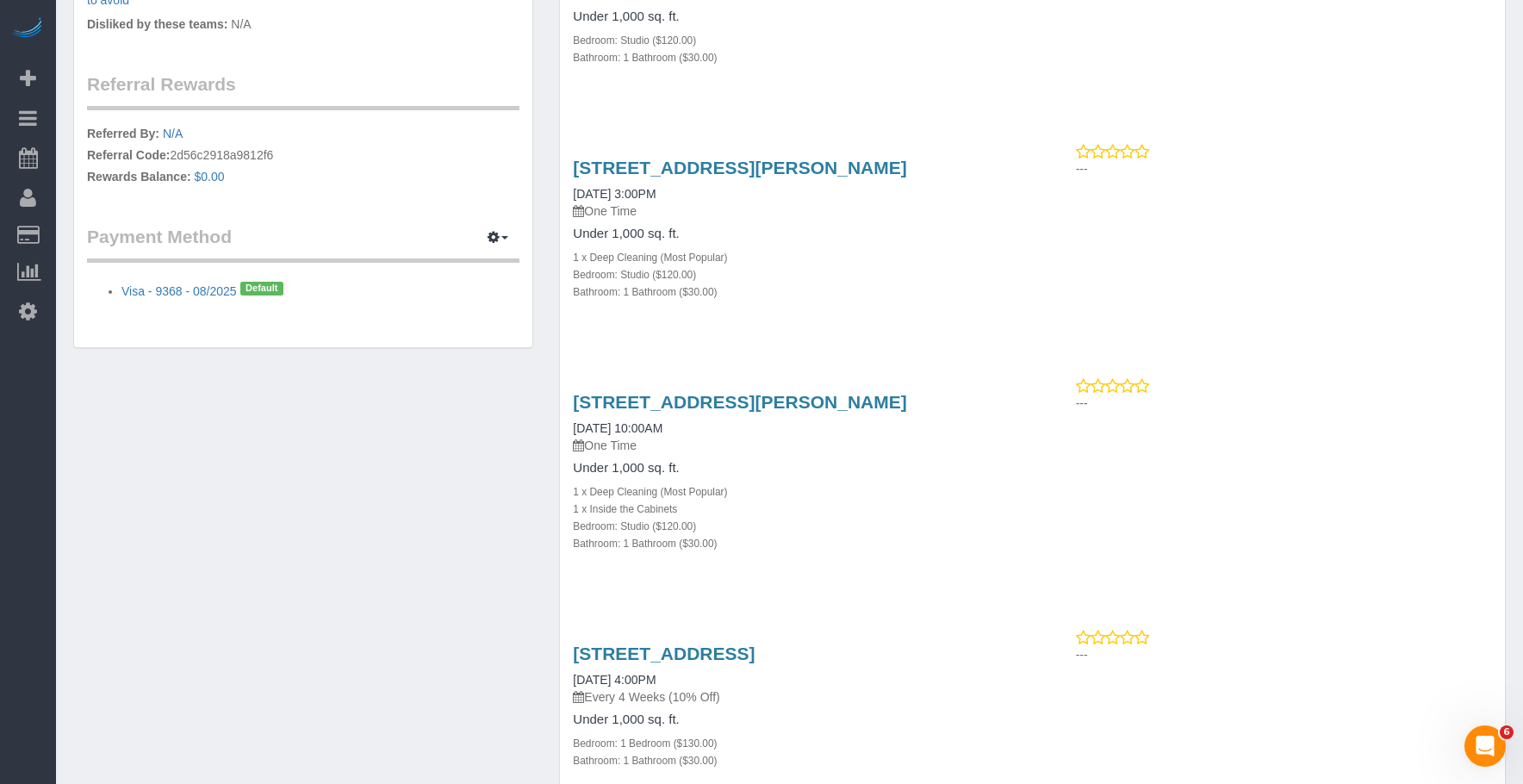
scroll to position [948, 0]
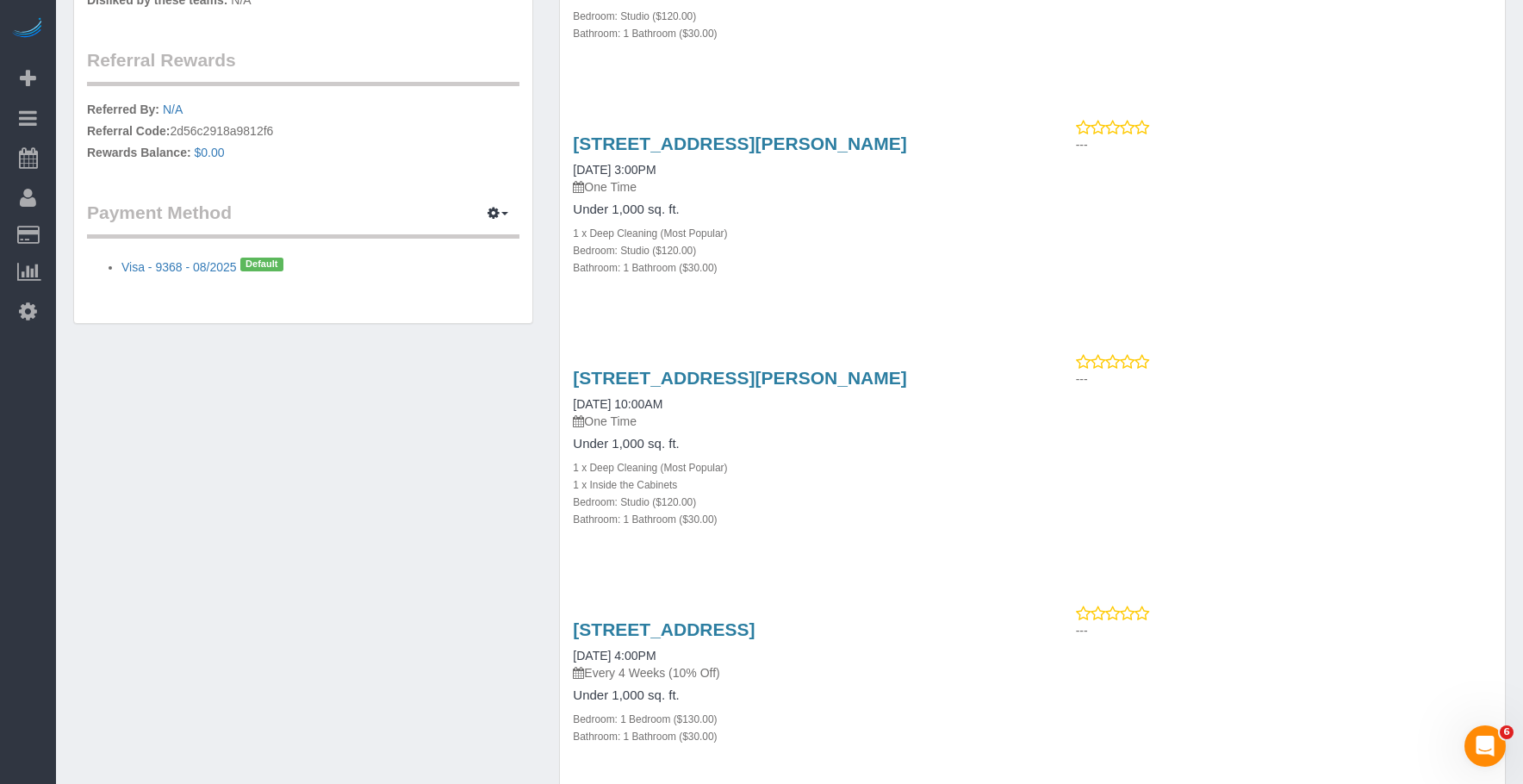
click at [976, 241] on div "1 x Deep Cleaning (Most Popular)" at bounding box center [796, 232] width 447 height 17
click at [888, 310] on div "333 Schermerhorn Street, Ph55c, Brooklyn, NY 11217 10/02/2025 3:00PM One Time U…" at bounding box center [796, 214] width 473 height 192
click at [995, 527] on div "Bathroom: 1 Bathroom ($30.00)" at bounding box center [796, 518] width 447 height 17
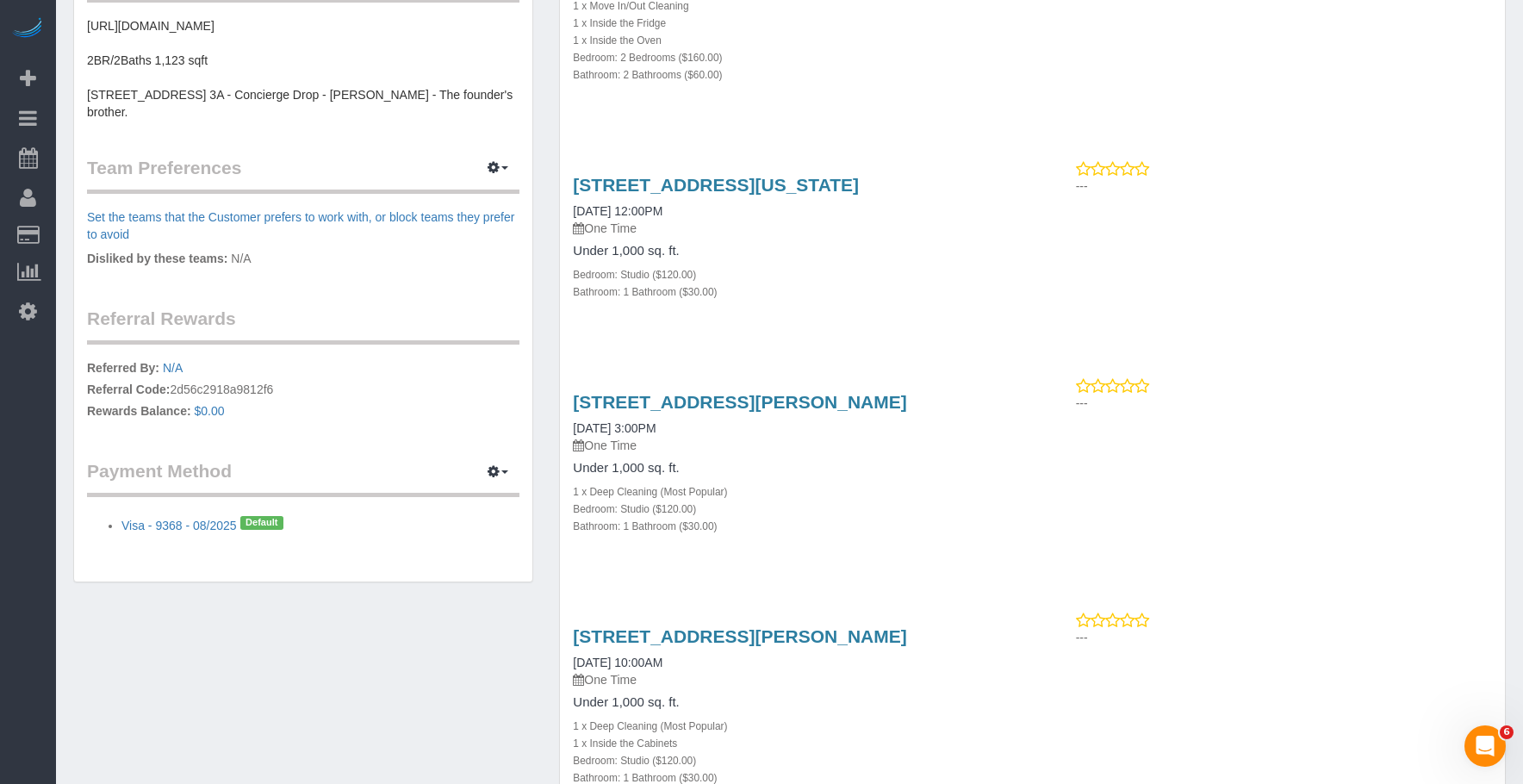
drag, startPoint x: 556, startPoint y: 184, endPoint x: 1021, endPoint y: 173, distance: 465.1
copy link "626 1st Ave., W35b, New York, NY 10016"
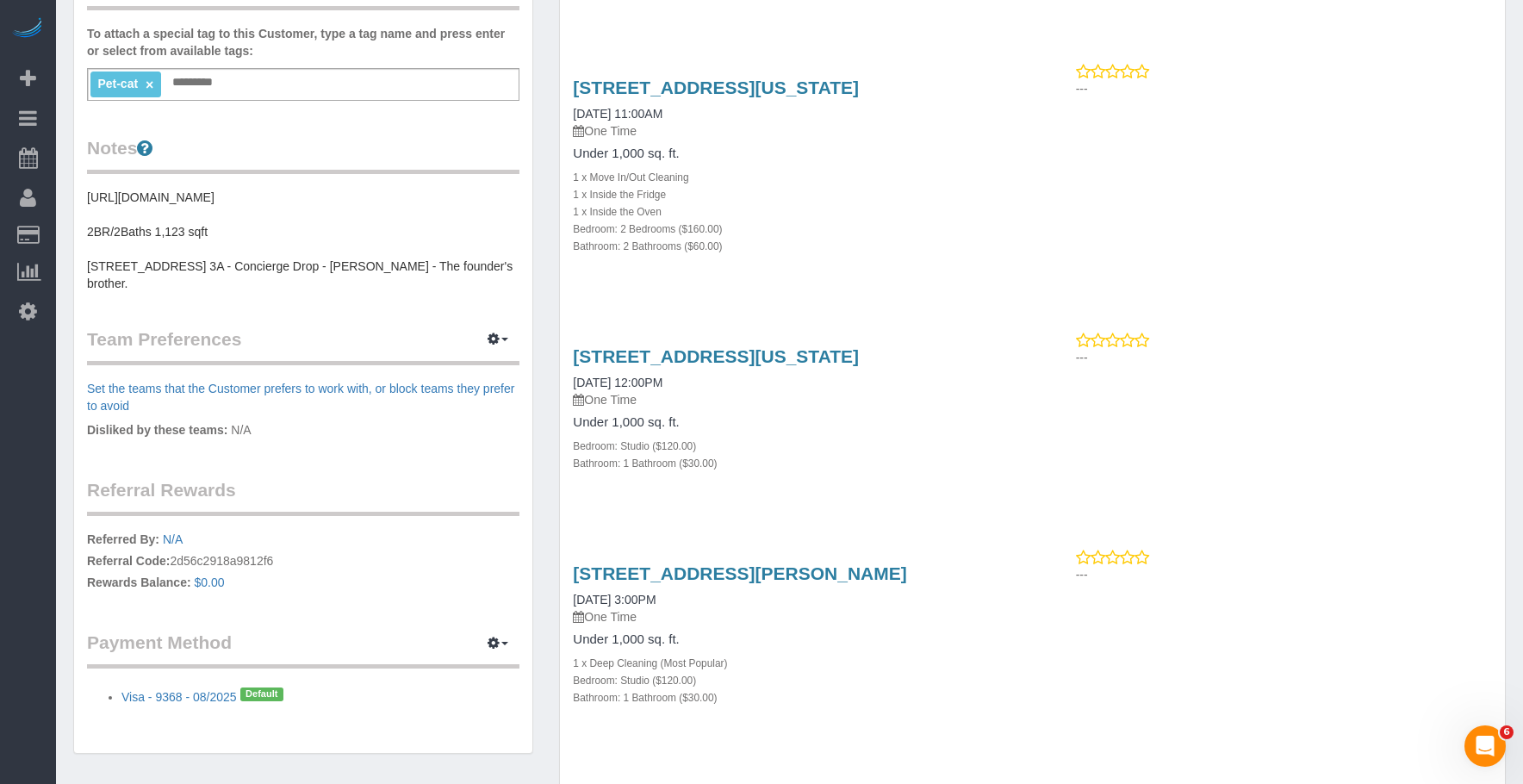
scroll to position [517, 0]
drag, startPoint x: 561, startPoint y: 94, endPoint x: 851, endPoint y: 107, distance: 290.3
click at [851, 107] on div "626 1st Ave., E39b, New York, NY 10016 09/30/2025 11:00AM One Time Under 1,000 …" at bounding box center [796, 176] width 473 height 225
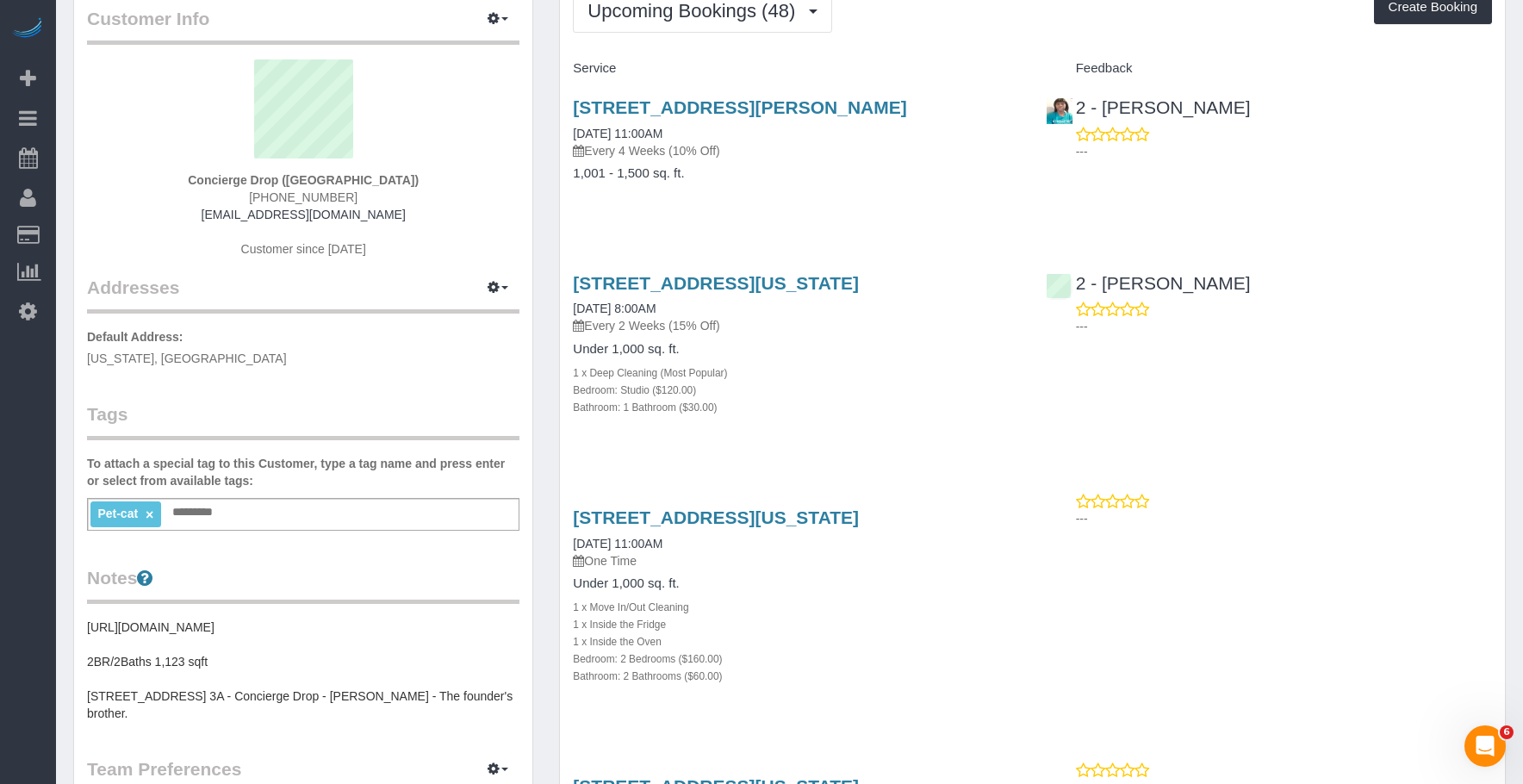
scroll to position [86, 0]
drag, startPoint x: 584, startPoint y: 282, endPoint x: 1017, endPoint y: 277, distance: 433.0
copy link "225 Cherry Street, Apt 74-K, New York, NY 10002"
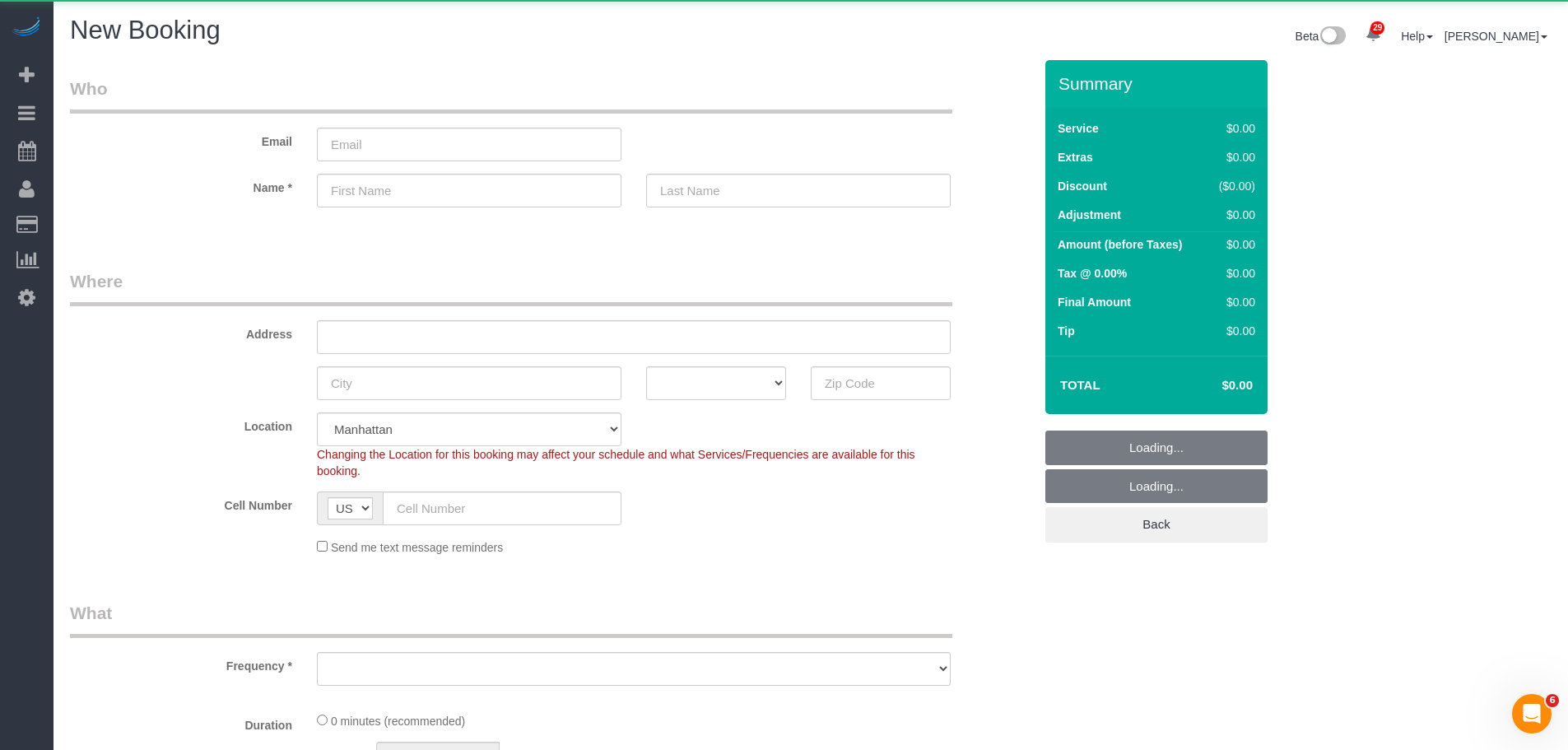
scroll to position [2298, 1568]
select select "object:20149"
select select "number:89"
select select "number:90"
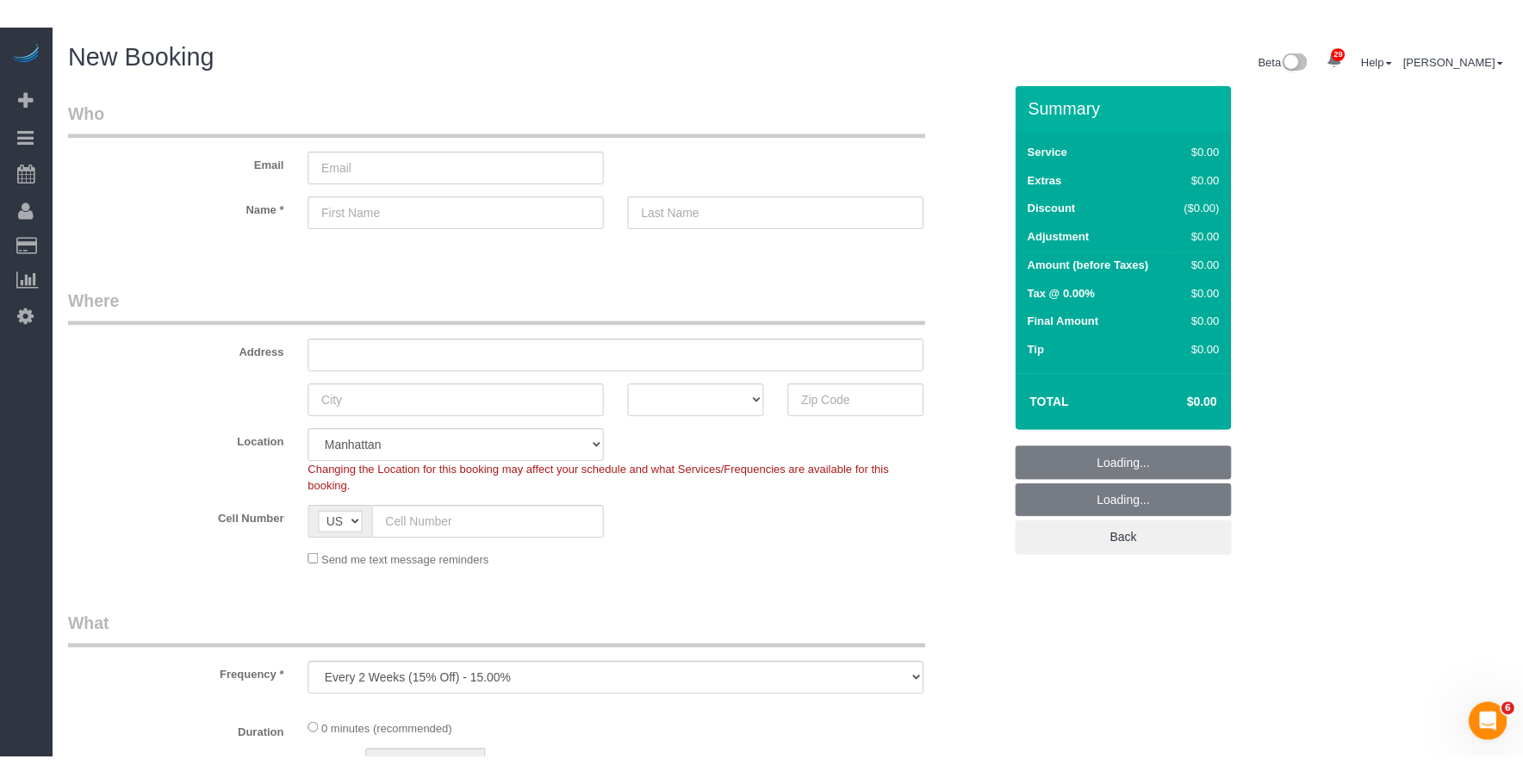
scroll to position [2919, 1641]
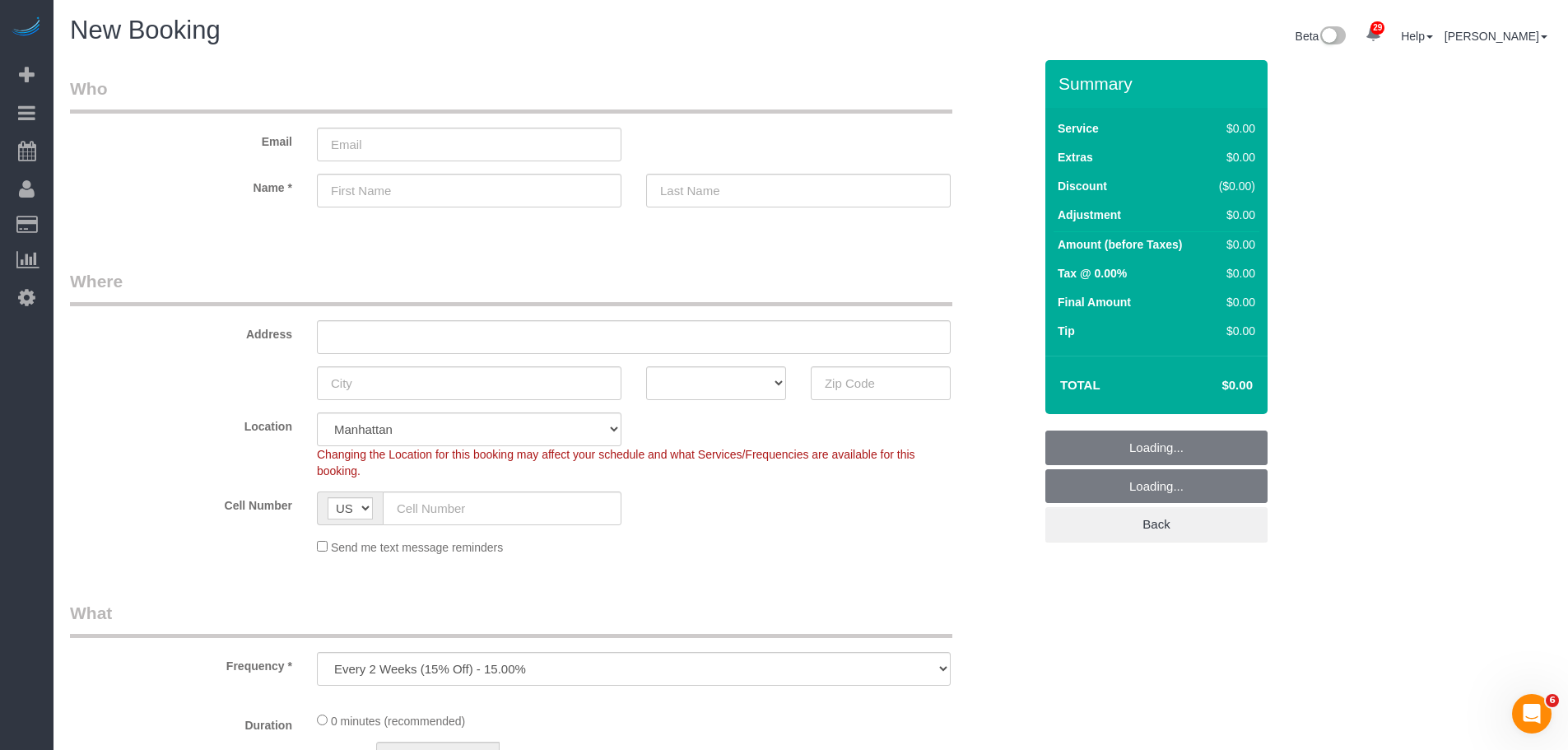
select select "object:20817"
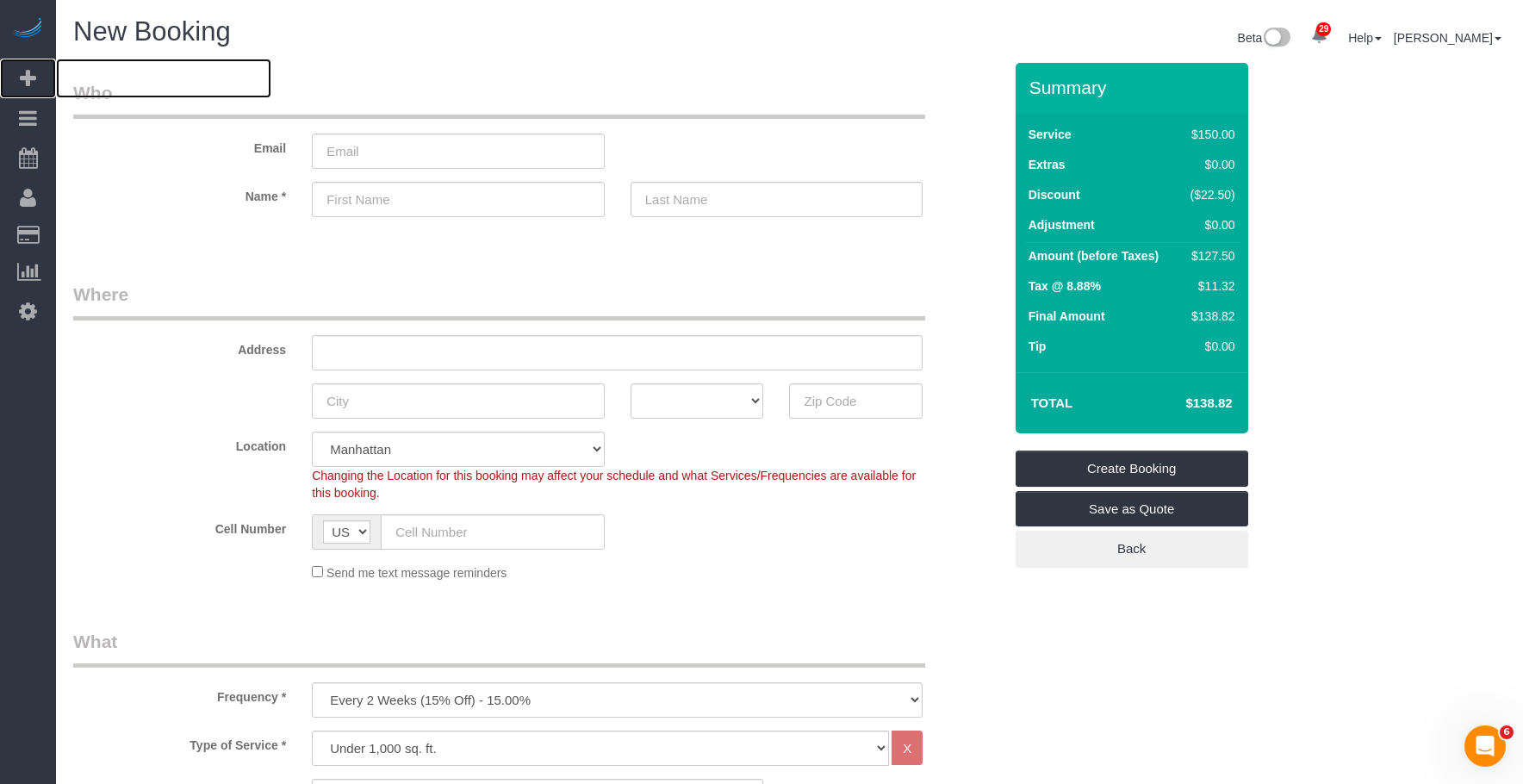
scroll to position [83211, 84643]
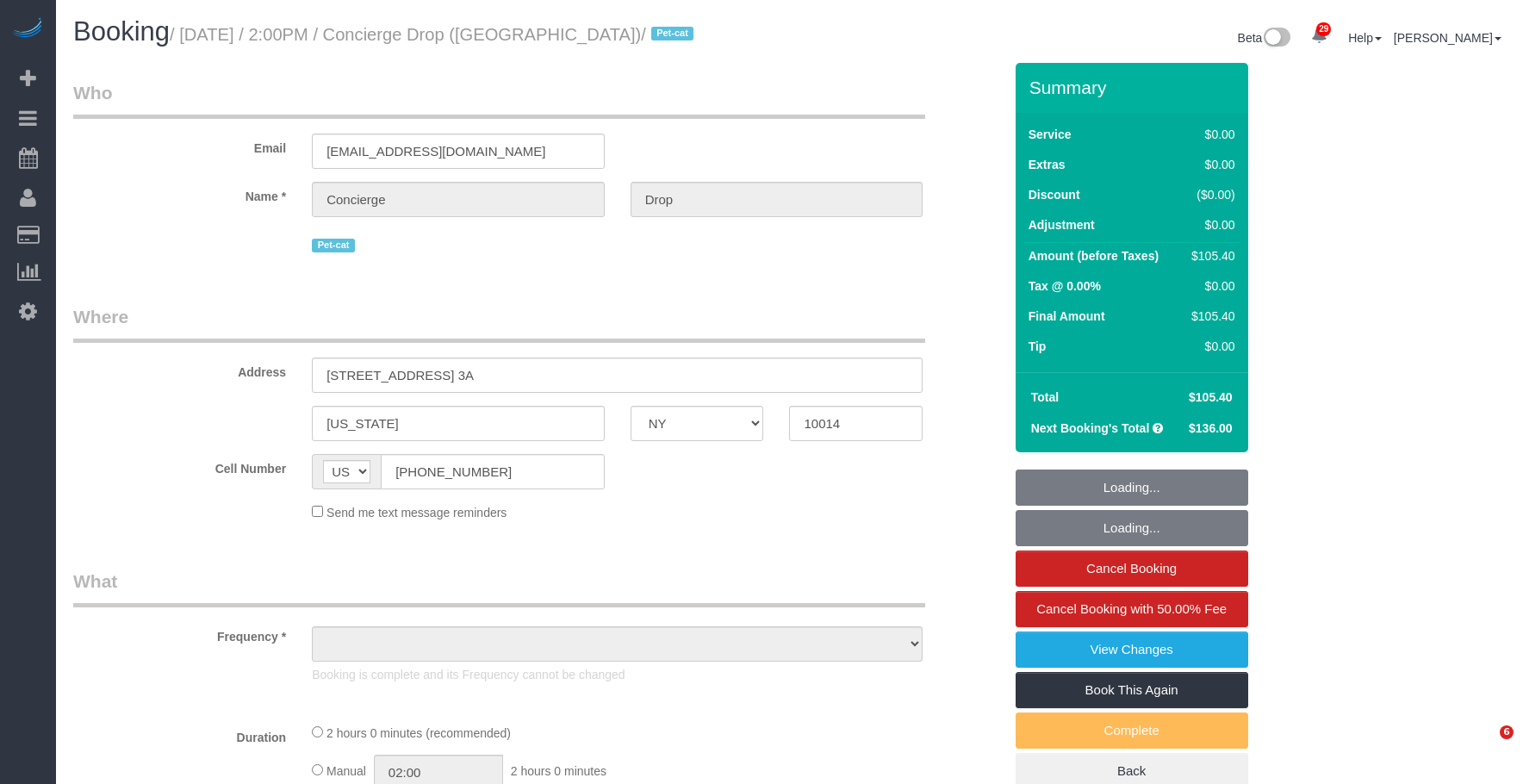
select select "NY"
select select "object:827"
select select "number:56"
select select "number:79"
select select "number:15"
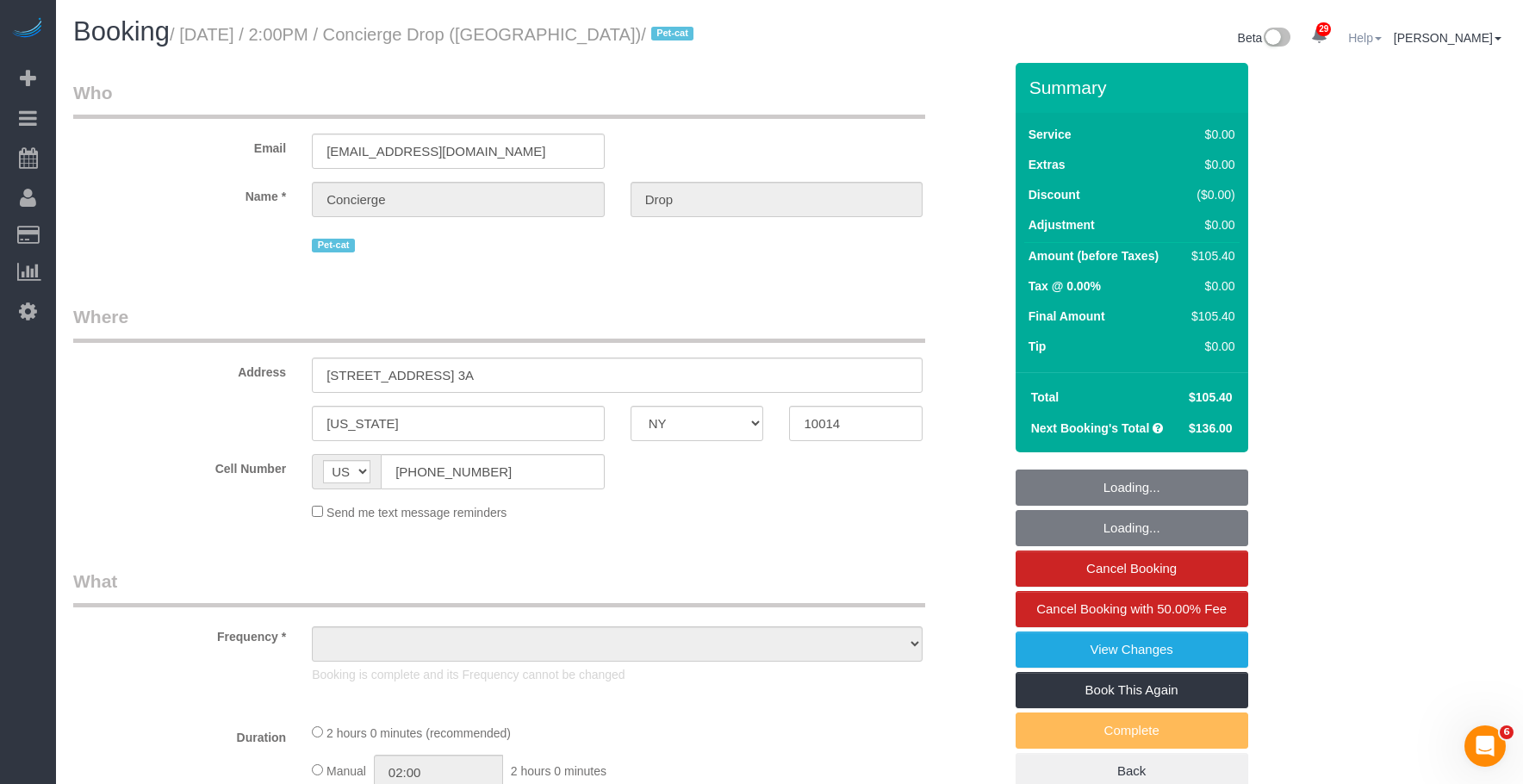
select select "number:7"
select select "string:stripe-pm_1RaQn24VGloSiKo7zeOF73Wj"
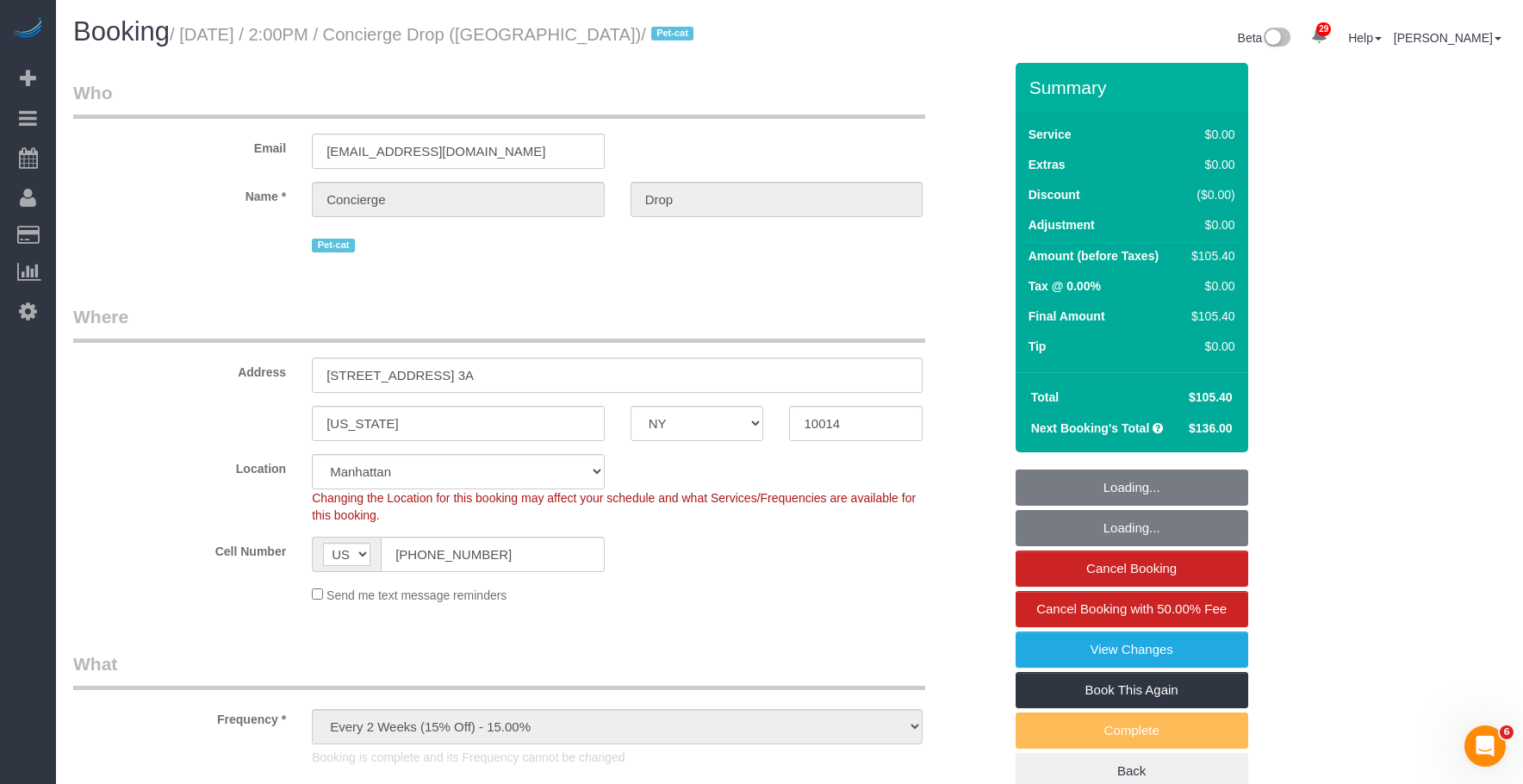
select select "spot1"
select select "object:1509"
select select "1"
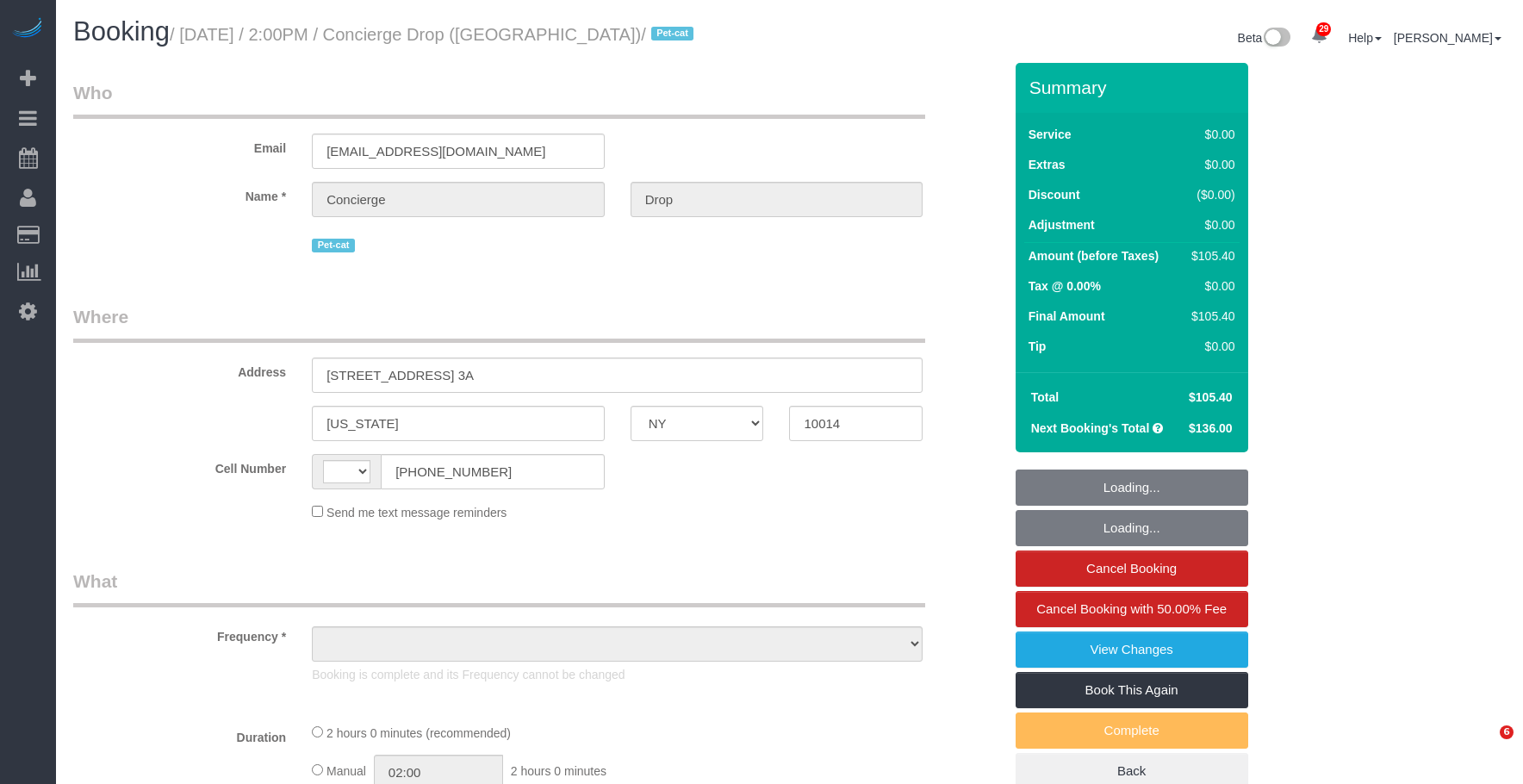
select select "NY"
select select "string:[GEOGRAPHIC_DATA]"
select select "spot1"
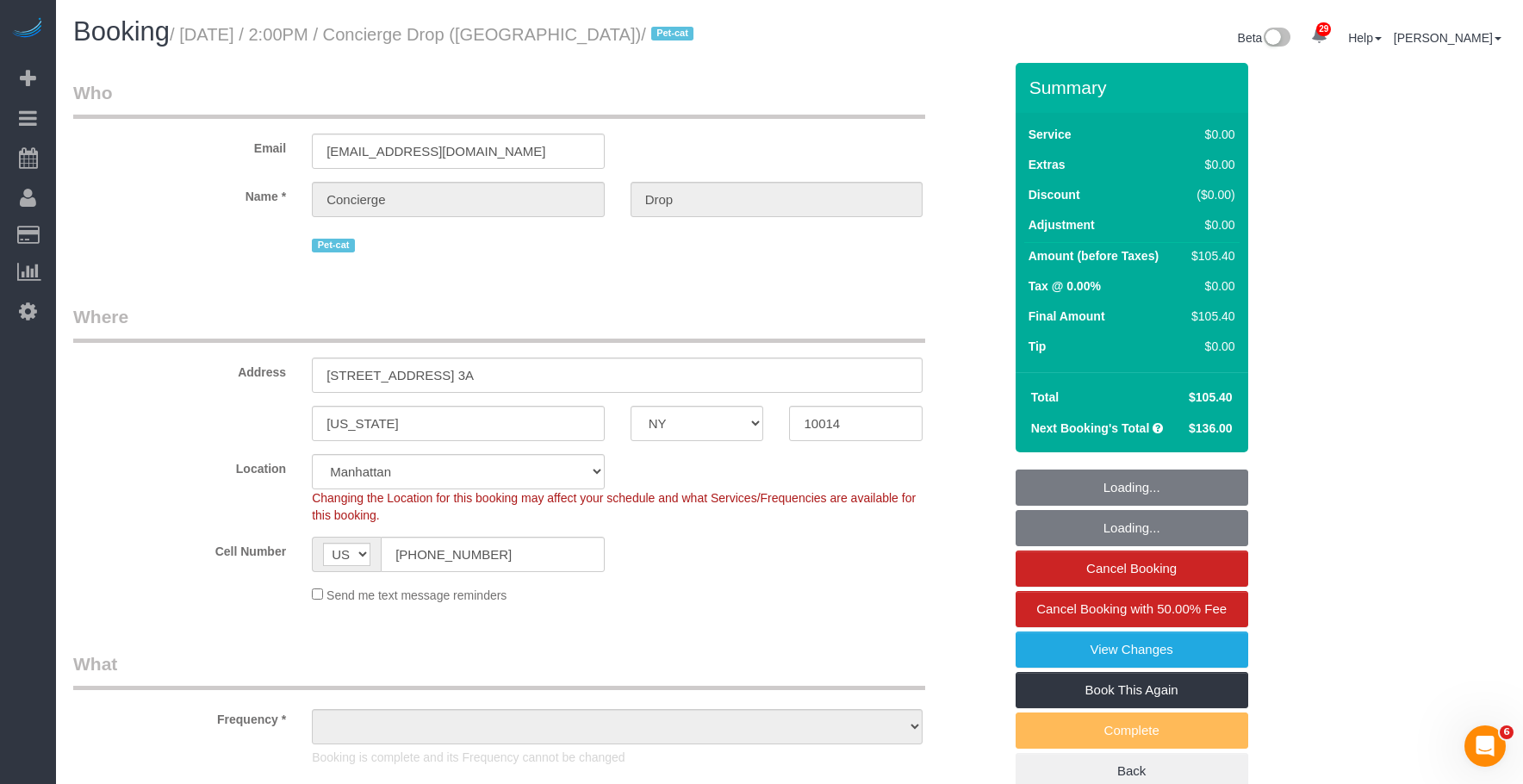
select select "string:stripe-pm_1RaQn24VGloSiKo7zeOF73Wj"
select select "1"
select select "object:942"
select select "number:56"
select select "number:79"
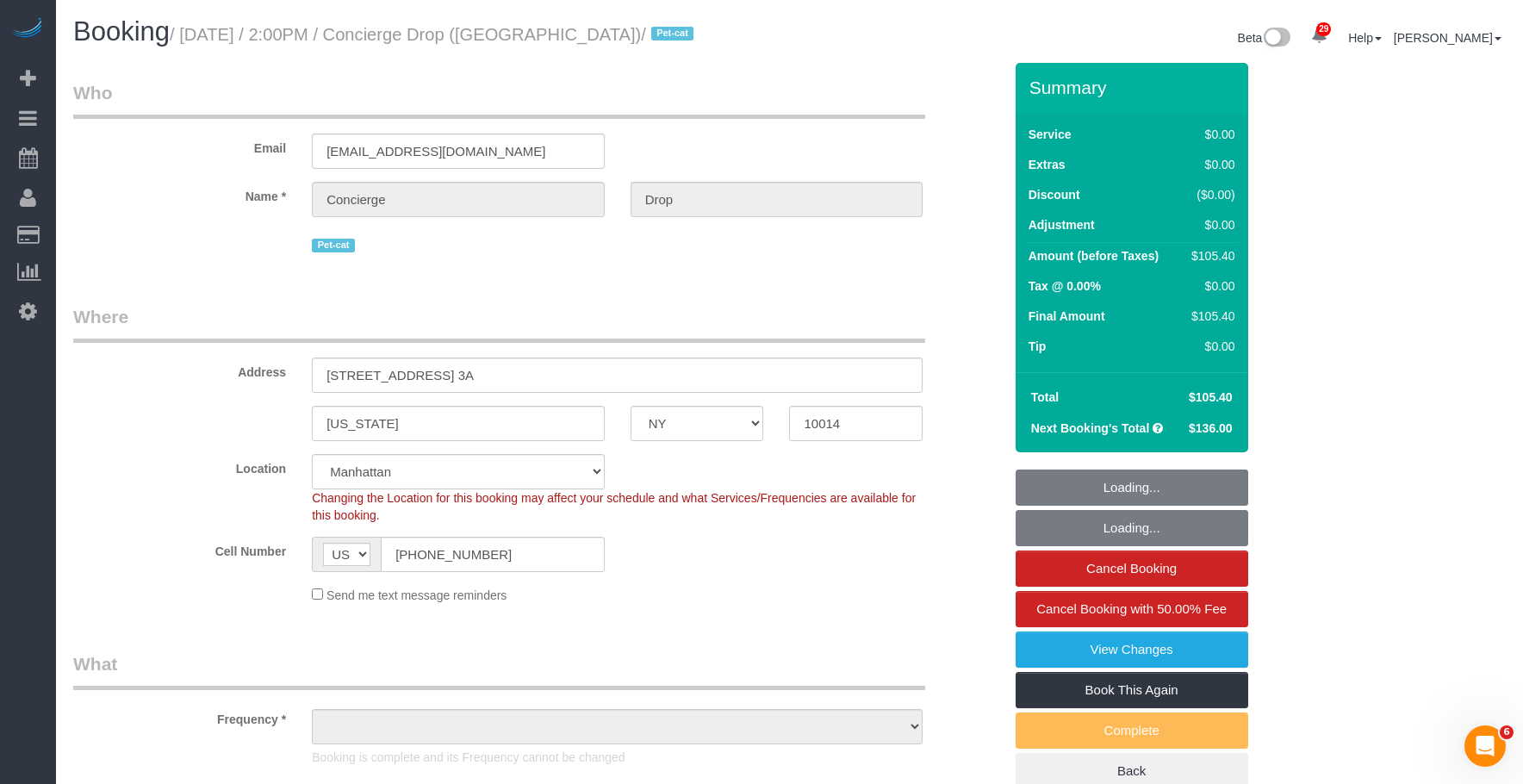
select select "number:15"
select select "number:7"
select select "1"
select select "object:1545"
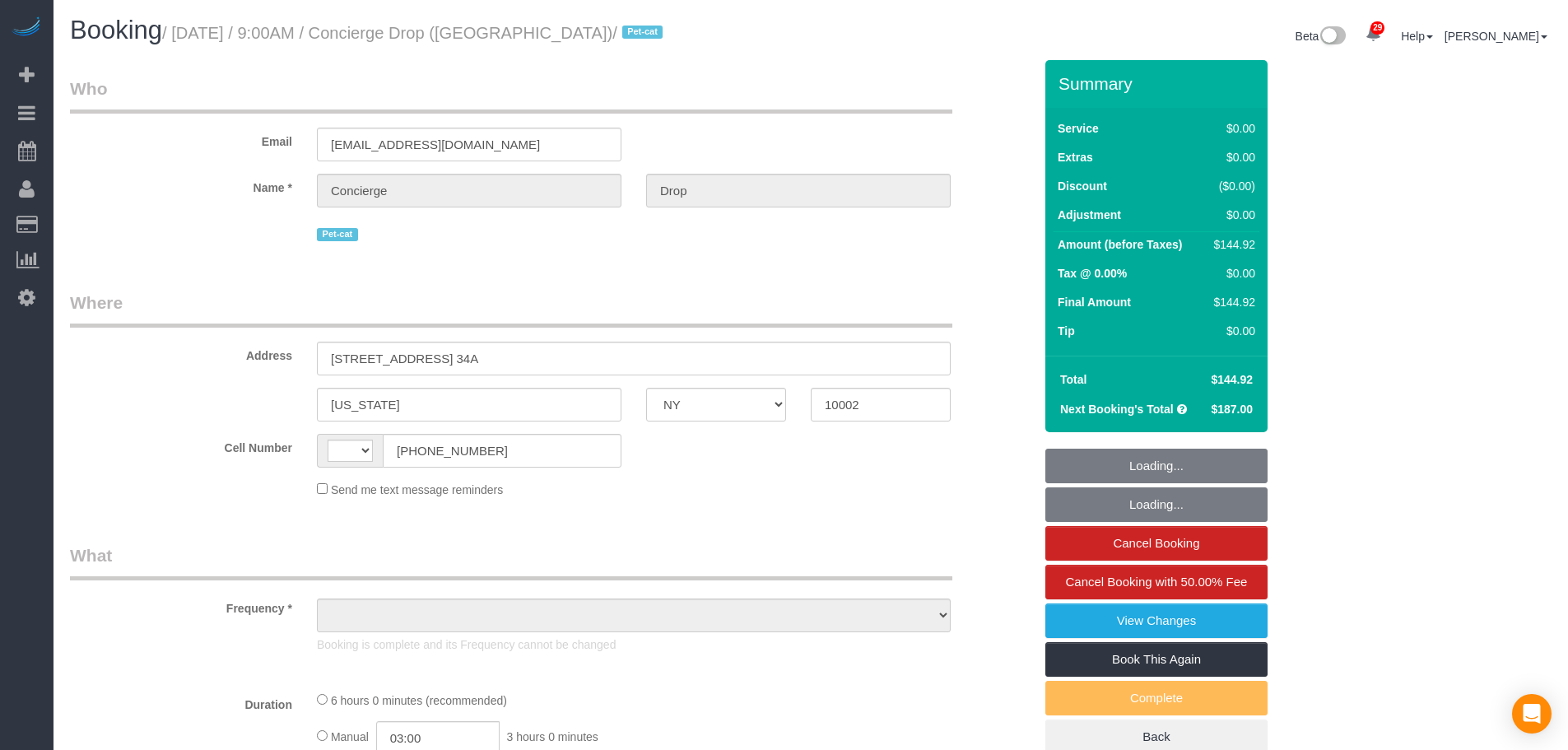
select select "NY"
select select "object:505"
select select "number:89"
select select "number:90"
select select "number:15"
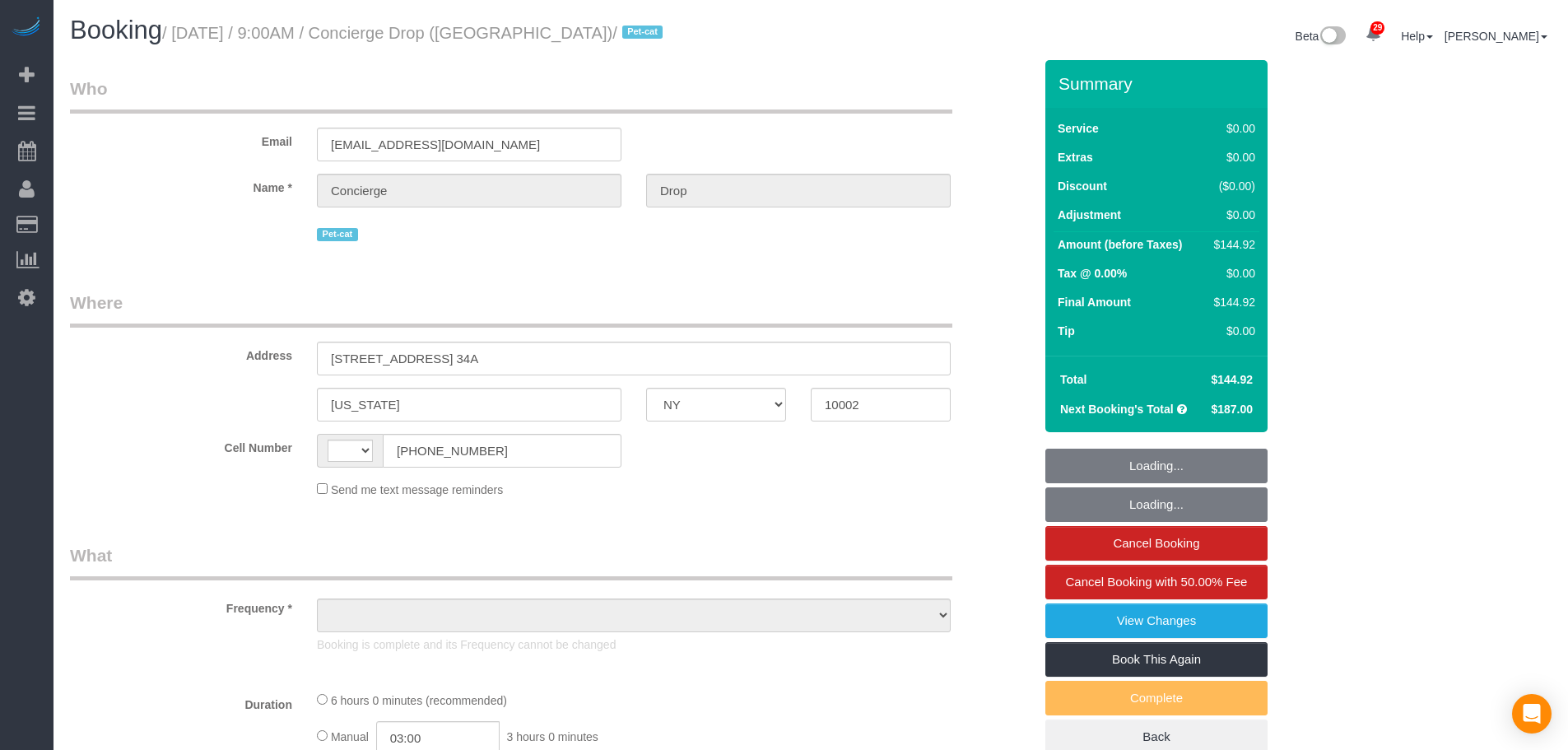
select select "number:6"
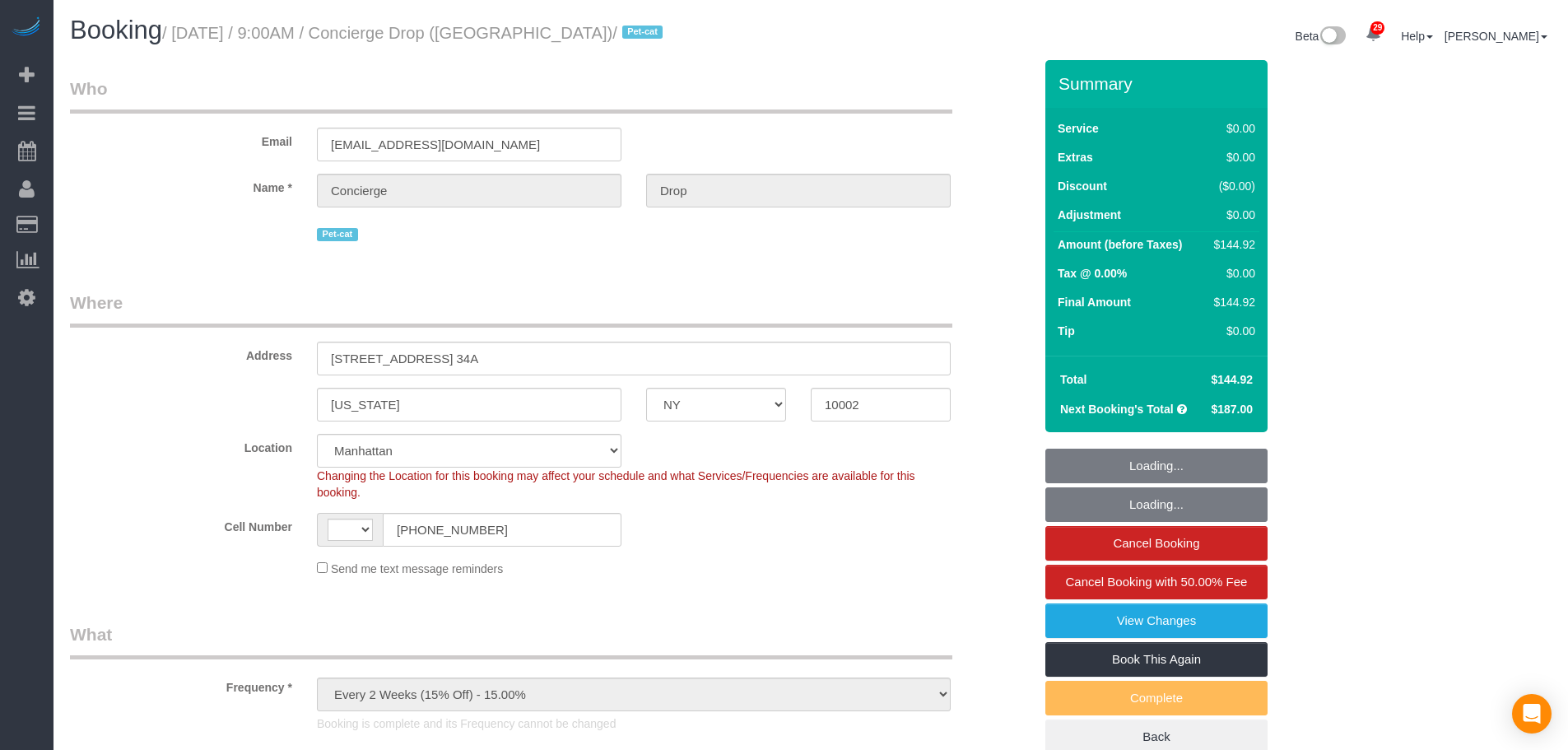
select select "object:735"
select select "string:[GEOGRAPHIC_DATA]"
select select "string:stripe-pm_1RaQn24VGloSiKo7zeOF73Wj"
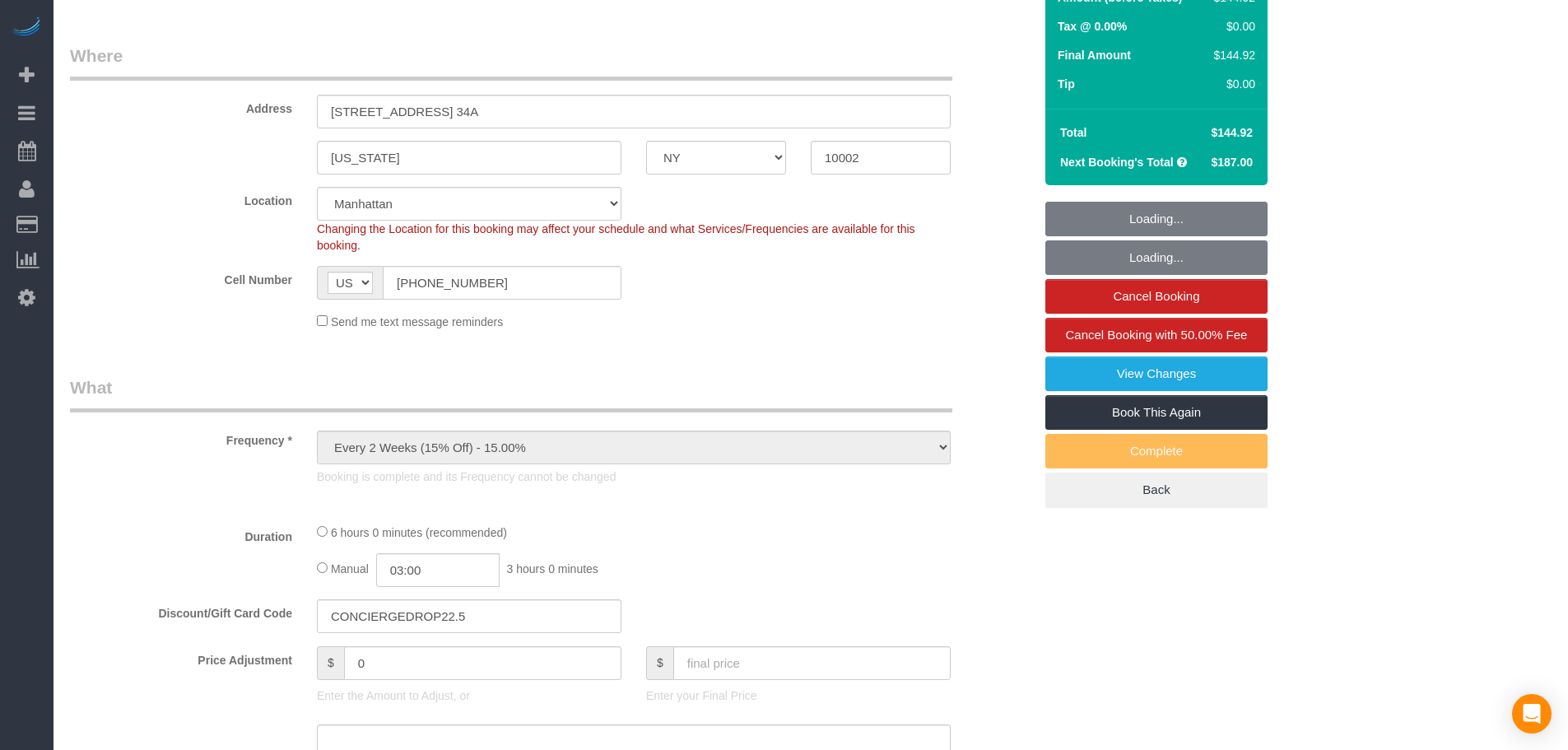
select select "spot1"
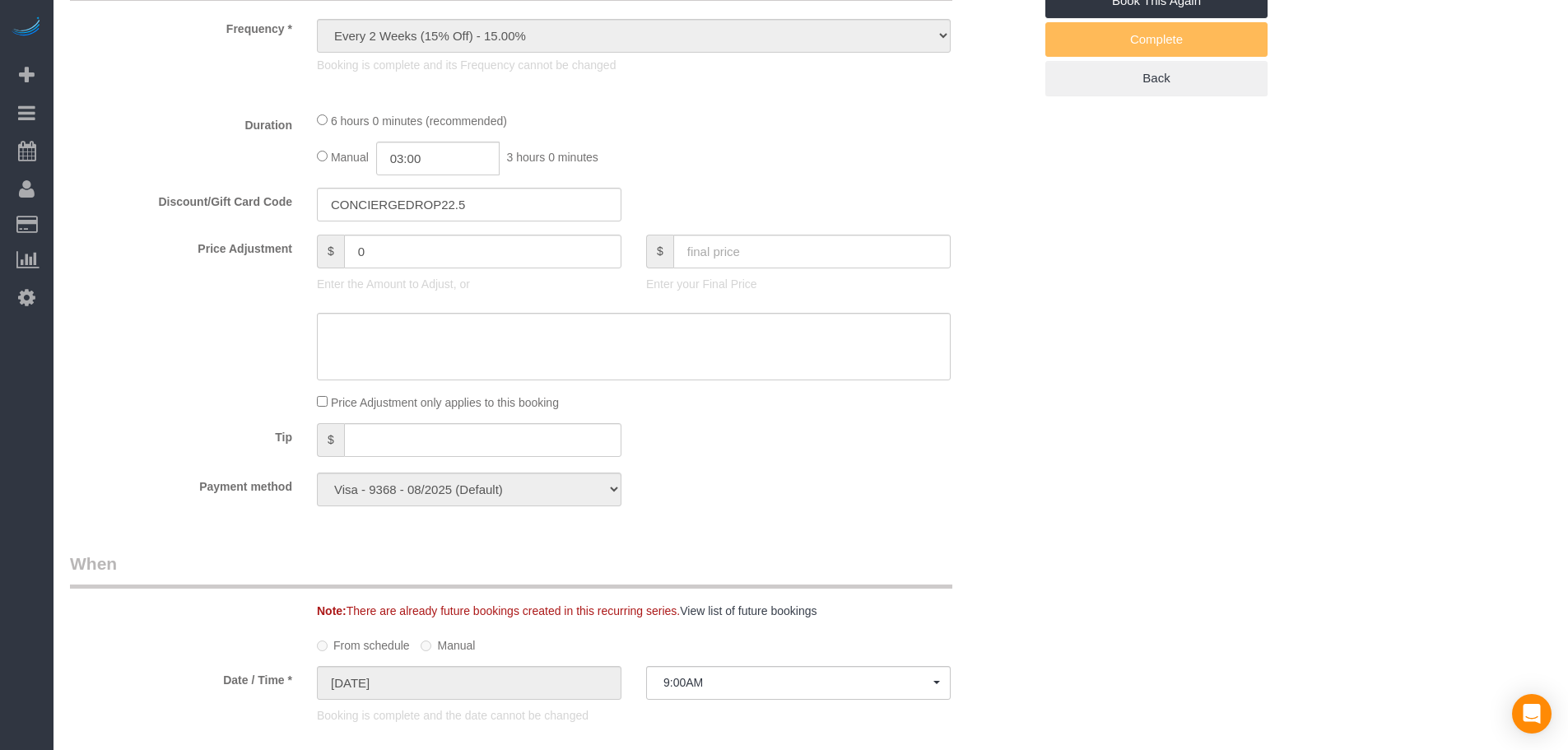
select select "2"
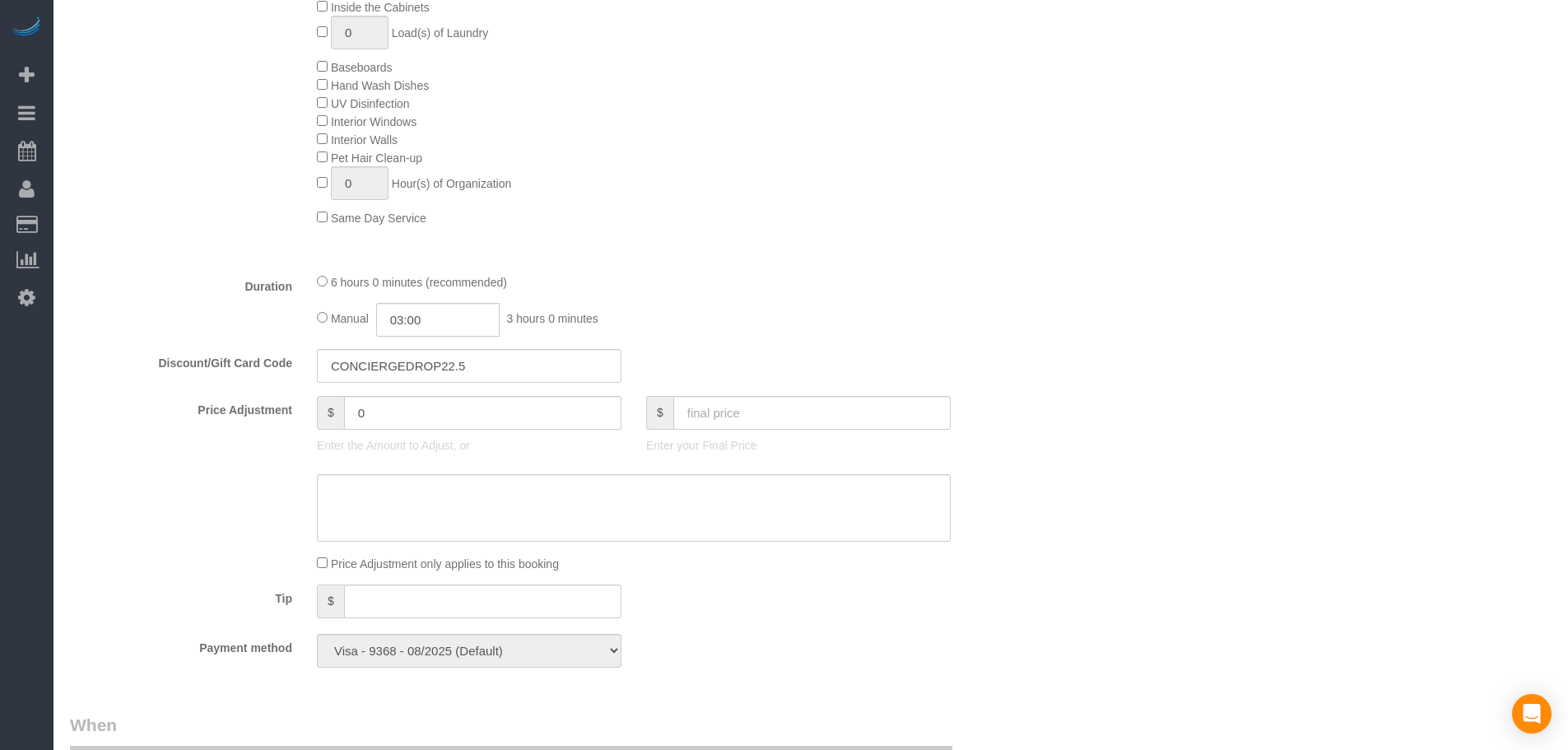
select select "2"
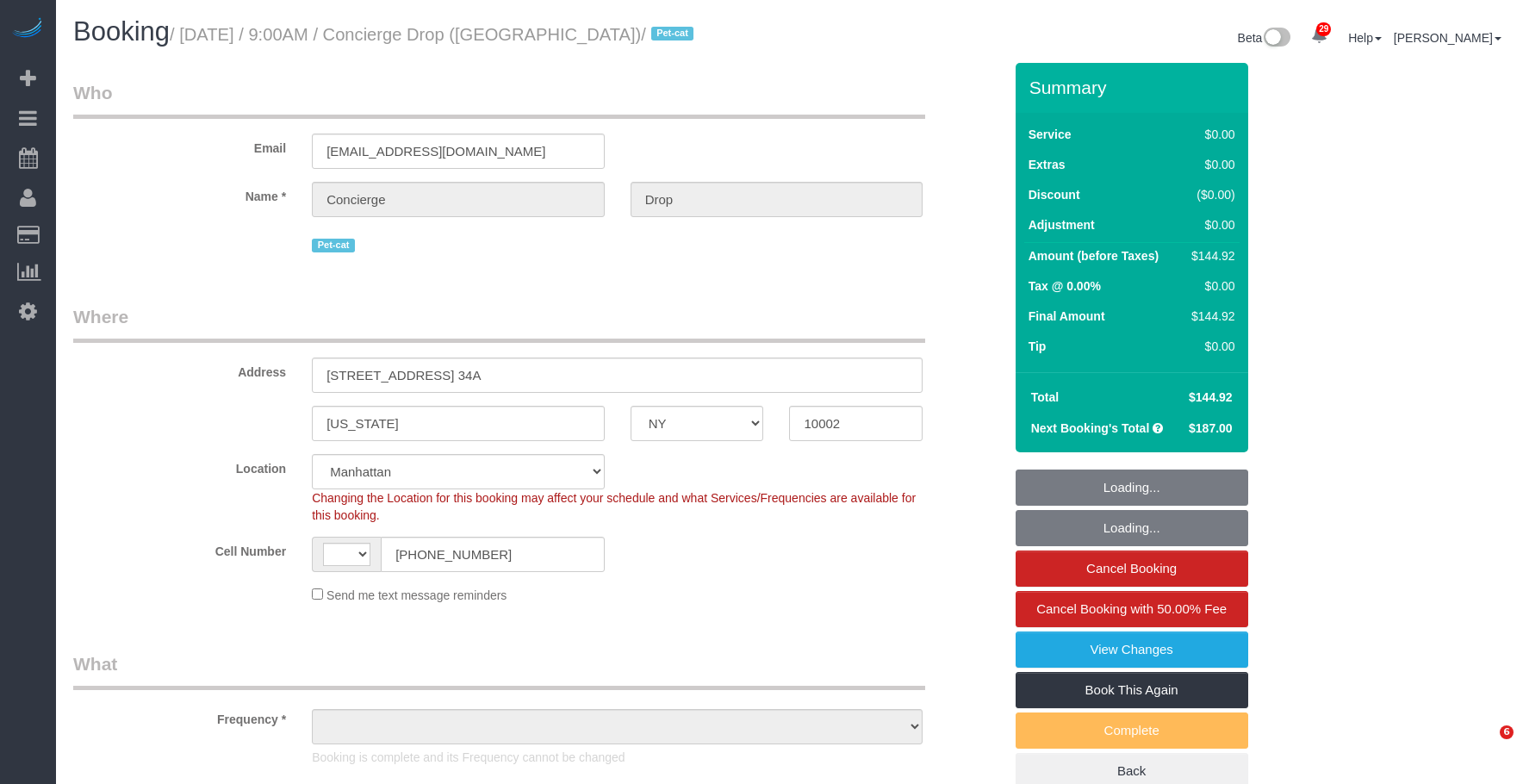
select select "NY"
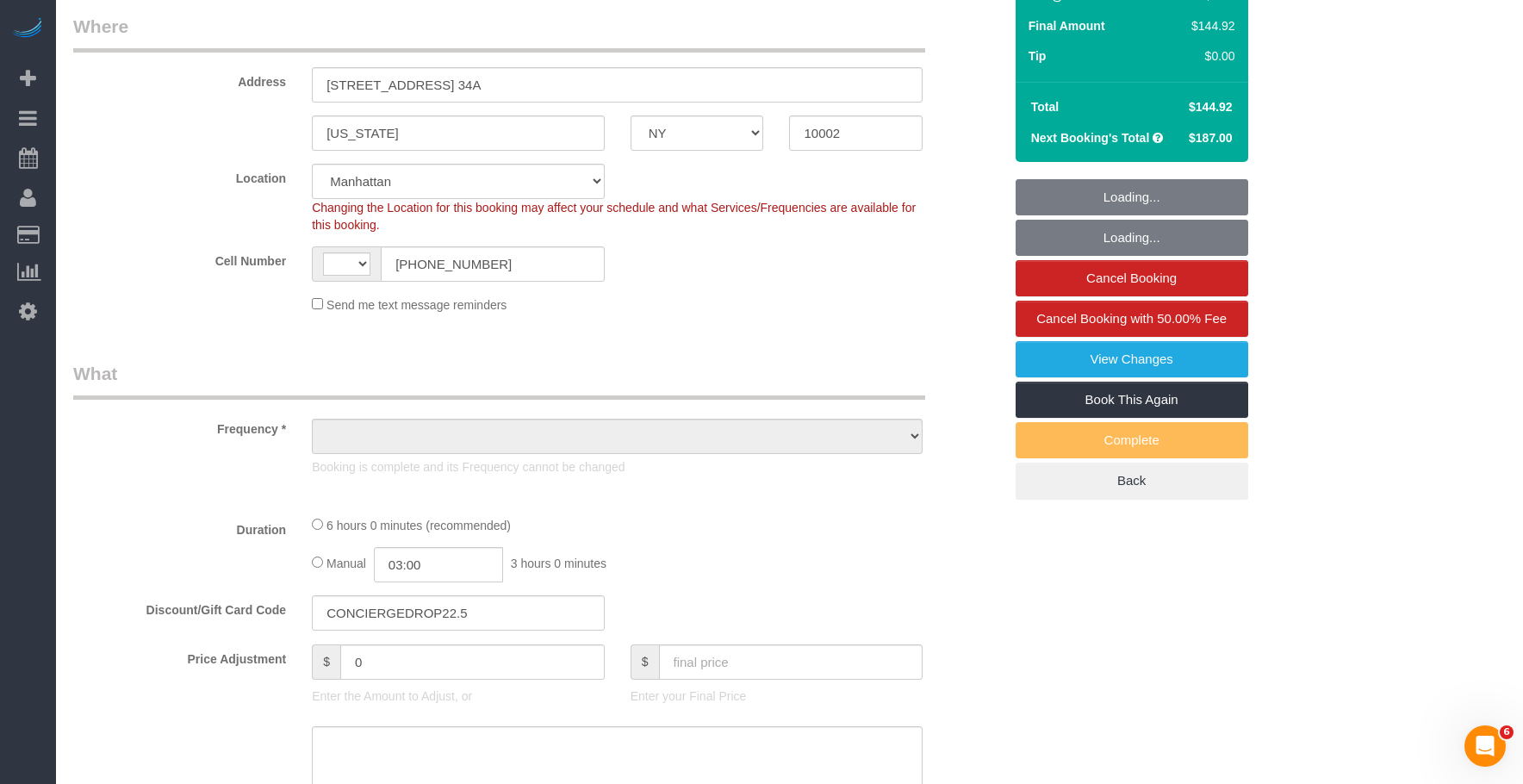
select select "string:stripe-pm_1RaQn24VGloSiKo7zeOF73Wj"
select select "2"
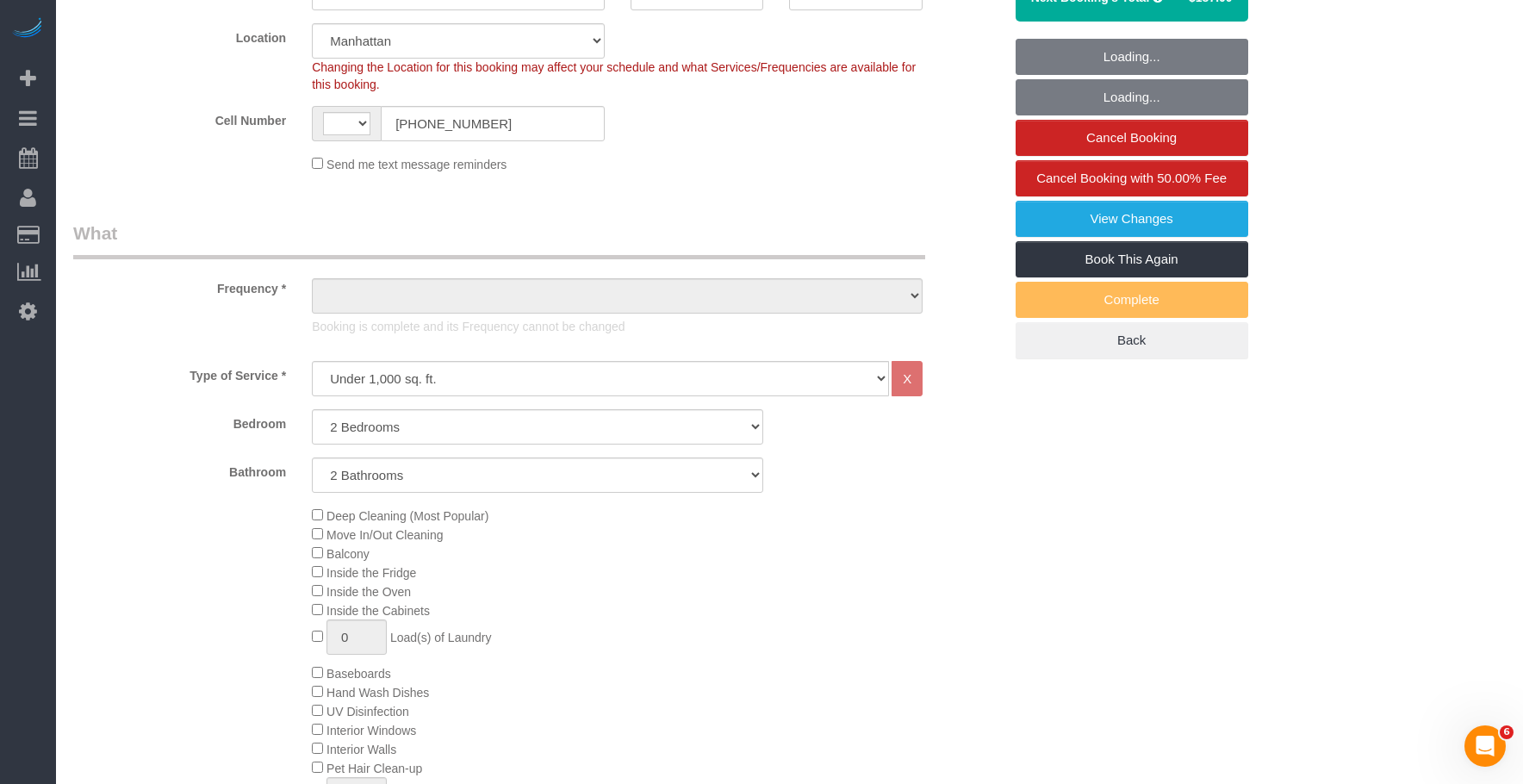
select select "string:[GEOGRAPHIC_DATA]"
select select "object:936"
select select "spot1"
select select "number:89"
select select "number:90"
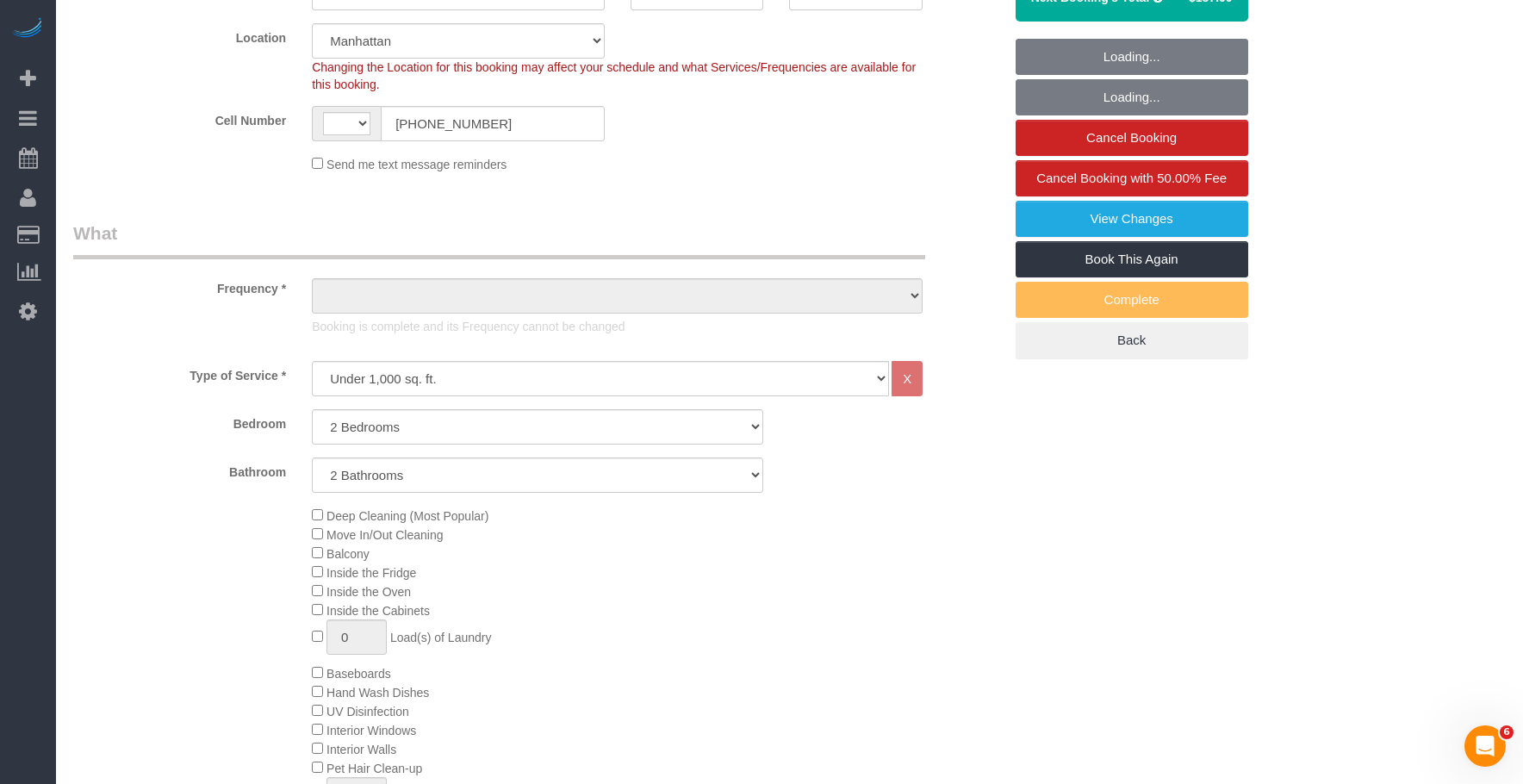
select select "number:15"
select select "number:6"
select select "2"
select select "object:1545"
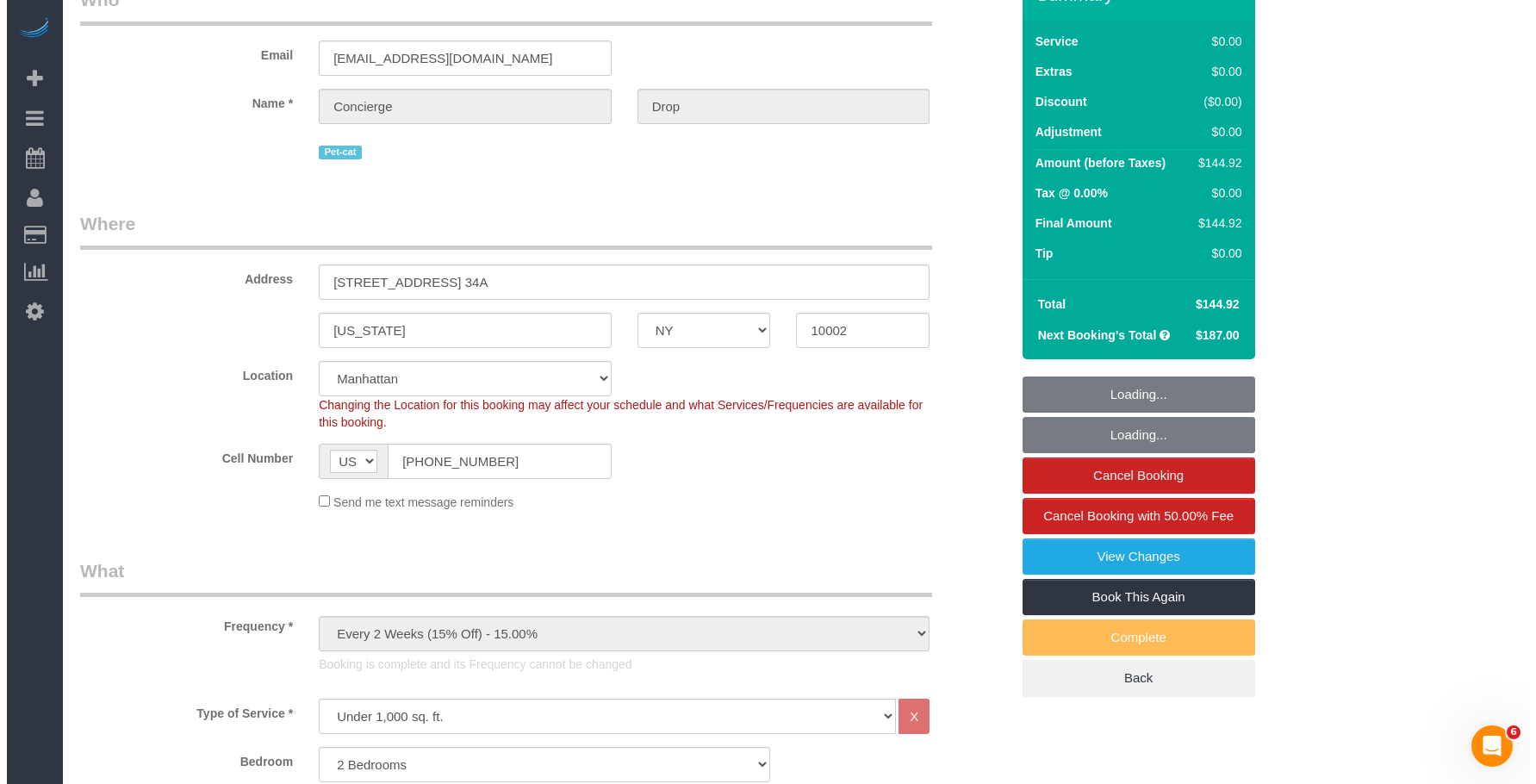
scroll to position [86, 0]
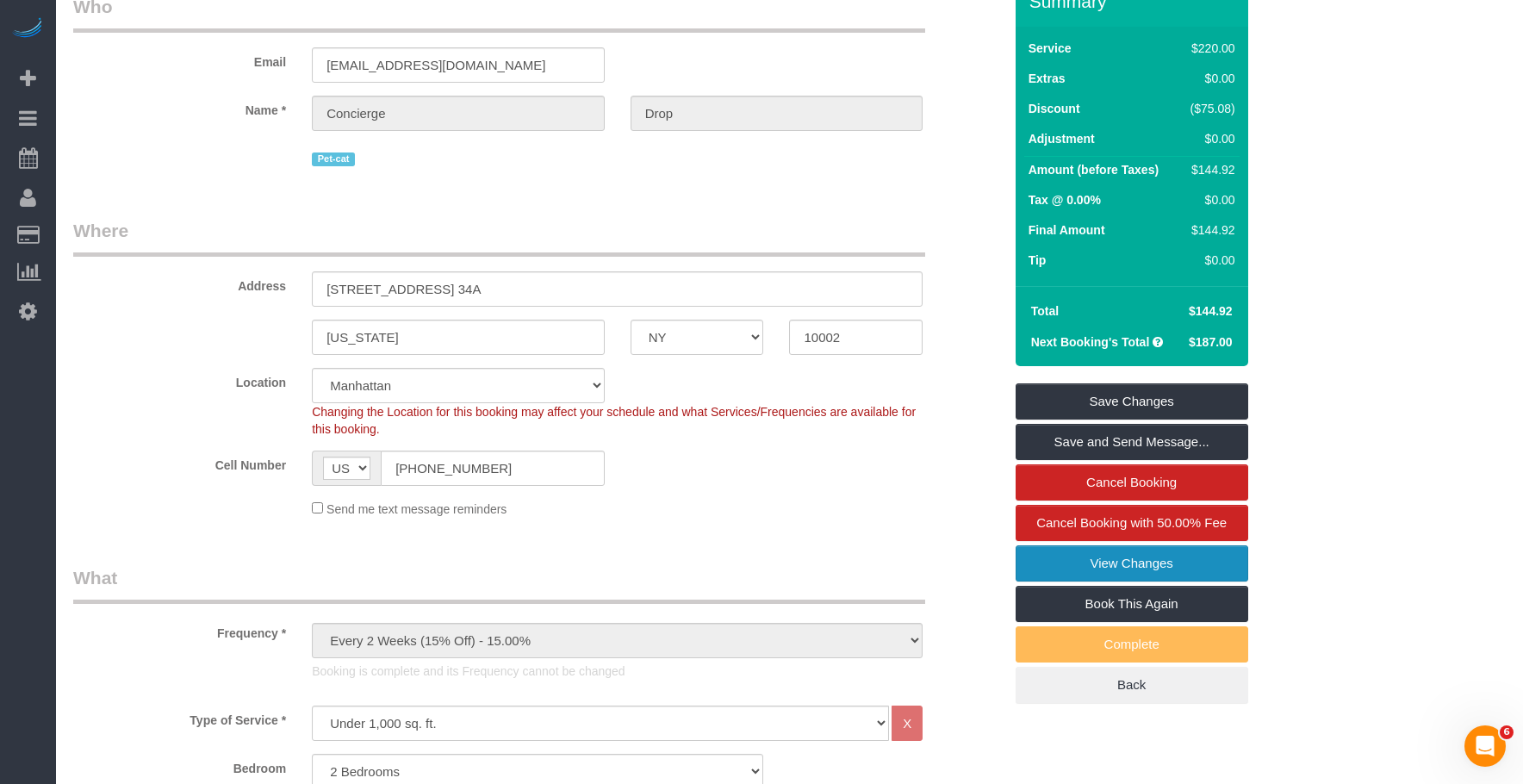
click at [1086, 563] on link "View Changes" at bounding box center [1132, 563] width 232 height 36
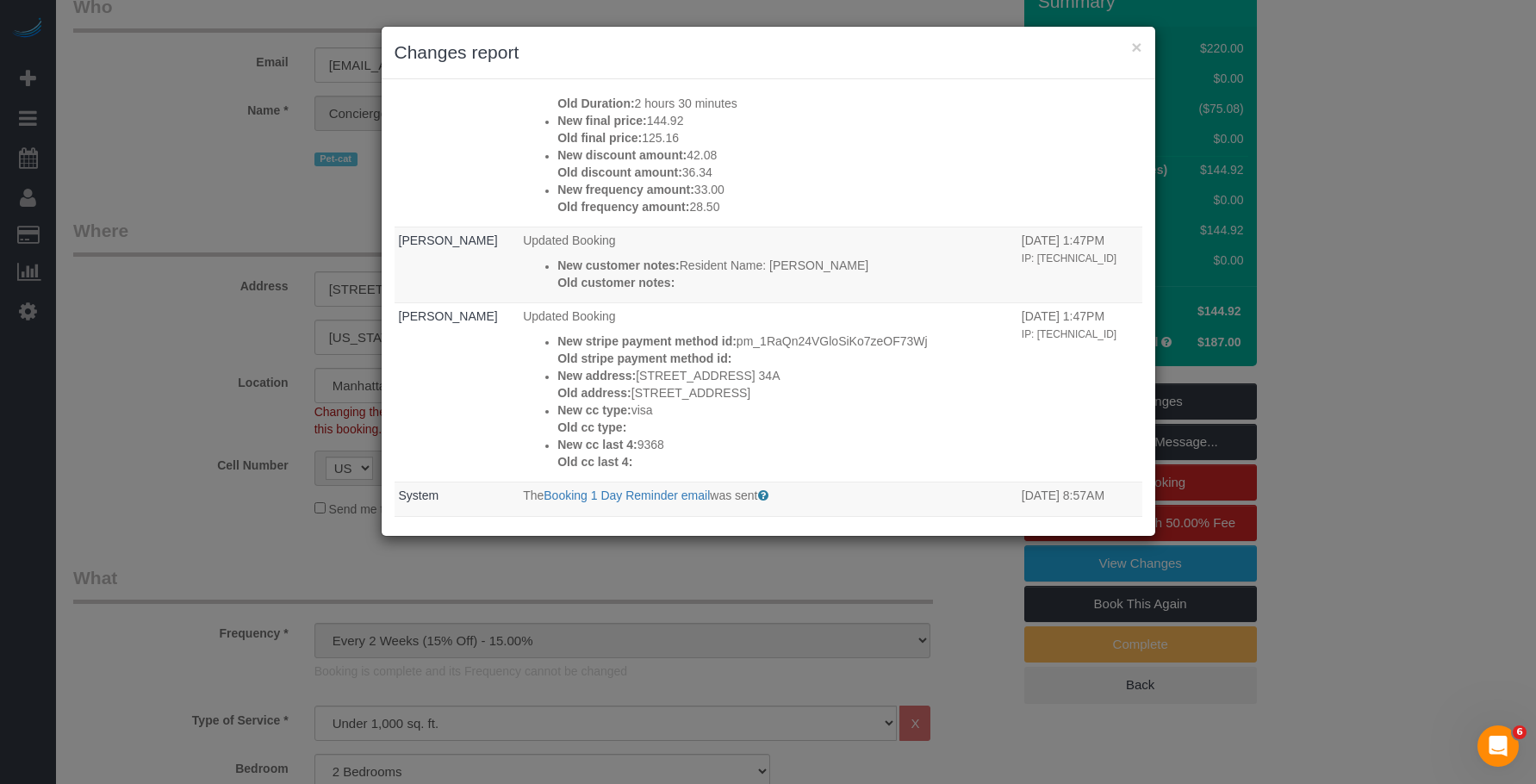
scroll to position [466, 0]
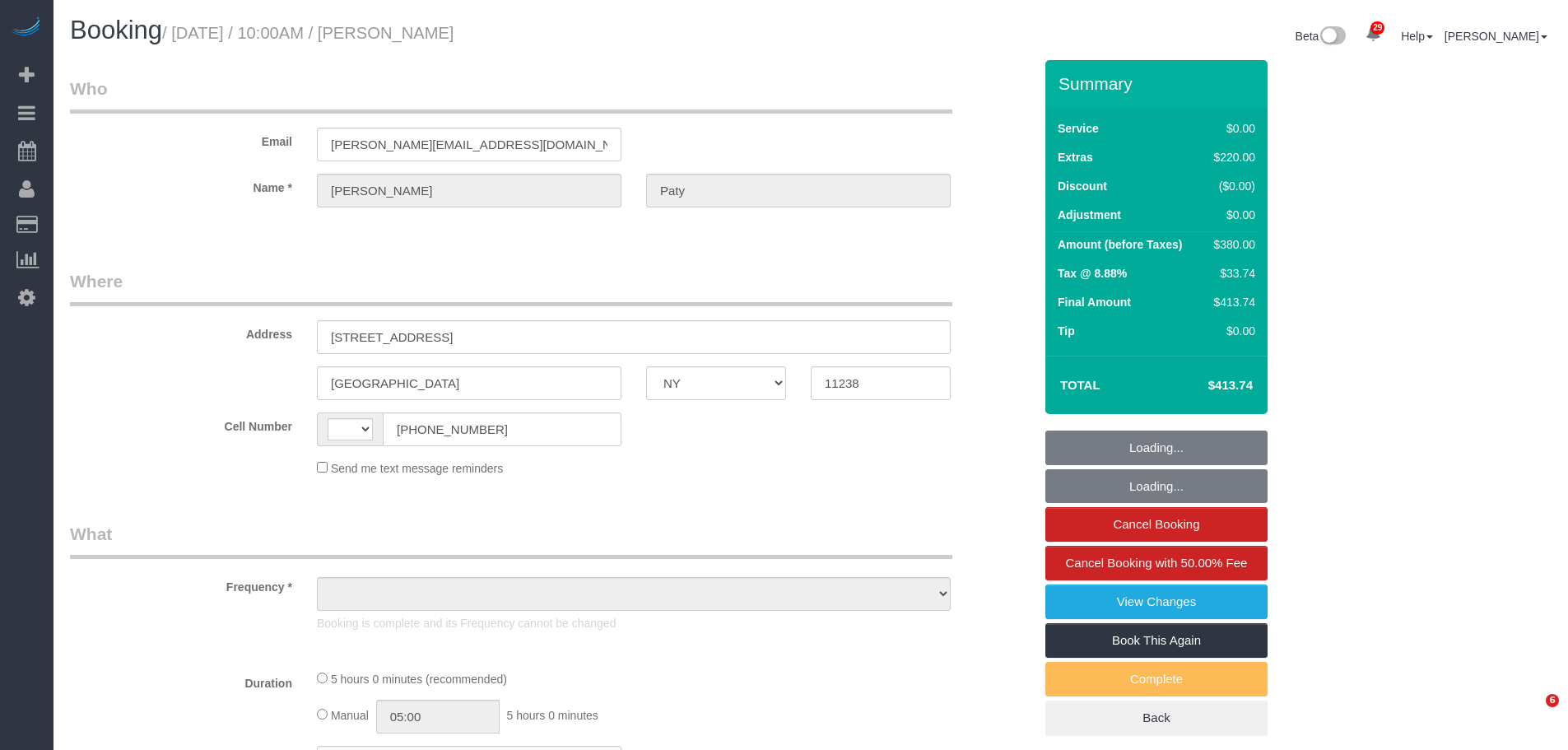
select select "NY"
select select "string:US"
select select "1"
select select "number:89"
select select "number:90"
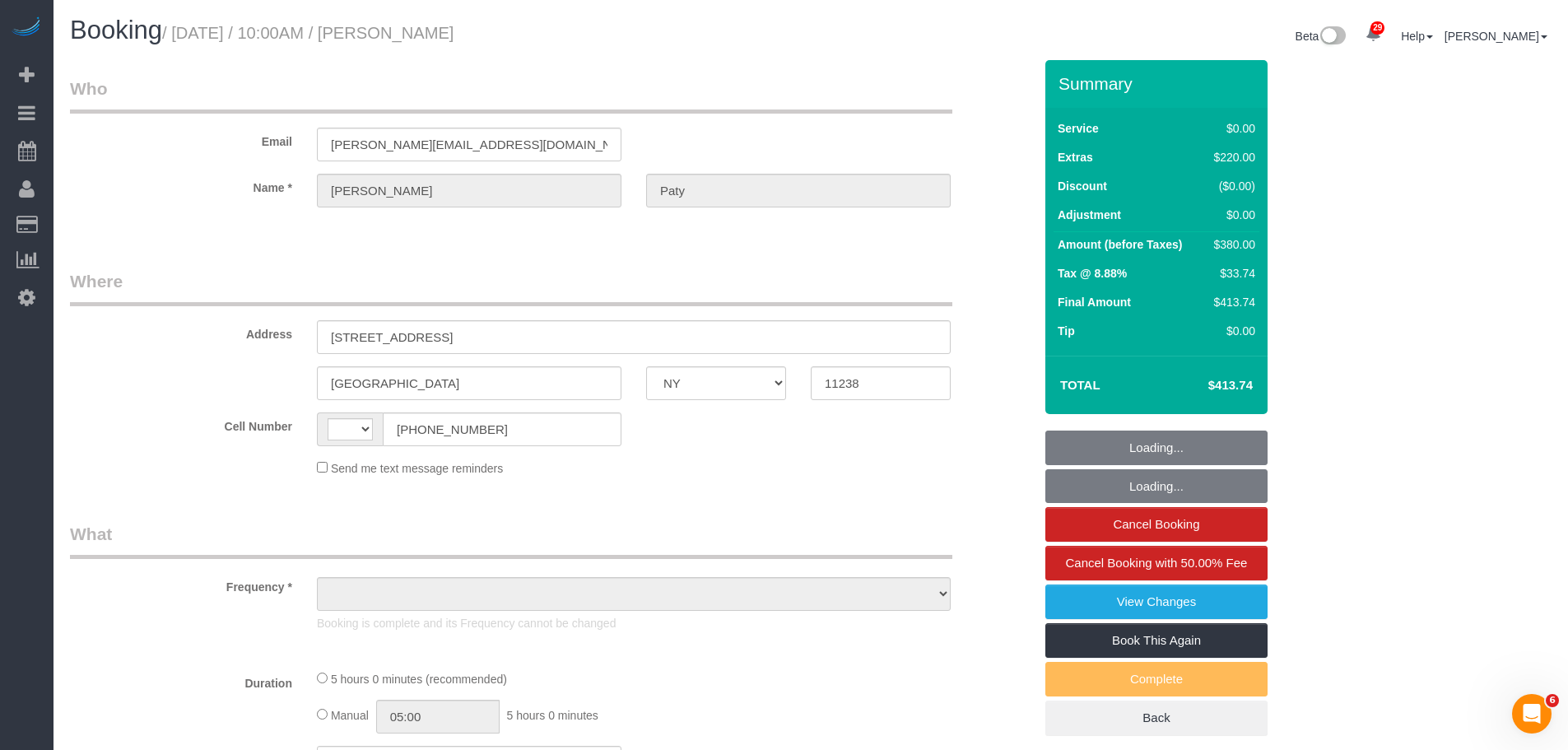
select select "number:15"
select select "number:5"
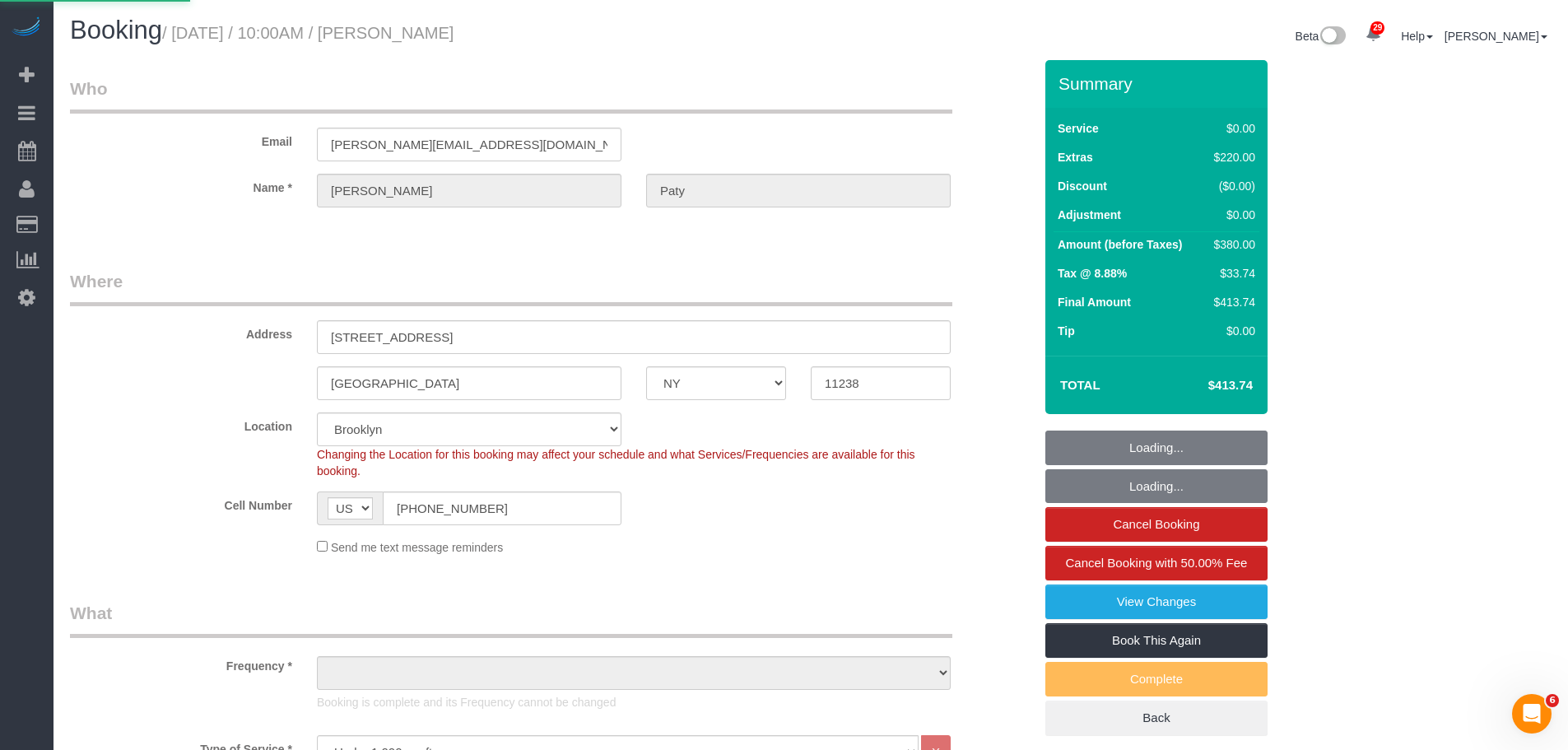
select select "string:stripe-pm_1PtyvG4VGloSiKo7BLZDAN62"
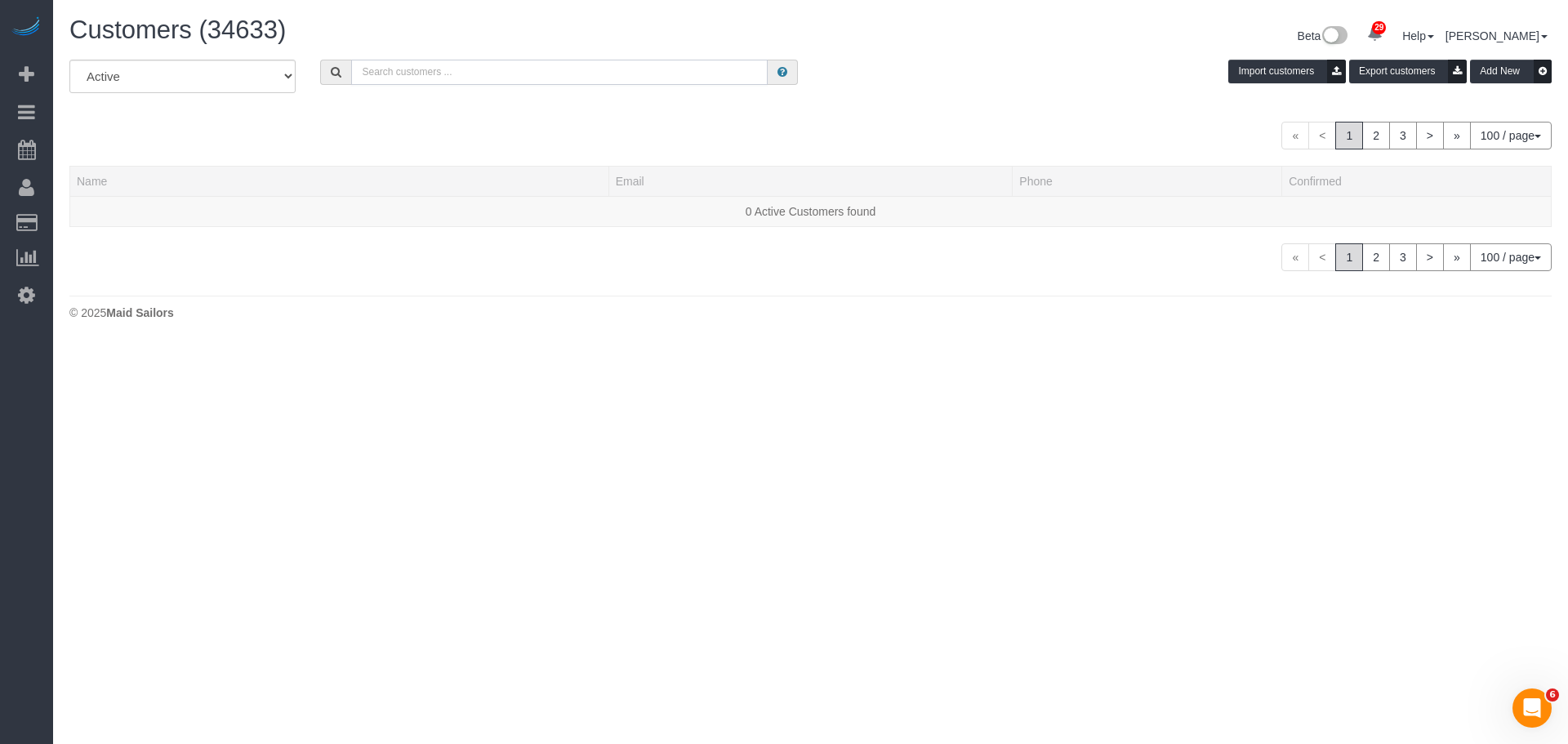
click at [556, 75] on input "text" at bounding box center [559, 71] width 417 height 25
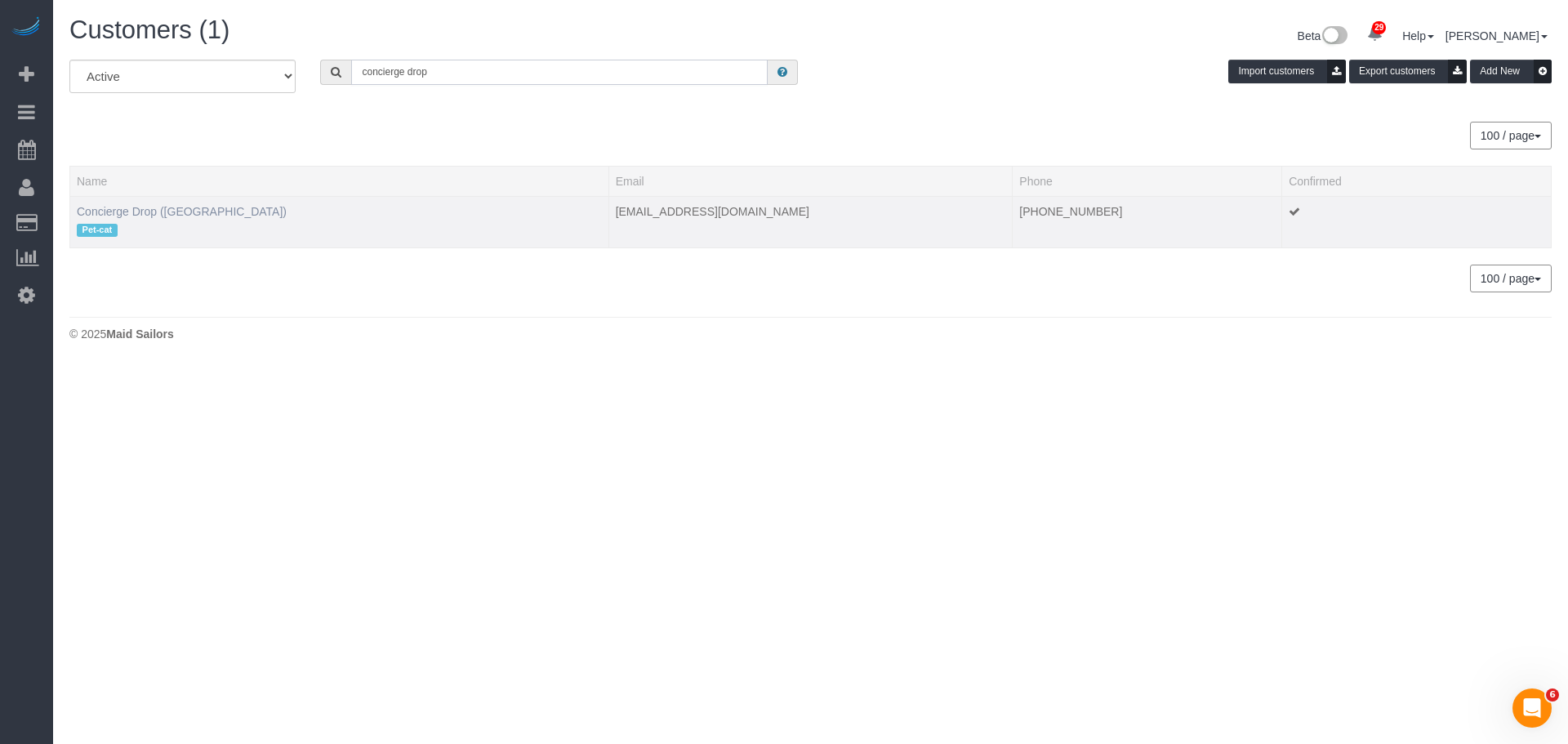
type input "concierge drop"
click at [155, 214] on link "Concierge Drop (NYC)" at bounding box center [182, 212] width 210 height 13
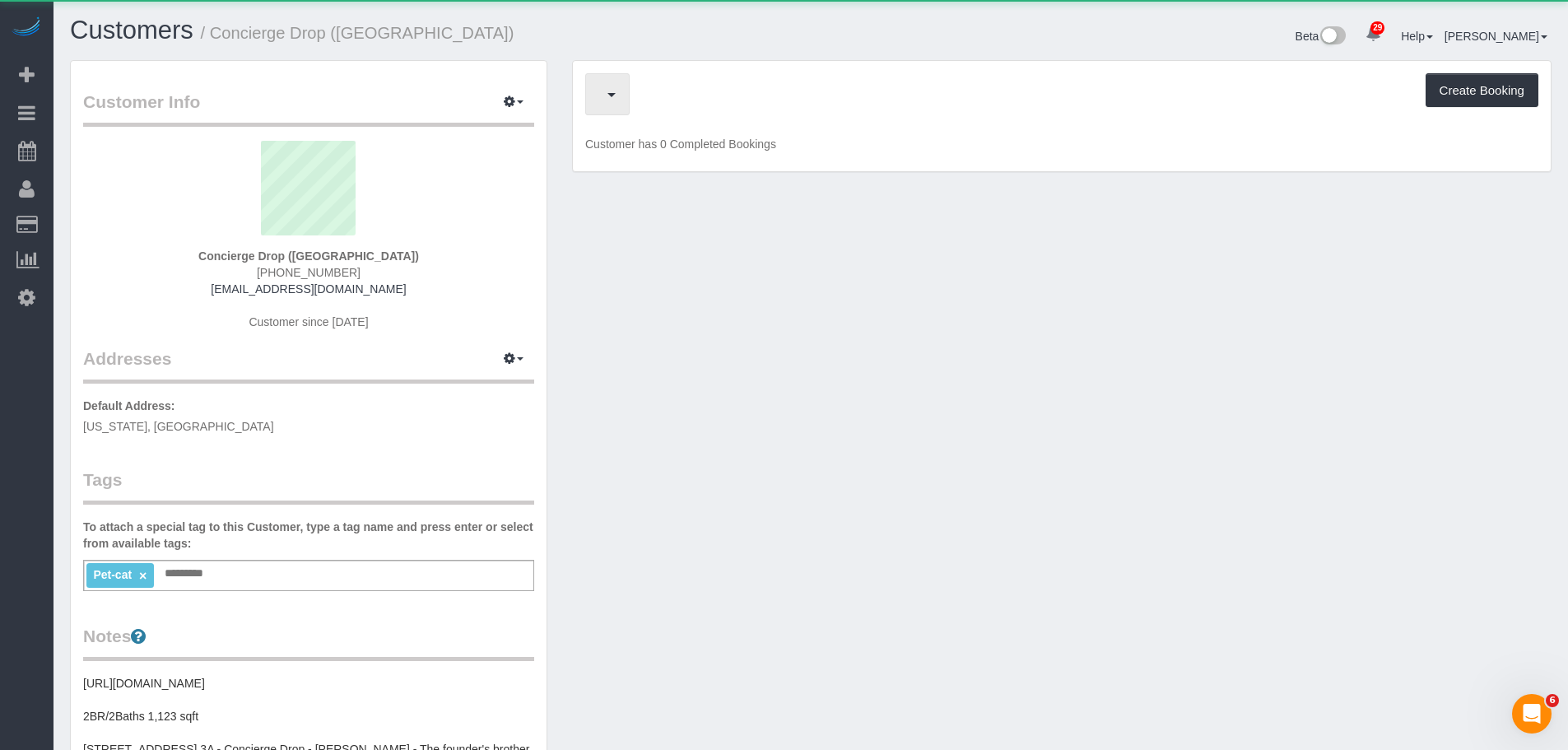
click at [608, 97] on span "button" at bounding box center [603, 95] width 9 height 21
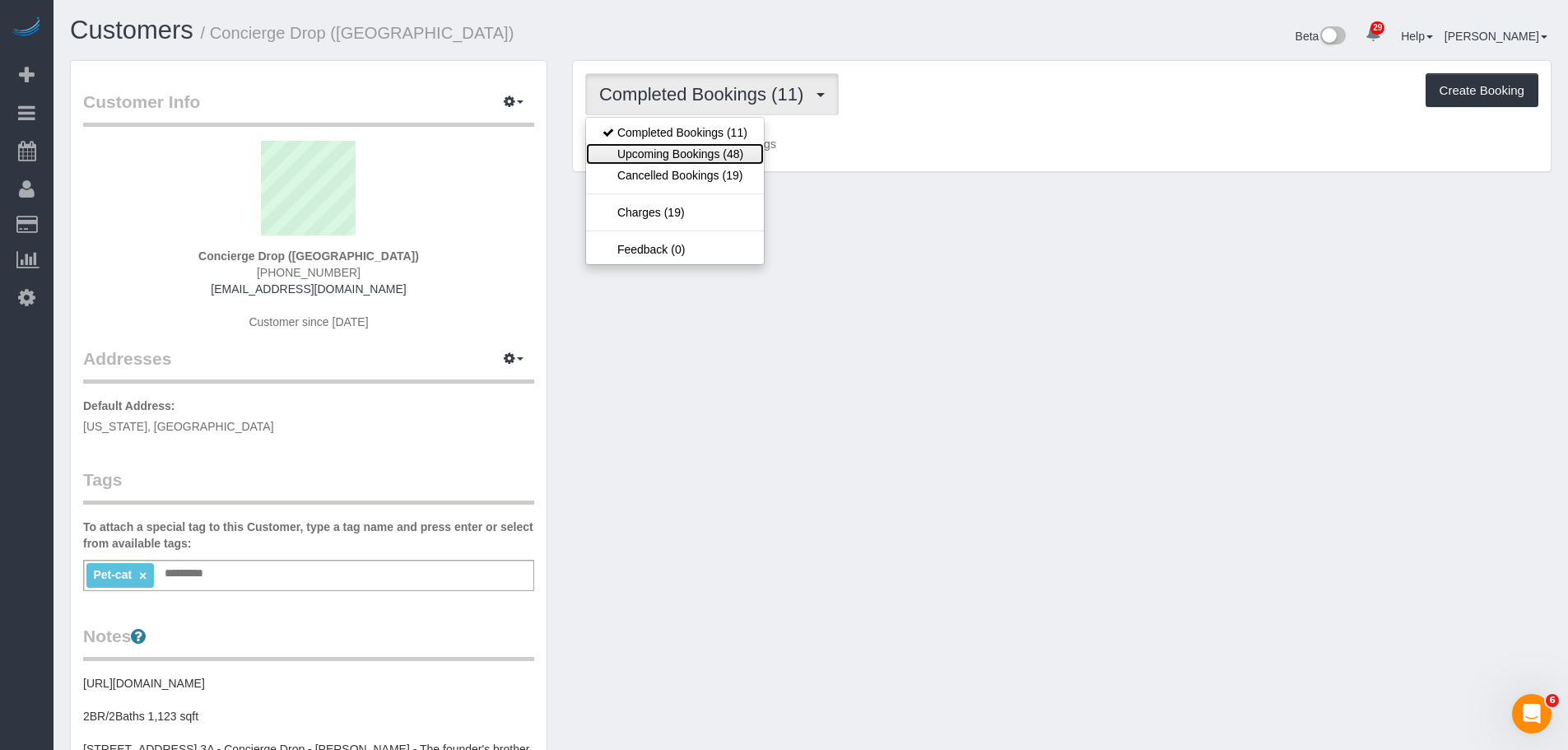
click at [694, 162] on link "Upcoming Bookings (48)" at bounding box center [674, 154] width 177 height 22
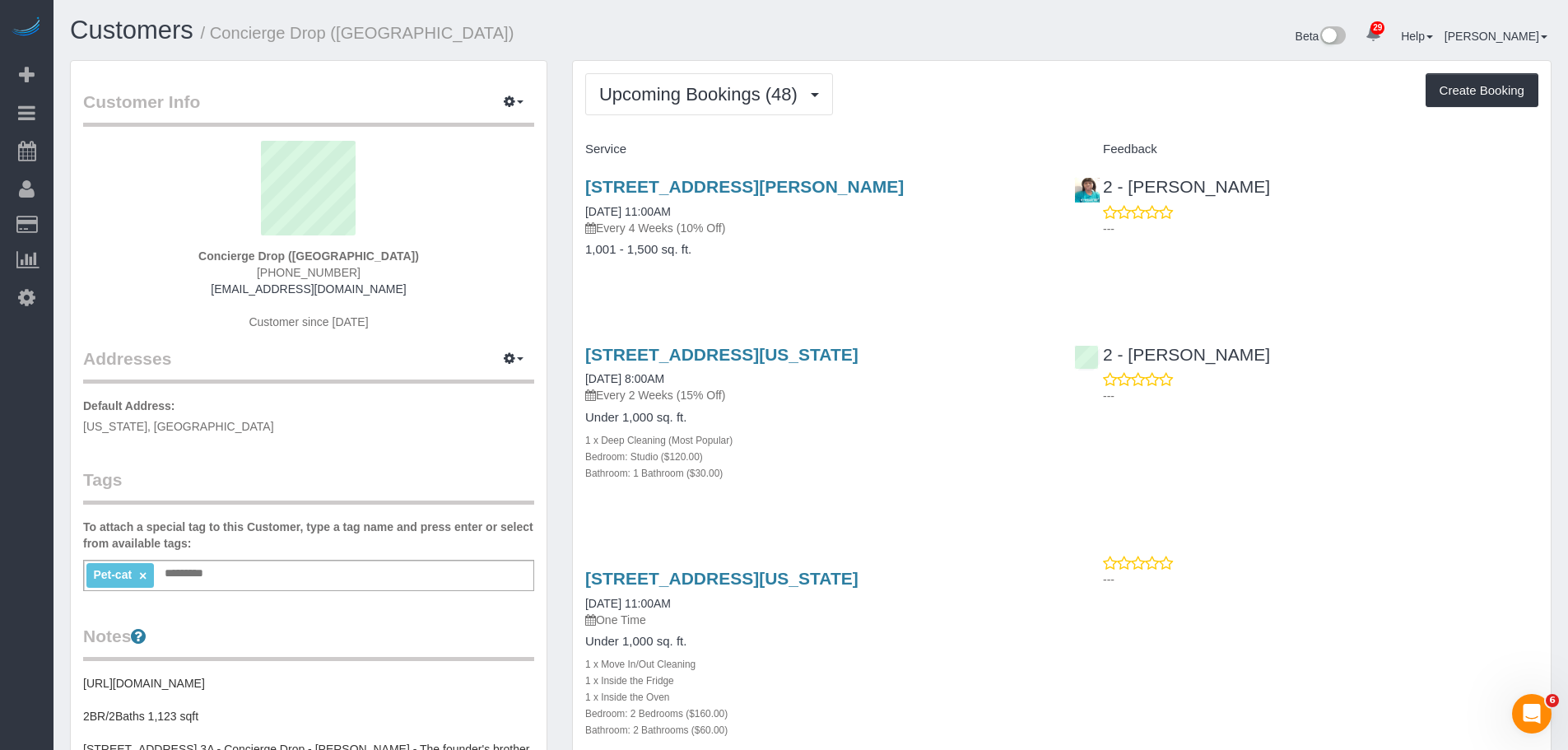
drag, startPoint x: 944, startPoint y: 284, endPoint x: 651, endPoint y: 149, distance: 322.6
drag, startPoint x: 958, startPoint y: 498, endPoint x: 919, endPoint y: 447, distance: 64.2
click at [958, 497] on div "225 Cherry Street, Apt 74-K, New York, NY 10002 09/30/2025 8:00AM Every 2 Weeks…" at bounding box center [818, 422] width 489 height 183
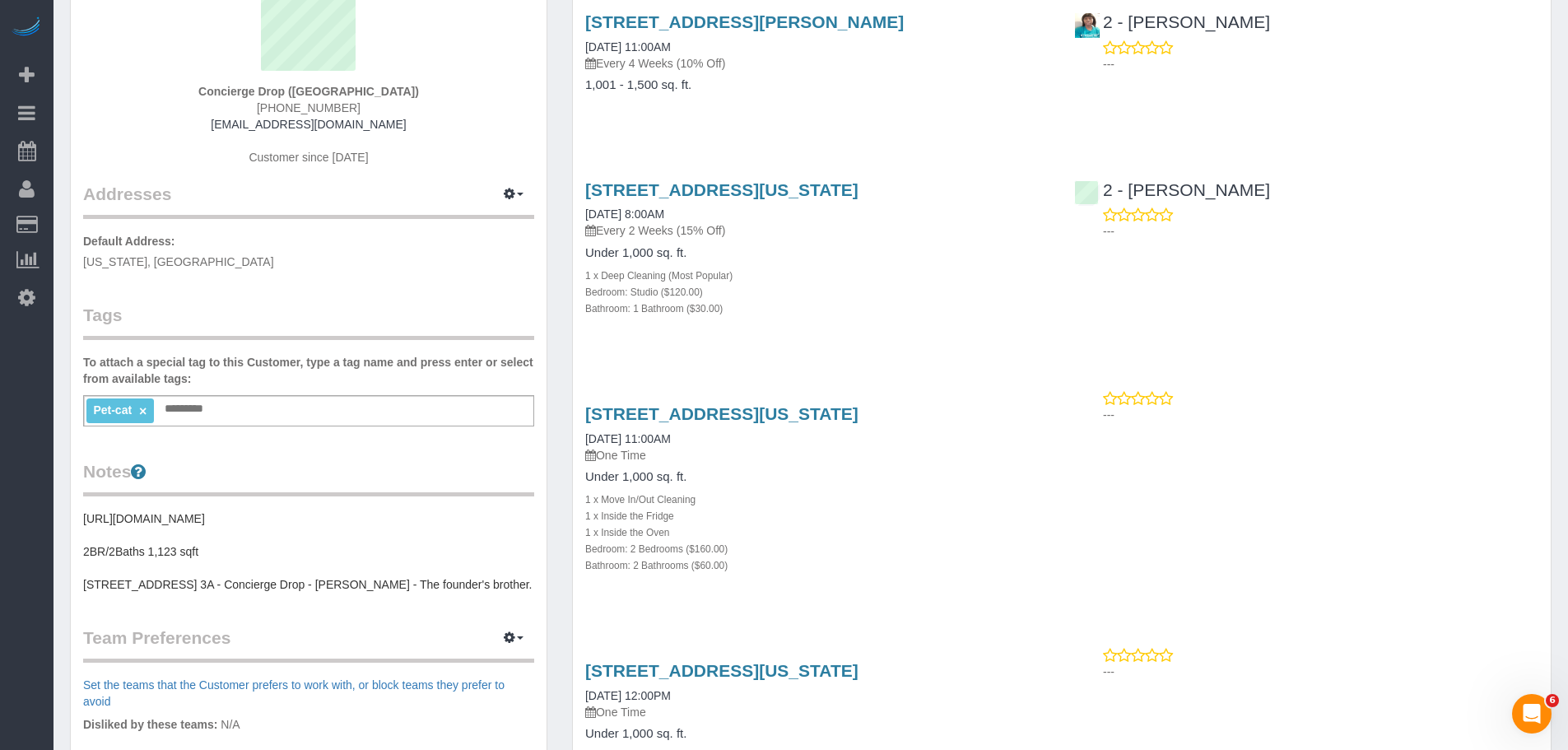
drag, startPoint x: 724, startPoint y: 296, endPoint x: 566, endPoint y: 185, distance: 193.1
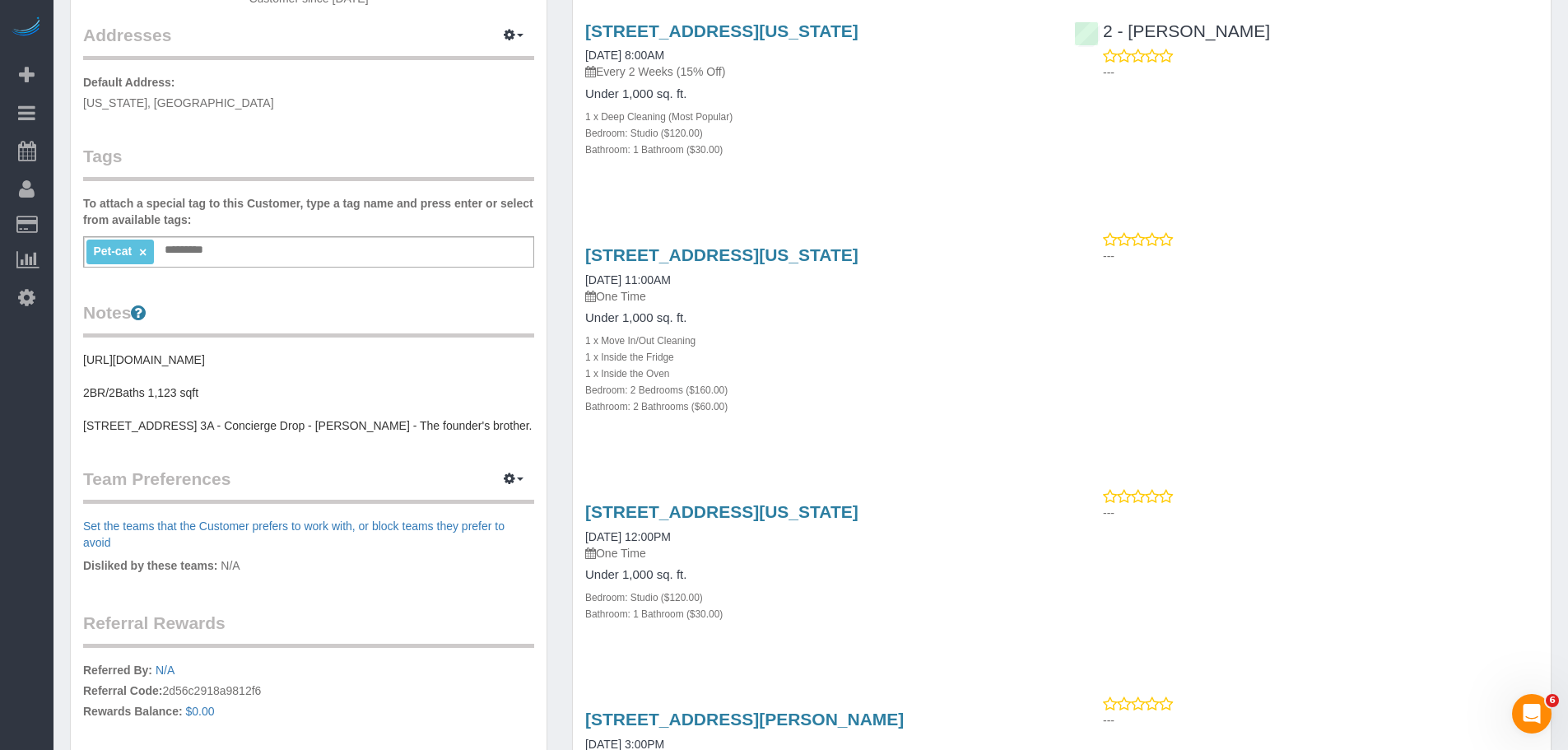
scroll to position [329, 0]
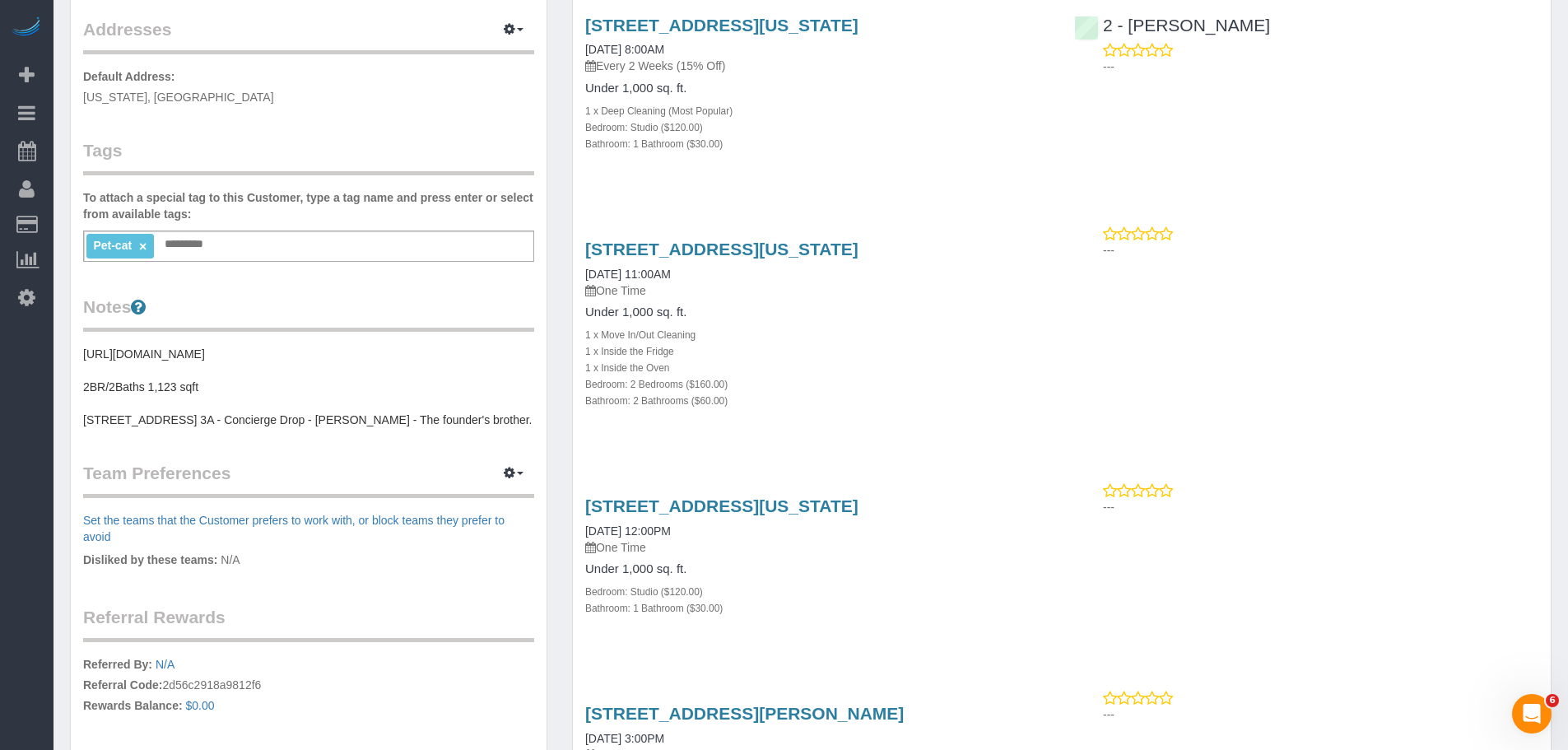
drag, startPoint x: 581, startPoint y: 245, endPoint x: 944, endPoint y: 236, distance: 363.1
click at [944, 236] on div "626 1st Ave., E39b, New York, NY 10016 09/30/2025 11:00AM One Time Under 1,000 …" at bounding box center [818, 333] width 489 height 215
copy link "626 1st Ave., E39b, New York, NY 10016"
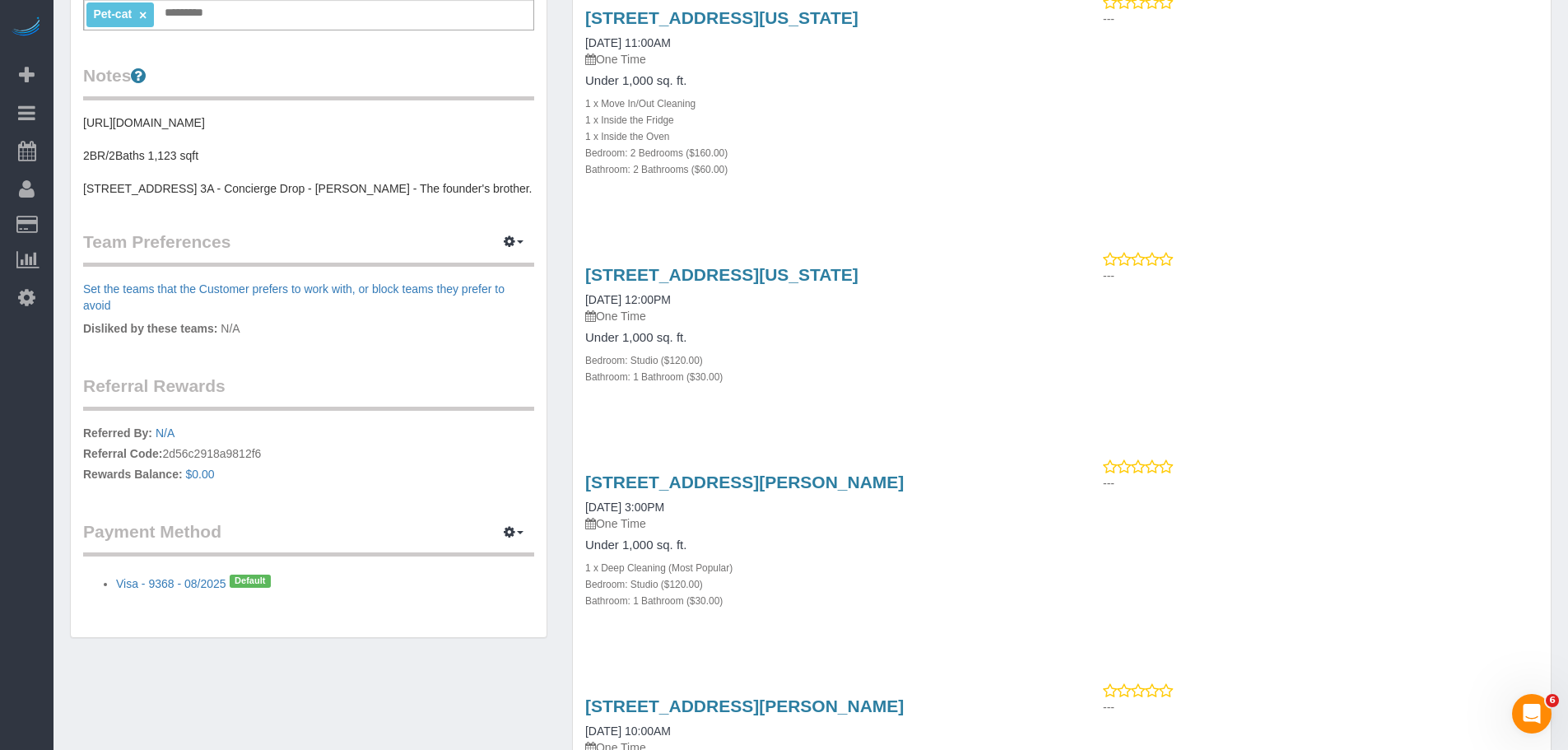
scroll to position [576, 0]
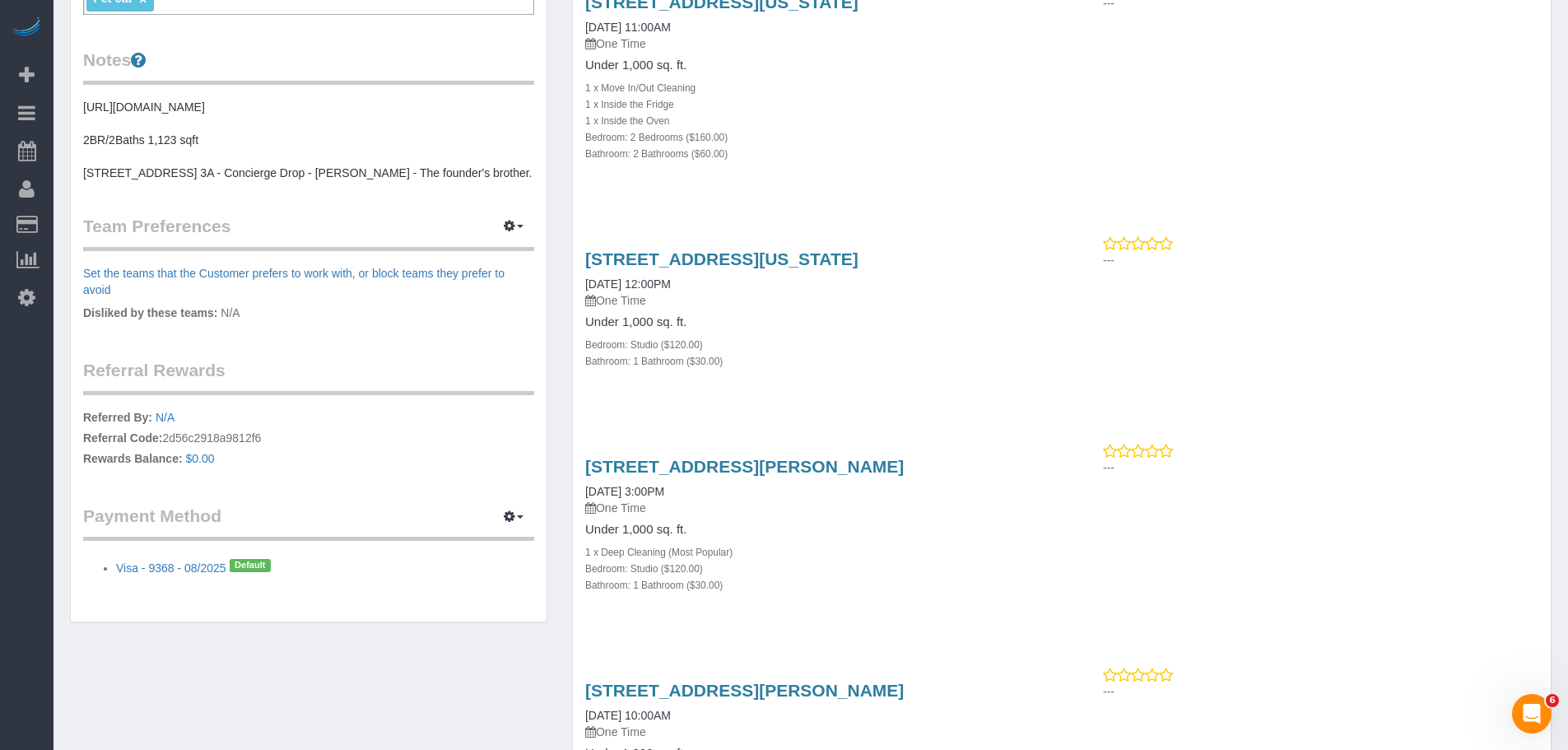
drag, startPoint x: 568, startPoint y: 249, endPoint x: 939, endPoint y: 241, distance: 371.1
copy link "626 1st Ave., W35b, New York, NY 10016"
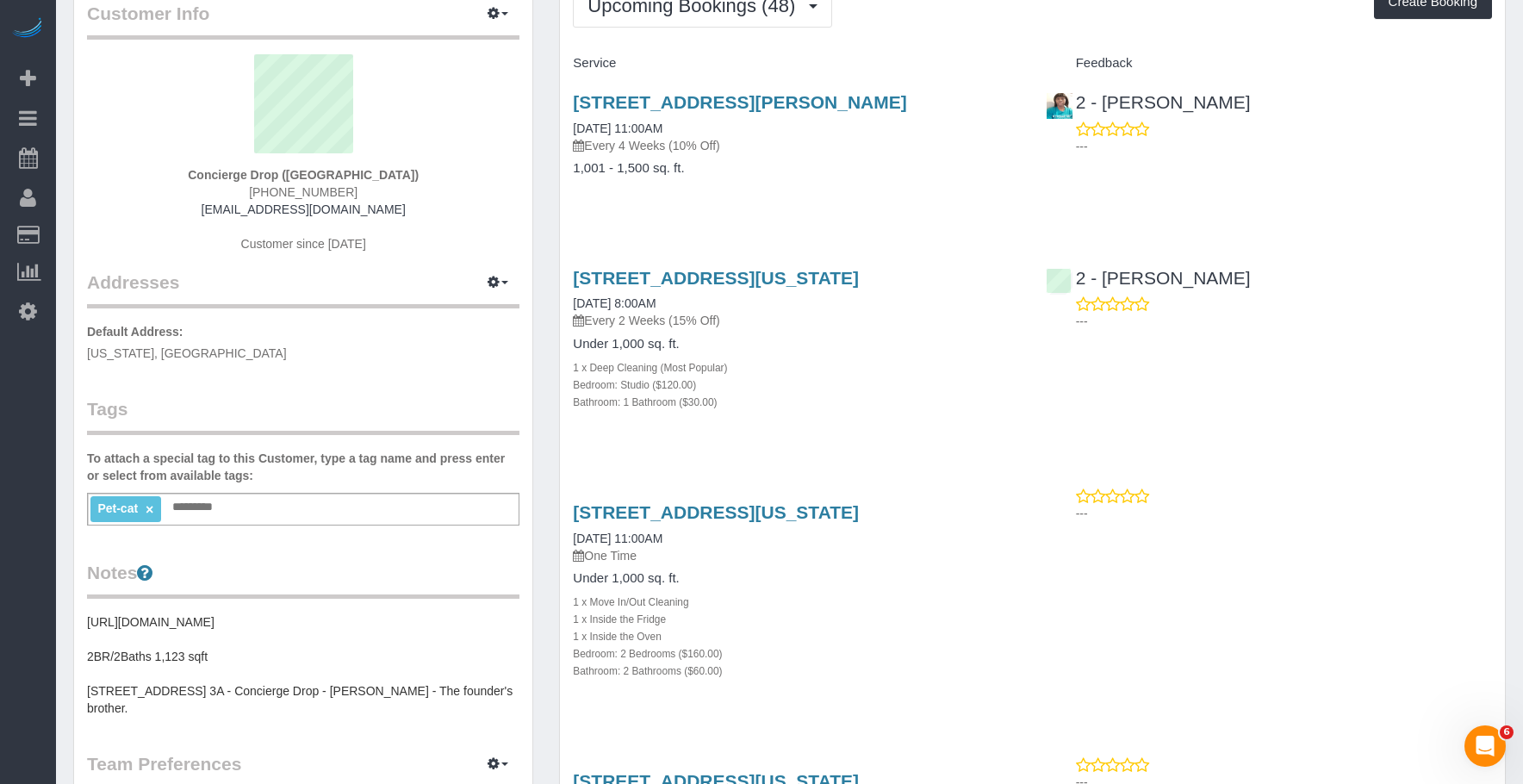
scroll to position [258, 0]
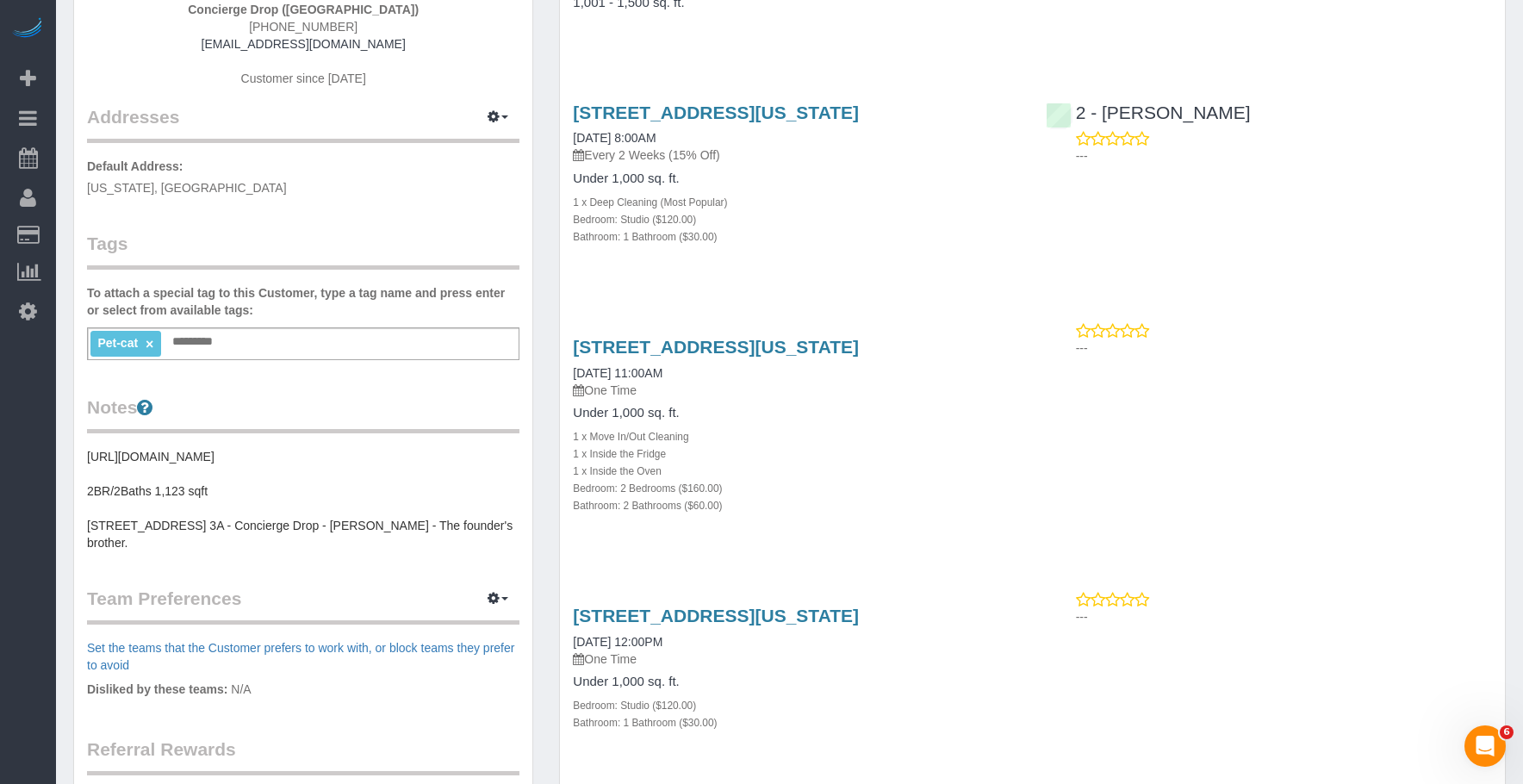
click at [905, 262] on div "225 Cherry Street, Apt 74-K, New York, NY 10002 09/30/2025 8:00AM Every 2 Weeks…" at bounding box center [796, 184] width 473 height 192
click at [865, 278] on div "225 Cherry Street, Apt 74-K, New York, NY 10002 09/30/2025 8:00AM Every 2 Weeks…" at bounding box center [796, 184] width 473 height 192
drag, startPoint x: 560, startPoint y: 342, endPoint x: 1028, endPoint y: 345, distance: 468.0
click at [1028, 345] on div "626 1st Ave., E39b, New York, NY 10016 09/30/2025 11:00AM One Time Under 1,000 …" at bounding box center [796, 435] width 473 height 225
copy link "626 1st Ave., E39b, New York, NY 10016"
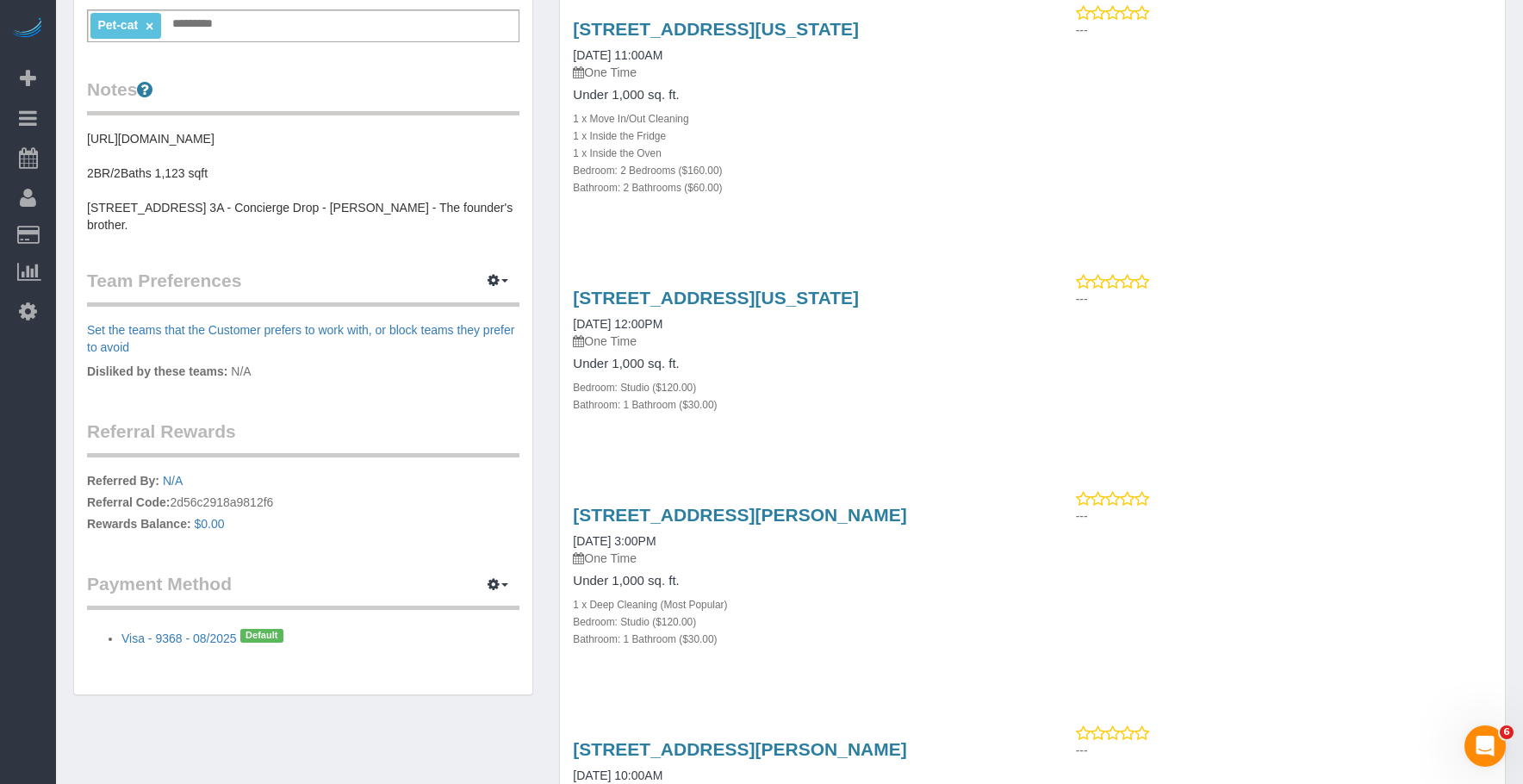
scroll to position [603, 0]
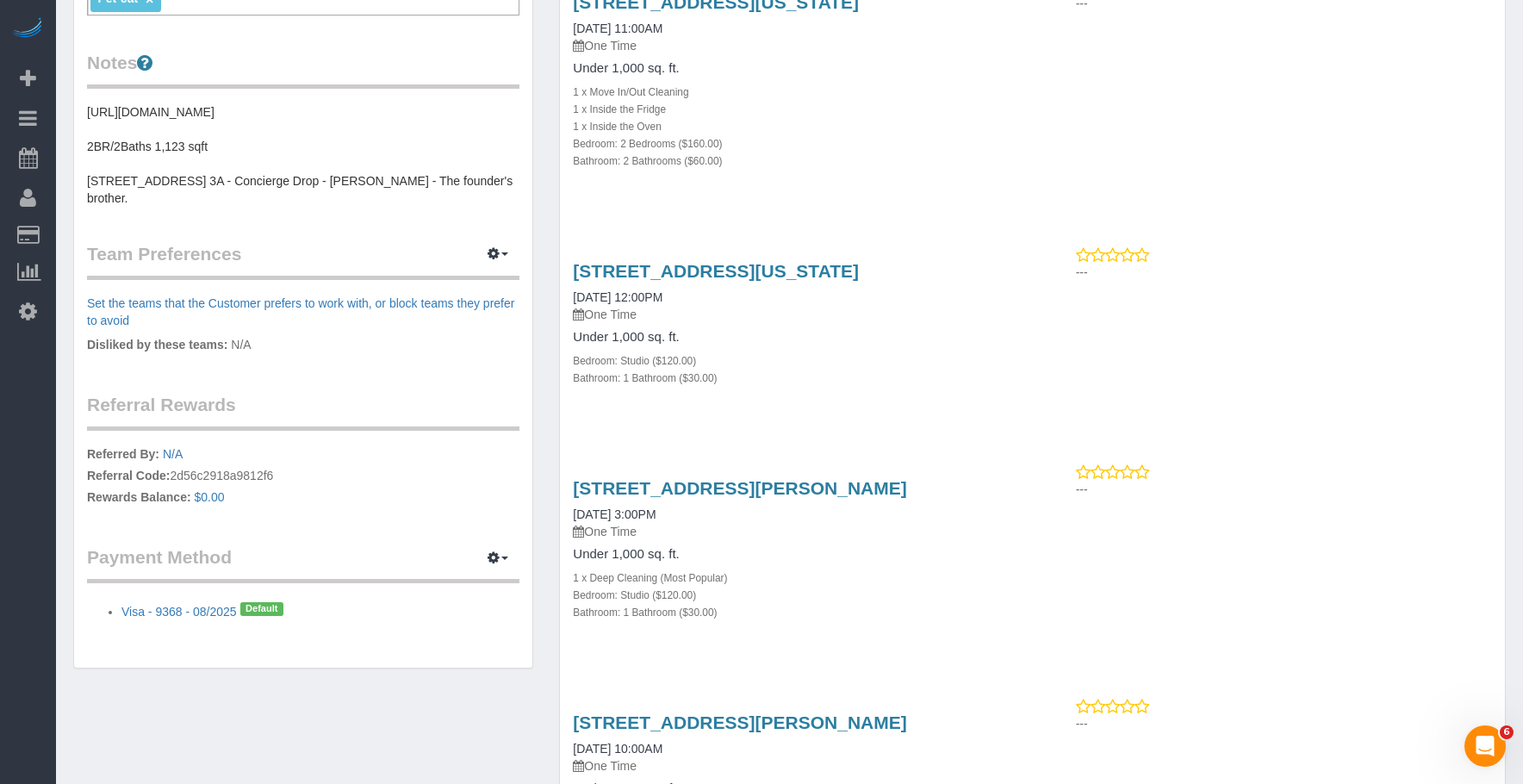
click at [863, 383] on div "Bathroom: 1 Bathroom ($30.00)" at bounding box center [796, 376] width 447 height 17
click at [981, 186] on div "626 1st Ave., E39b, New York, NY 10016 09/30/2025 11:00AM One Time Under 1,000 …" at bounding box center [796, 89] width 473 height 225
drag, startPoint x: 573, startPoint y: 255, endPoint x: 1003, endPoint y: 278, distance: 430.6
click at [1003, 278] on div "626 1st Ave., W35b, New York, NY 10016 09/30/2025 12:00PM One Time Under 1,000 …" at bounding box center [796, 332] width 473 height 174
copy link "626 1st Ave., W35b, New York, NY 10016"
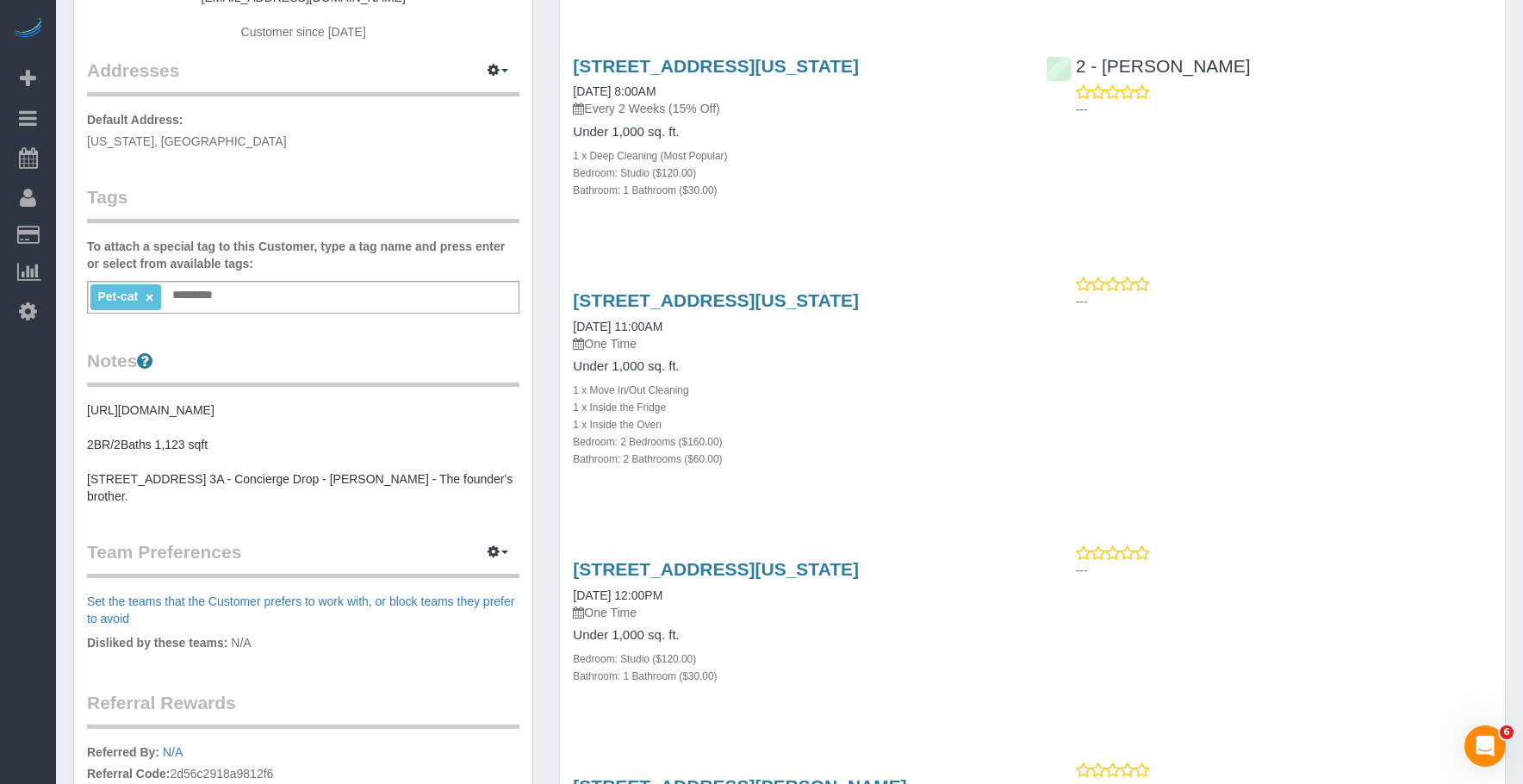
scroll to position [344, 0]
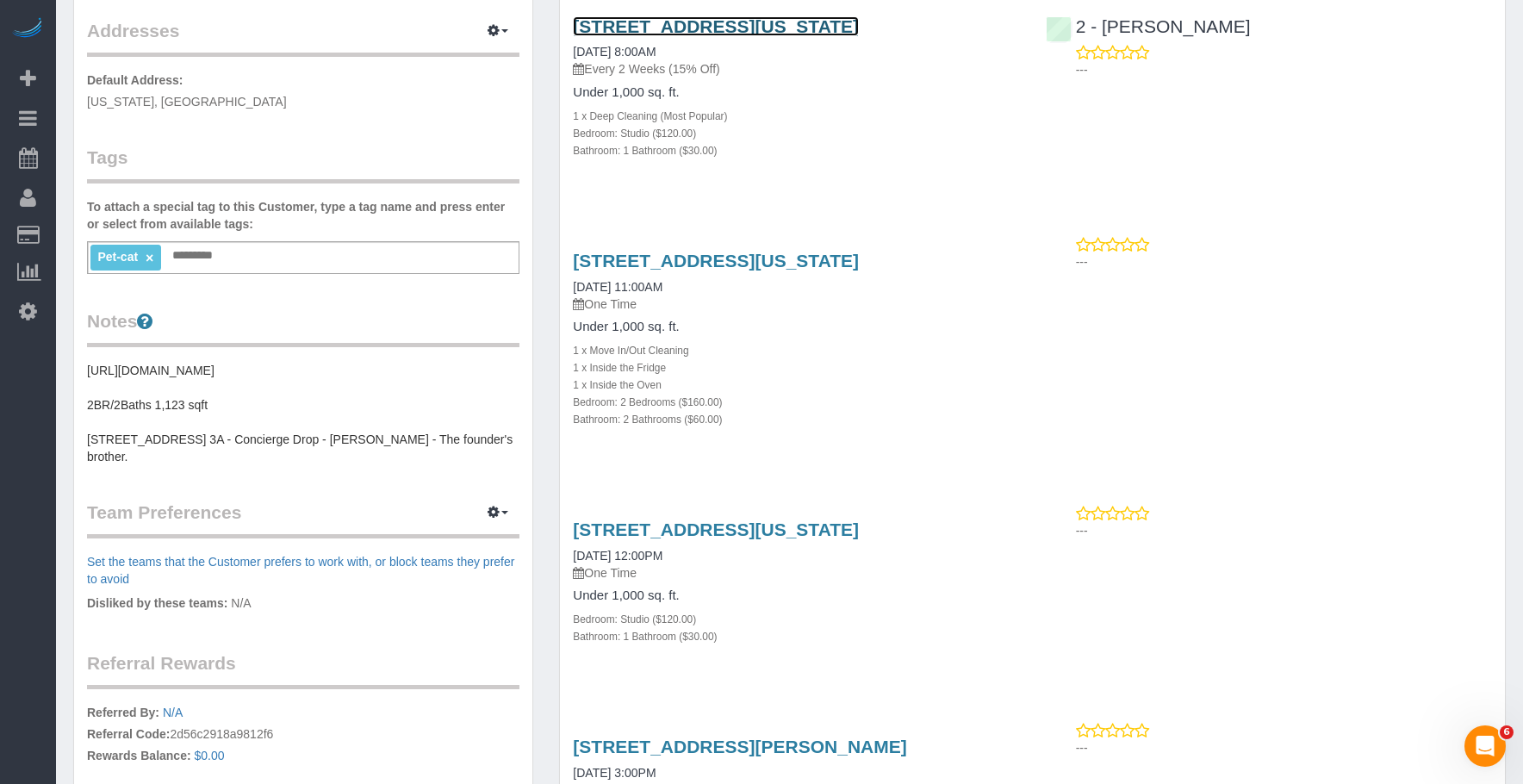
click at [859, 16] on link "225 Cherry Street, Apt 74-K, New York, NY 10002" at bounding box center [716, 26] width 286 height 20
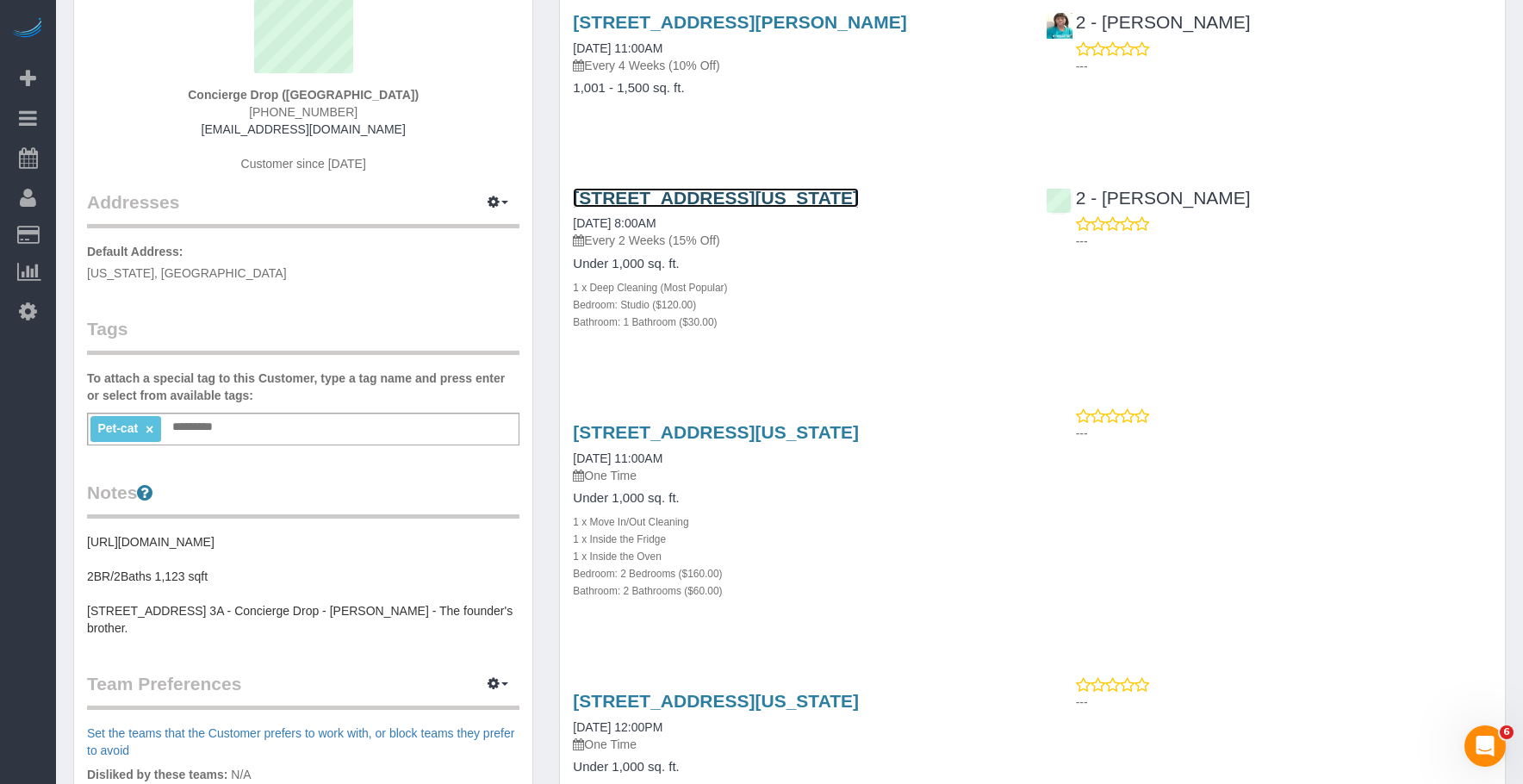
scroll to position [173, 0]
drag, startPoint x: 1015, startPoint y: 193, endPoint x: 574, endPoint y: 205, distance: 441.2
click at [574, 205] on h3 "225 Cherry Street, Apt 74-K, New York, NY 10002" at bounding box center [796, 198] width 447 height 20
copy link "225 Cherry Street, Apt 74-K, New York, NY 10002"
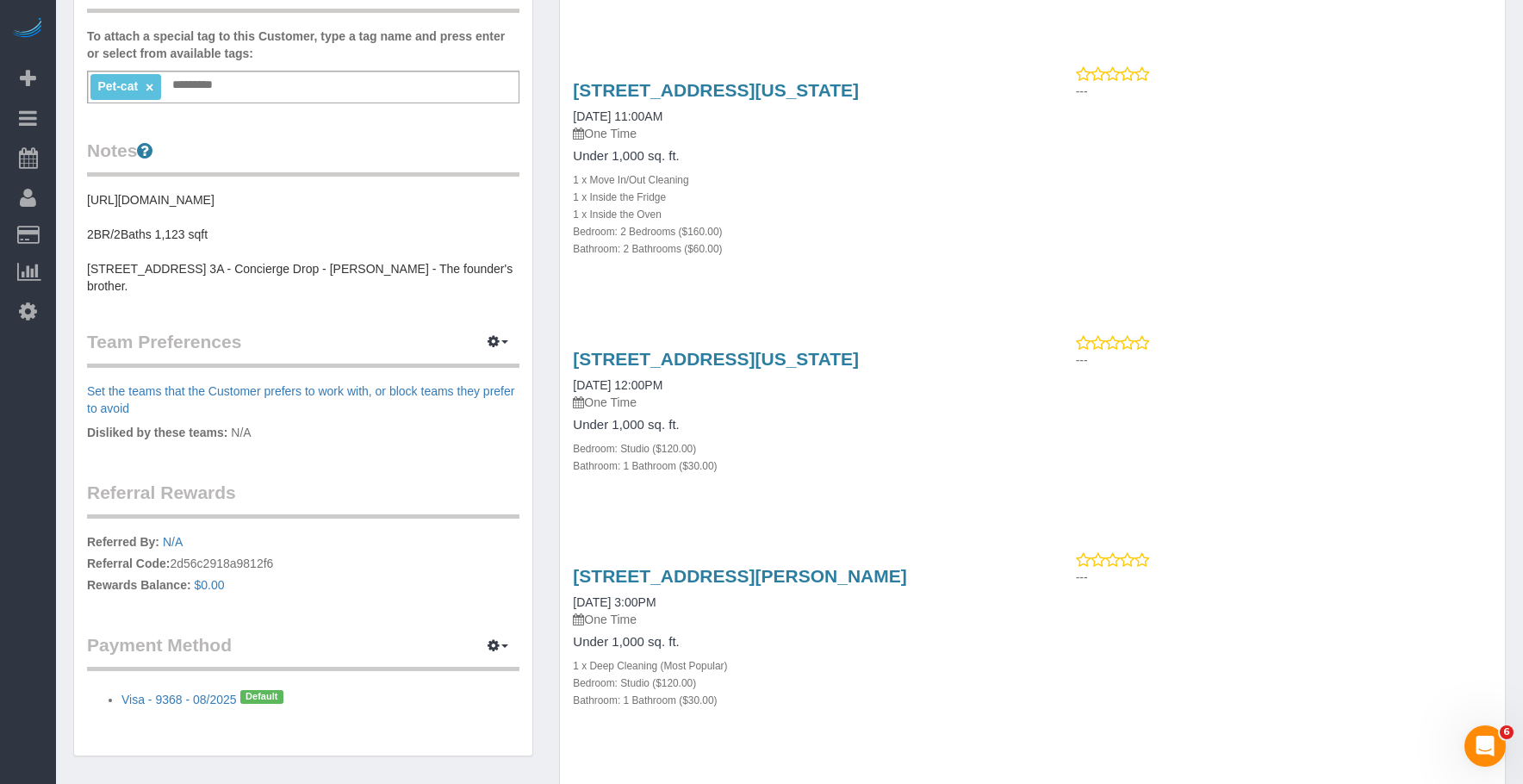
scroll to position [517, 0]
drag, startPoint x: 887, startPoint y: 262, endPoint x: 875, endPoint y: 305, distance: 44.6
click at [887, 262] on div "626 1st Ave., E39b, New York, NY 10016 09/30/2025 11:00AM One Time Under 1,000 …" at bounding box center [796, 176] width 473 height 225
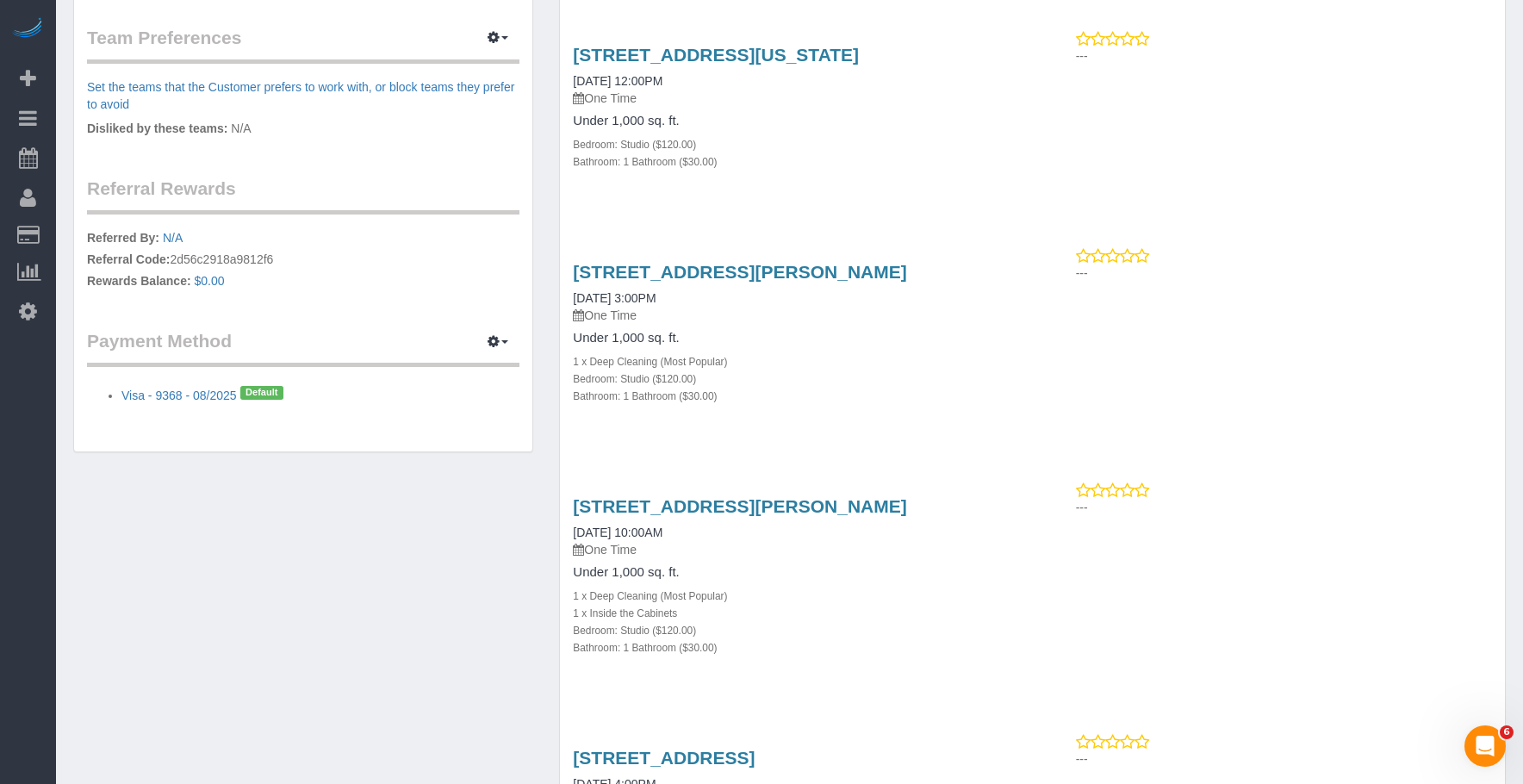
scroll to position [861, 0]
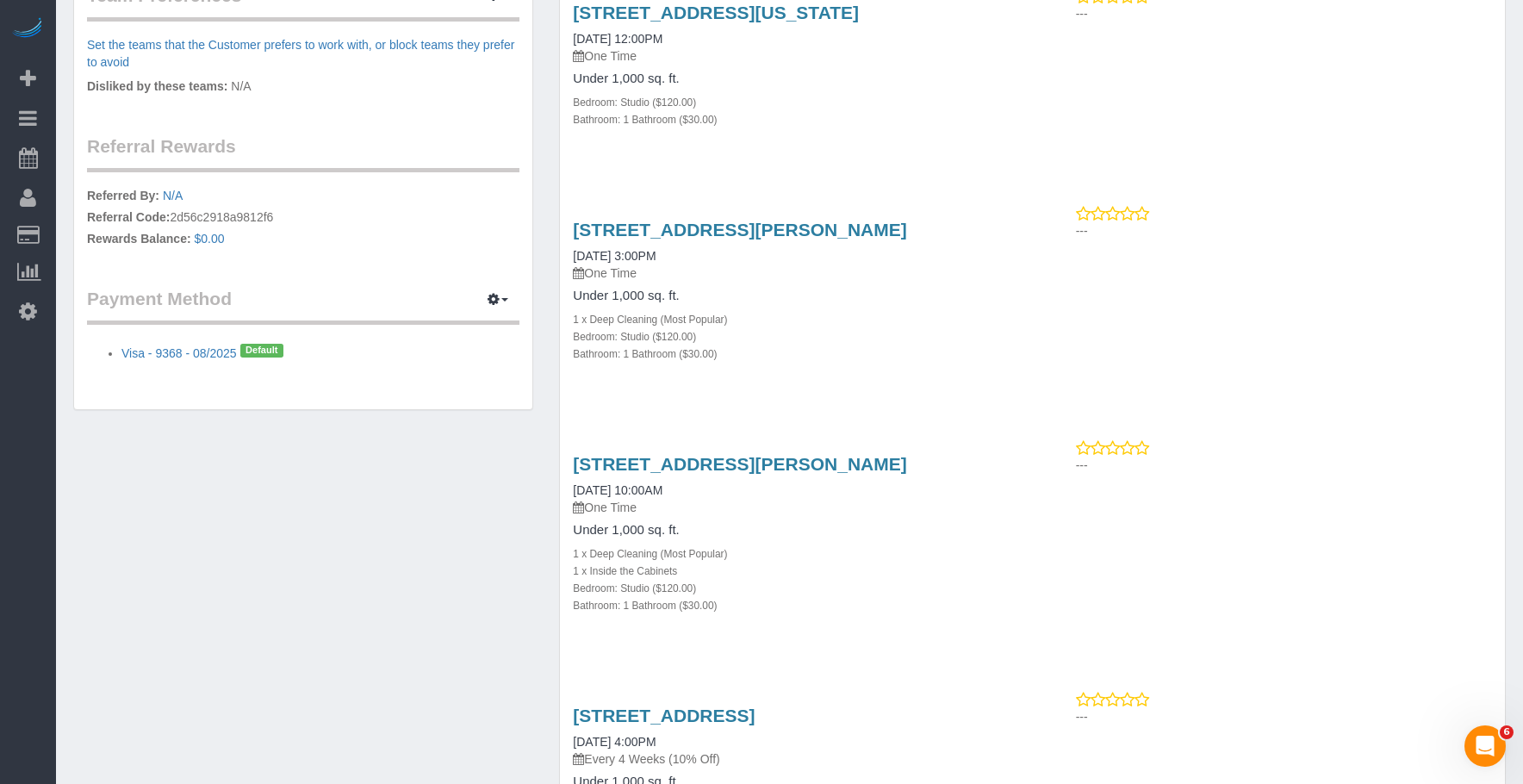
drag, startPoint x: 567, startPoint y: 222, endPoint x: 662, endPoint y: 251, distance: 99.3
click at [662, 251] on div "333 Schermerhorn Street, Ph55c, Brooklyn, NY 11217 10/02/2025 3:00PM One Time U…" at bounding box center [796, 301] width 473 height 192
copy link "333 Schermerhorn Street, Ph55c, Brooklyn, NY 11217"
click at [916, 327] on div "1 x Deep Cleaning (Most Popular)" at bounding box center [796, 318] width 447 height 17
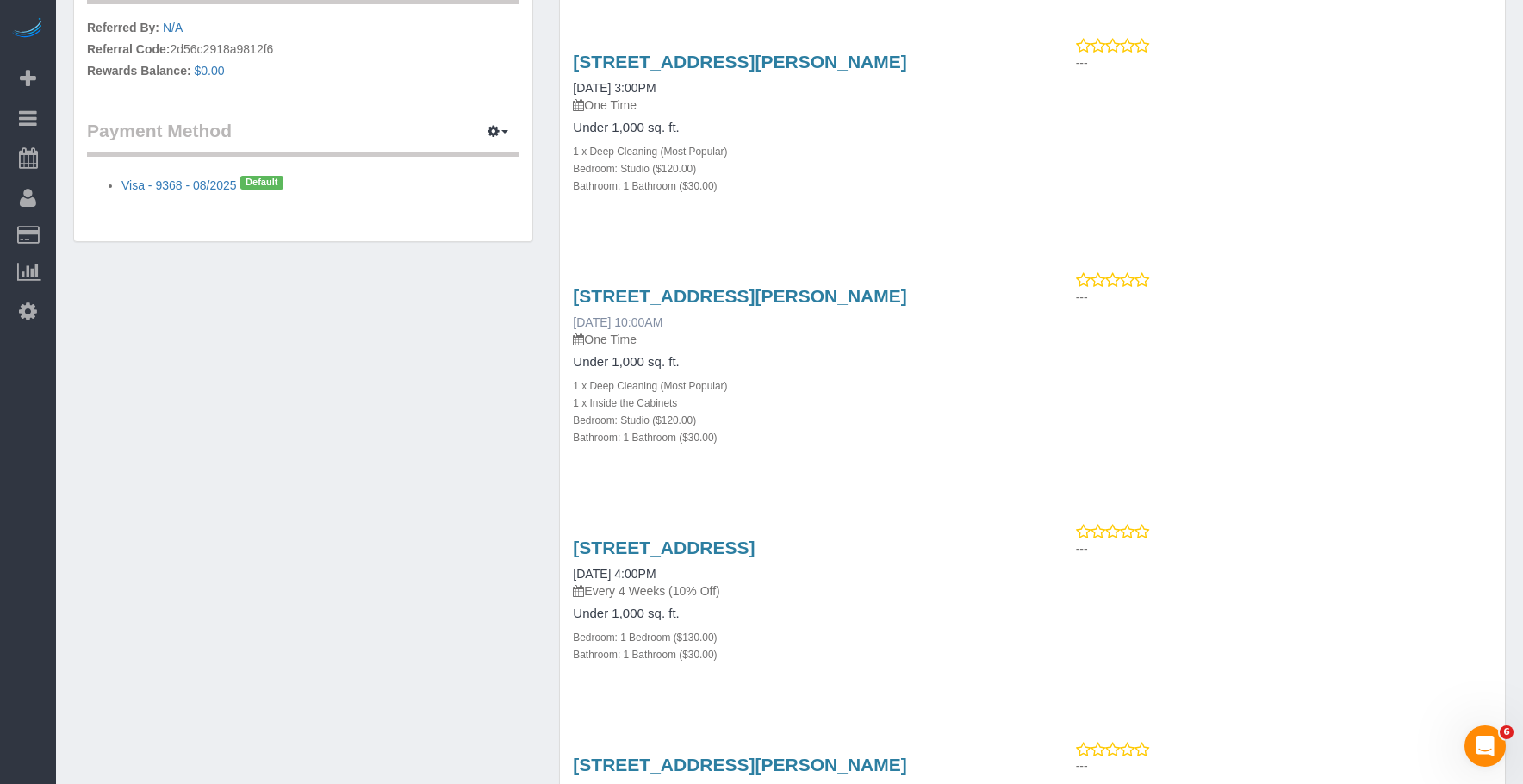
scroll to position [1033, 0]
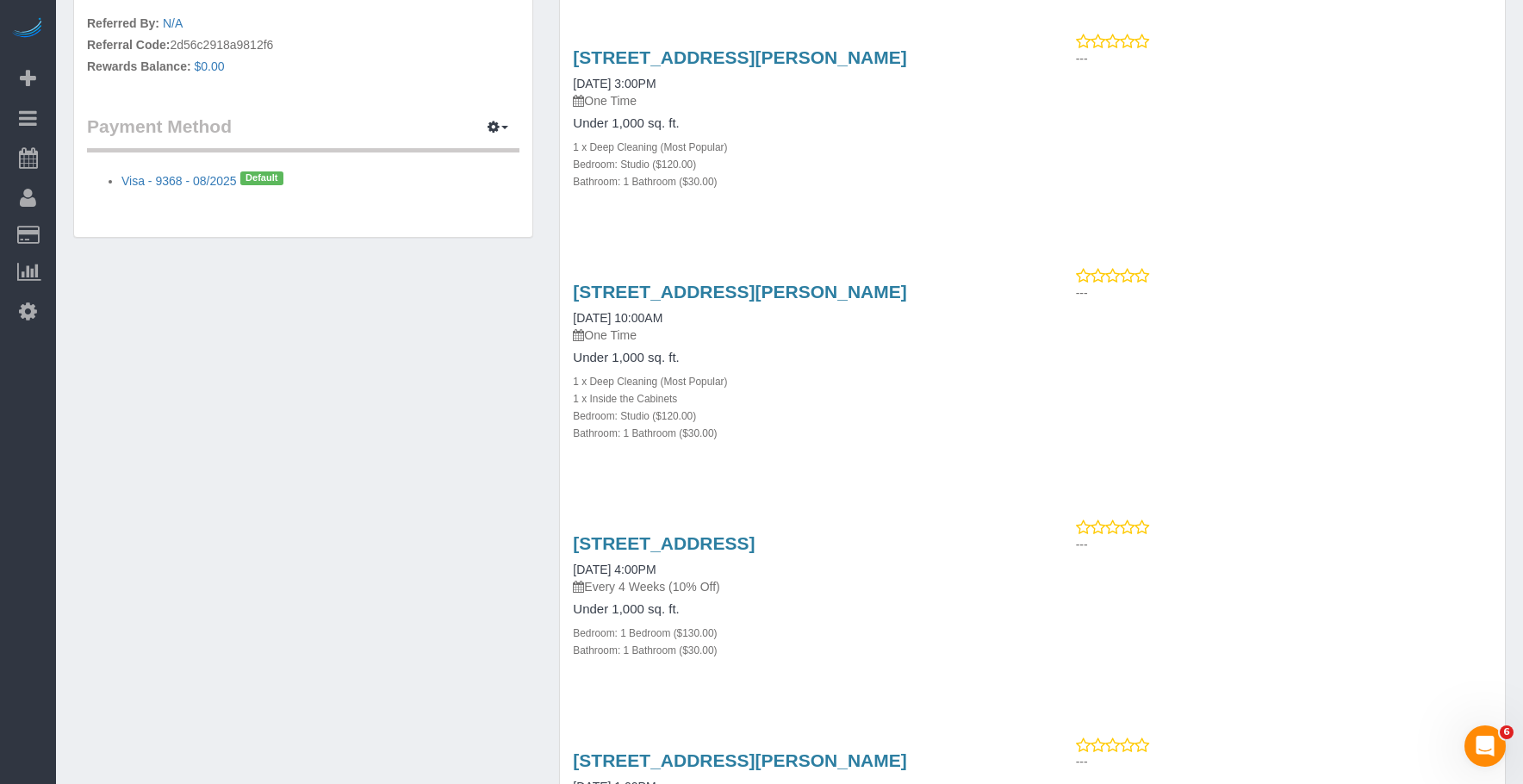
drag, startPoint x: 559, startPoint y: 308, endPoint x: 1017, endPoint y: 316, distance: 458.1
copy link "333 Schermerhorn Street, 16a, Brooklyn, NY 11217"
drag, startPoint x: 871, startPoint y: 196, endPoint x: 855, endPoint y: 260, distance: 66.0
click at [870, 190] on div "Bathroom: 1 Bathroom ($30.00)" at bounding box center [796, 181] width 447 height 17
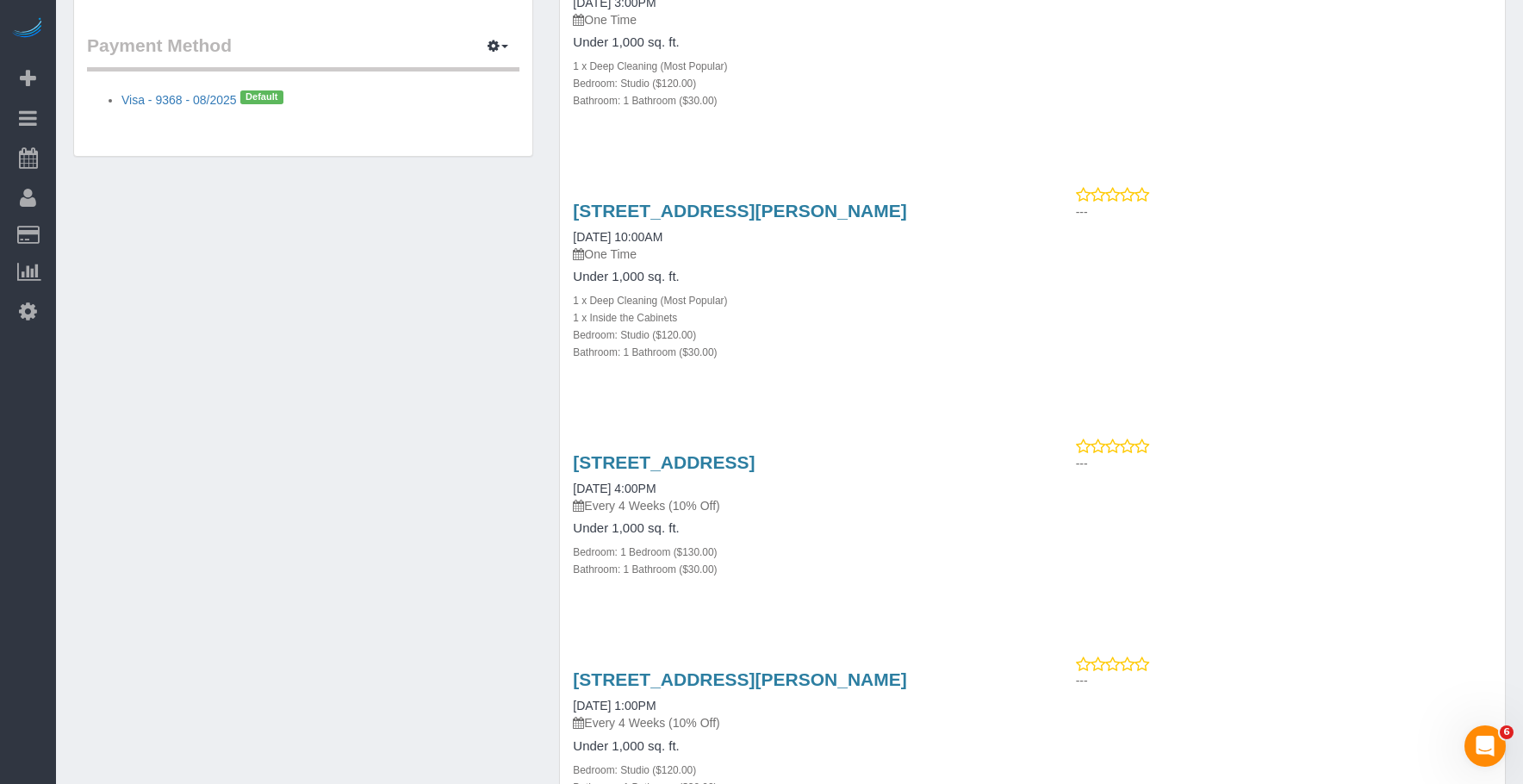
scroll to position [1206, 0]
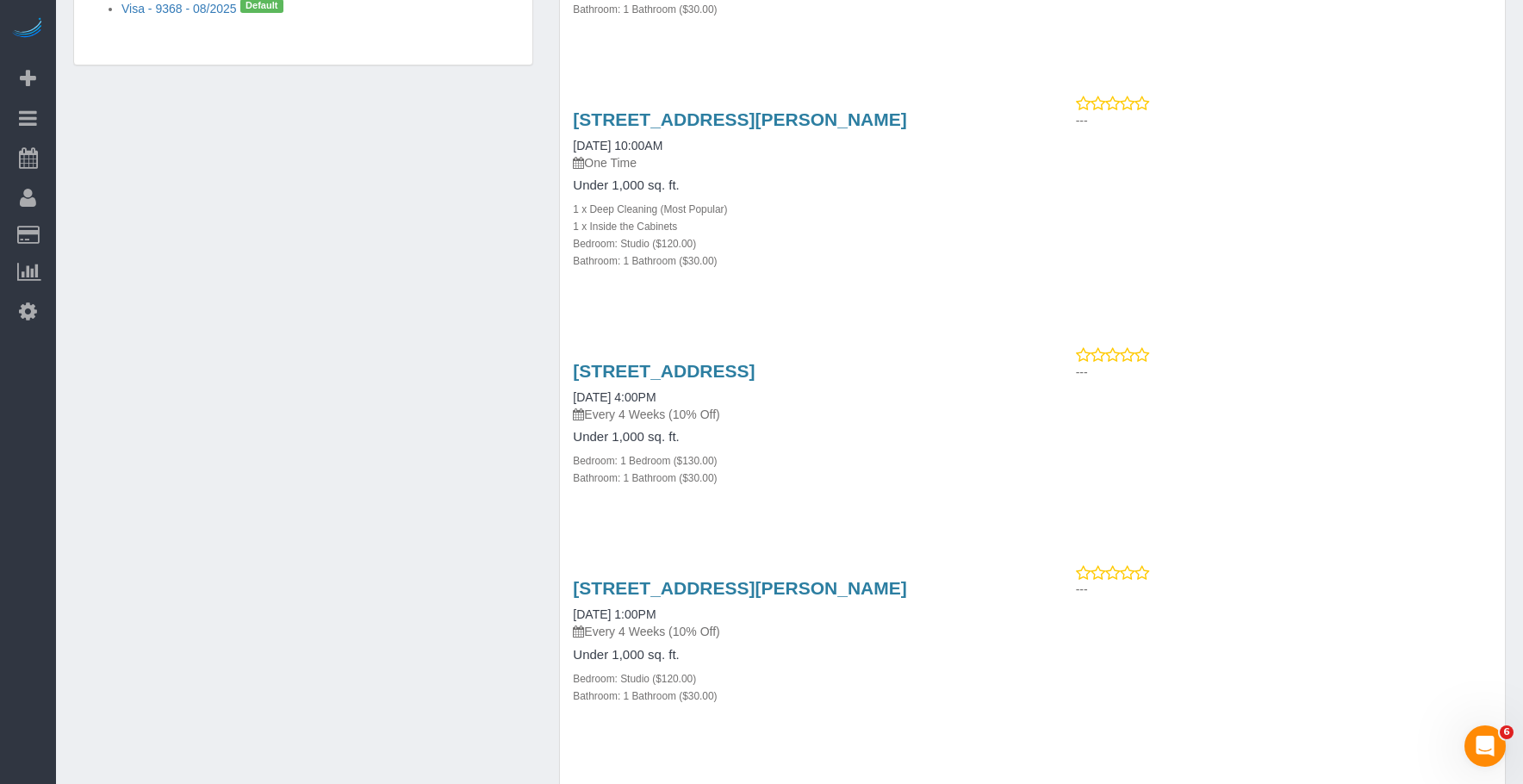
drag, startPoint x: 566, startPoint y: 385, endPoint x: 953, endPoint y: 381, distance: 387.0
click at [953, 381] on div "563 First Street, 2, Brooklyn, NY 11215 10/06/2025 4:00PM Every 4 Weeks (10% Of…" at bounding box center [796, 433] width 473 height 174
copy link "563 First Street, 2, Brooklyn, NY 11215"
click at [874, 303] on div "333 Schermerhorn Street, 16a, Brooklyn, NY 11217 10/04/2025 10:00AM One Time Un…" at bounding box center [796, 198] width 473 height 208
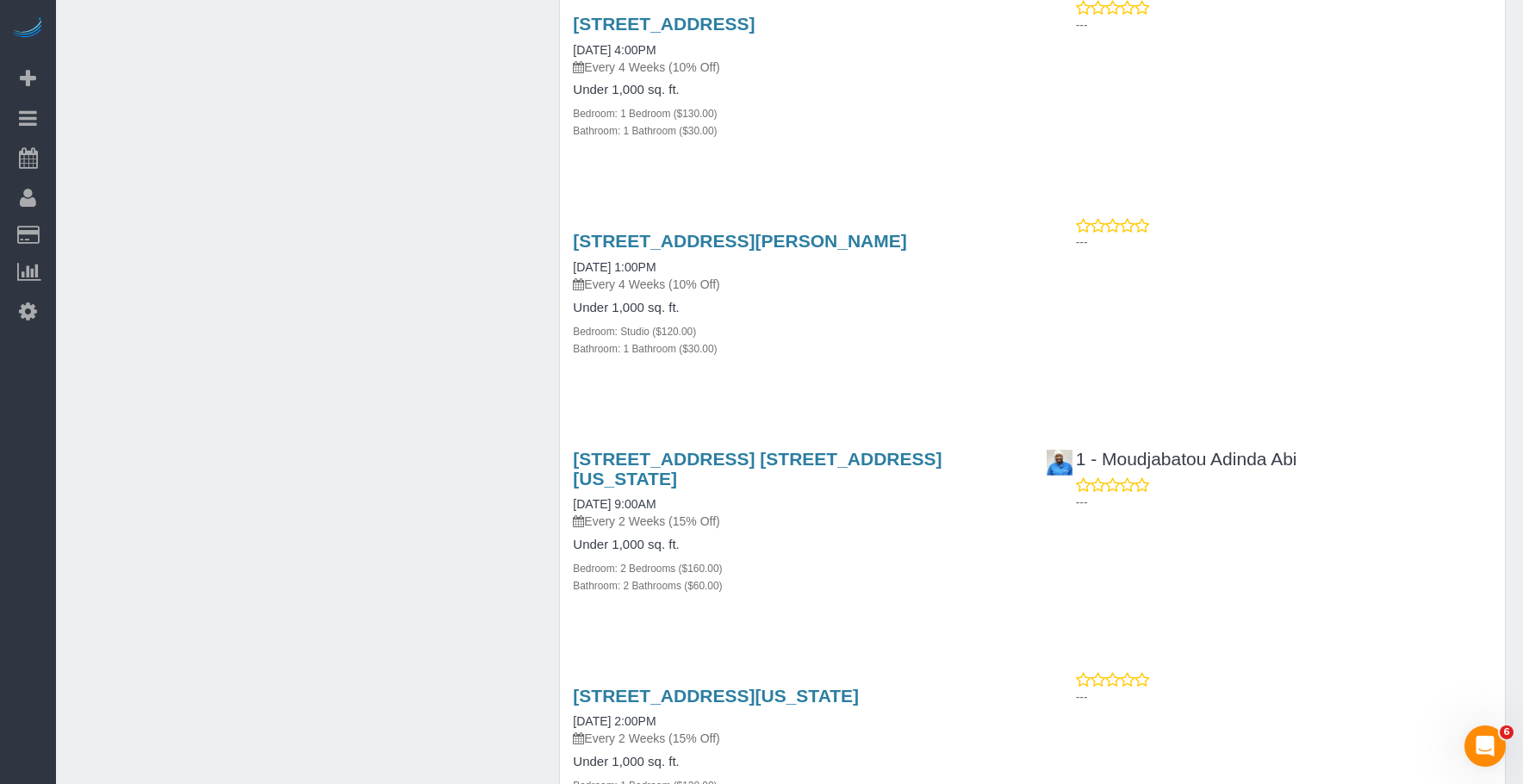
scroll to position [1636, 0]
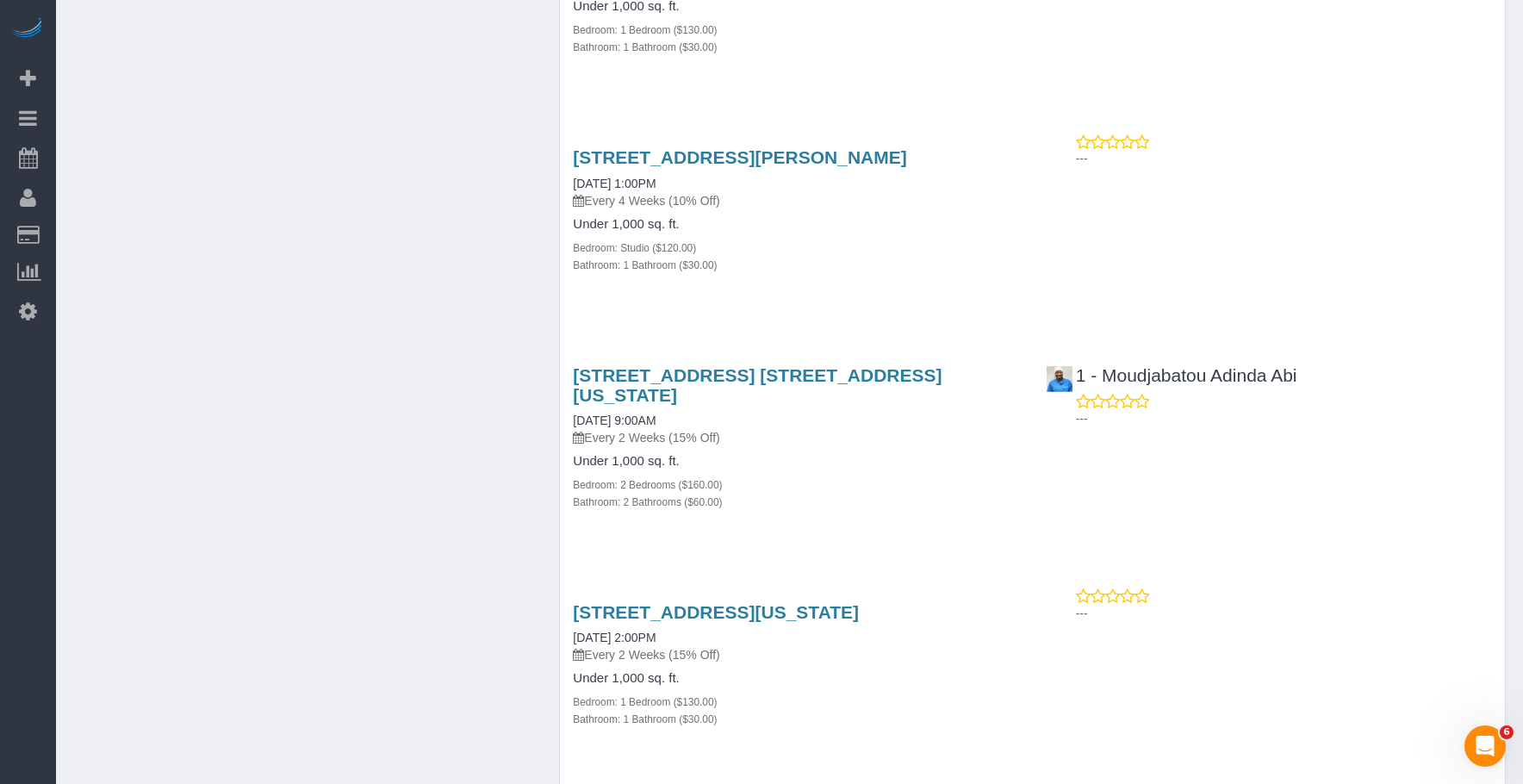
drag, startPoint x: 599, startPoint y: 174, endPoint x: 950, endPoint y: 160, distance: 351.3
click at [954, 157] on div "20 Rockwell Pl, 1919, Brooklyn, NY 11201 10/07/2025 1:00PM Every 4 Weeks (10% O…" at bounding box center [796, 219] width 473 height 174
copy link "20 Rockwell Pl, 1919, Brooklyn, NY 11201"
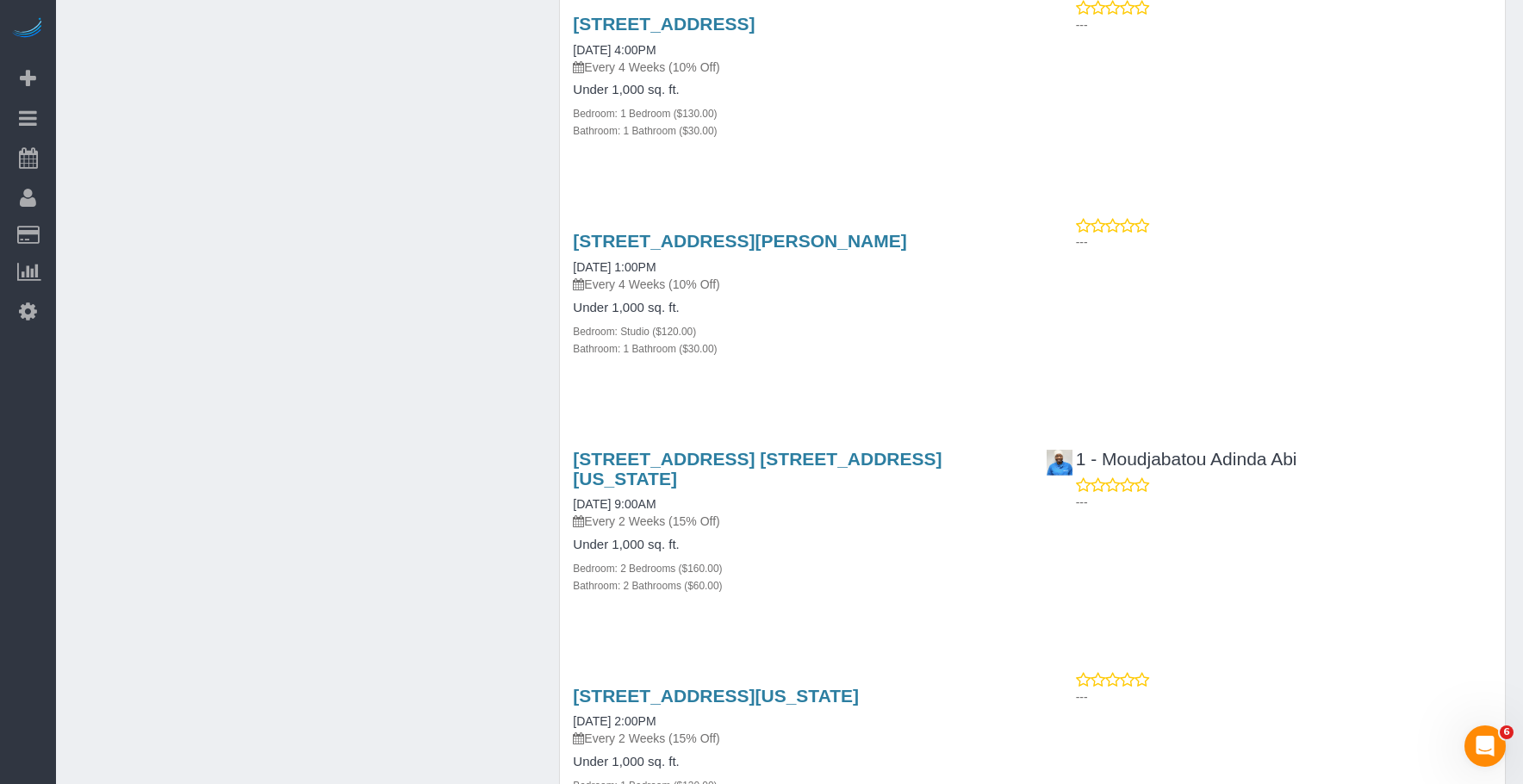
scroll to position [1723, 0]
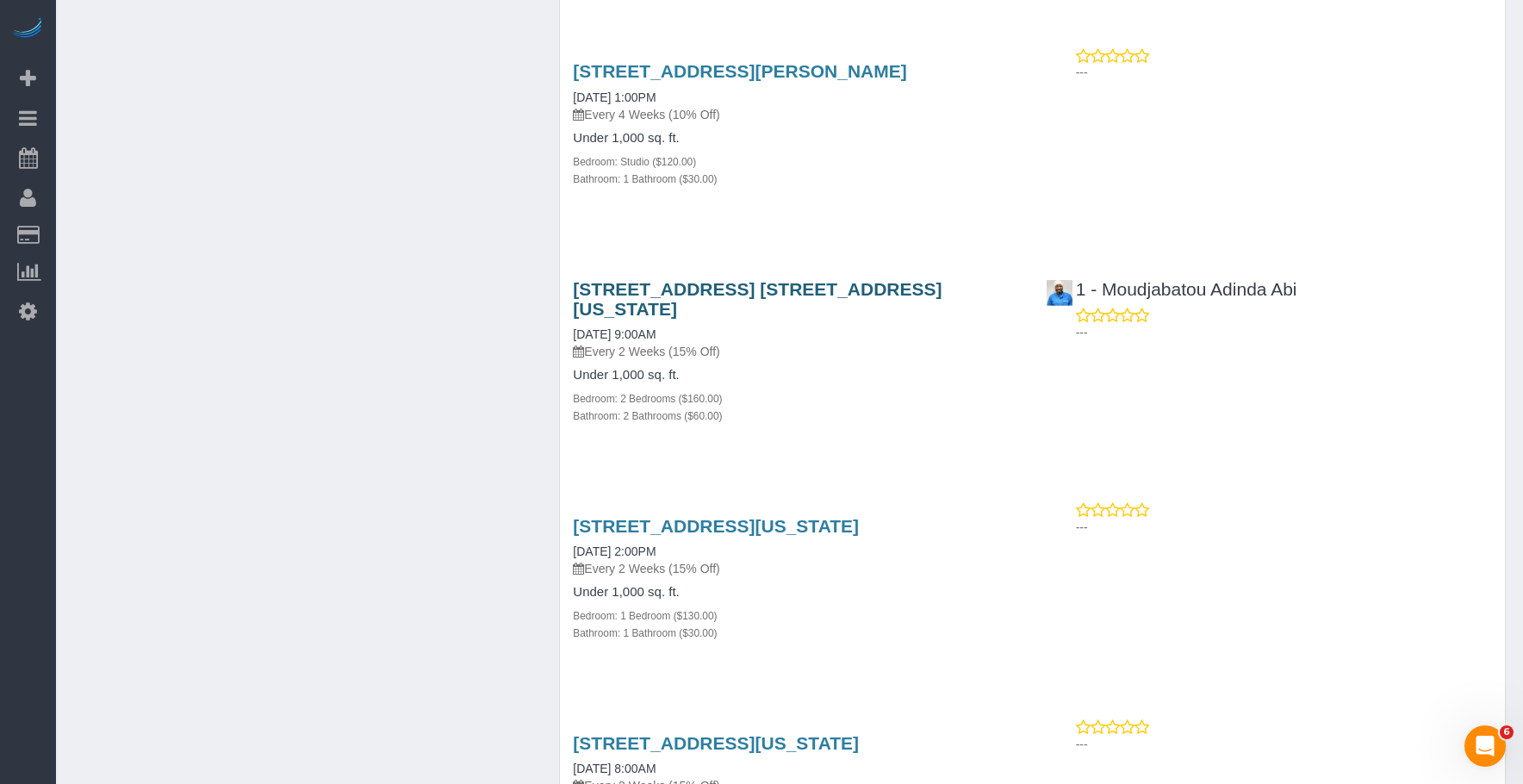
drag, startPoint x: 568, startPoint y: 303, endPoint x: 982, endPoint y: 308, distance: 414.0
click at [982, 308] on div "225 Cherry Street, Apt. 34a, New York, NY 10002 10/10/2025 9:00AM Every 2 Weeks…" at bounding box center [796, 360] width 473 height 194
copy link "225 Cherry Street, Apt. 34a, New York, NY 10002"
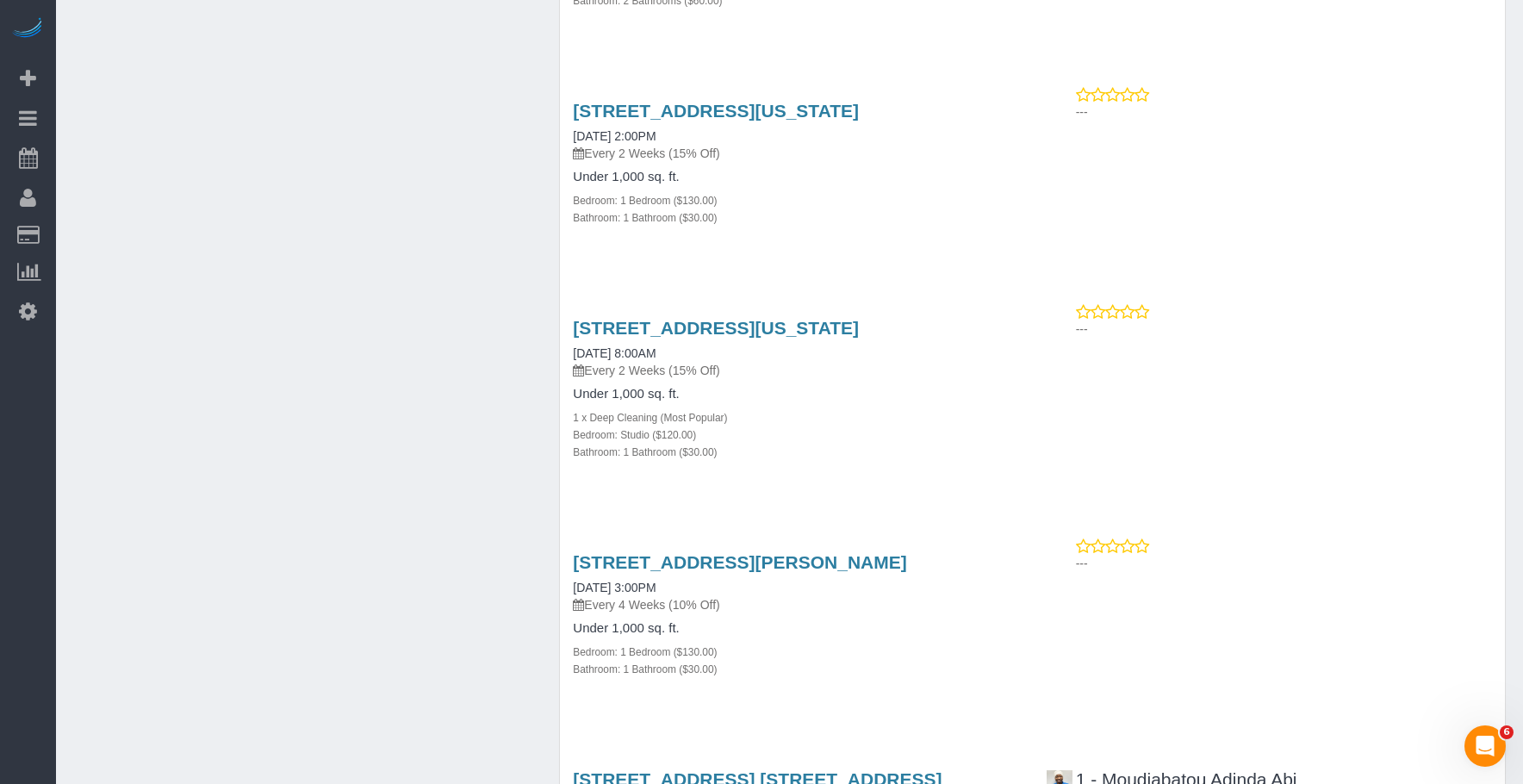
scroll to position [2154, 0]
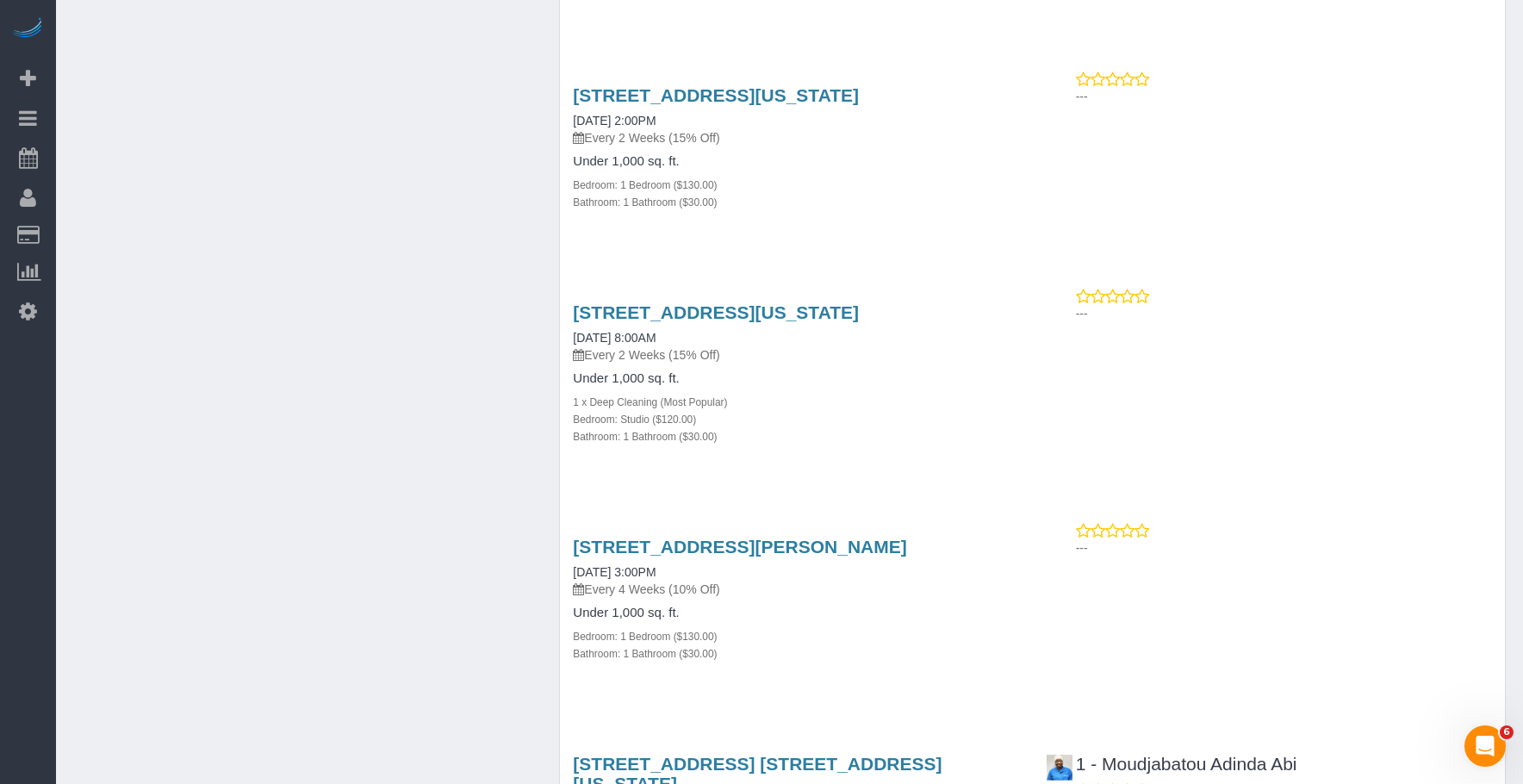
click at [843, 403] on div "1 x Deep Cleaning (Most Popular)" at bounding box center [796, 401] width 447 height 17
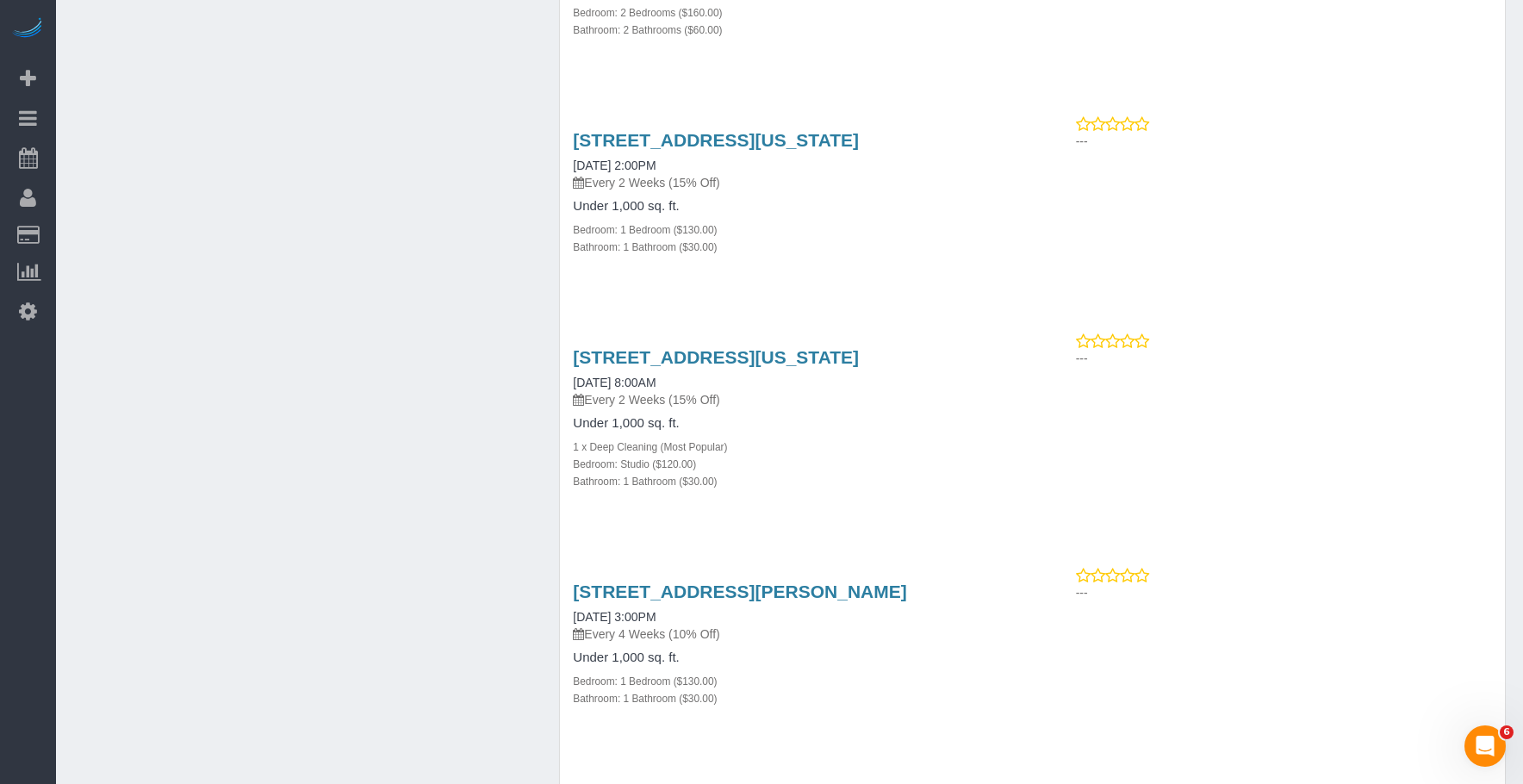
scroll to position [2067, 0]
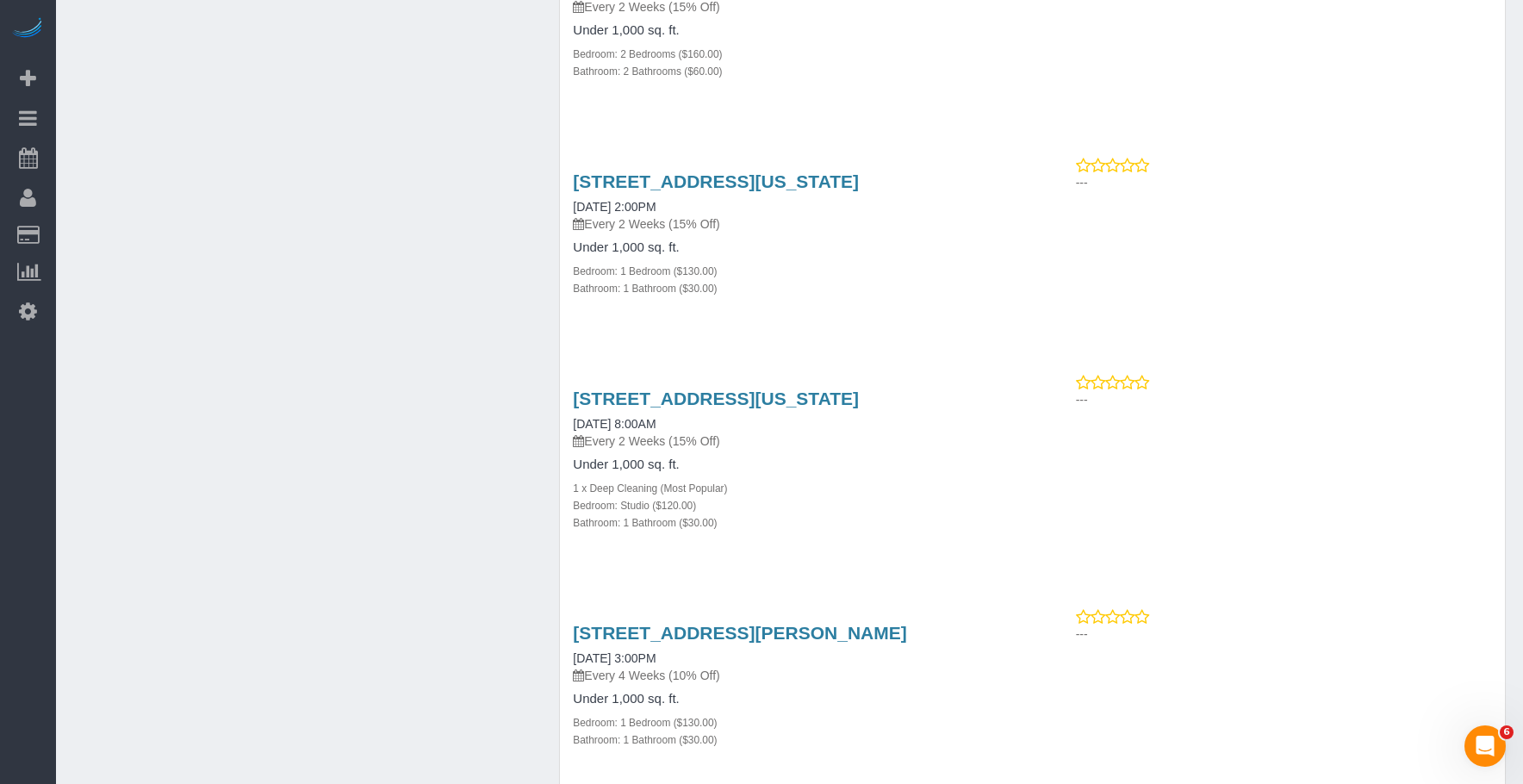
drag, startPoint x: 551, startPoint y: 170, endPoint x: 966, endPoint y: 163, distance: 415.1
drag, startPoint x: 832, startPoint y: 255, endPoint x: 835, endPoint y: 288, distance: 33.1
click at [832, 255] on div "Under 1,000 sq. ft. Bedroom: 1 Bedroom ($130.00) Bathroom: 1 Bathroom ($30.00)" at bounding box center [796, 268] width 447 height 56
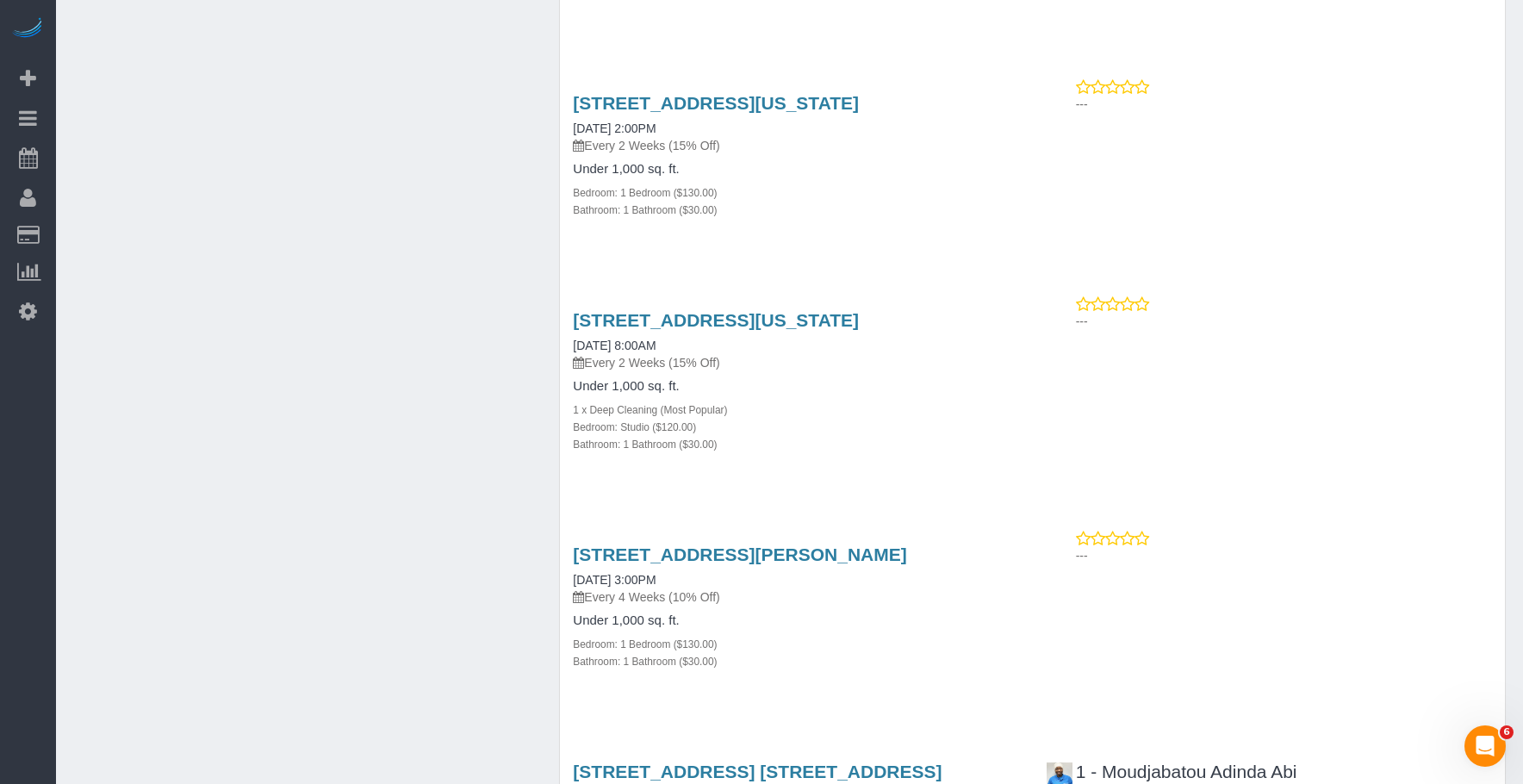
scroll to position [2240, 0]
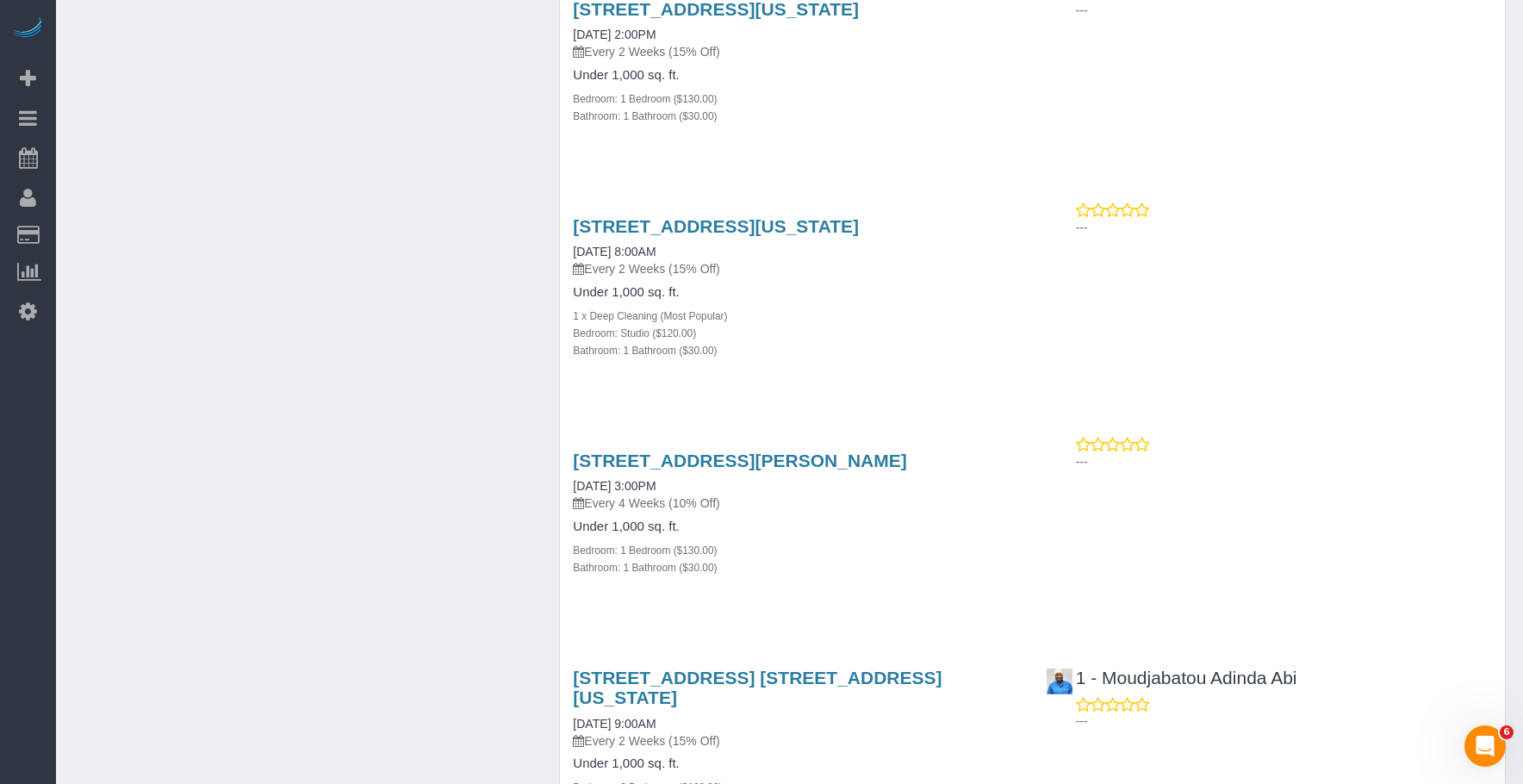
click at [840, 301] on div "Under 1,000 sq. ft. 1 x Deep Cleaning (Most Popular) Bedroom: Studio ($120.00) …" at bounding box center [796, 322] width 447 height 73
click at [936, 349] on div "Bathroom: 1 Bathroom ($30.00)" at bounding box center [796, 349] width 447 height 17
click at [910, 338] on div "Bedroom: Studio ($120.00)" at bounding box center [796, 331] width 447 height 17
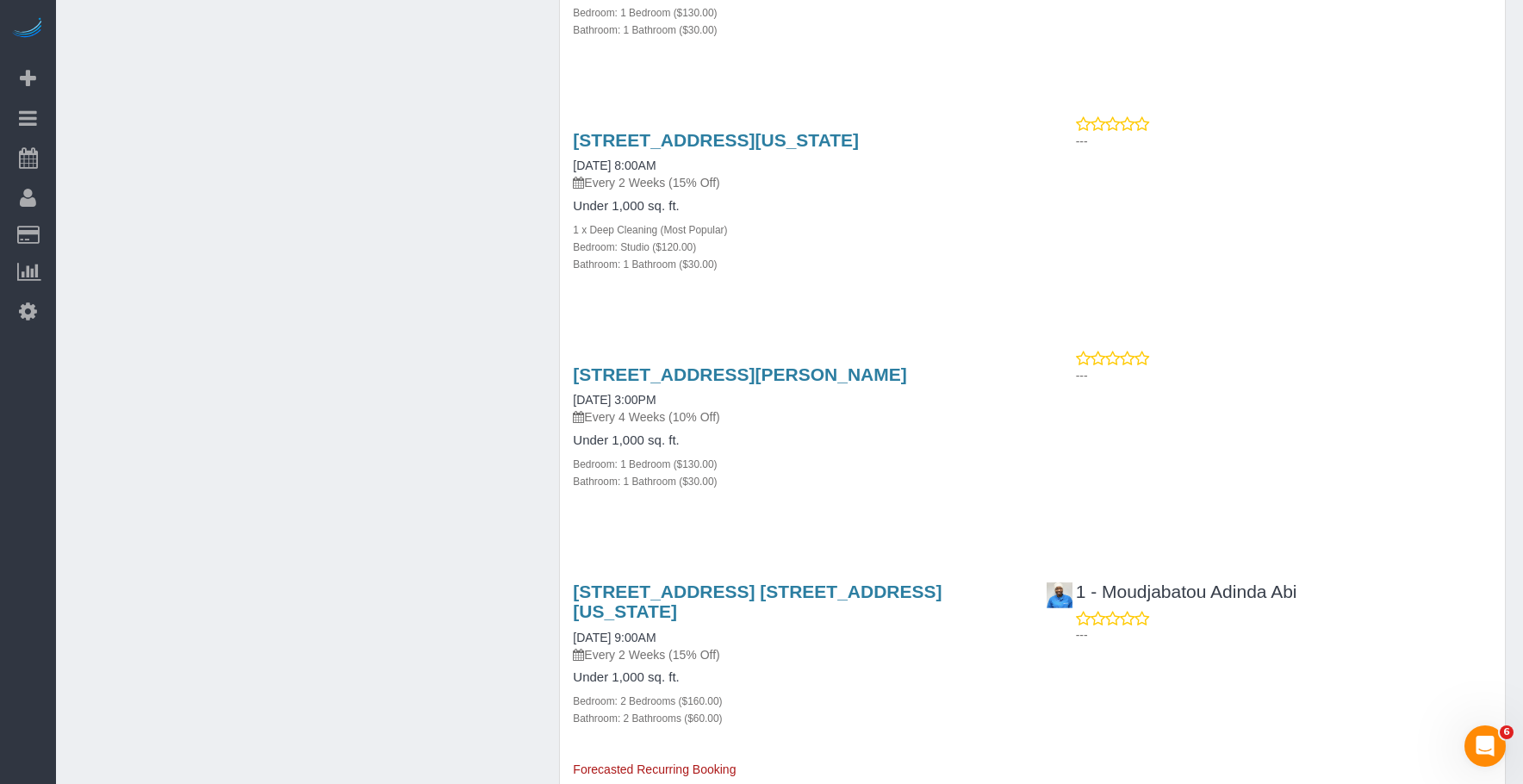
drag, startPoint x: 551, startPoint y: 372, endPoint x: 970, endPoint y: 360, distance: 419.2
click at [970, 360] on div "Upcoming Bookings (48) Completed Bookings (11) Upcoming Bookings (48) Cancelled…" at bounding box center [1033, 688] width 973 height 5901
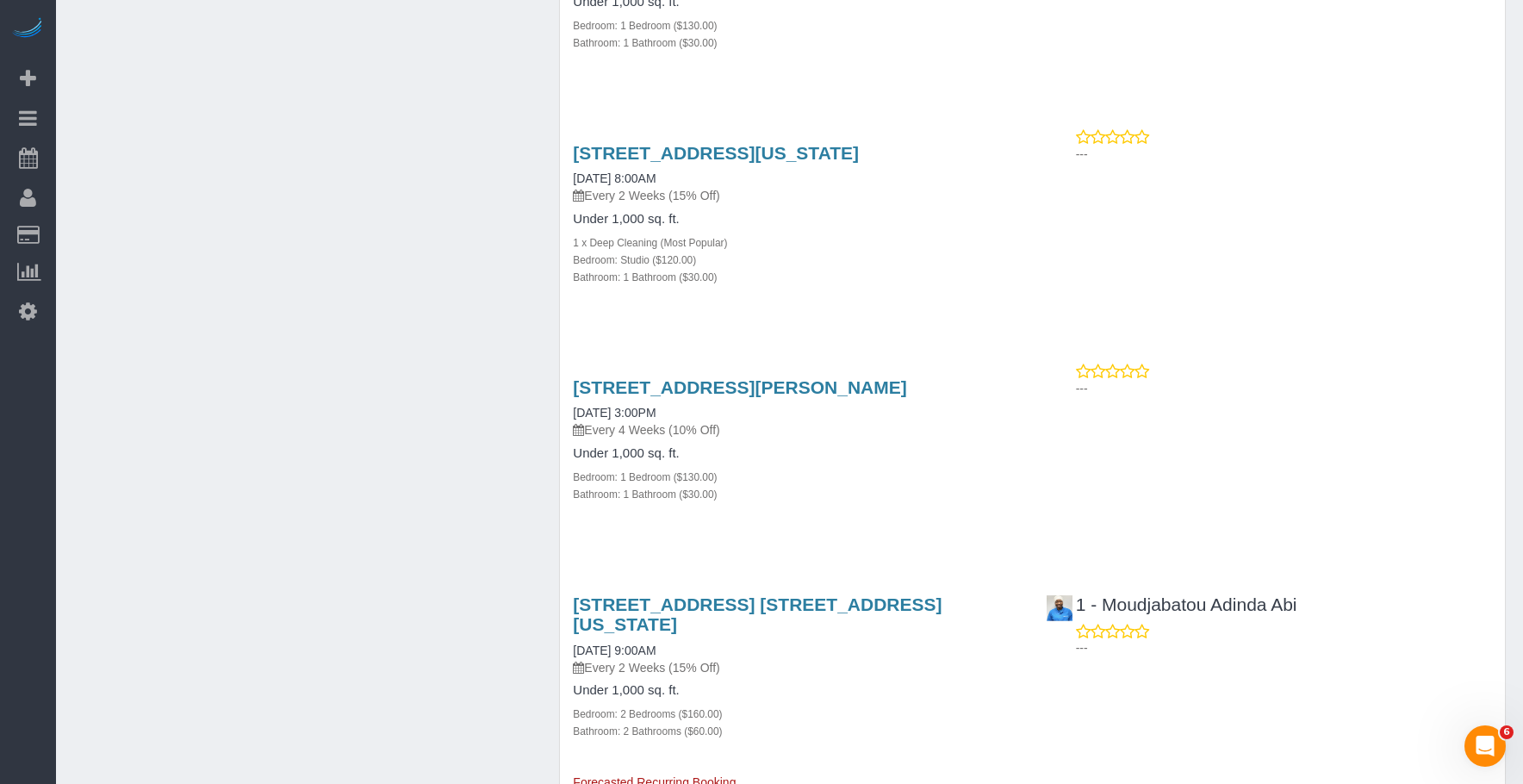
scroll to position [2412, 0]
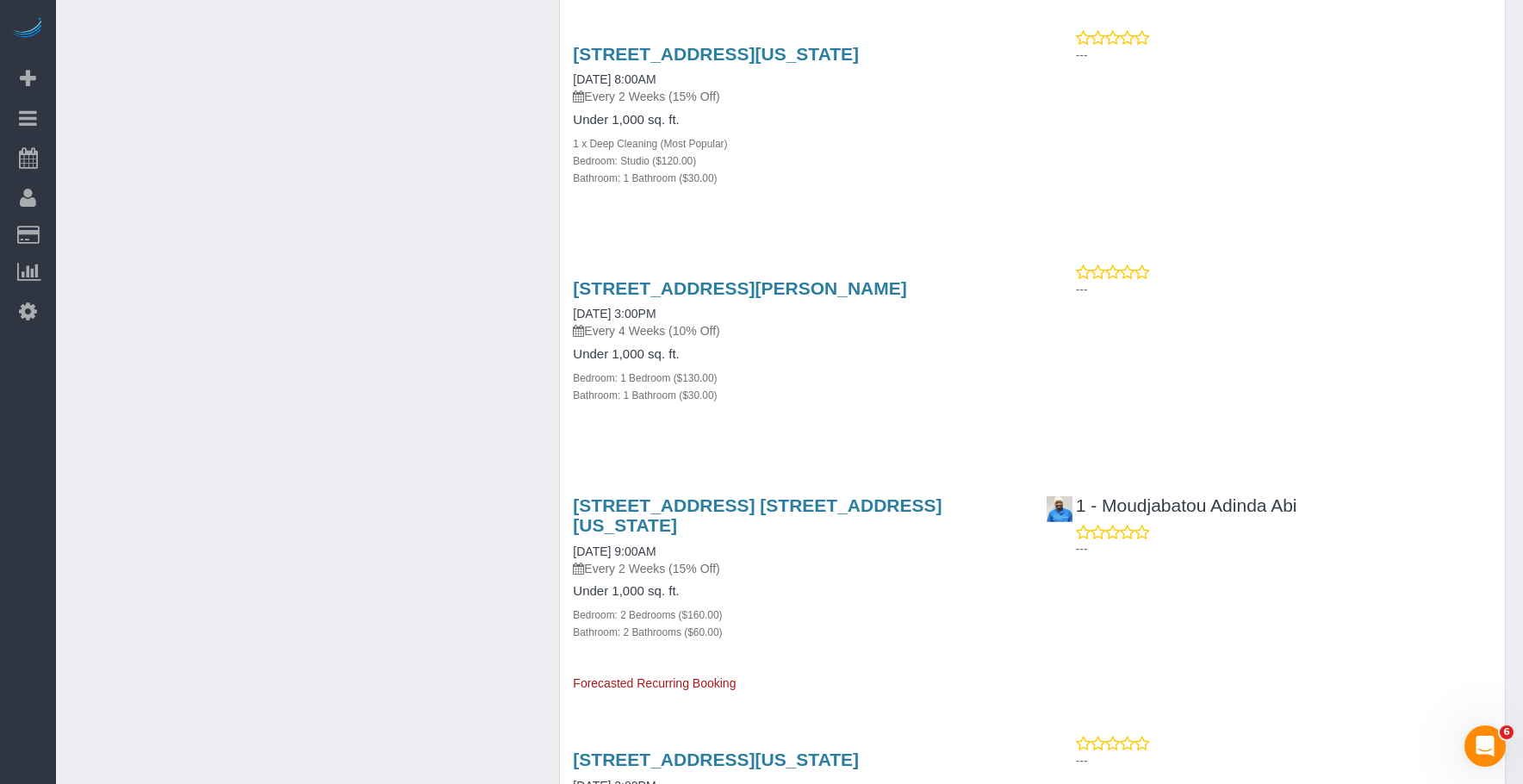
click at [884, 429] on div "20 Rockwell Pl, 1912, Brooklyn, NY 11201 10/20/2025 3:00PM Every 4 Weeks (10% O…" at bounding box center [796, 350] width 473 height 174
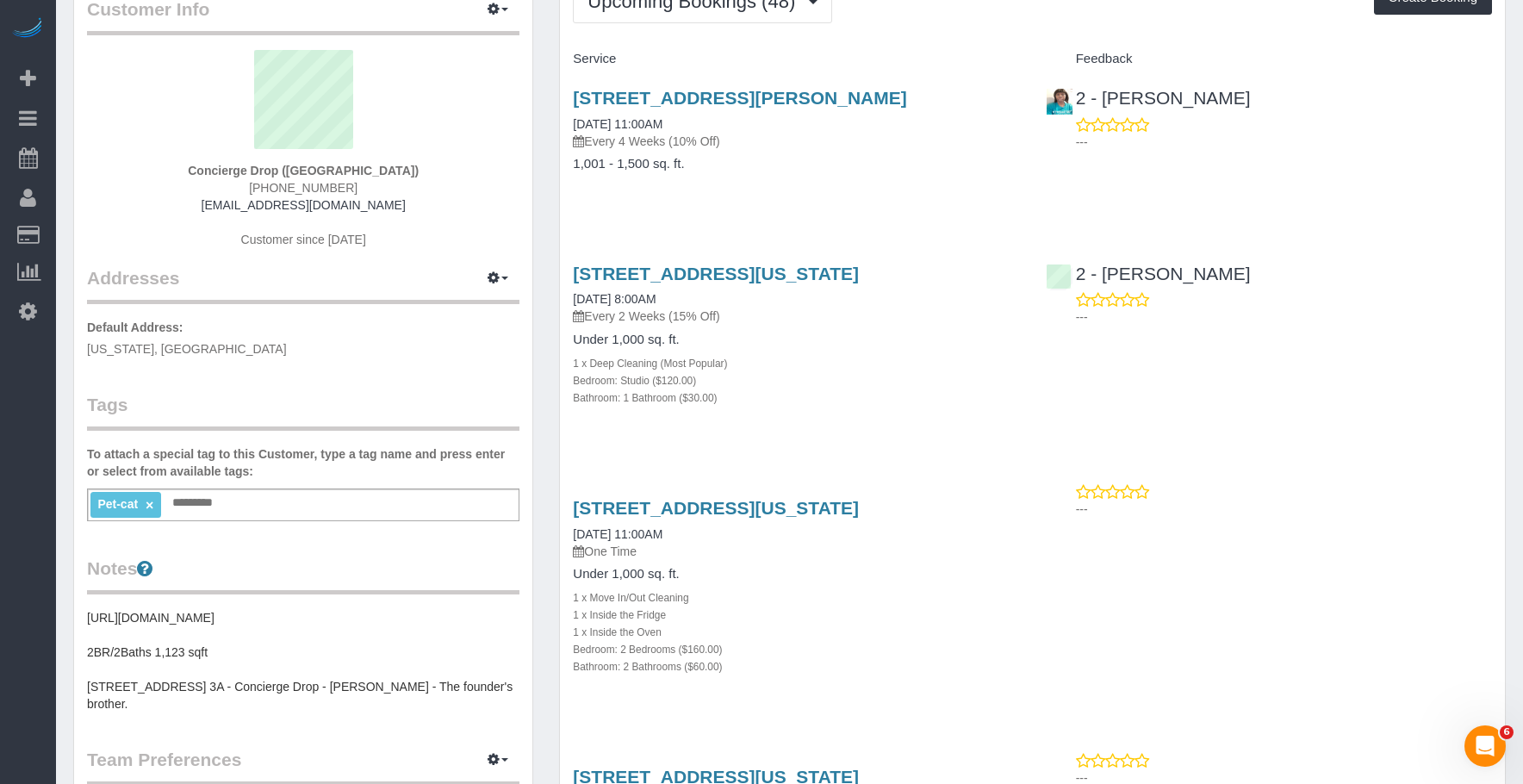
scroll to position [0, 0]
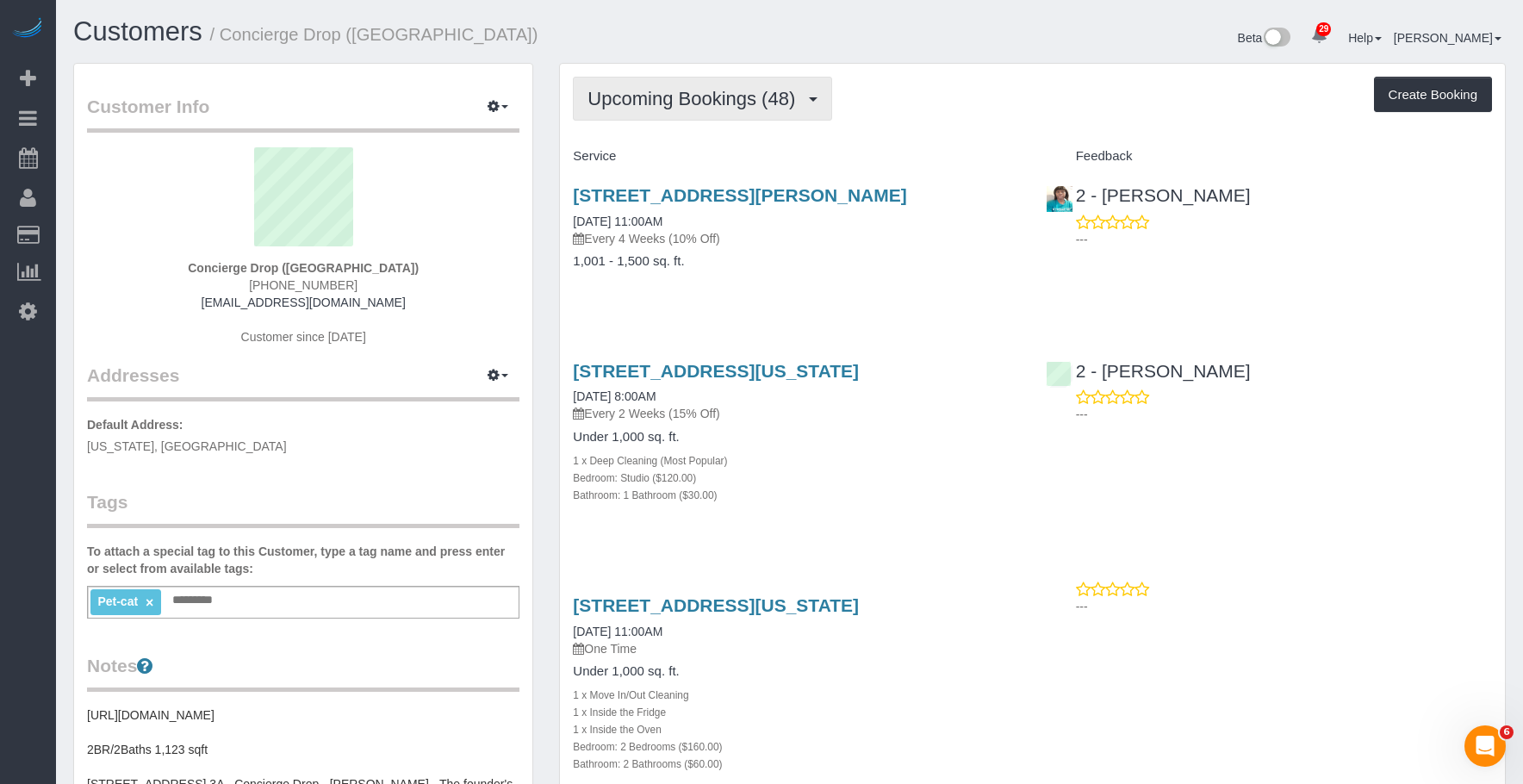
drag, startPoint x: 734, startPoint y: 96, endPoint x: 716, endPoint y: 131, distance: 39.4
click at [734, 96] on span "Upcoming Bookings (48)" at bounding box center [696, 99] width 216 height 22
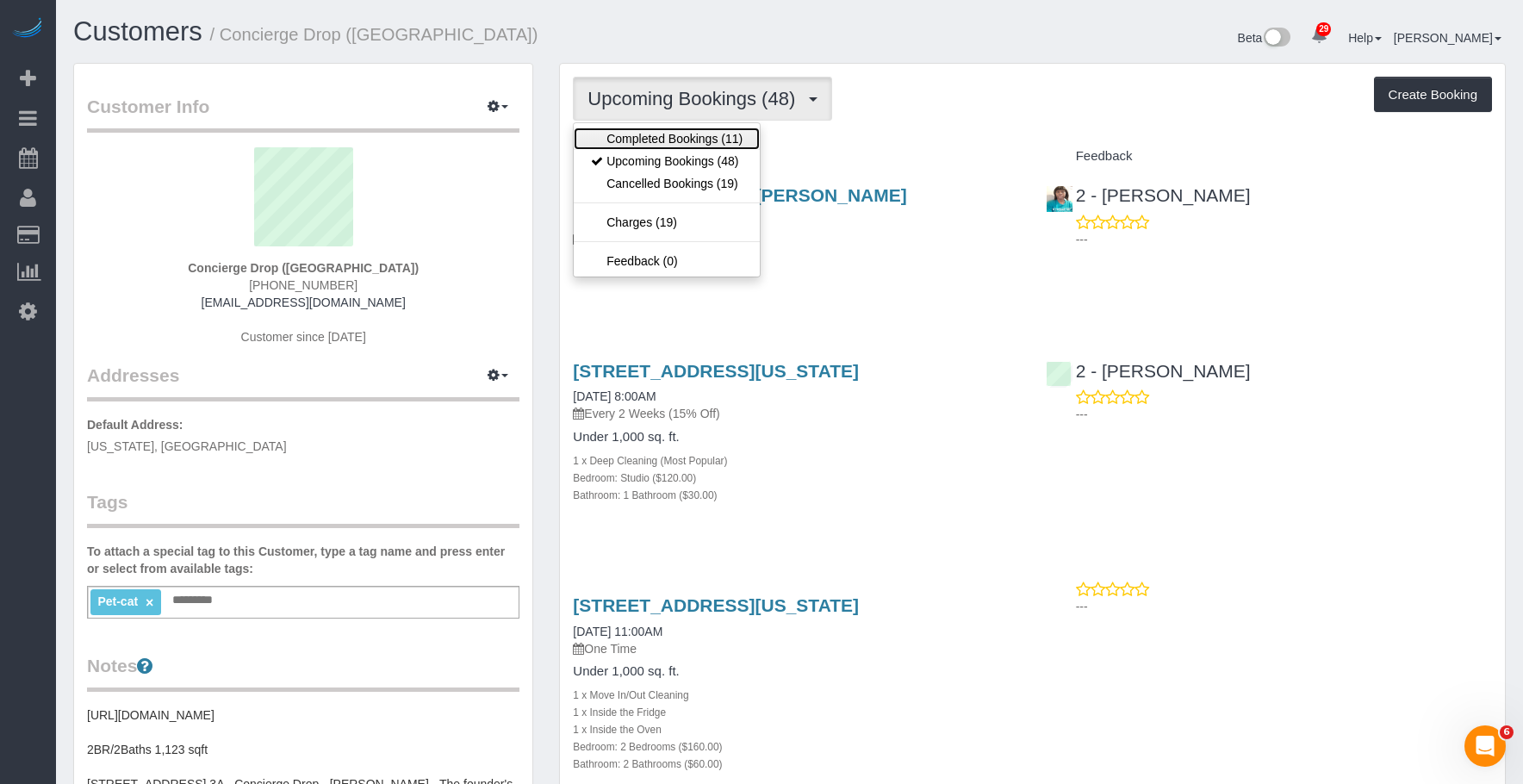
click at [708, 136] on link "Completed Bookings (11)" at bounding box center [666, 138] width 186 height 23
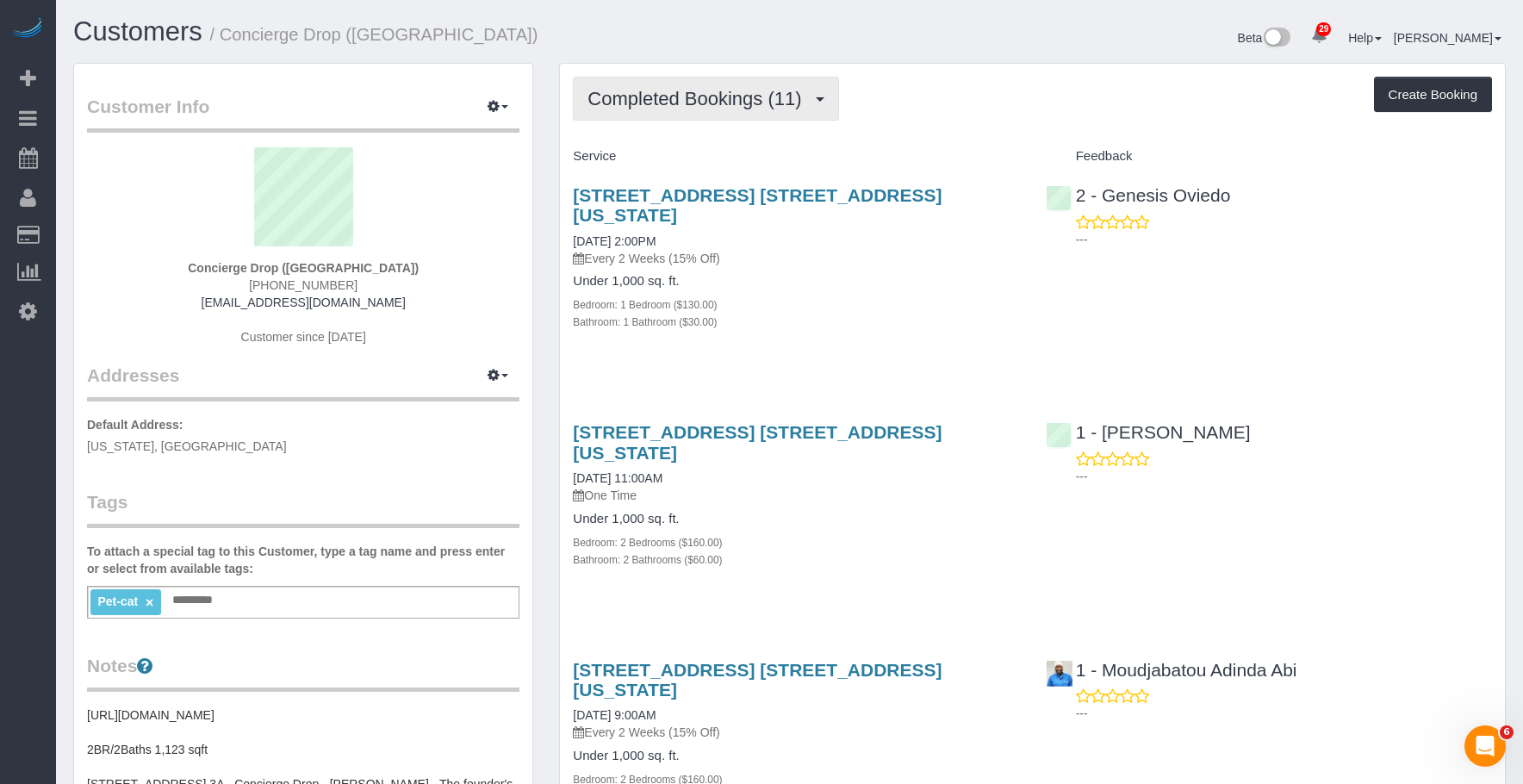
drag, startPoint x: 684, startPoint y: 93, endPoint x: 662, endPoint y: 180, distance: 89.7
click at [683, 94] on span "Completed Bookings (11)" at bounding box center [699, 99] width 222 height 22
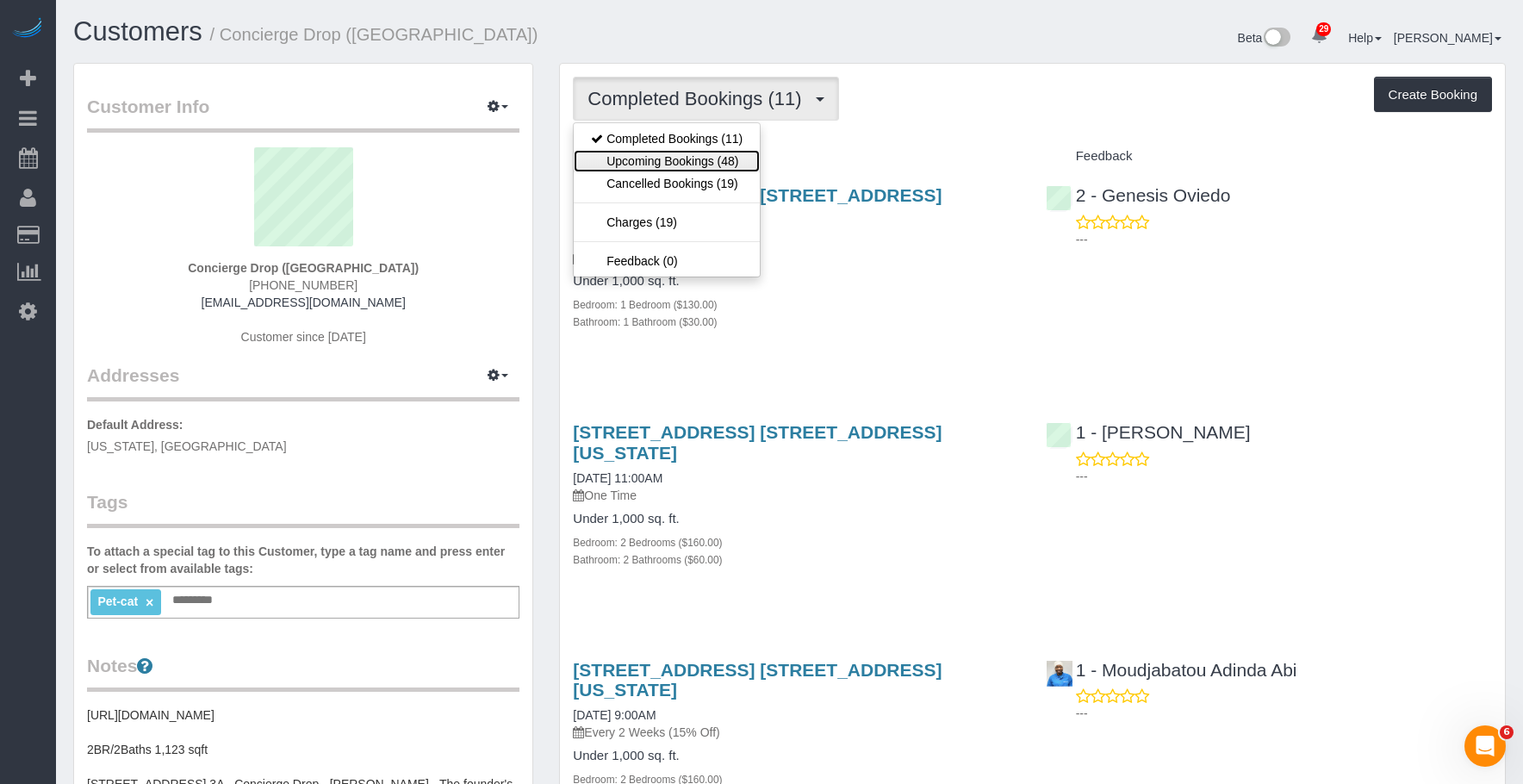
click at [680, 159] on link "Upcoming Bookings (48)" at bounding box center [666, 161] width 186 height 23
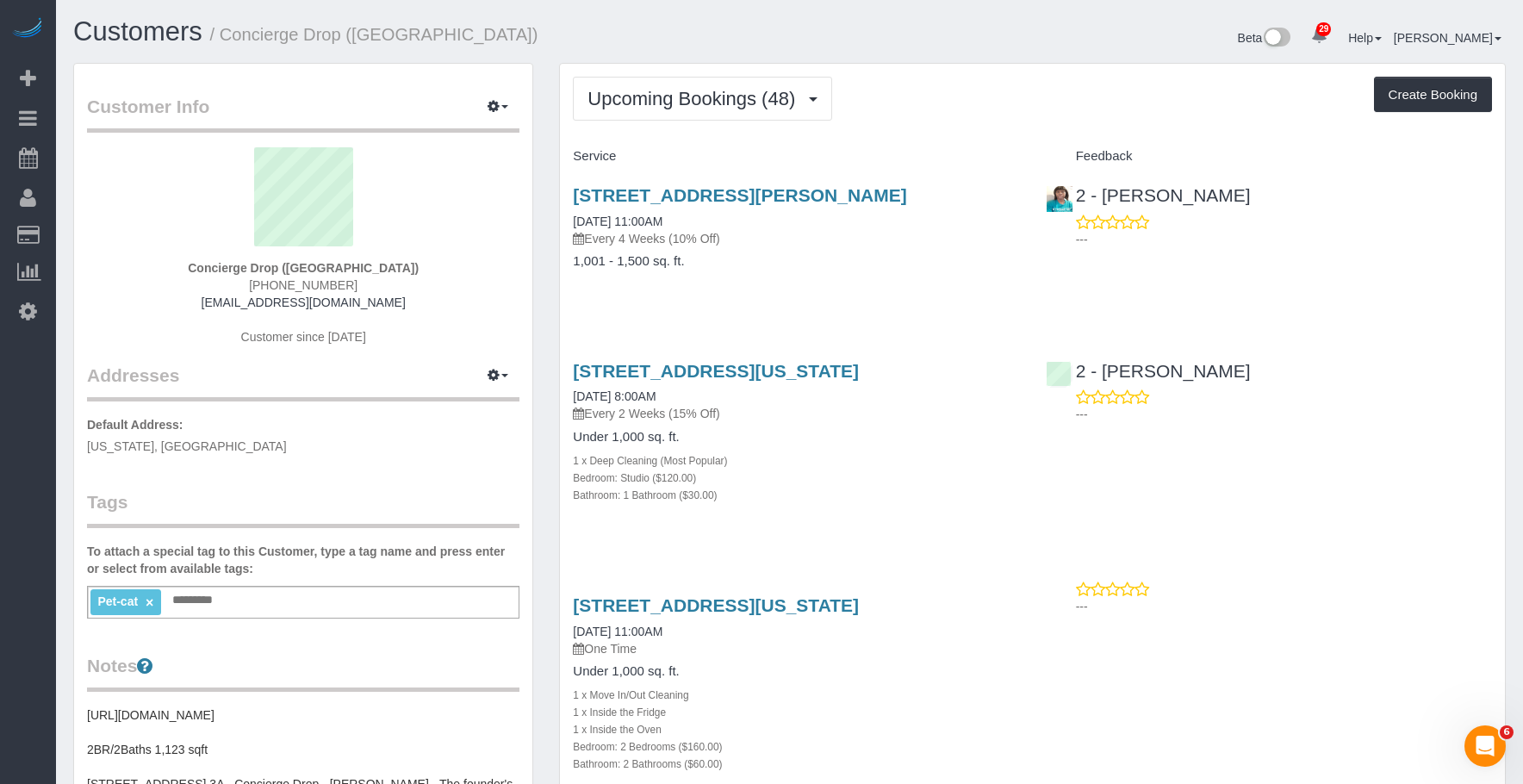
click at [1081, 293] on div "20 Rockwell Pl, 3901, Brooklyn, NY 11201 09/29/2025 11:00AM Every 4 Weeks (10% …" at bounding box center [1033, 237] width 945 height 133
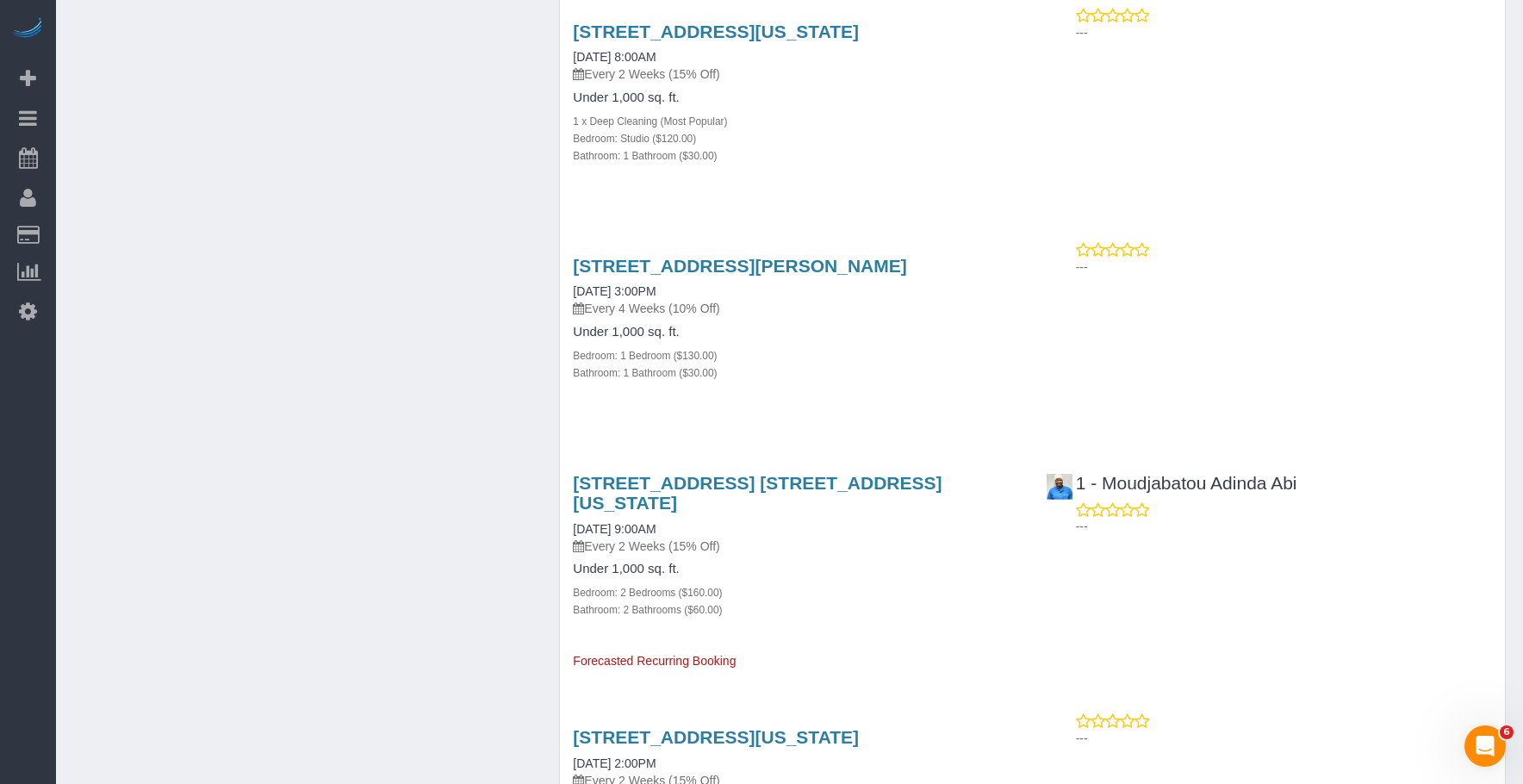
scroll to position [2584, 0]
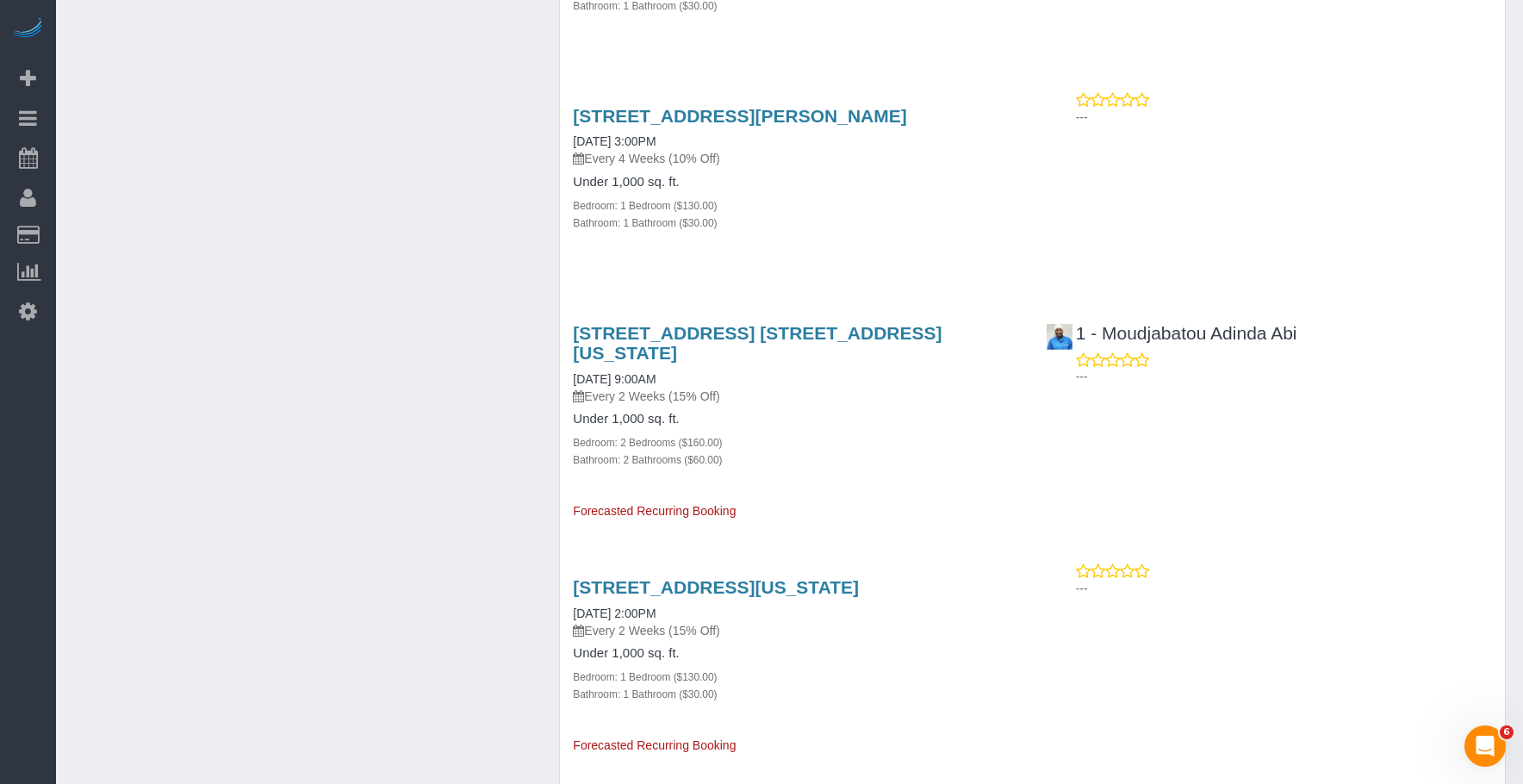
drag, startPoint x: 559, startPoint y: 112, endPoint x: 945, endPoint y: 110, distance: 386.0
click at [945, 110] on div "Upcoming Bookings (48) Completed Bookings (11) Upcoming Bookings (48) Cancelled…" at bounding box center [1033, 421] width 947 height 5884
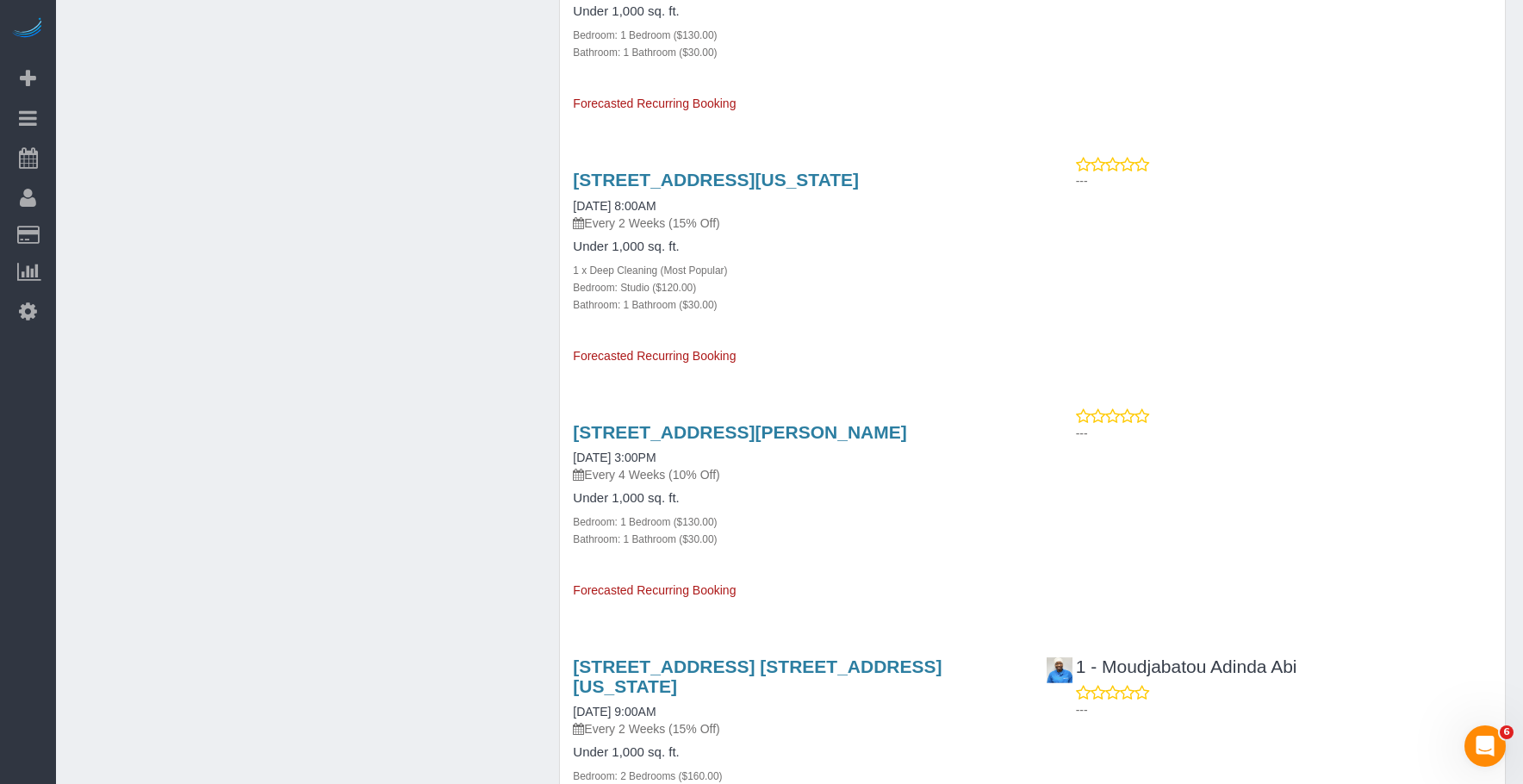
scroll to position [2307, 0]
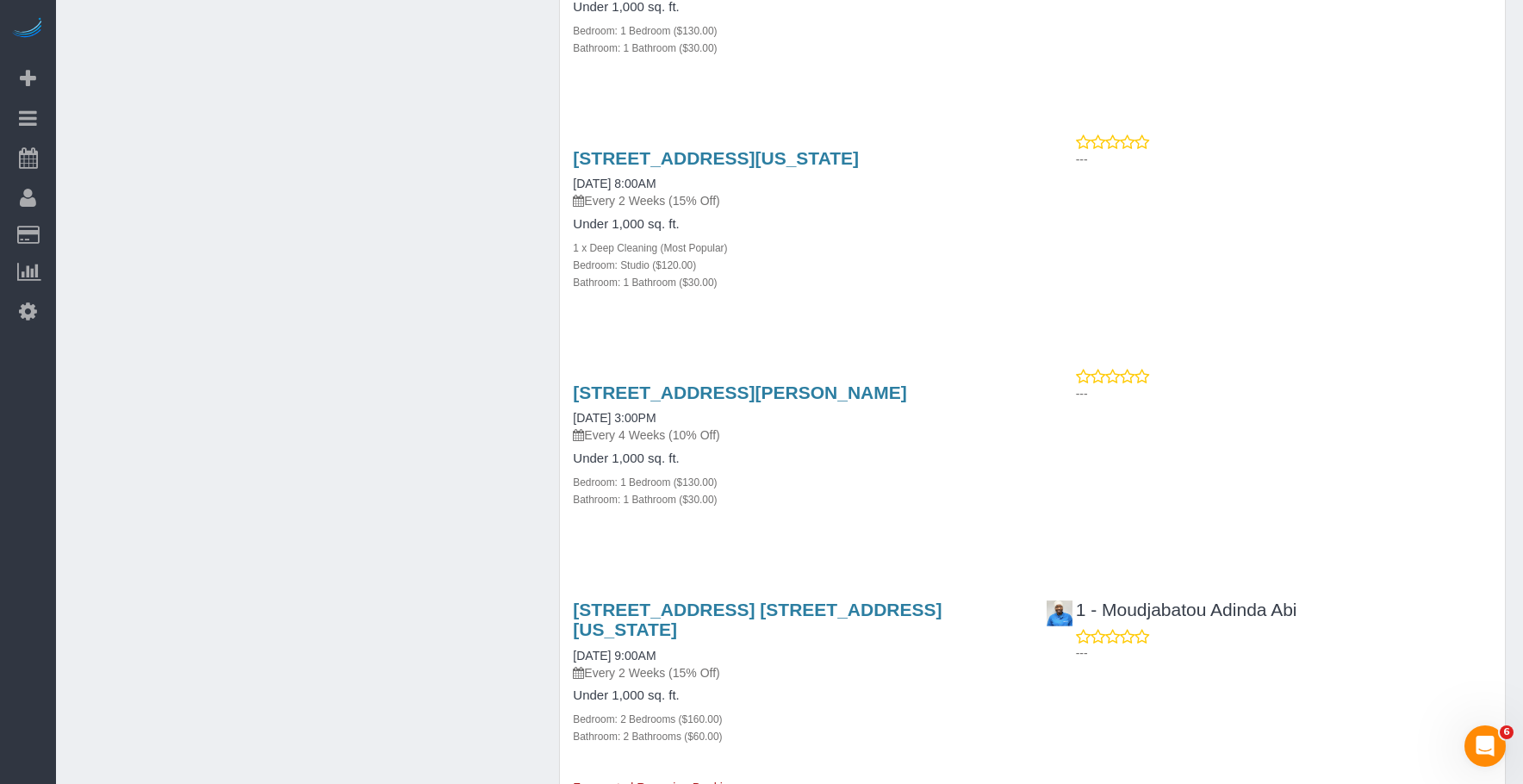
click at [970, 328] on div "Service Feedback 20 Rockwell Pl, 3901, Brooklyn, NY 11201 09/29/2025 11:00AM Ev…" at bounding box center [1033, 708] width 919 height 5747
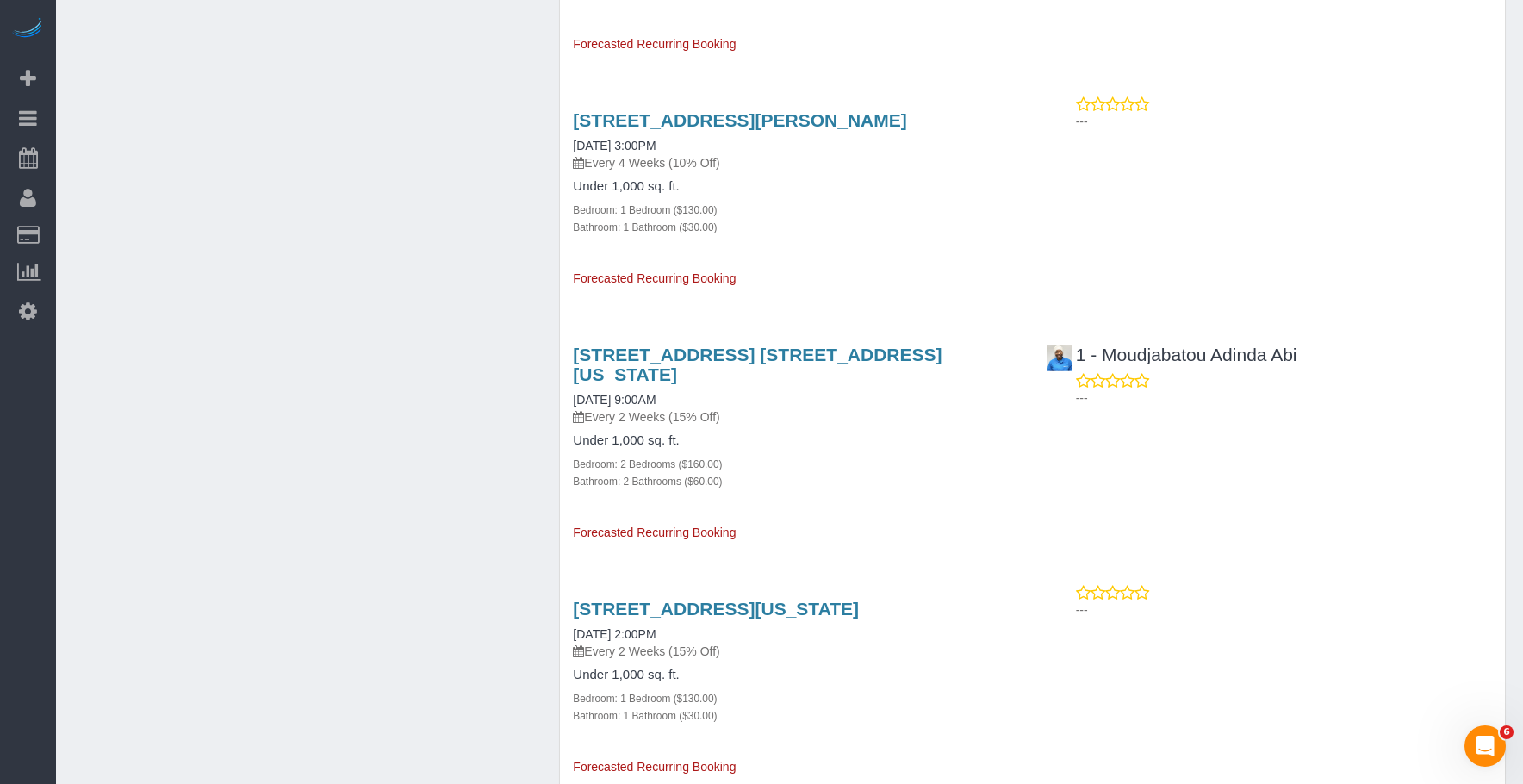
scroll to position [5179, 0]
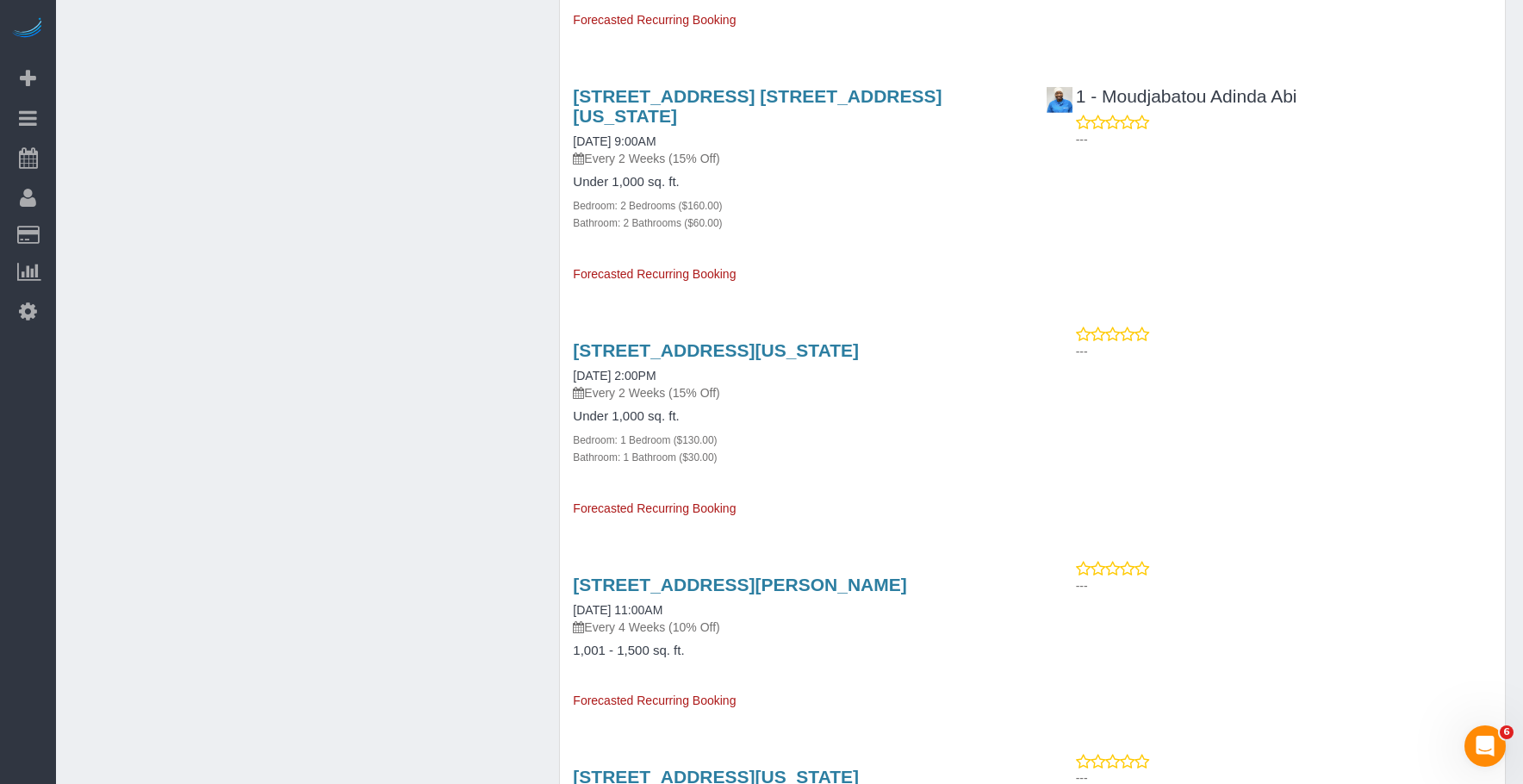
drag, startPoint x: 562, startPoint y: 512, endPoint x: 961, endPoint y: 518, distance: 399.0
click at [961, 560] on div "20 Rockwell Pl, 3901, Brooklyn, NY 11201 11/24/2025 11:00AM Every 4 Weeks (10% …" at bounding box center [796, 634] width 473 height 150
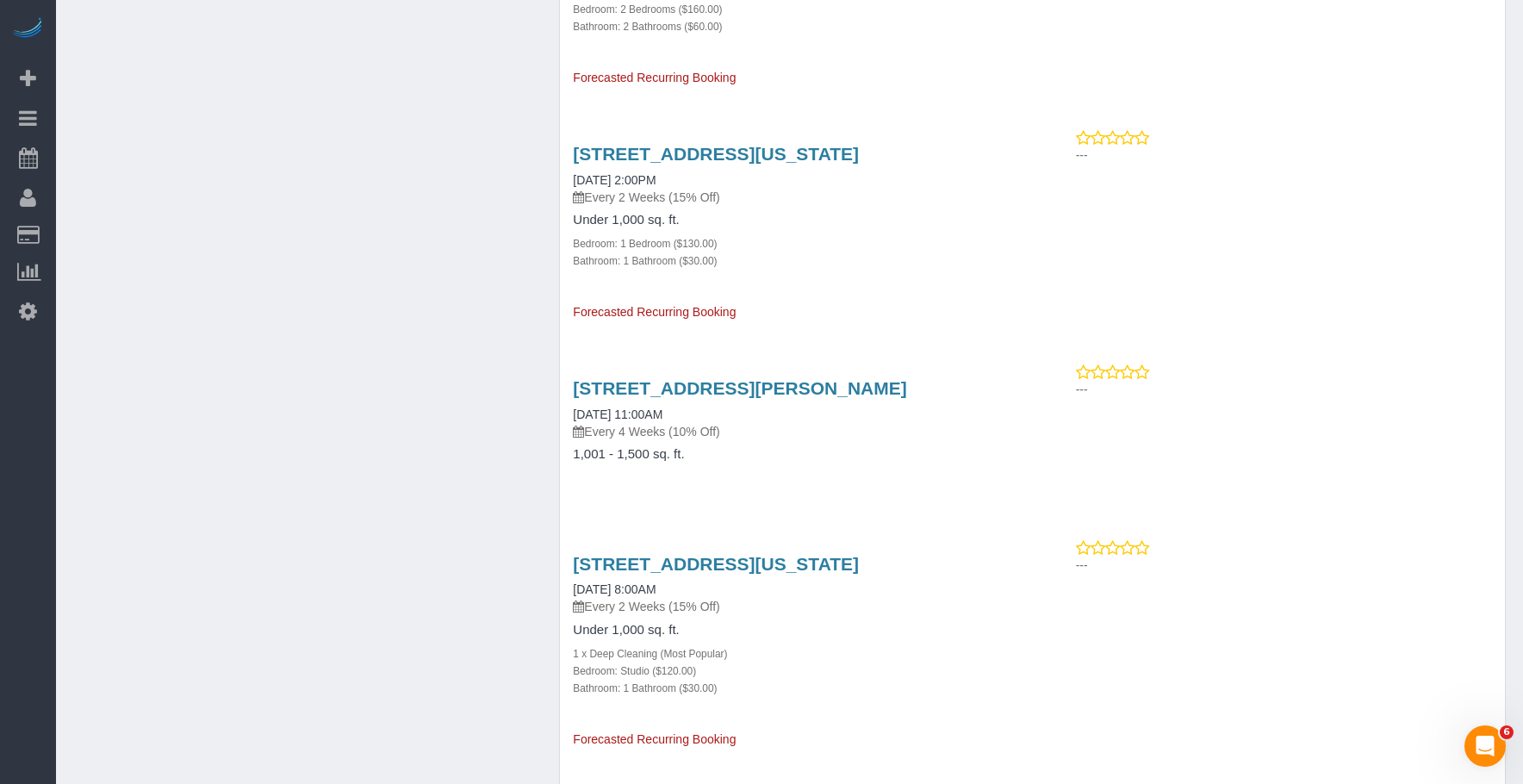
scroll to position [3146, 0]
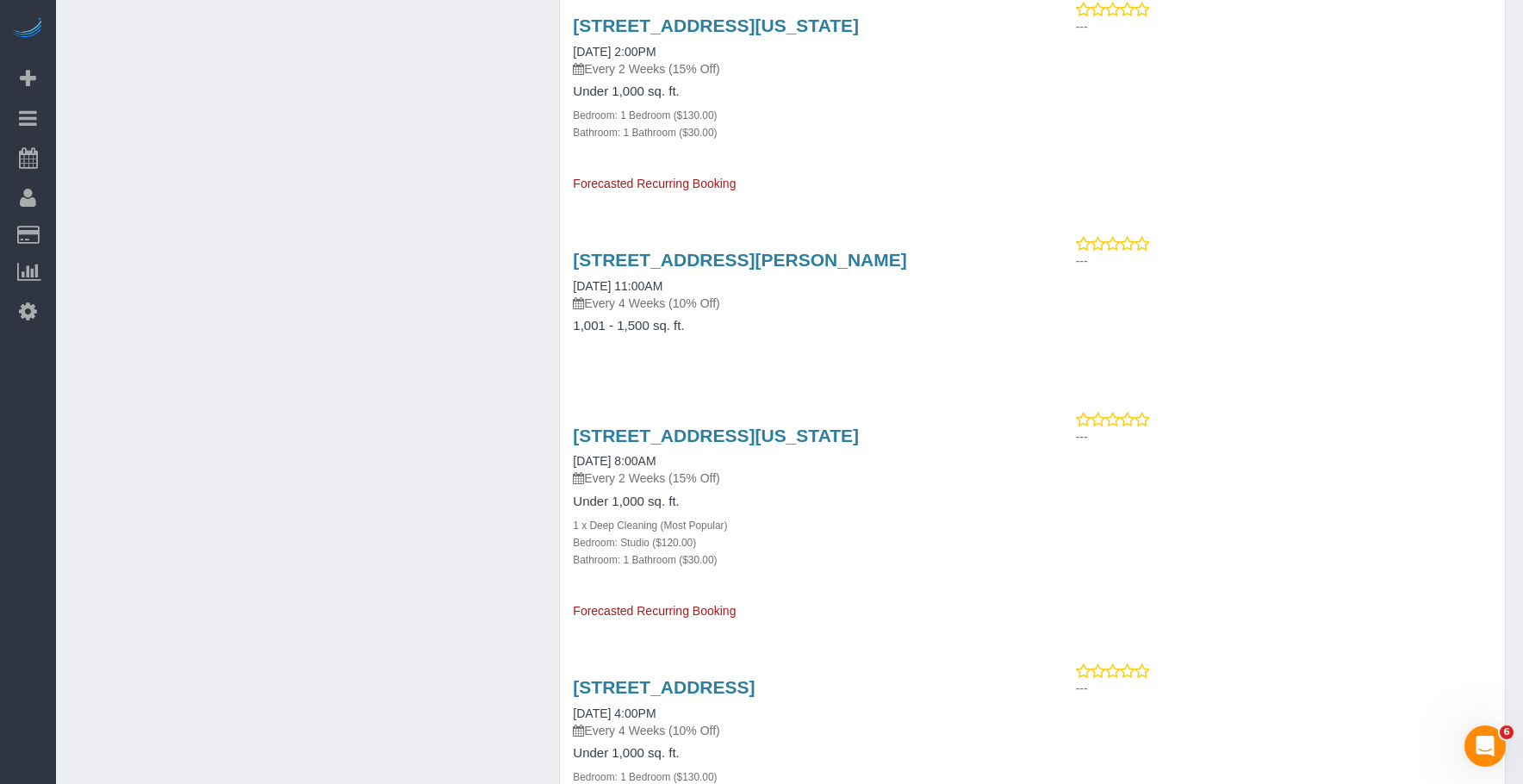
click at [1009, 550] on div "225 Cherry Street, Apt 74-K, New York, NY 10002 10/28/2025 8:00AM Every 2 Weeks…" at bounding box center [796, 515] width 473 height 208
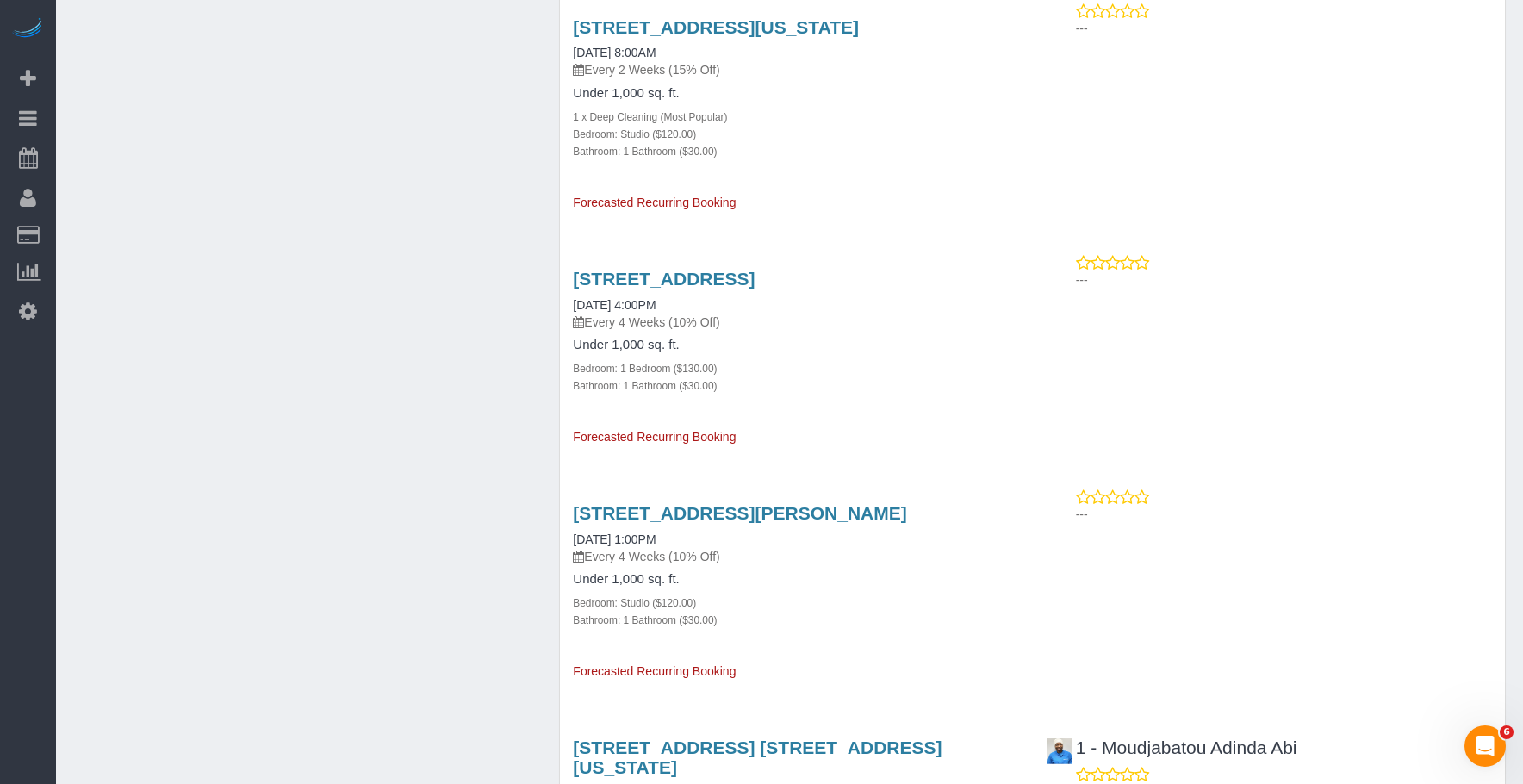
scroll to position [3662, 0]
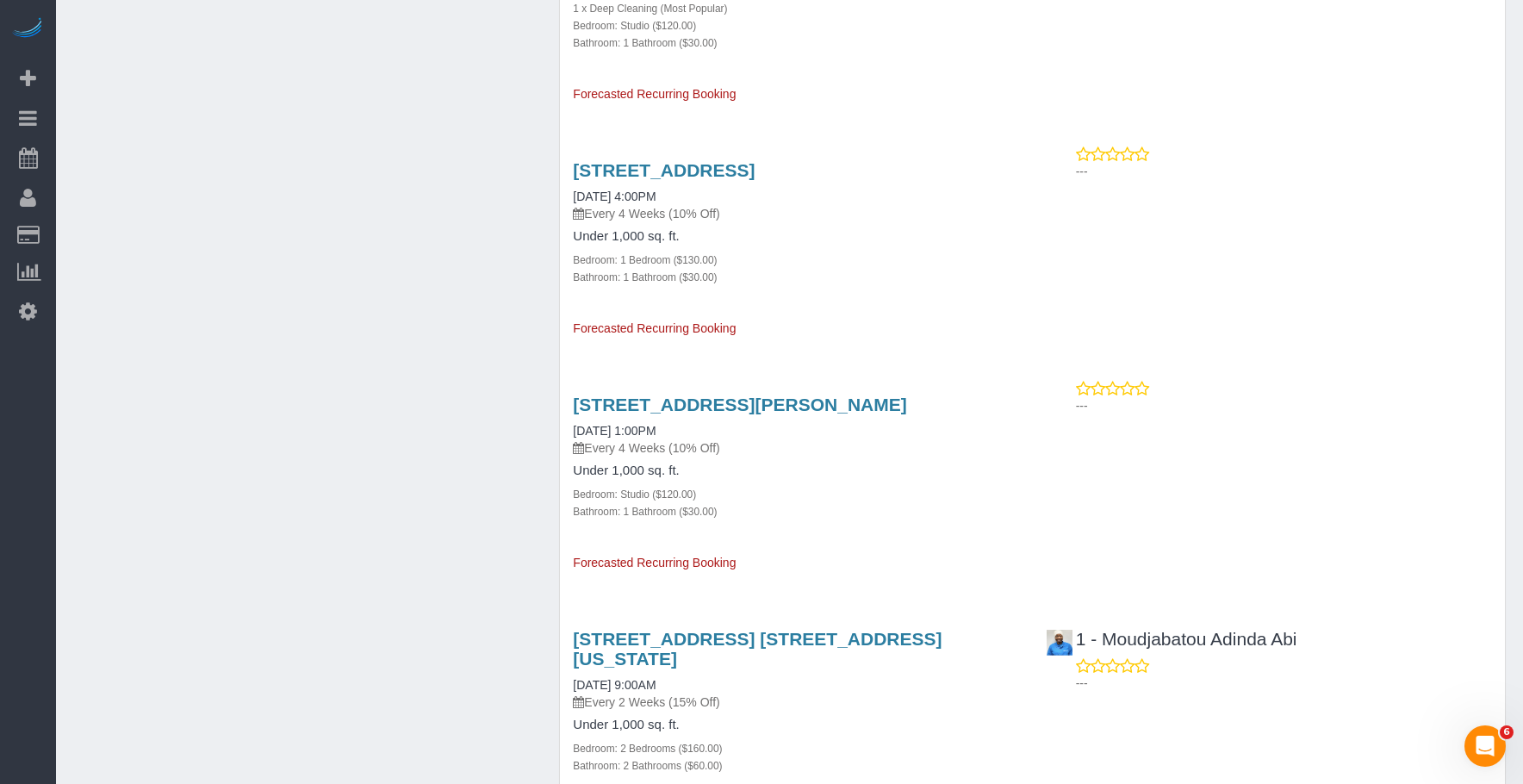
click at [896, 485] on div "Bedroom: Studio ($120.00)" at bounding box center [796, 493] width 447 height 17
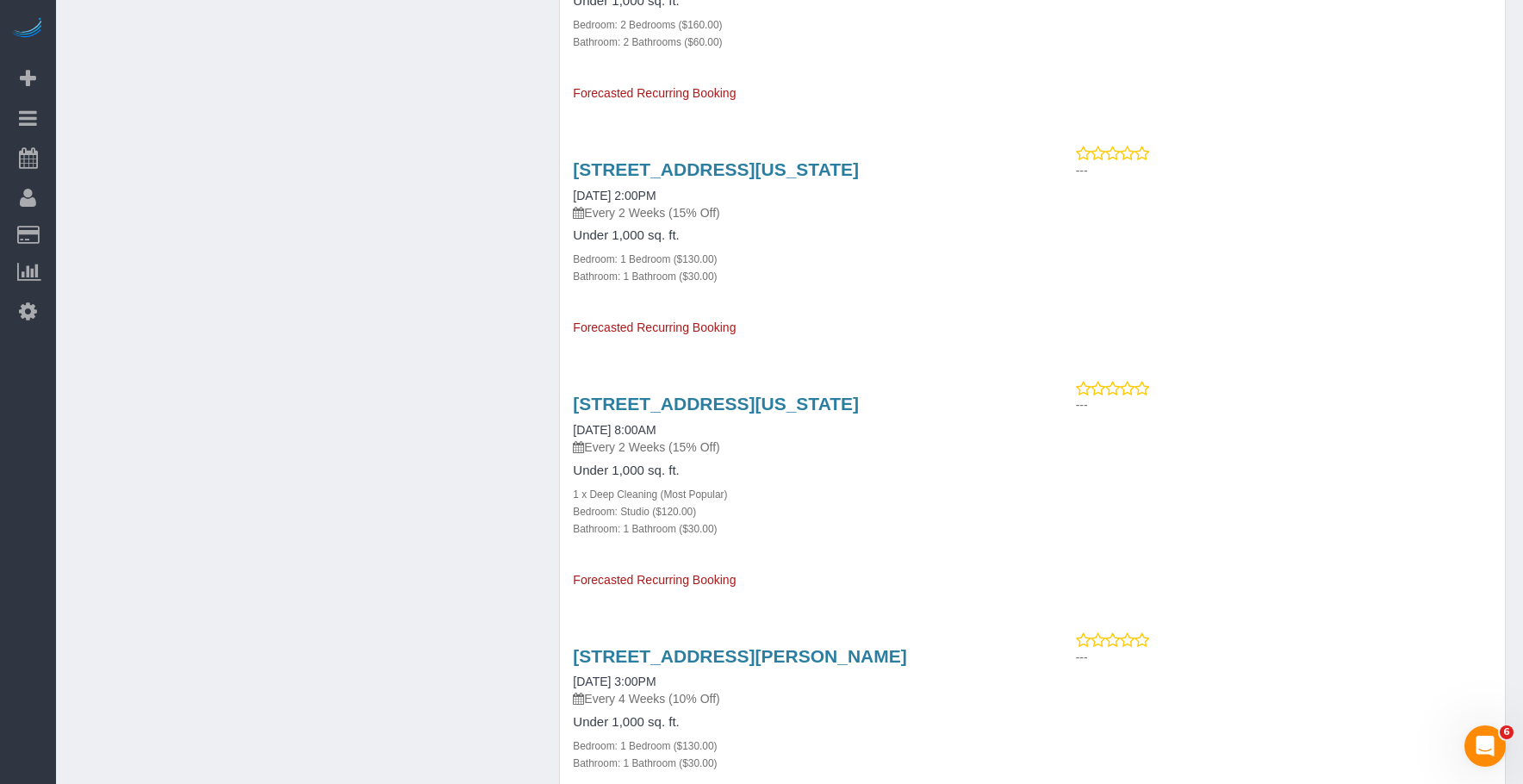
scroll to position [4523, 0]
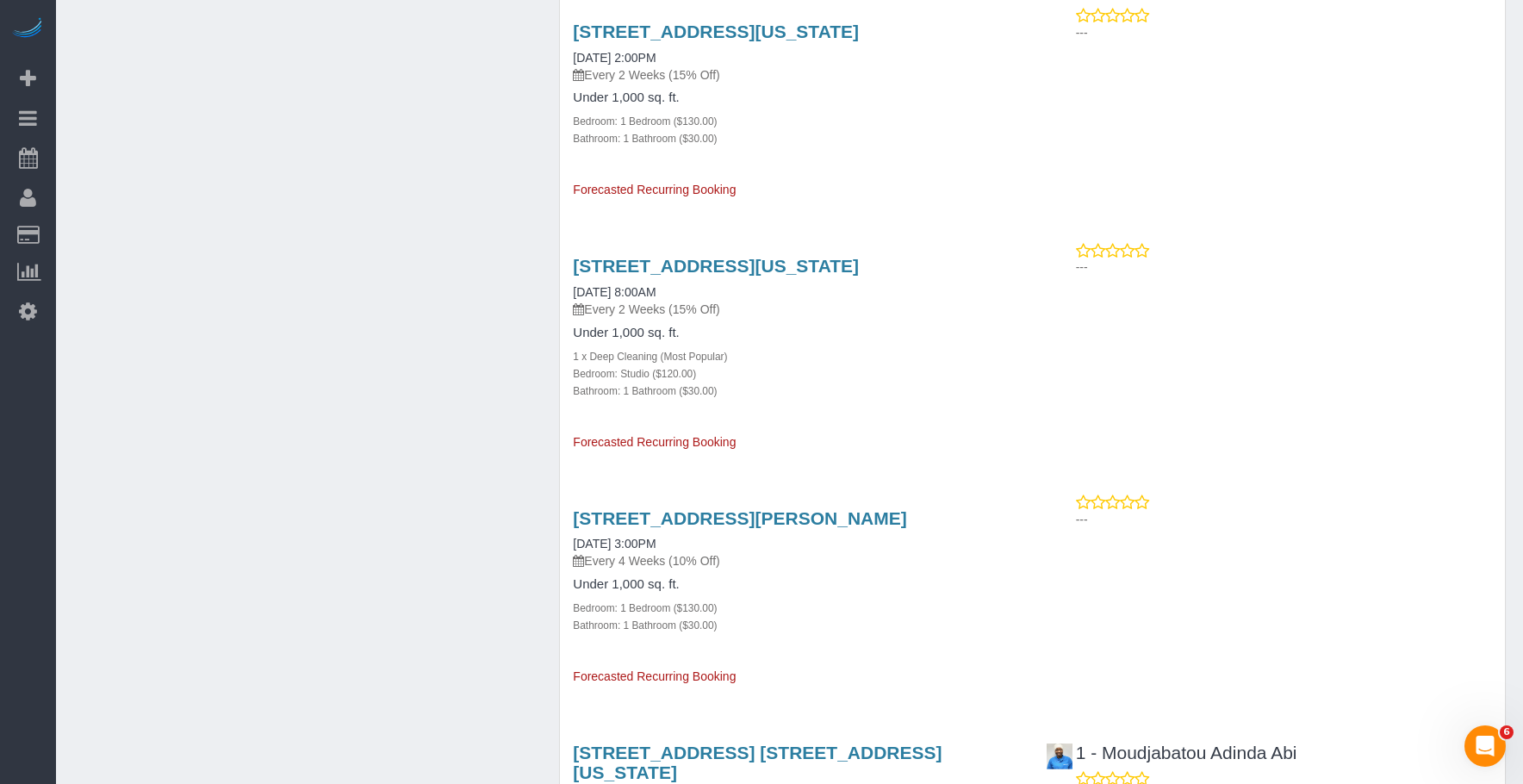
click at [817, 598] on div "Bedroom: 1 Bedroom ($130.00)" at bounding box center [796, 606] width 447 height 17
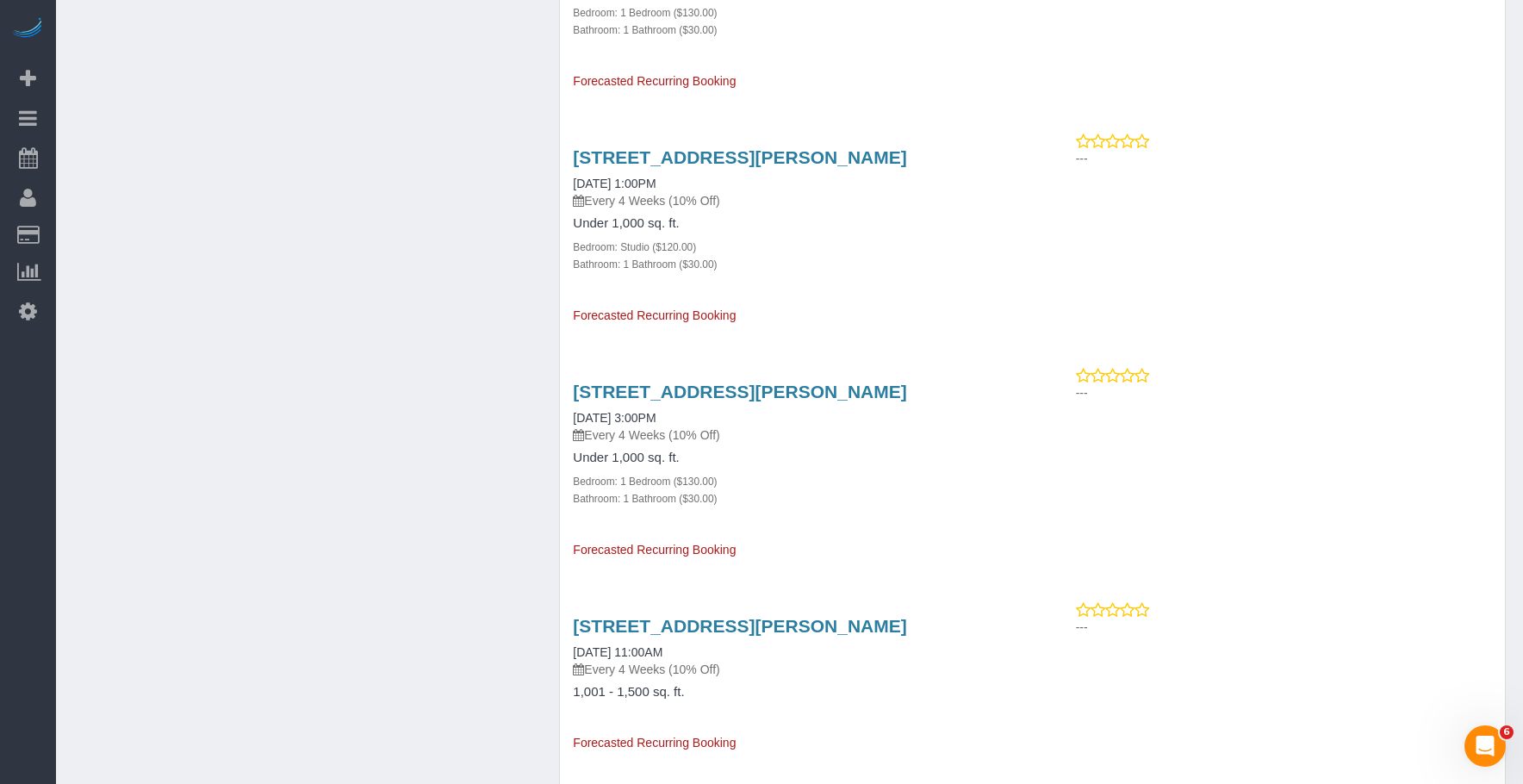
scroll to position [10454, 0]
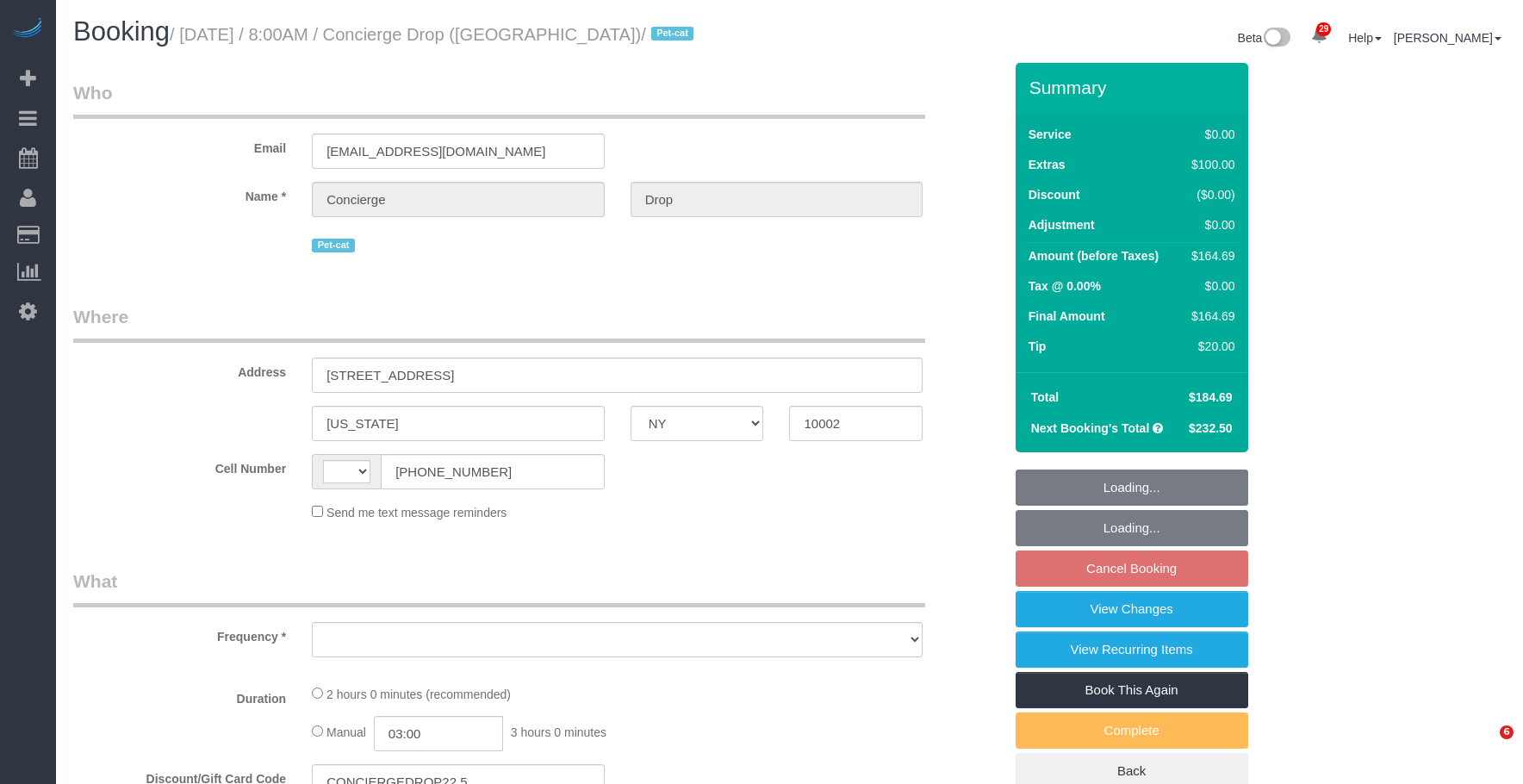
select select "NY"
select select "object:498"
select select "number:89"
select select "number:90"
select select "number:13"
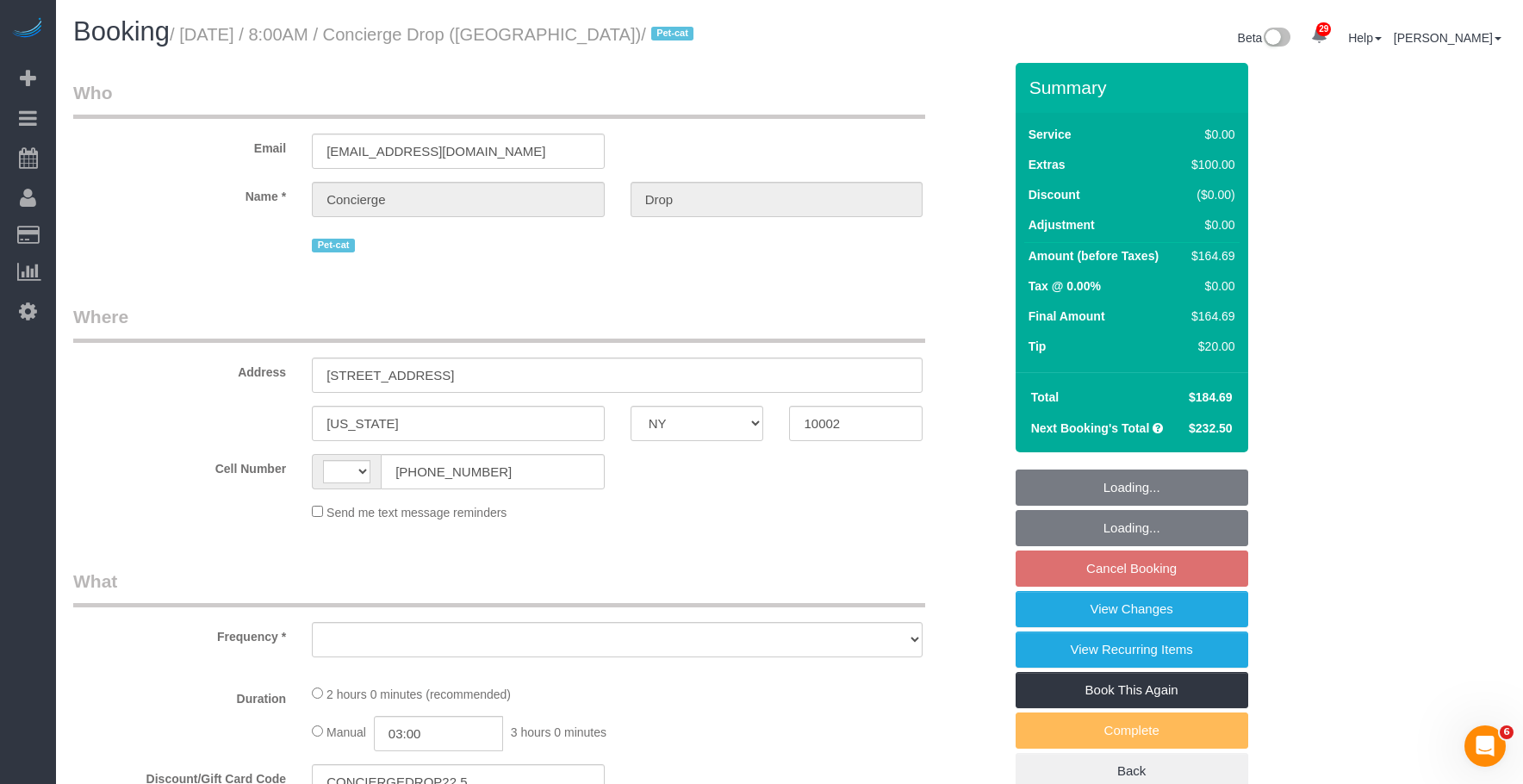
select select "number:6"
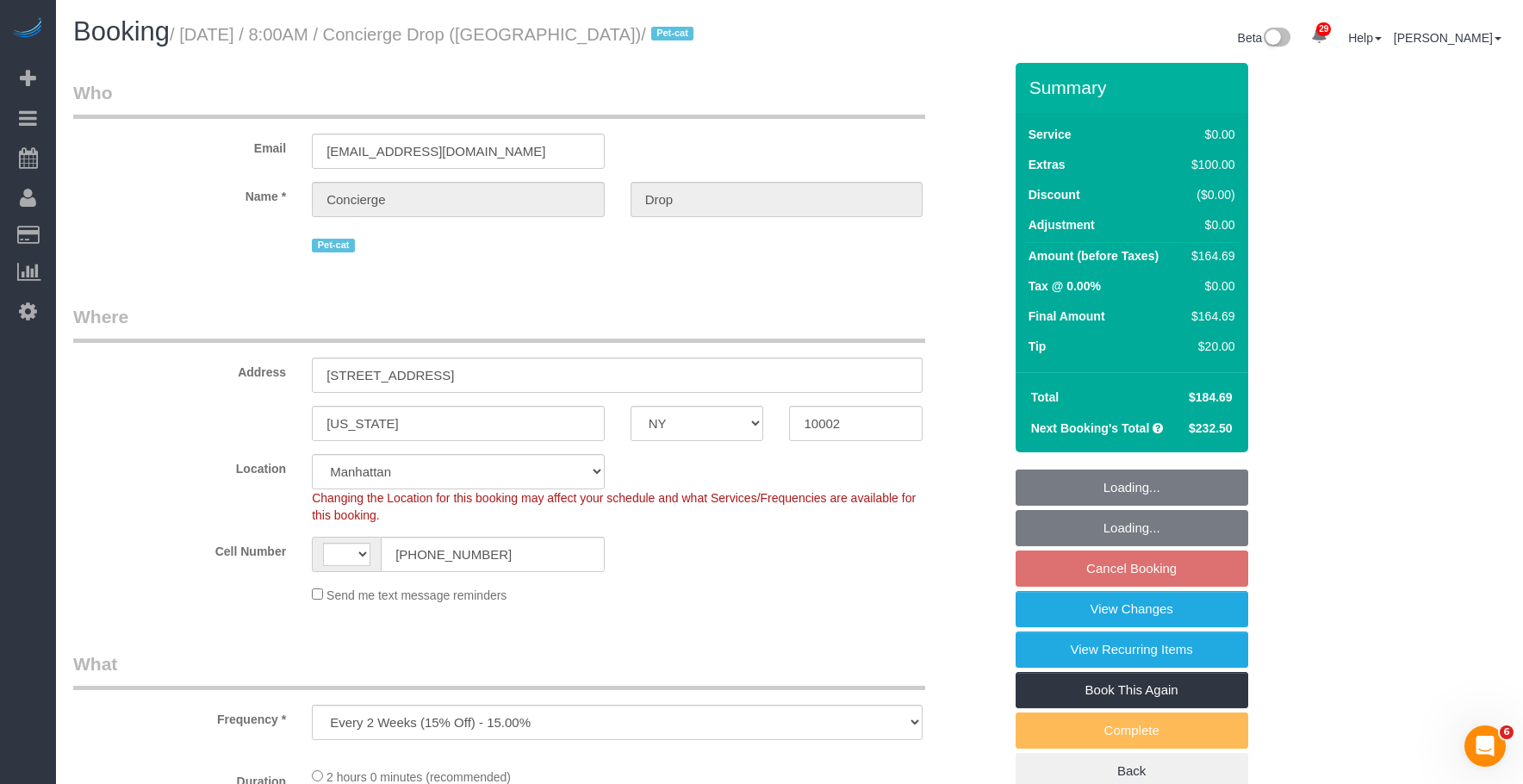
select select "object:1078"
select select "string:[GEOGRAPHIC_DATA]"
select select "spot1"
select select "string:stripe-pm_1RaQn24VGloSiKo7zeOF73Wj"
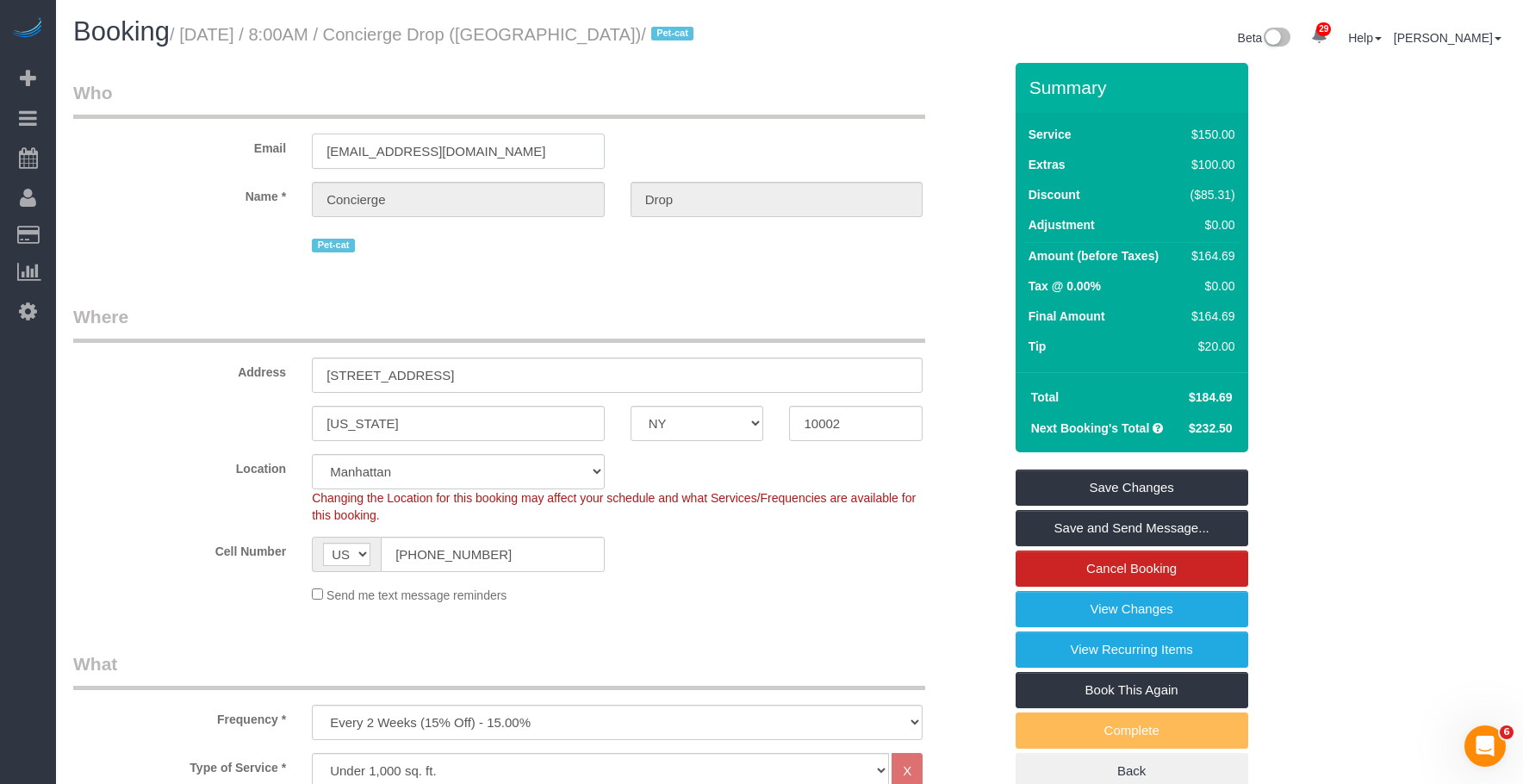
drag, startPoint x: 135, startPoint y: 165, endPoint x: 196, endPoint y: 189, distance: 65.6
click at [74, 165] on div "Email support@conciergedrop.com" at bounding box center [538, 124] width 955 height 88
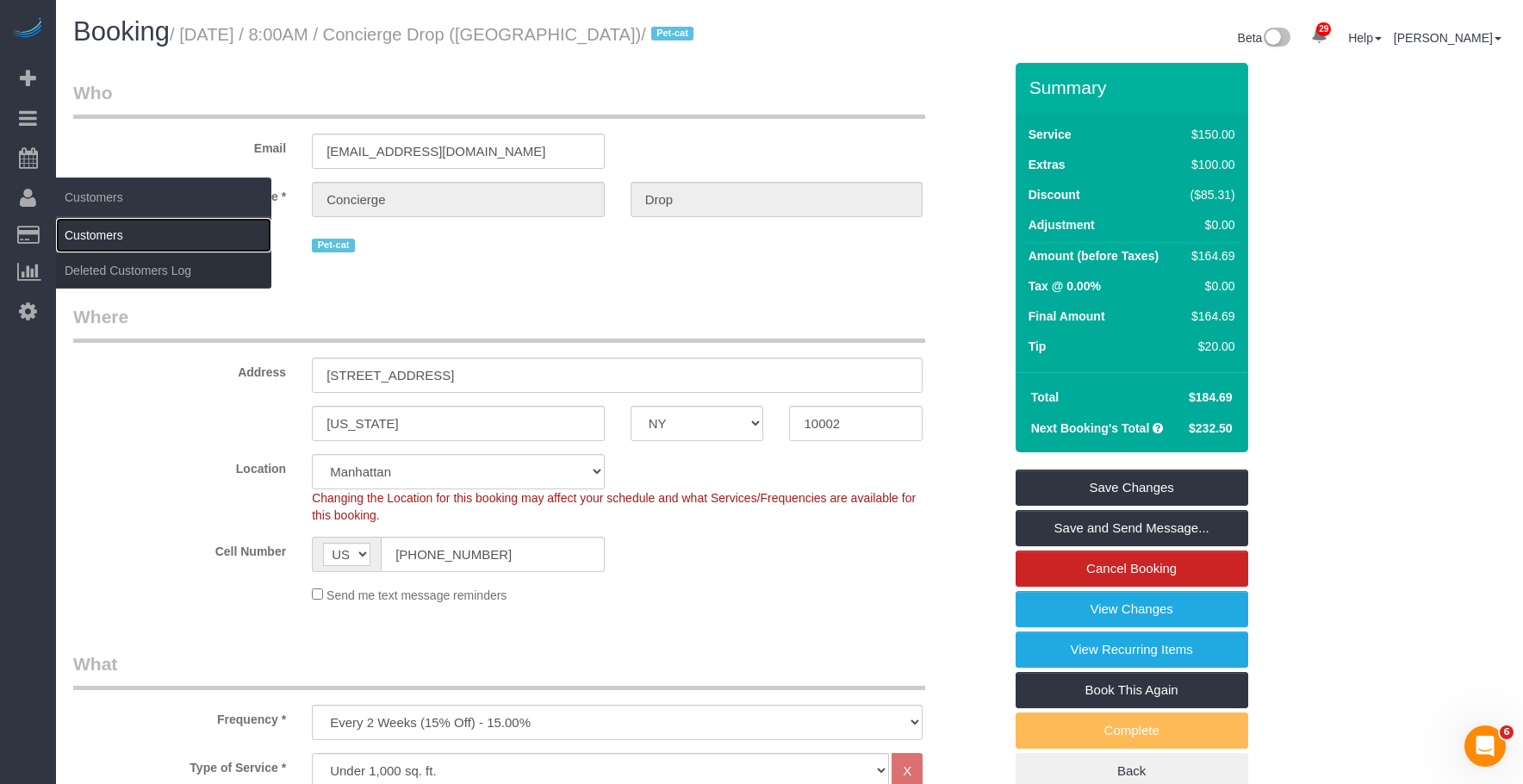
click at [104, 224] on link "Customers" at bounding box center [163, 235] width 215 height 35
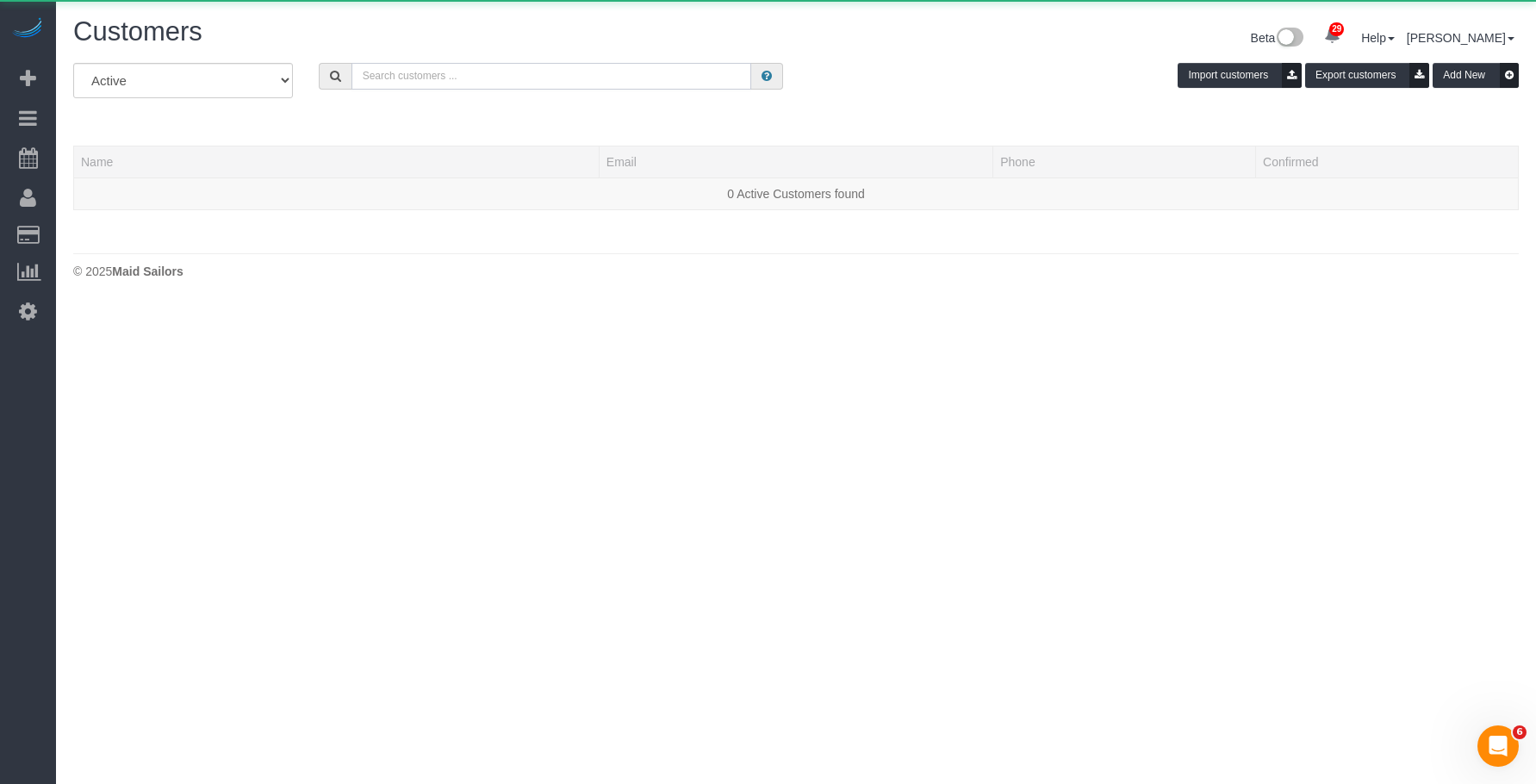
click at [623, 84] on input "text" at bounding box center [551, 75] width 400 height 27
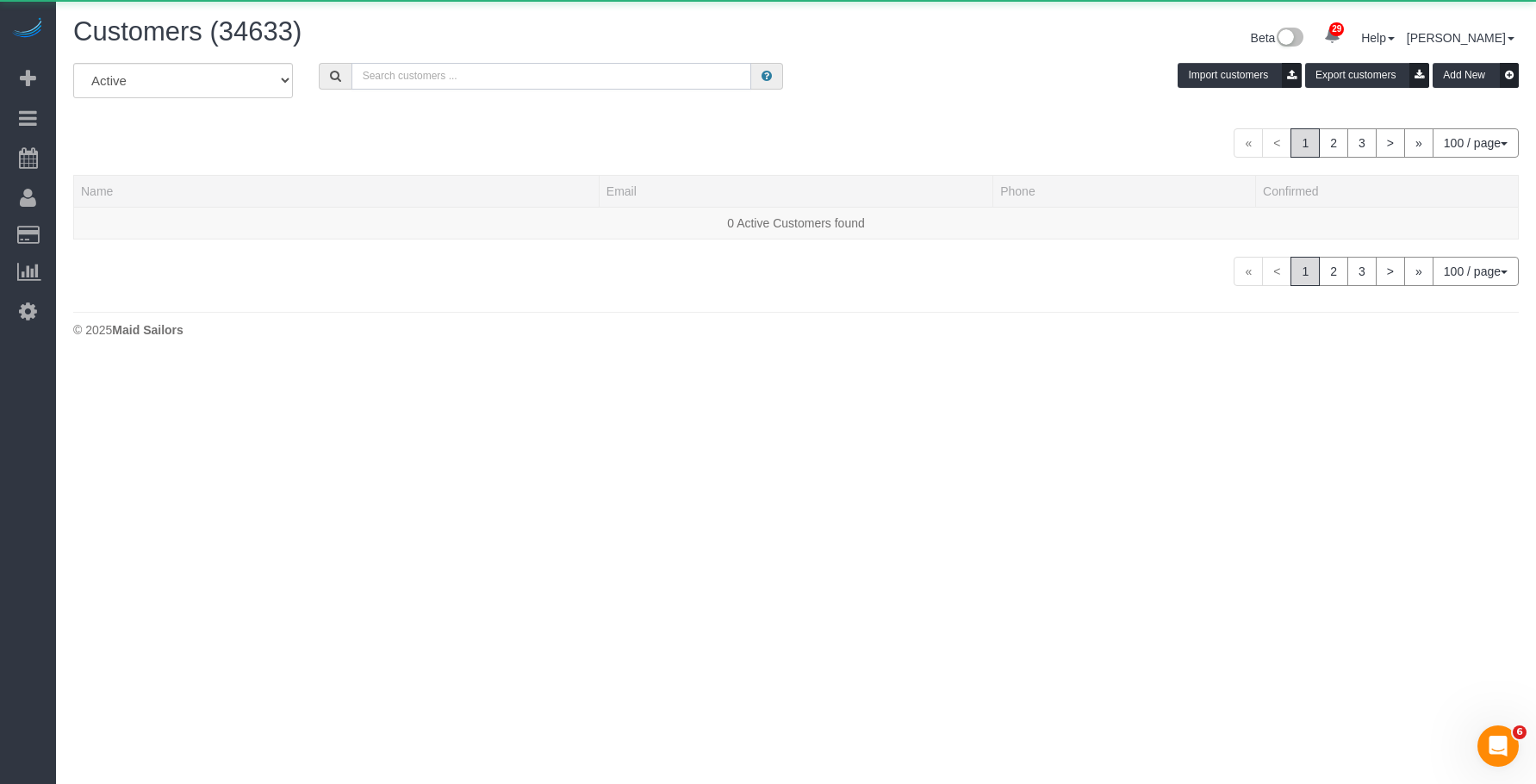
paste input "[EMAIL_ADDRESS][DOMAIN_NAME]"
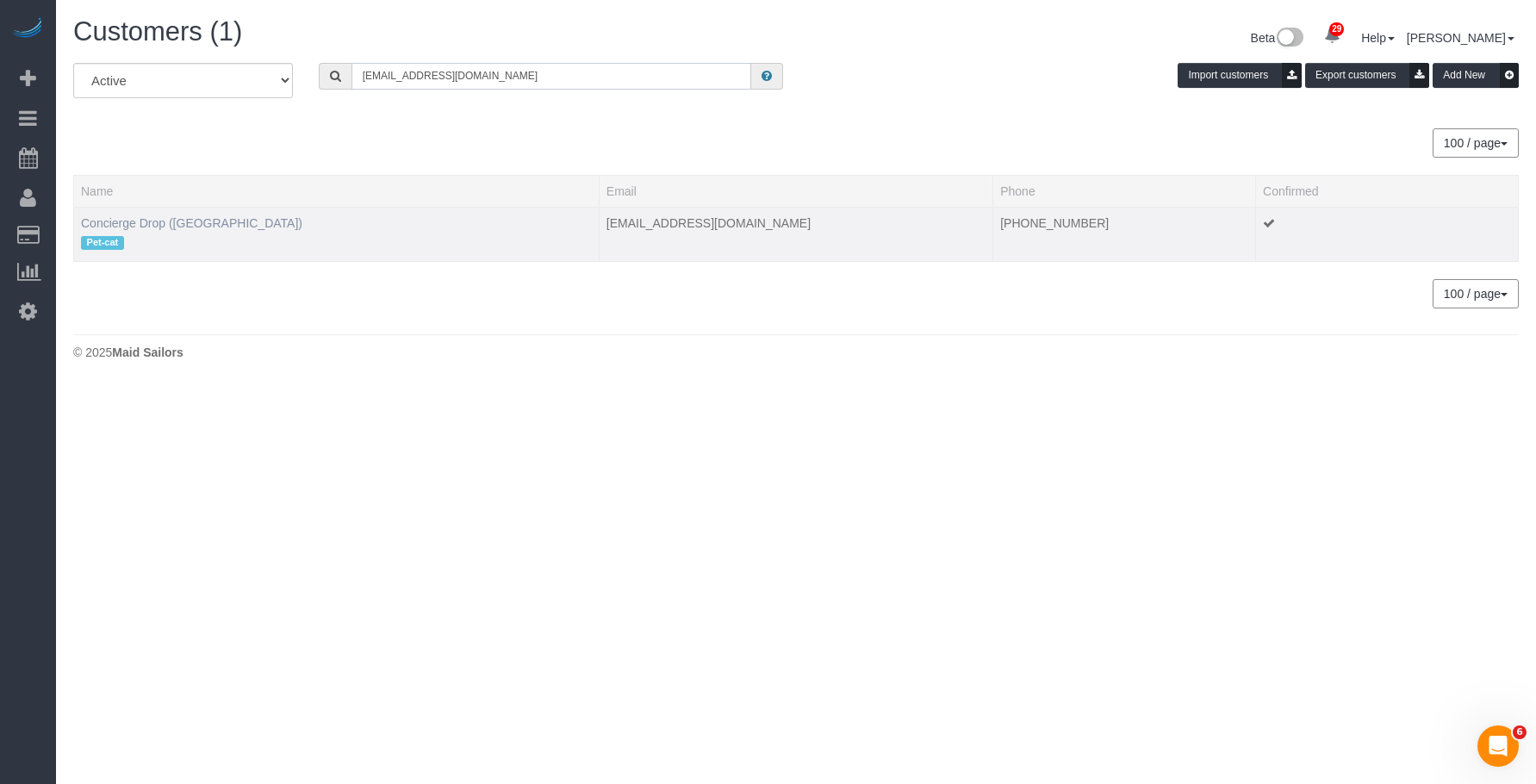
type input "[EMAIL_ADDRESS][DOMAIN_NAME]"
drag, startPoint x: 166, startPoint y: 224, endPoint x: 418, endPoint y: 243, distance: 252.7
click at [165, 224] on link "Concierge Drop ([GEOGRAPHIC_DATA])" at bounding box center [192, 223] width 221 height 14
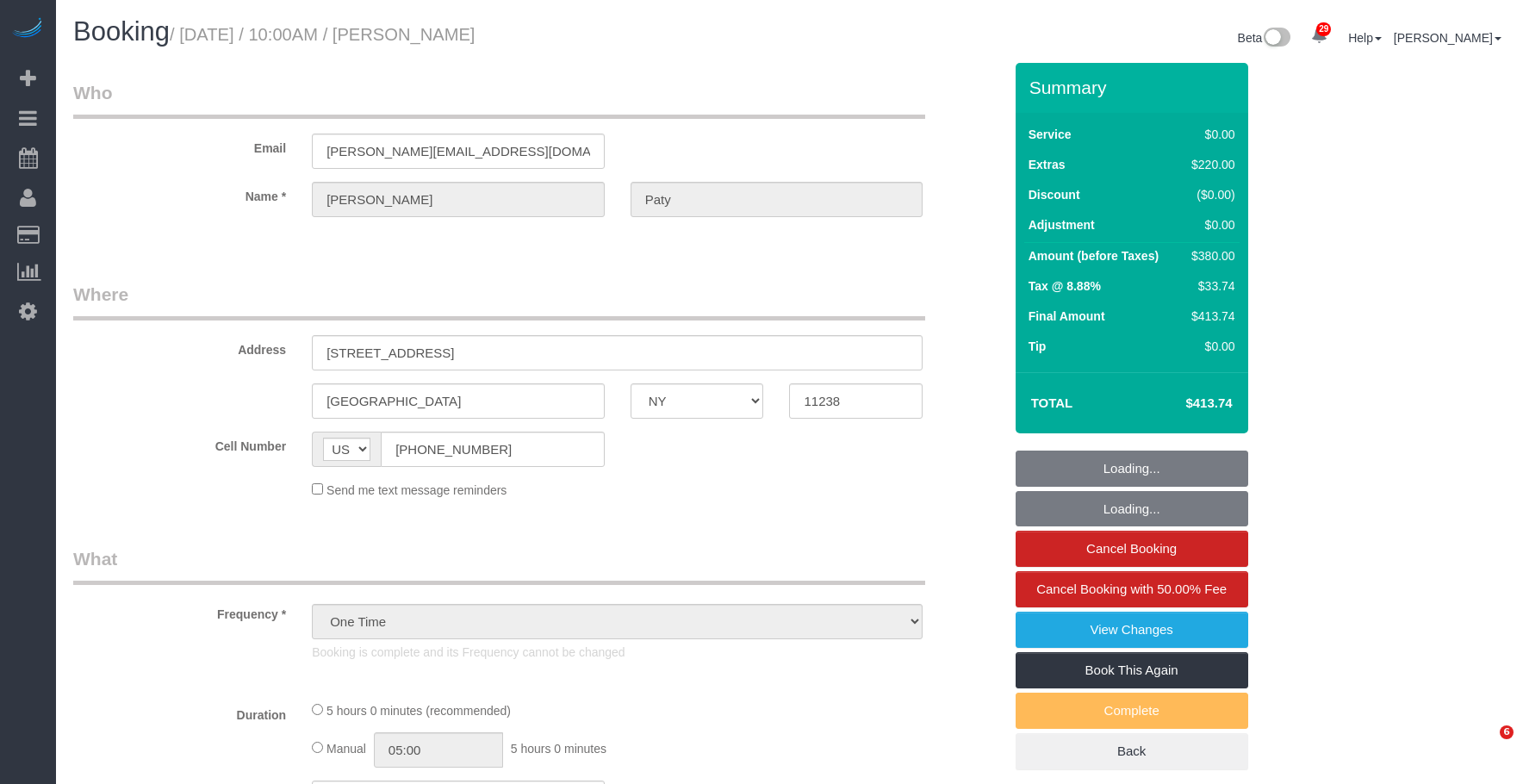
select select "NY"
select select "string:stripe-pm_1PtyvG4VGloSiKo7BLZDAN62"
select select "spot1"
select select "number:89"
select select "number:90"
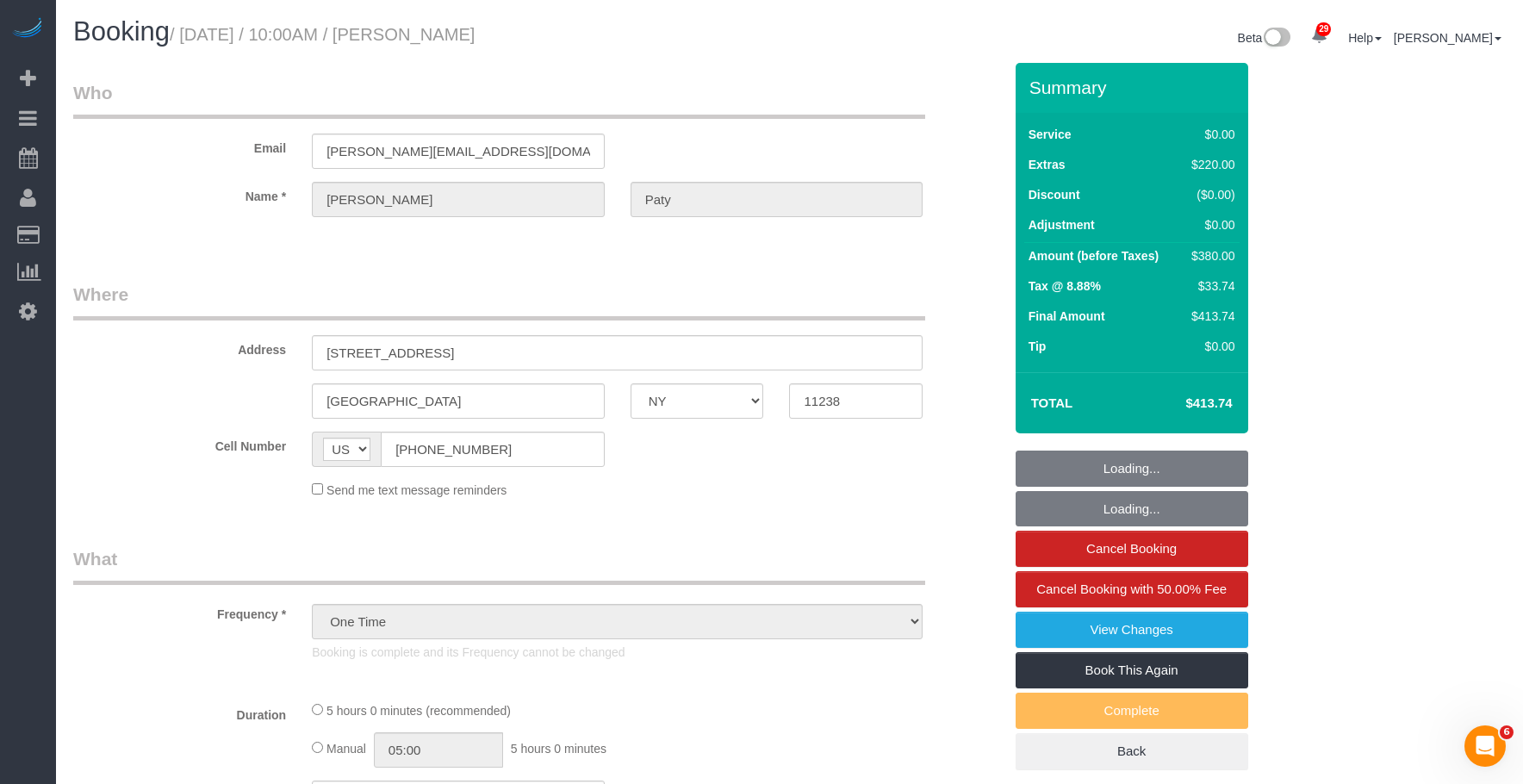
select select "number:15"
select select "number:5"
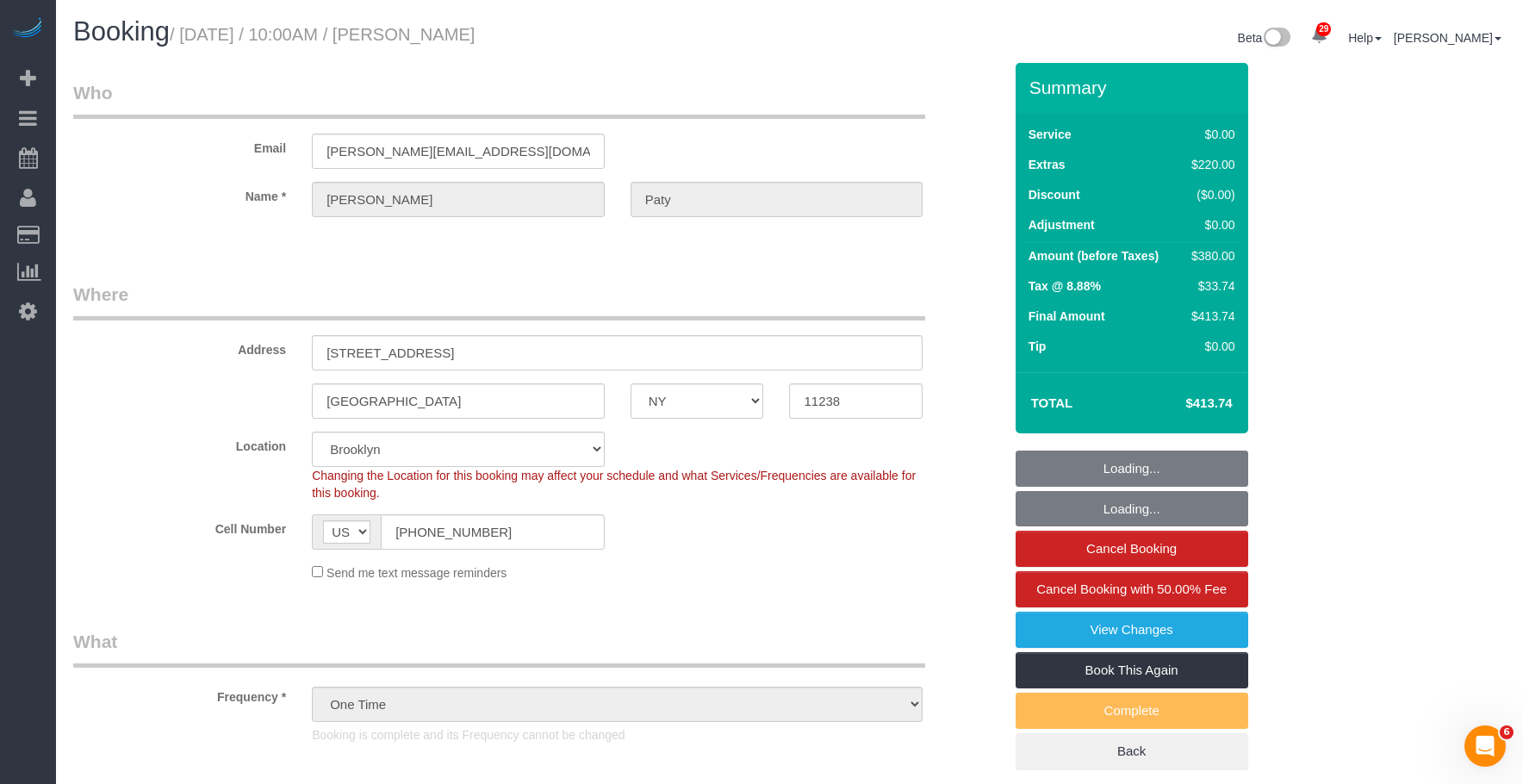
select select "object:1097"
select select "1"
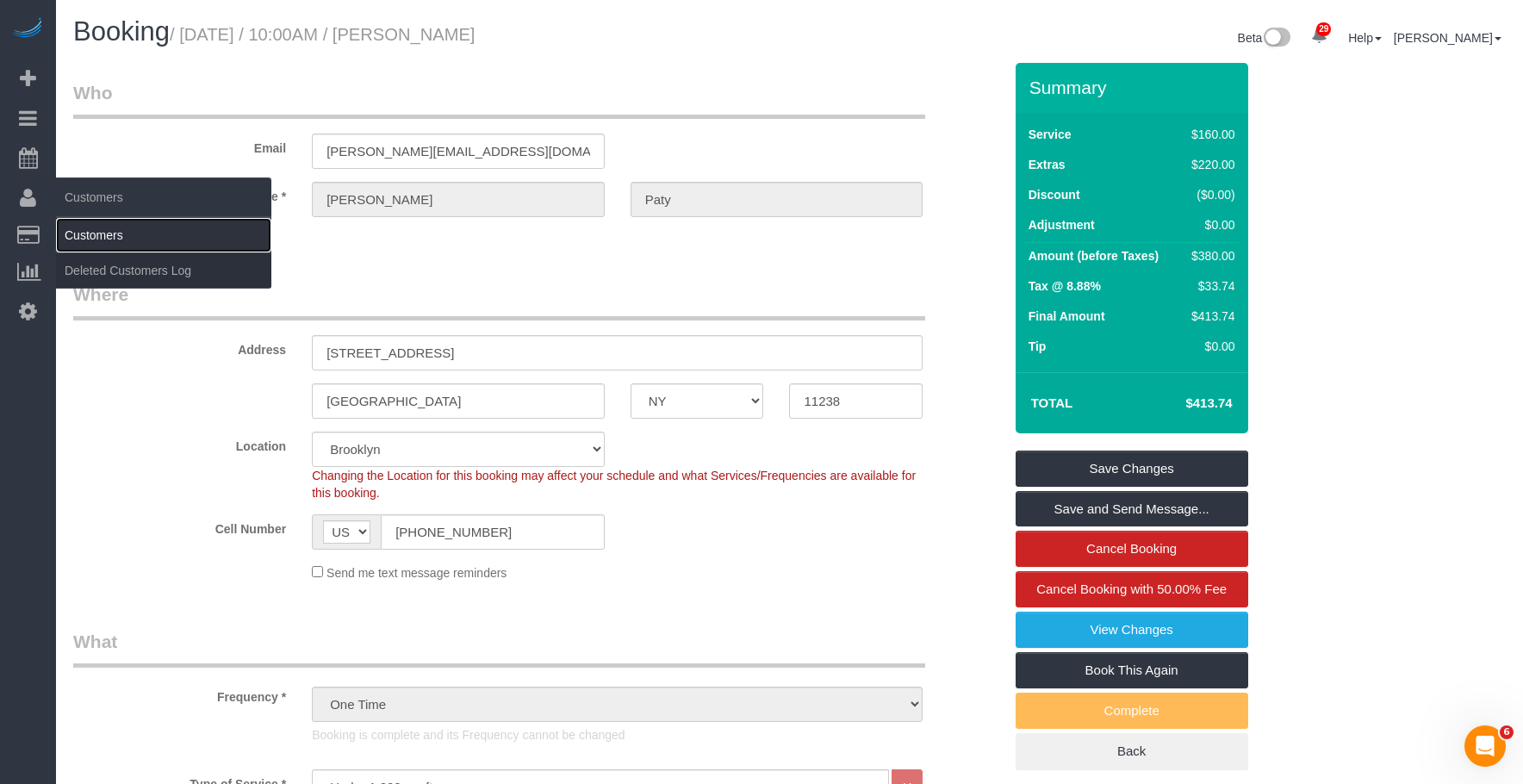
click at [121, 225] on link "Customers" at bounding box center [163, 235] width 215 height 35
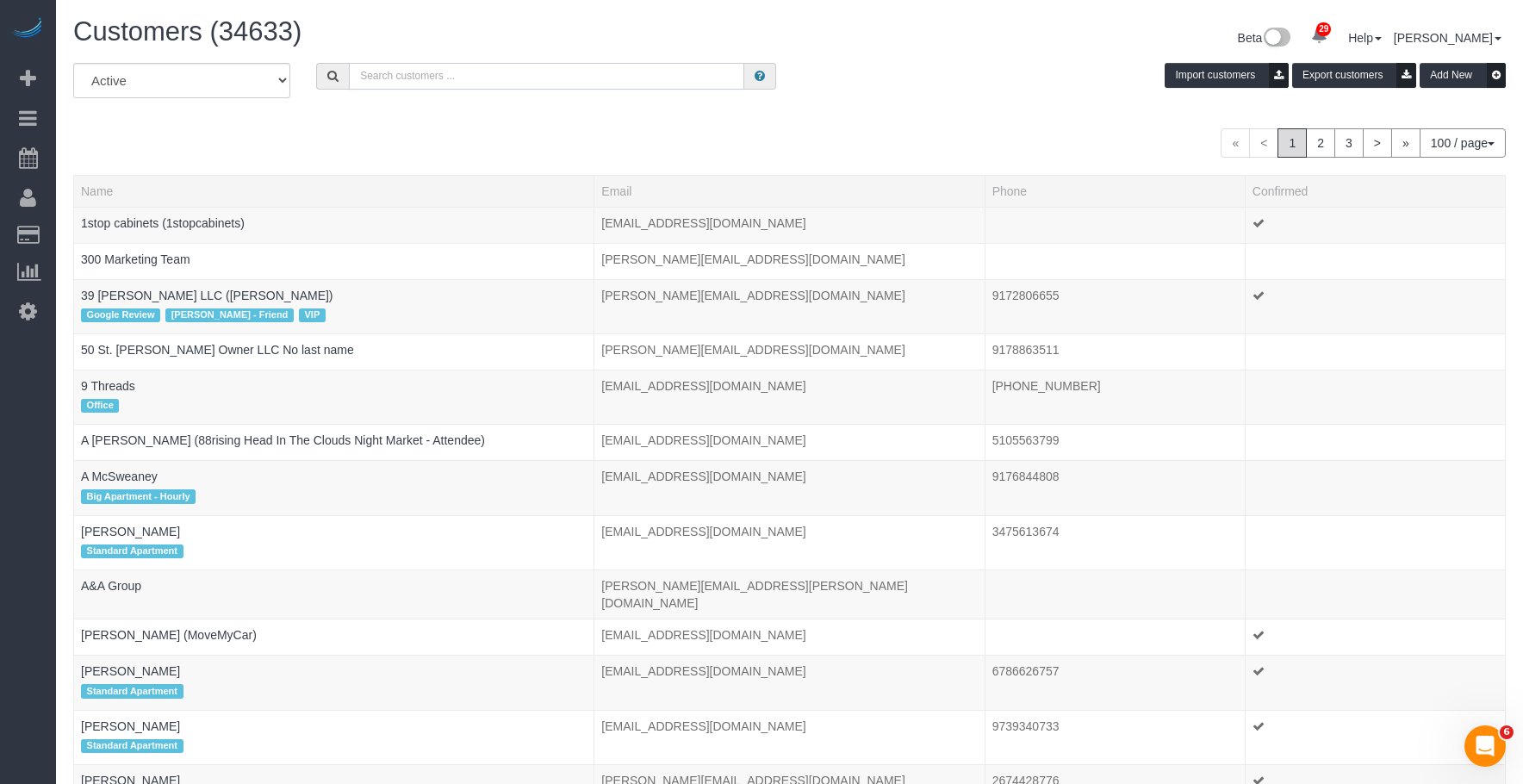
click at [603, 74] on input "text" at bounding box center [546, 75] width 395 height 27
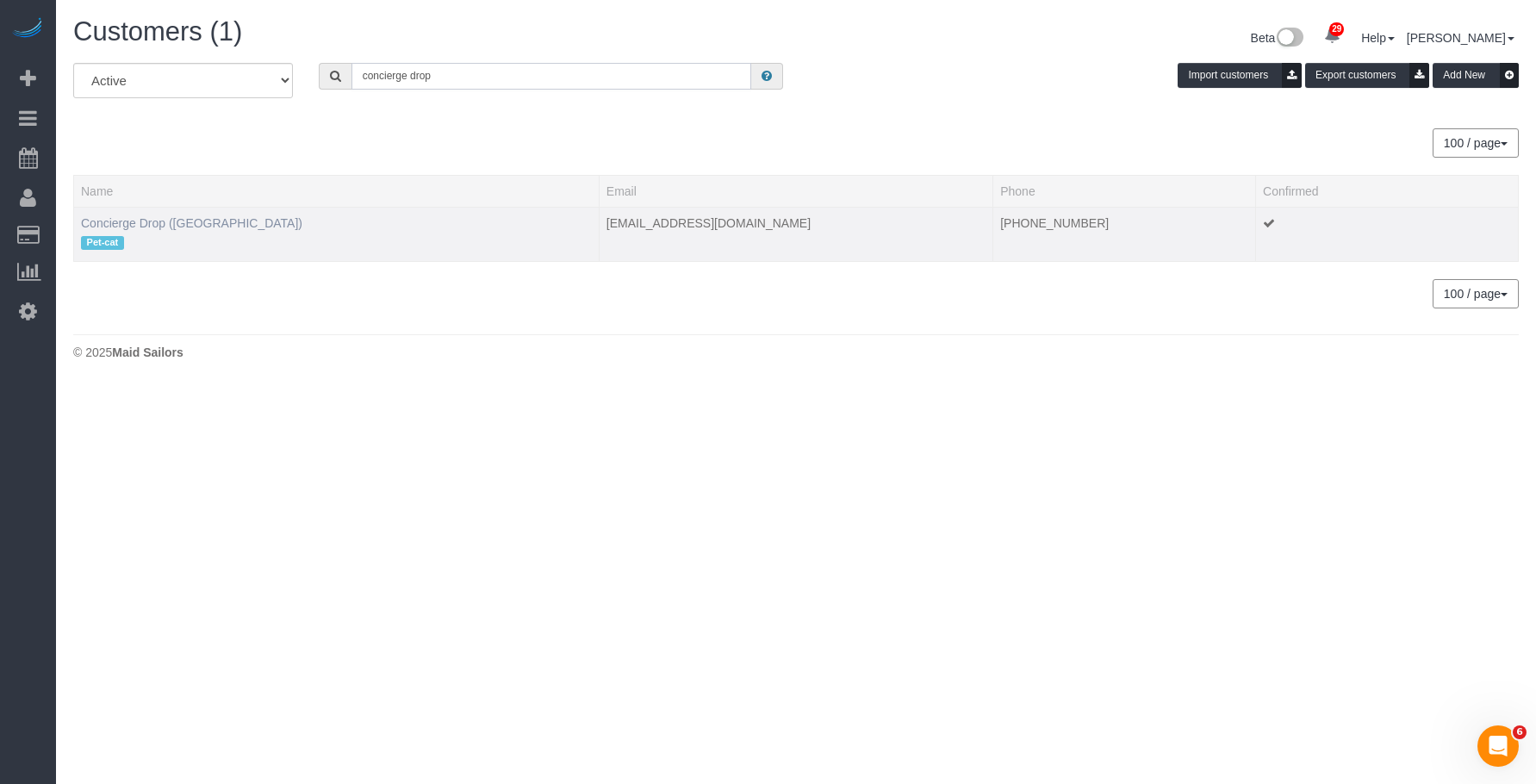
type input "concierge drop"
click at [168, 218] on link "Concierge Drop ([GEOGRAPHIC_DATA])" at bounding box center [192, 223] width 221 height 14
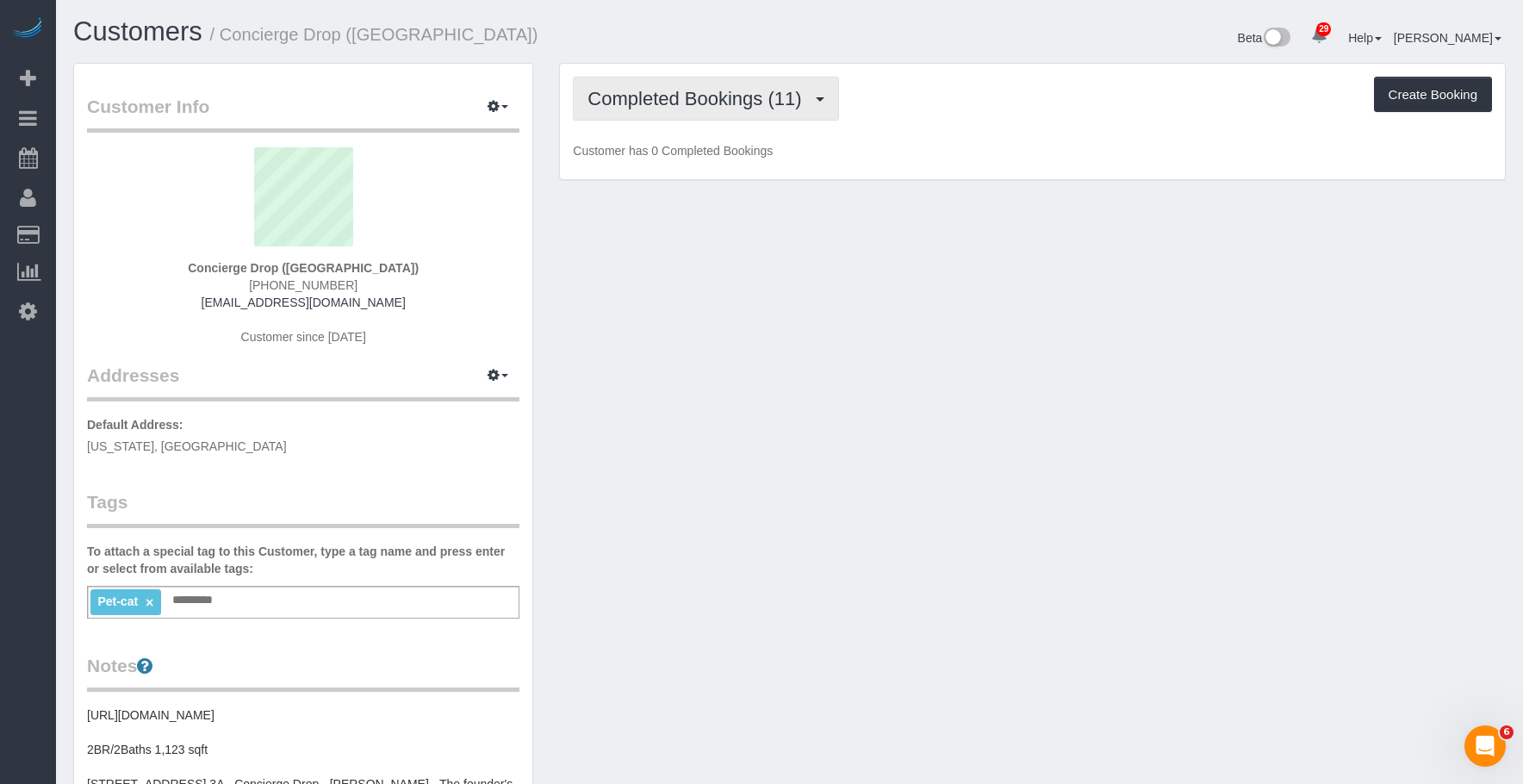
click at [642, 91] on span "Completed Bookings (11)" at bounding box center [699, 99] width 222 height 22
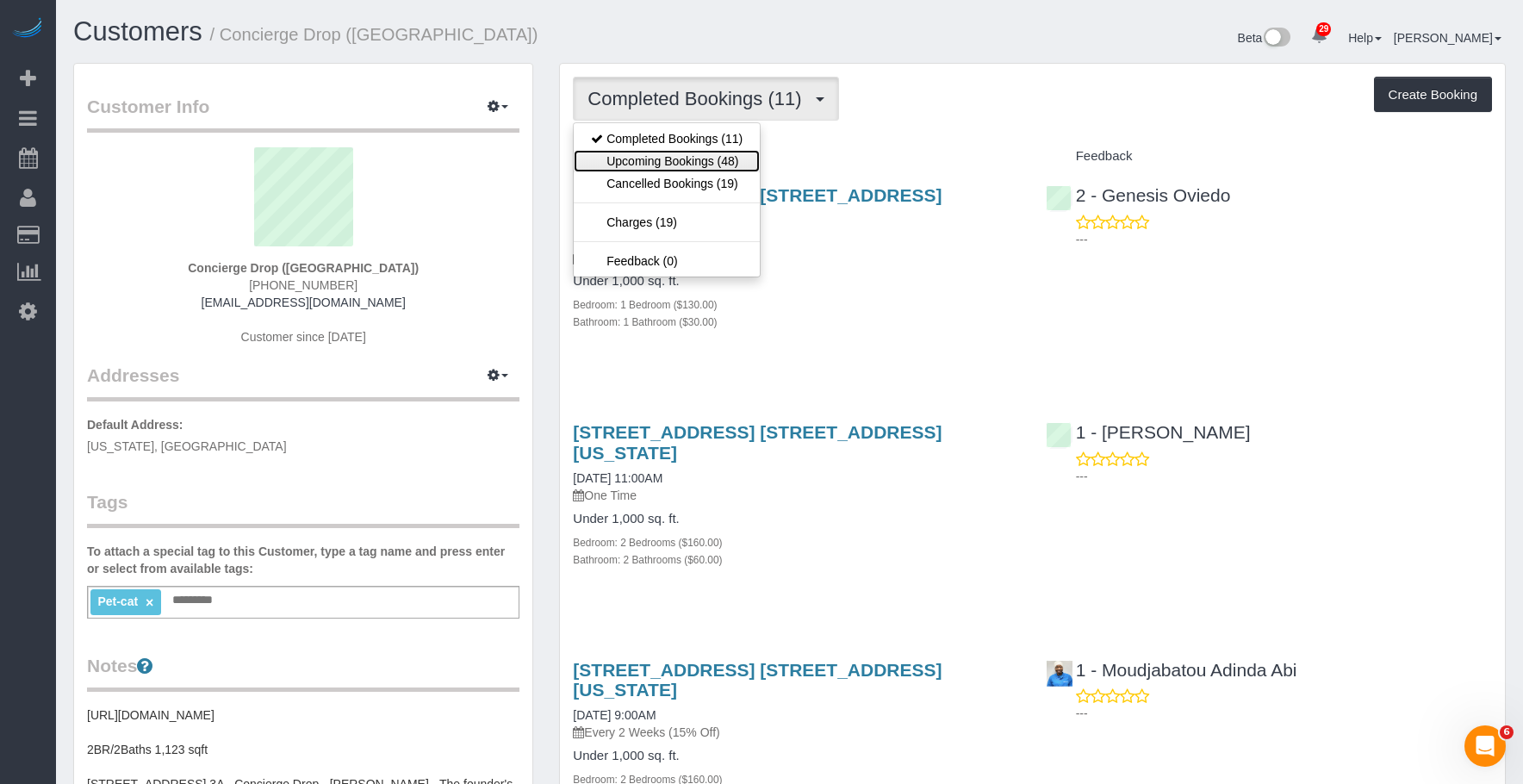
click at [650, 162] on link "Upcoming Bookings (48)" at bounding box center [666, 161] width 186 height 23
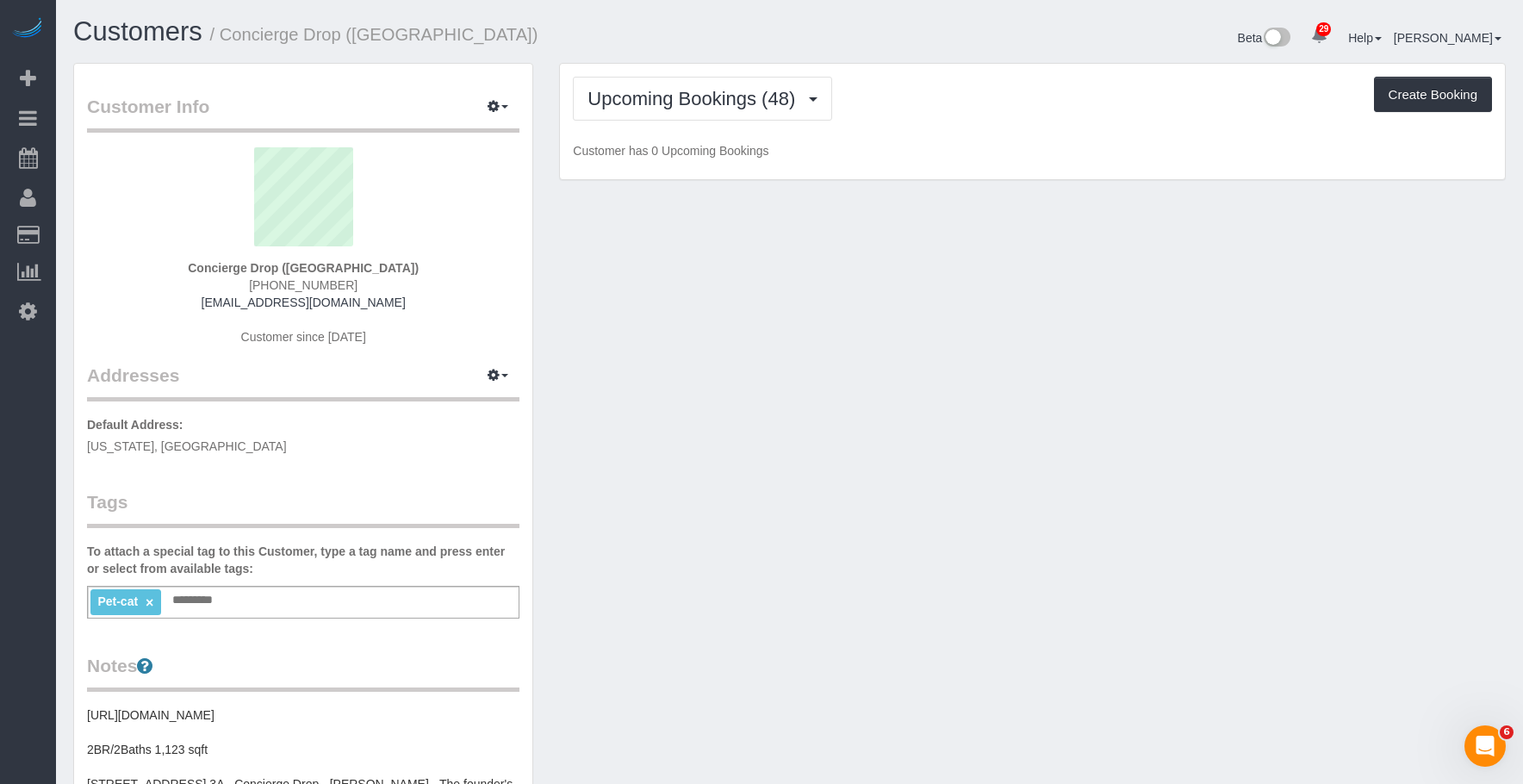
click at [1095, 115] on div "Upcoming Bookings (48) Completed Bookings (11) Upcoming Bookings (48) Cancelled…" at bounding box center [1033, 98] width 919 height 44
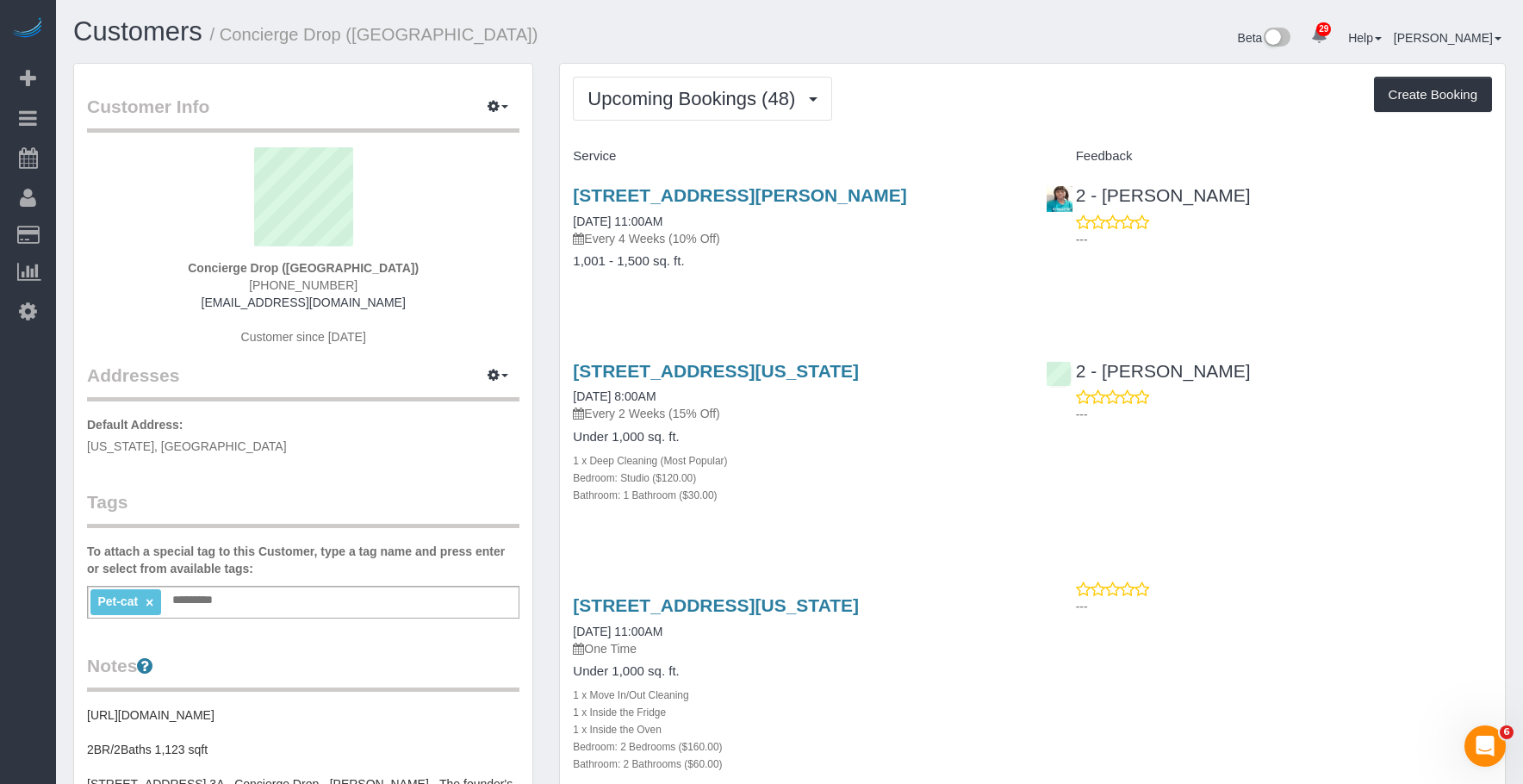
click at [854, 418] on p "Every 2 Weeks (15% Off)" at bounding box center [796, 413] width 447 height 17
click at [859, 368] on link "[STREET_ADDRESS][US_STATE]" at bounding box center [716, 371] width 286 height 20
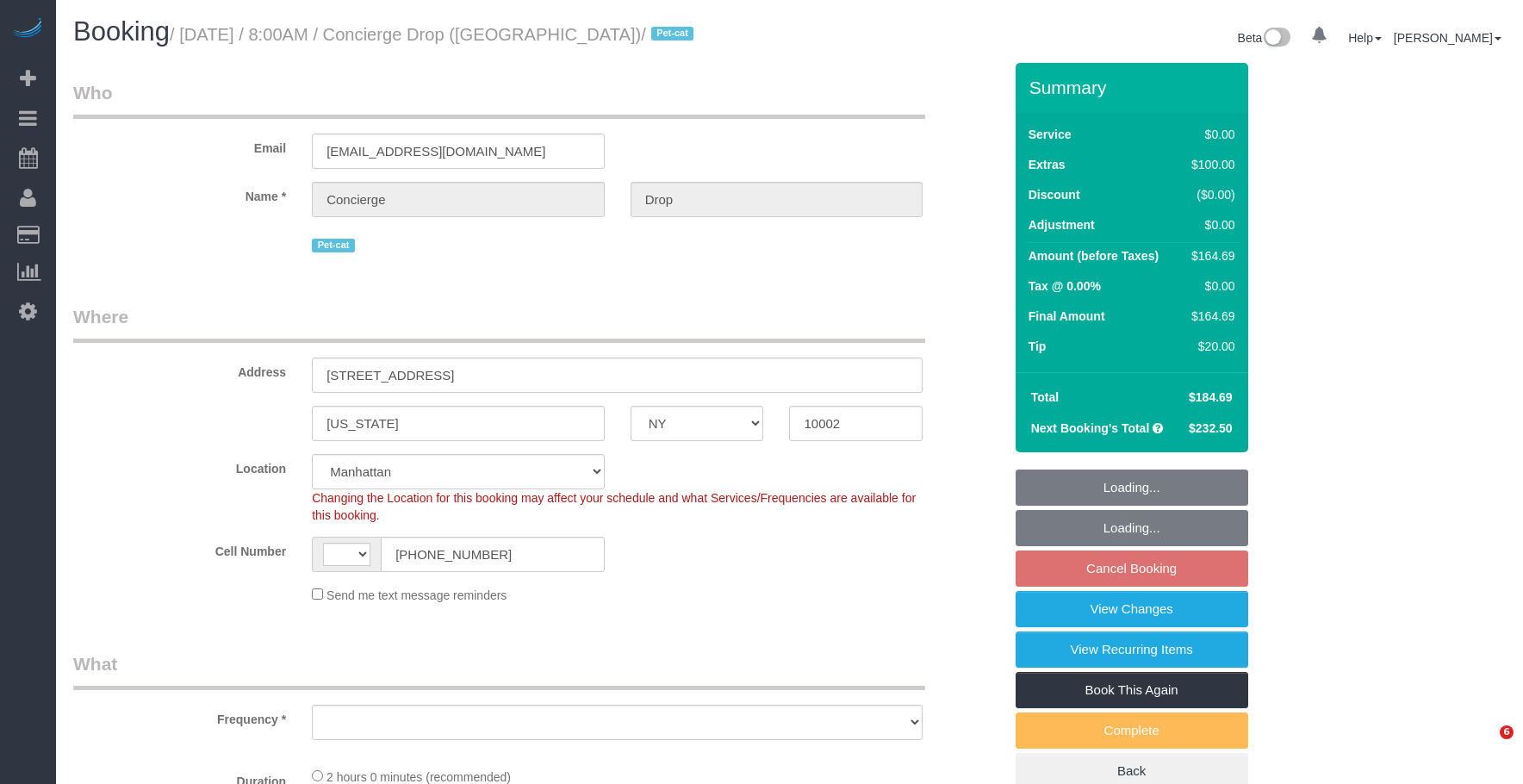
select select "NY"
select select "string:stripe-pm_1RaQn24VGloSiKo7zeOF73Wj"
select select "string:[GEOGRAPHIC_DATA]"
select select "object:929"
select select "spot1"
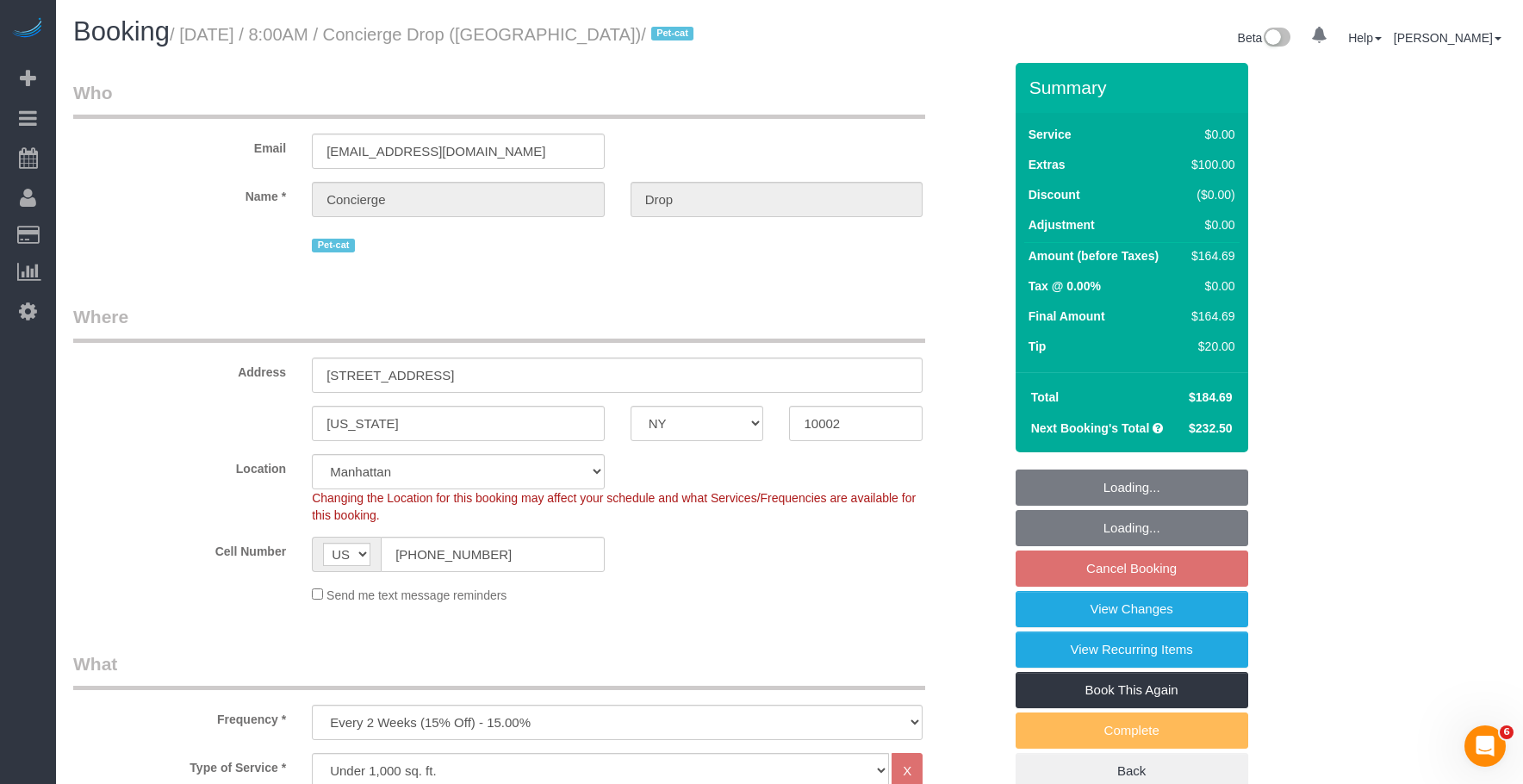
select select "number:89"
select select "number:90"
select select "number:13"
select select "number:6"
select select "object:1536"
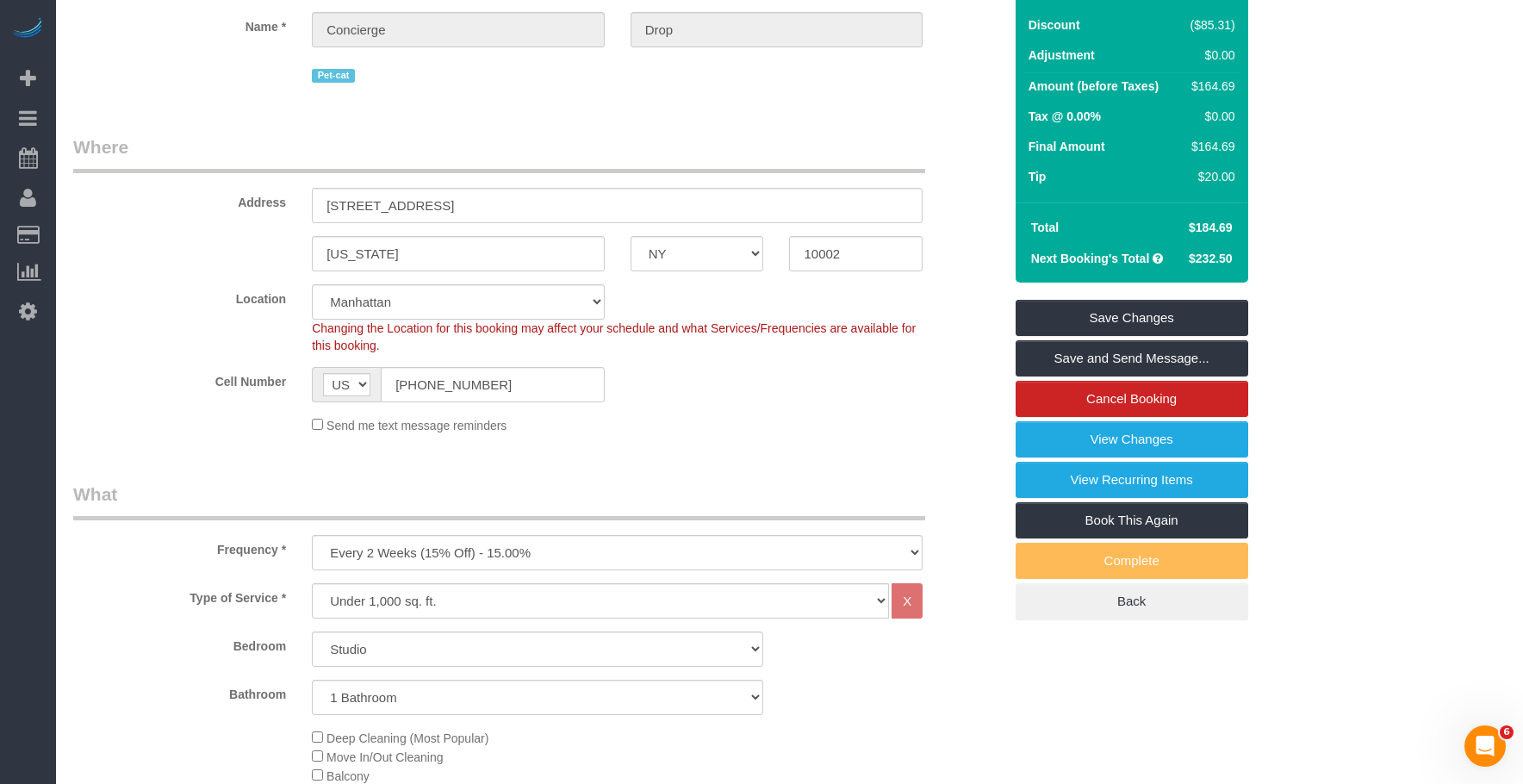
scroll to position [86, 0]
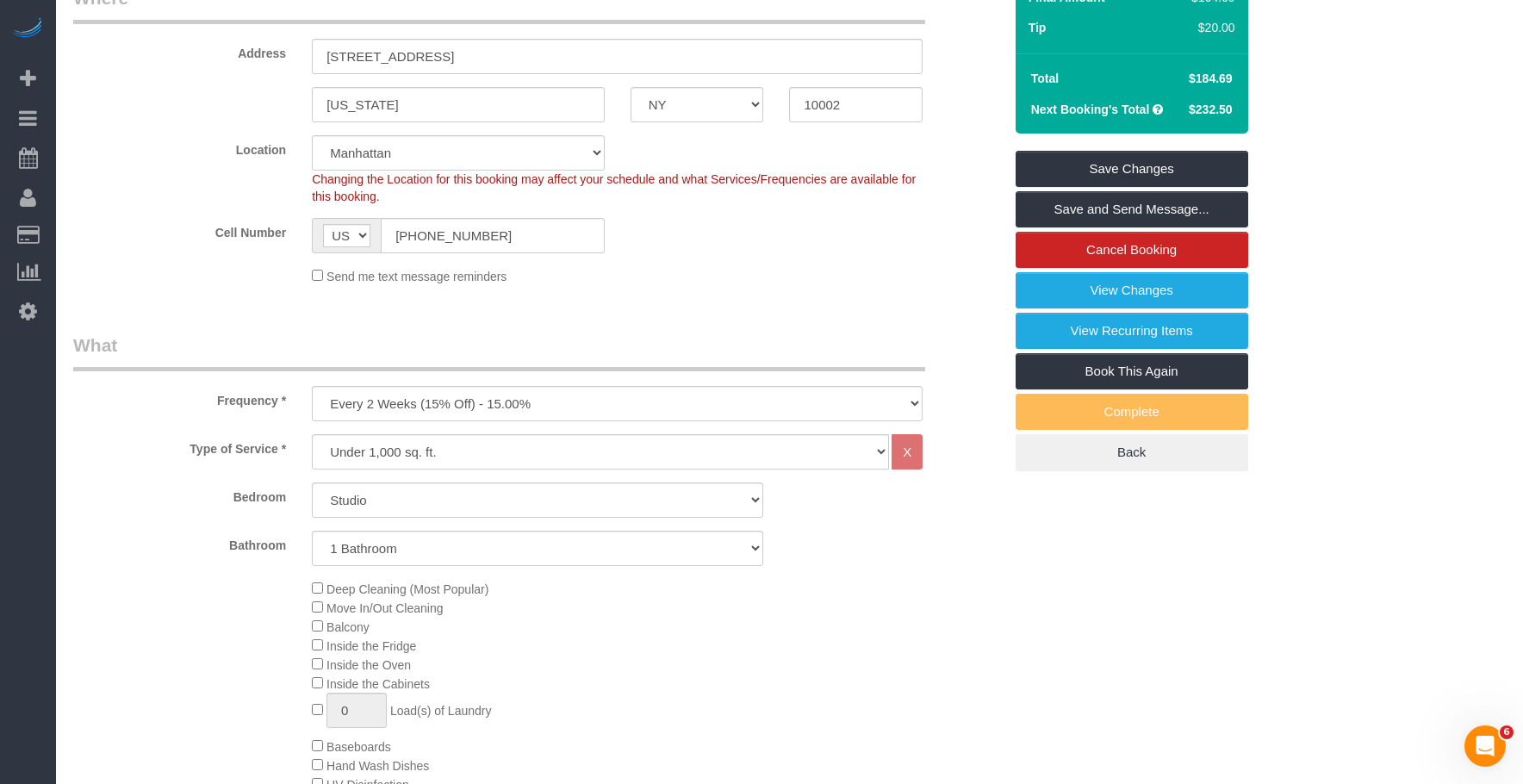
scroll to position [173, 0]
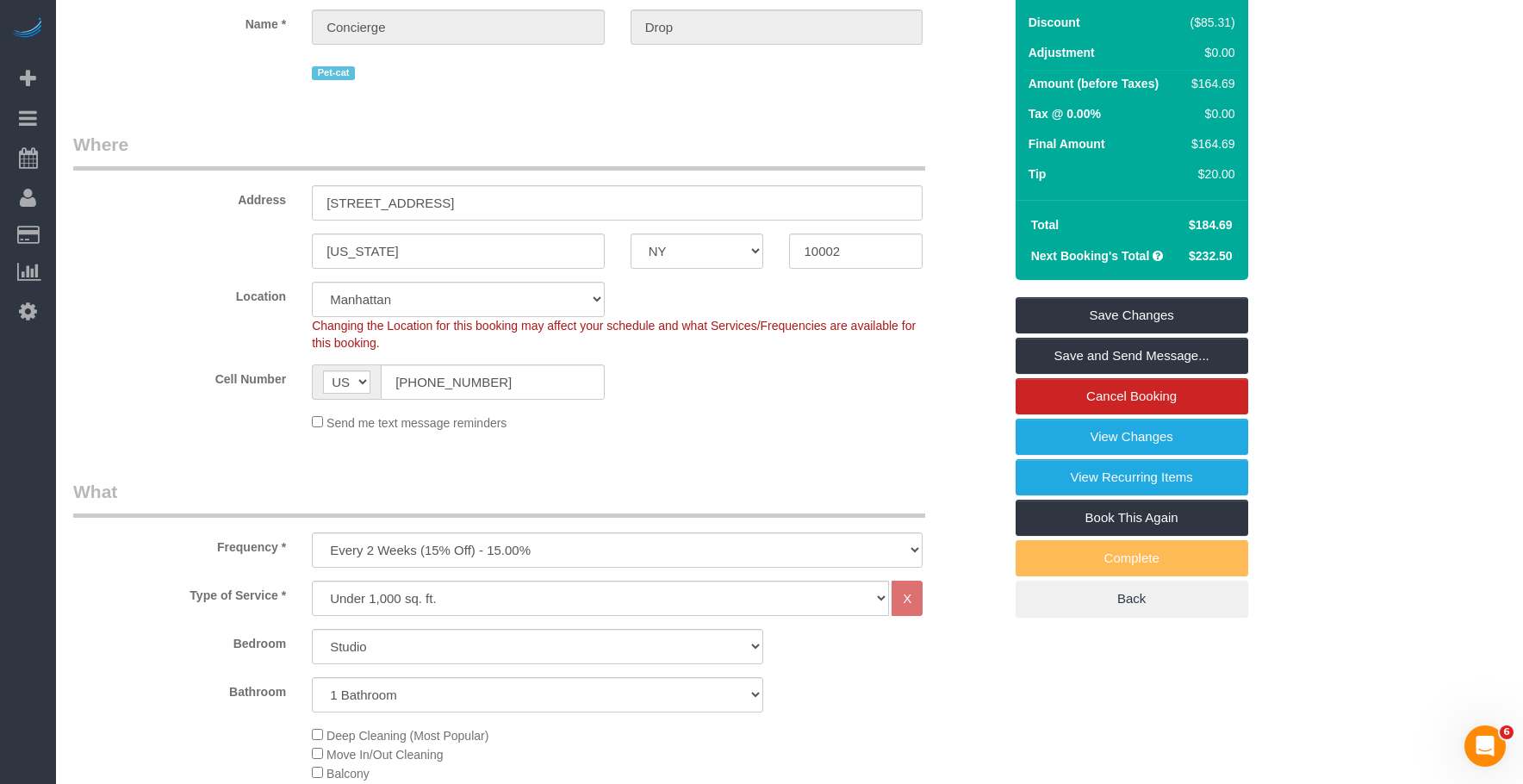
click at [778, 419] on div "Send me text message reminders" at bounding box center [617, 422] width 636 height 19
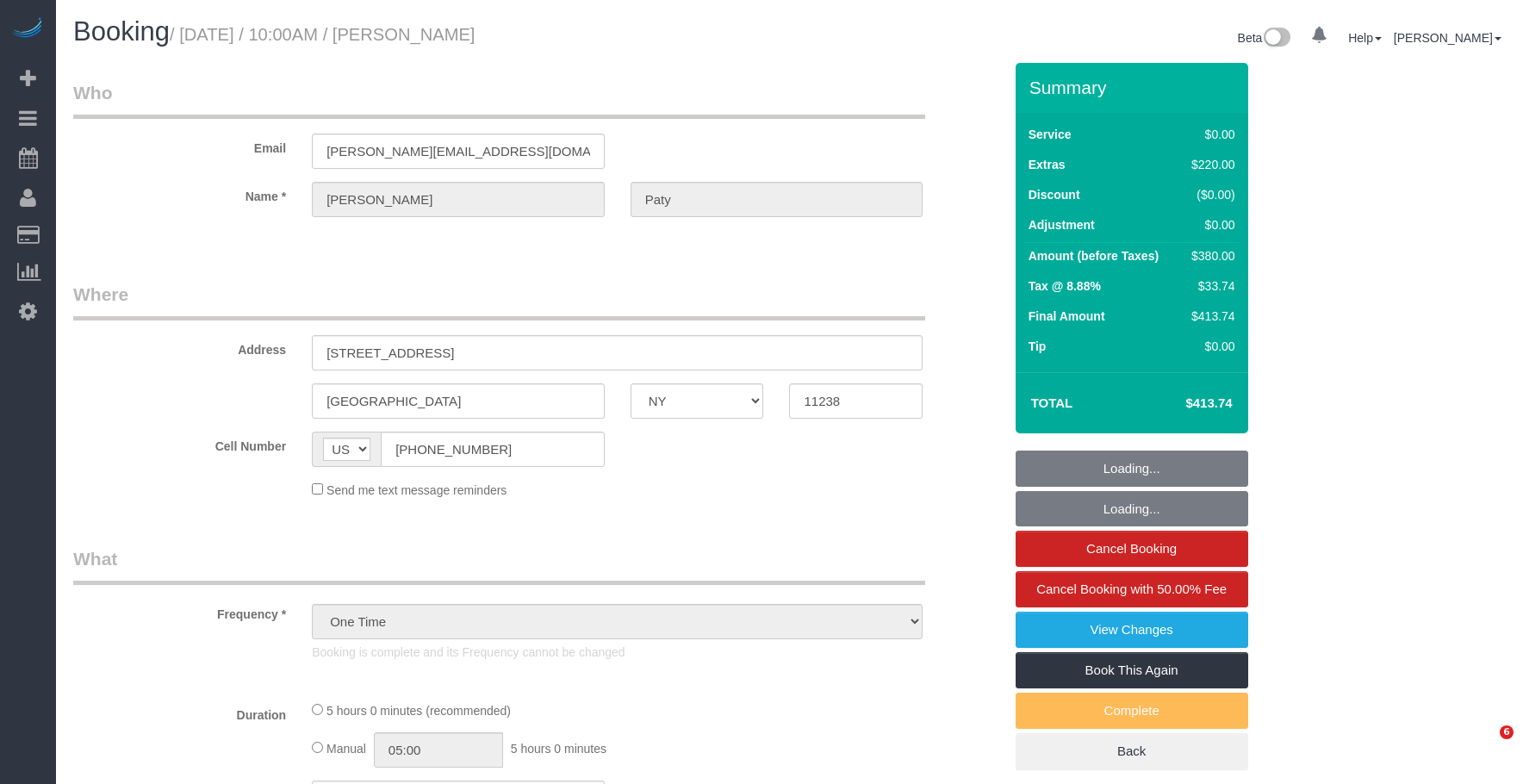
select select "NY"
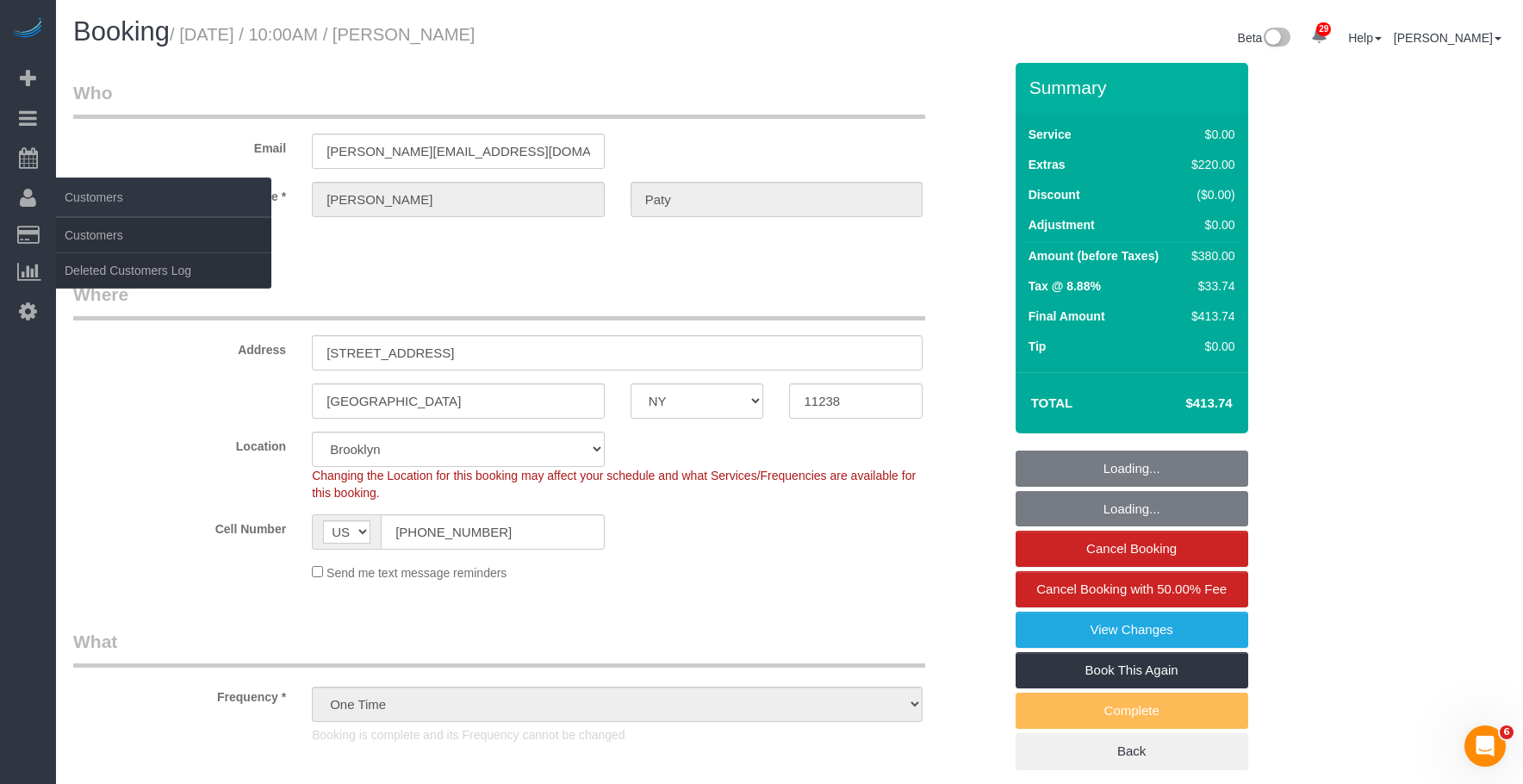
select select "object:842"
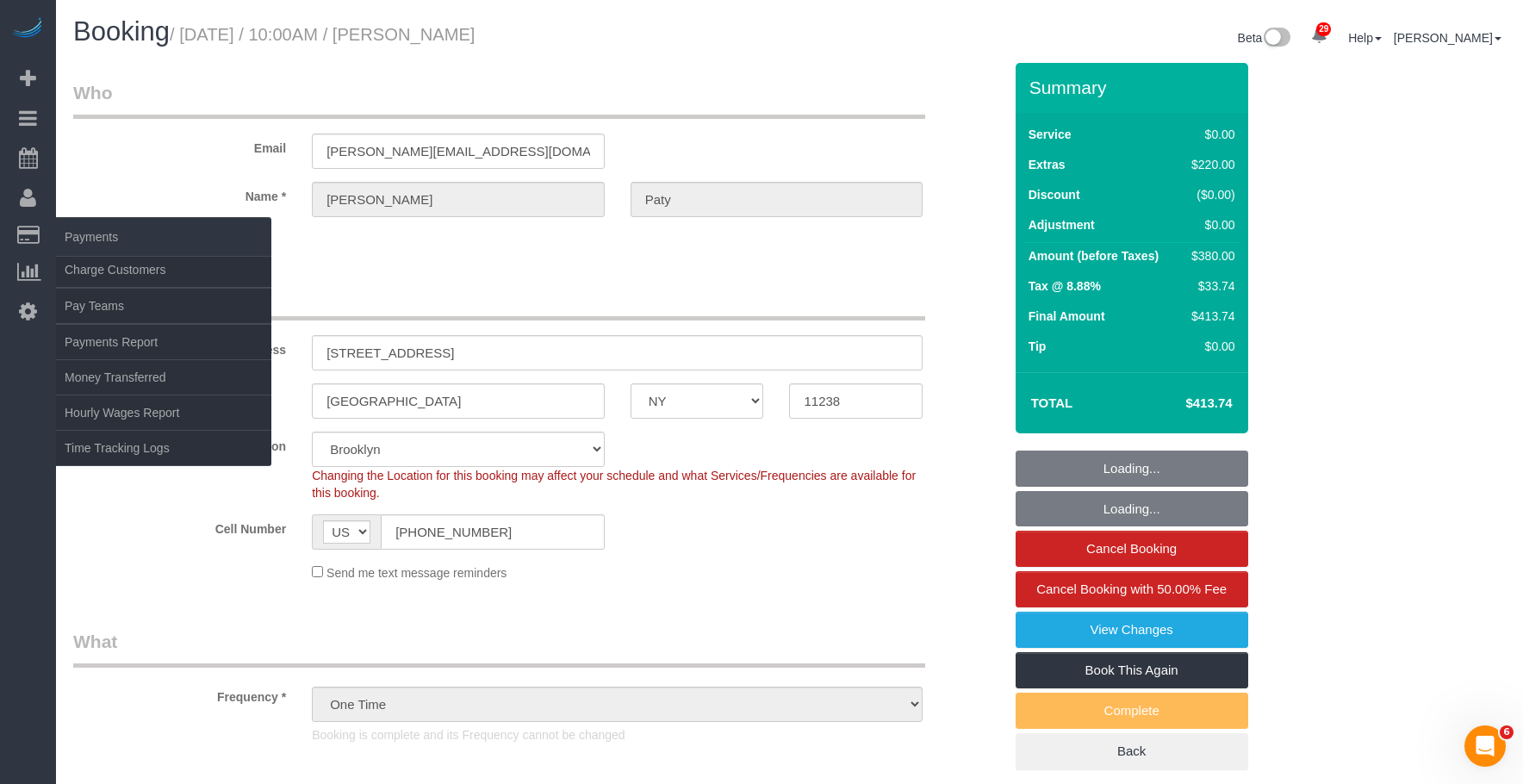
select select "string:stripe-pm_1PtyvG4VGloSiKo7BLZDAN62"
select select "spot1"
select select "1"
select select "number:89"
select select "number:90"
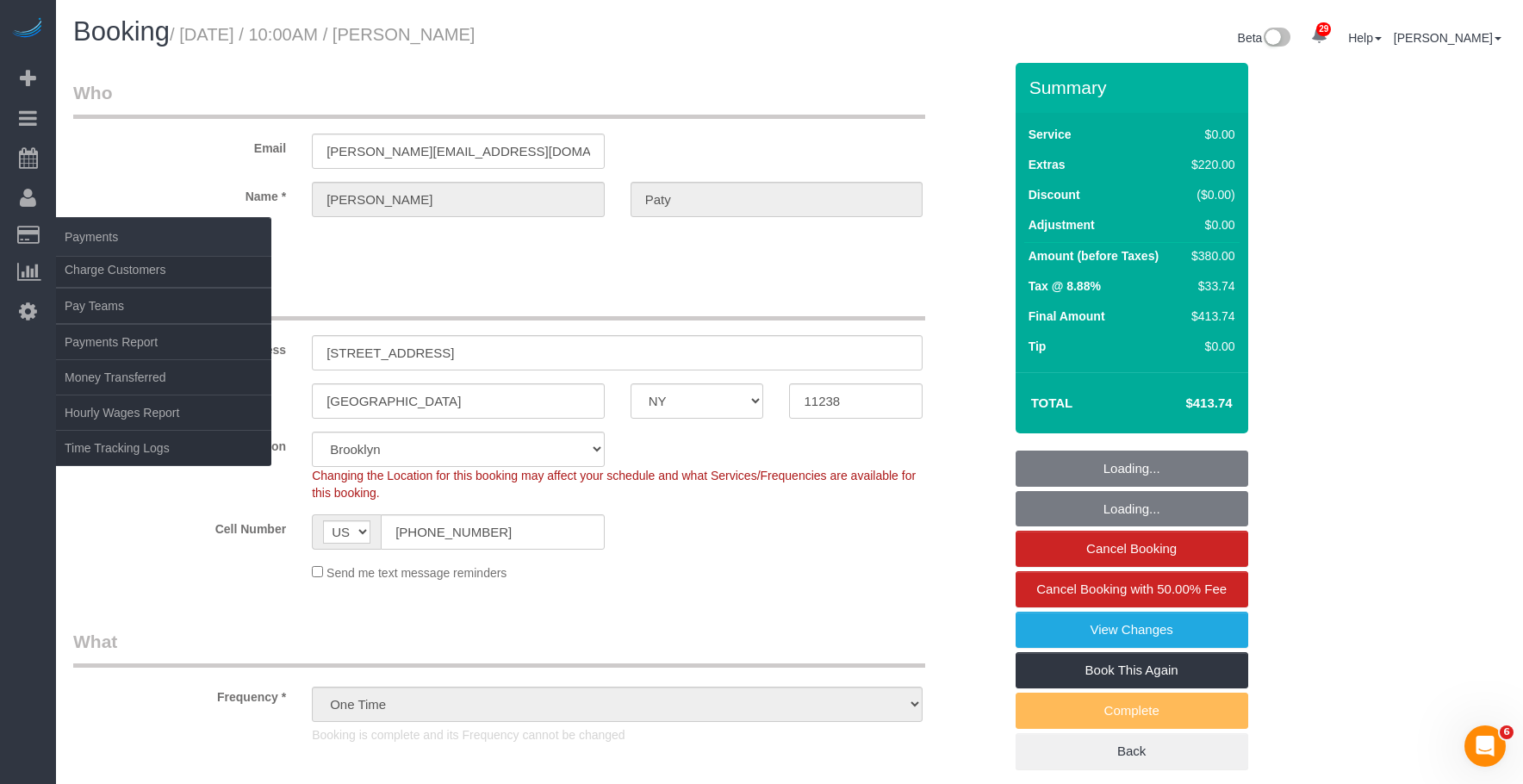
select select "number:15"
select select "number:5"
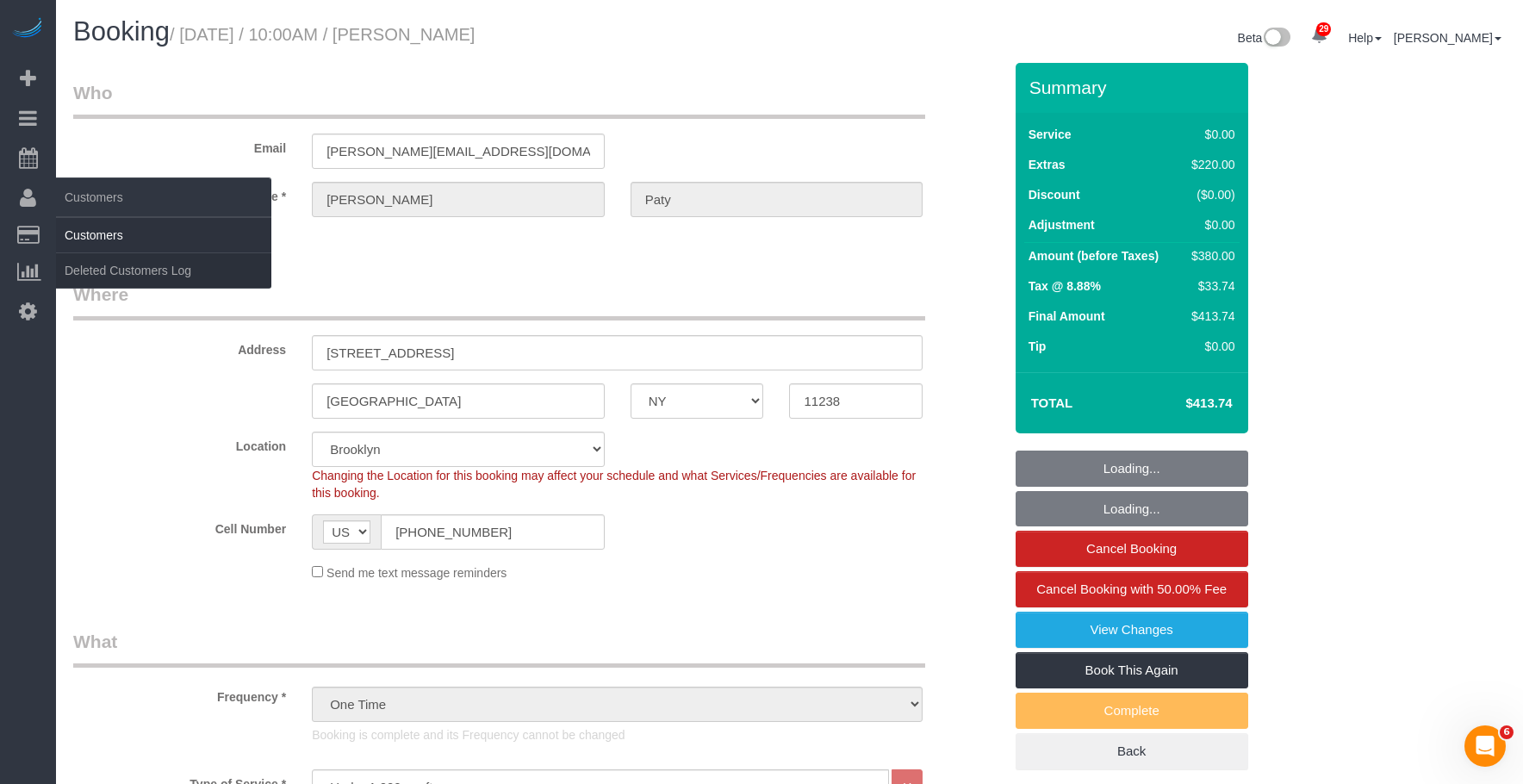
select select "1"
click at [92, 235] on link "Customers" at bounding box center [163, 235] width 215 height 35
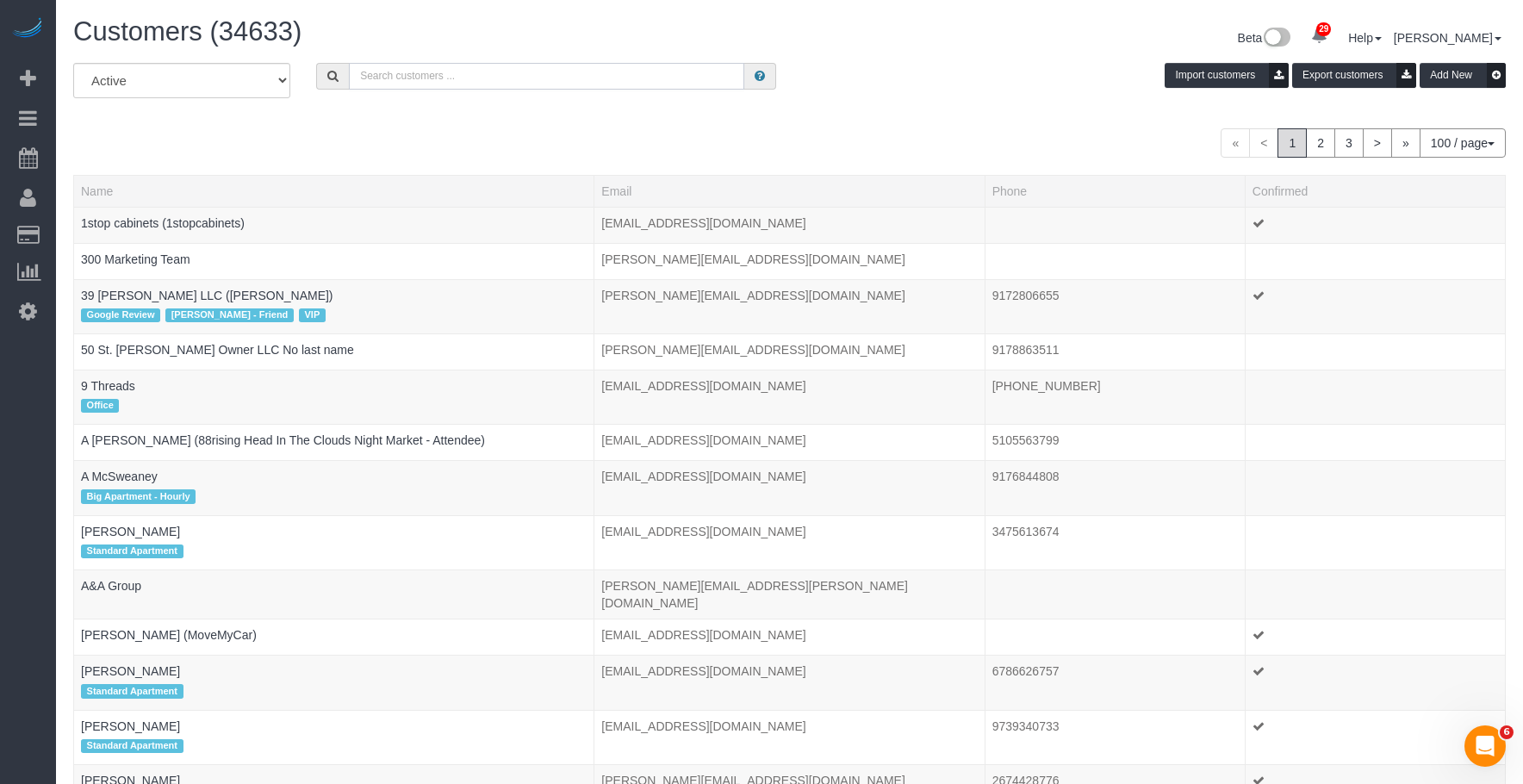
click at [538, 77] on input "text" at bounding box center [546, 75] width 395 height 27
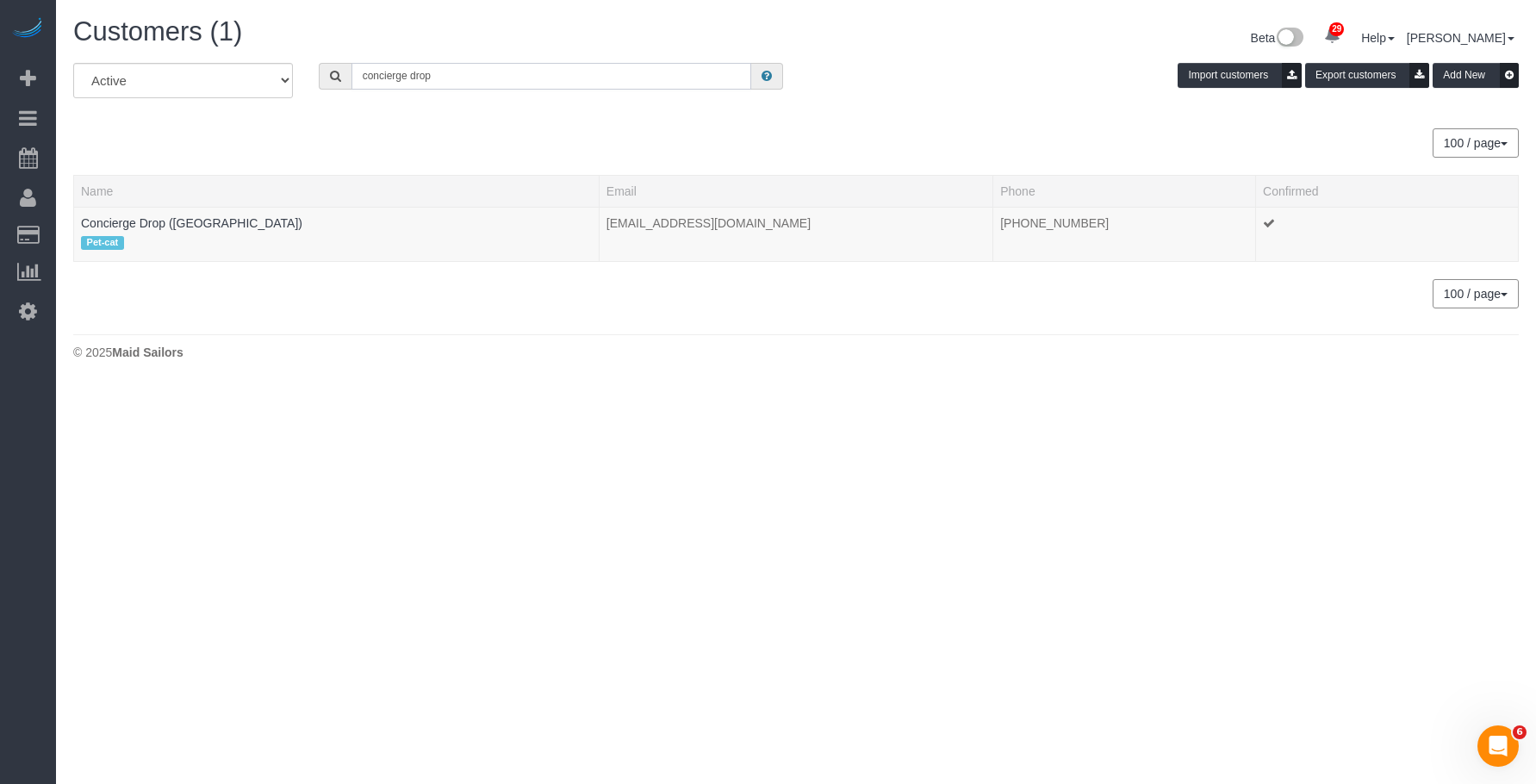
type input "concierge drop"
click at [179, 221] on link "Concierge Drop ([GEOGRAPHIC_DATA])" at bounding box center [192, 223] width 221 height 14
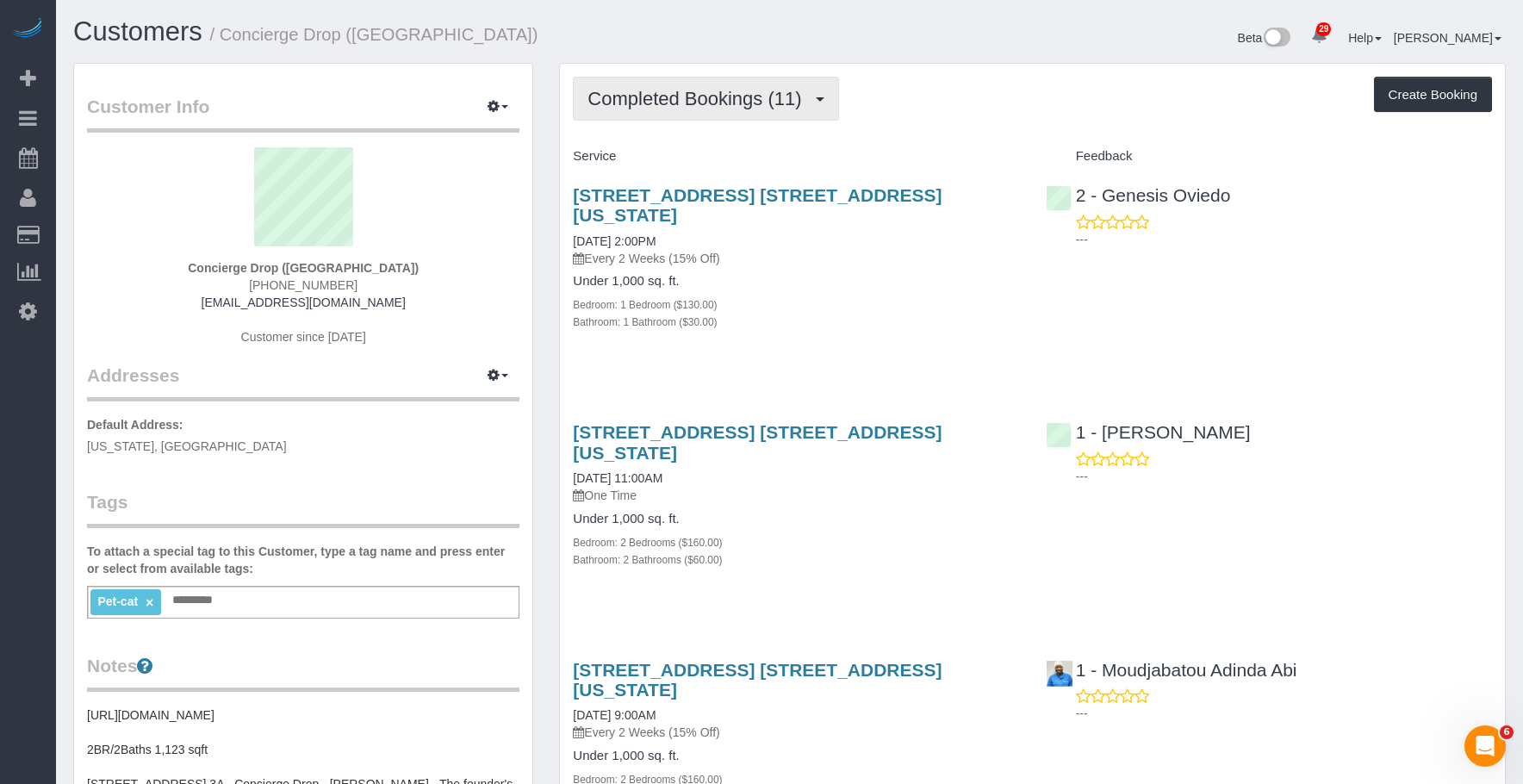
click at [697, 96] on span "Completed Bookings (11)" at bounding box center [699, 99] width 222 height 22
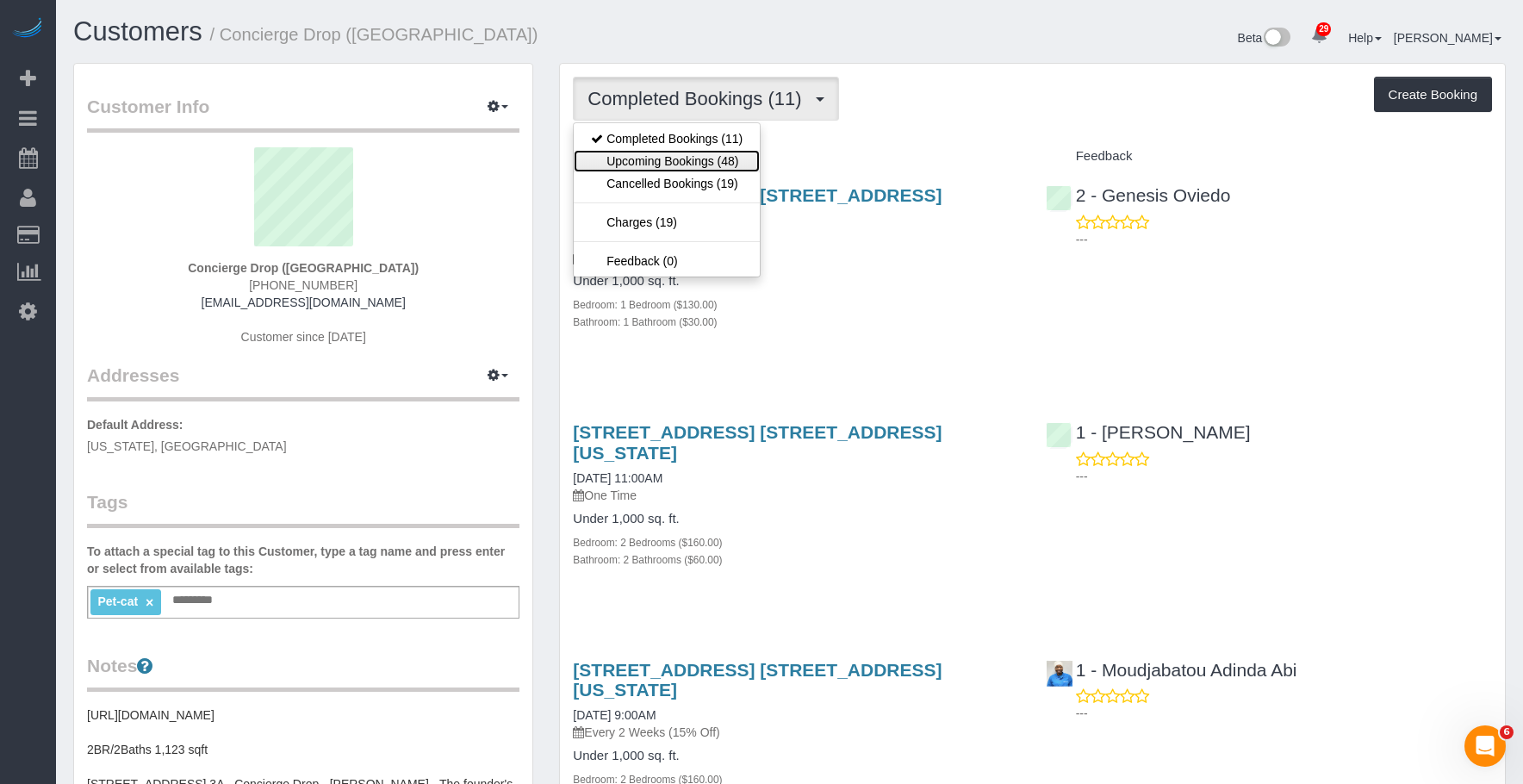
drag, startPoint x: 658, startPoint y: 155, endPoint x: 735, endPoint y: 173, distance: 79.1
click at [658, 155] on link "Upcoming Bookings (48)" at bounding box center [666, 161] width 186 height 23
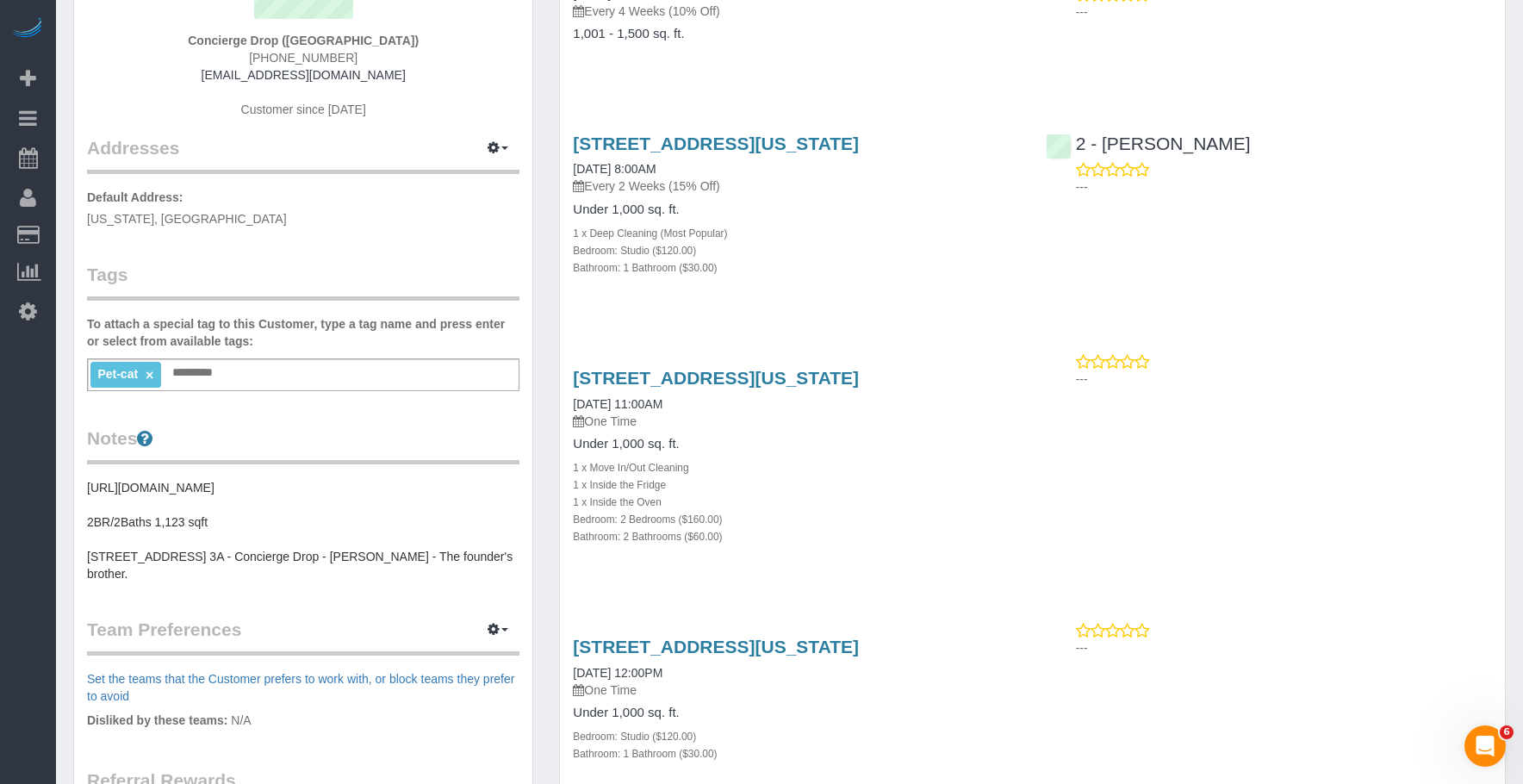
scroll to position [258, 0]
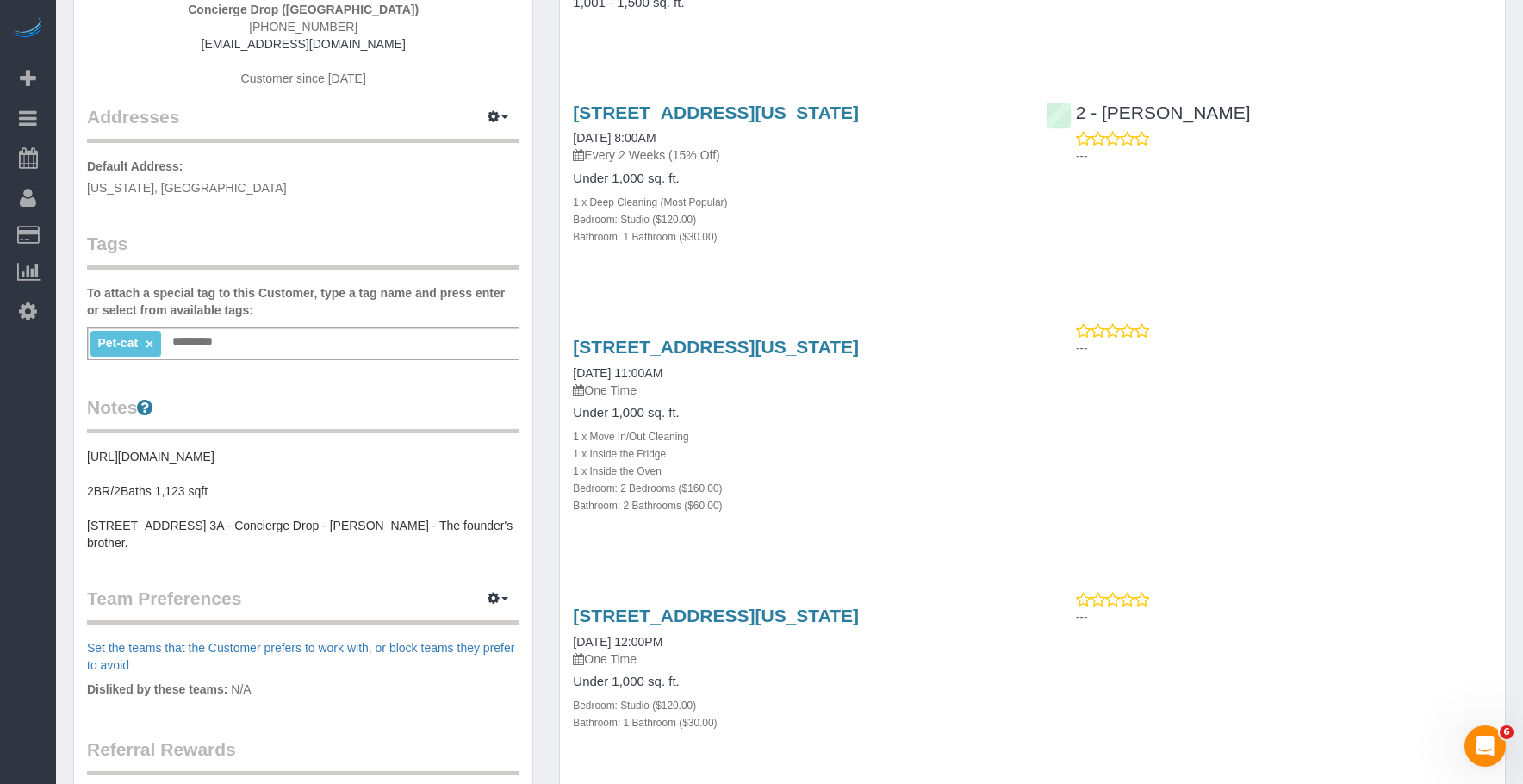
click at [831, 604] on div "626 1st Ave., W35b, New York, NY 10016 09/30/2025 12:00PM One Time Under 1,000 …" at bounding box center [796, 677] width 473 height 174
click at [831, 614] on link "626 1st Ave., W35b, New York, NY 10016" at bounding box center [716, 615] width 286 height 20
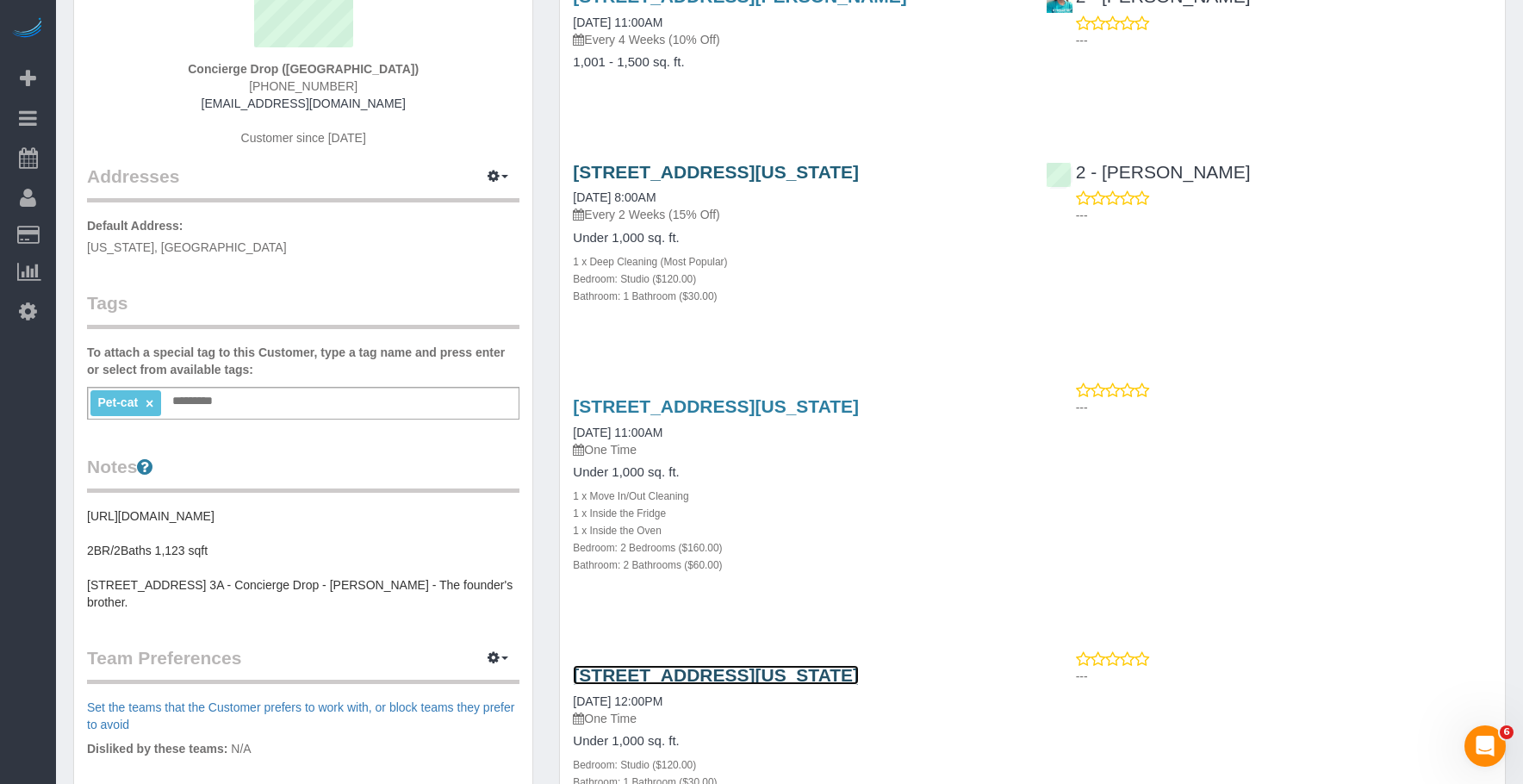
scroll to position [173, 0]
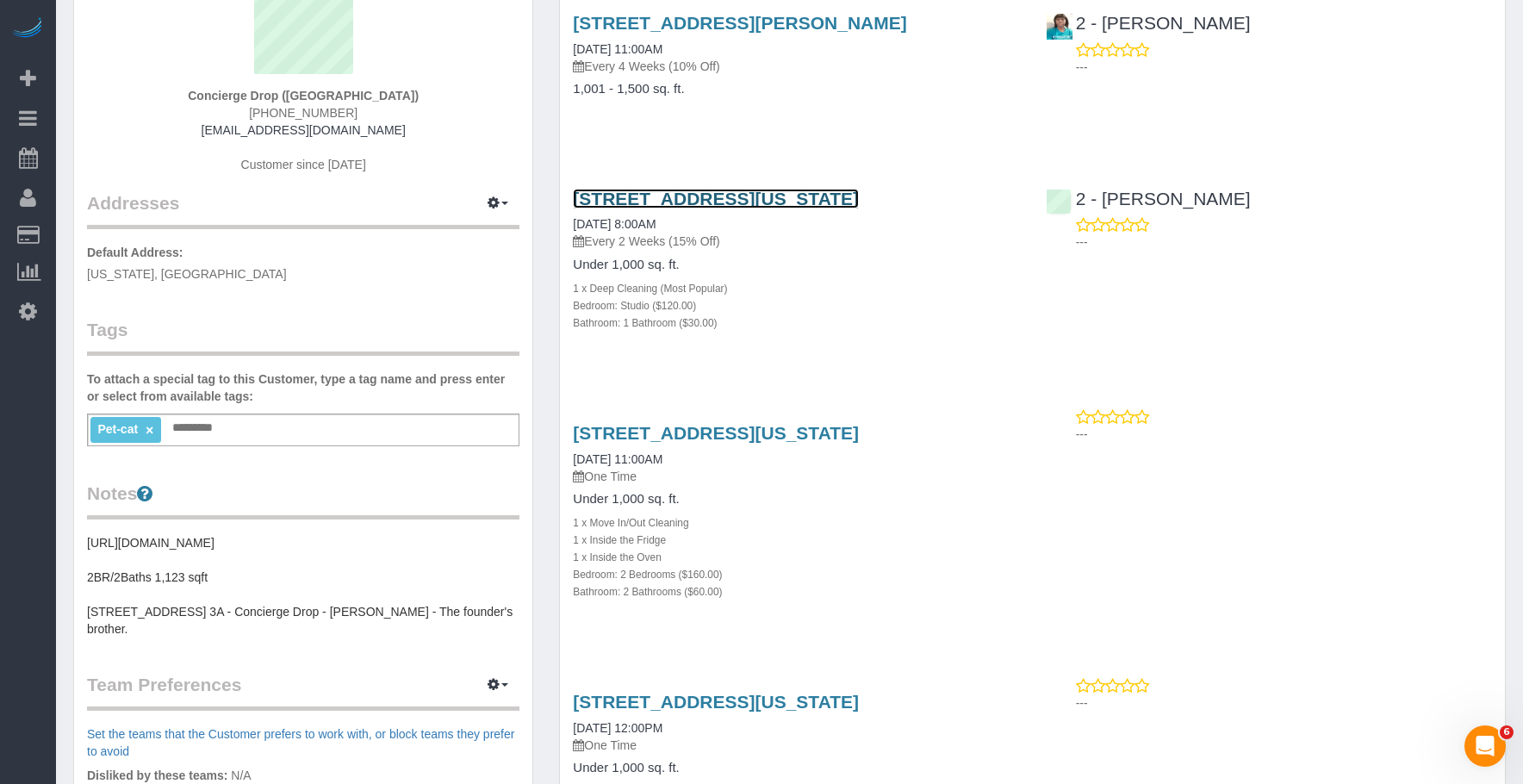
click at [838, 200] on link "225 Cherry Street, Apt 74-K, New York, NY 10002" at bounding box center [716, 198] width 286 height 20
click at [862, 339] on div "225 Cherry Street, Apt 74-K, New York, NY 10002 09/30/2025 8:00AM Every 2 Weeks…" at bounding box center [796, 269] width 473 height 192
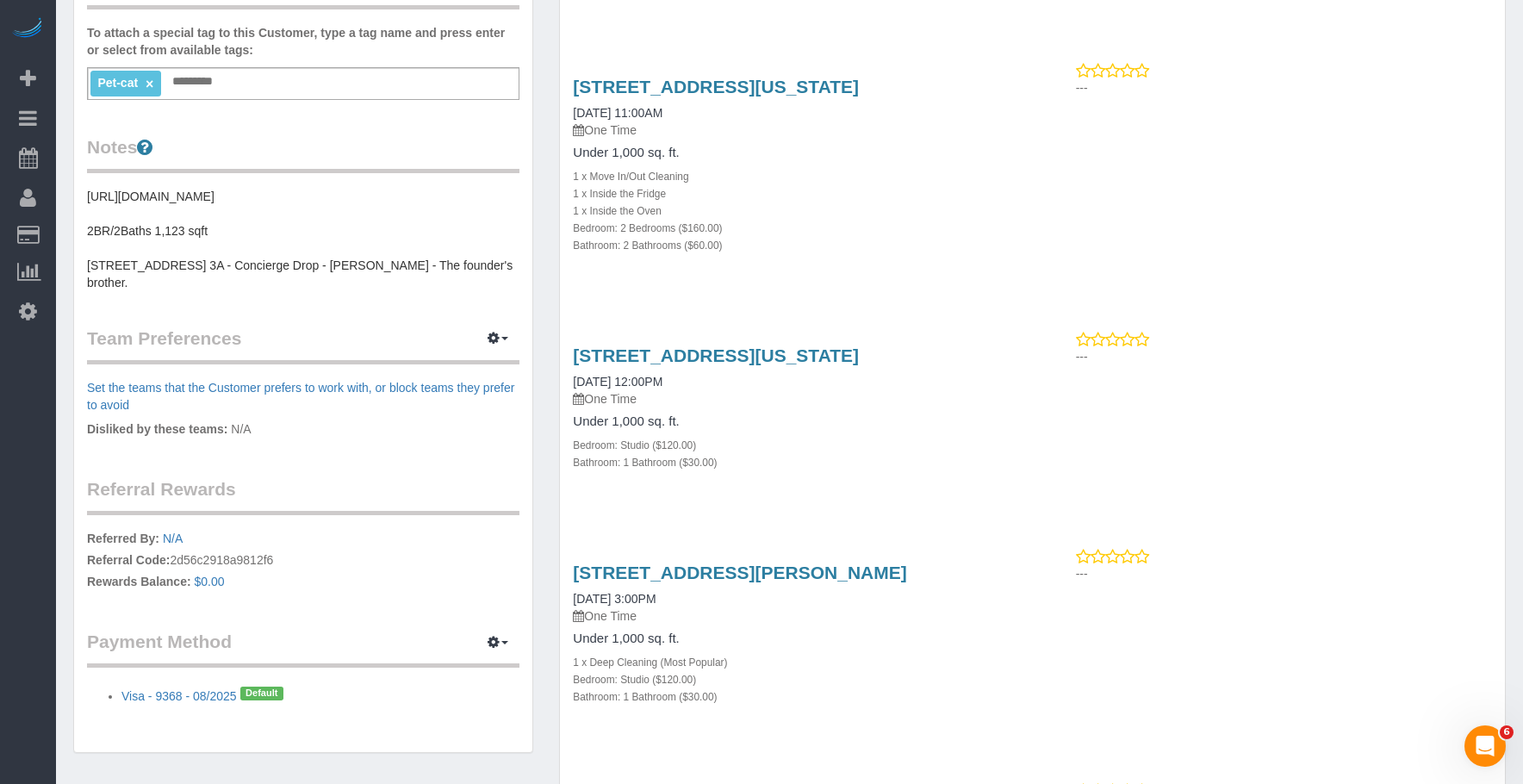
scroll to position [775, 0]
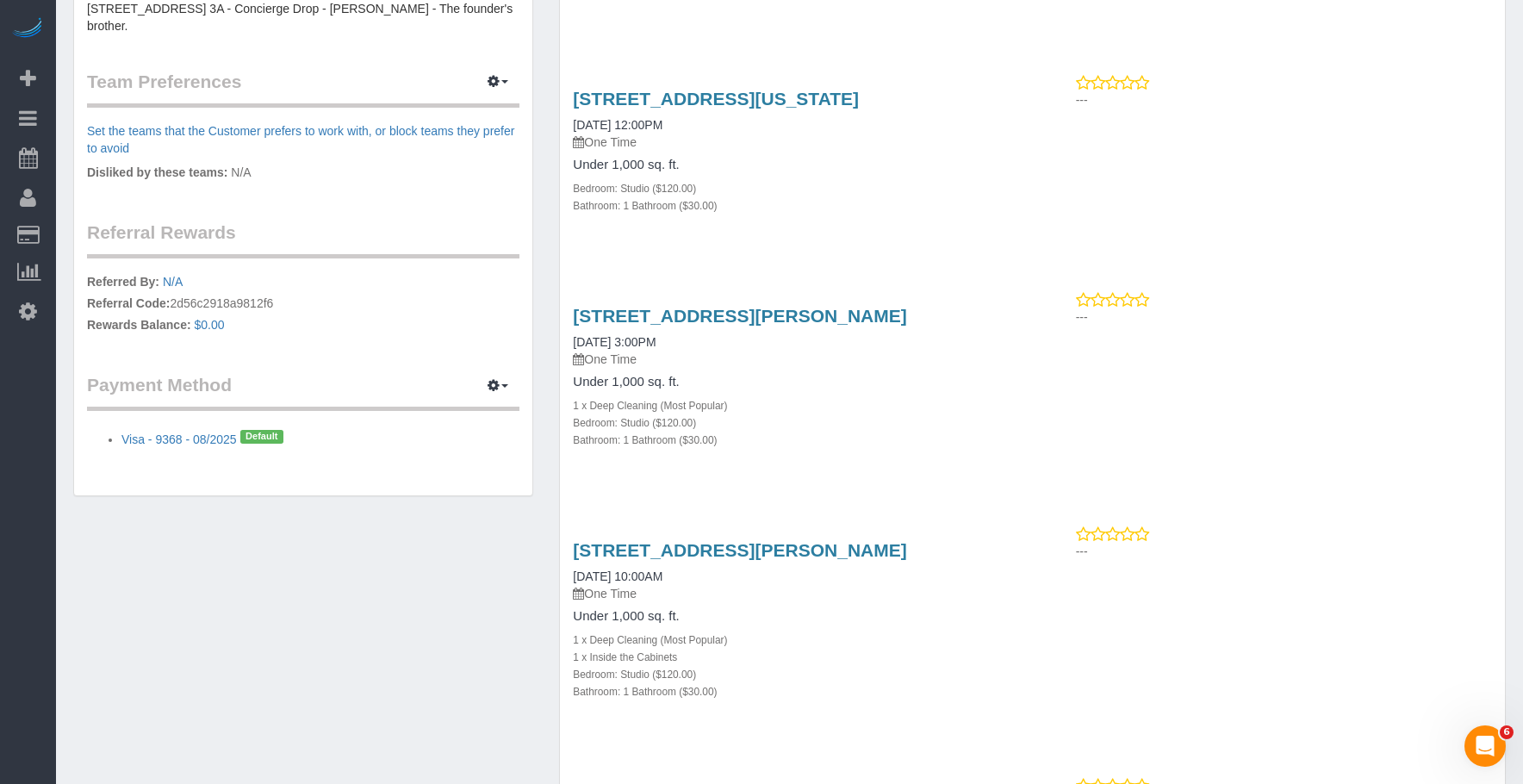
click at [1145, 188] on div "626 1st Ave., W35b, New York, NY 10016 09/30/2025 12:00PM One Time Under 1,000 …" at bounding box center [1033, 161] width 945 height 174
drag, startPoint x: 837, startPoint y: 467, endPoint x: 861, endPoint y: 408, distance: 63.7
click at [838, 448] on div "Bathroom: 1 Bathroom ($30.00)" at bounding box center [796, 439] width 447 height 17
click at [906, 312] on link "333 Schermerhorn Street, Ph55c, Brooklyn, NY 11217" at bounding box center [740, 316] width 334 height 20
click at [854, 228] on div "626 1st Ave., W35b, New York, NY 10016 09/30/2025 12:00PM One Time Under 1,000 …" at bounding box center [796, 161] width 473 height 174
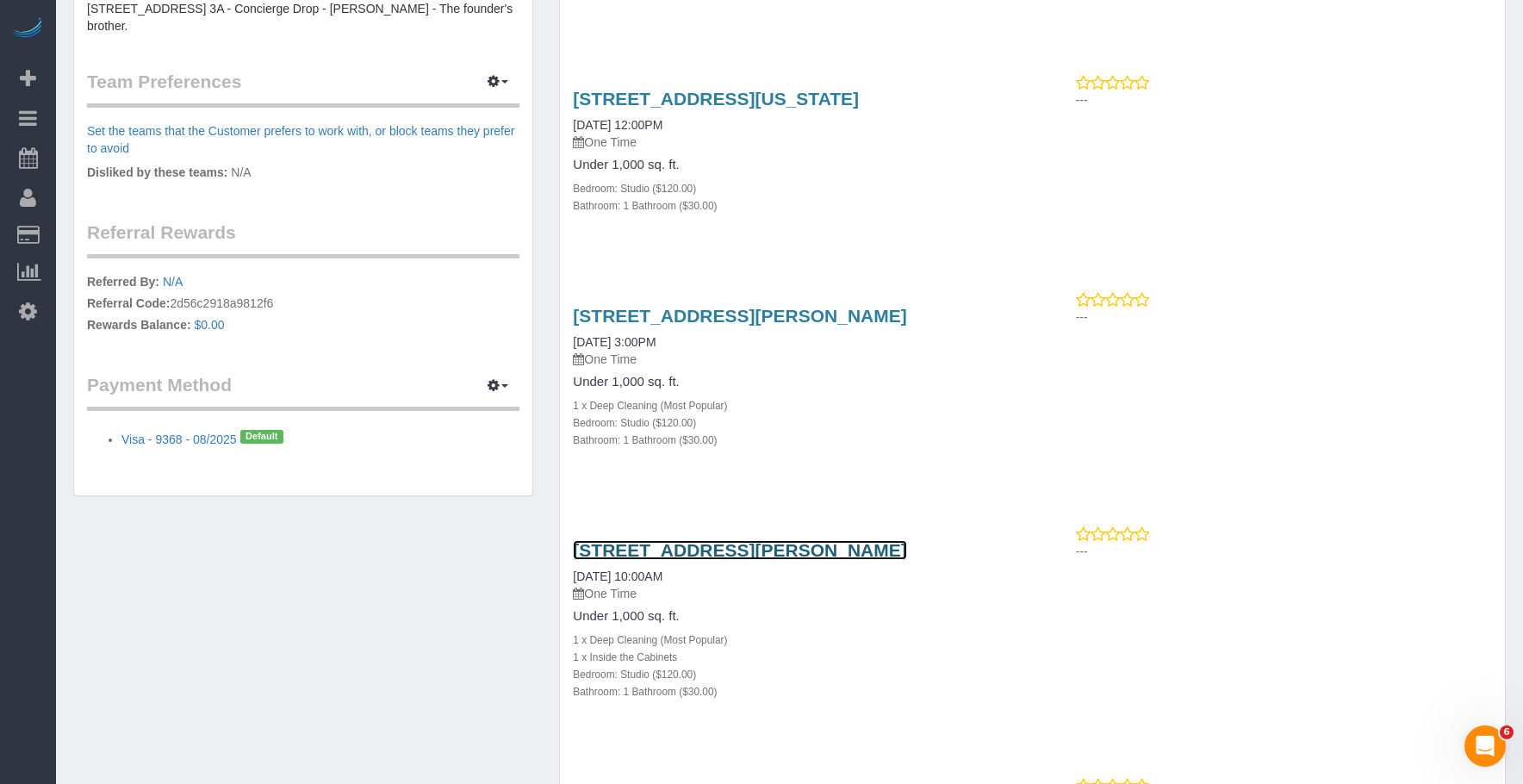
click at [800, 560] on link "333 Schermerhorn Street, 16a, Brooklyn, NY 11217" at bounding box center [740, 550] width 334 height 20
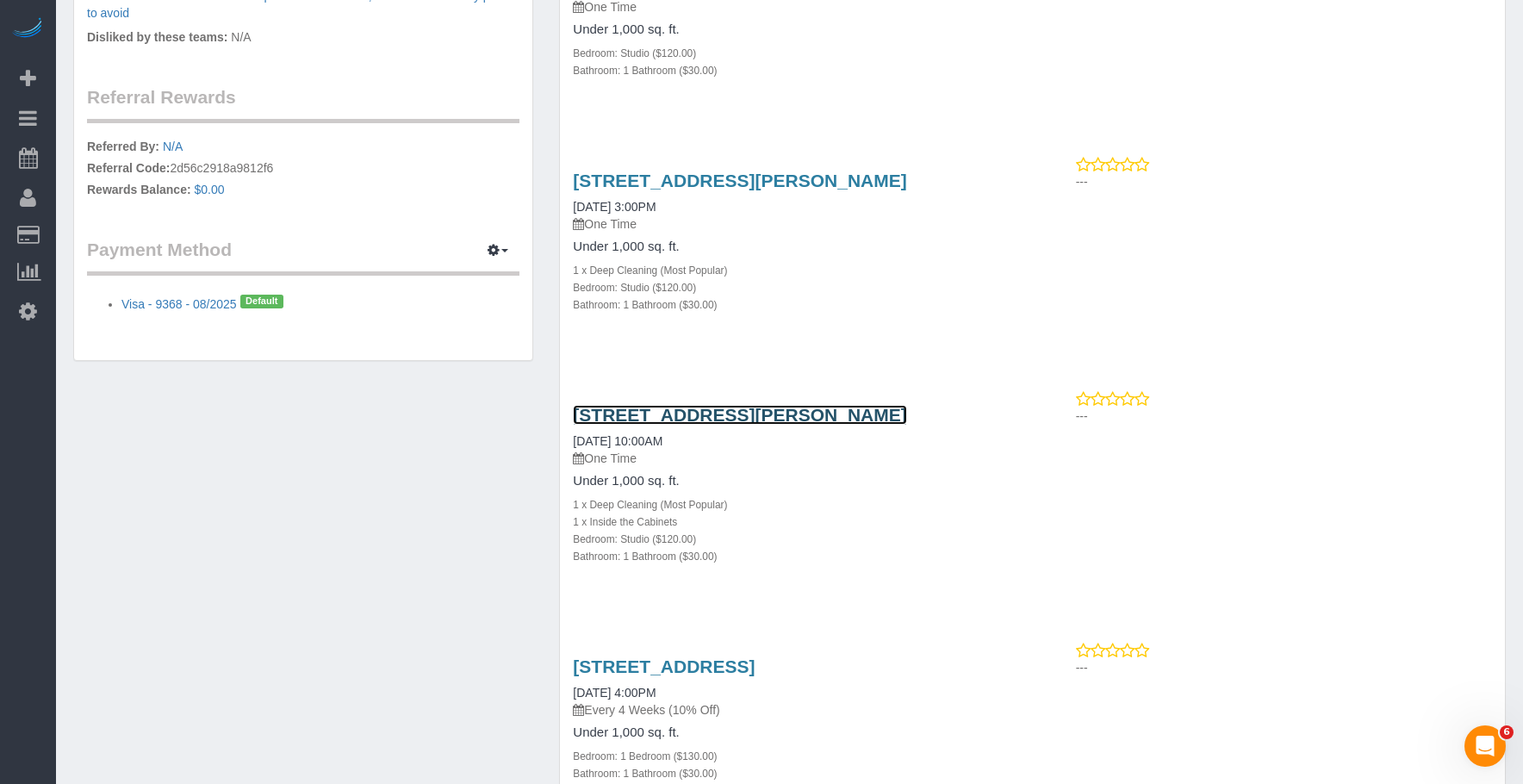
scroll to position [948, 0]
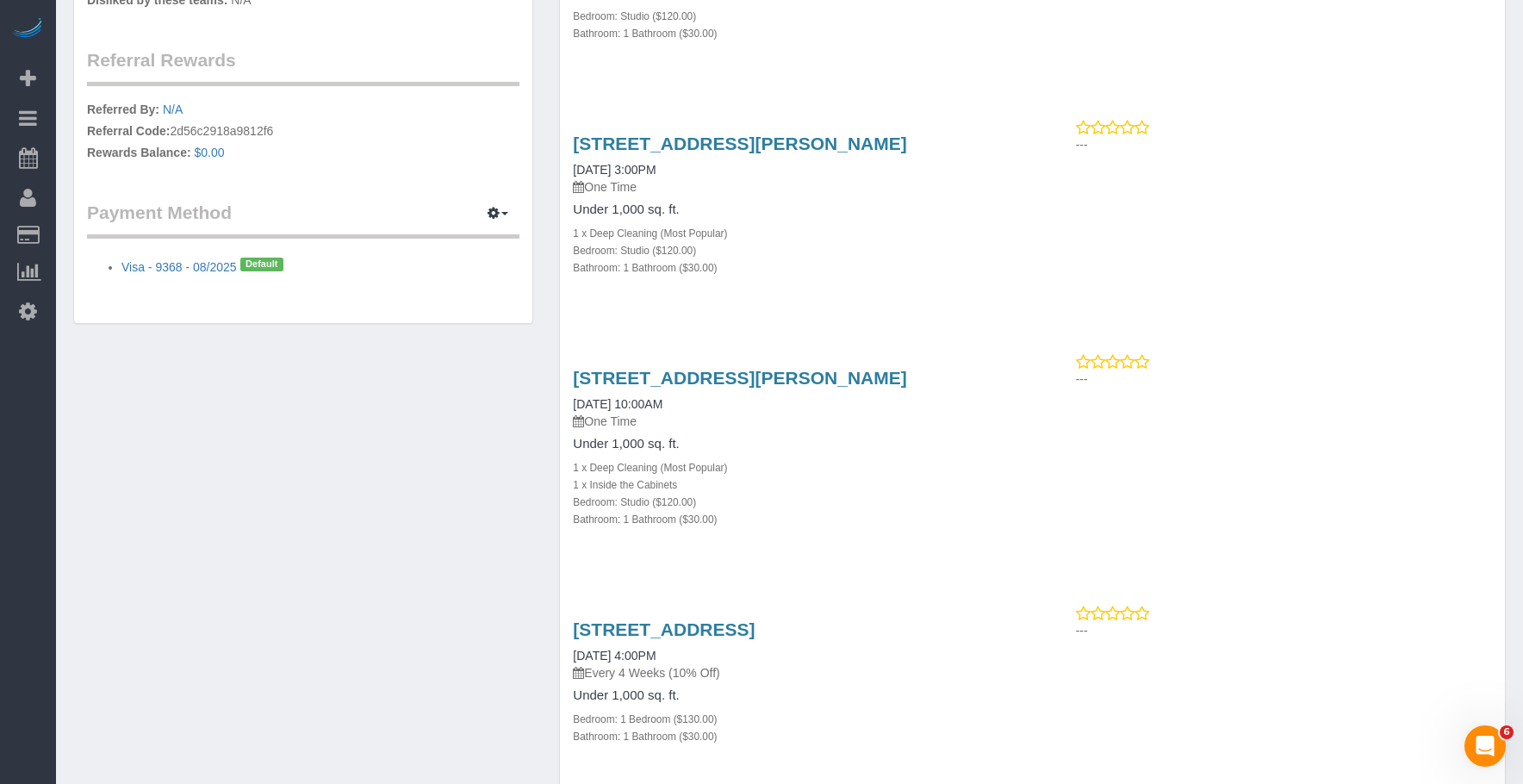
click at [974, 527] on div "Bathroom: 1 Bathroom ($30.00)" at bounding box center [796, 518] width 447 height 17
click at [796, 258] on div "Bedroom: Studio ($120.00)" at bounding box center [796, 249] width 447 height 17
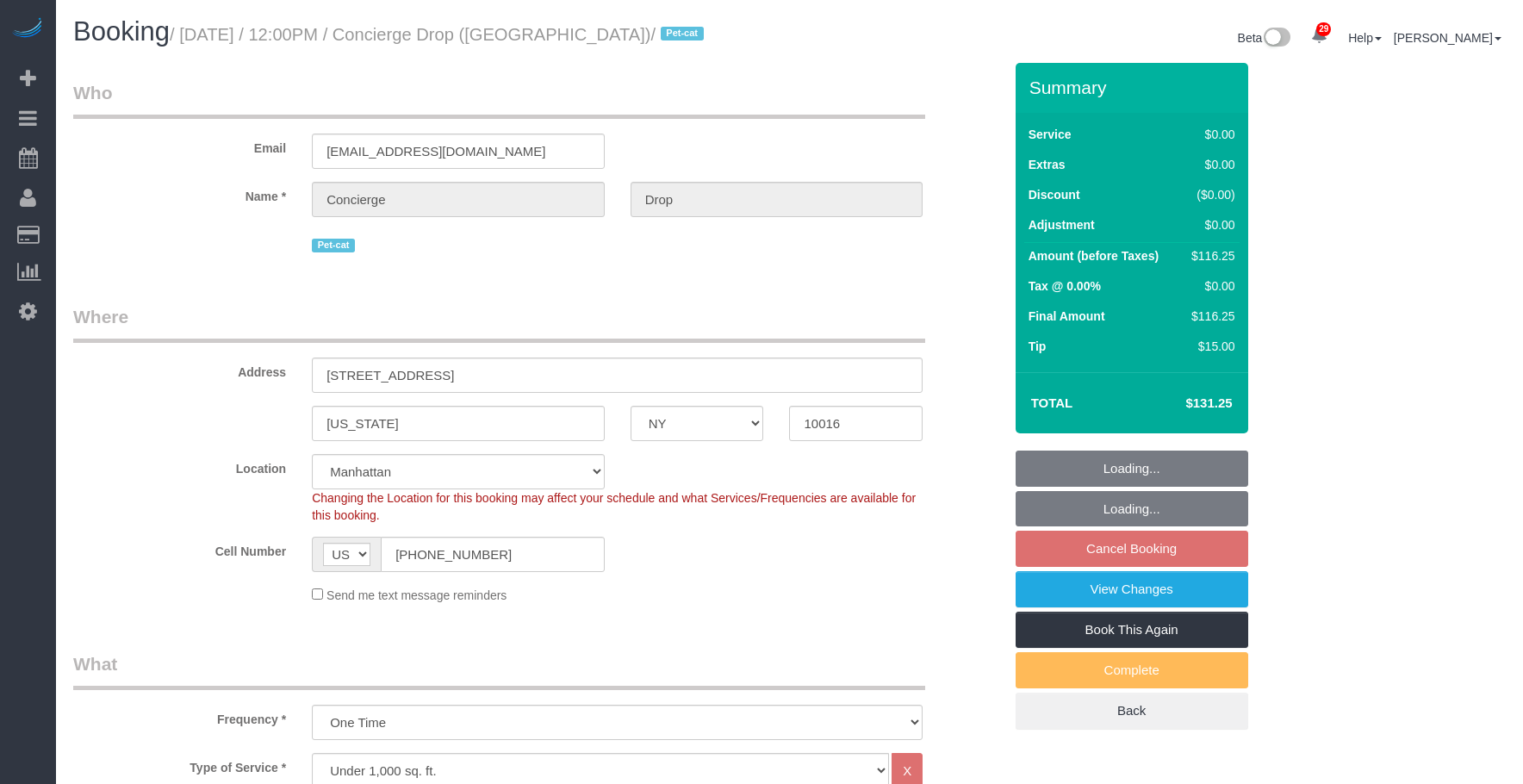
select select "NY"
select select "spot5"
select select "number:89"
select select "number:90"
select select "number:15"
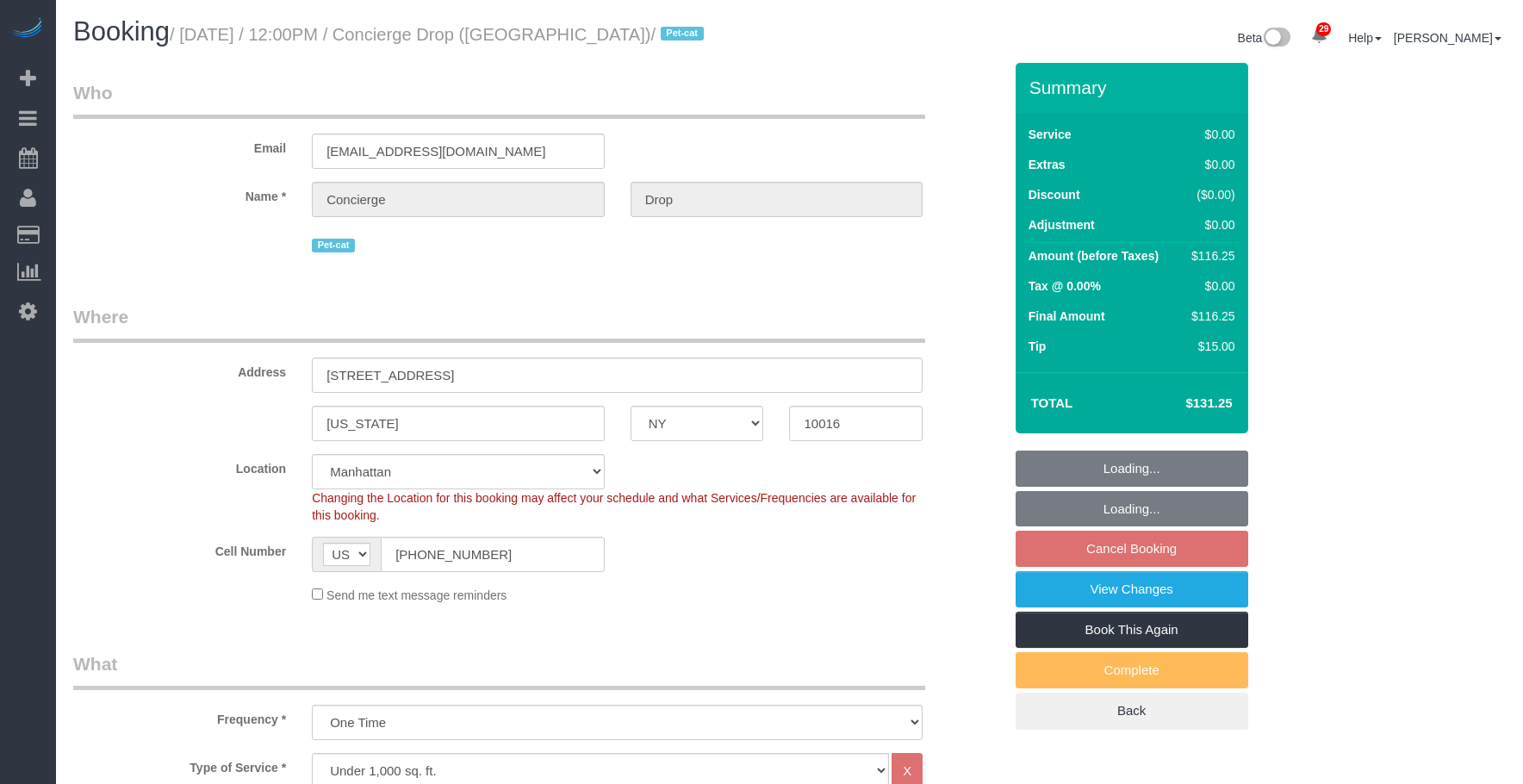
select select "number:6"
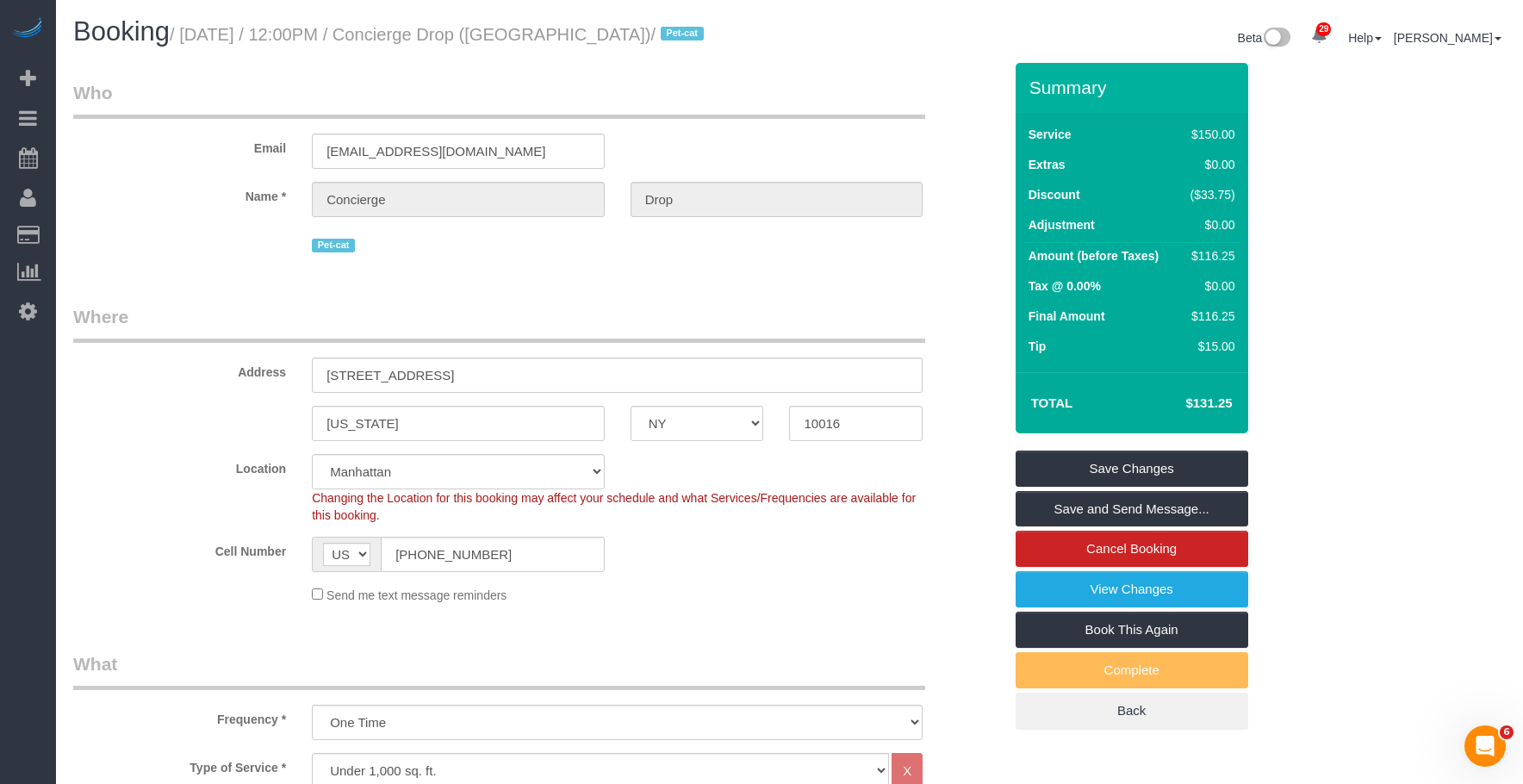
click at [839, 114] on legend "Who" at bounding box center [499, 99] width 852 height 39
drag, startPoint x: 786, startPoint y: 323, endPoint x: 805, endPoint y: 322, distance: 19.0
click at [790, 323] on legend "Where" at bounding box center [499, 323] width 852 height 39
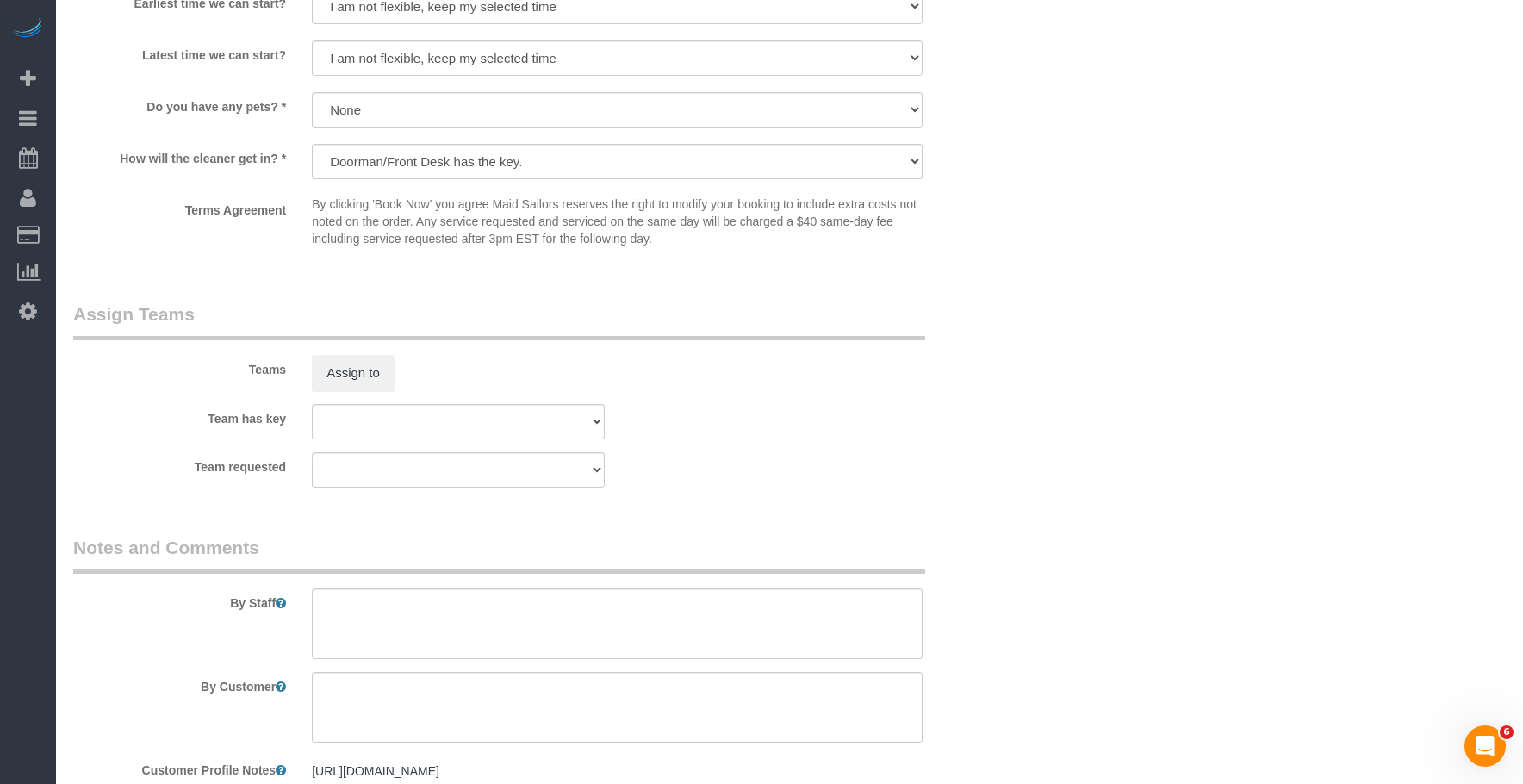
scroll to position [2273, 0]
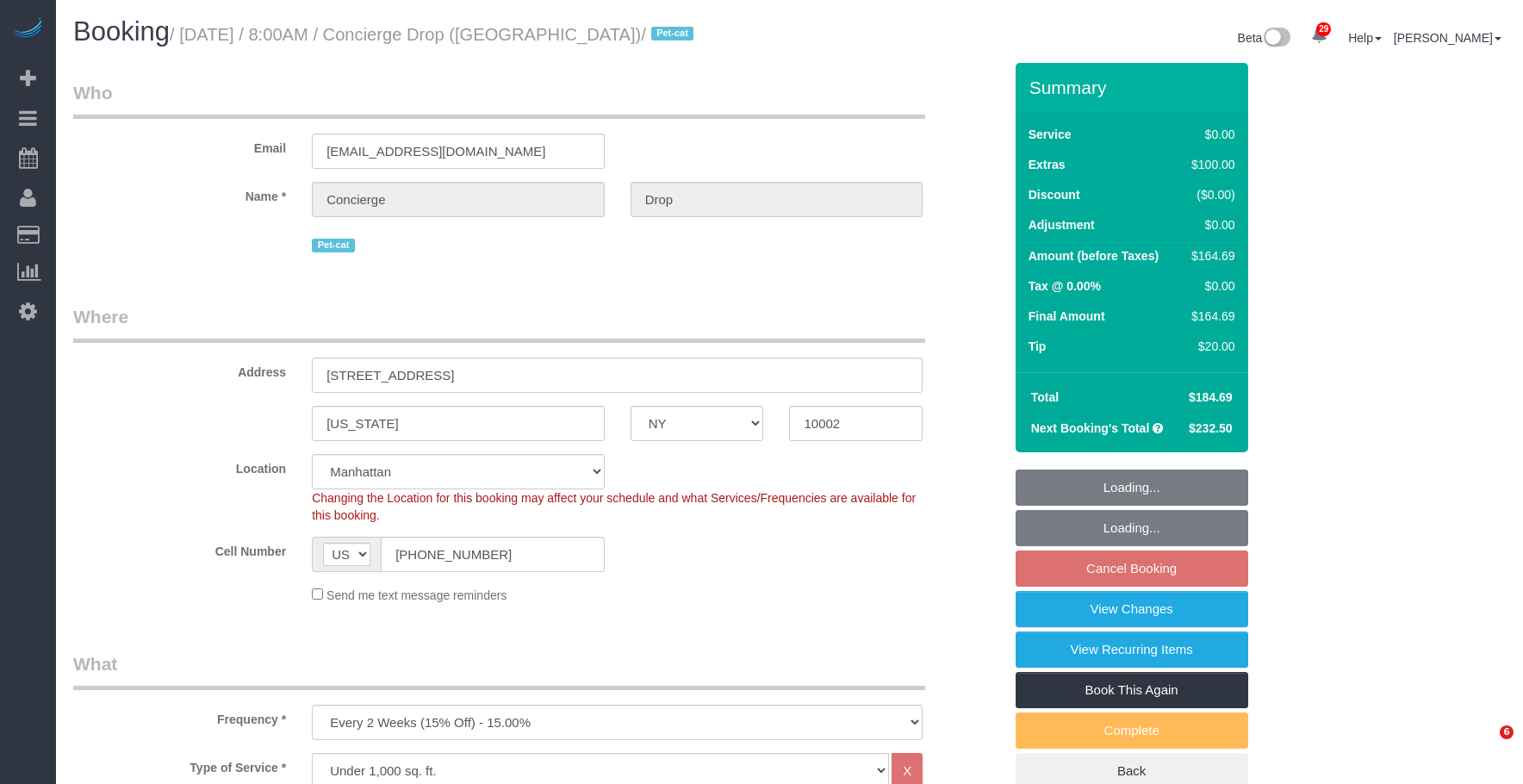
select select "NY"
select select "number:89"
select select "number:90"
select select "number:13"
select select "number:6"
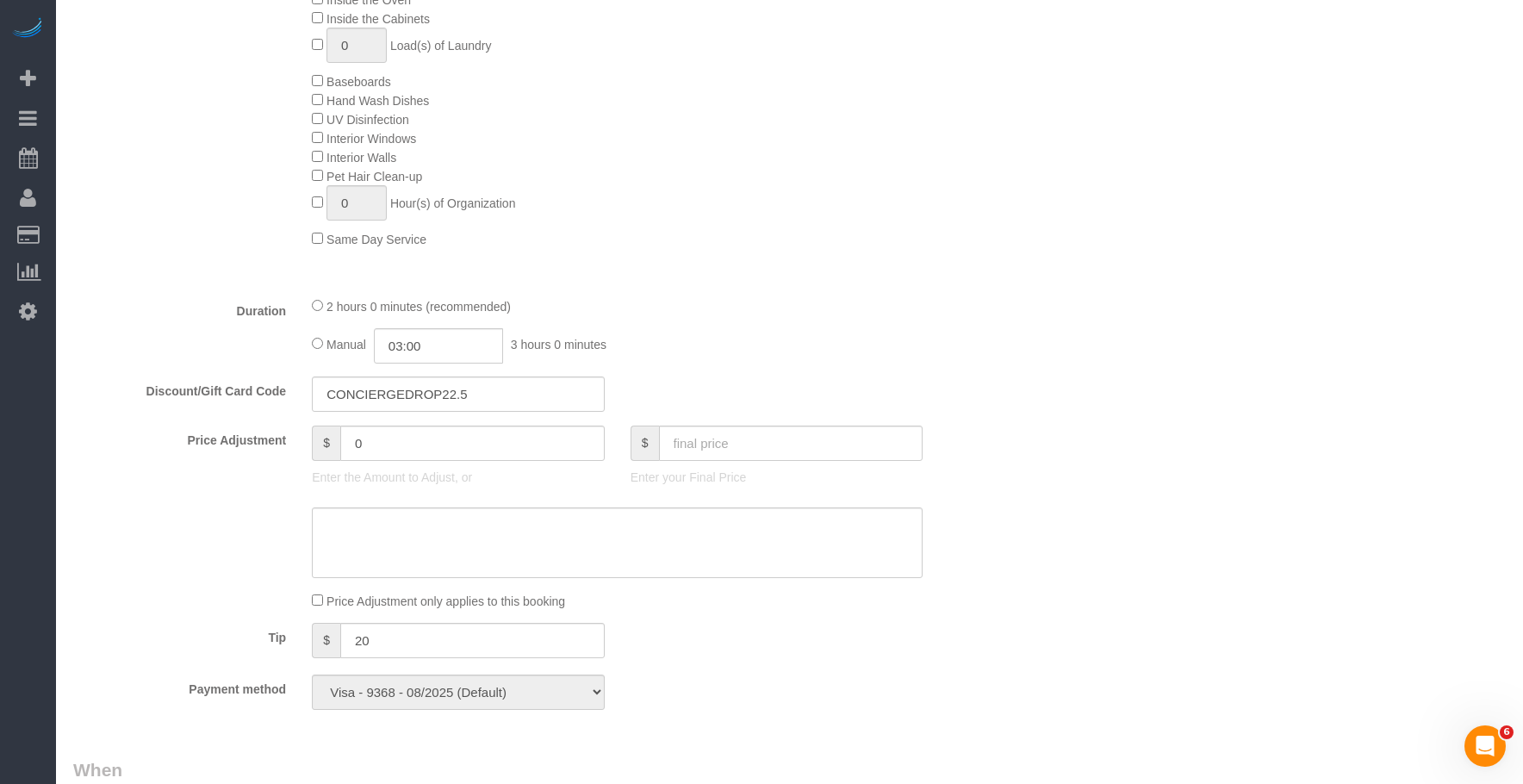
select select "spot1"
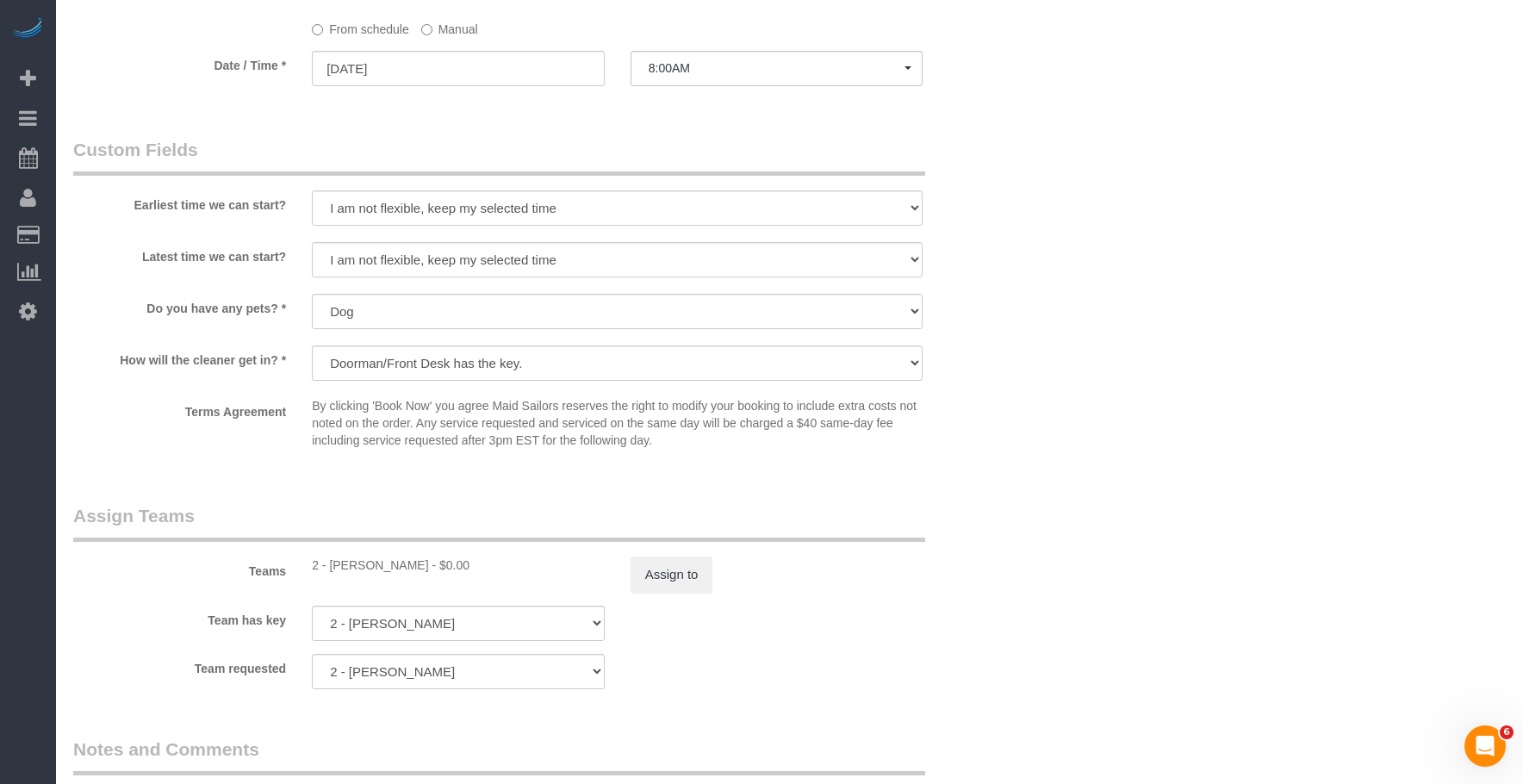
scroll to position [1809, 0]
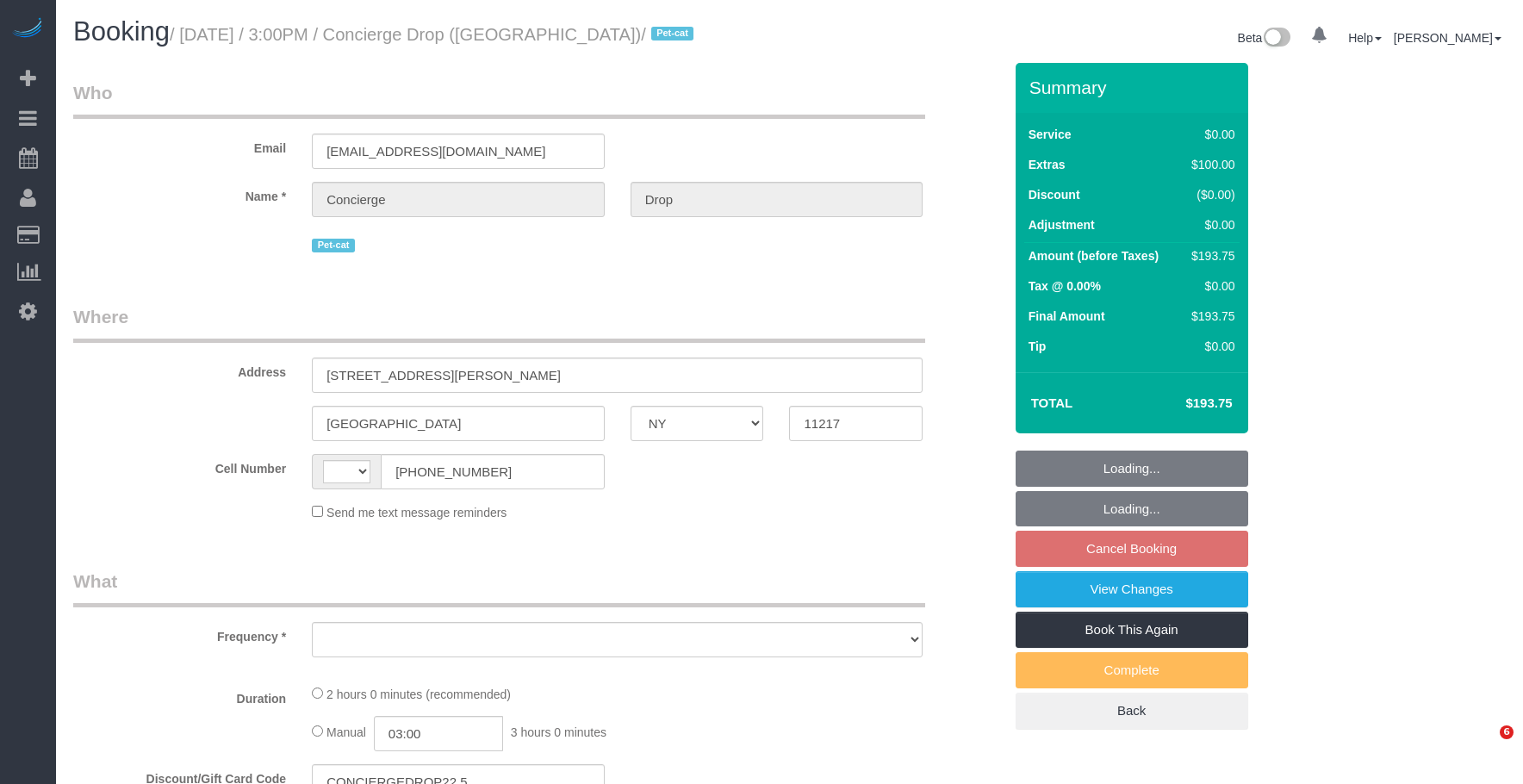
select select "NY"
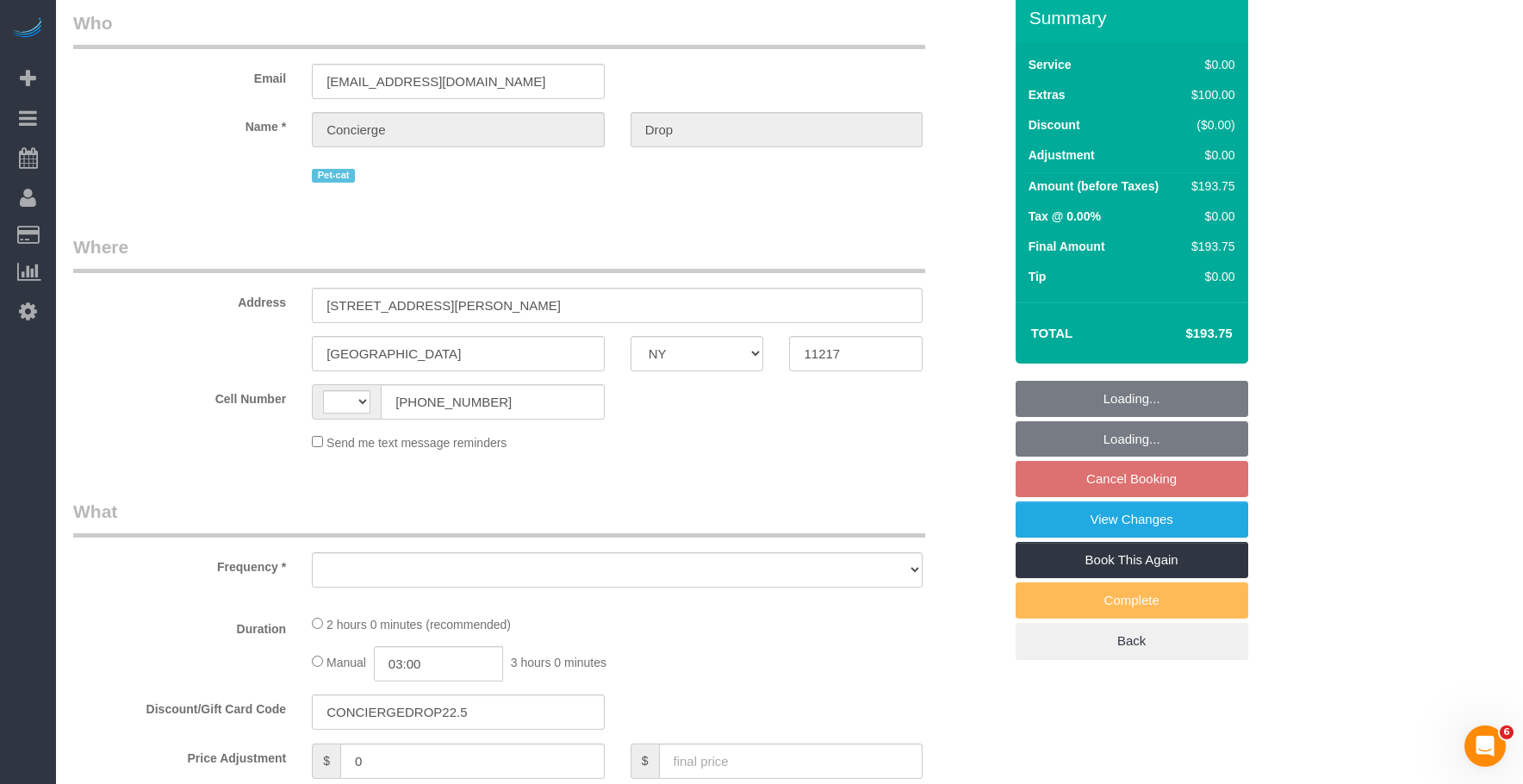
select select "number:89"
select select "number:90"
select select "number:14"
select select "number:5"
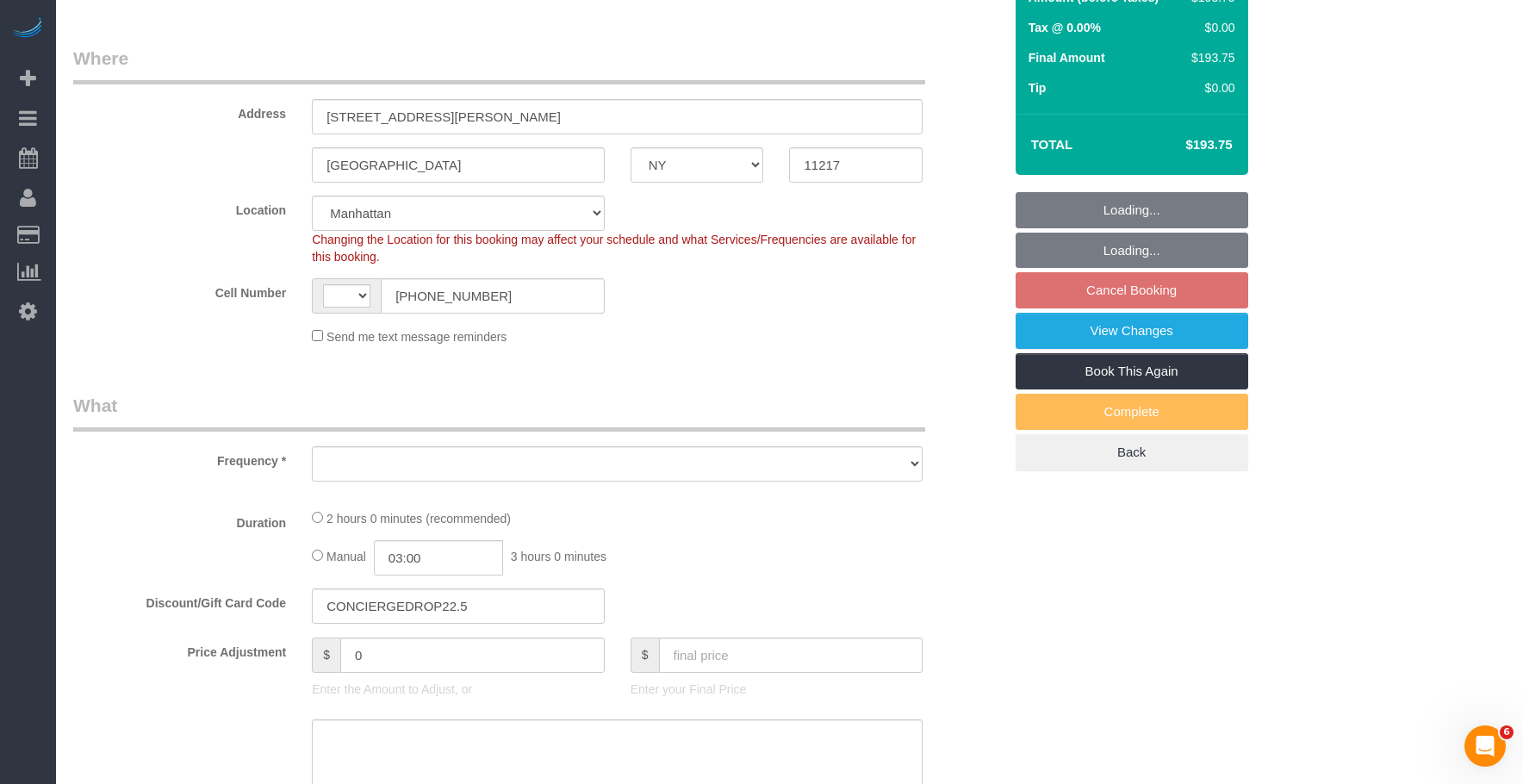
select select "object:812"
select select "string:stripe-pm_1RaQn24VGloSiKo7zeOF73Wj"
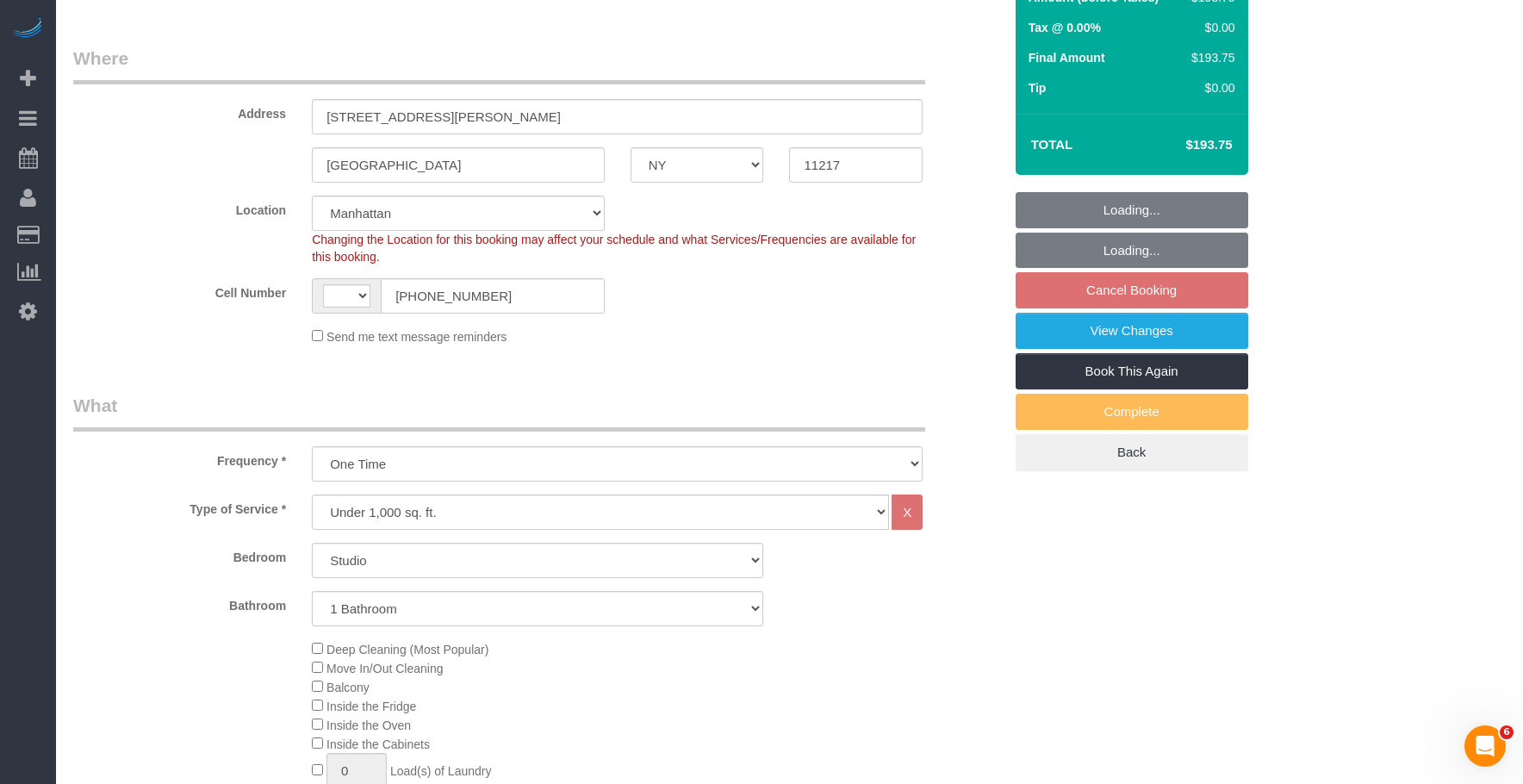
select select "string:US"
select select "spot8"
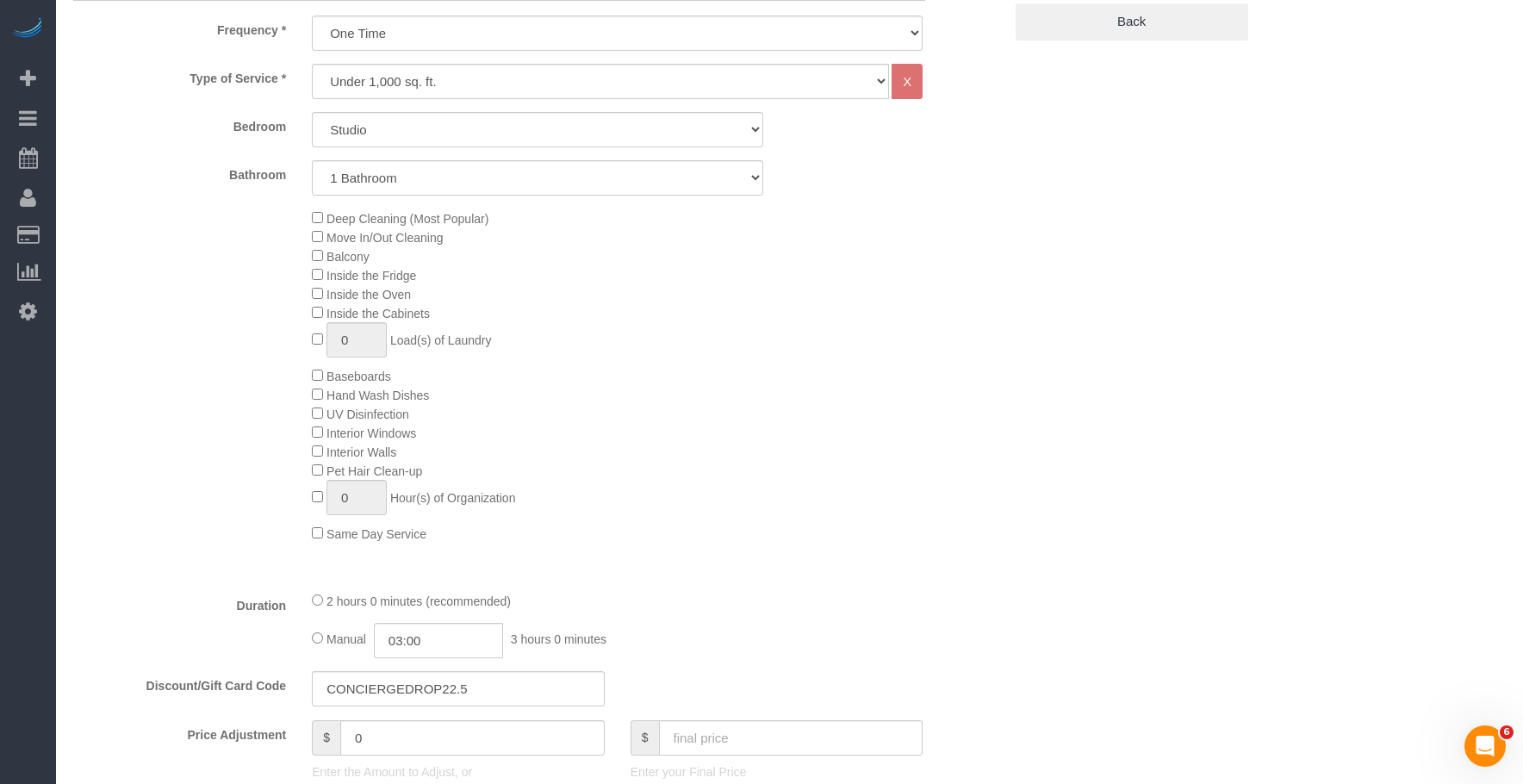
select select "object:1520"
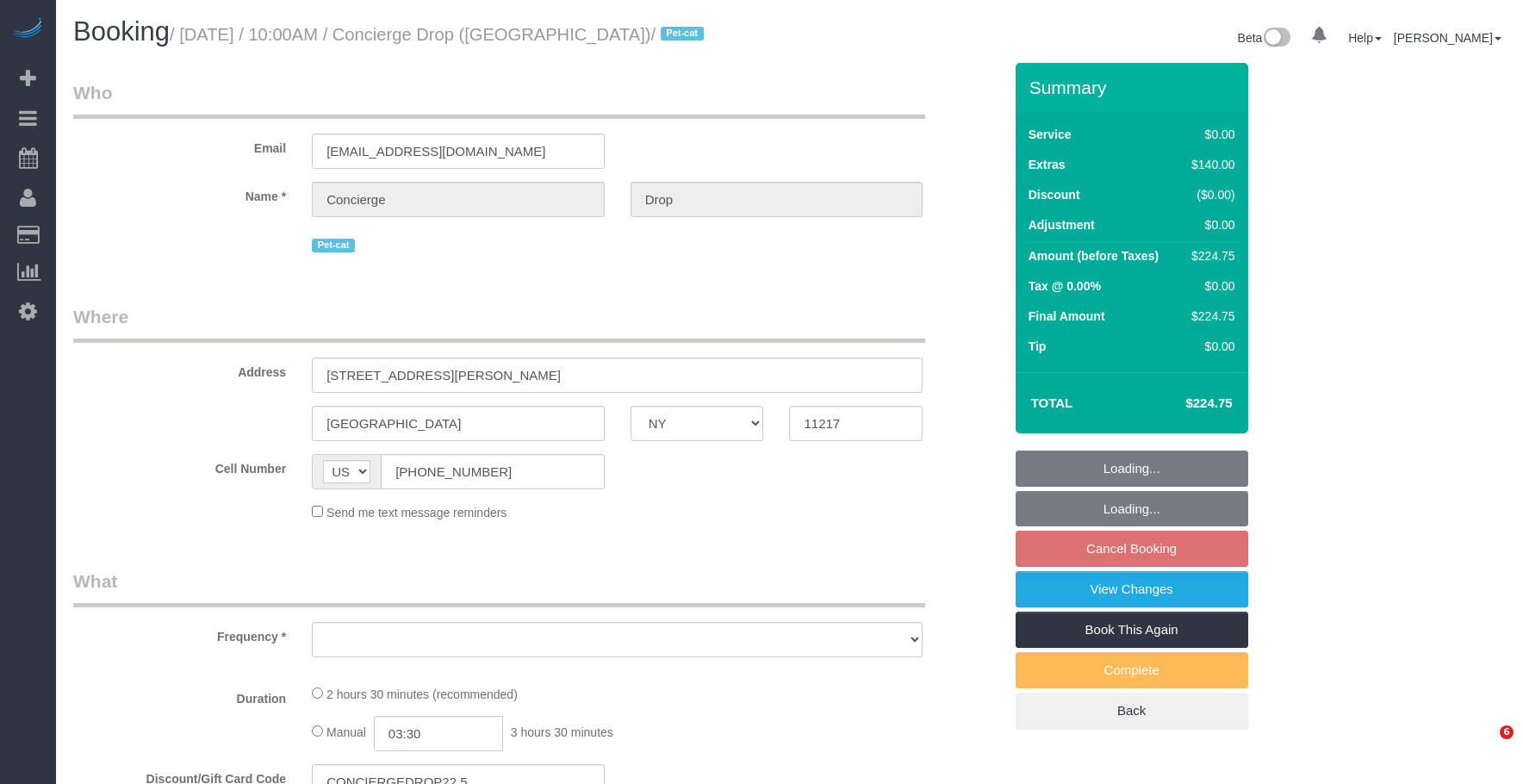
select select "NY"
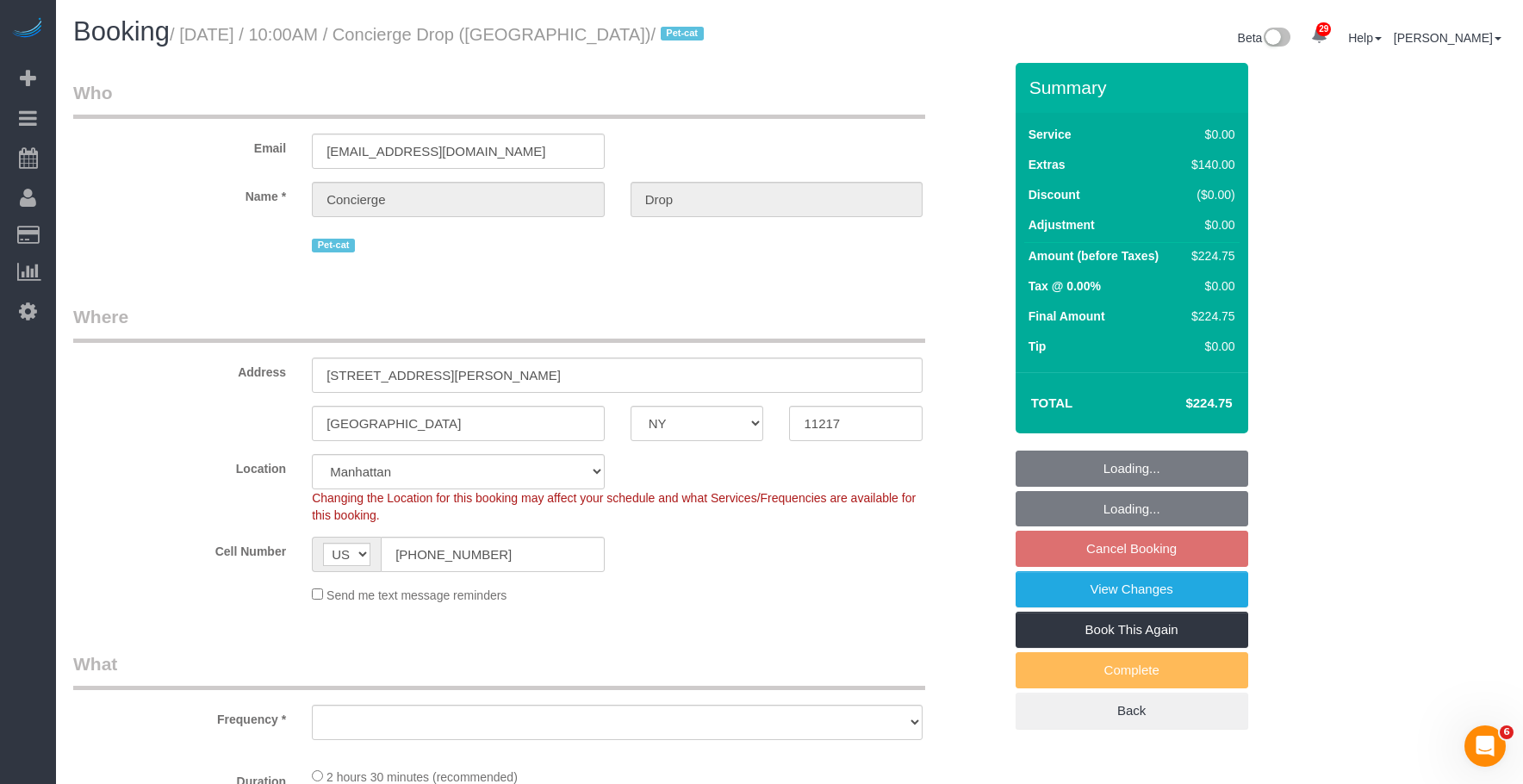
select select "string:stripe-pm_1RaQn24VGloSiKo7zeOF73Wj"
select select "object:811"
select select "spot2"
select select "number:89"
select select "number:90"
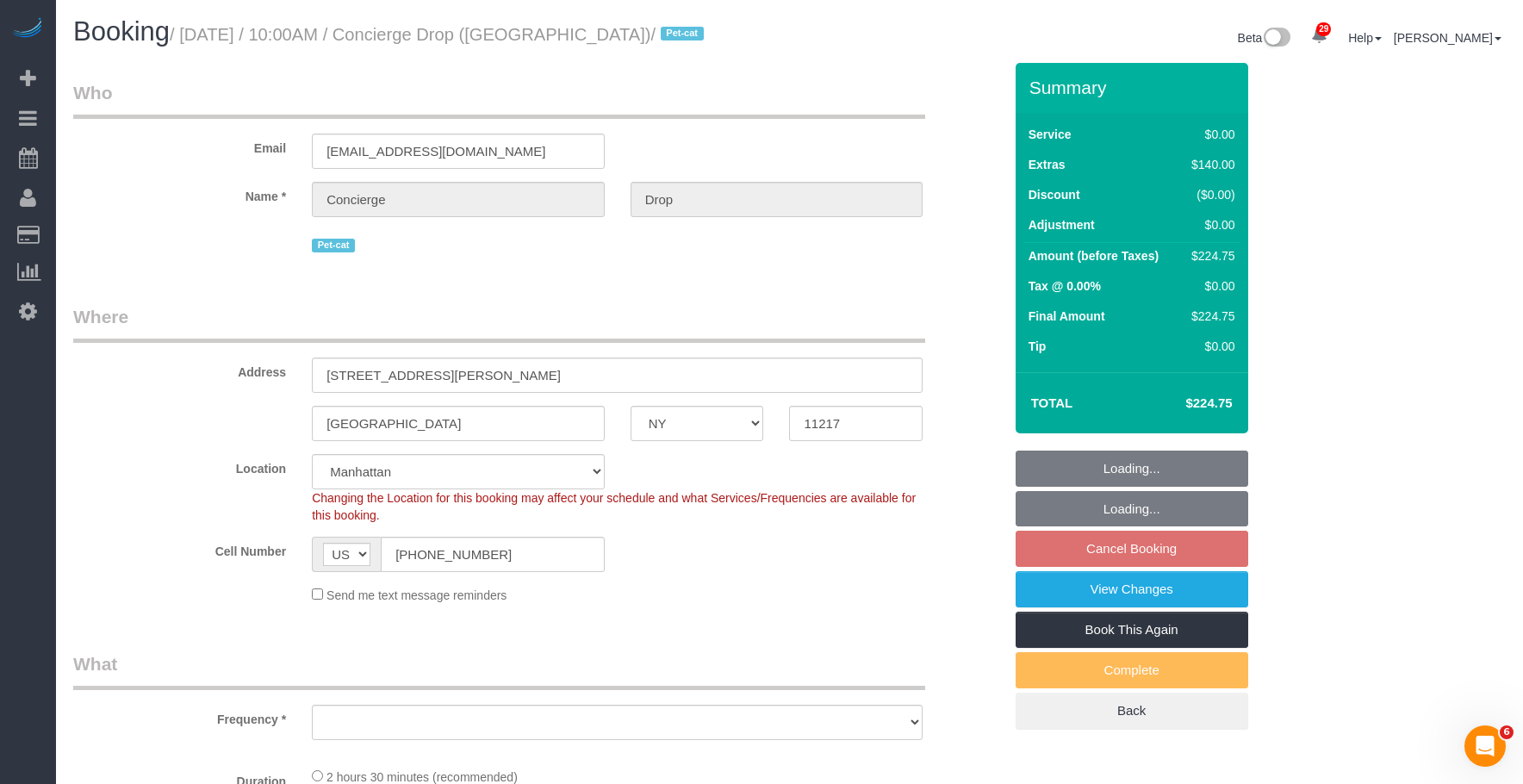
select select "number:15"
select select "number:5"
select select "object:1381"
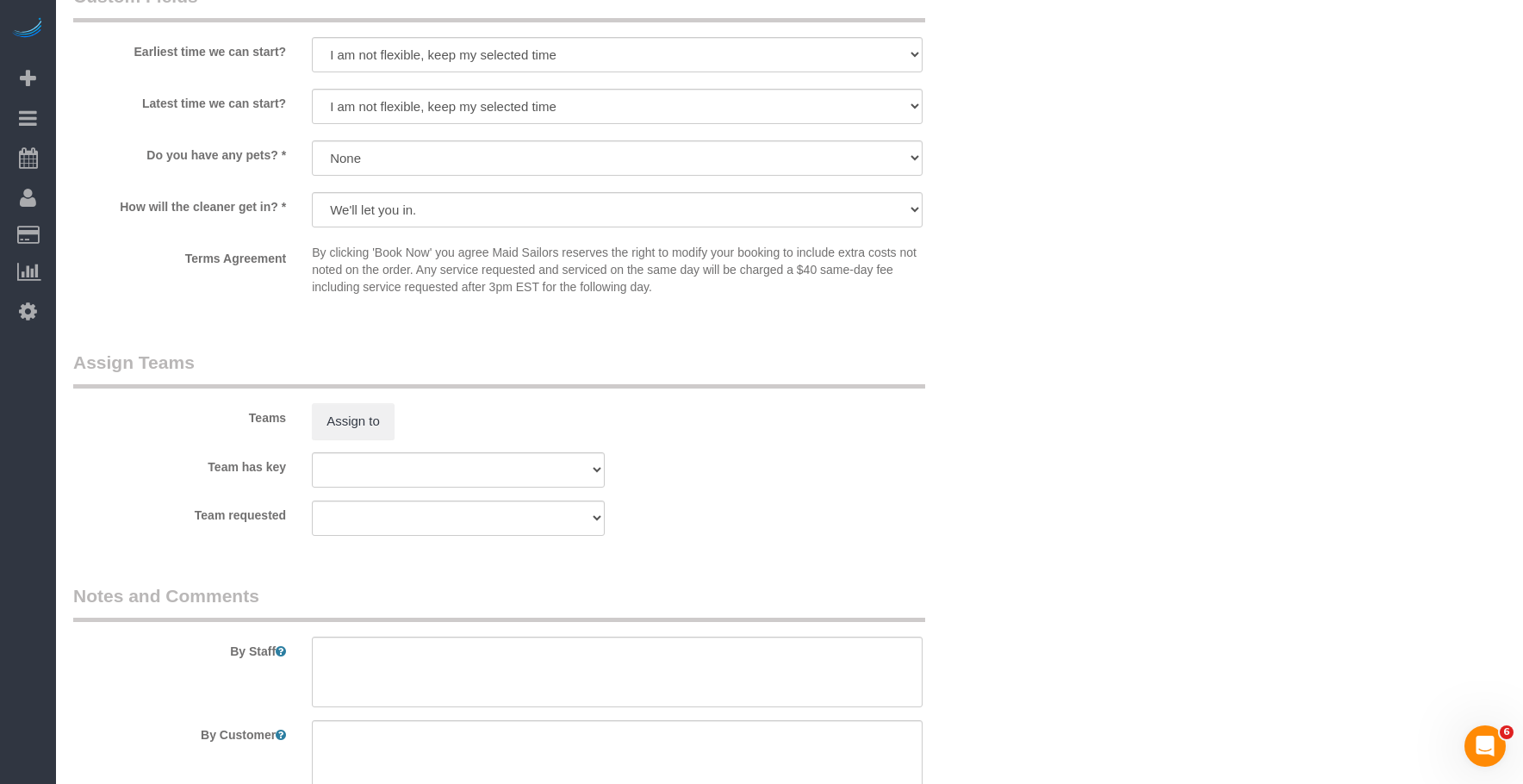
scroll to position [2015, 0]
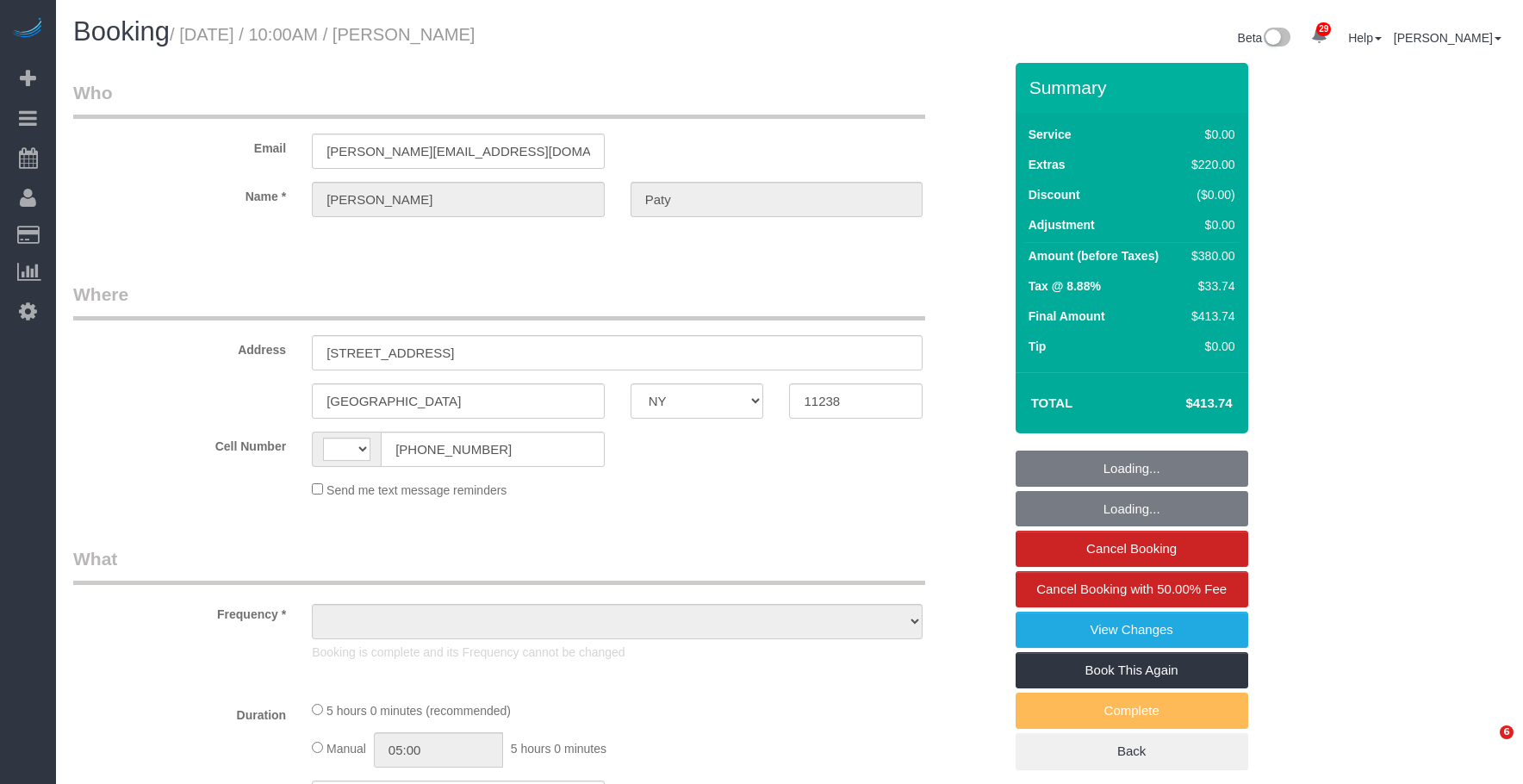
select select "NY"
select select "object:589"
select select "number:89"
select select "number:90"
select select "number:15"
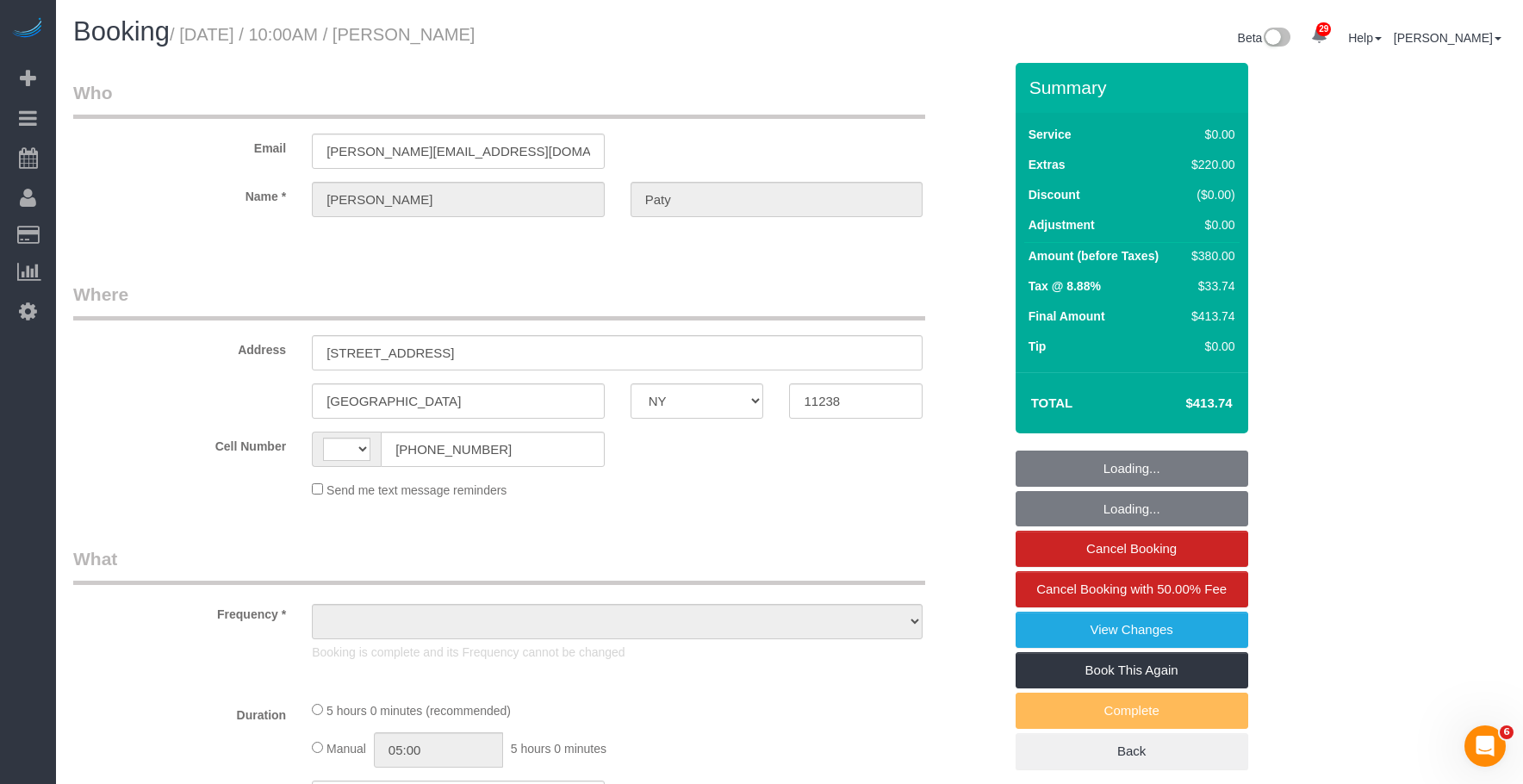
select select "number:5"
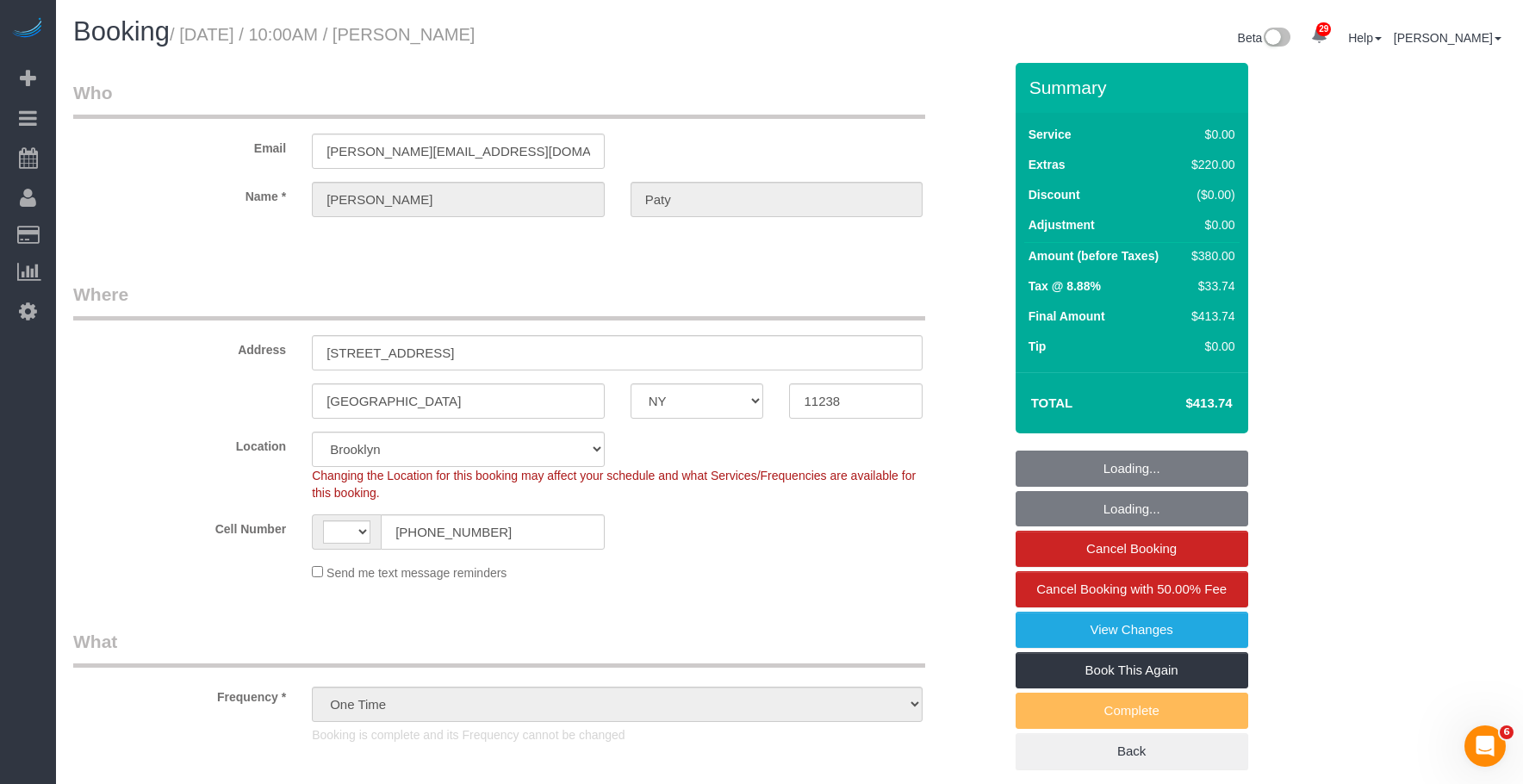
select select "object:740"
select select "string:US"
select select "string:stripe-pm_1PtyvG4VGloSiKo7BLZDAN62"
select select "spot1"
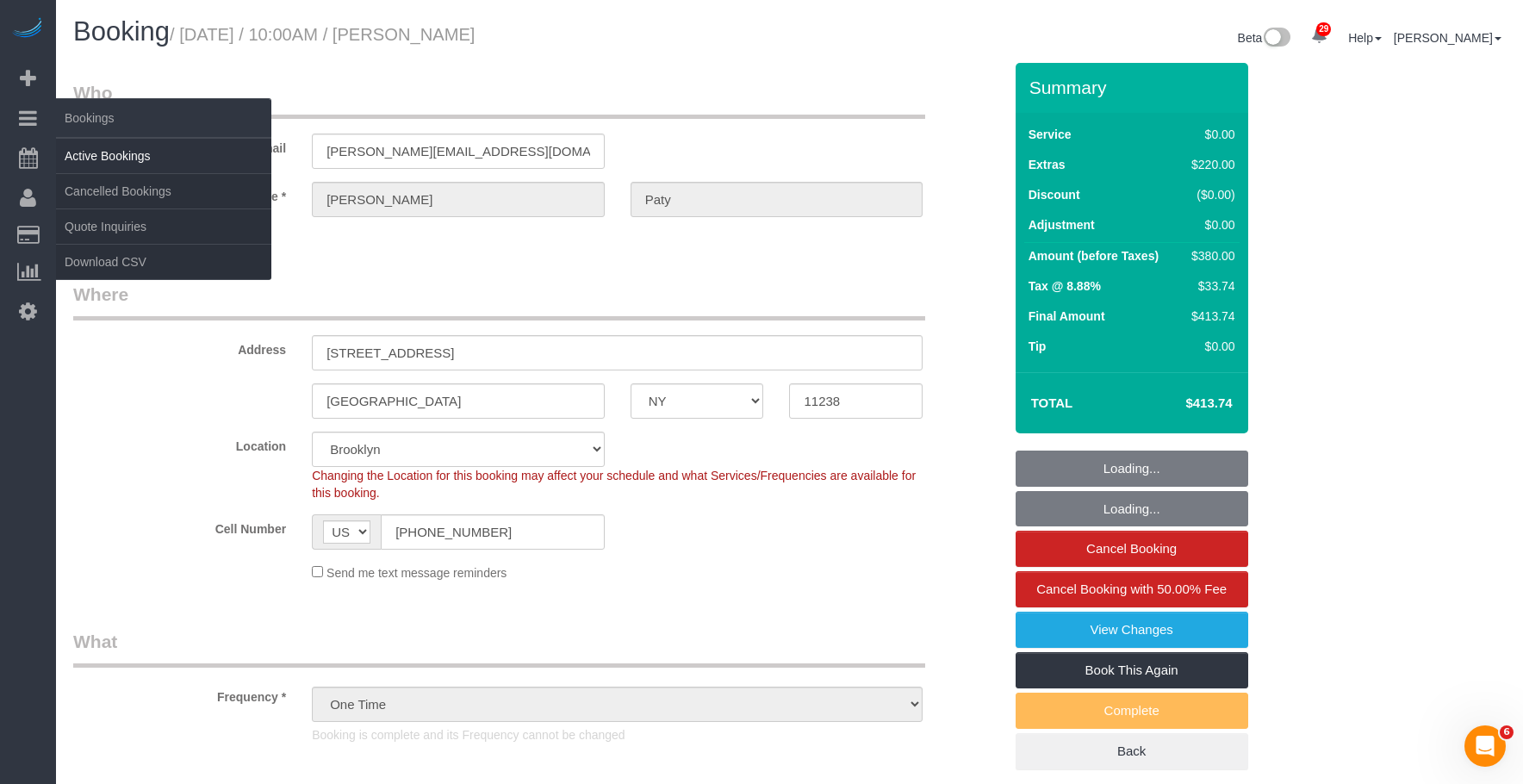
select select "1"
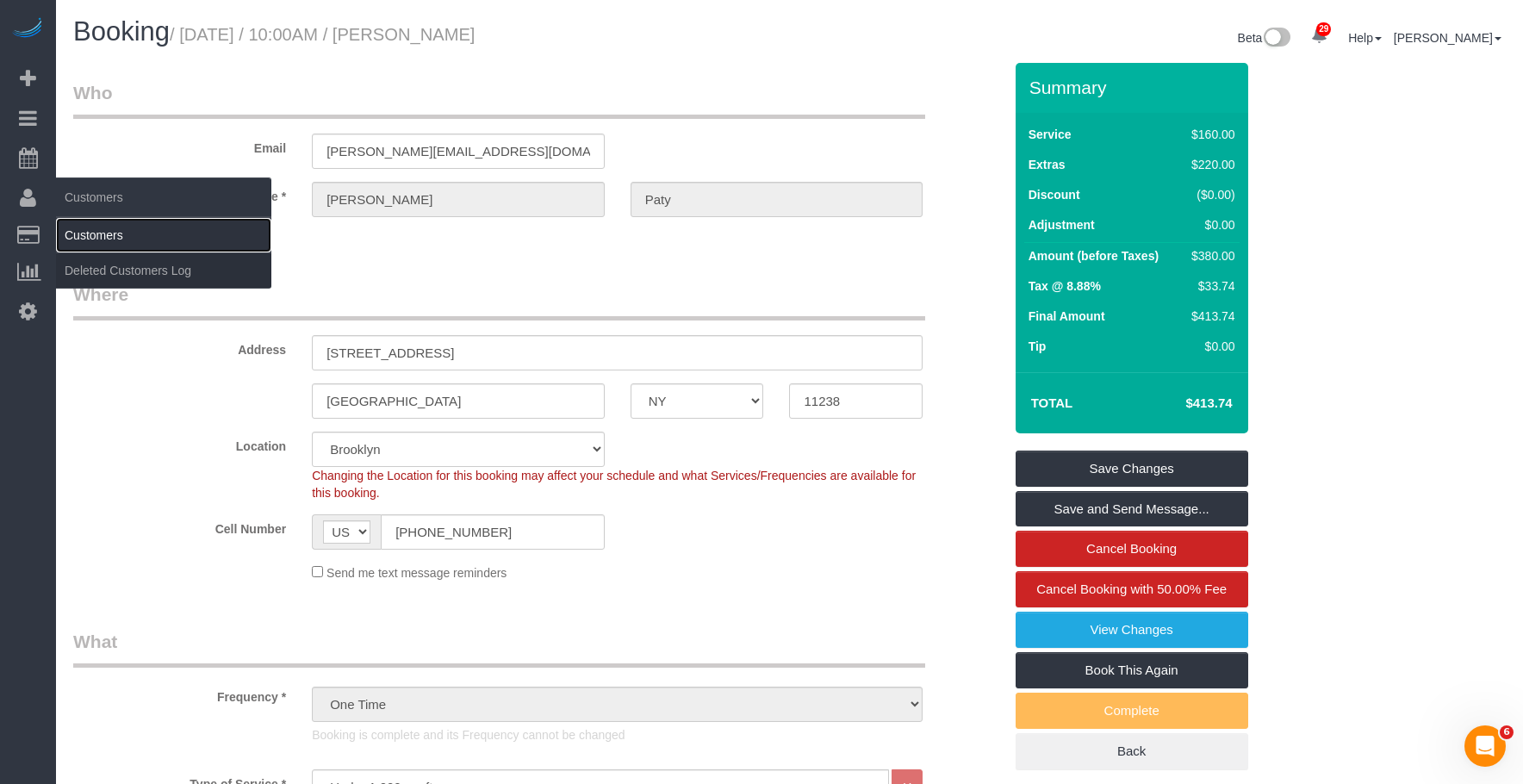
click at [91, 228] on link "Customers" at bounding box center [163, 235] width 215 height 35
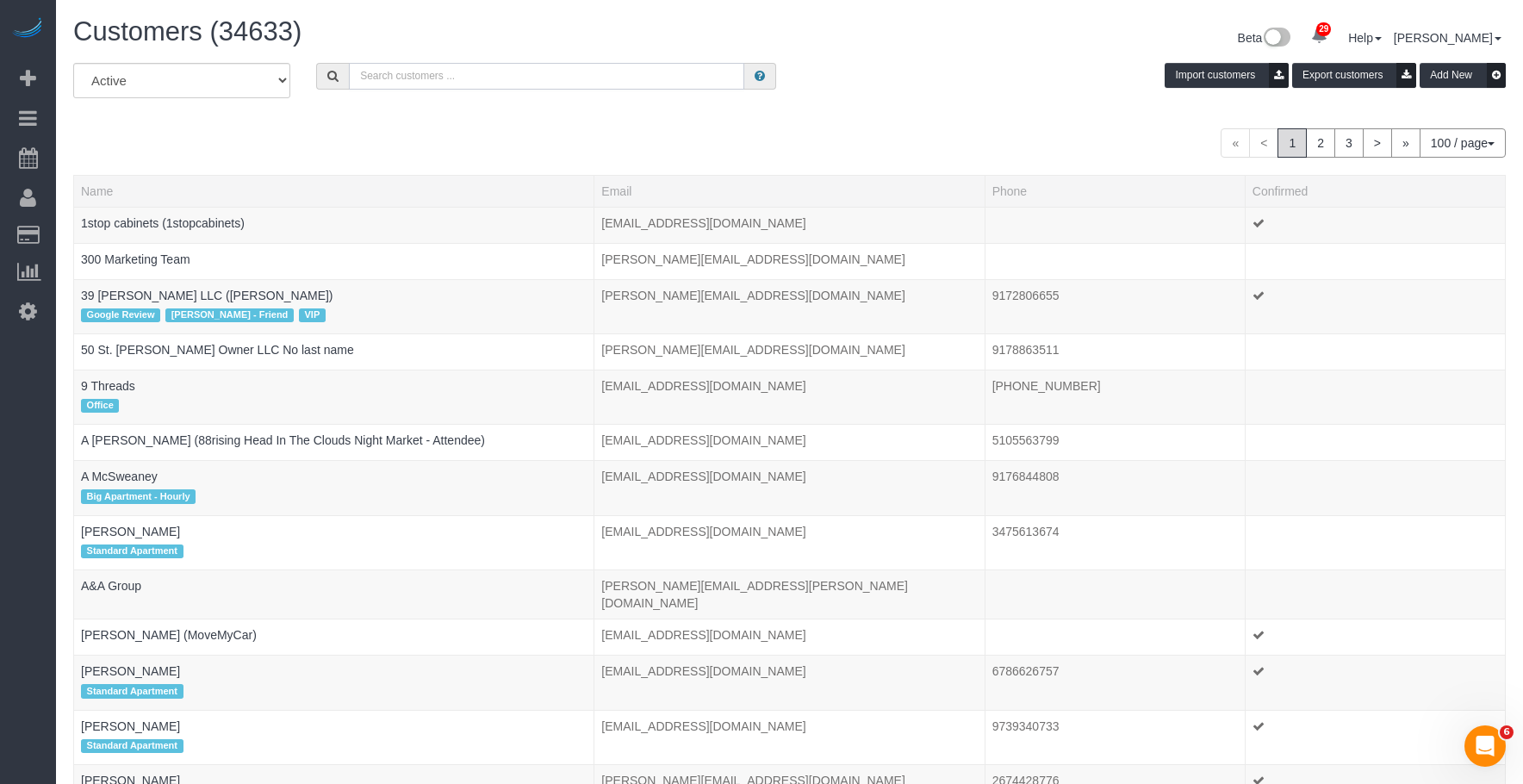
click at [522, 79] on input "text" at bounding box center [546, 75] width 395 height 27
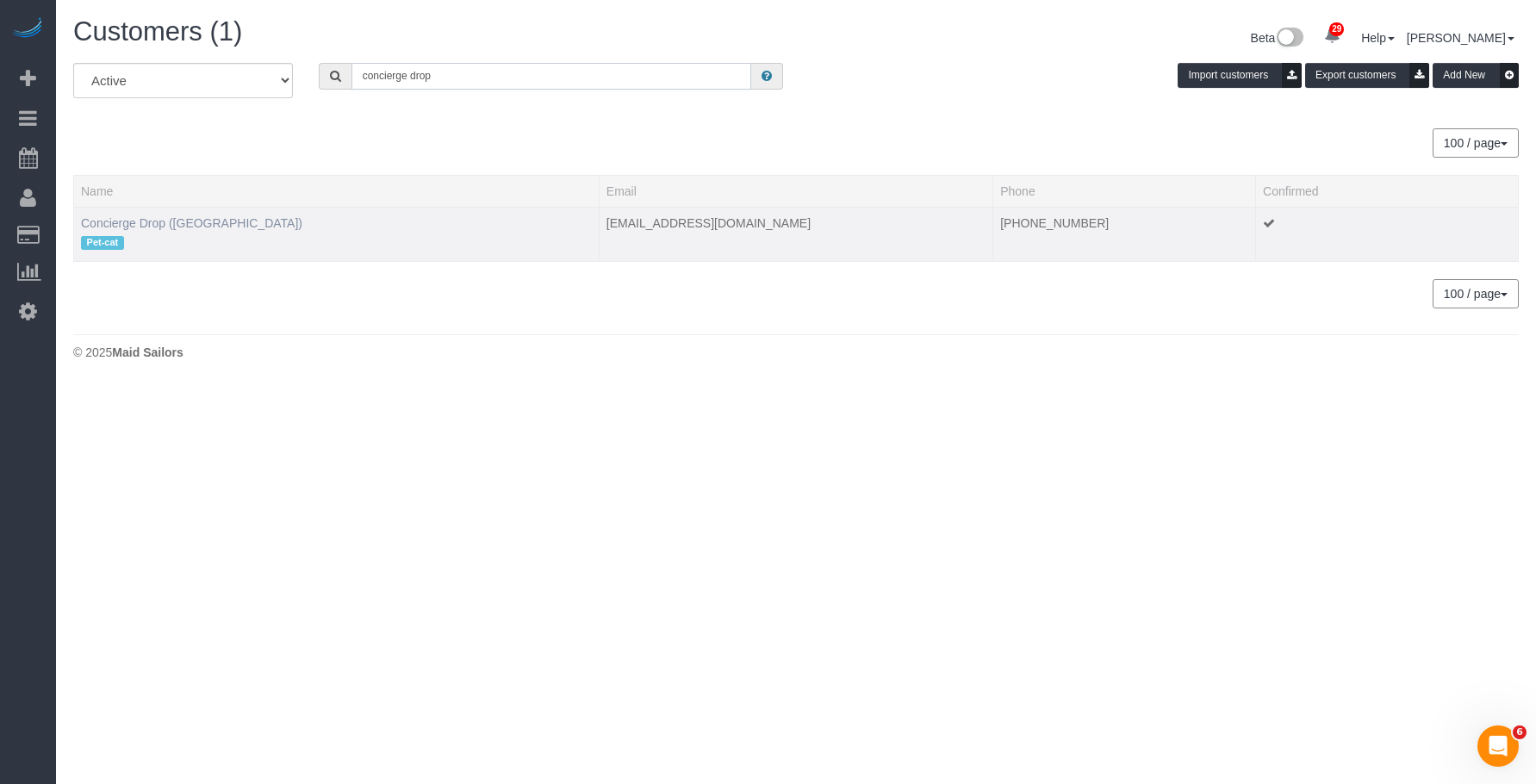
type input "concierge drop"
click at [177, 225] on link "Concierge Drop (NYC)" at bounding box center [192, 223] width 221 height 14
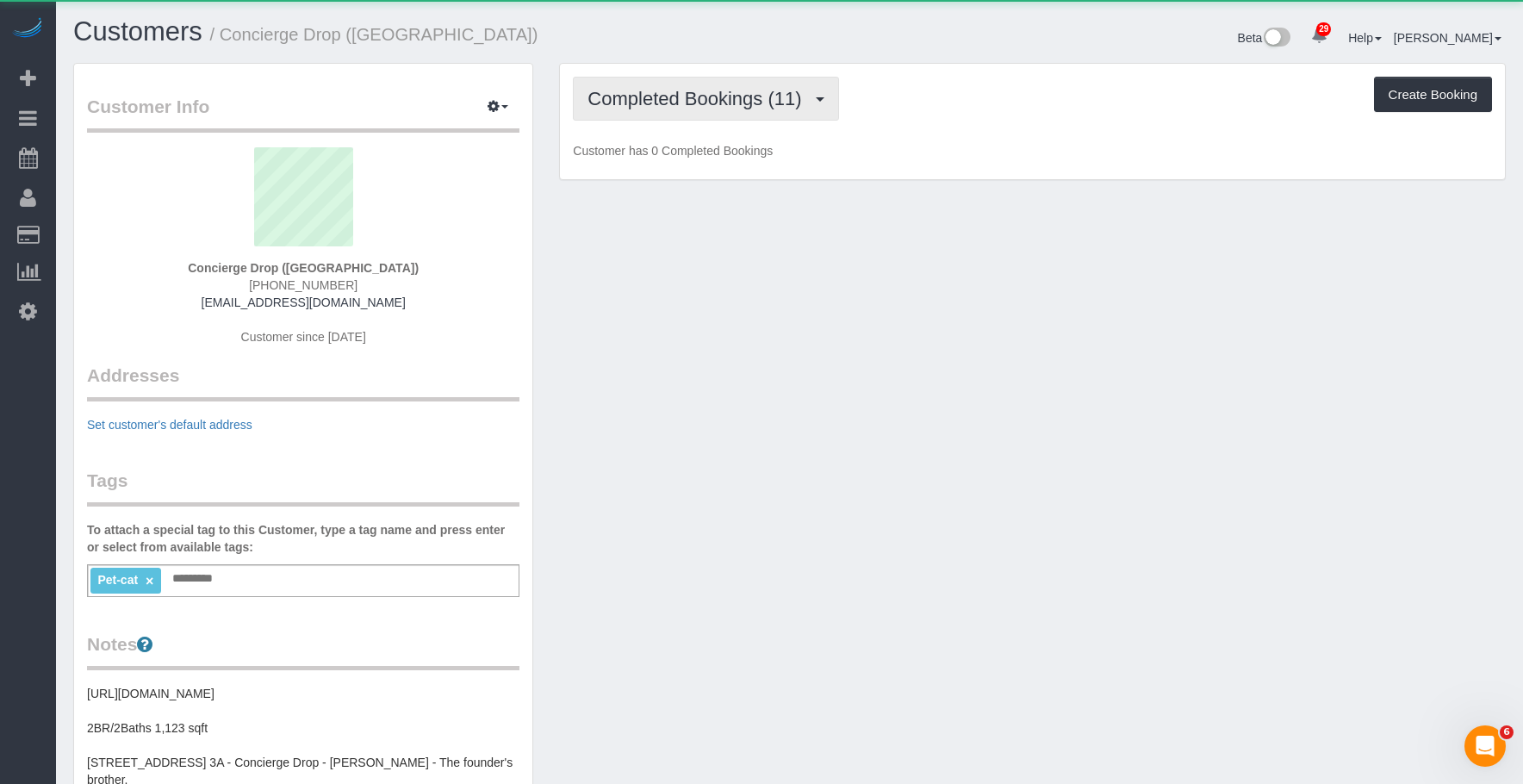
drag, startPoint x: 674, startPoint y: 93, endPoint x: 643, endPoint y: 147, distance: 62.3
click at [671, 94] on span "Completed Bookings (11)" at bounding box center [699, 99] width 222 height 22
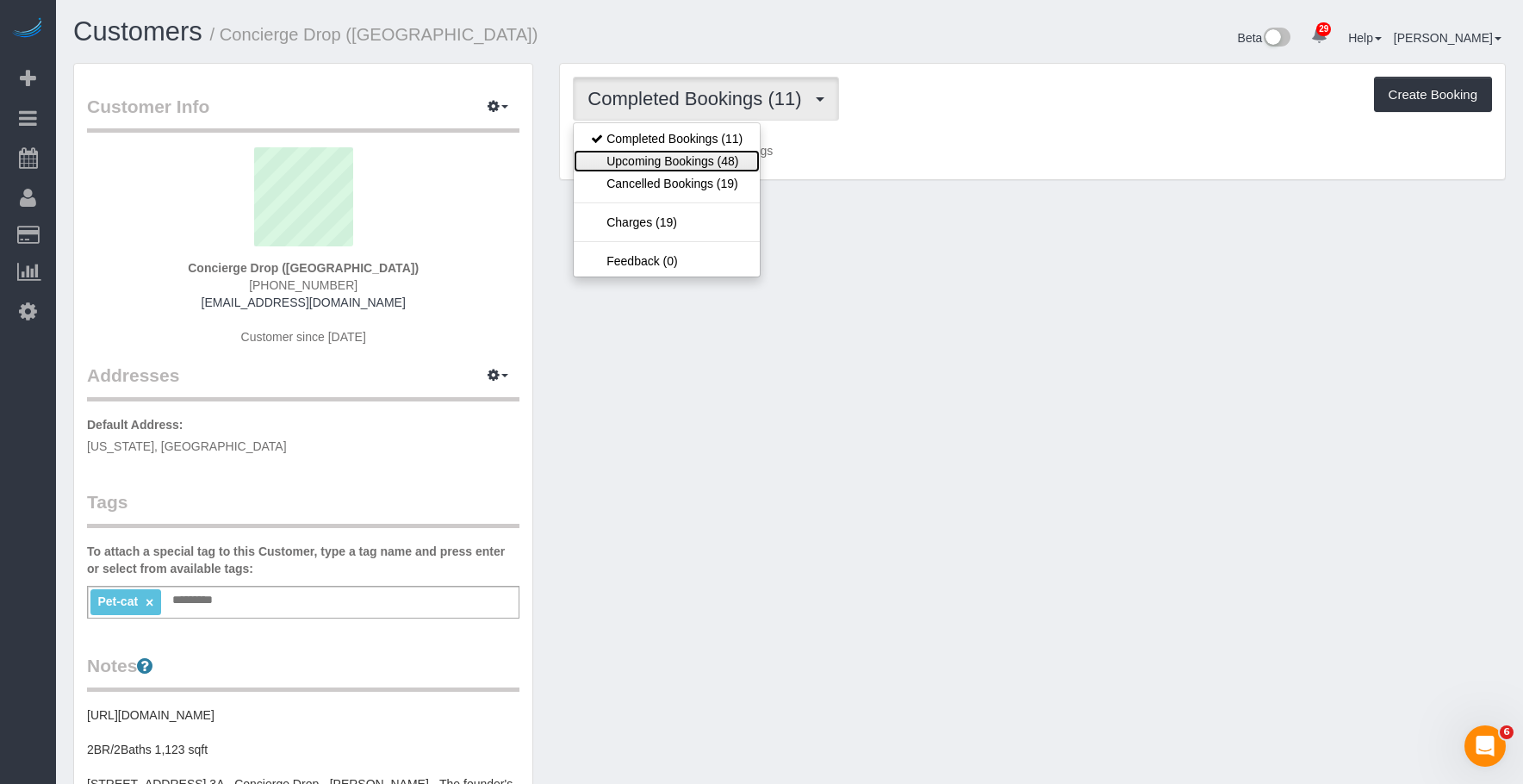
click at [642, 153] on link "Upcoming Bookings (48)" at bounding box center [666, 161] width 186 height 23
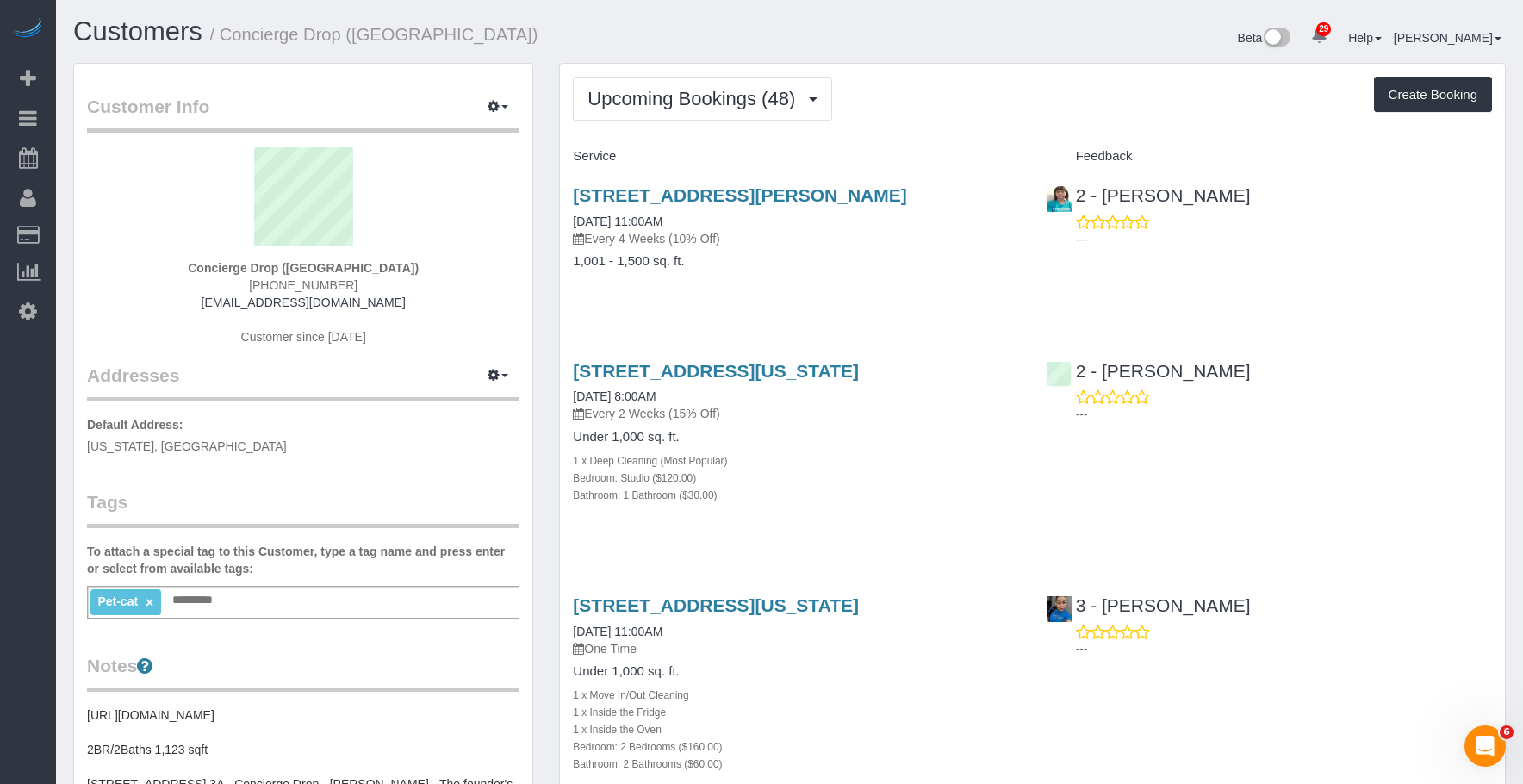
click at [912, 101] on div "Upcoming Bookings (48) Completed Bookings (11) Upcoming Bookings (48) Cancelled…" at bounding box center [1033, 98] width 919 height 44
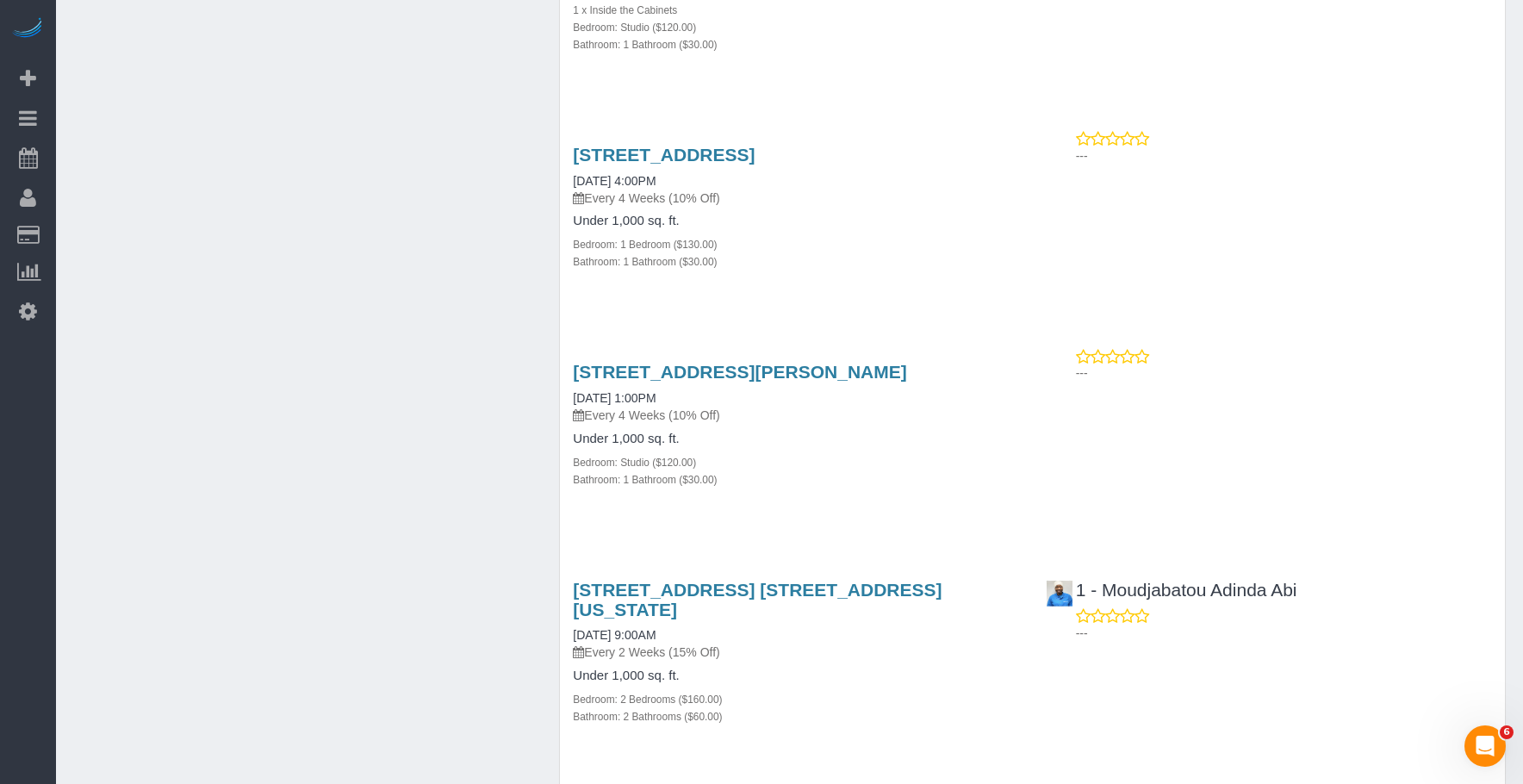
click at [814, 470] on div "Bedroom: Studio ($120.00)" at bounding box center [796, 461] width 447 height 17
click at [703, 381] on link "20 Rockwell Pl, 1919, Brooklyn, NY 11201" at bounding box center [740, 372] width 334 height 20
drag, startPoint x: 929, startPoint y: 396, endPoint x: 992, endPoint y: 277, distance: 134.6
copy link "20 Rockwell Pl, 1919, Brooklyn, NY 11201"
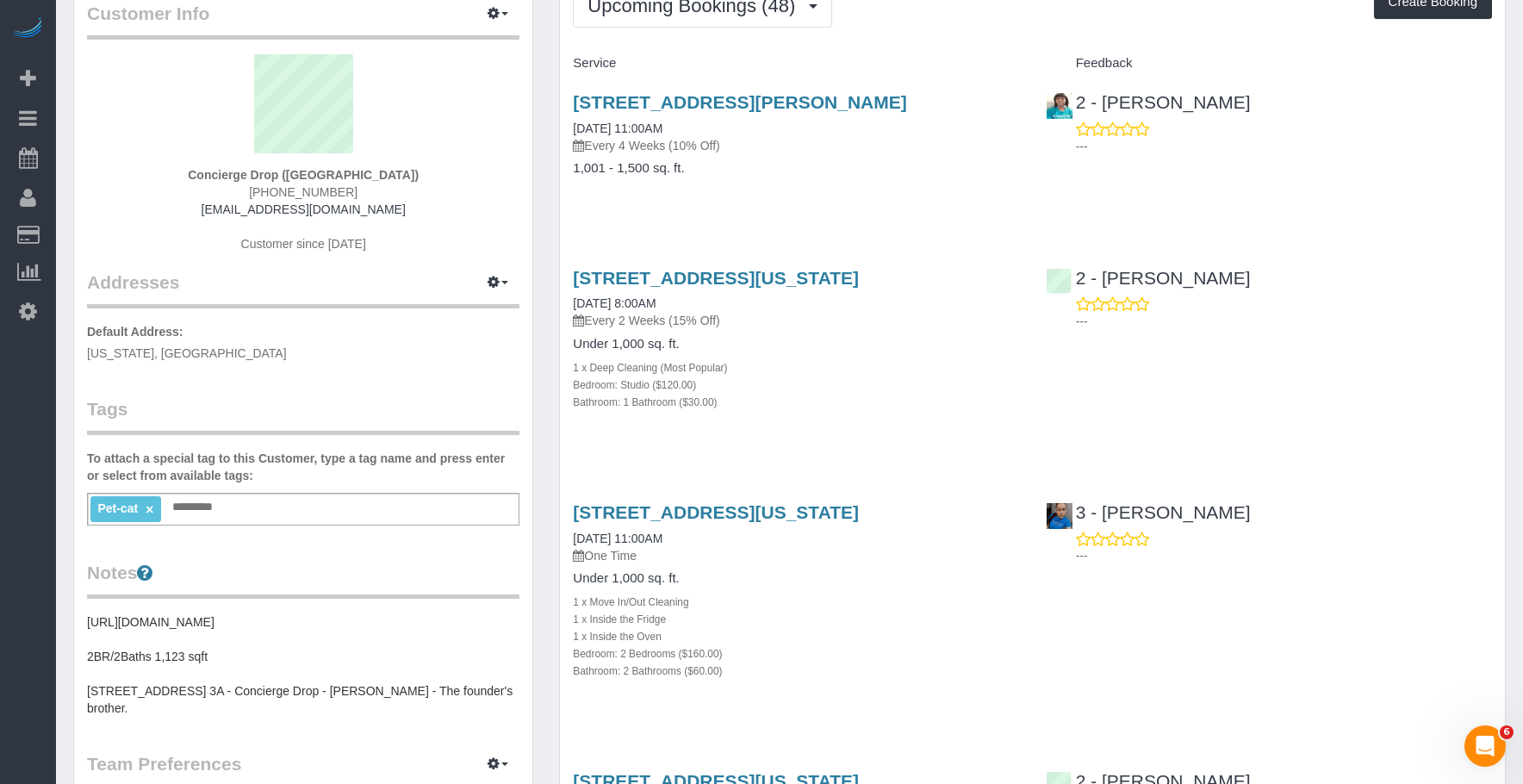
scroll to position [0, 0]
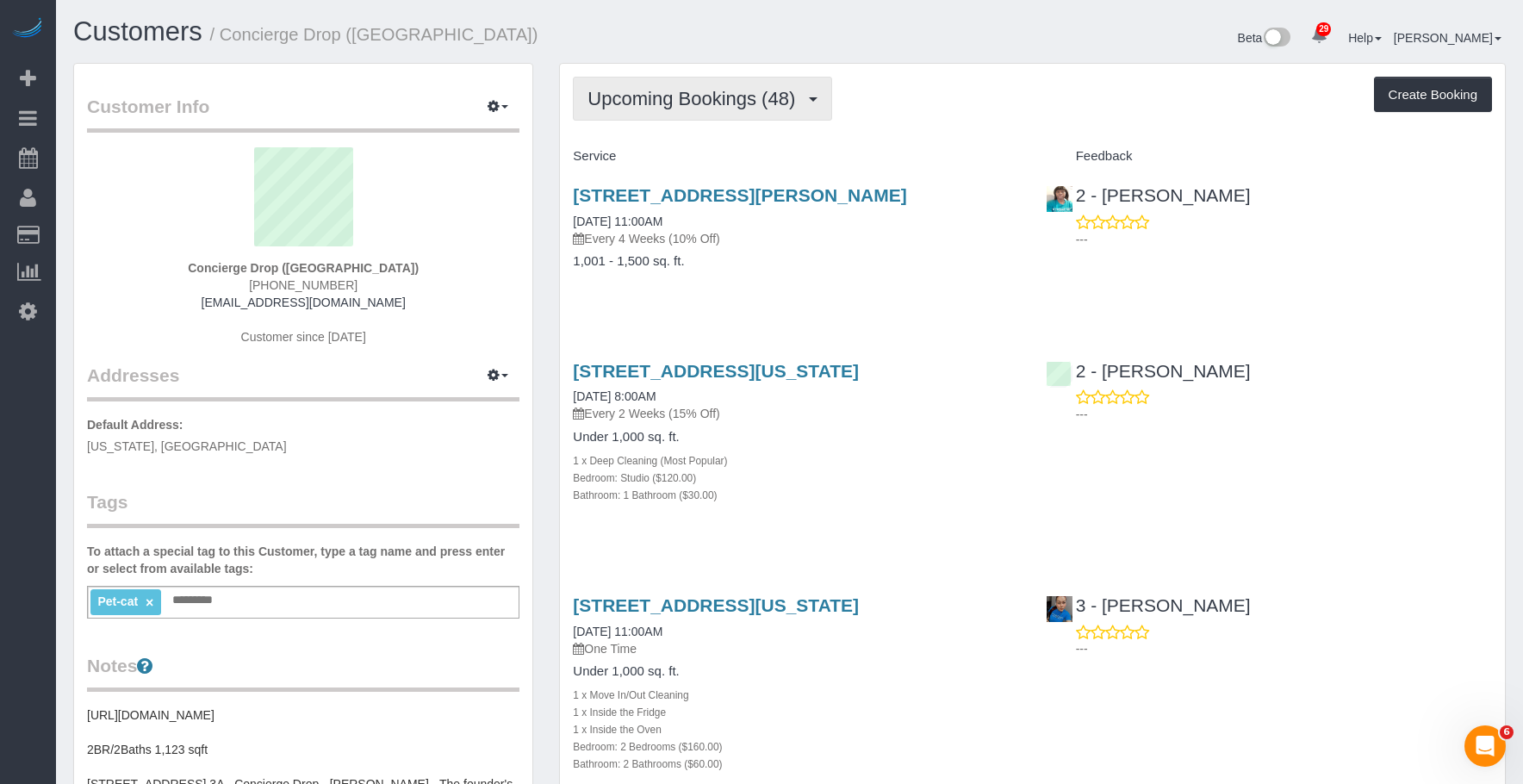
drag, startPoint x: 740, startPoint y: 93, endPoint x: 700, endPoint y: 133, distance: 56.6
click at [739, 94] on span "Upcoming Bookings (48)" at bounding box center [696, 99] width 216 height 22
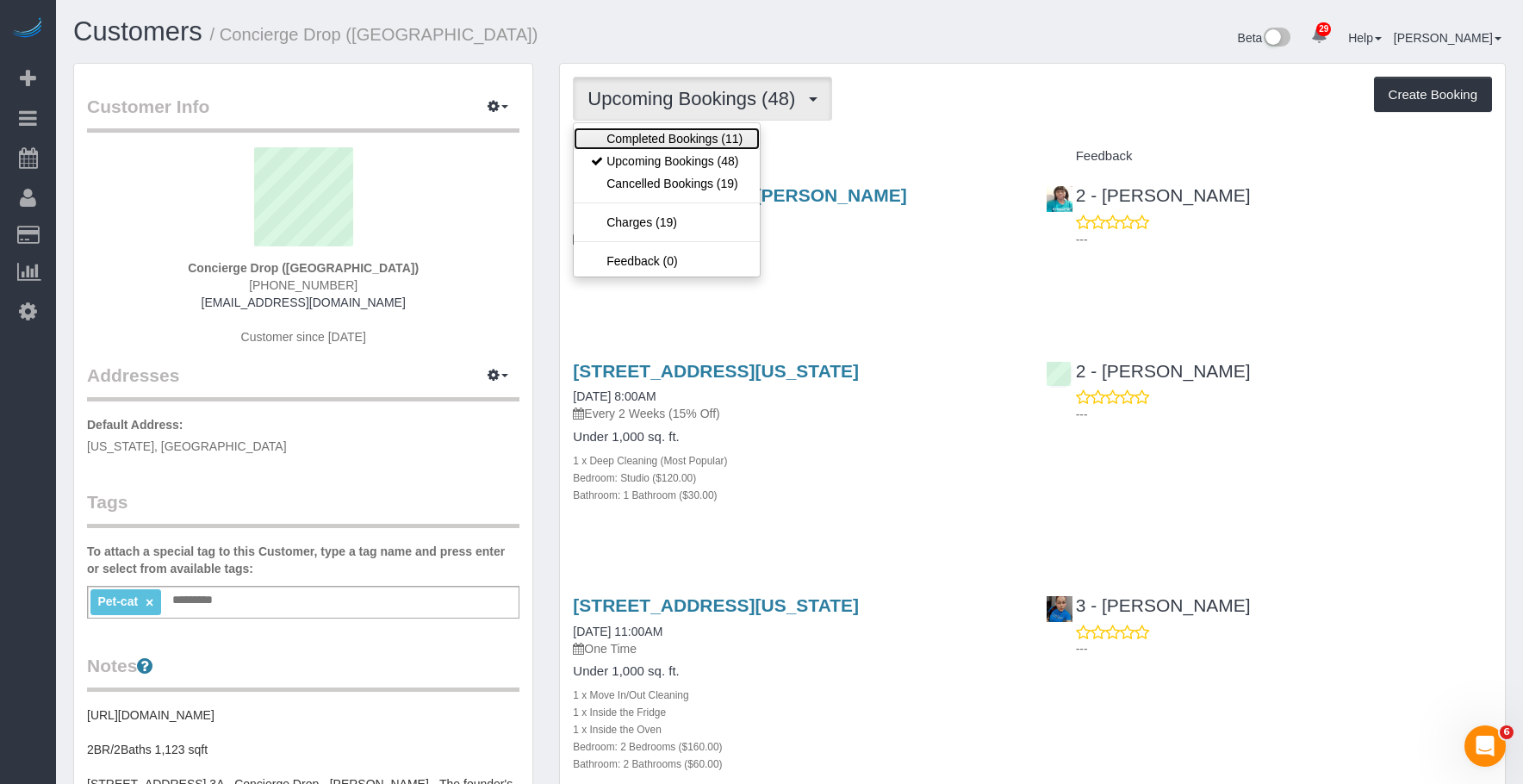
click at [695, 131] on link "Completed Bookings (11)" at bounding box center [666, 138] width 186 height 23
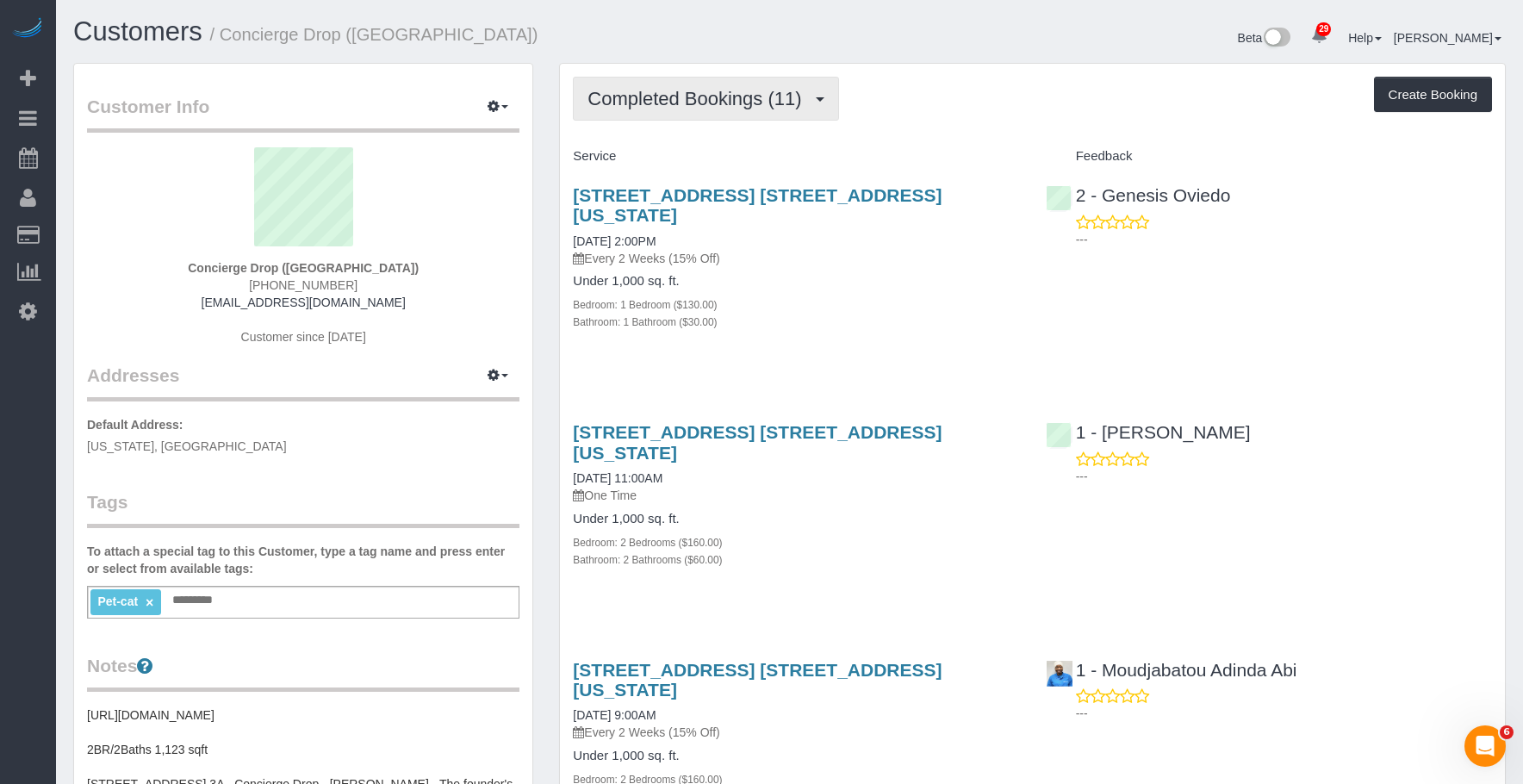
click at [690, 91] on span "Completed Bookings (11)" at bounding box center [699, 99] width 222 height 22
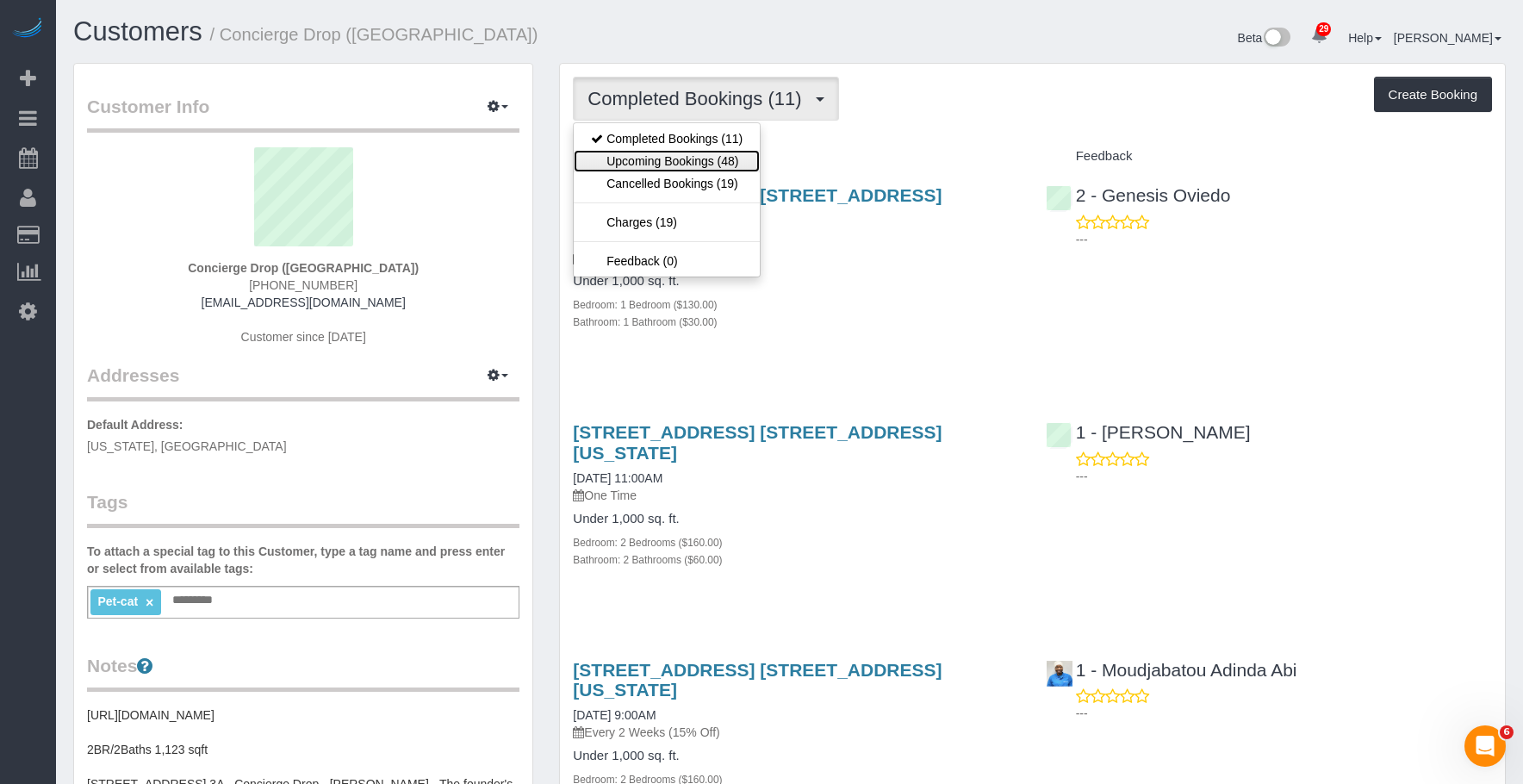
click at [687, 164] on link "Upcoming Bookings (48)" at bounding box center [666, 161] width 186 height 23
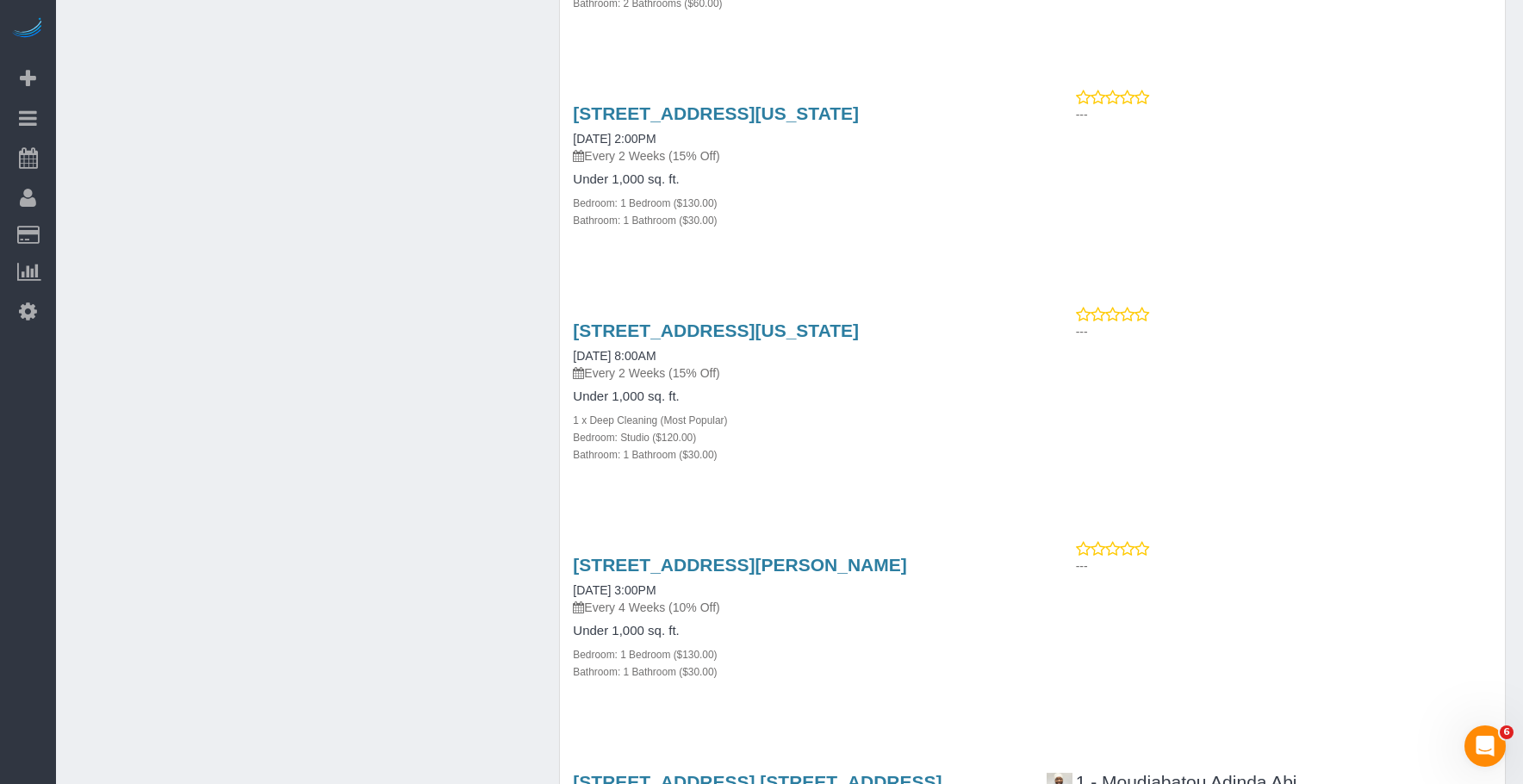
scroll to position [2480, 0]
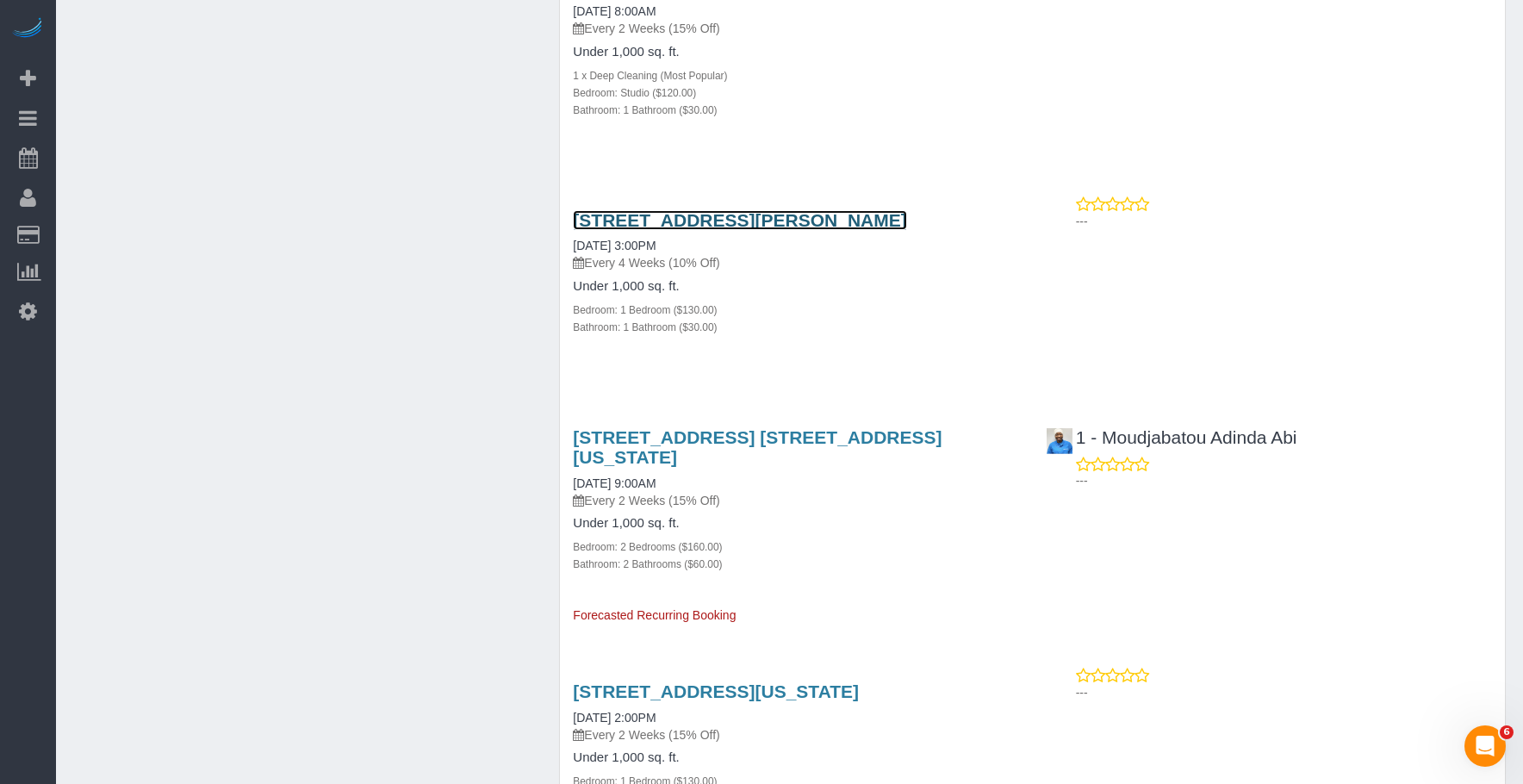
click at [747, 210] on link "20 Rockwell Pl, 1912, Brooklyn, NY 11201" at bounding box center [740, 220] width 334 height 20
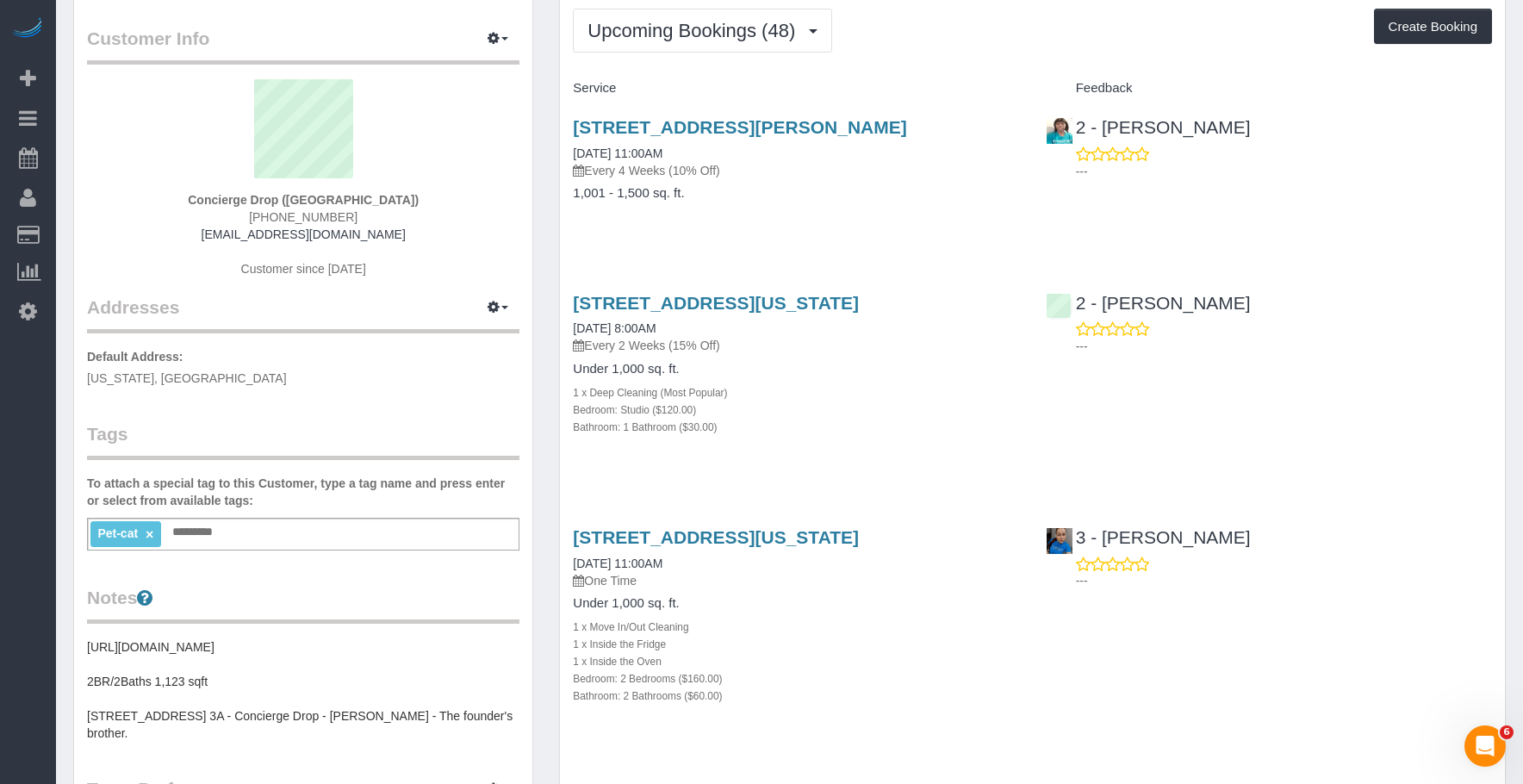
scroll to position [0, 0]
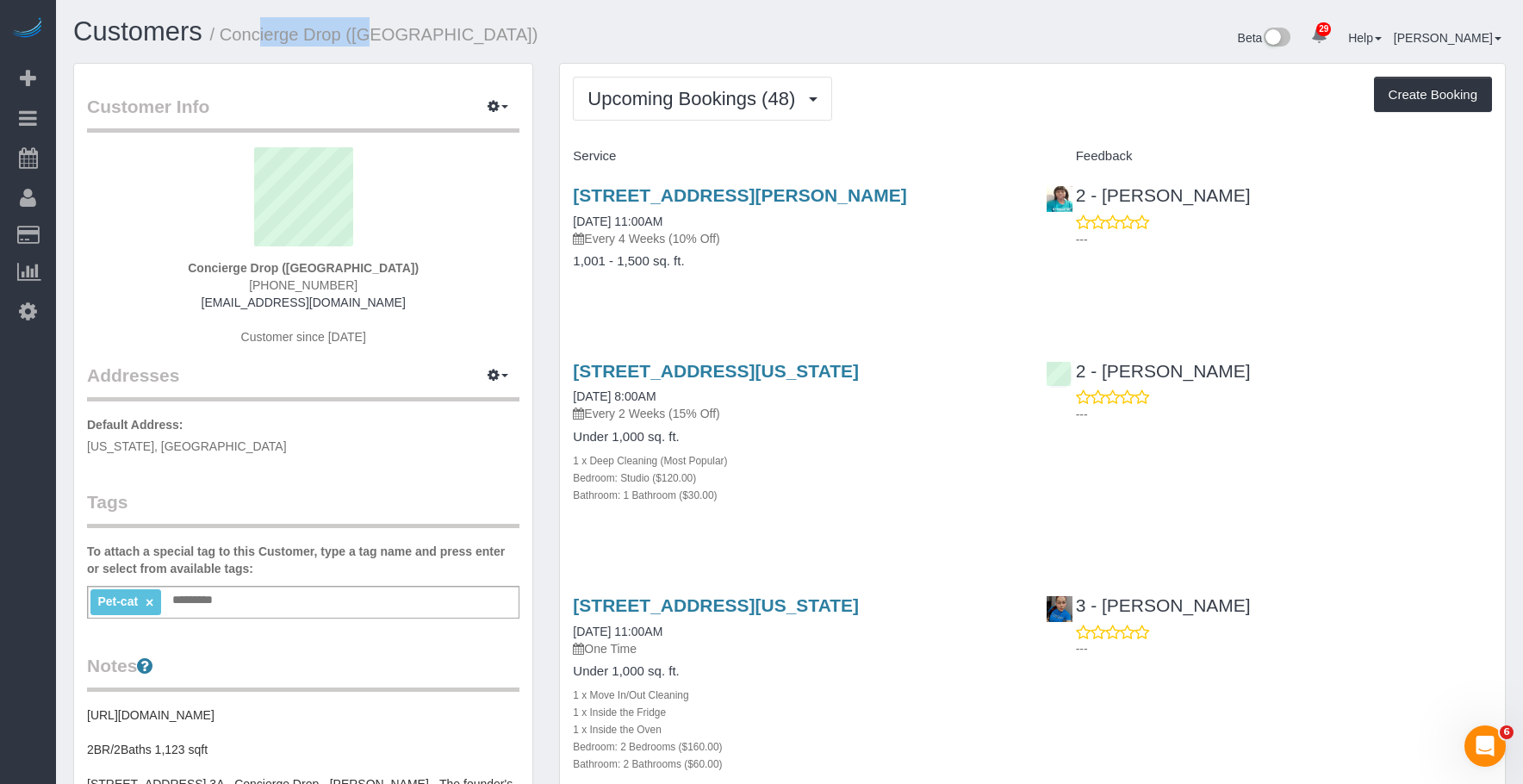
drag, startPoint x: 228, startPoint y: 38, endPoint x: 343, endPoint y: 36, distance: 115.0
click at [343, 36] on small "/ Concierge Drop (NYC)" at bounding box center [374, 34] width 329 height 19
copy small "Concierge Drop"
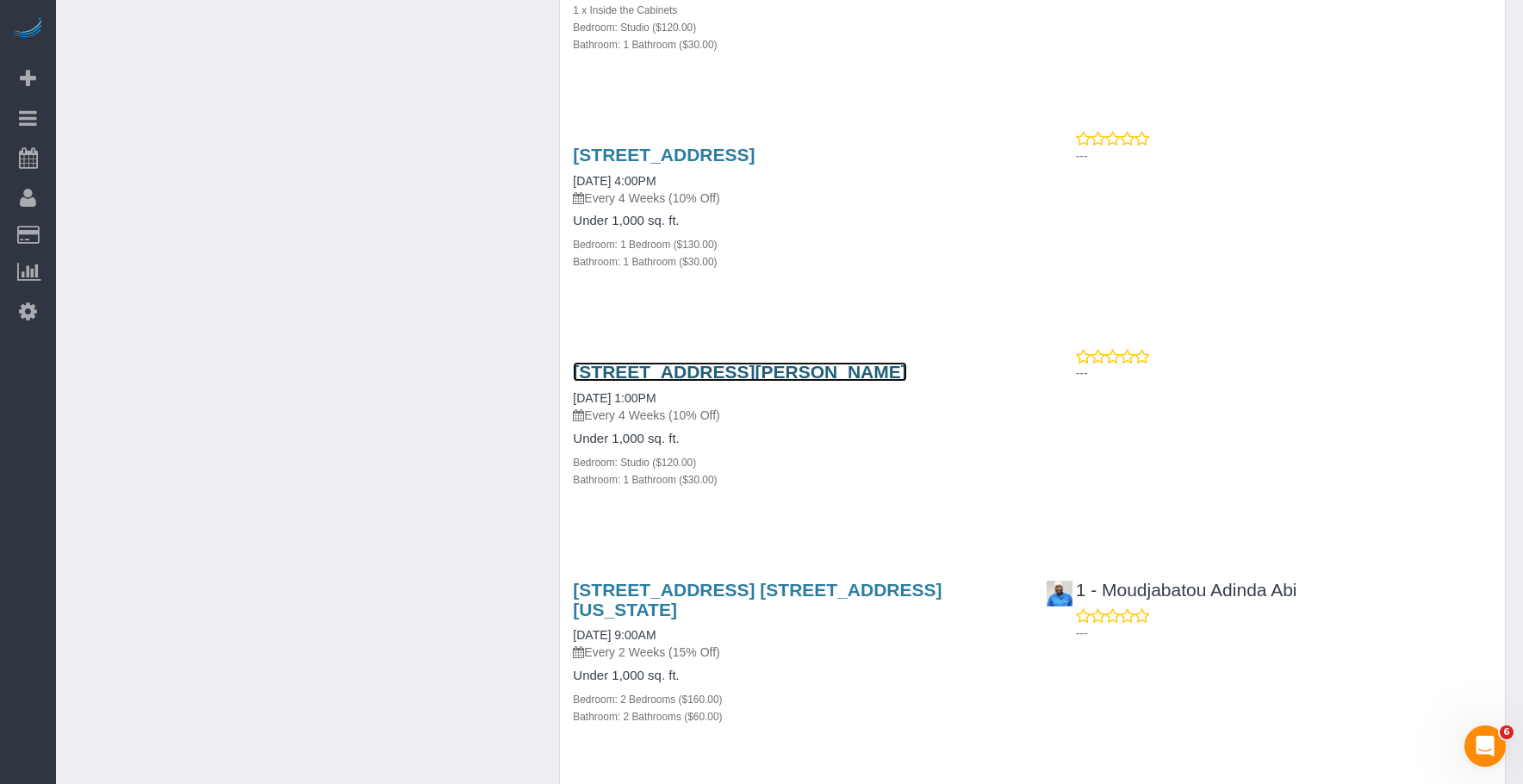
click at [878, 381] on link "20 Rockwell Pl, 1919, Brooklyn, NY 11201" at bounding box center [740, 372] width 334 height 20
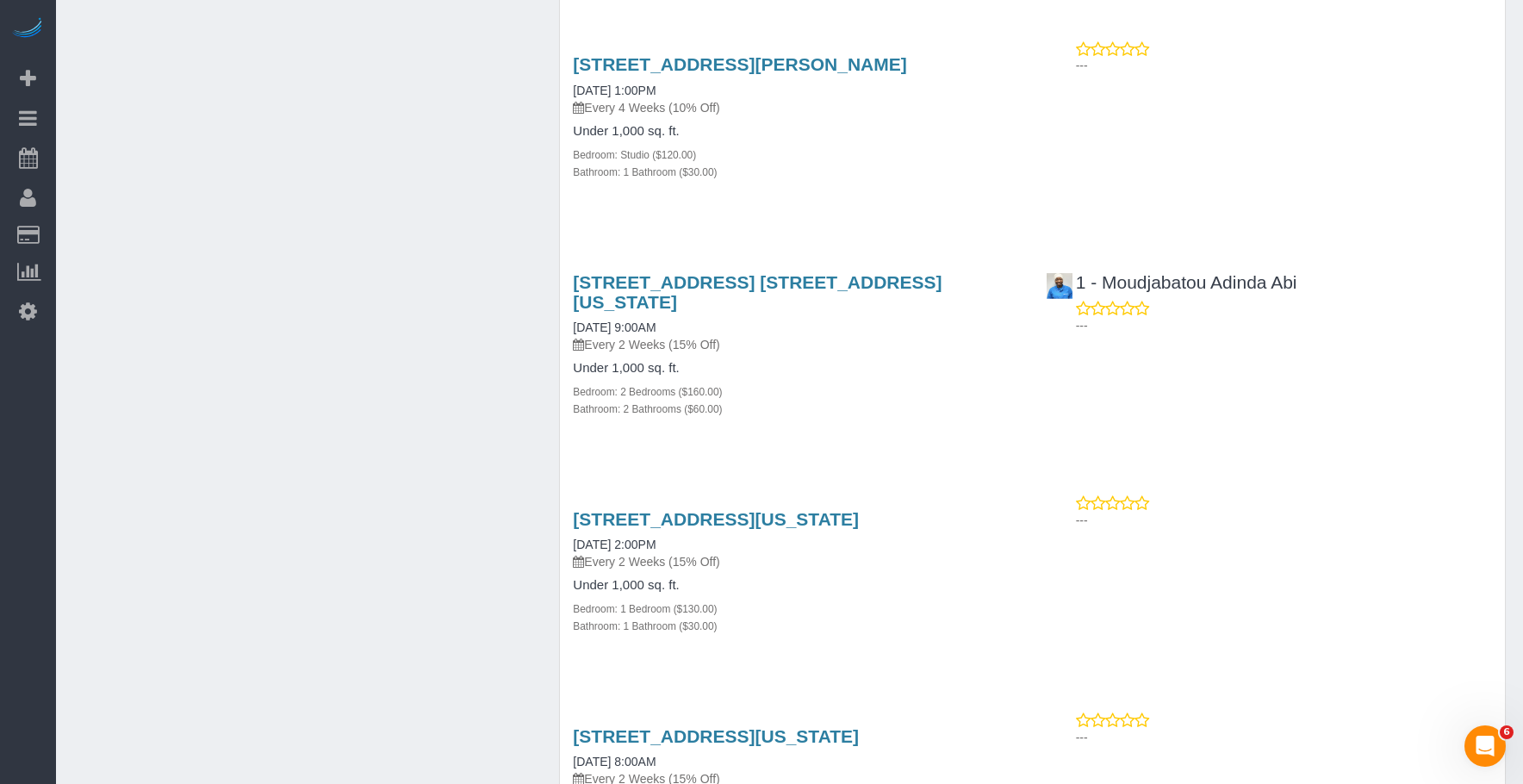
scroll to position [954, 0]
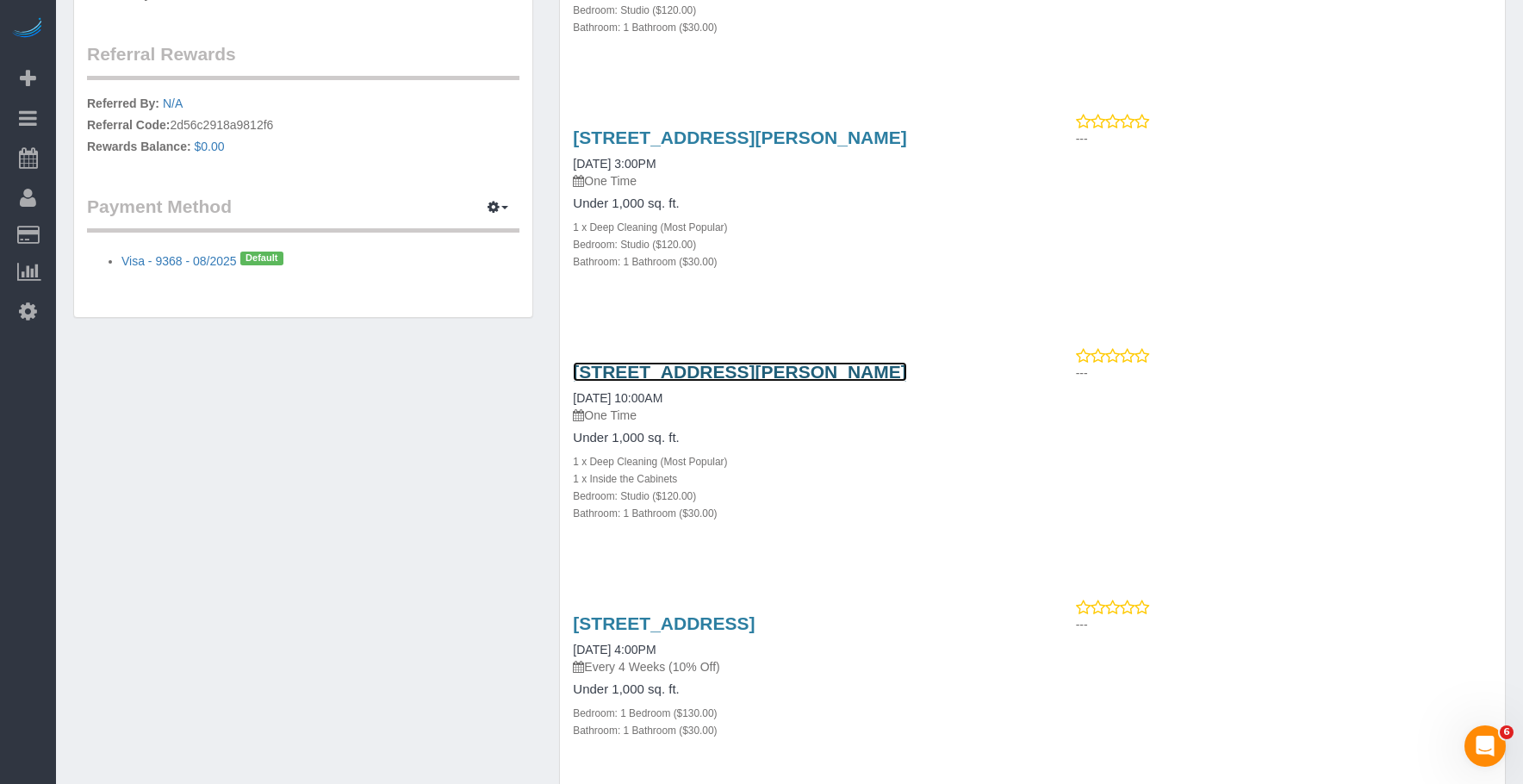
click at [781, 381] on link "333 Schermerhorn Street, 16a, Brooklyn, NY 11217" at bounding box center [740, 372] width 334 height 20
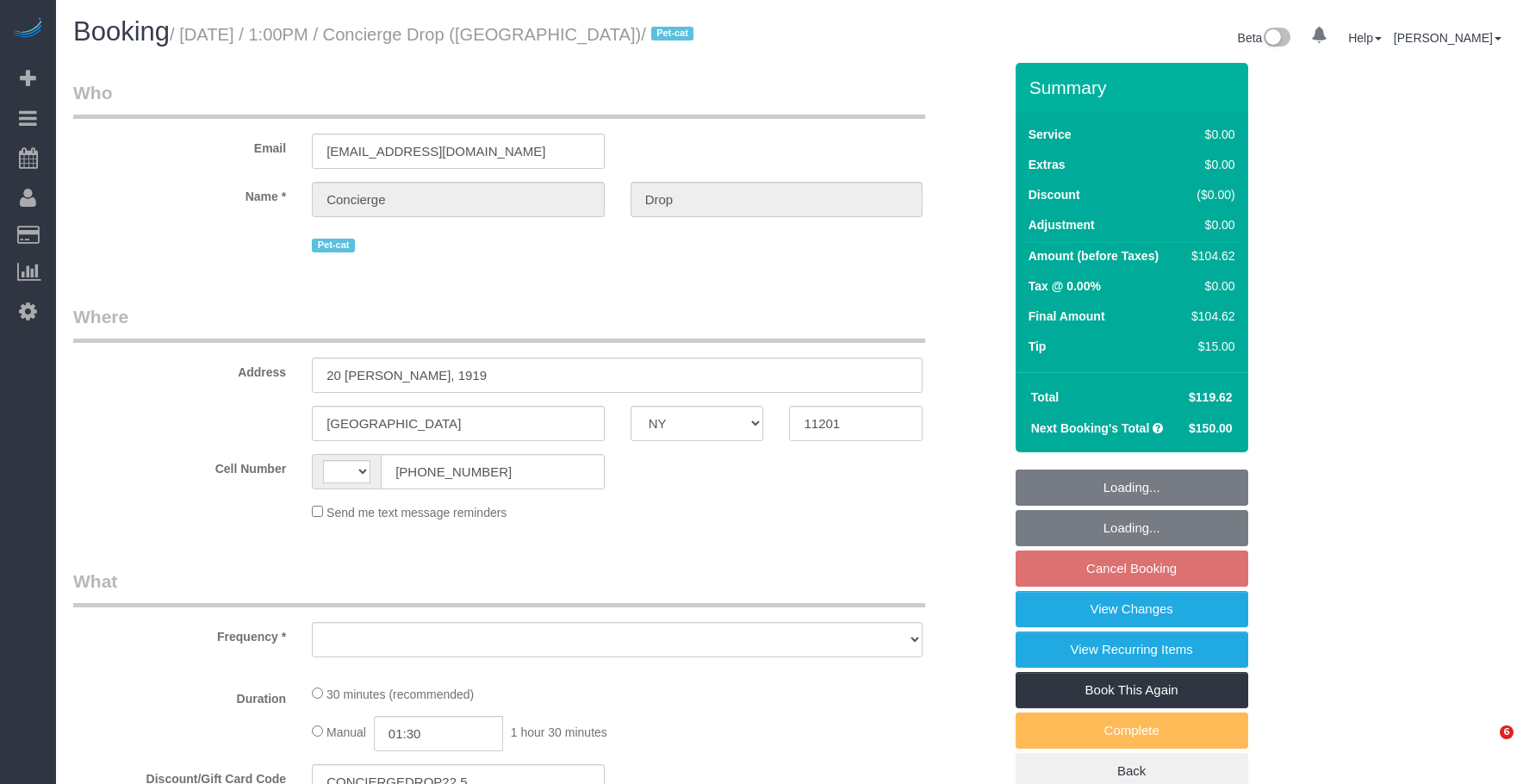
select select "NY"
select select "string:[GEOGRAPHIC_DATA]"
select select "object:814"
select select "number:89"
select select "number:90"
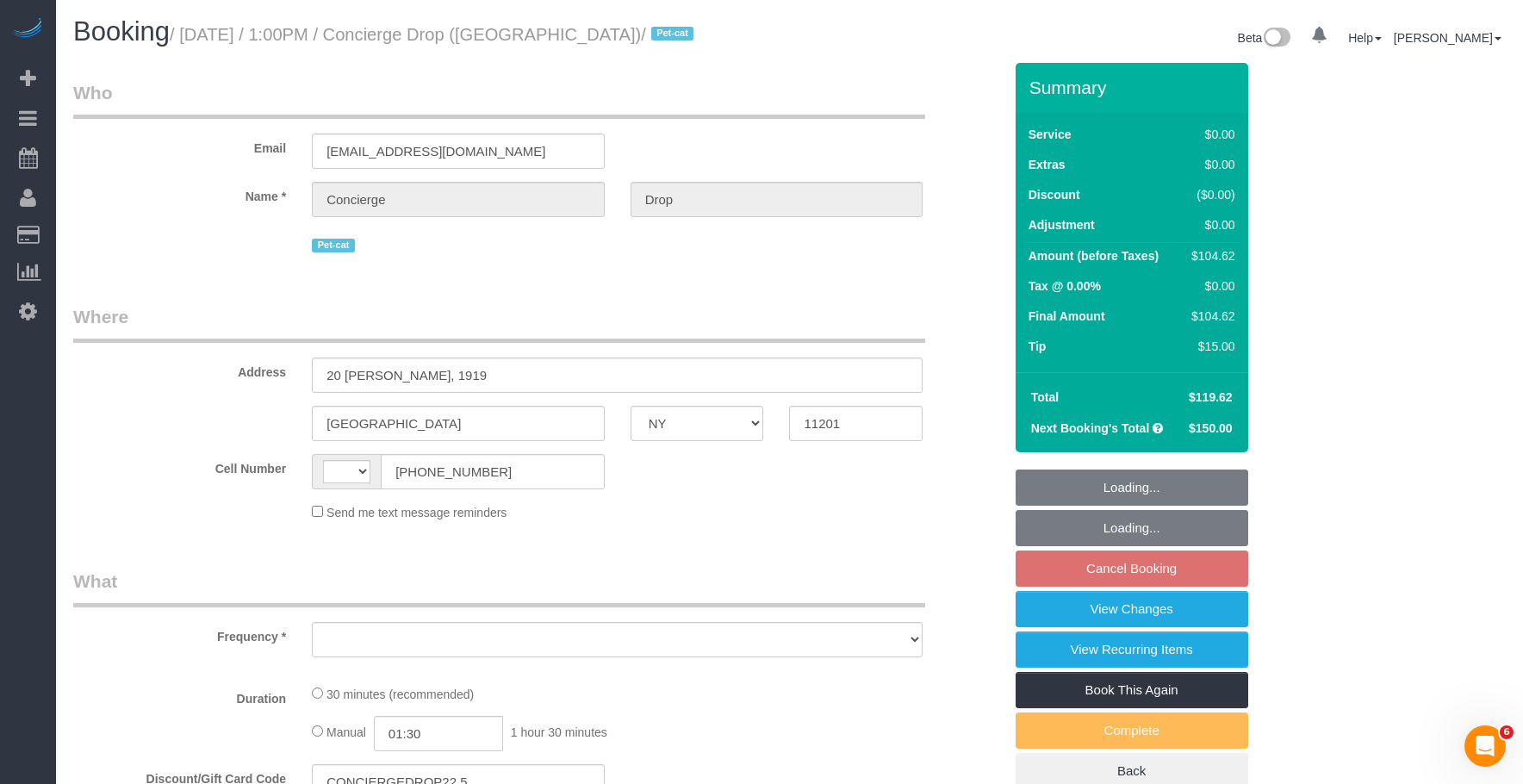
select select "number:15"
select select "number:5"
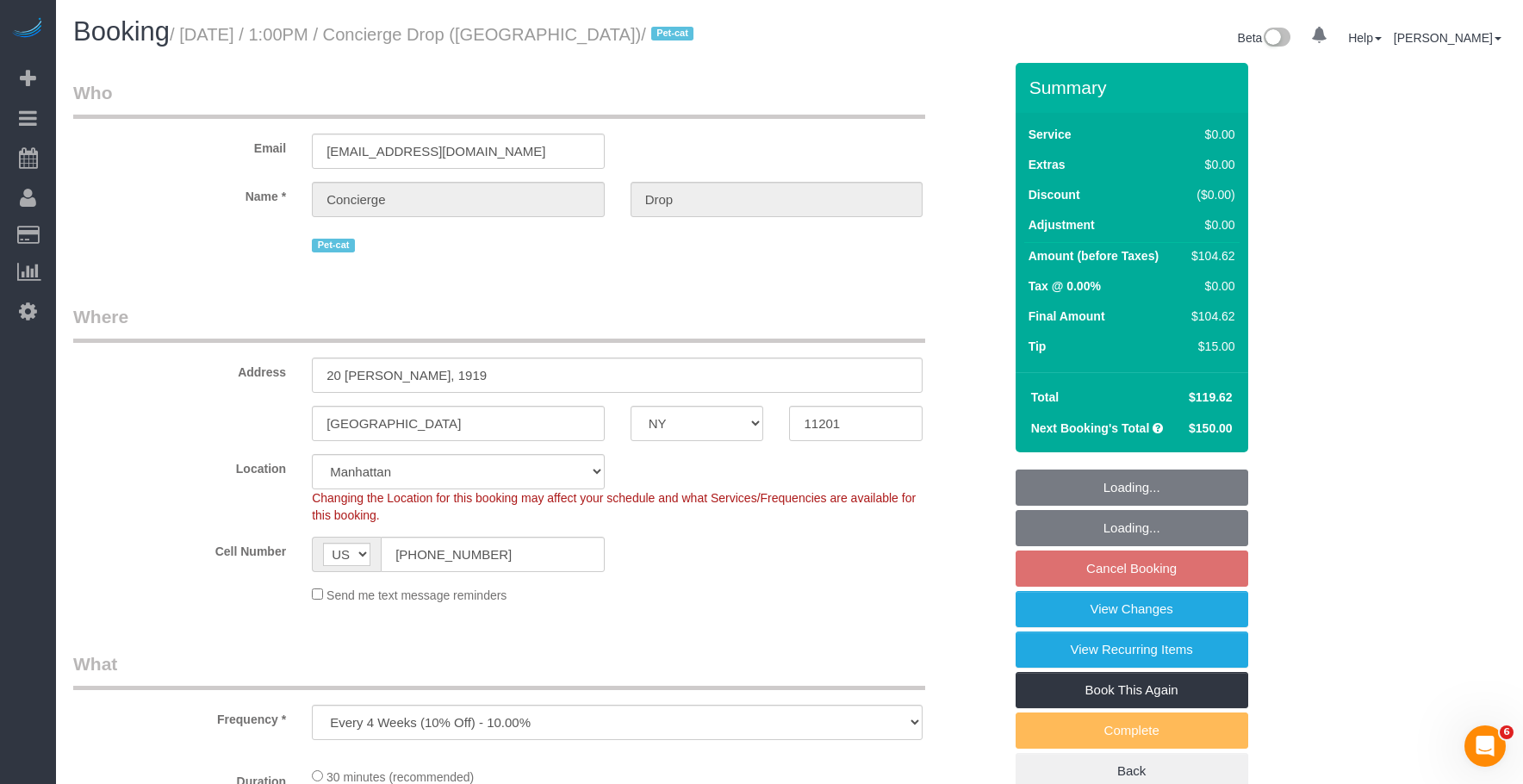
select select "string:stripe-pm_1RaQn24VGloSiKo7zeOF73Wj"
select select "spot6"
select select "object:1489"
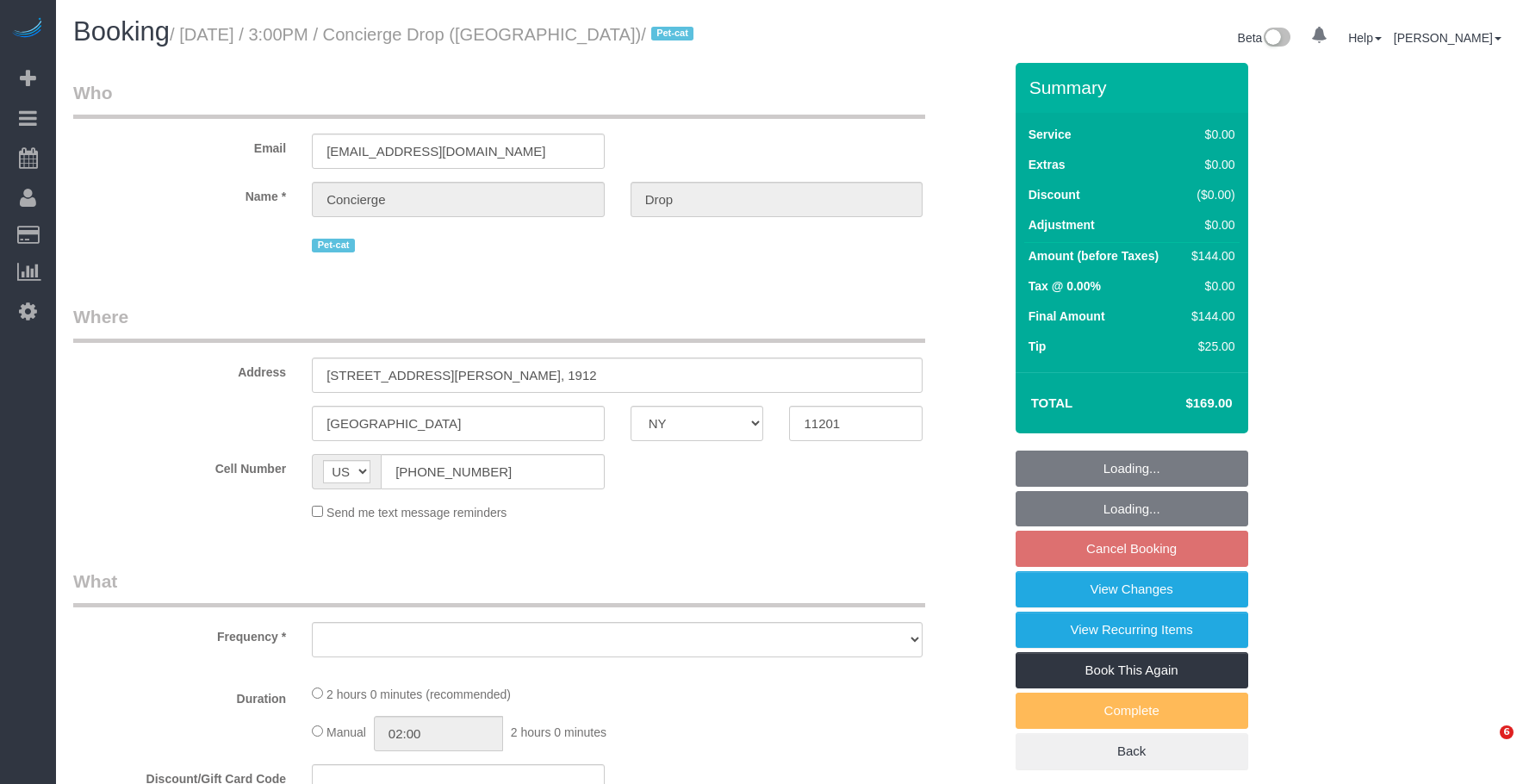
select select "NY"
select select "string:stripe-pm_1RaQn24VGloSiKo7zeOF73Wj"
select select "number:89"
select select "number:90"
select select "number:15"
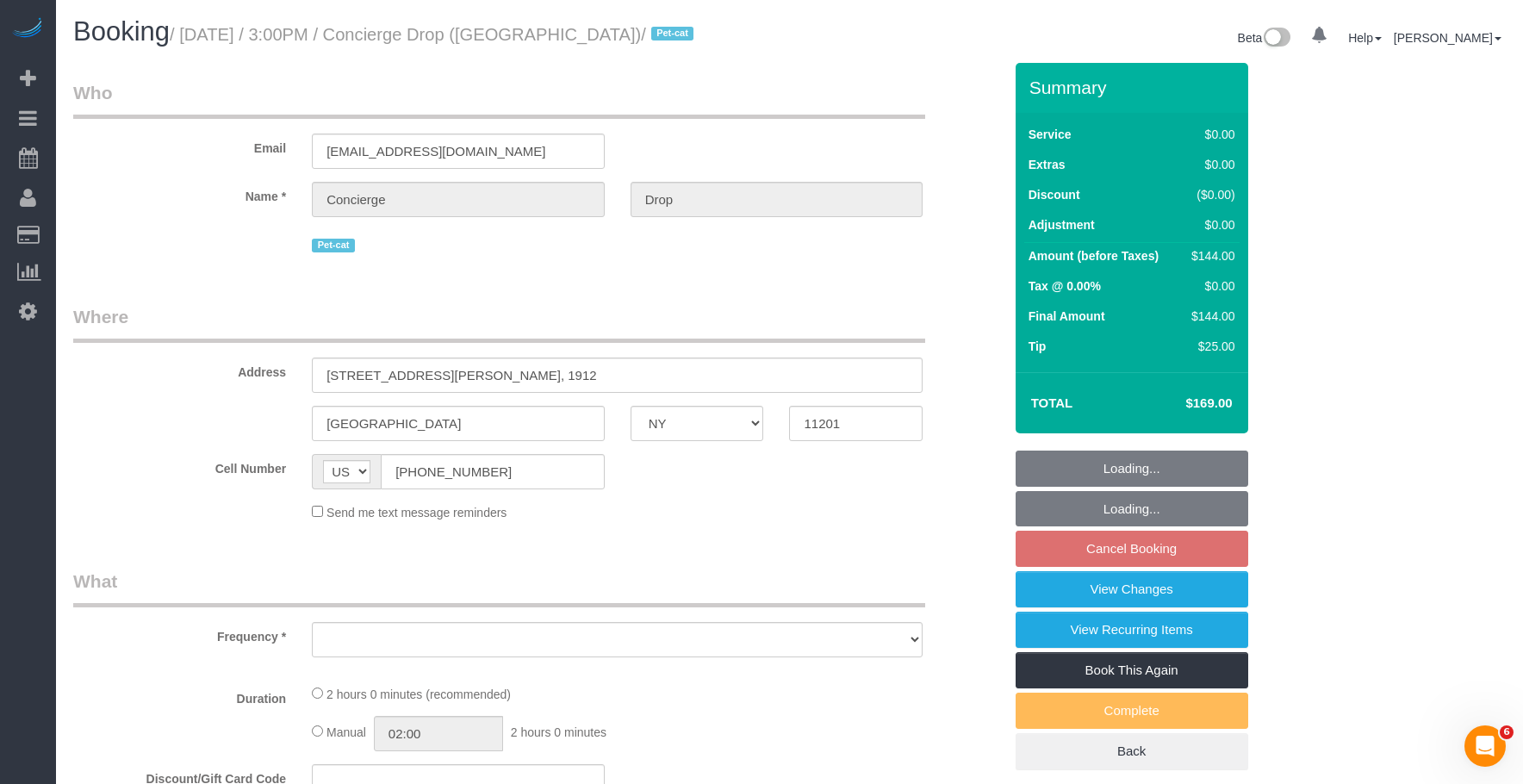
select select "number:5"
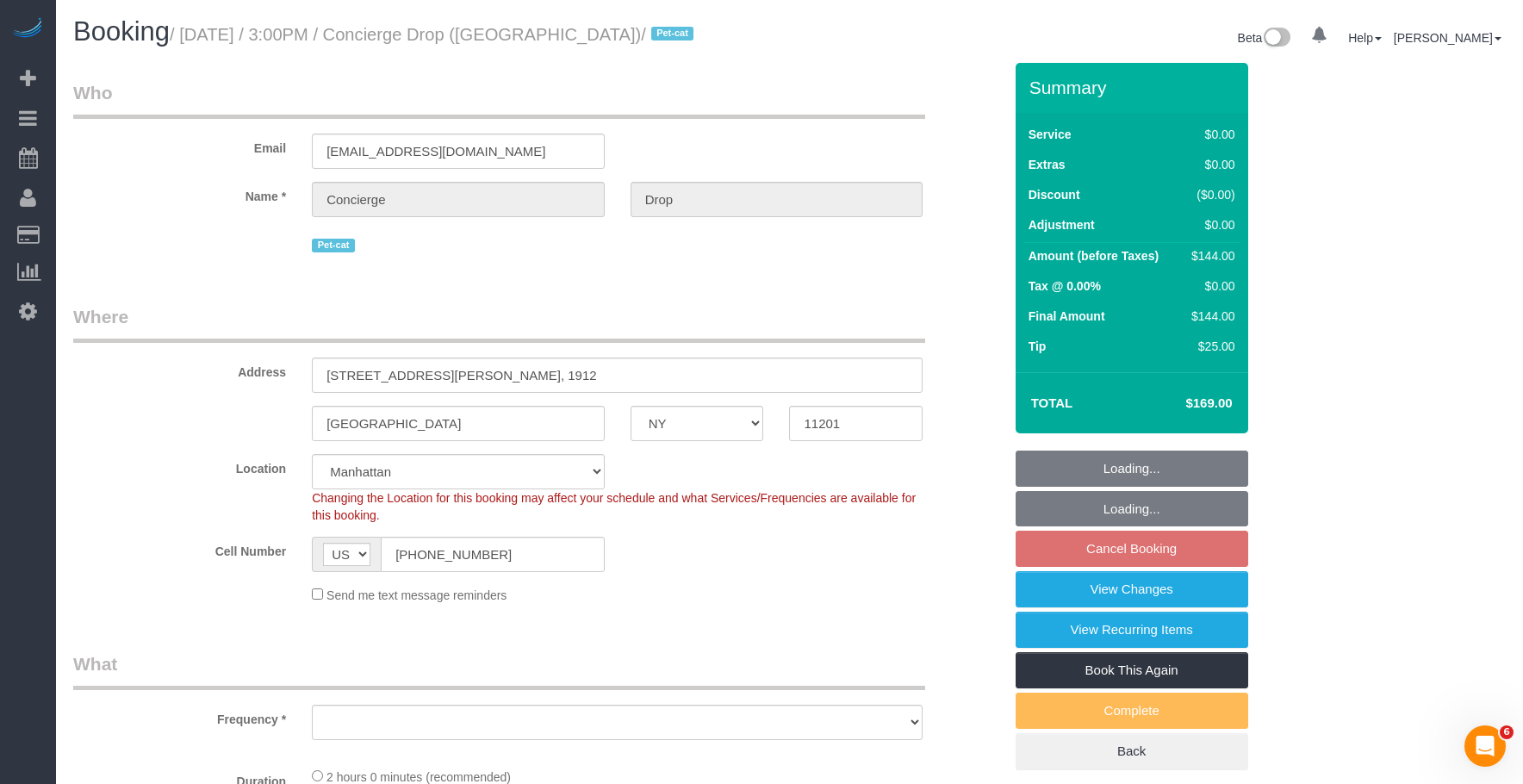
select select "object:1061"
select select "1"
select select "spot5"
select select "1"
select select "object:1106"
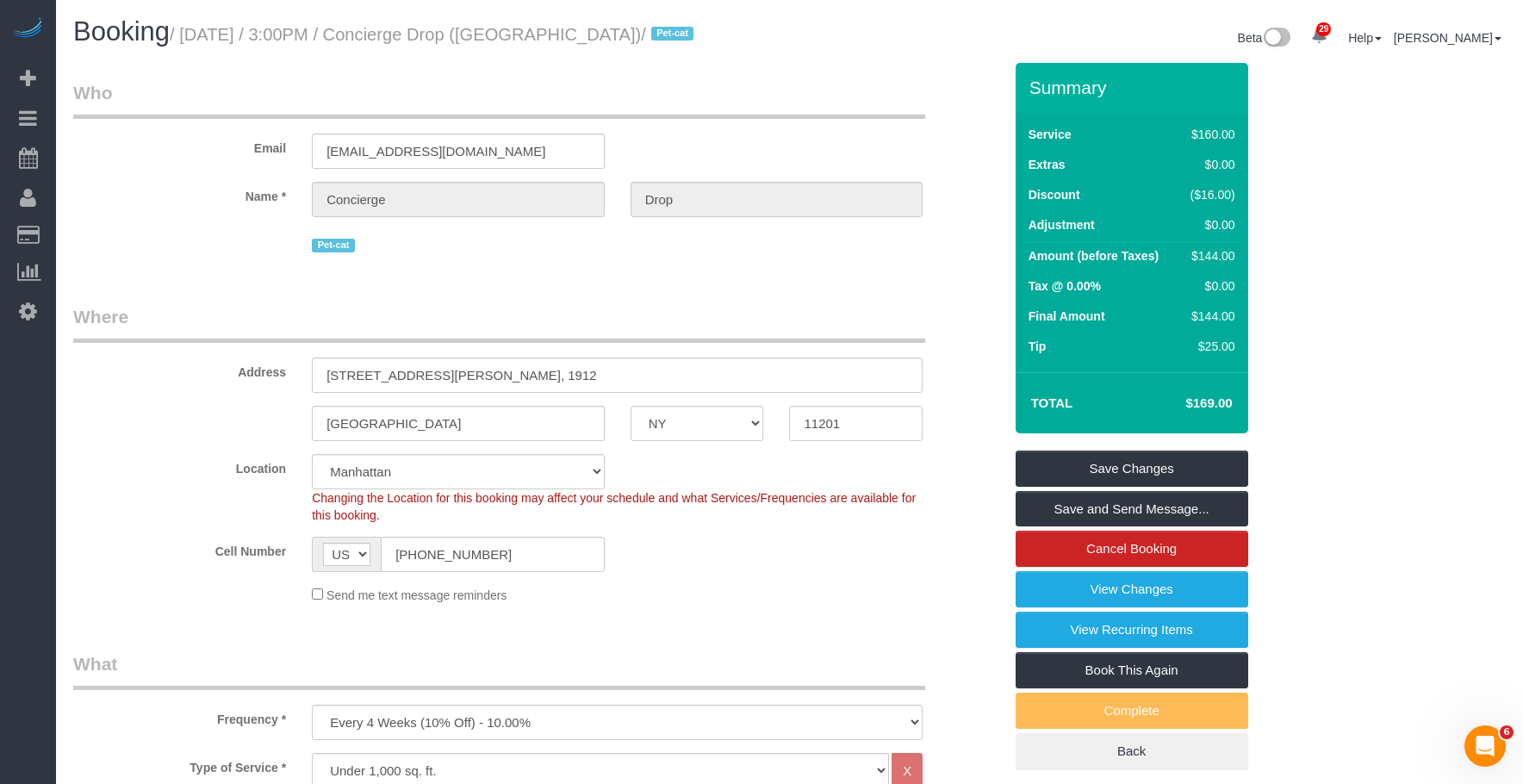
drag, startPoint x: 955, startPoint y: 62, endPoint x: 897, endPoint y: 122, distance: 83.5
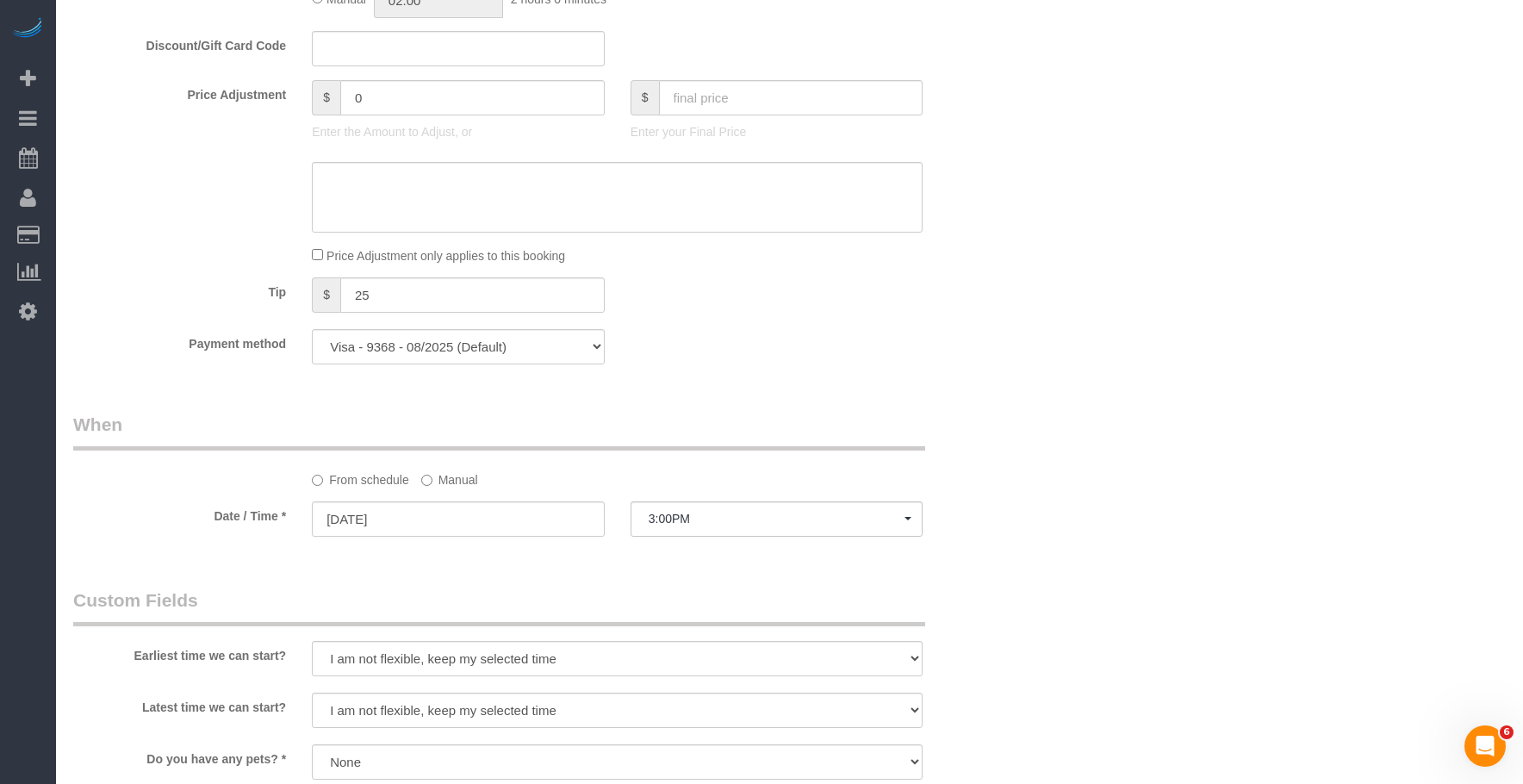
scroll to position [948, 0]
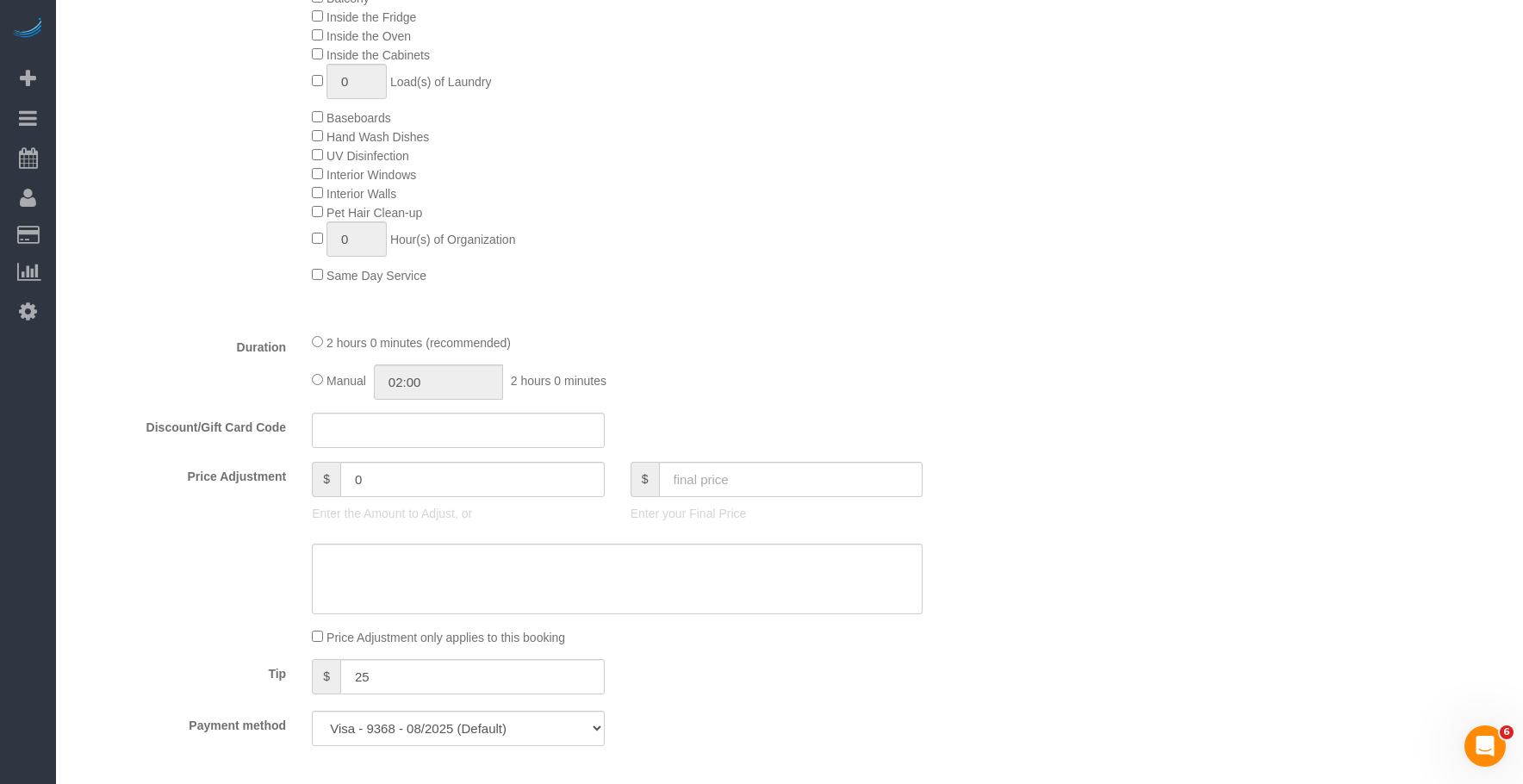
click at [973, 122] on div "Deep Cleaning (Most Popular) Move In/Out Cleaning Balcony Inside the Fridge Ins…" at bounding box center [656, 117] width 716 height 334
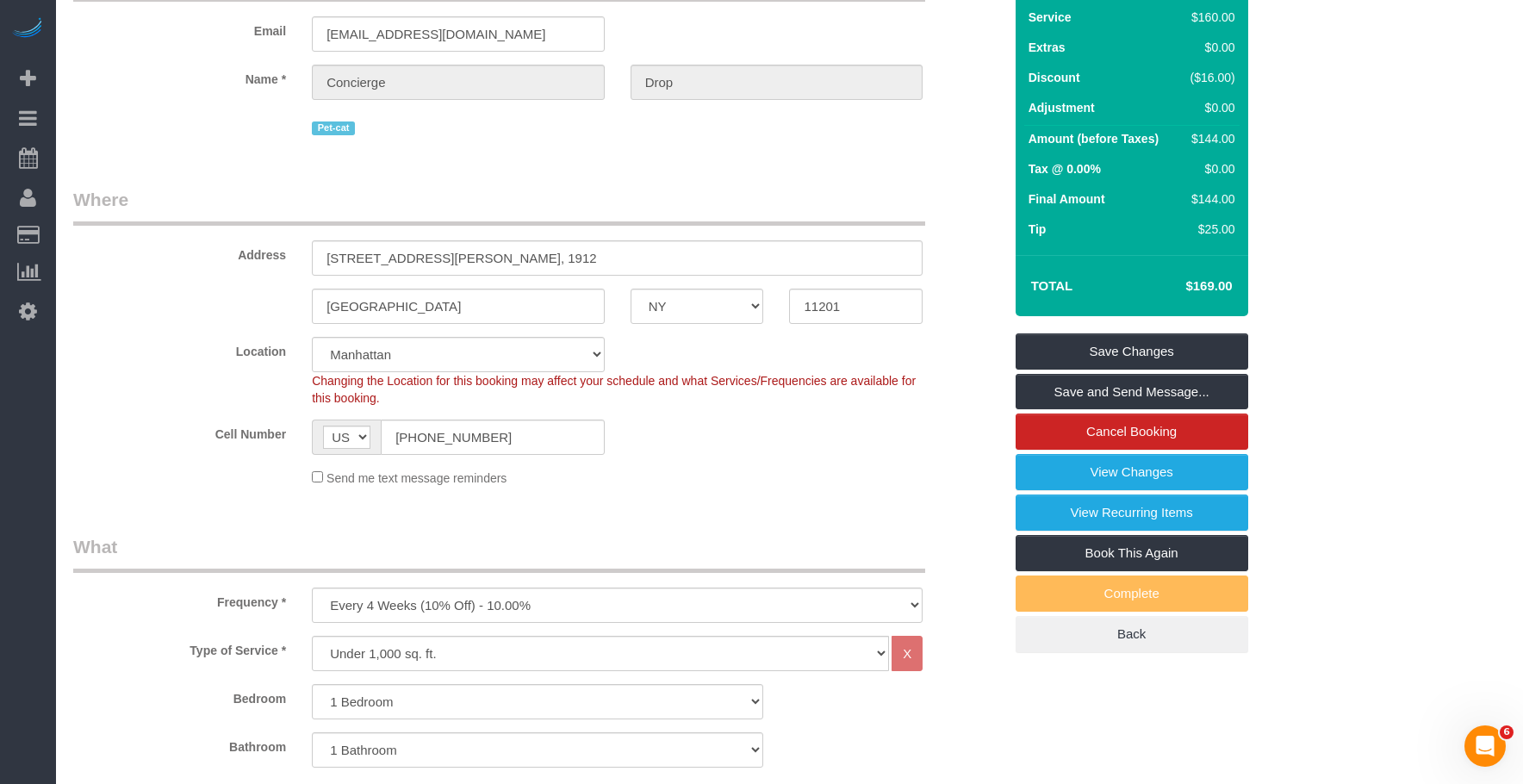
scroll to position [0, 0]
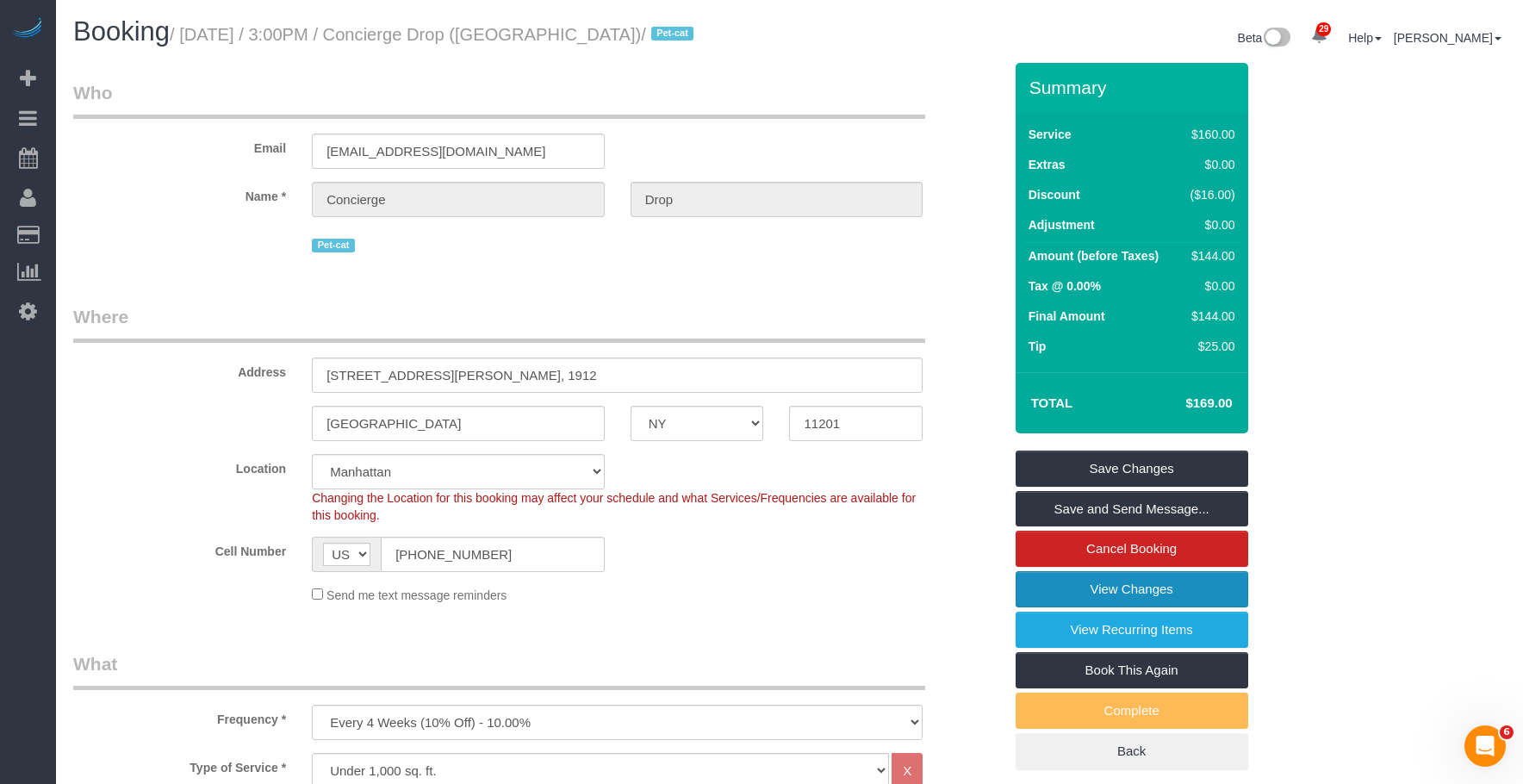
click at [1087, 592] on link "View Changes" at bounding box center [1132, 588] width 232 height 36
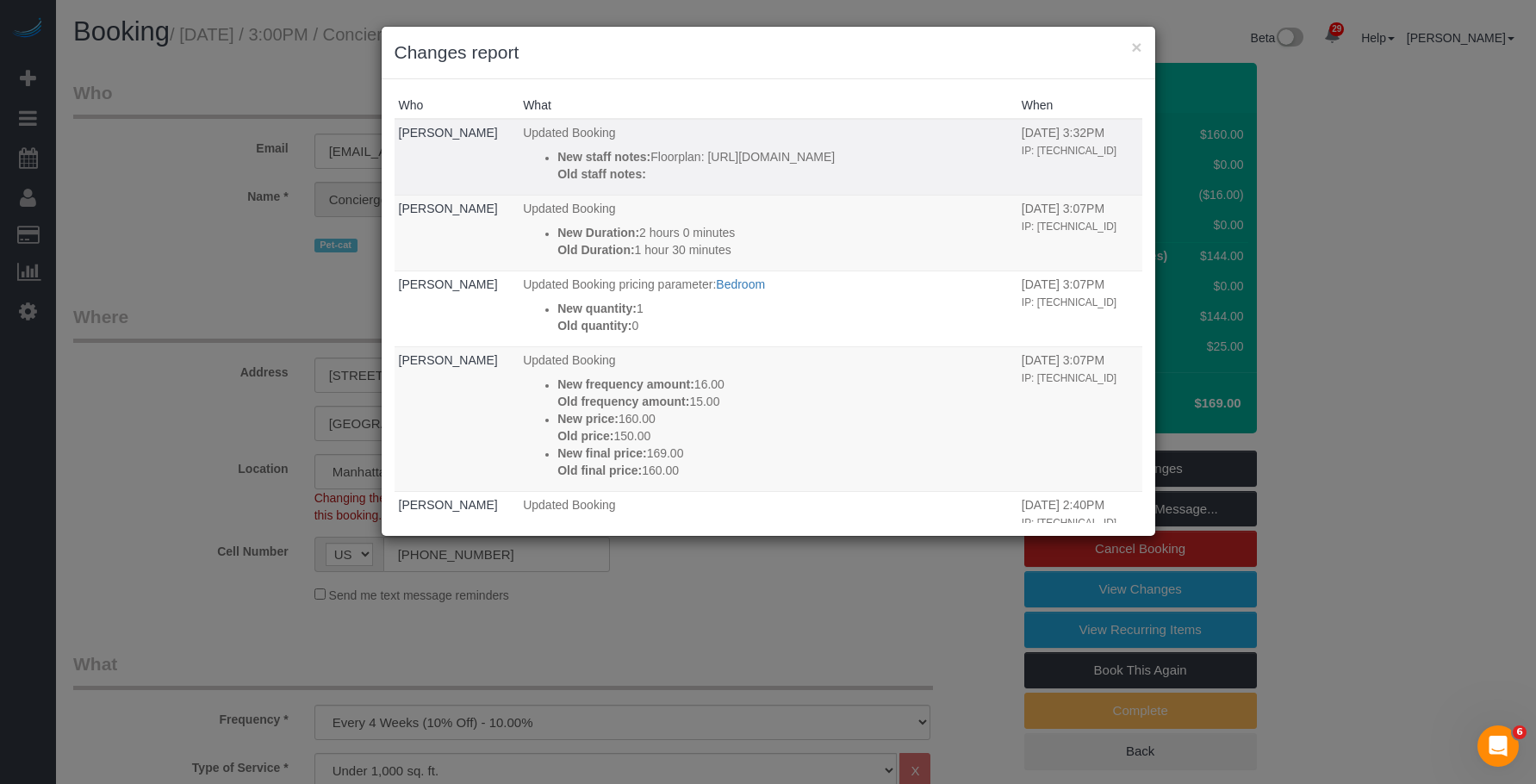
drag, startPoint x: 514, startPoint y: 174, endPoint x: 897, endPoint y: 193, distance: 383.5
click at [897, 166] on p "New staff notes: Floorplan: [URL][DOMAIN_NAME]" at bounding box center [785, 156] width 456 height 17
copy p "[URL][DOMAIN_NAME]"
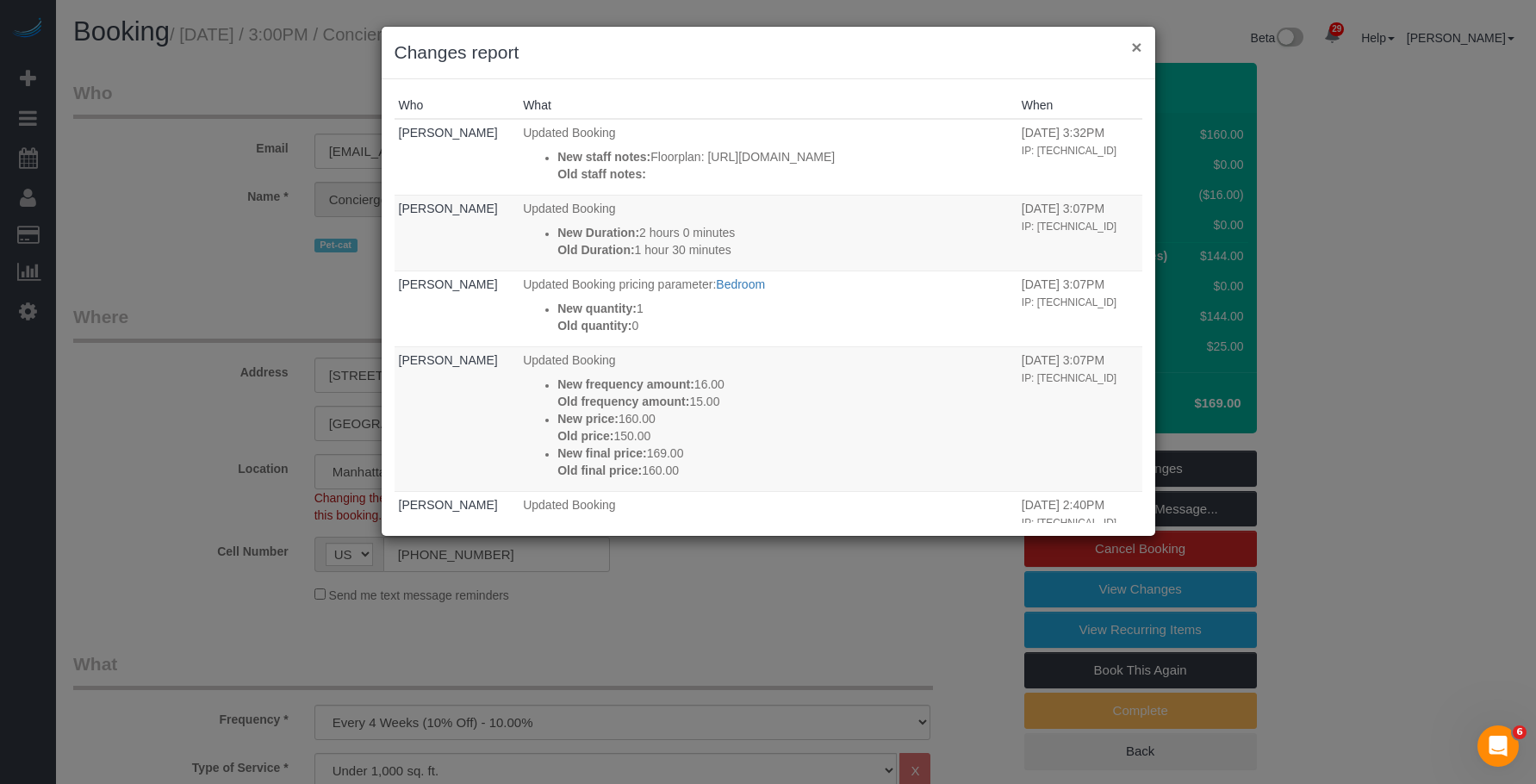
drag, startPoint x: 1137, startPoint y: 41, endPoint x: 1145, endPoint y: 23, distance: 19.7
click at [1137, 42] on button "×" at bounding box center [1137, 47] width 10 height 18
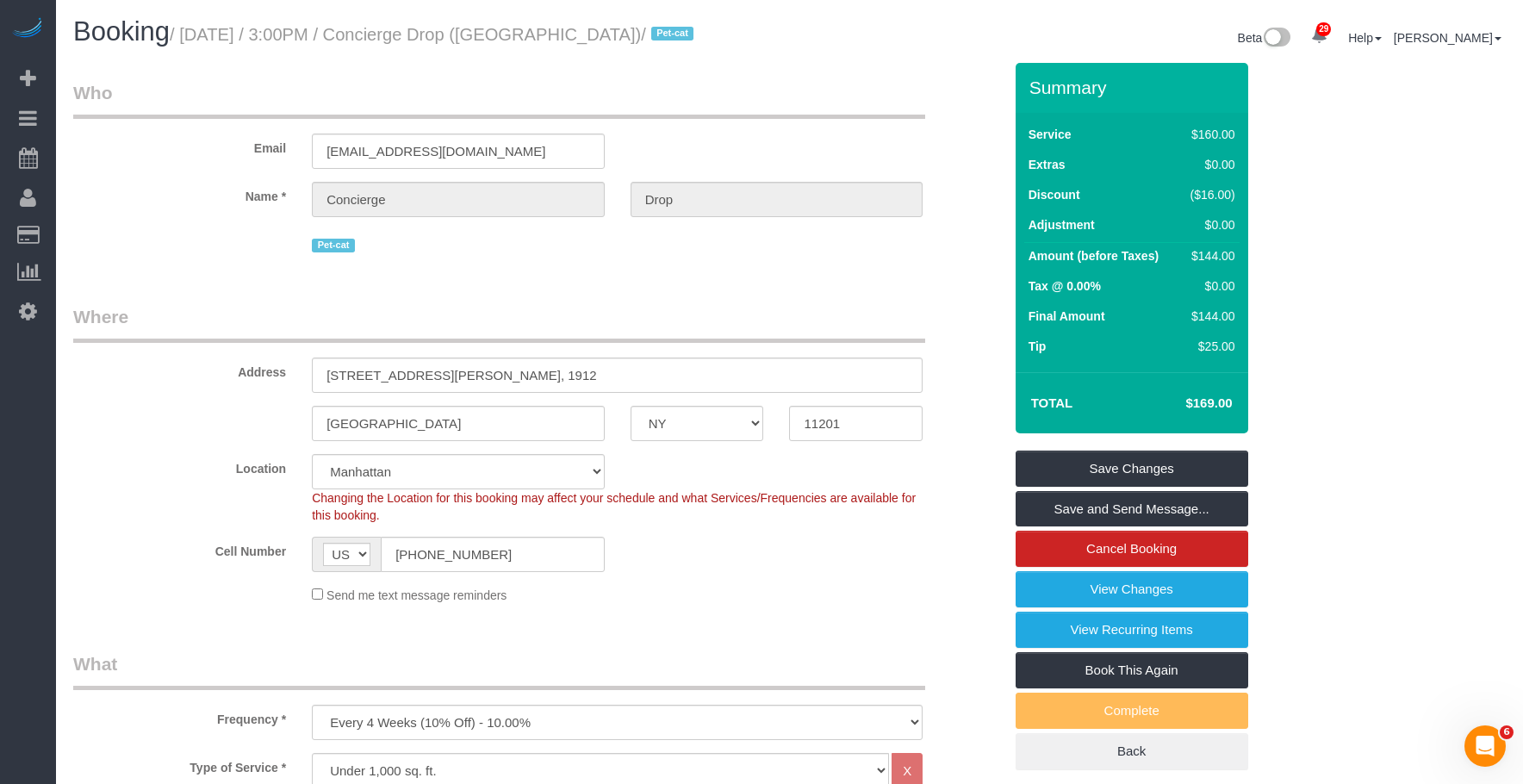
click at [799, 114] on legend "Who" at bounding box center [499, 99] width 852 height 39
click at [805, 42] on div "Beta 29 Your Notifications You have 0 alerts × You have 5 to charge for [DATE] …" at bounding box center [1155, 40] width 730 height 46
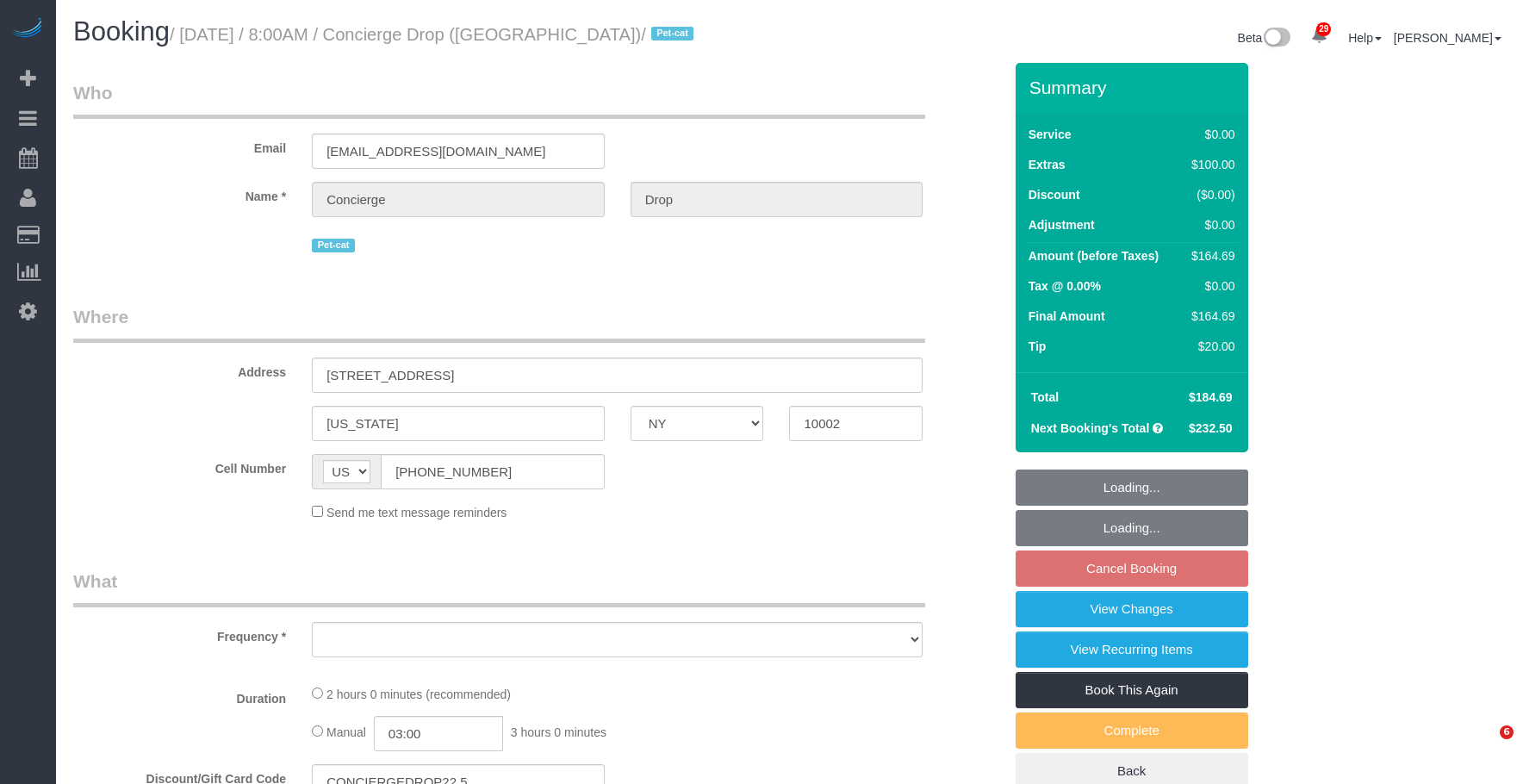
select select "NY"
select select "number:89"
select select "number:90"
select select "number:13"
select select "number:6"
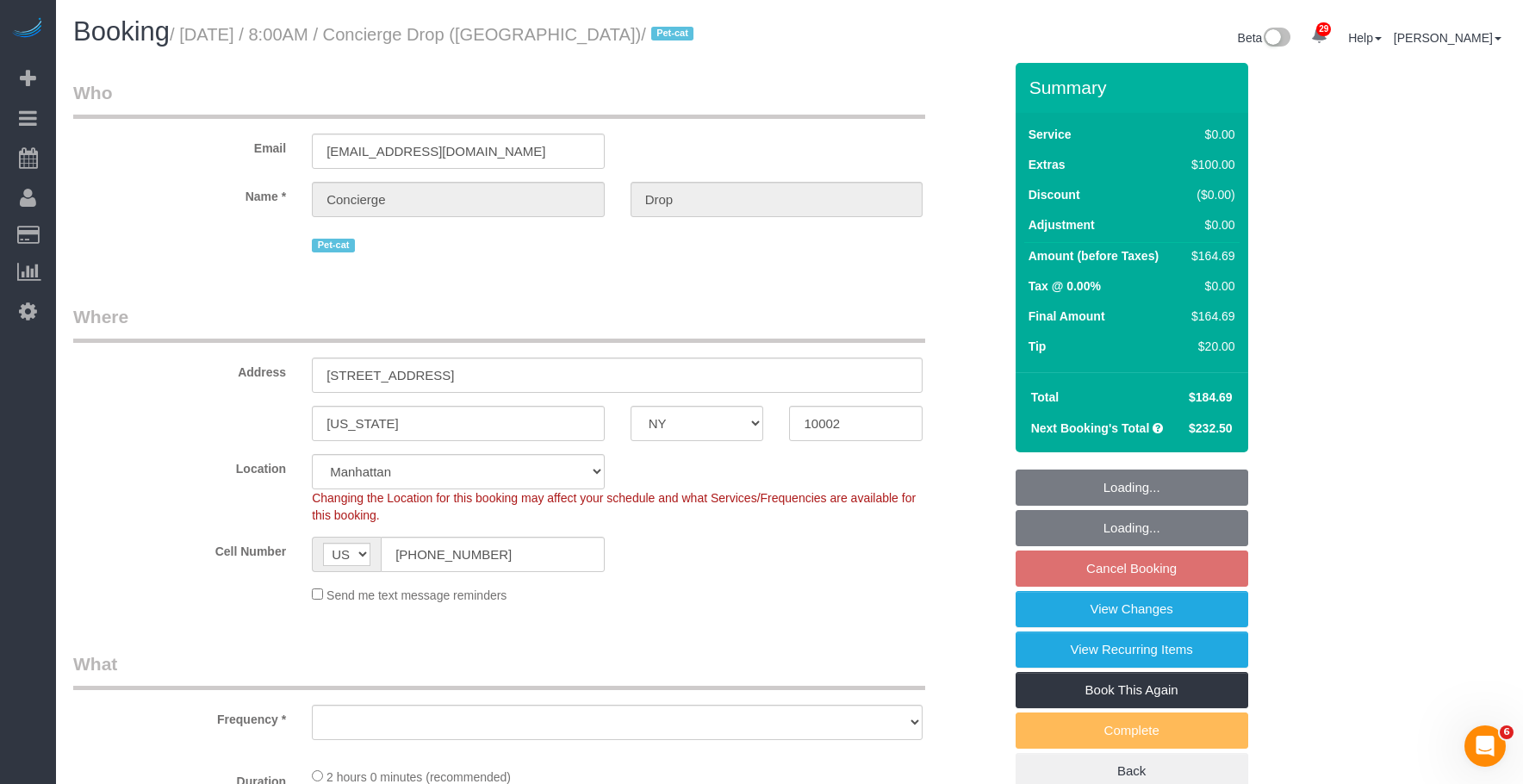
select select "string:stripe-pm_1RaQn24VGloSiKo7zeOF73Wj"
select select "object:971"
select select "spot1"
select select "object:1500"
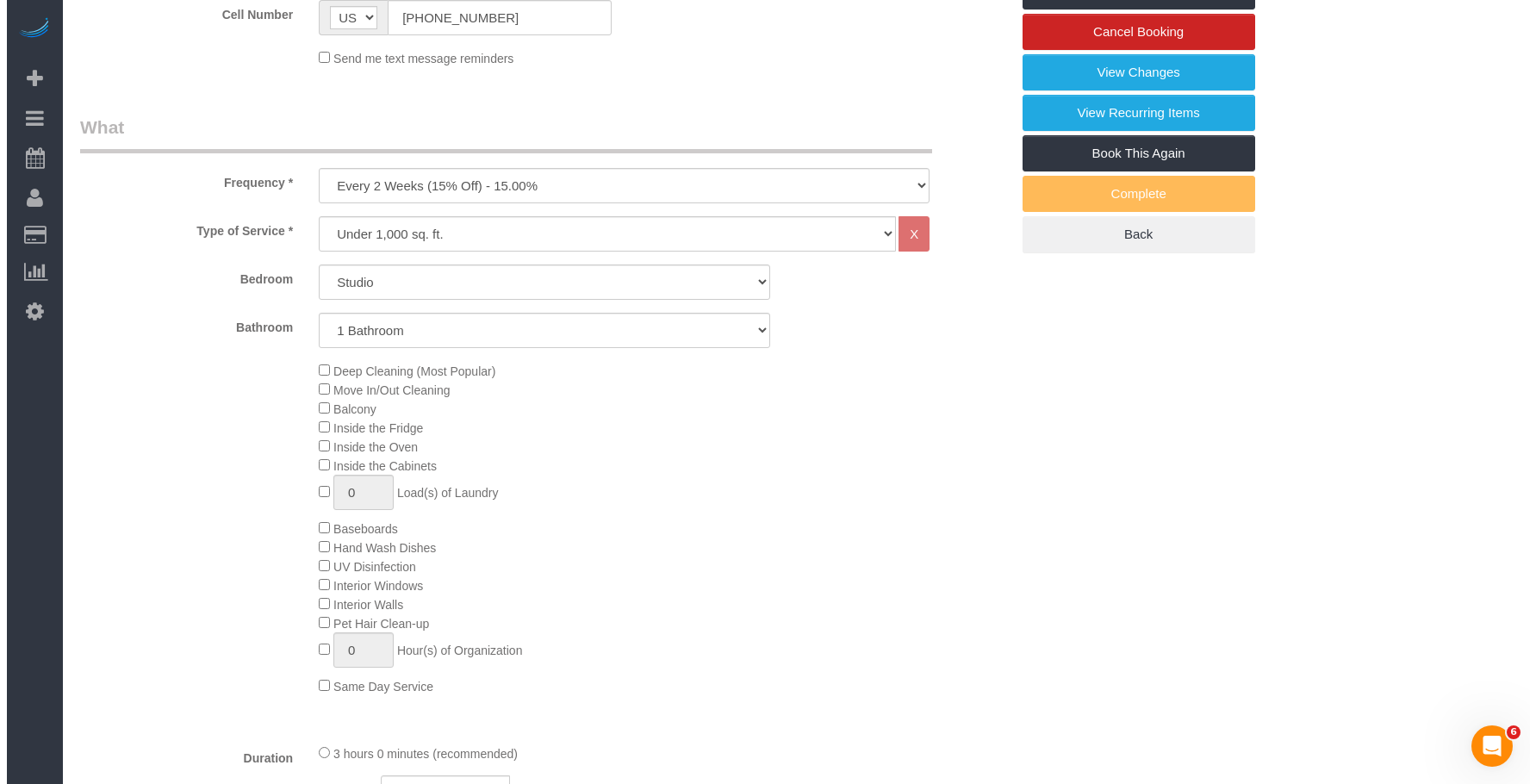
scroll to position [258, 0]
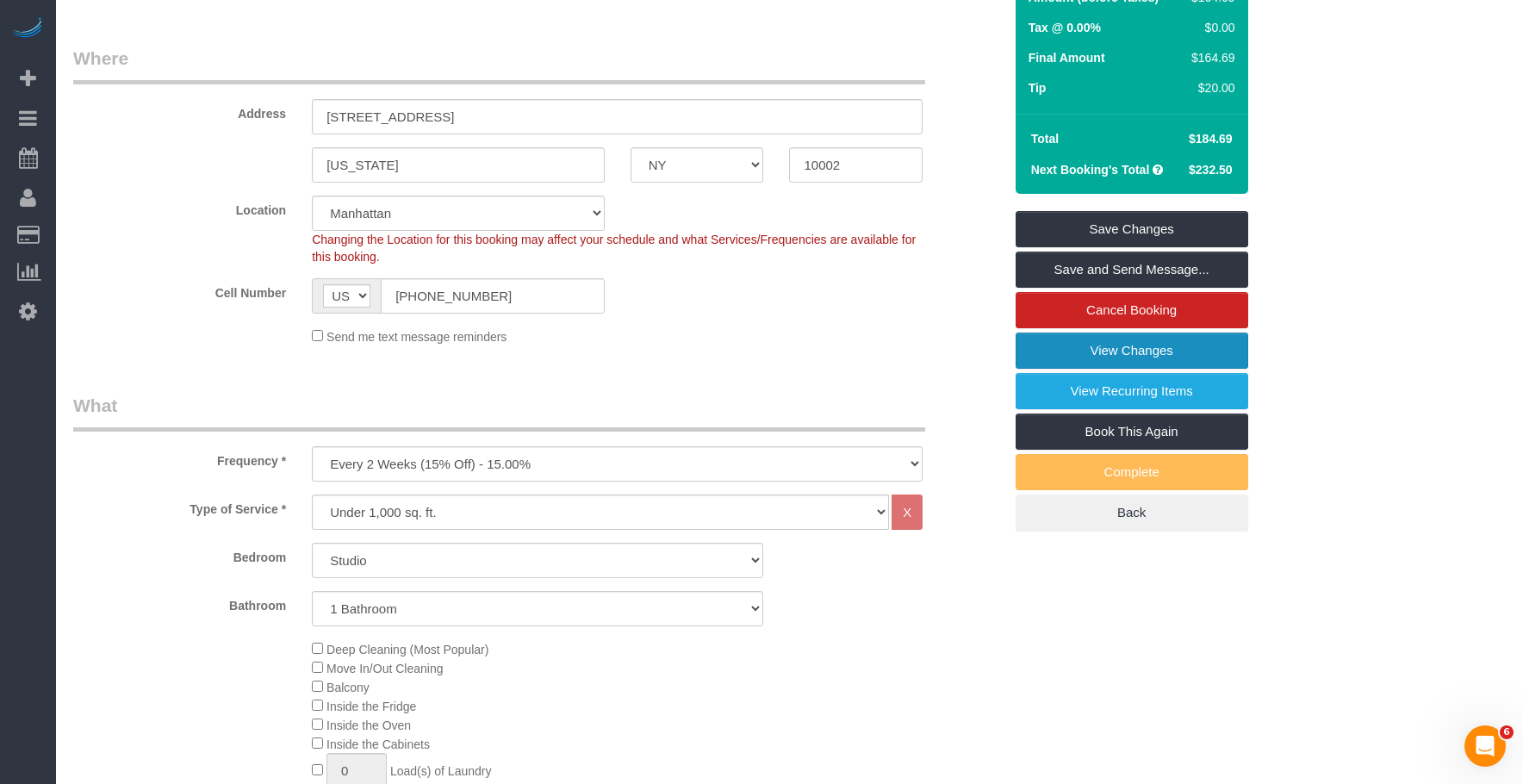
click at [1044, 350] on link "View Changes" at bounding box center [1132, 350] width 232 height 36
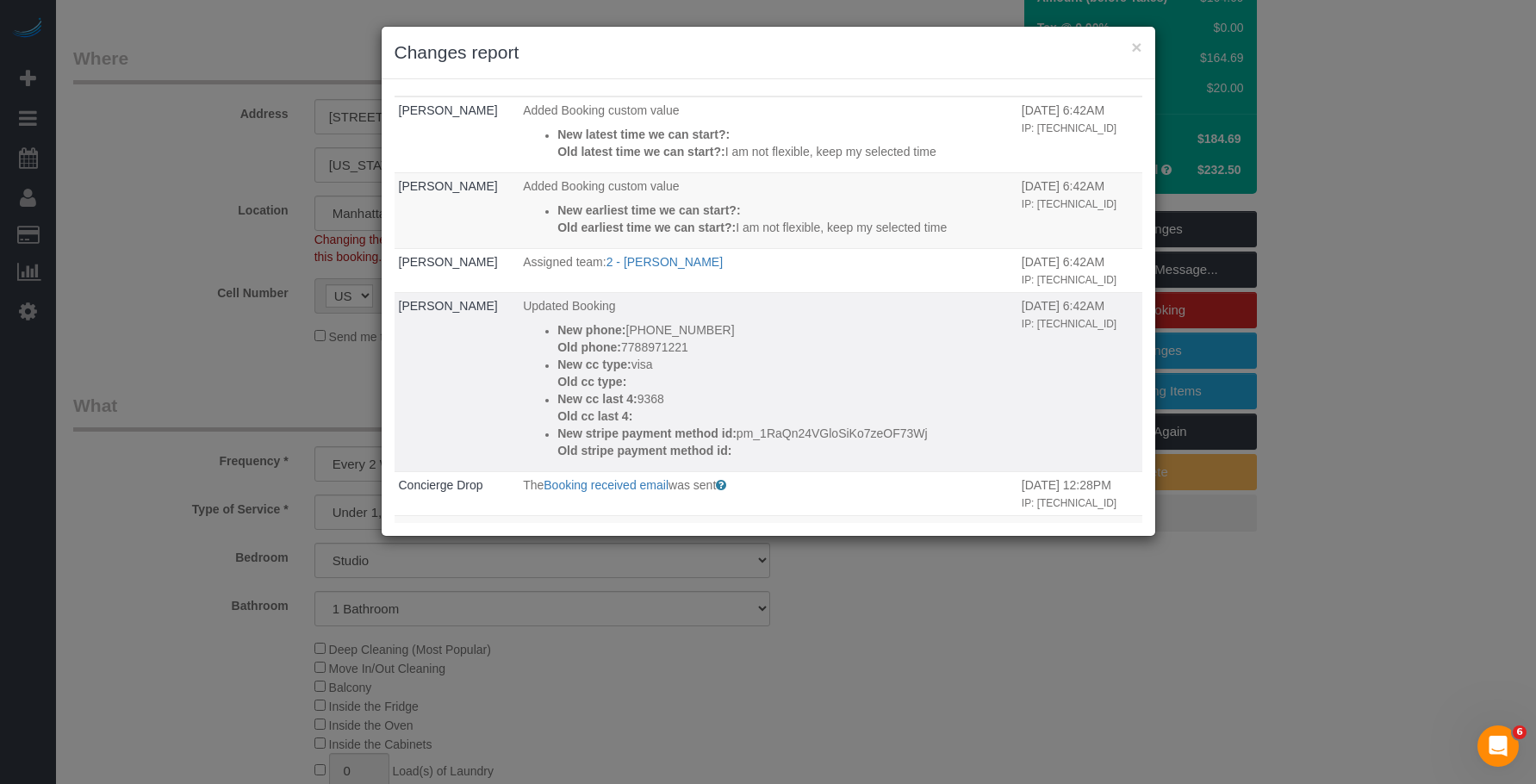
scroll to position [0, 0]
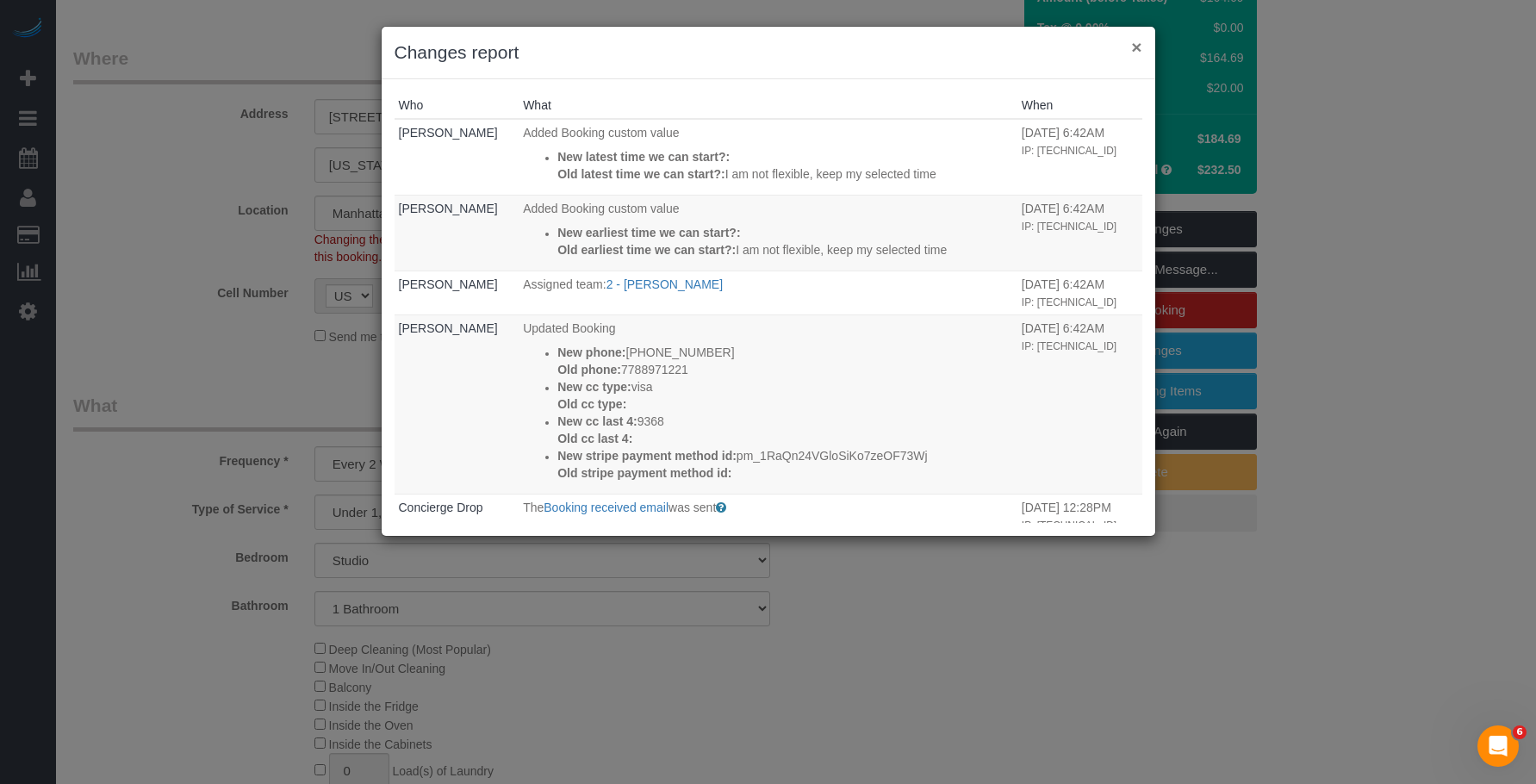
click at [1134, 41] on button "×" at bounding box center [1137, 47] width 10 height 18
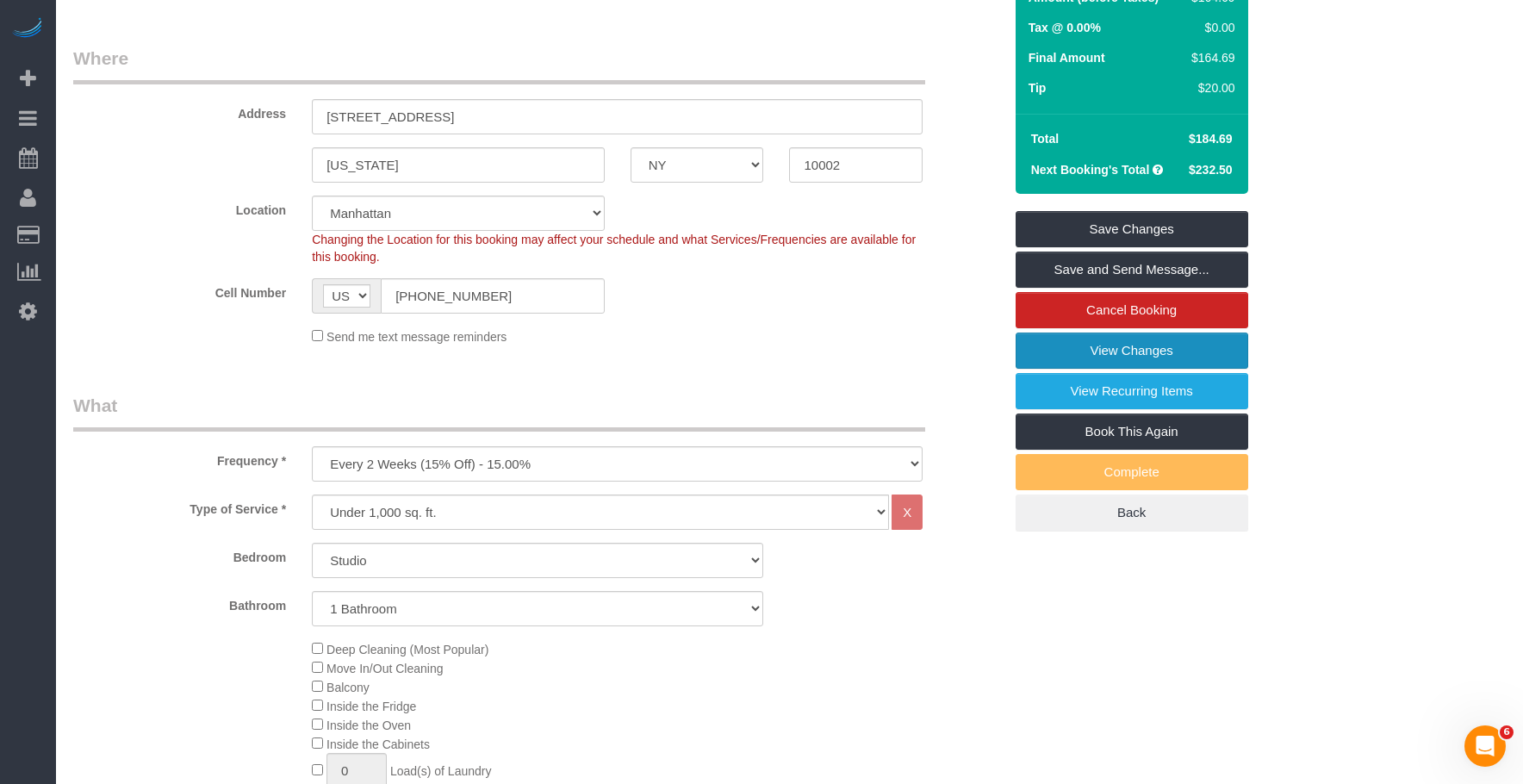
click at [1051, 353] on link "View Changes" at bounding box center [1132, 350] width 232 height 36
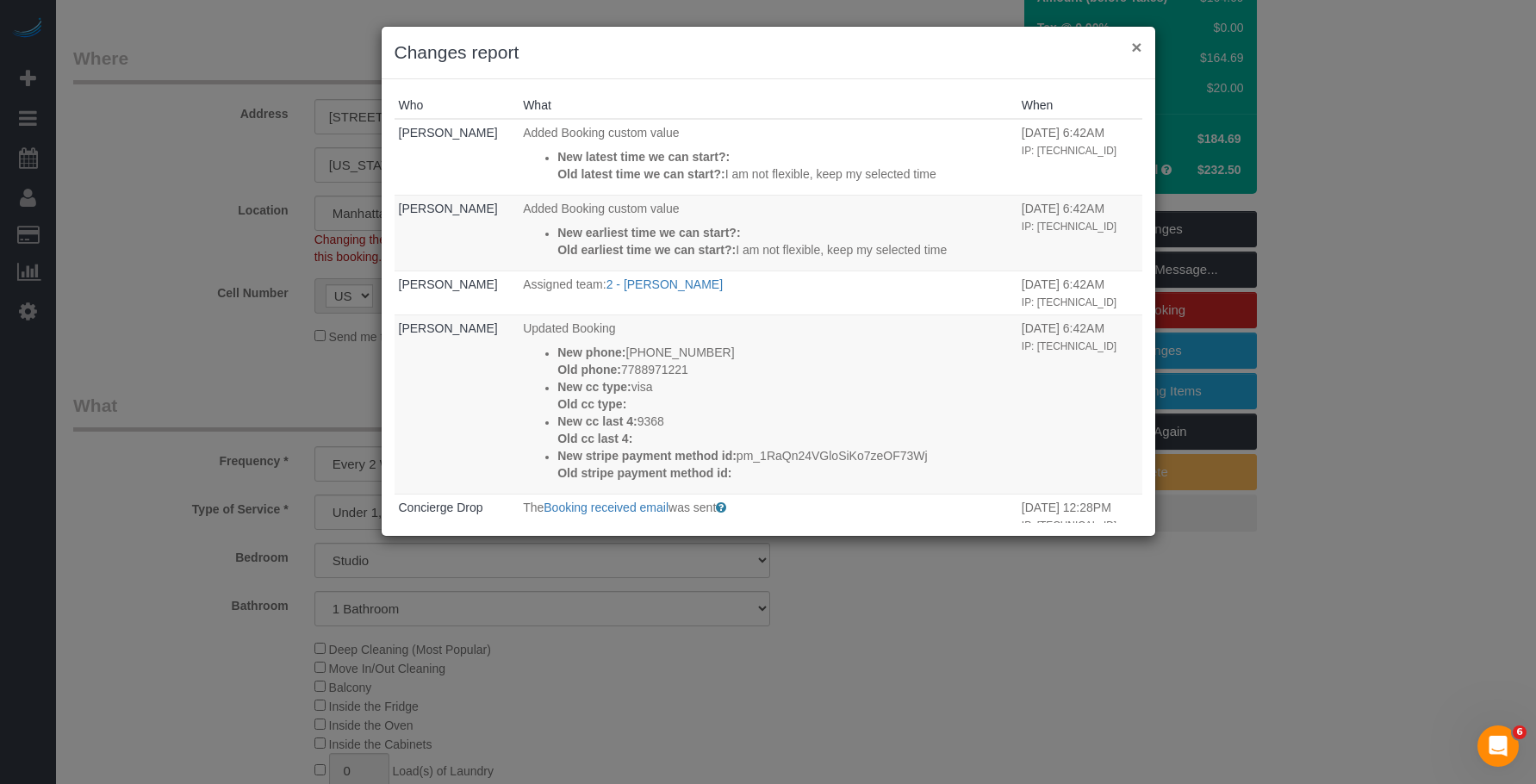
click at [1135, 46] on button "×" at bounding box center [1137, 47] width 10 height 18
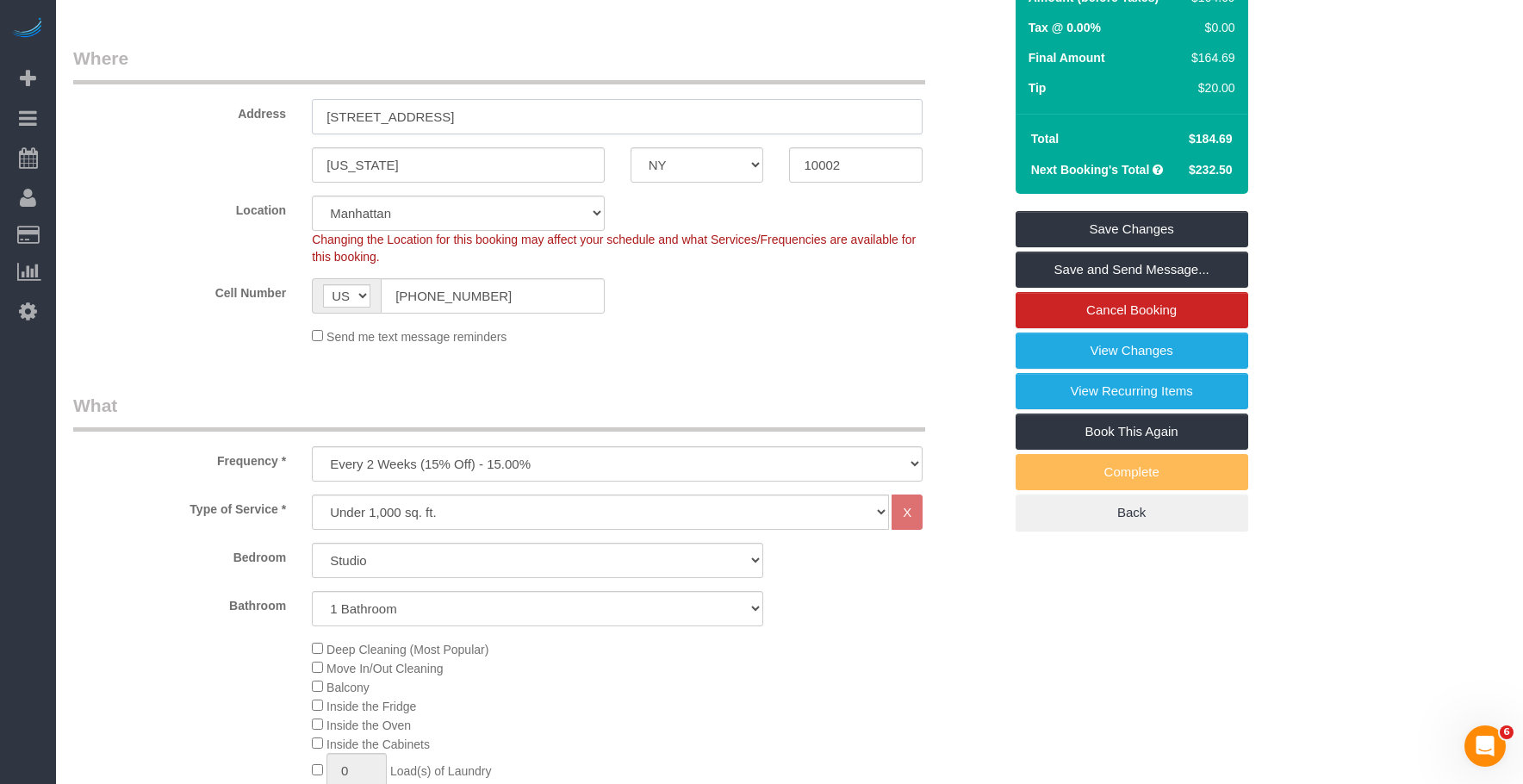
drag, startPoint x: 410, startPoint y: 115, endPoint x: 577, endPoint y: 115, distance: 167.0
click at [577, 115] on input "[STREET_ADDRESS]" at bounding box center [617, 117] width 611 height 36
drag, startPoint x: 1060, startPoint y: 344, endPoint x: 1050, endPoint y: 344, distance: 10.0
click at [1060, 344] on link "View Changes" at bounding box center [1132, 350] width 232 height 36
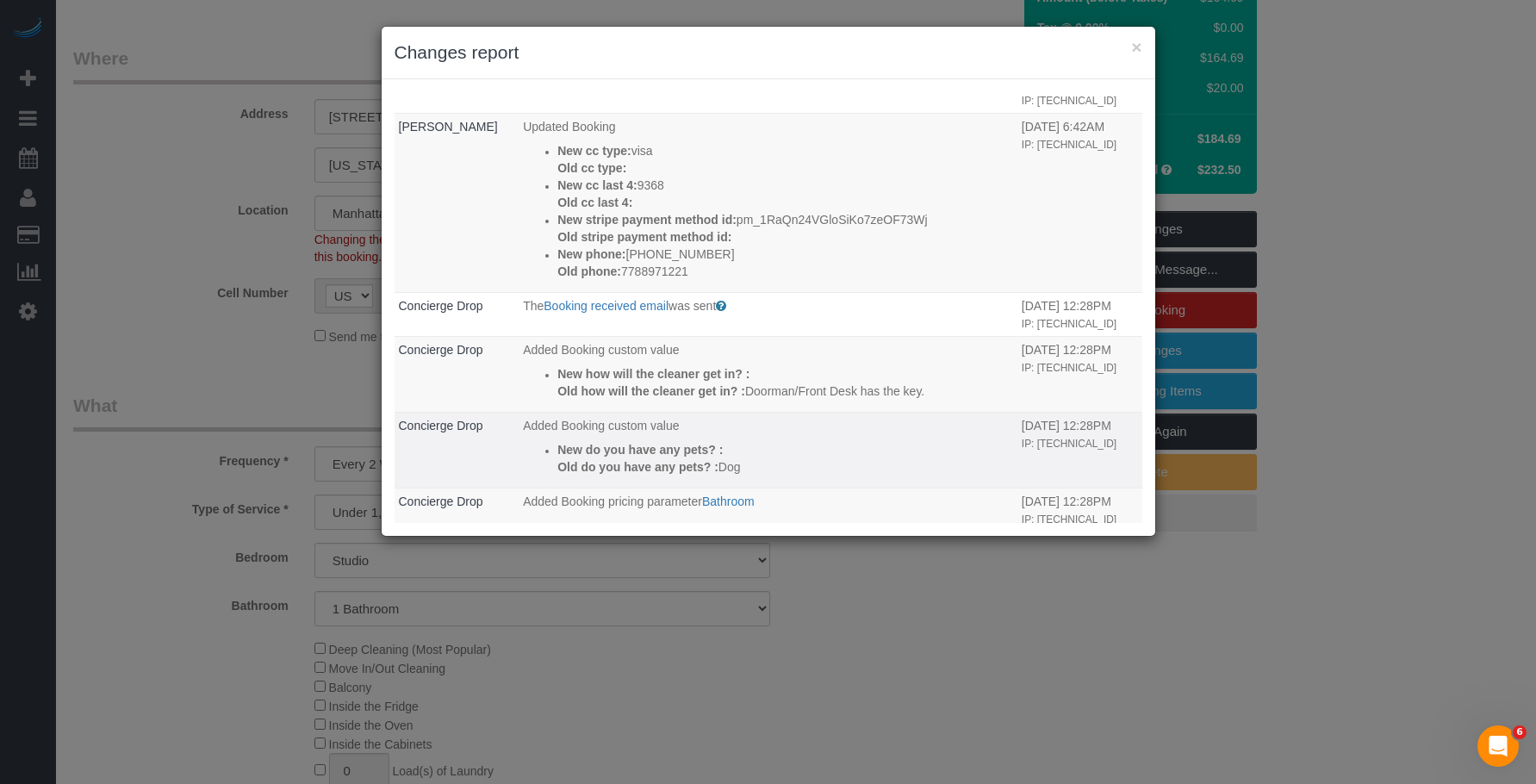
scroll to position [344, 0]
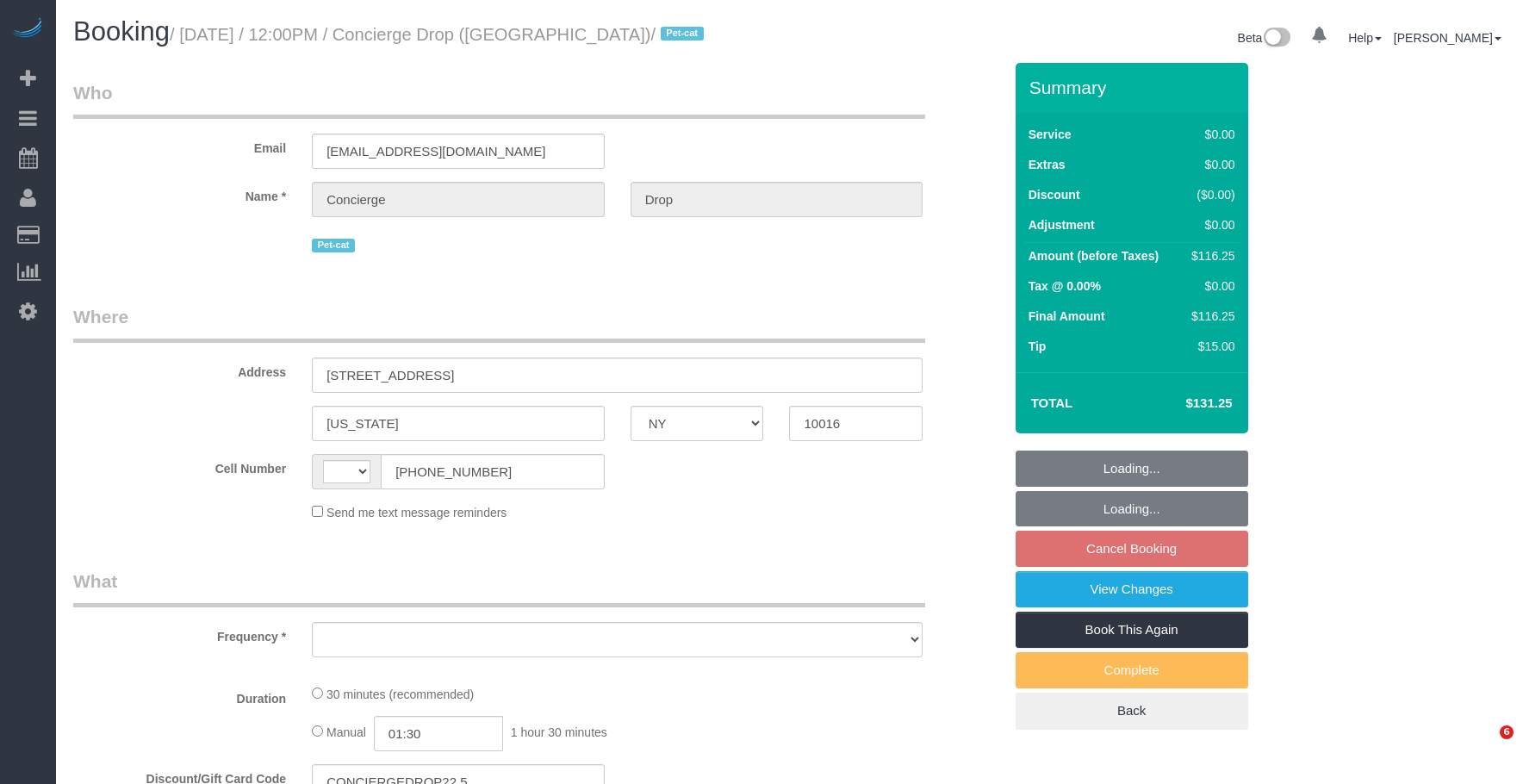
select select "NY"
select select "number:89"
select select "number:90"
select select "number:15"
select select "number:6"
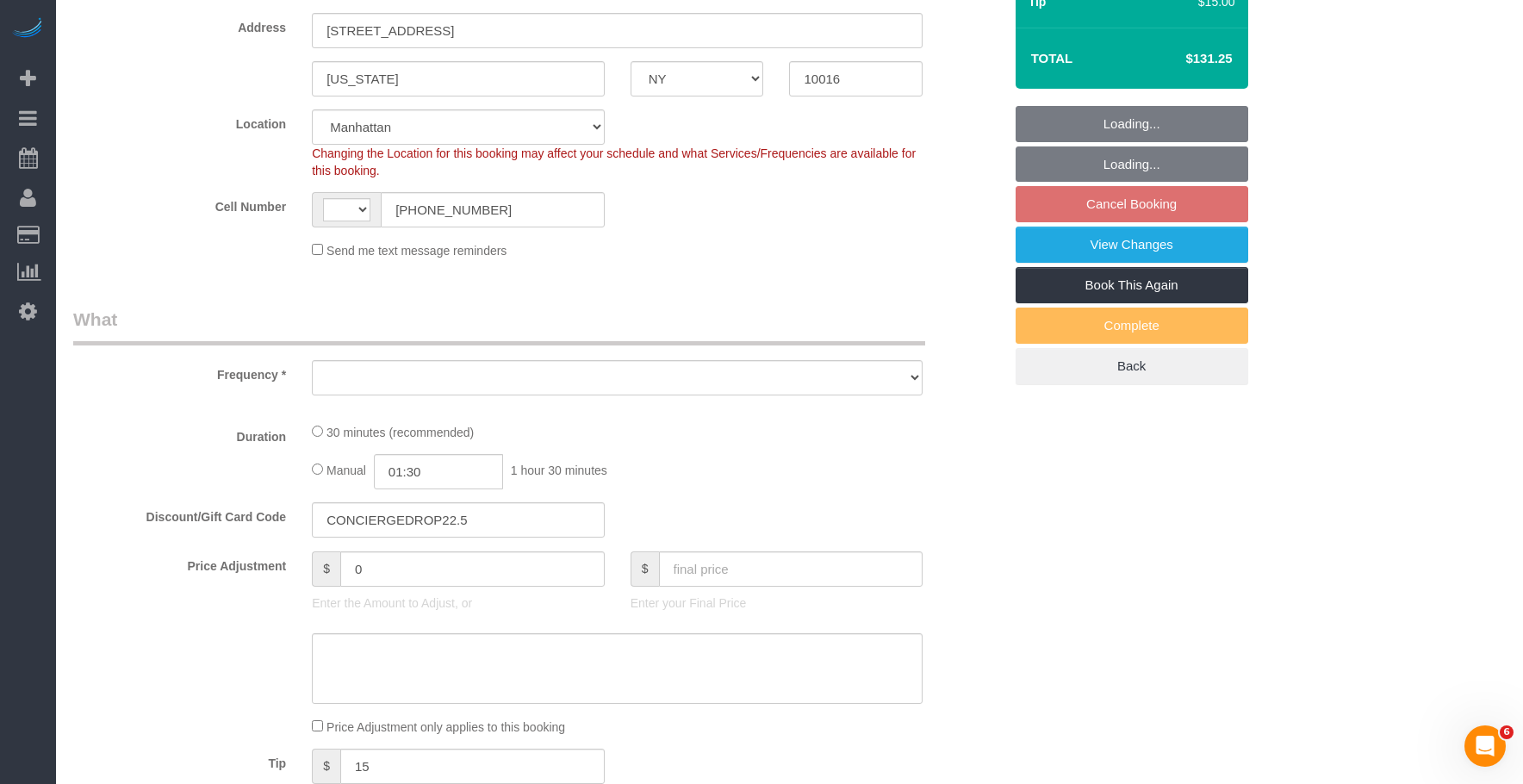
select select "string:[GEOGRAPHIC_DATA]"
select select "string:stripe-pm_1RaQn24VGloSiKo7zeOF73Wj"
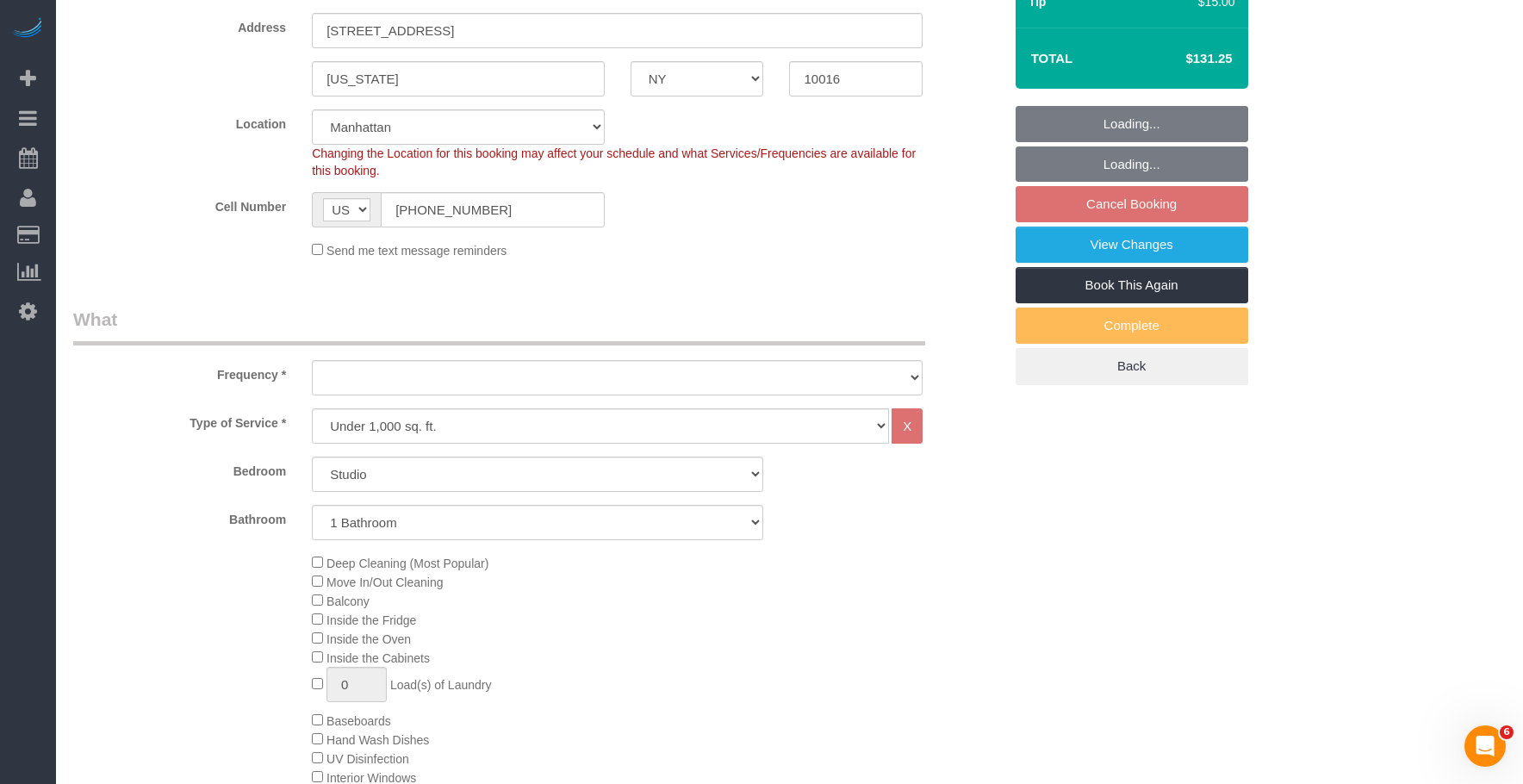
select select "object:1065"
select select "spot5"
select select "object:1528"
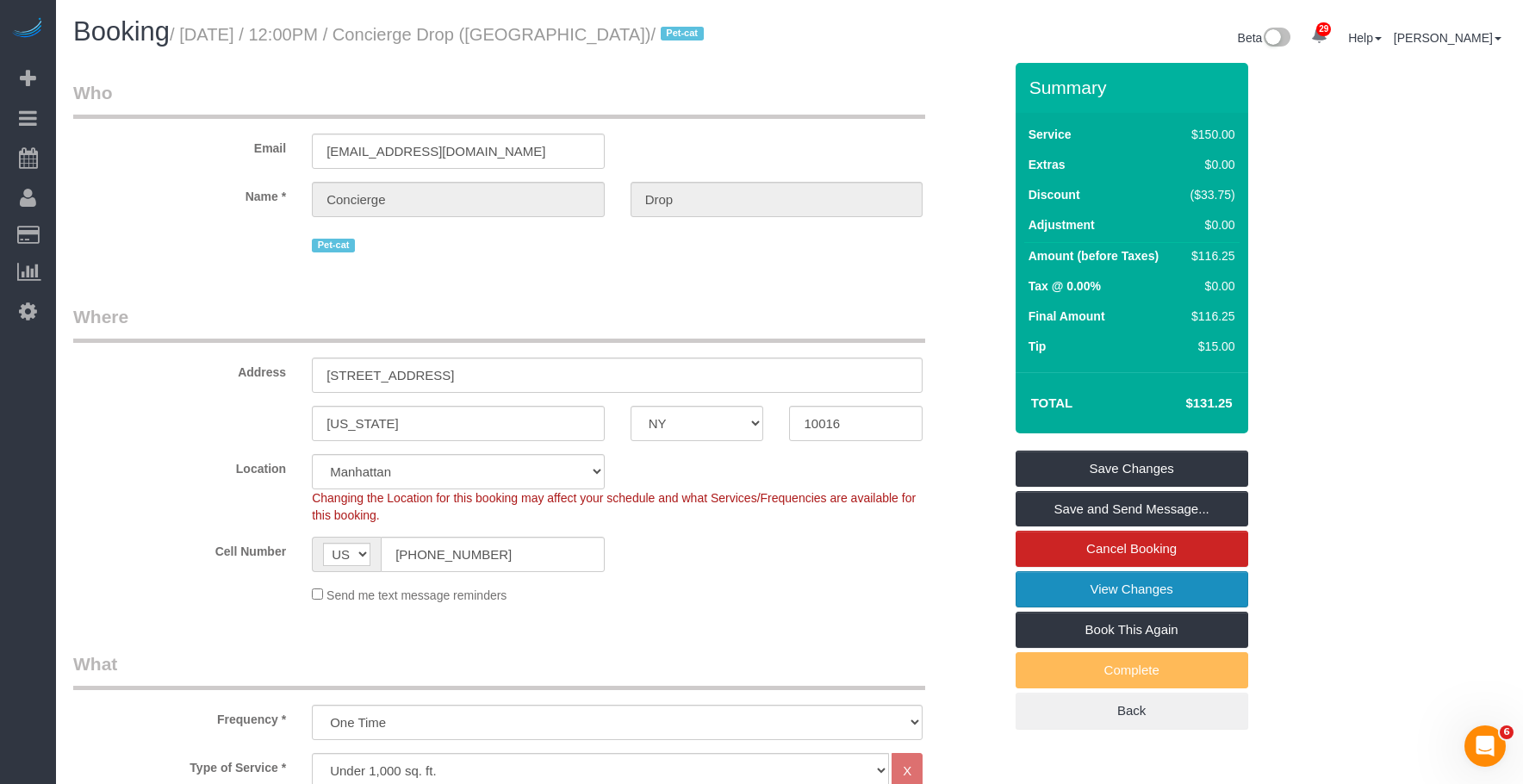
click at [1060, 590] on link "View Changes" at bounding box center [1132, 588] width 232 height 36
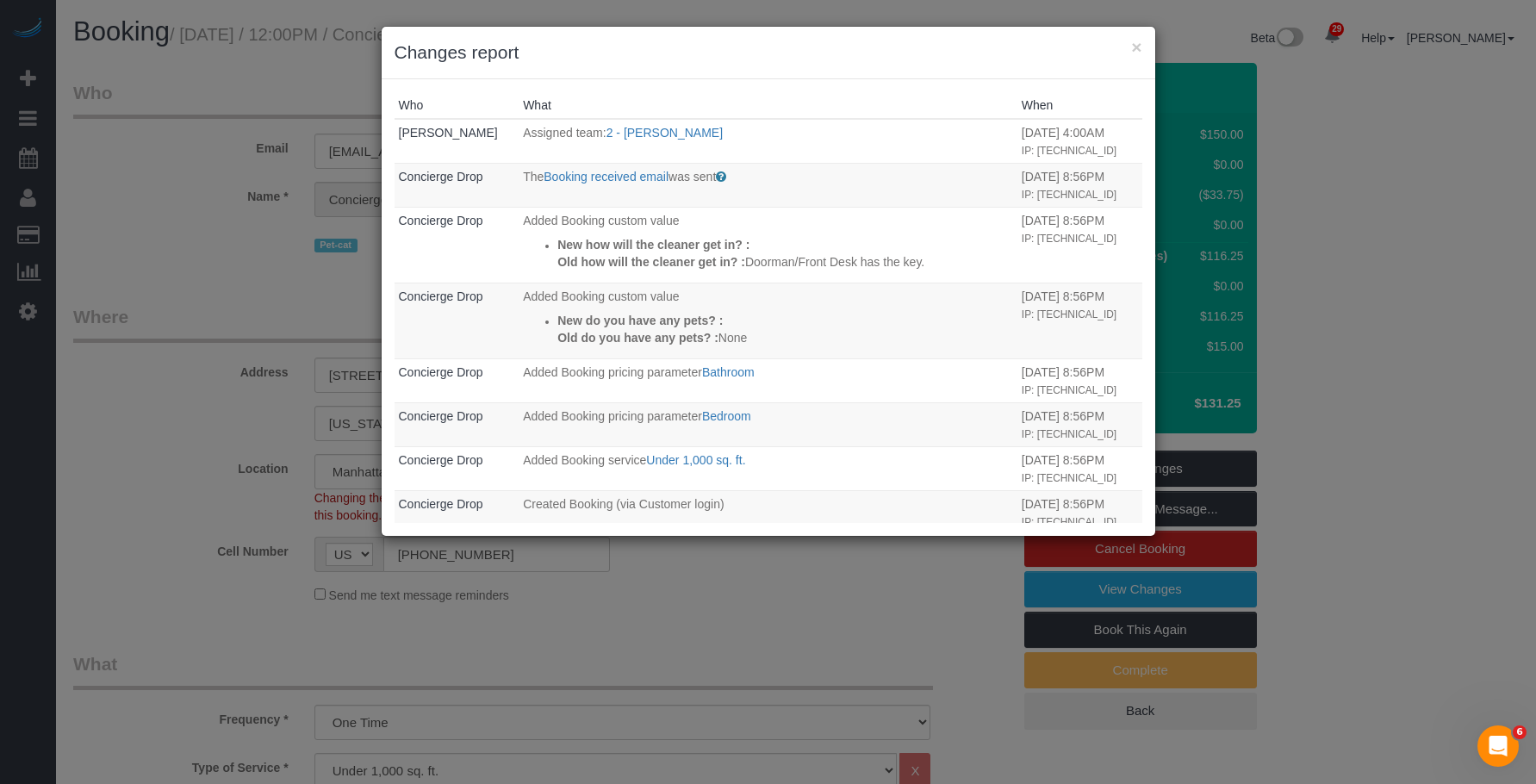
drag, startPoint x: 725, startPoint y: 41, endPoint x: 723, endPoint y: 23, distance: 18.1
click at [726, 40] on h3 "Changes report" at bounding box center [768, 53] width 748 height 26
click at [1137, 43] on button "×" at bounding box center [1137, 47] width 10 height 18
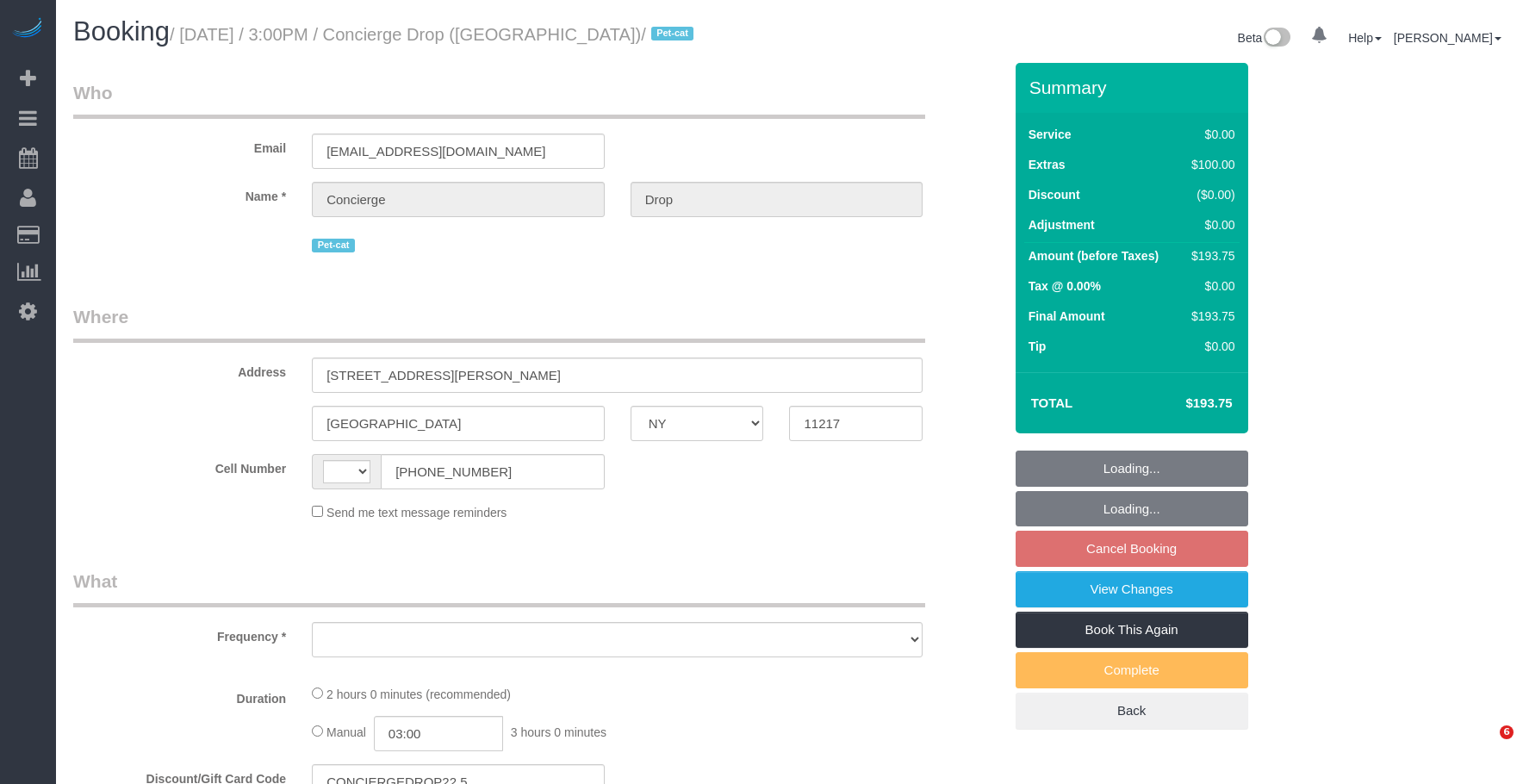
select select "NY"
select select "string:[GEOGRAPHIC_DATA]"
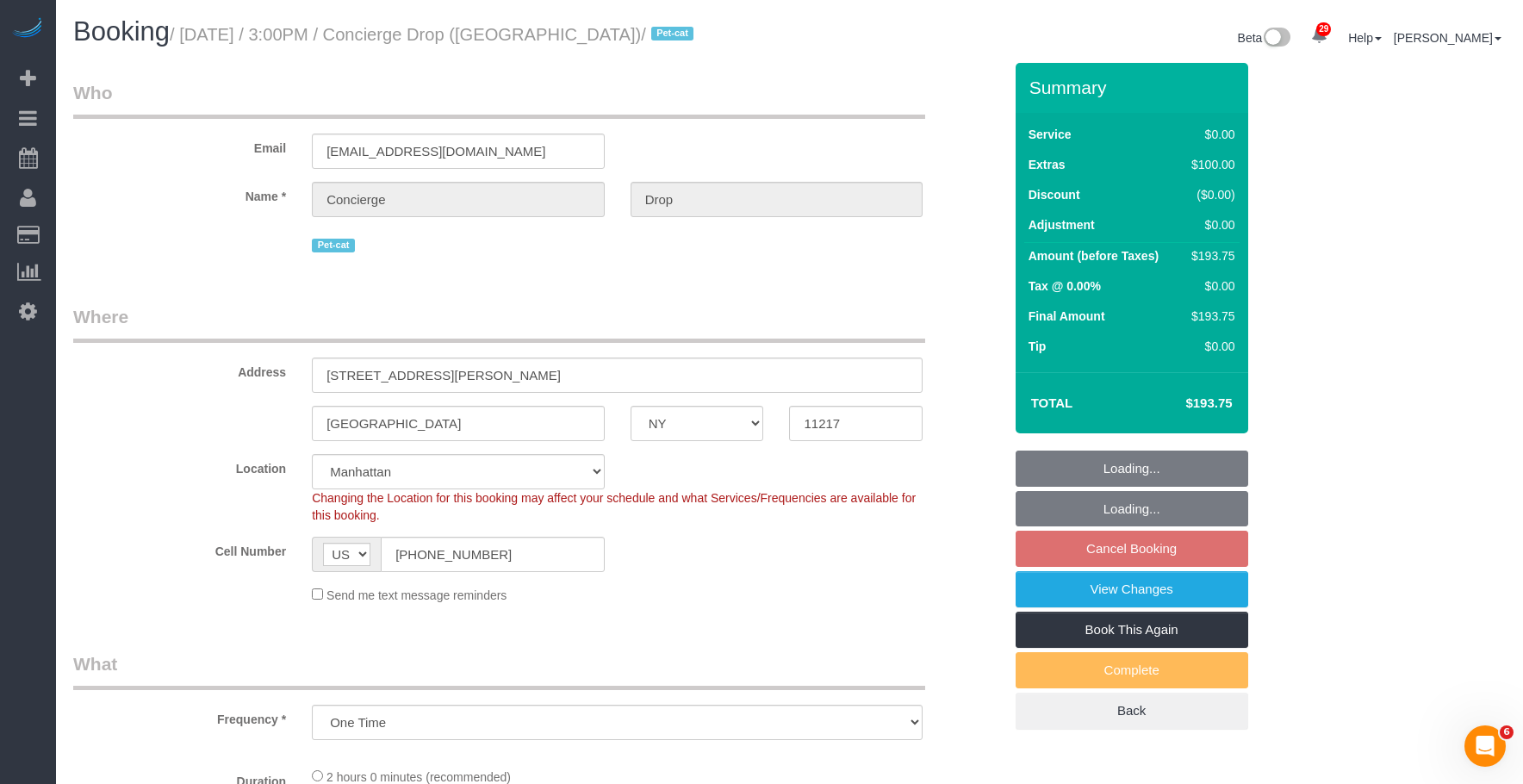
select select "object:815"
select select "string:stripe-pm_1RaQn24VGloSiKo7zeOF73Wj"
select select "spot8"
select select "number:89"
select select "number:90"
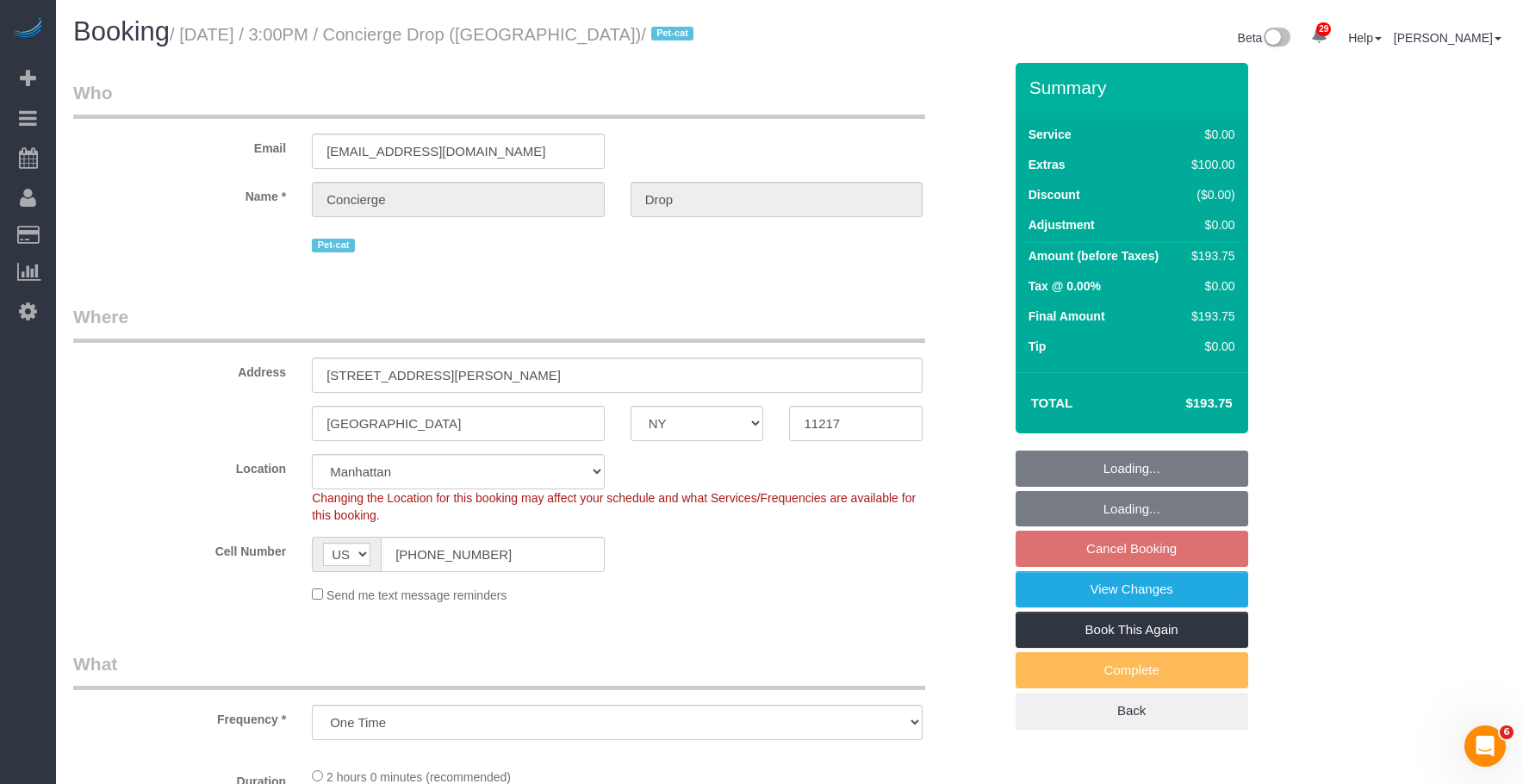
select select "number:14"
select select "number:5"
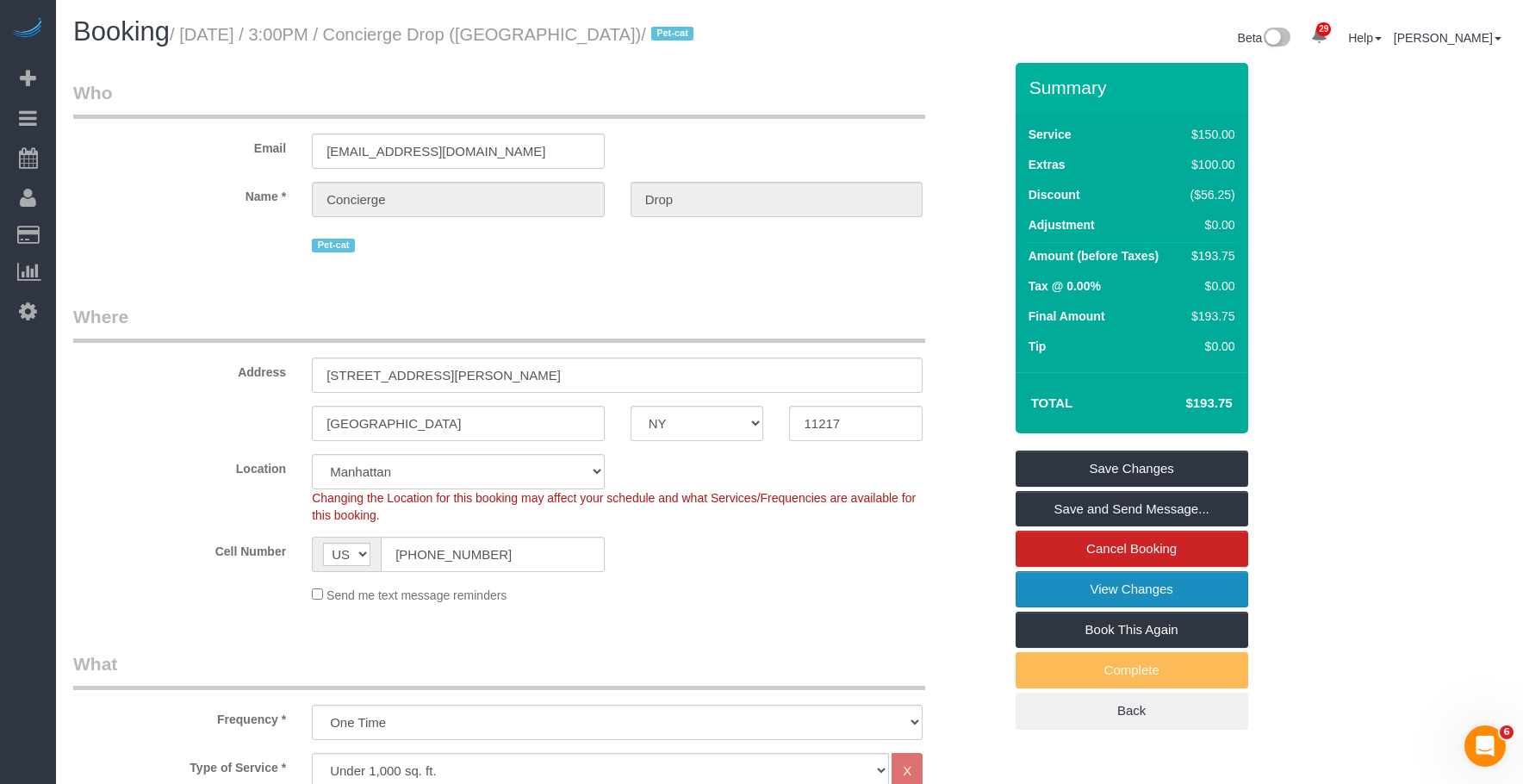
drag, startPoint x: 1039, startPoint y: 593, endPoint x: 988, endPoint y: 561, distance: 60.2
click at [1038, 593] on link "View Changes" at bounding box center [1132, 588] width 232 height 36
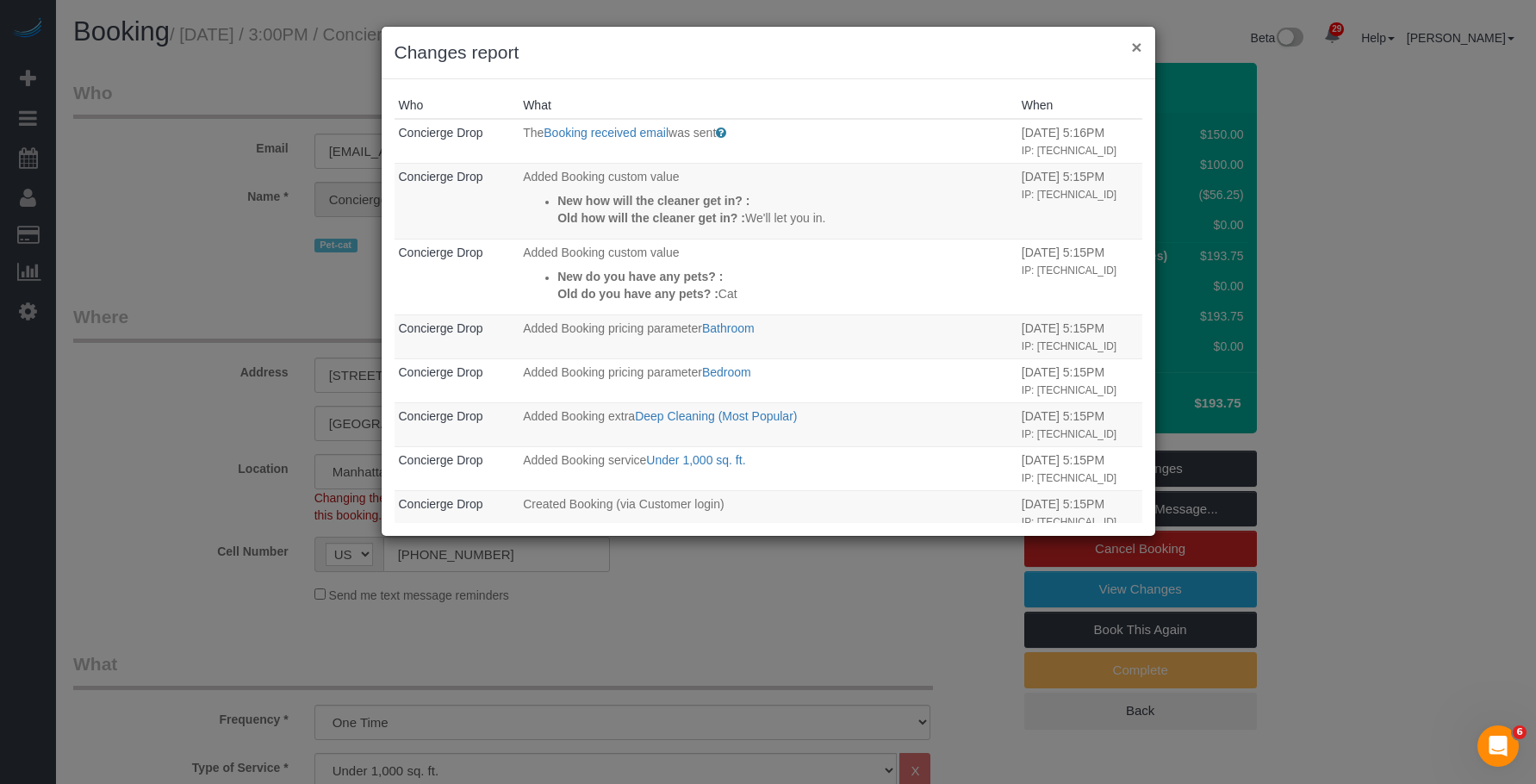
click at [1138, 44] on button "×" at bounding box center [1137, 47] width 10 height 18
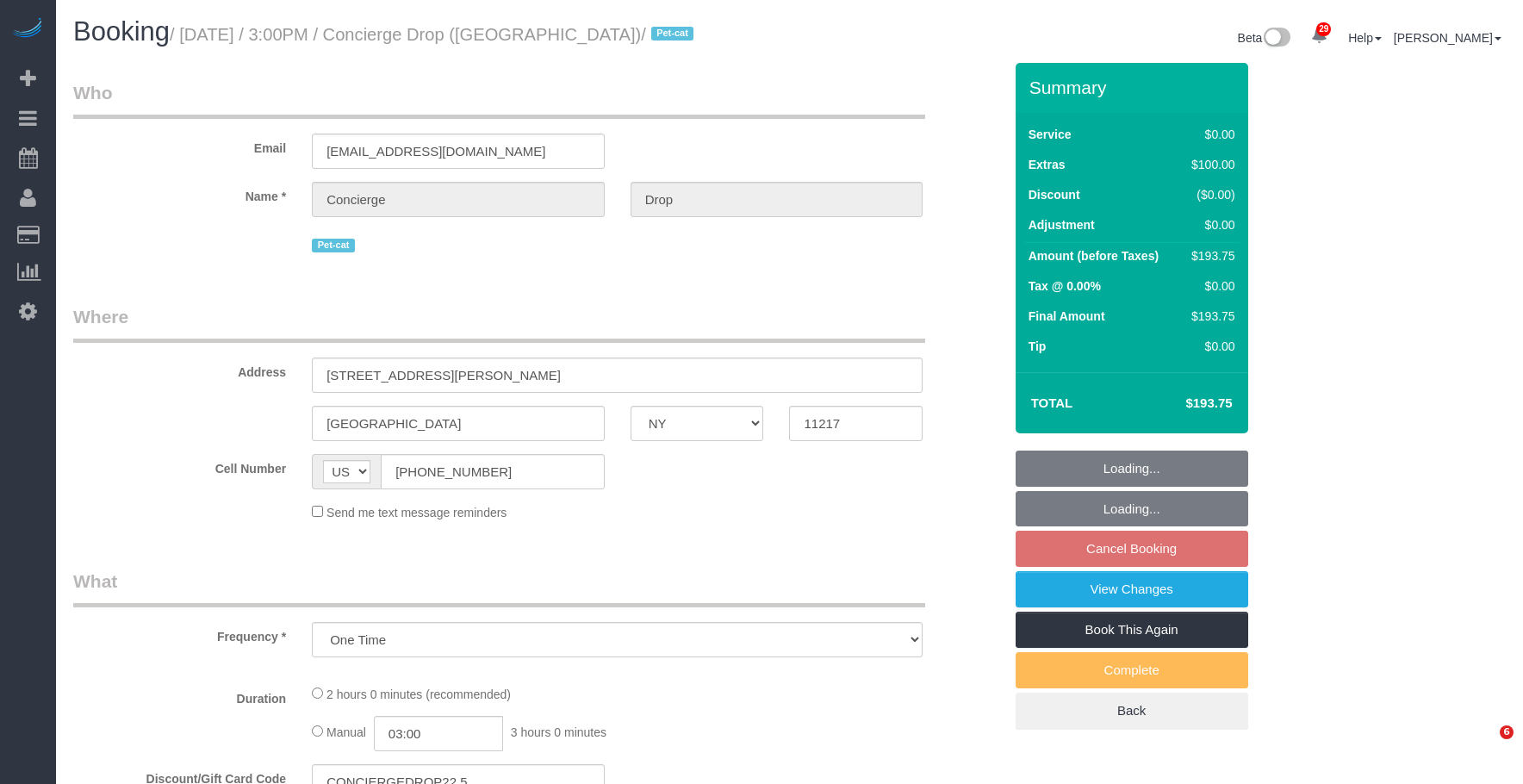
select select "NY"
select select "string:stripe-pm_1RaQn24VGloSiKo7zeOF73Wj"
select select "number:89"
select select "number:90"
select select "number:14"
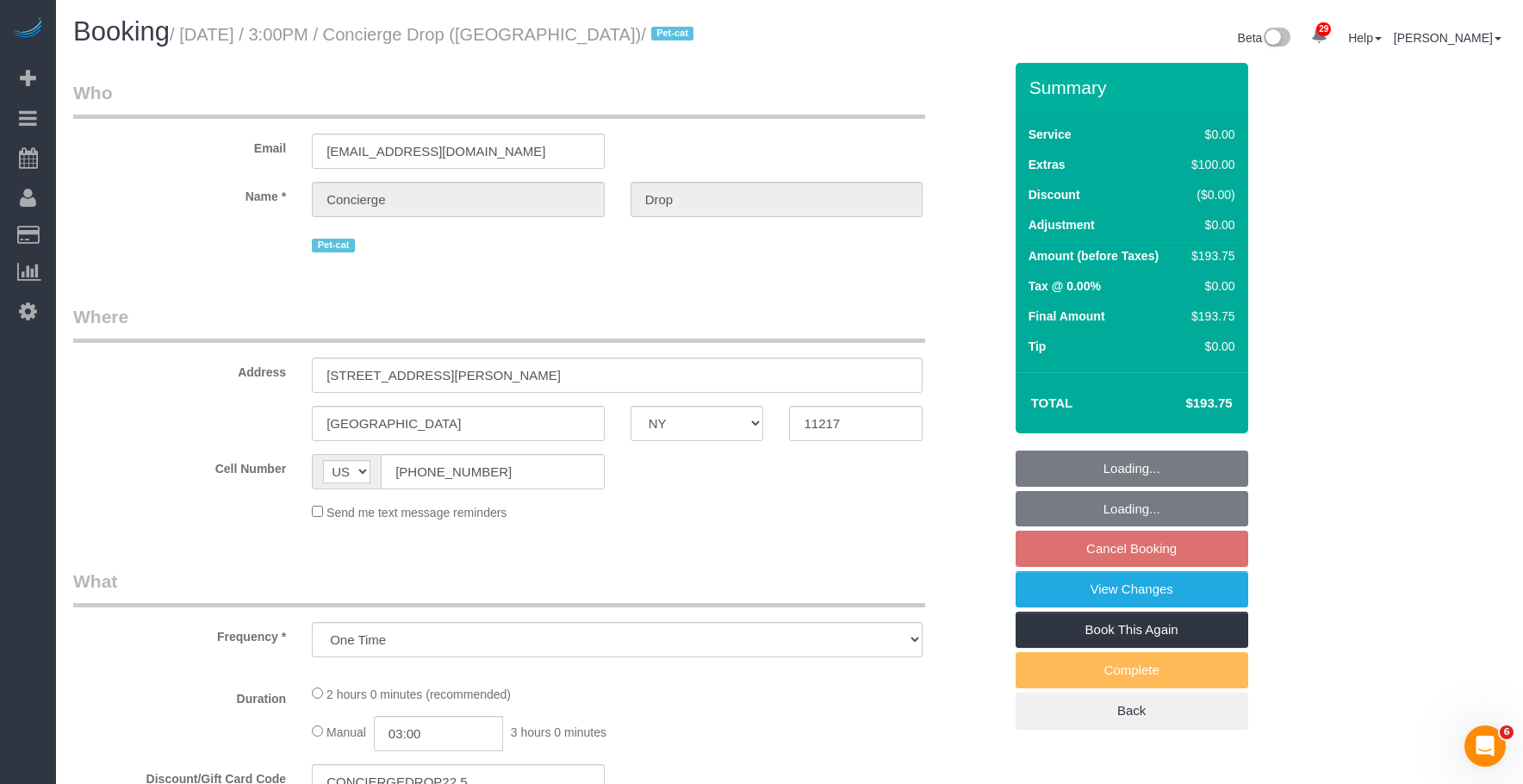
select select "number:5"
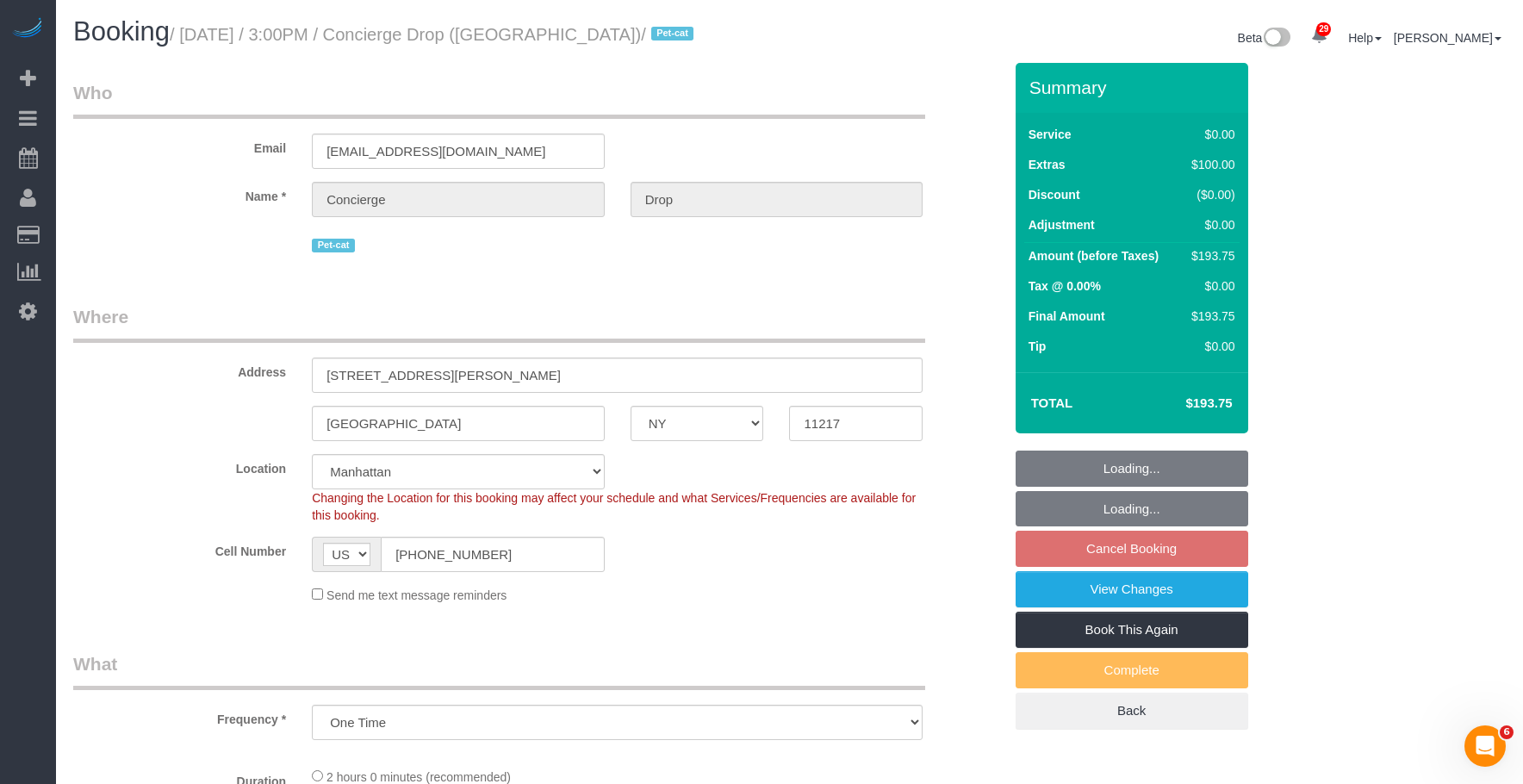
select select "object:960"
select select "spot8"
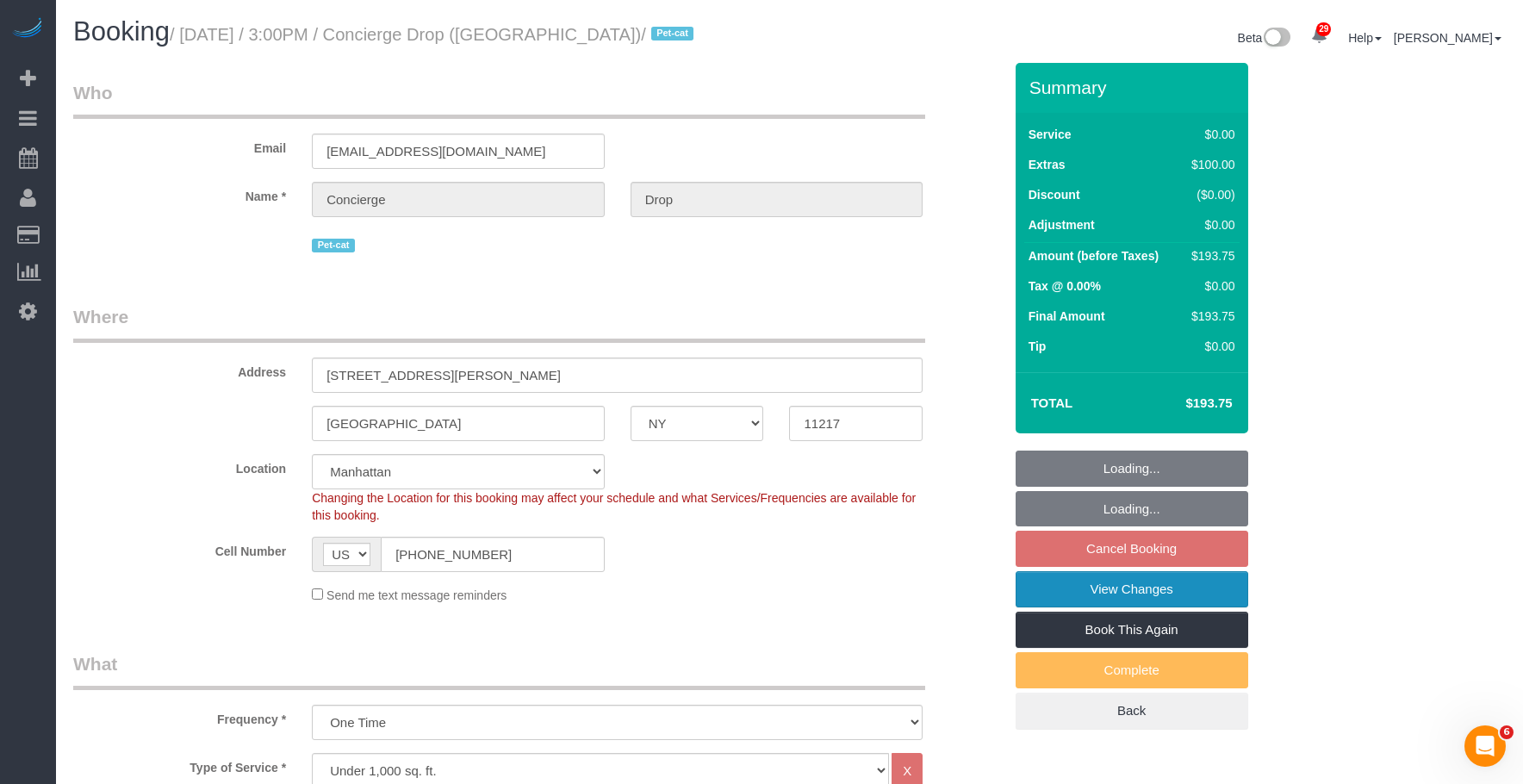
click at [1116, 588] on link "View Changes" at bounding box center [1132, 588] width 232 height 36
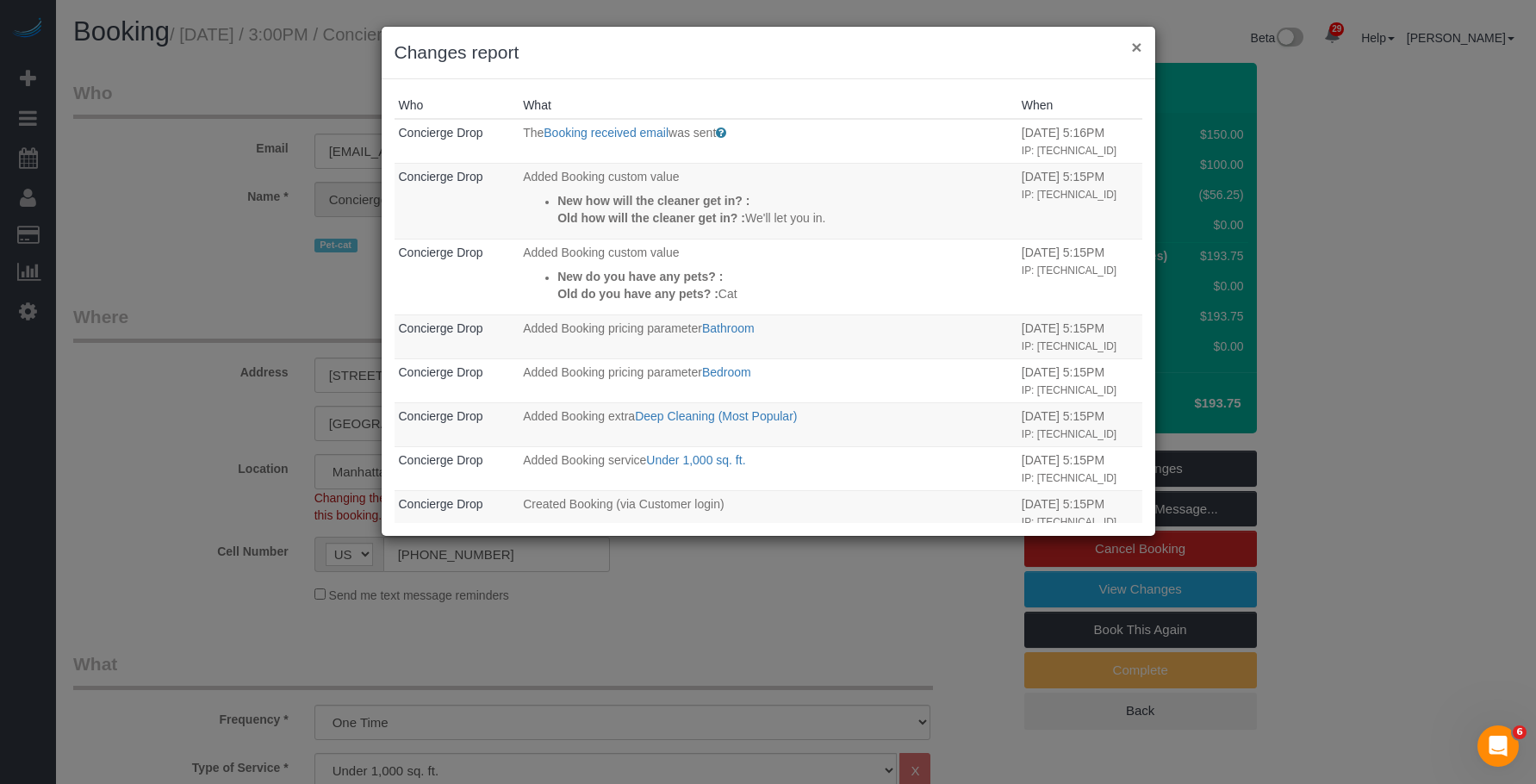
click at [1137, 48] on button "×" at bounding box center [1137, 47] width 10 height 18
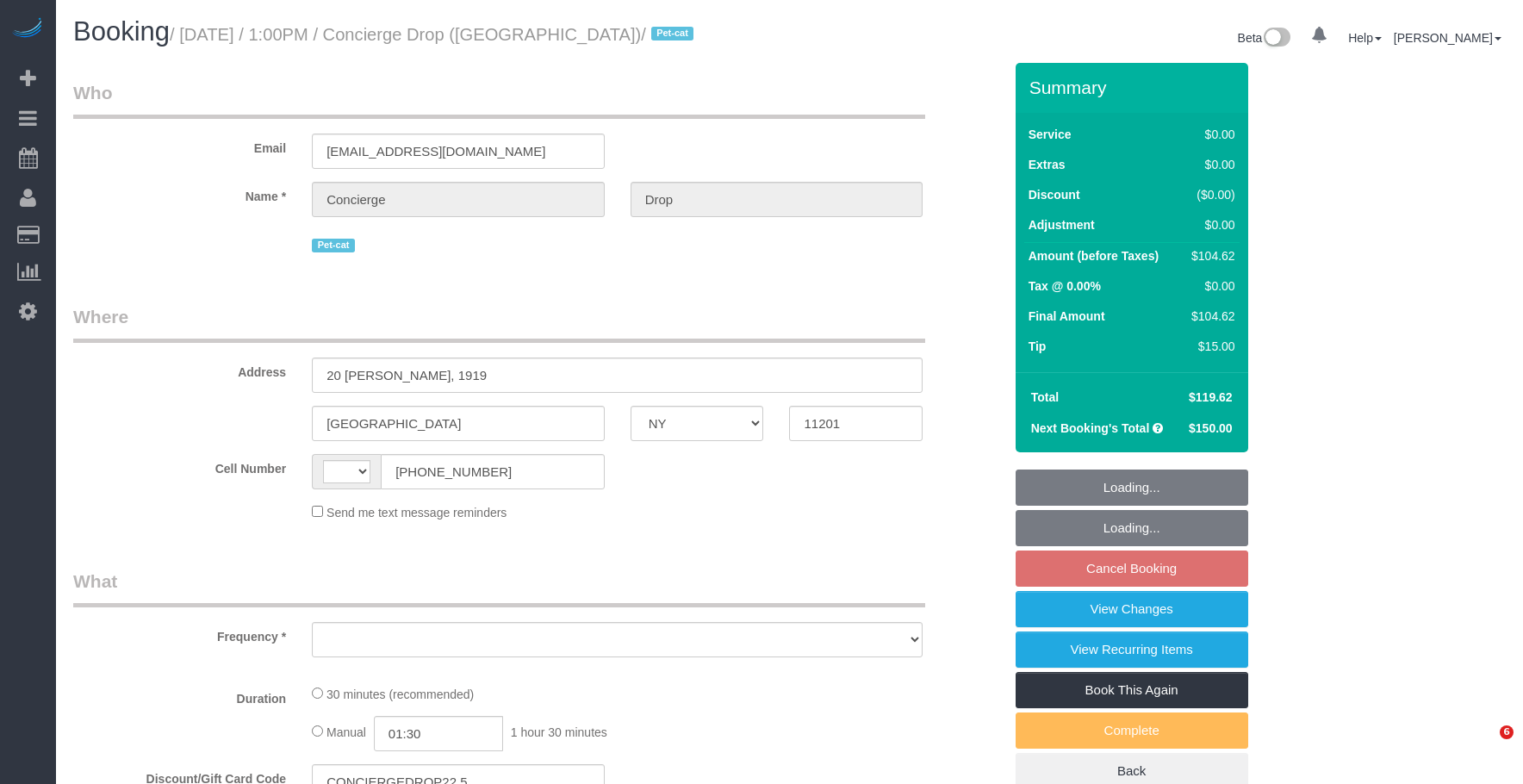
select select "NY"
select select "object:569"
select select "number:89"
select select "number:90"
select select "number:15"
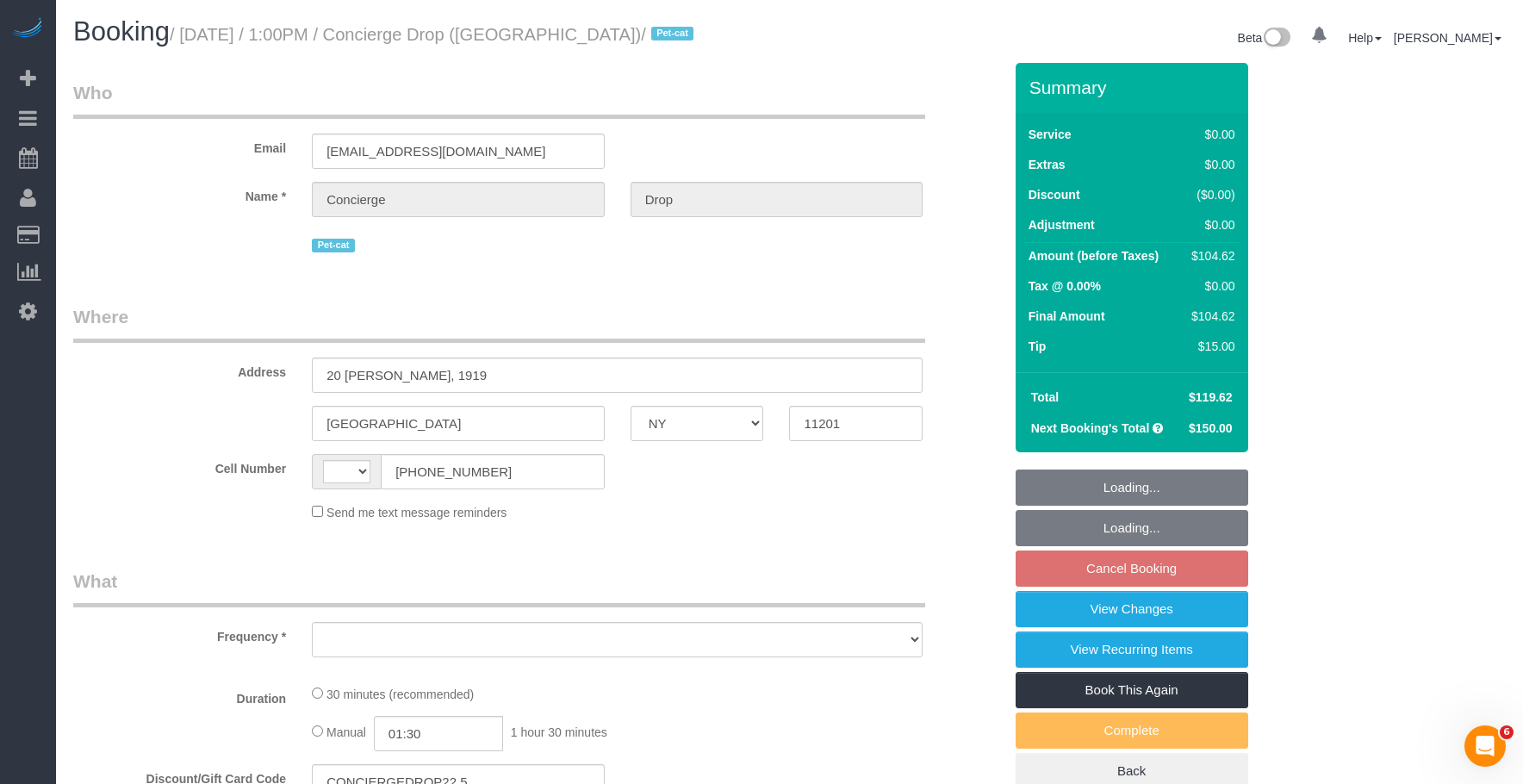
select select "number:5"
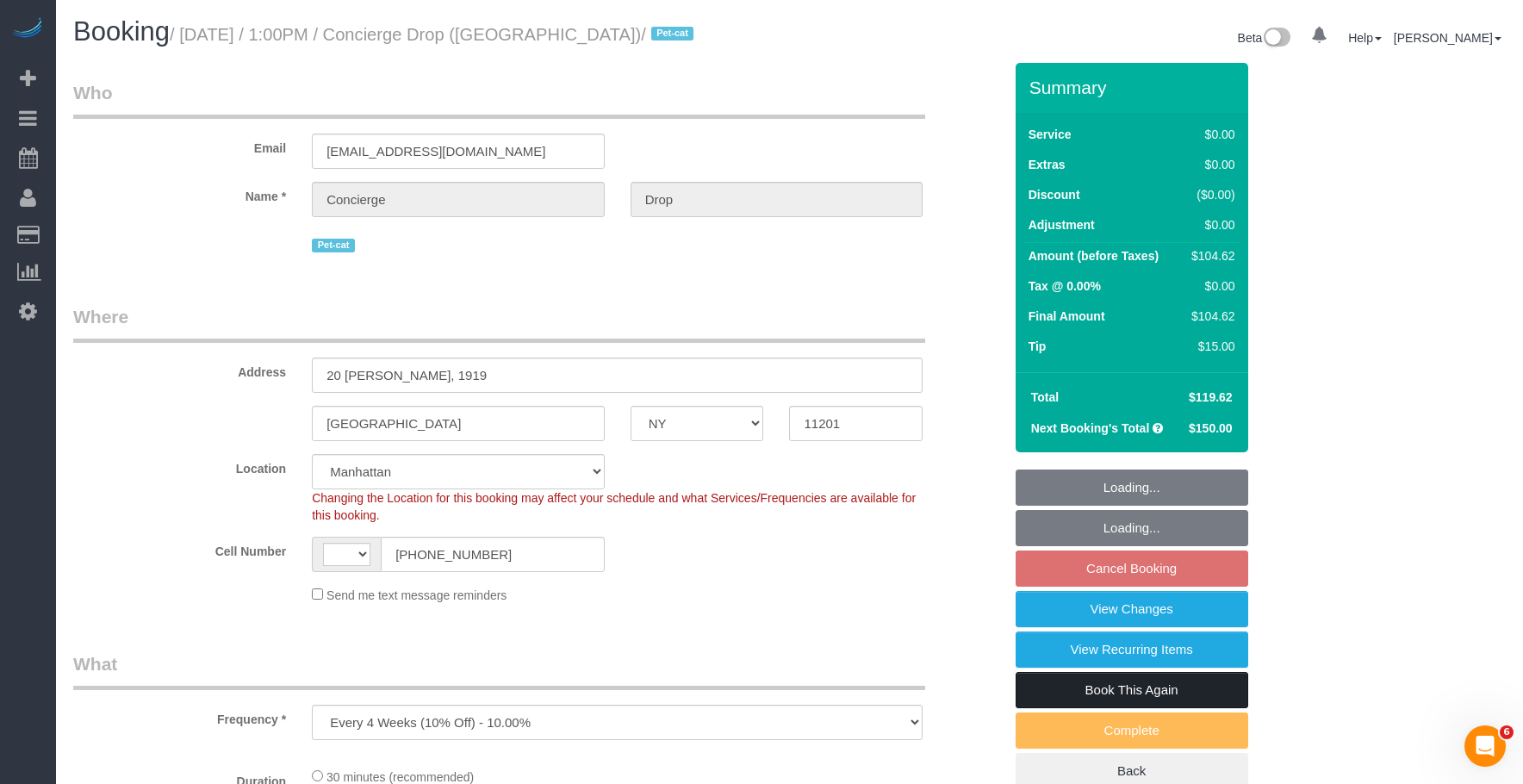
select select "object:821"
select select "string:[GEOGRAPHIC_DATA]"
select select "string:stripe-pm_1RaQn24VGloSiKo7zeOF73Wj"
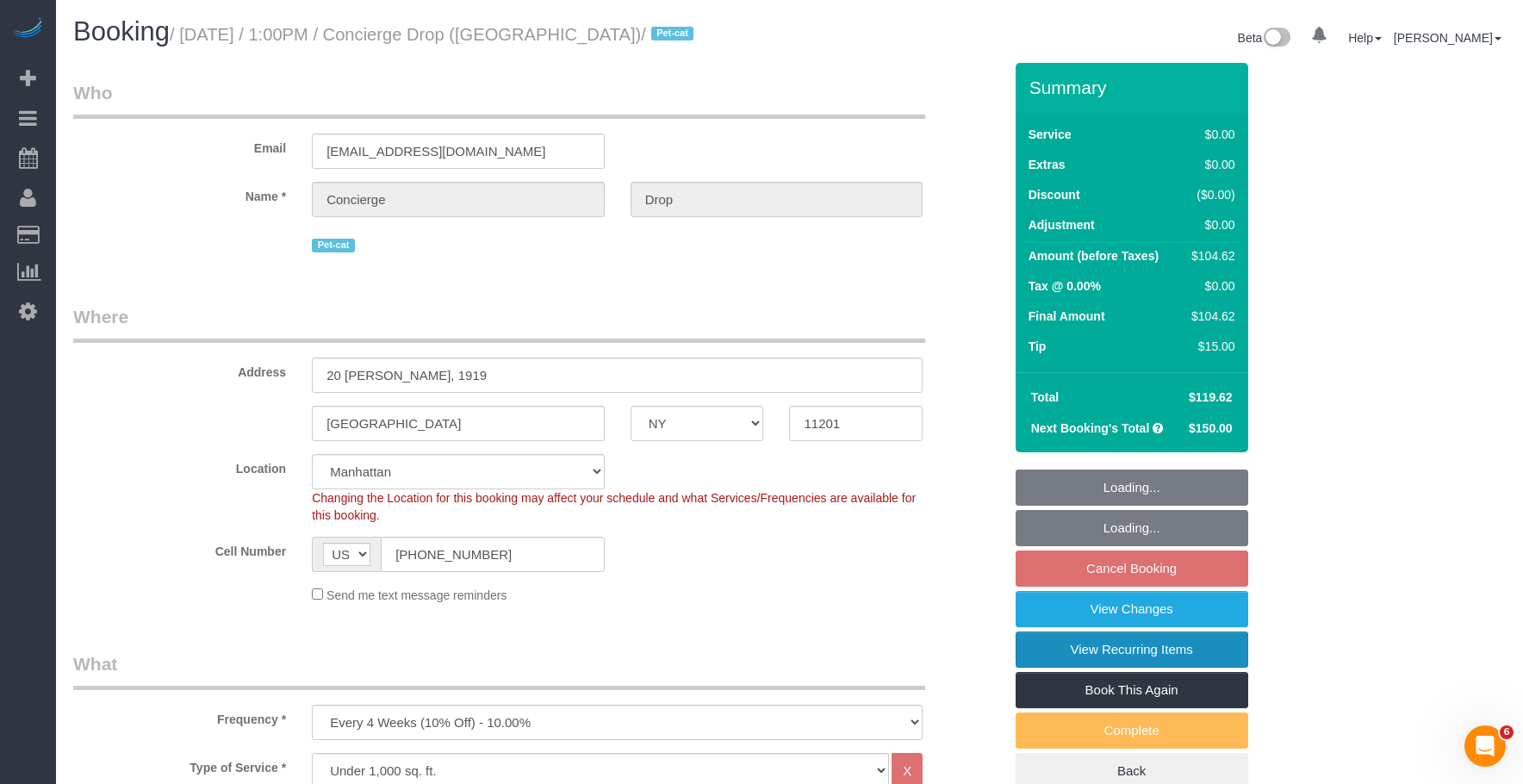
select select "spot6"
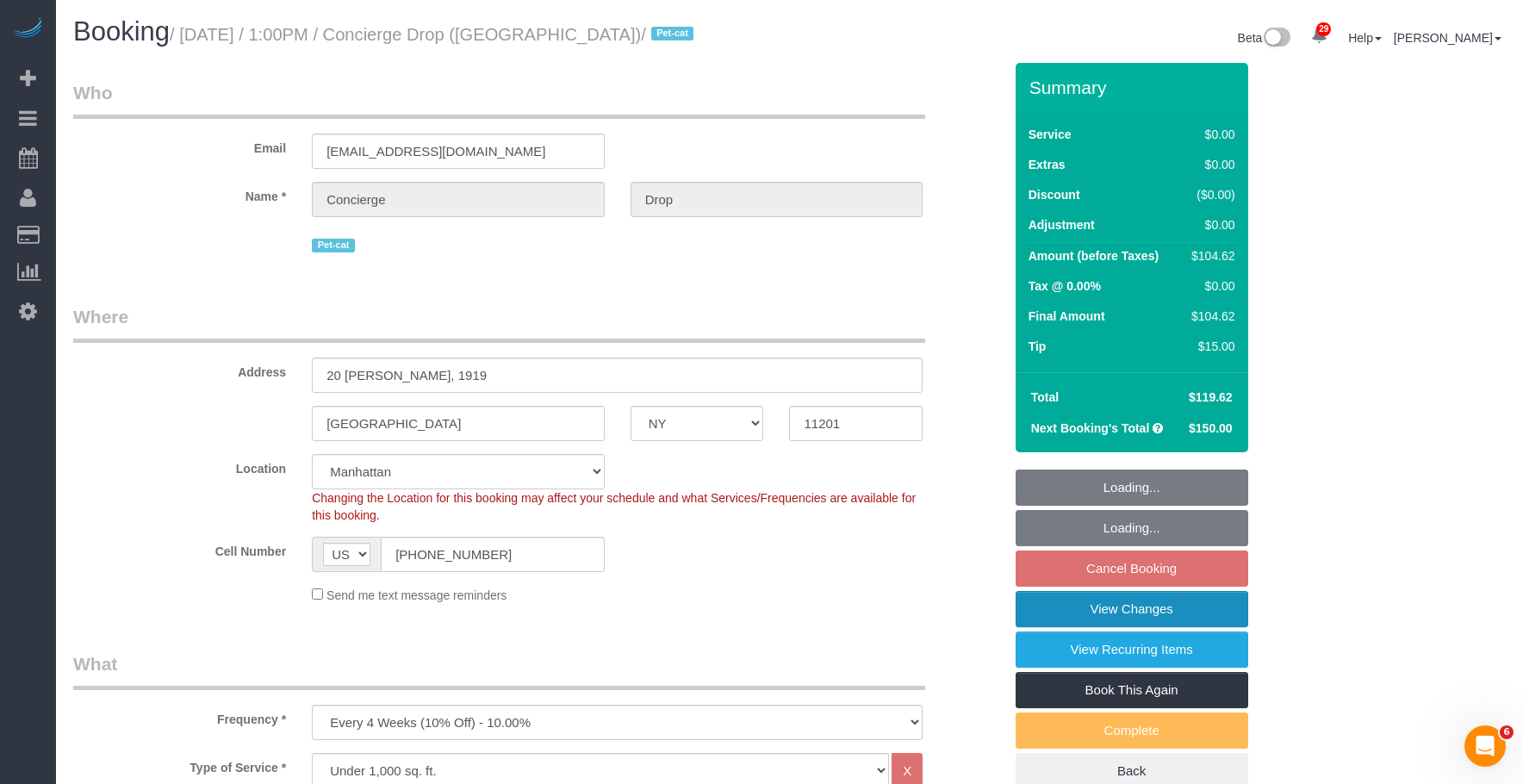
drag, startPoint x: 1155, startPoint y: 613, endPoint x: 1136, endPoint y: 608, distance: 19.6
click at [1152, 612] on link "View Changes" at bounding box center [1132, 608] width 232 height 36
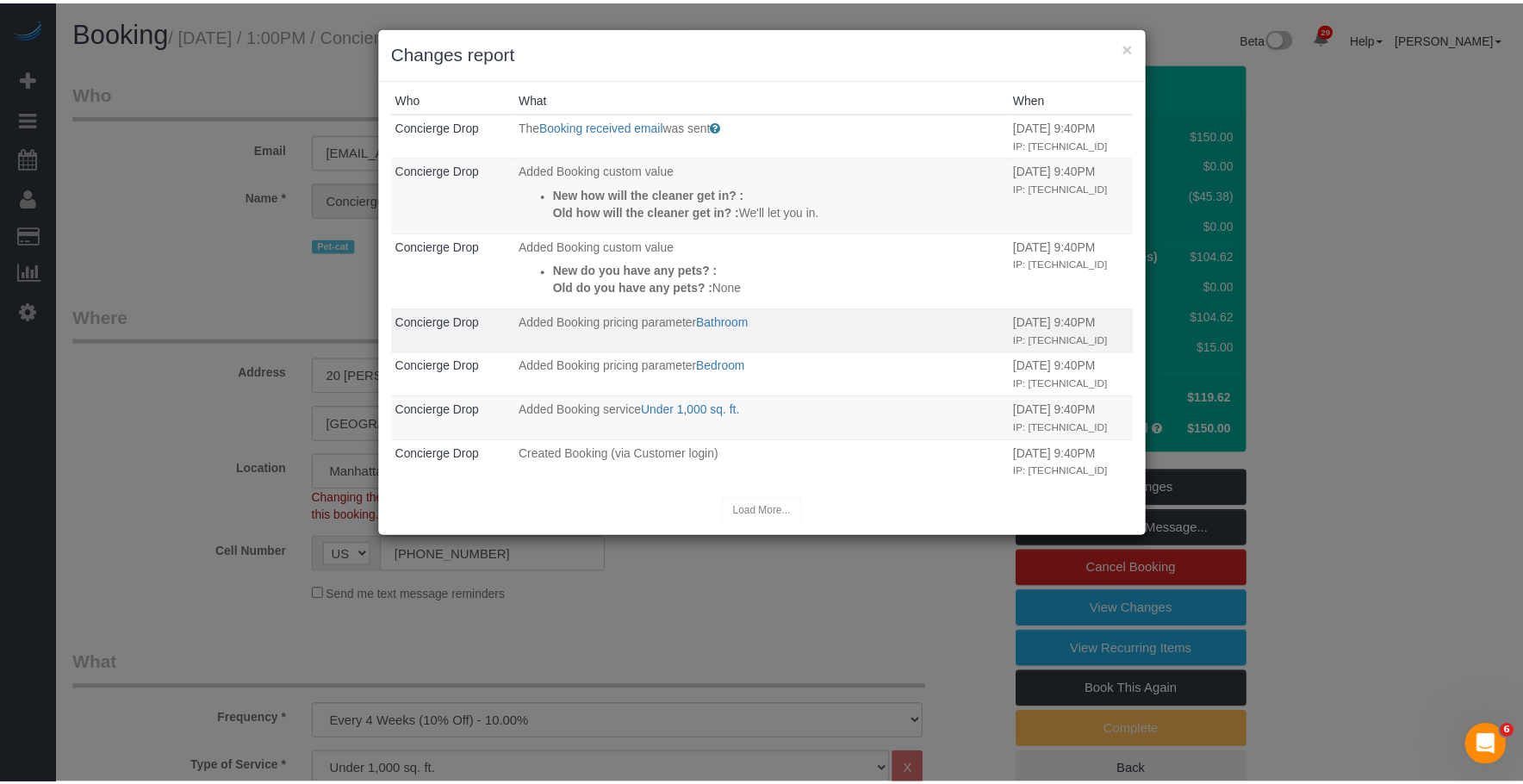
scroll to position [9, 0]
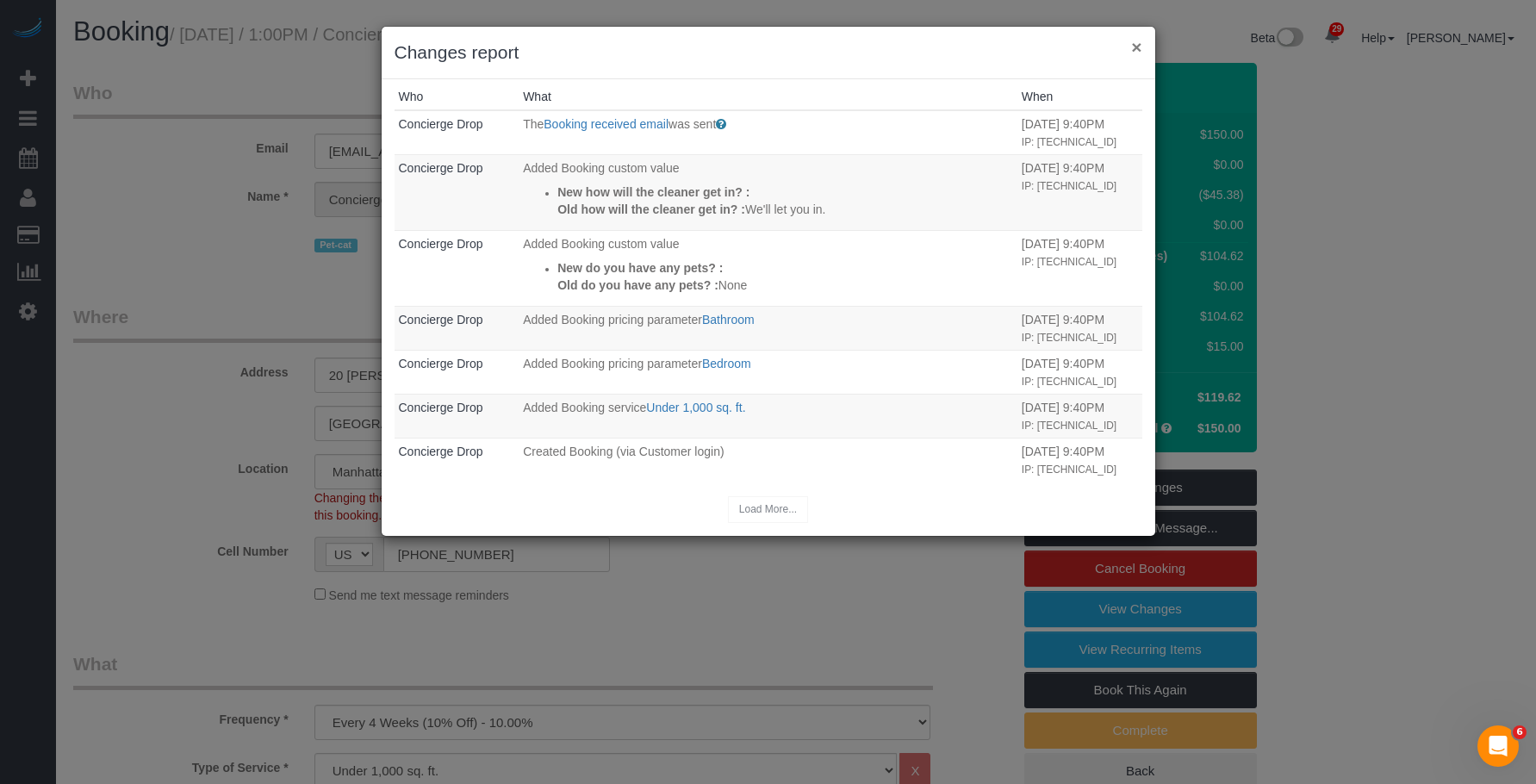
click at [1138, 48] on button "×" at bounding box center [1137, 47] width 10 height 18
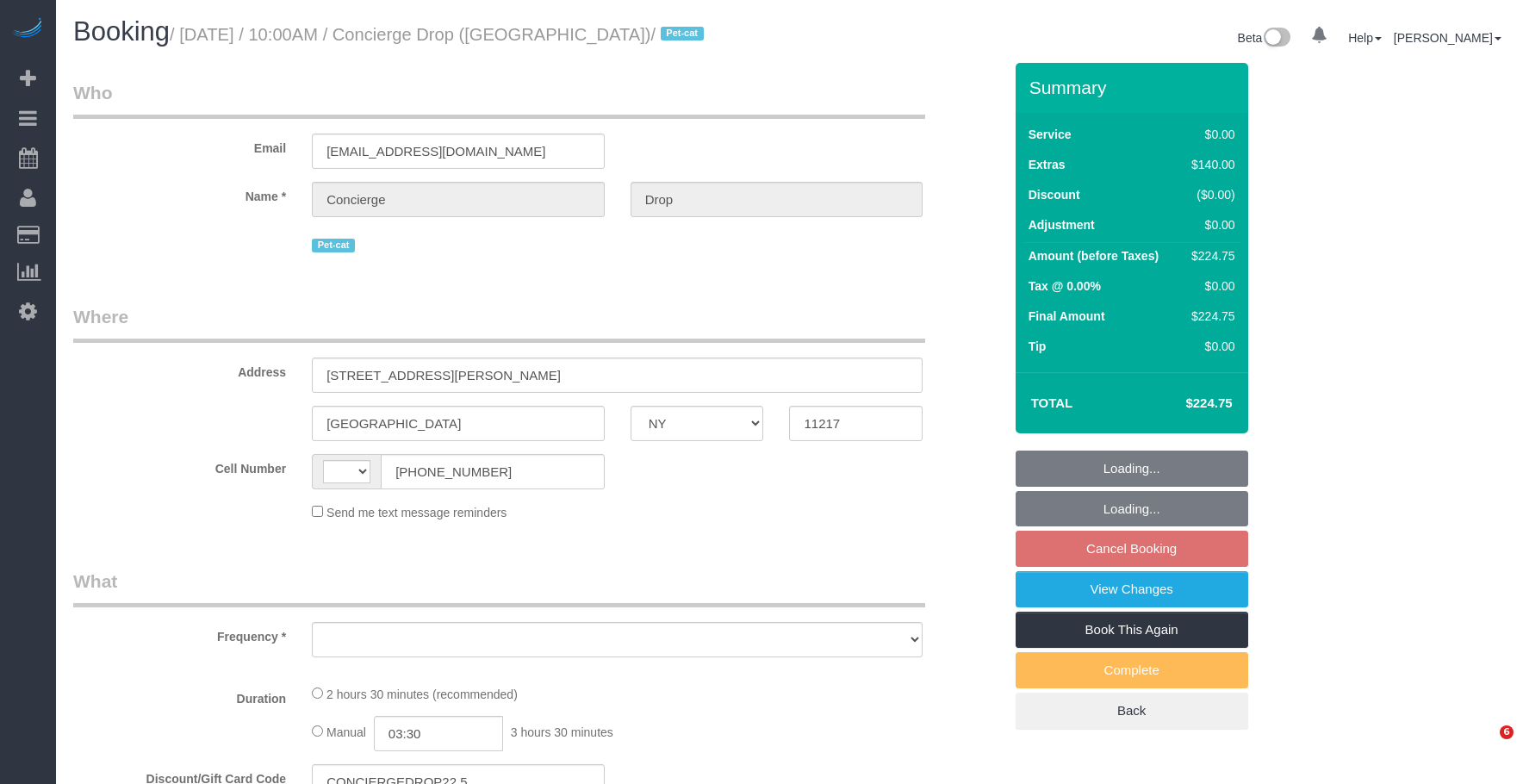
select select "NY"
select select "number:89"
select select "number:90"
select select "number:15"
select select "number:5"
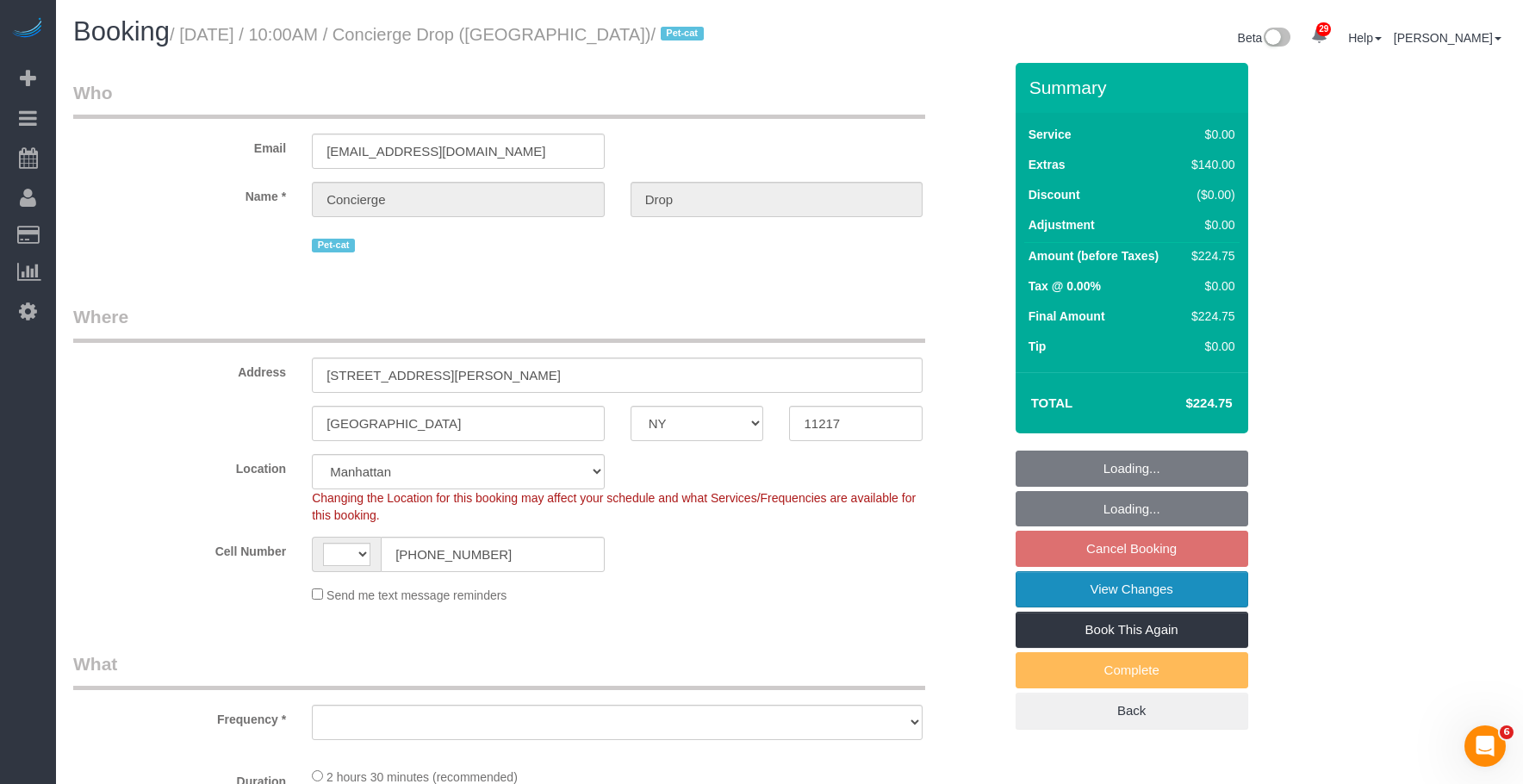
select select "string:[GEOGRAPHIC_DATA]"
select select "string:stripe-pm_1RaQn24VGloSiKo7zeOF73Wj"
select select "object:959"
select select "spot2"
click at [1156, 593] on link "View Changes" at bounding box center [1132, 588] width 232 height 36
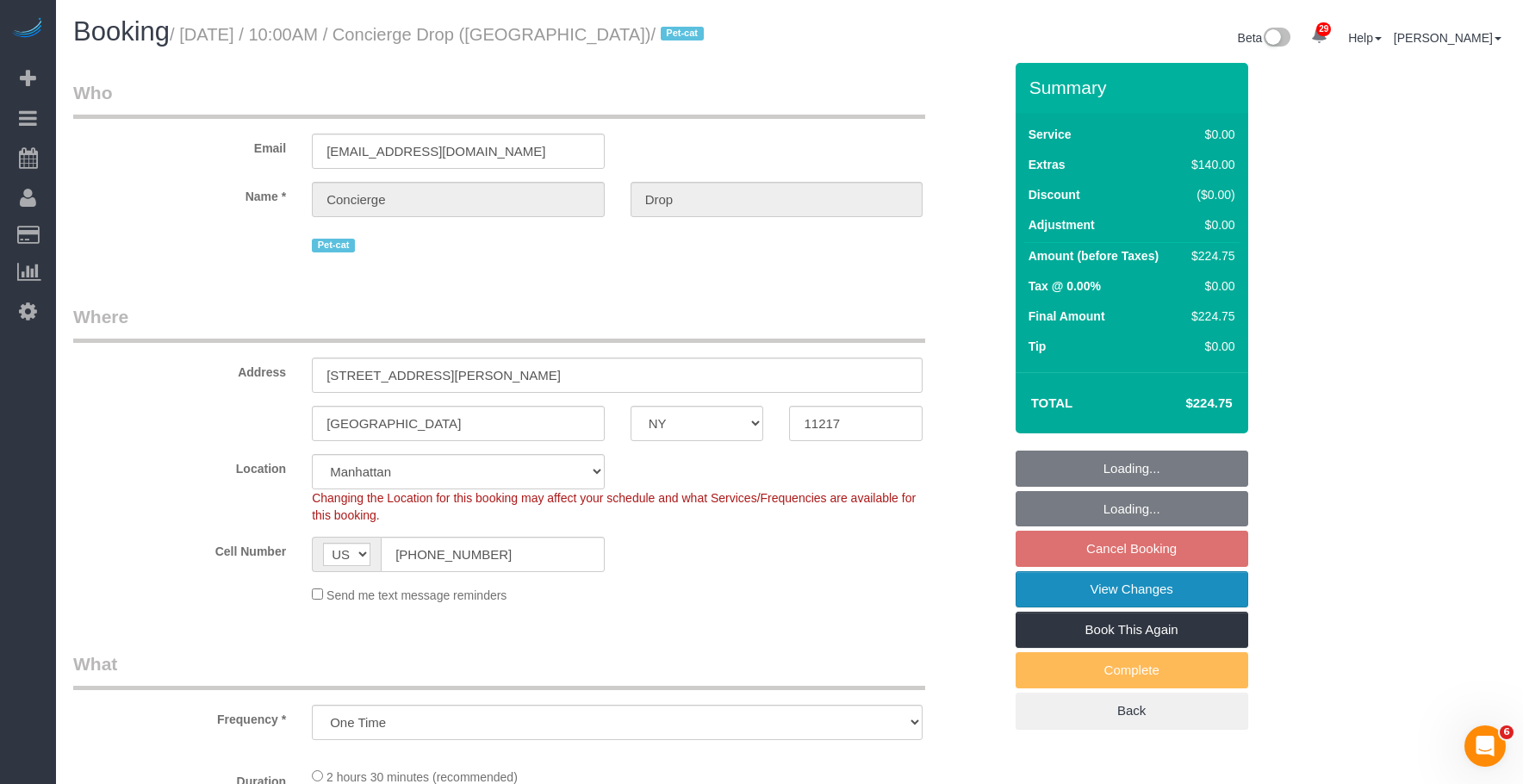
select select "object:1401"
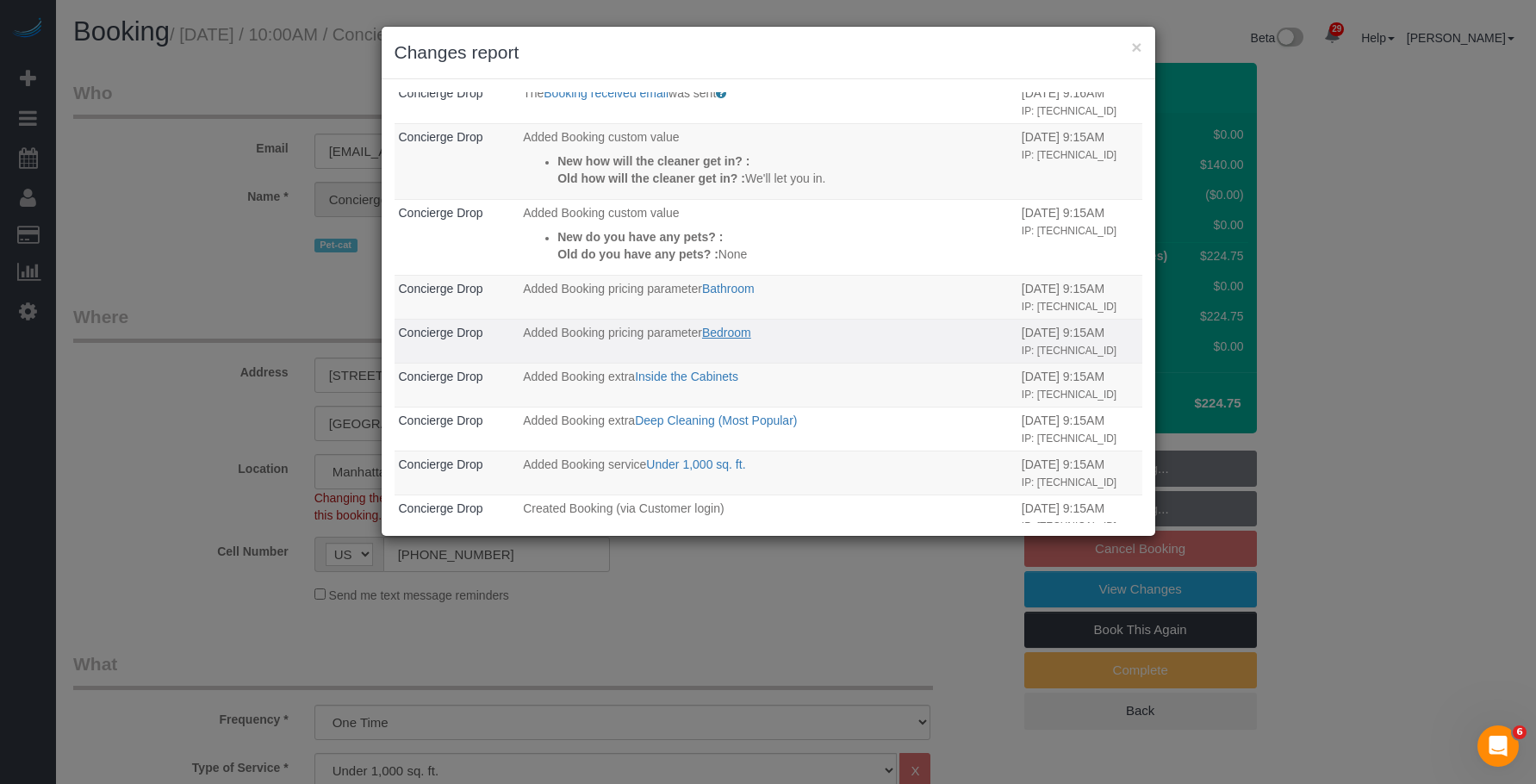
scroll to position [96, 0]
